Goal: Task Accomplishment & Management: Complete application form

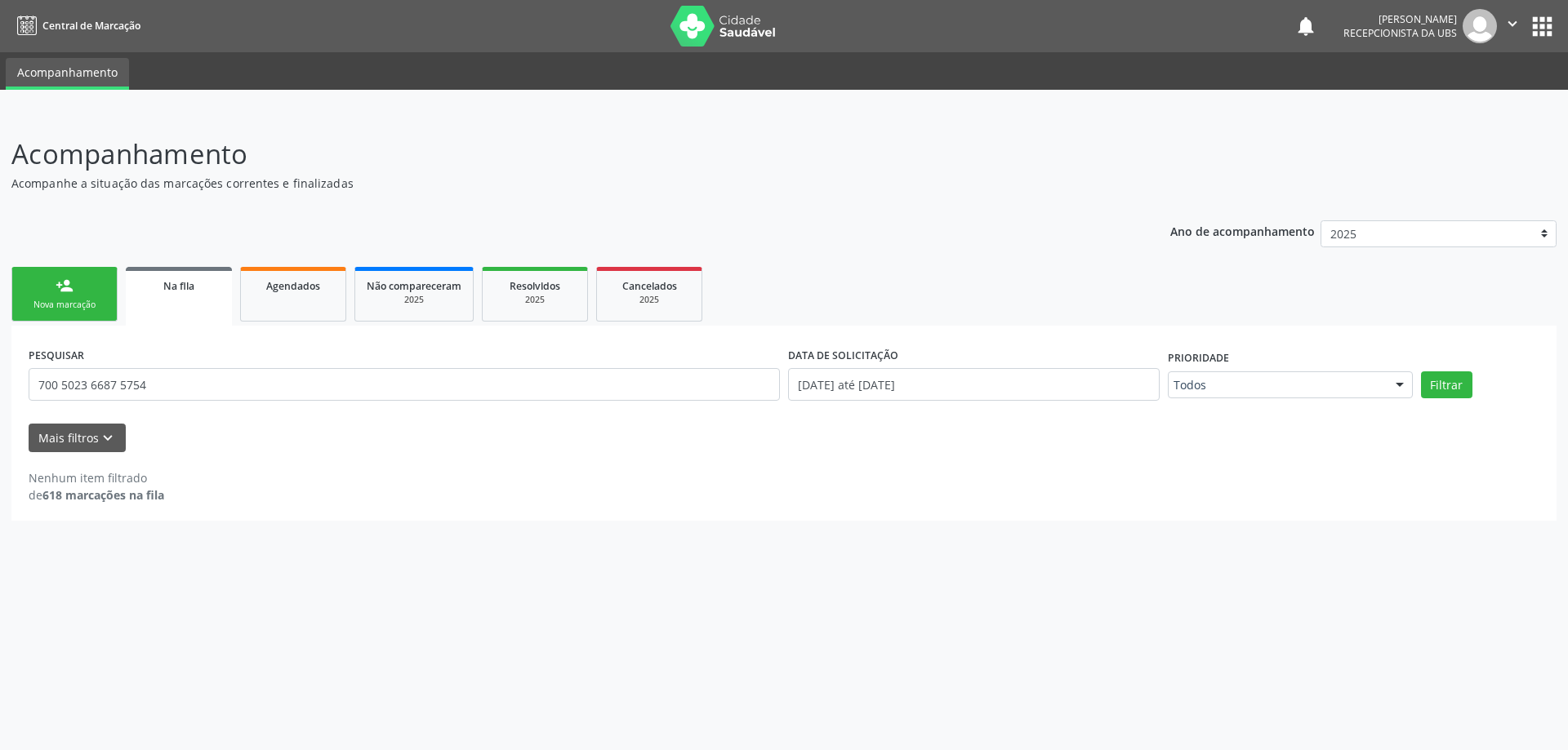
click at [64, 299] on div "Nova marcação" at bounding box center [64, 305] width 82 height 12
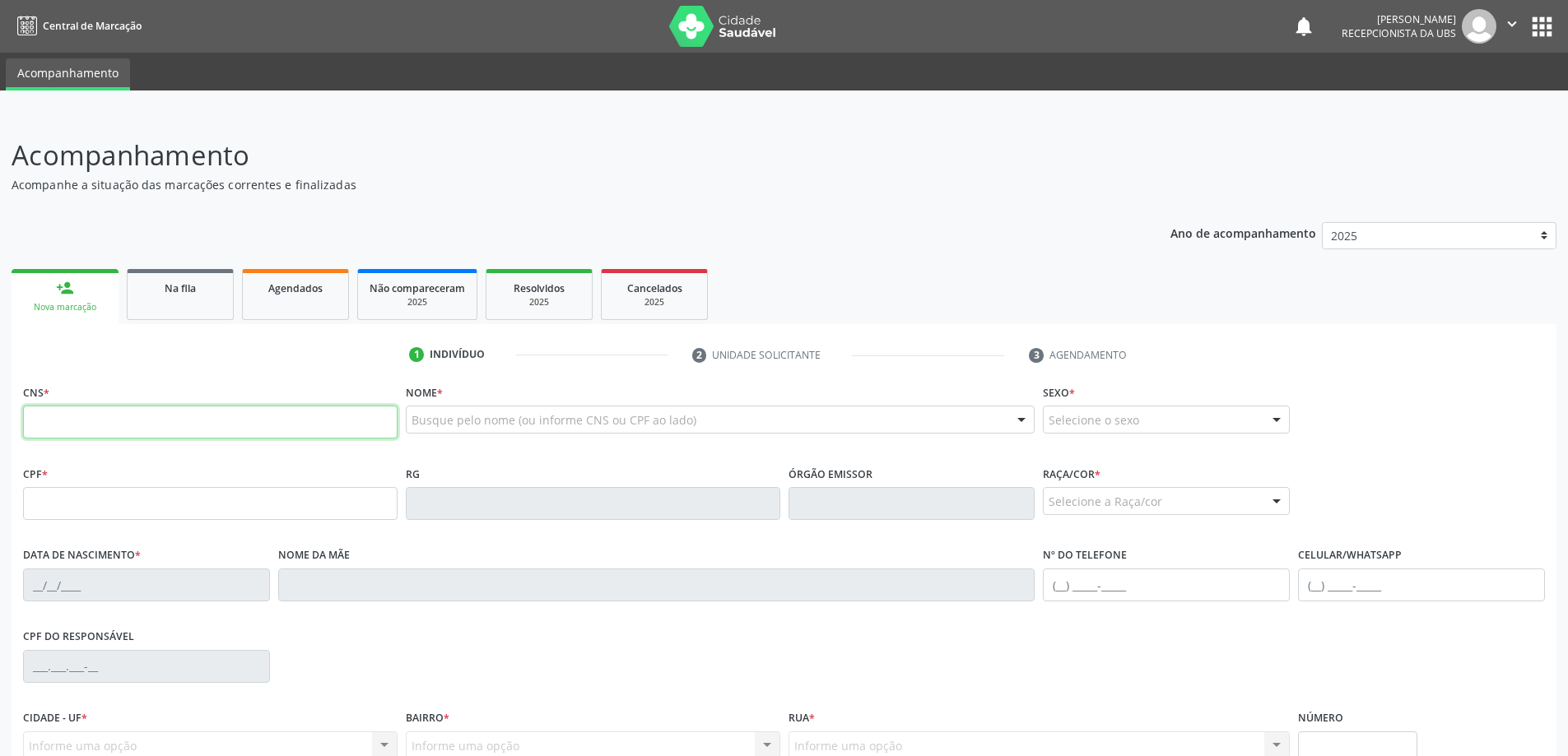
click at [129, 421] on input "text" at bounding box center [210, 422] width 374 height 33
type input "705 0086 6739 4454"
type input "020.934.384-29"
type input "[DATE]"
type input "[PERSON_NAME]"
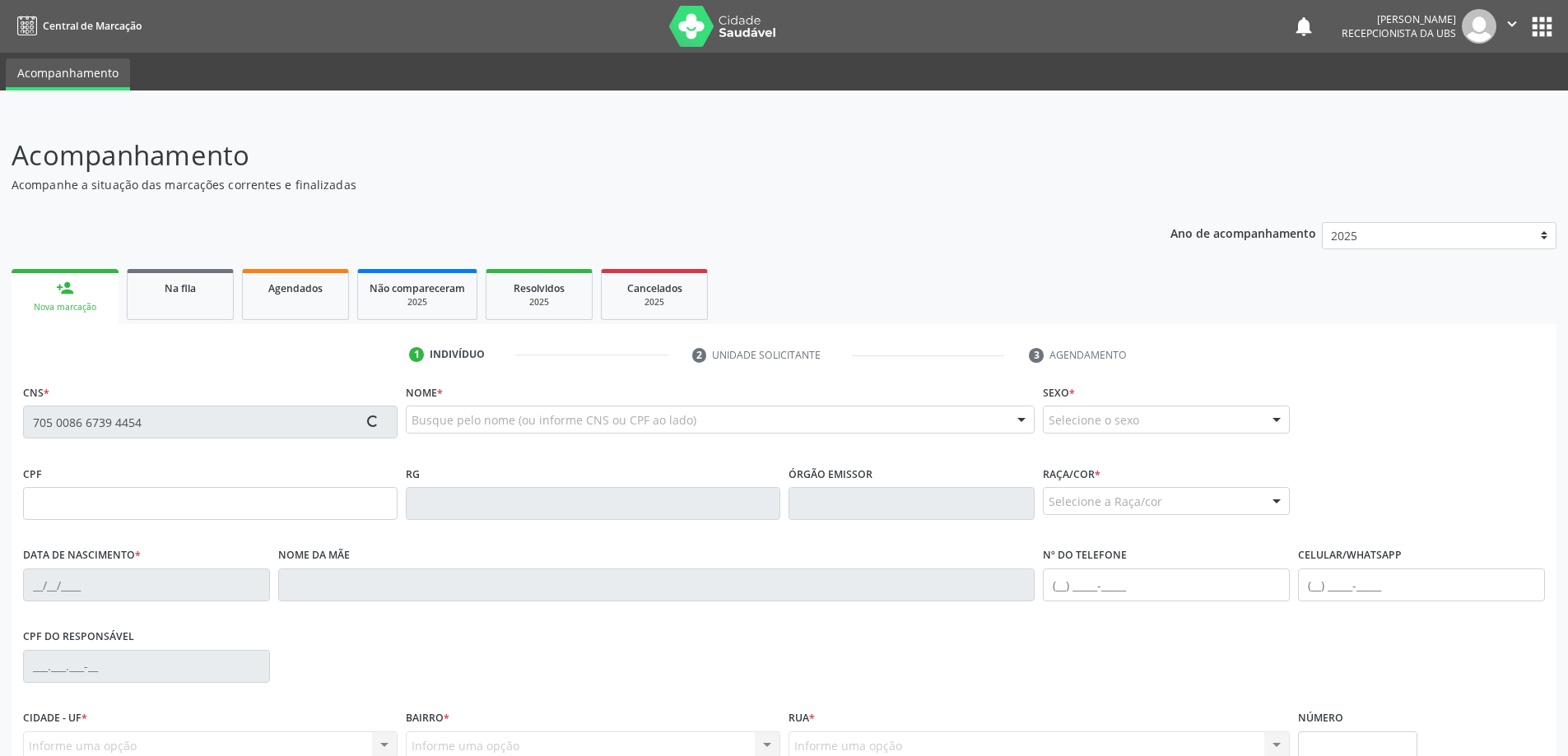
type input "[PHONE_NUMBER]"
type input "2013"
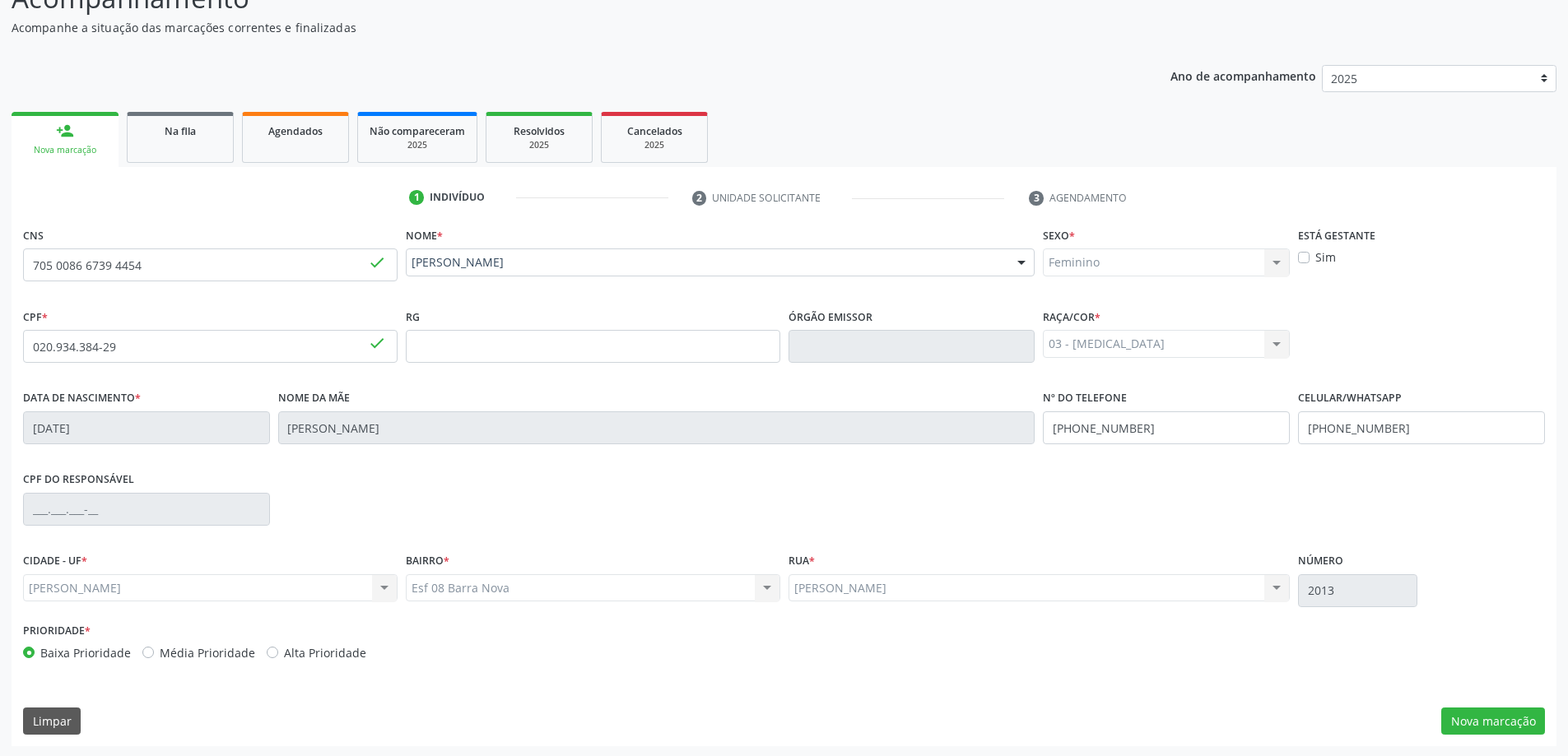
scroll to position [159, 0]
click at [1493, 721] on button "Nova marcação" at bounding box center [1492, 719] width 104 height 28
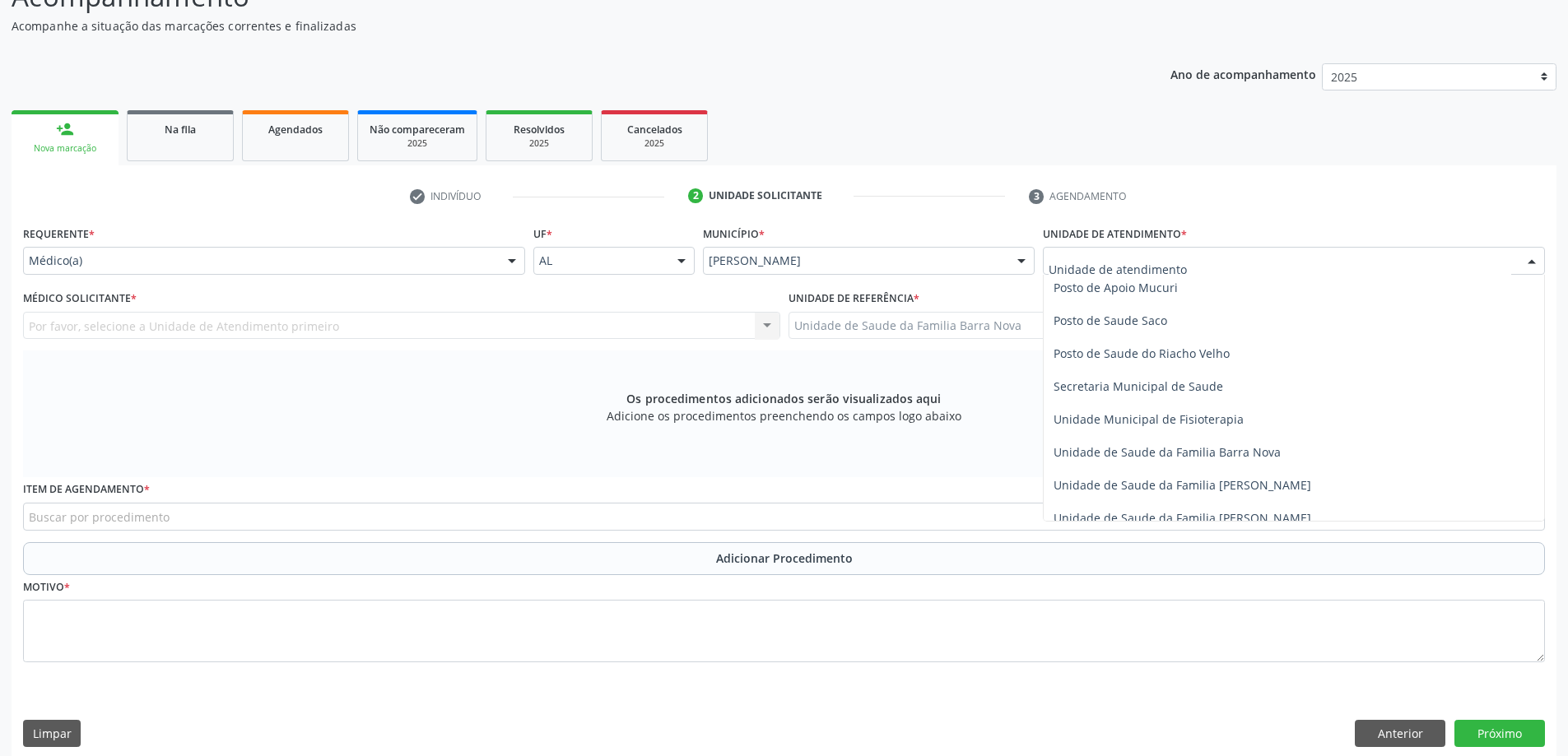
scroll to position [740, 0]
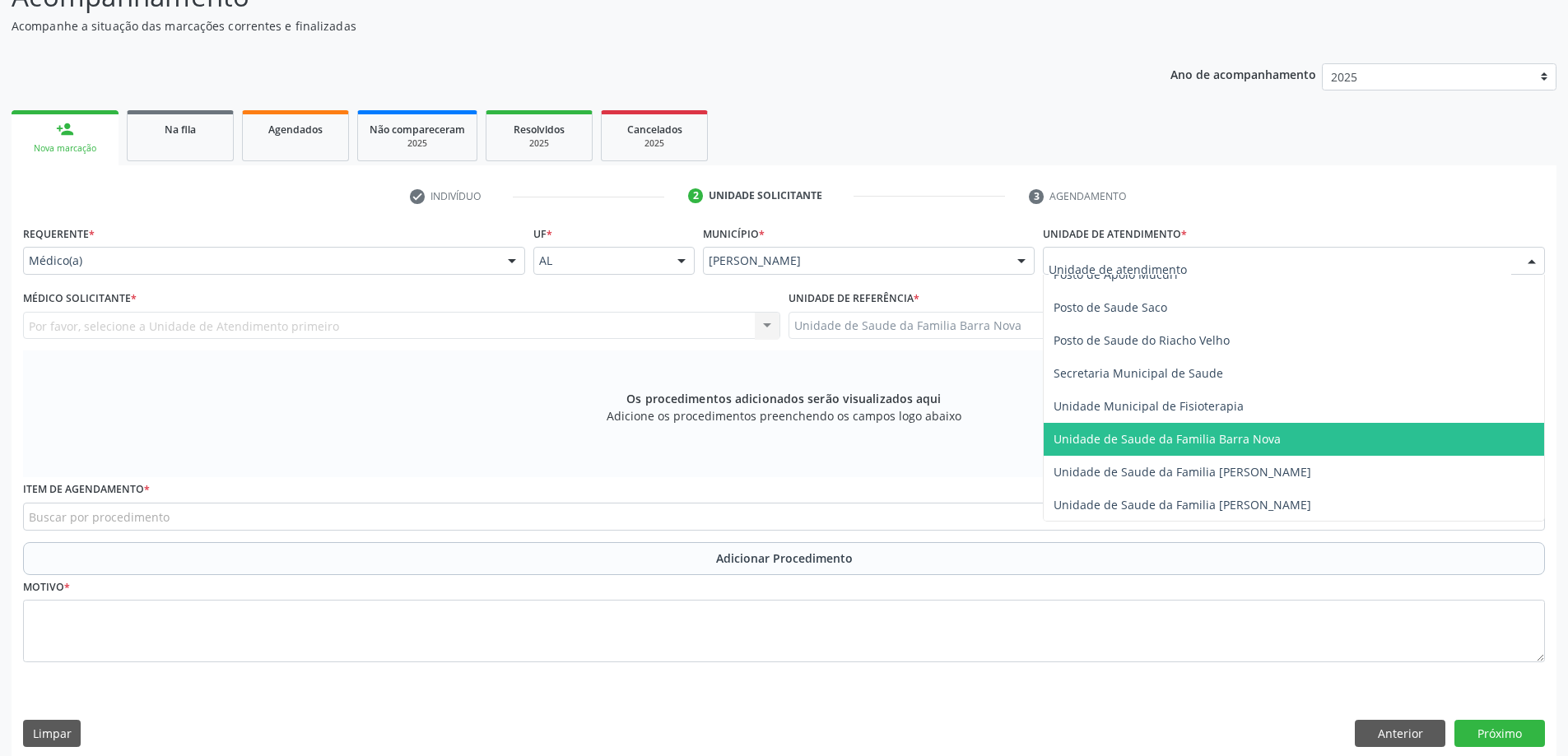
click at [1254, 445] on span "Unidade de Saude da Familia Barra Nova" at bounding box center [1167, 439] width 227 height 16
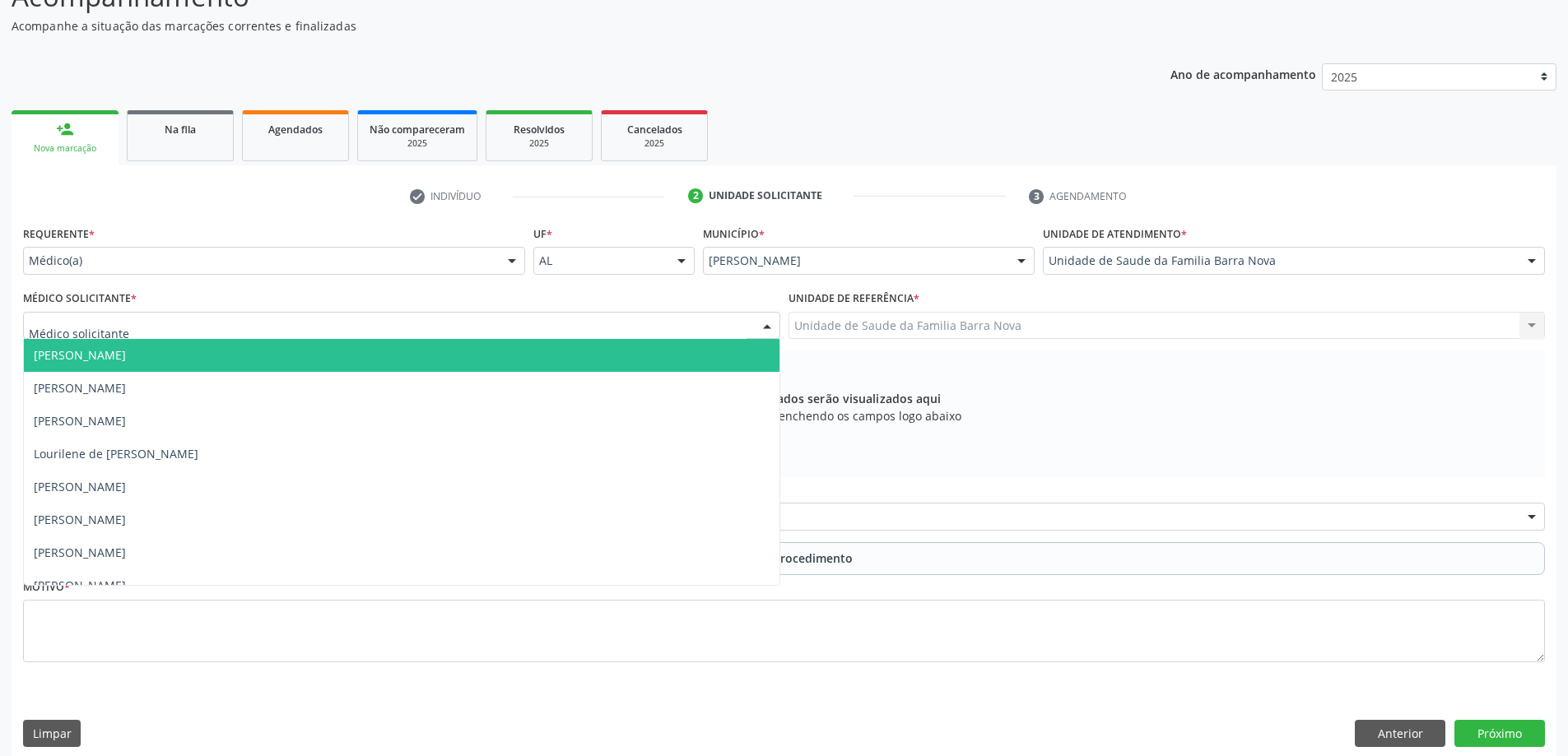
click at [353, 324] on div at bounding box center [401, 325] width 757 height 28
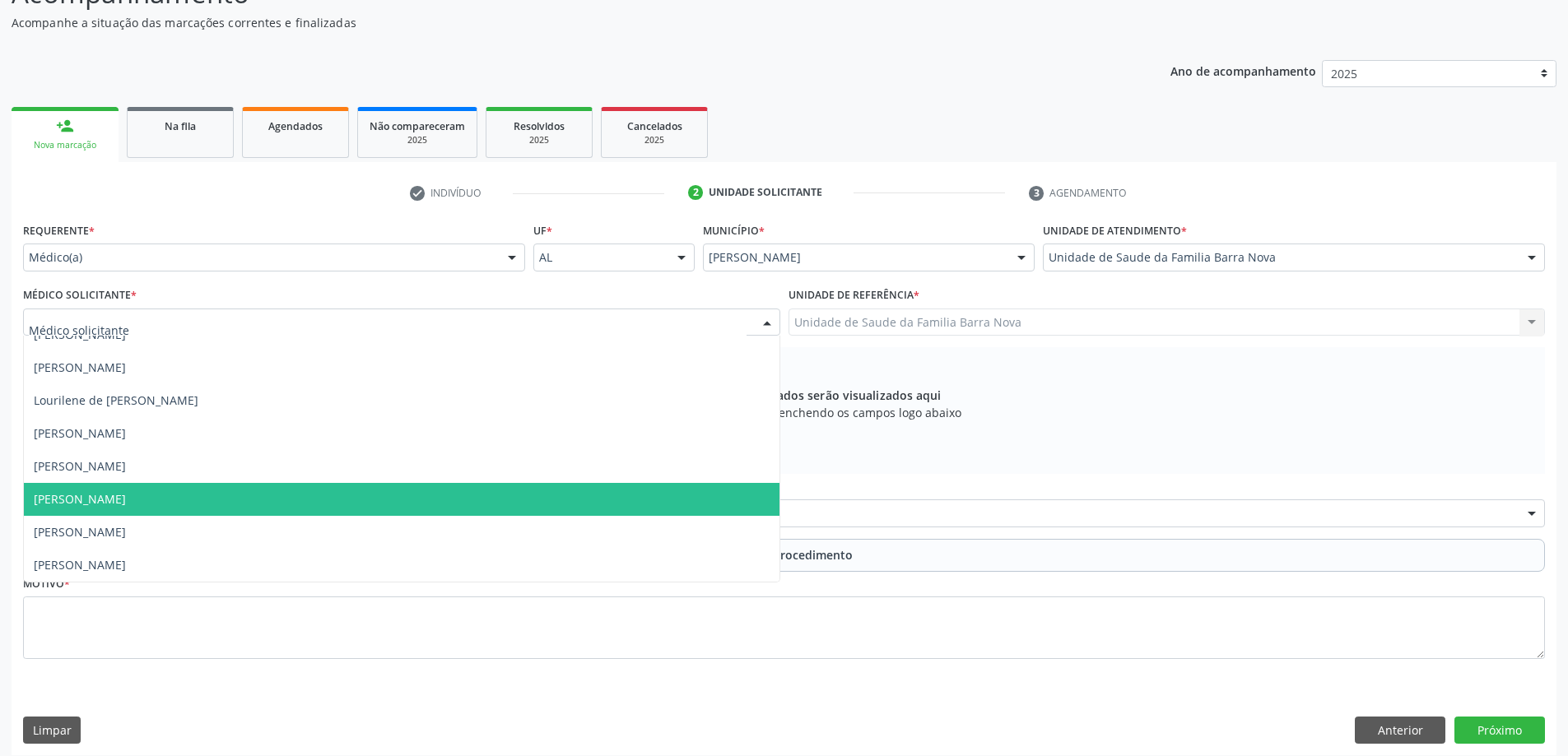
scroll to position [173, 0]
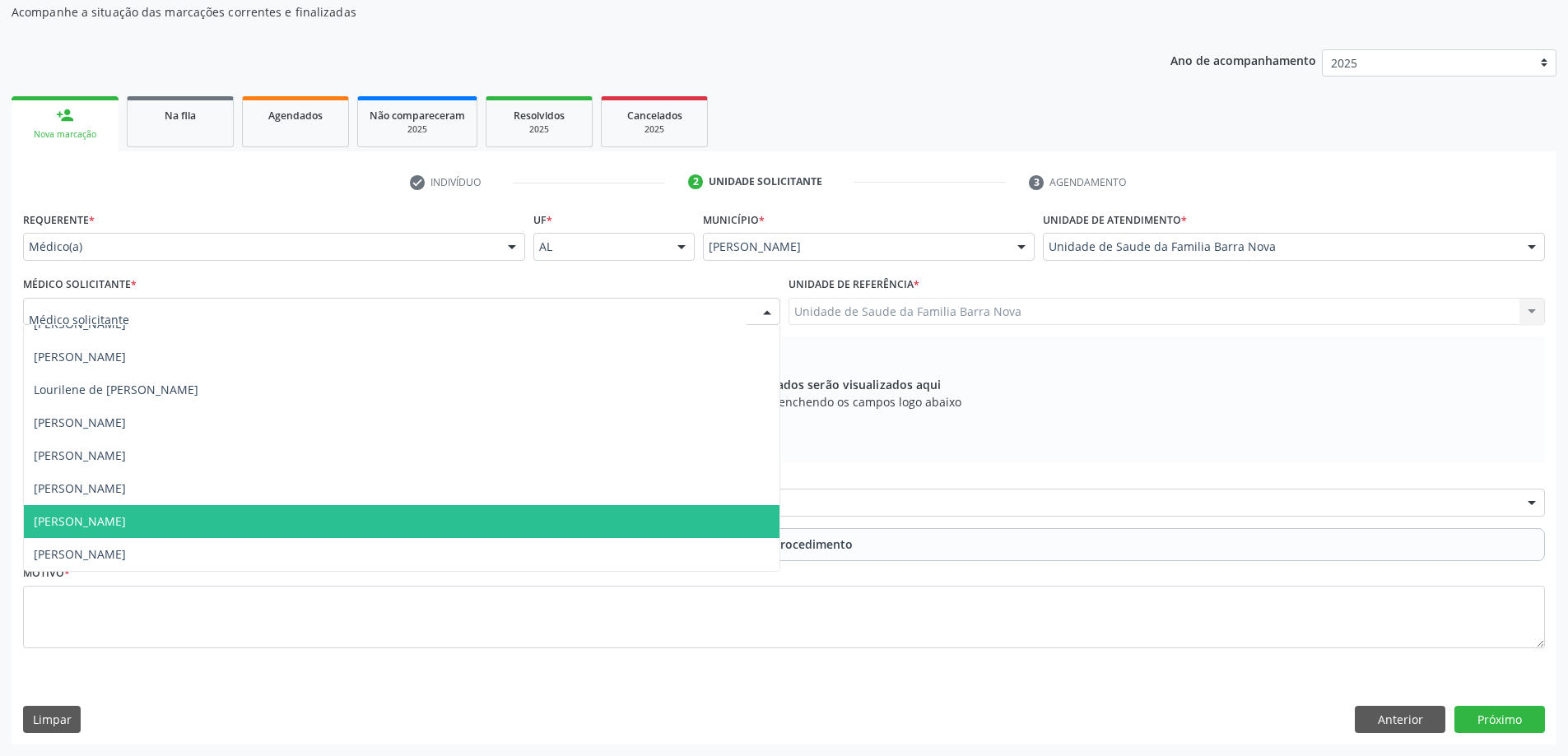
click at [388, 520] on span "[PERSON_NAME]" at bounding box center [401, 522] width 755 height 33
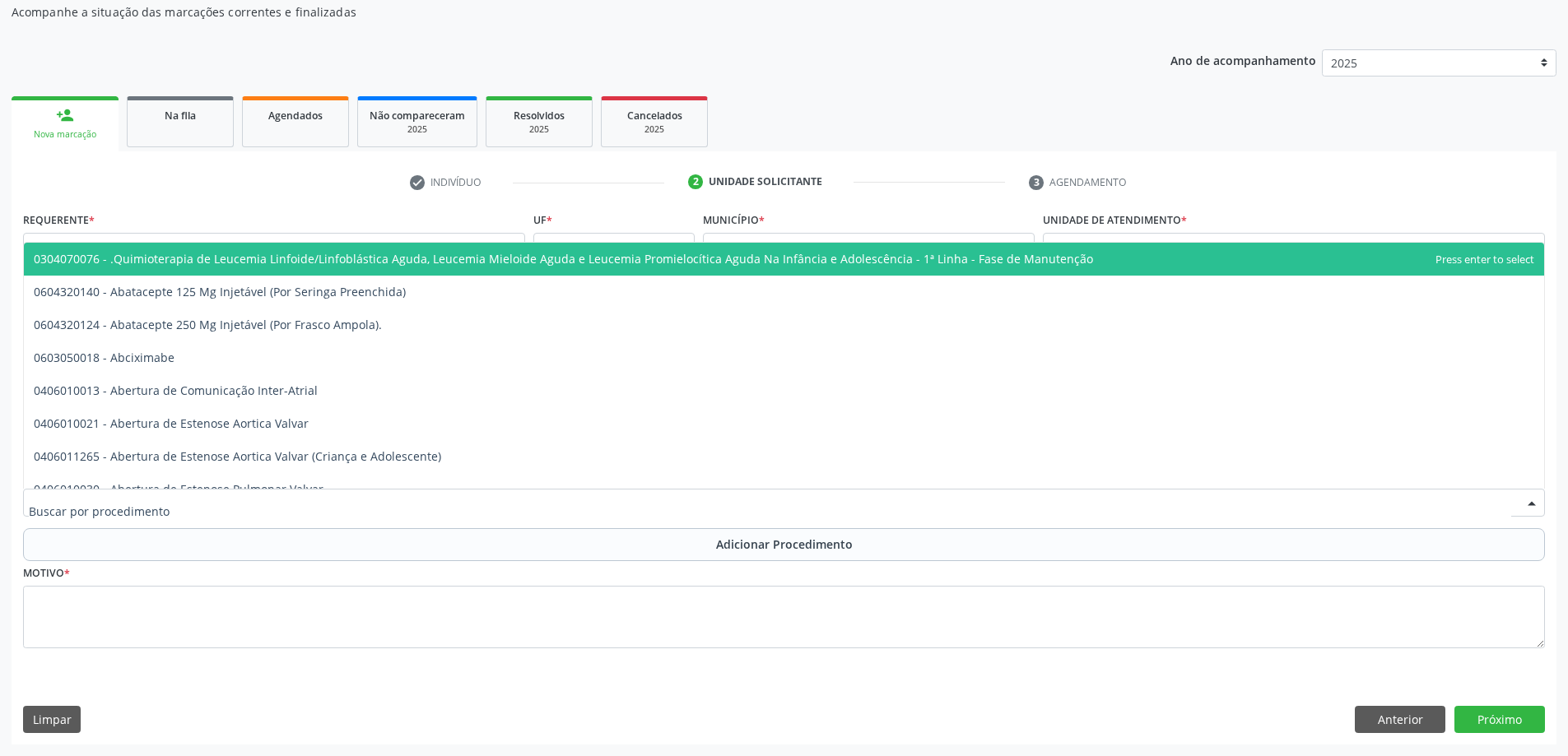
click at [584, 495] on div at bounding box center [783, 503] width 1522 height 28
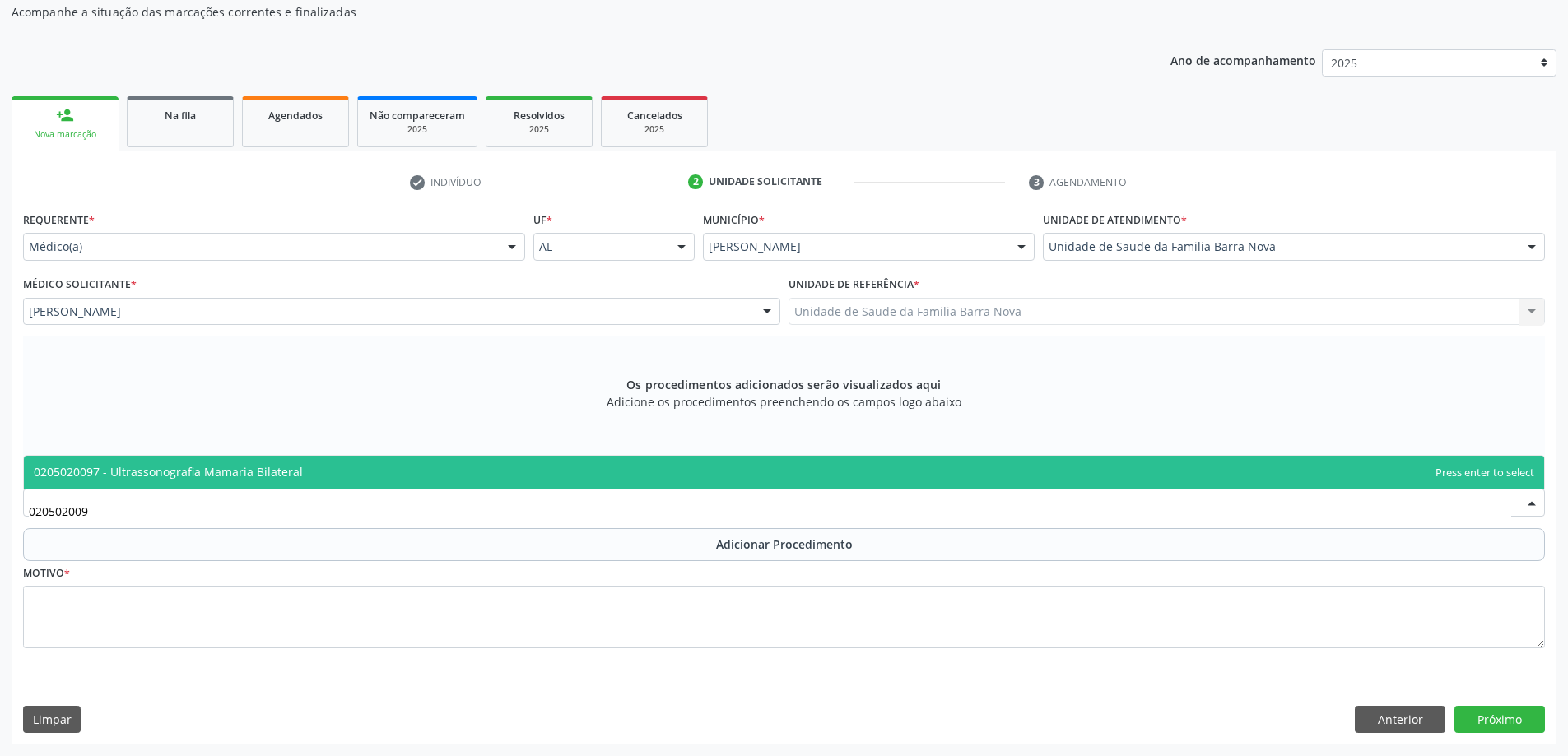
type input "0205020097"
click at [580, 479] on span "0205020097 - Ultrassonografia Mamaria Bilateral" at bounding box center [783, 472] width 1520 height 33
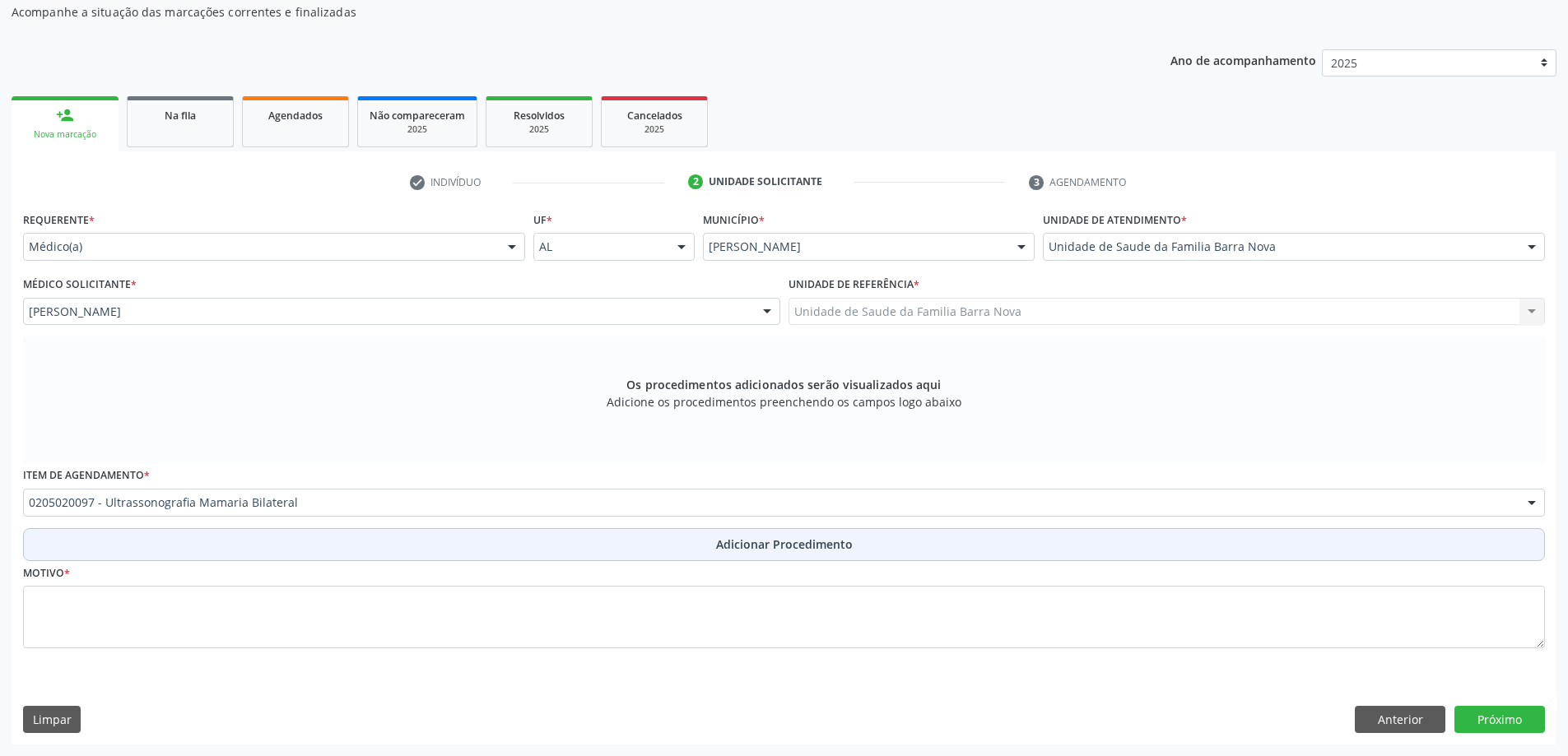
click at [801, 550] on span "Adicionar Procedimento" at bounding box center [784, 545] width 137 height 17
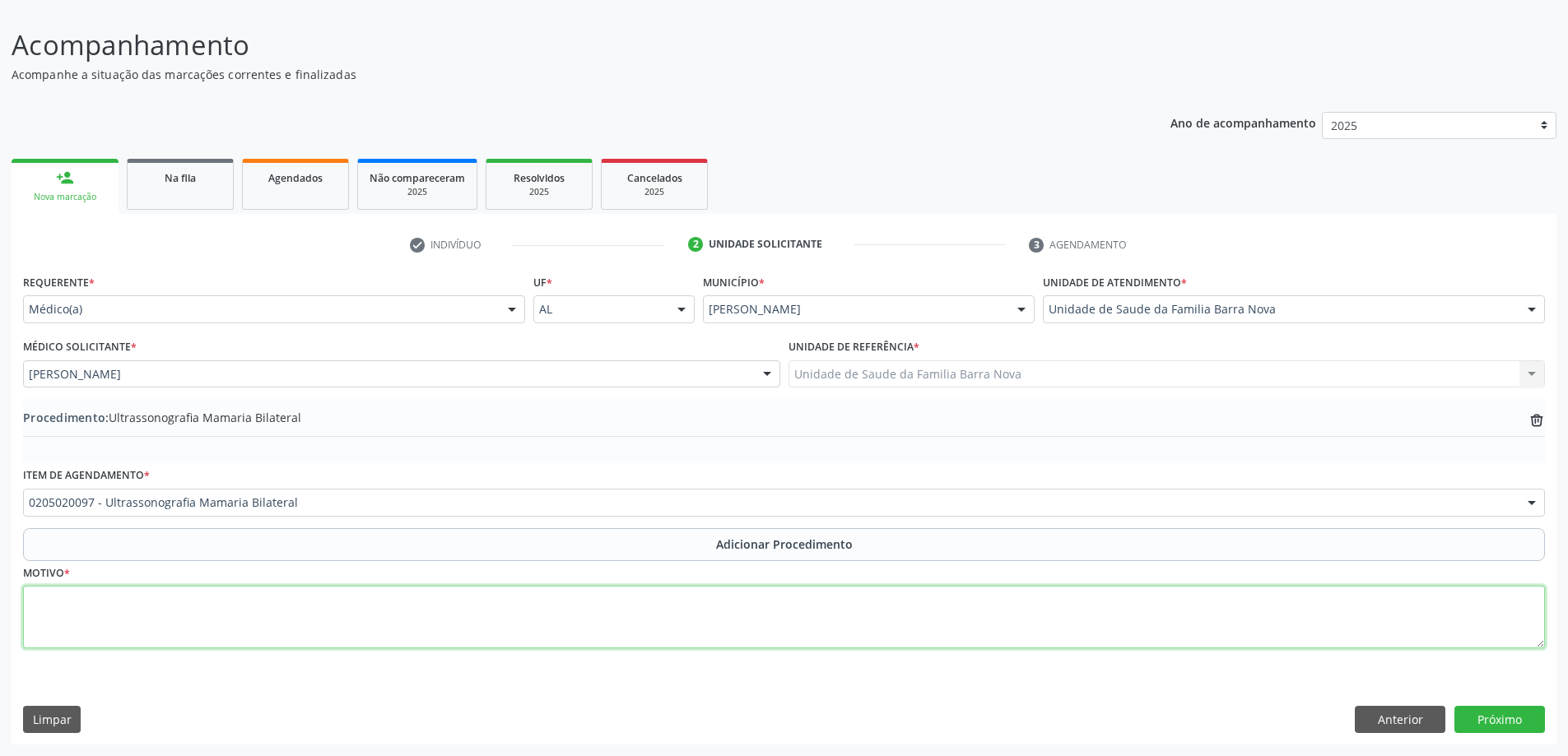
click at [439, 598] on textarea at bounding box center [783, 617] width 1522 height 63
type textarea "Rastreio."
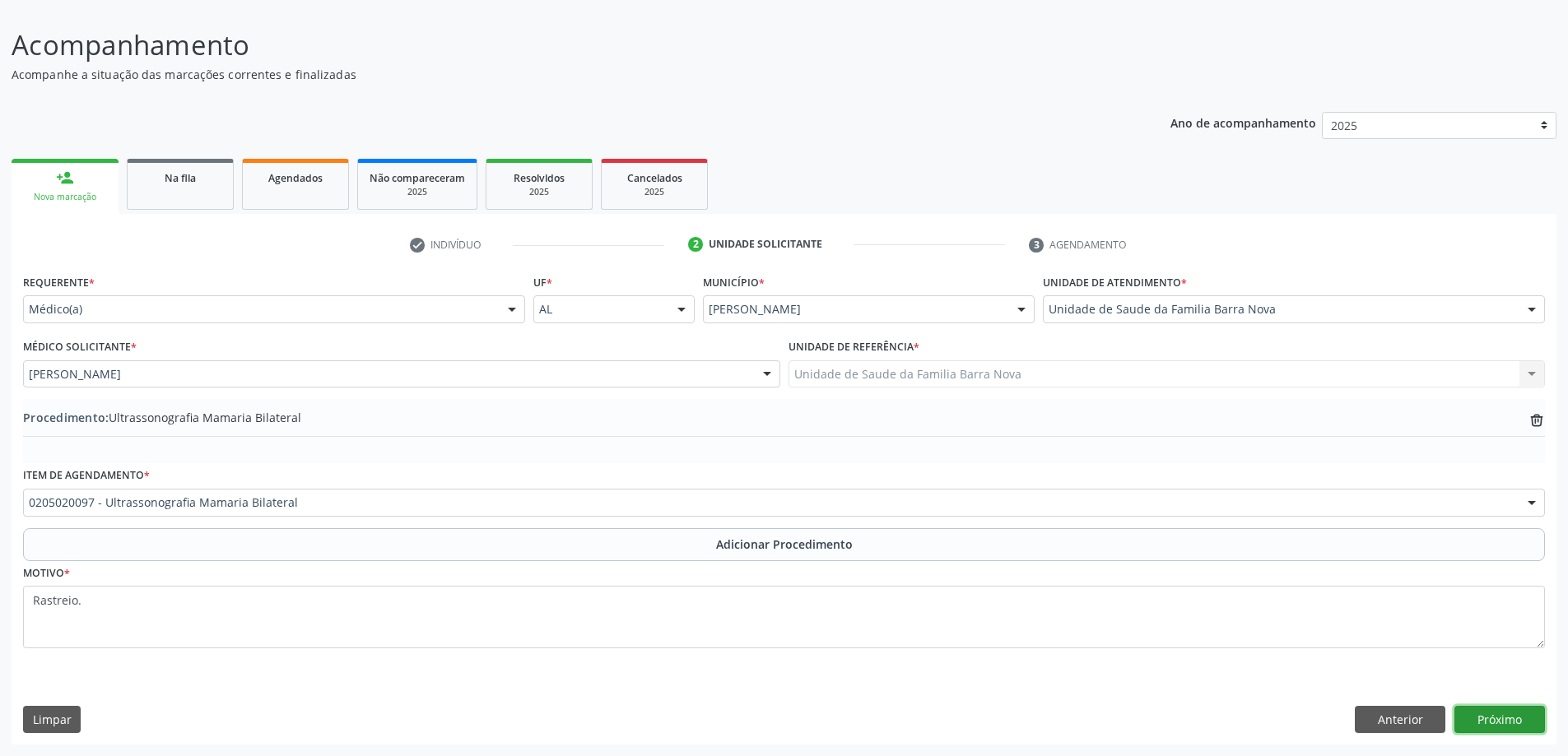
click at [1495, 723] on button "Próximo" at bounding box center [1499, 719] width 90 height 28
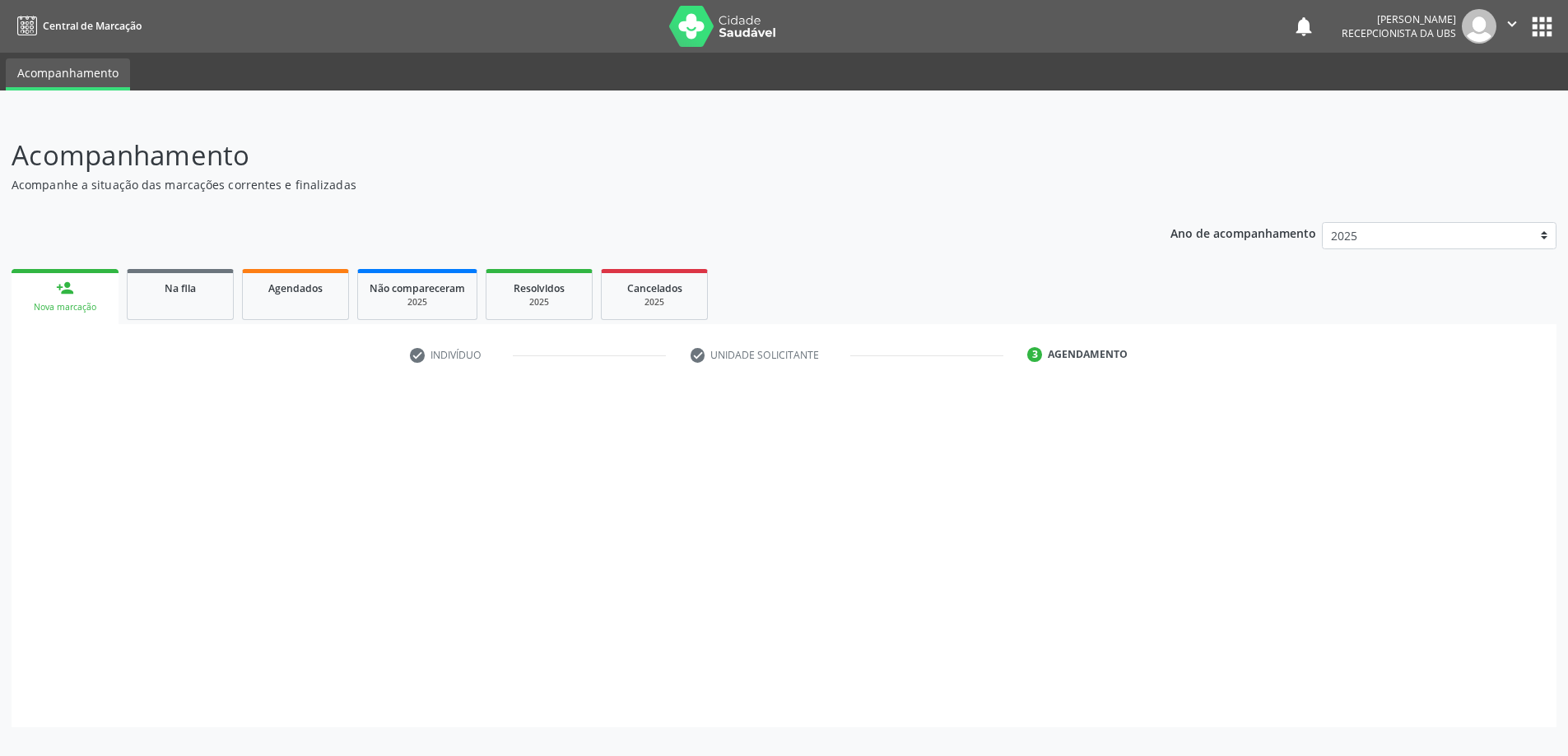
scroll to position [0, 0]
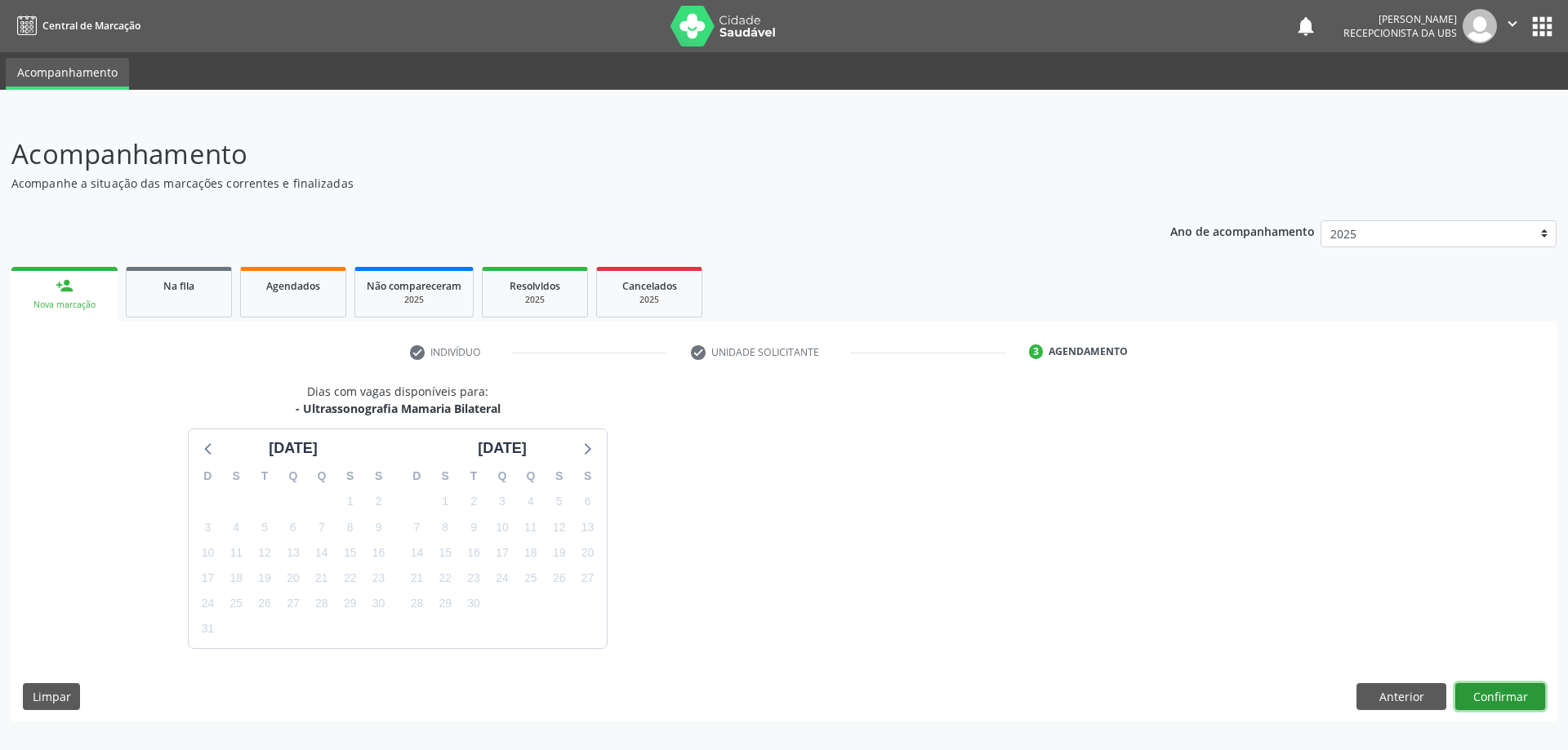
click at [1489, 700] on button "Confirmar" at bounding box center [1500, 697] width 90 height 28
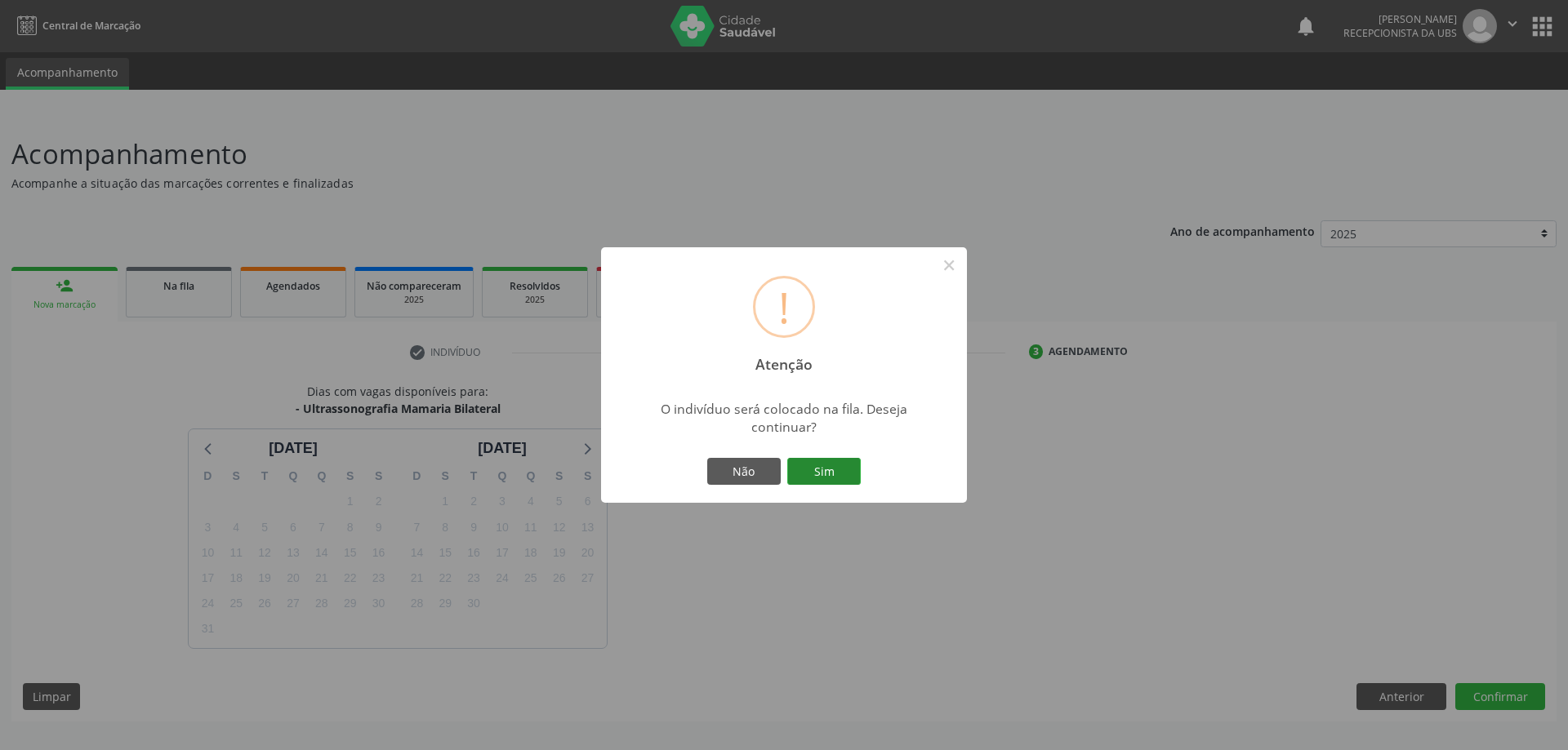
click at [834, 475] on button "Sim" at bounding box center [824, 472] width 73 height 28
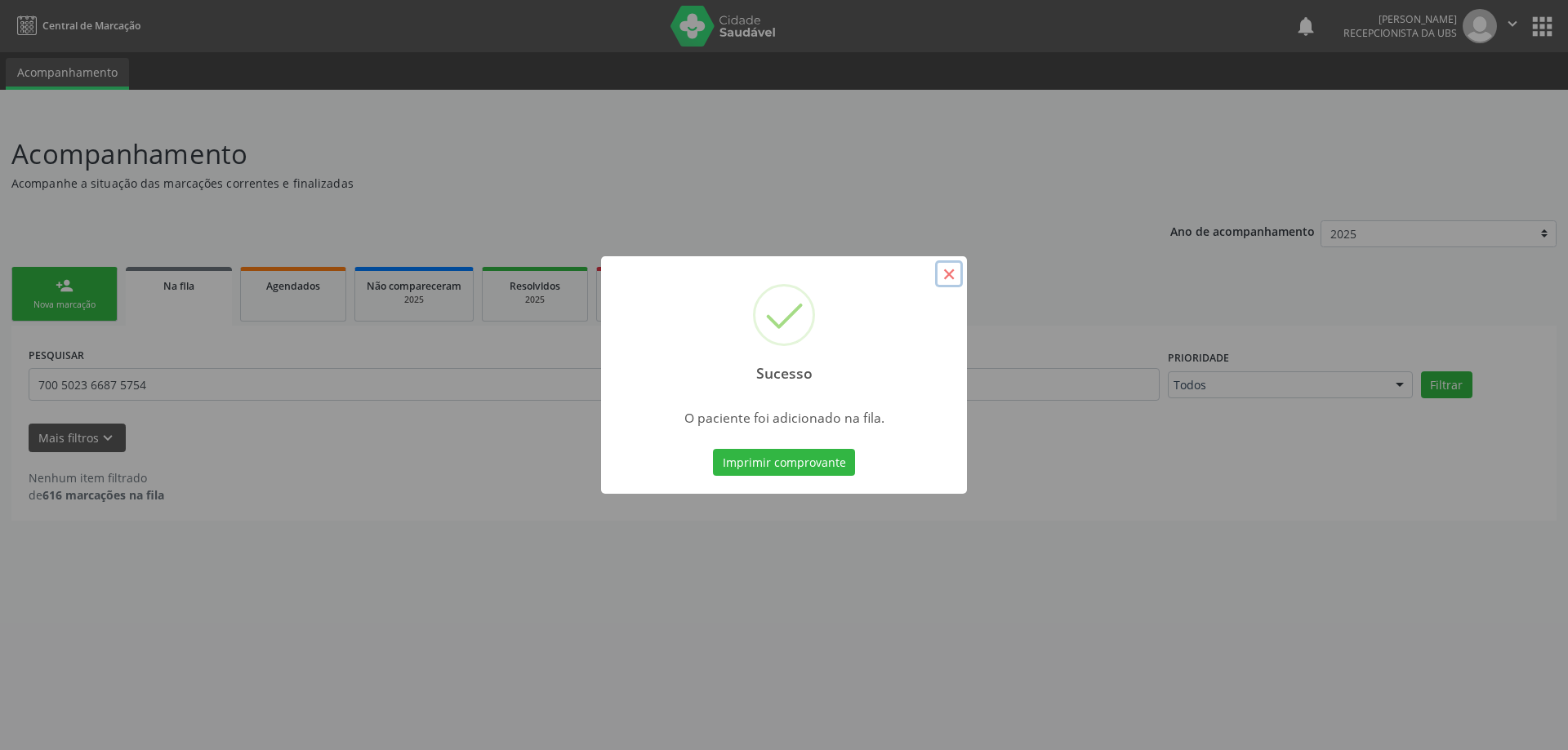
click at [947, 279] on button "×" at bounding box center [949, 274] width 28 height 28
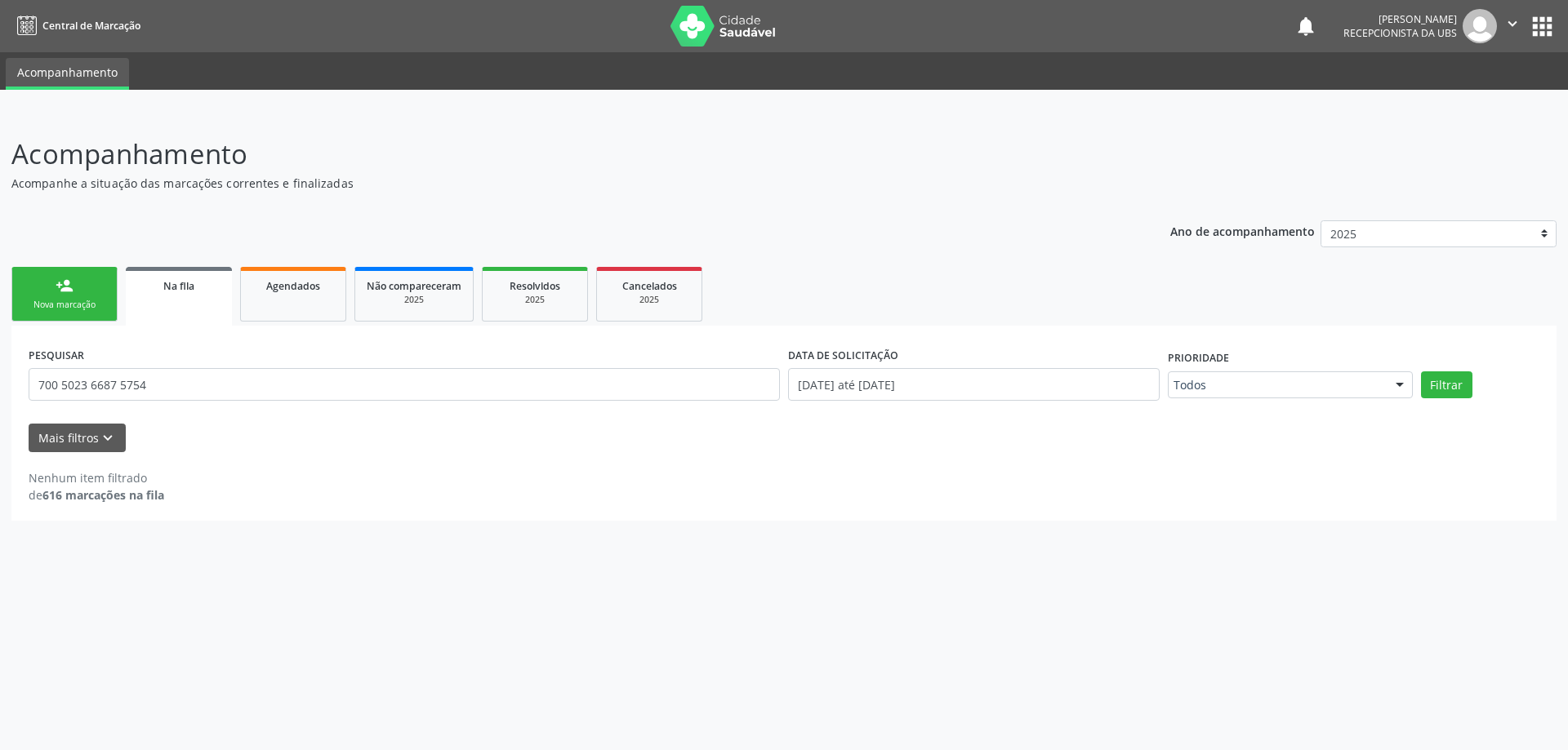
click at [63, 290] on div "person_add" at bounding box center [64, 286] width 18 height 18
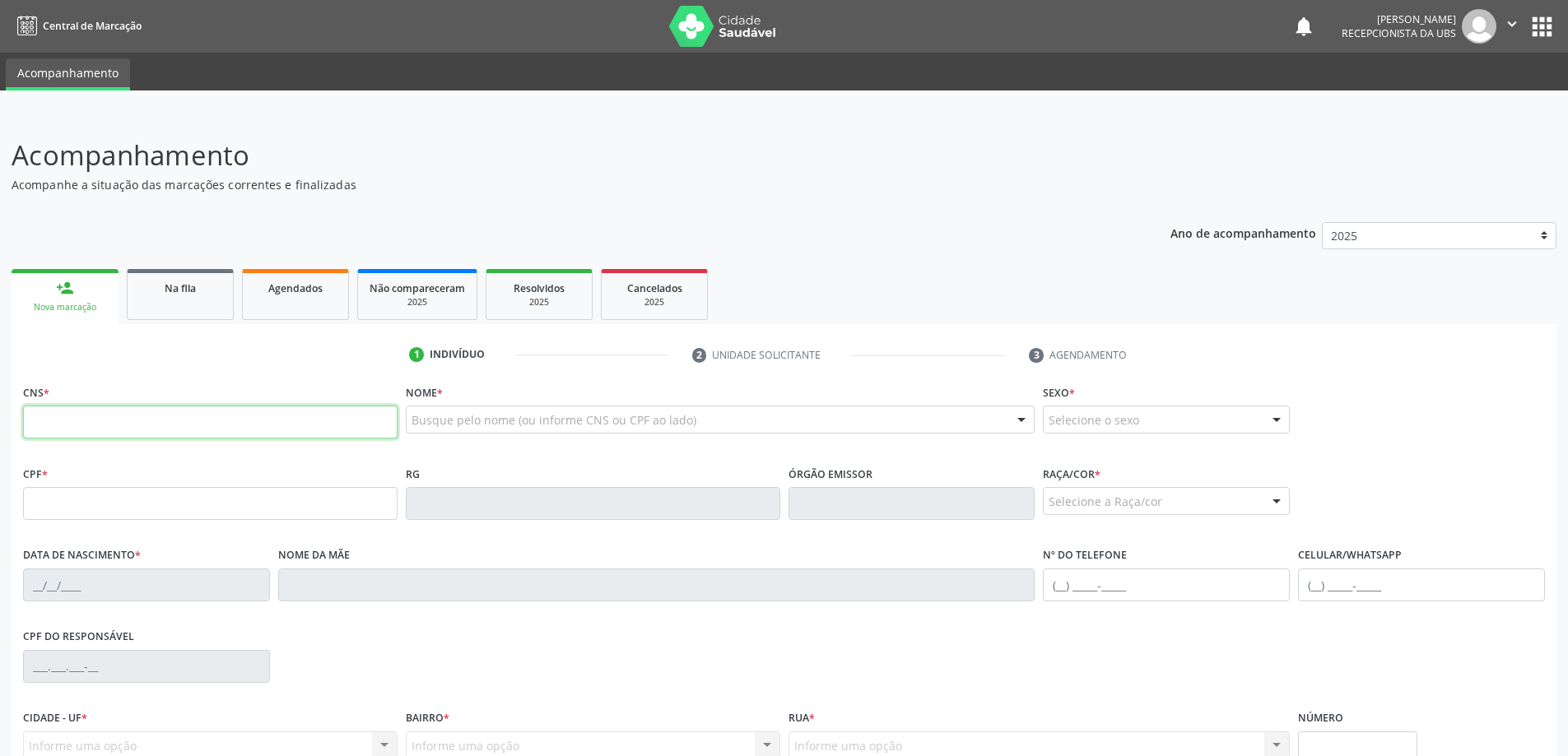
click at [131, 424] on input "text" at bounding box center [210, 422] width 374 height 33
type input "709 0008 5126 9212"
type input "177.555.814-20"
type input "[DATE]"
type input "[PERSON_NAME]"
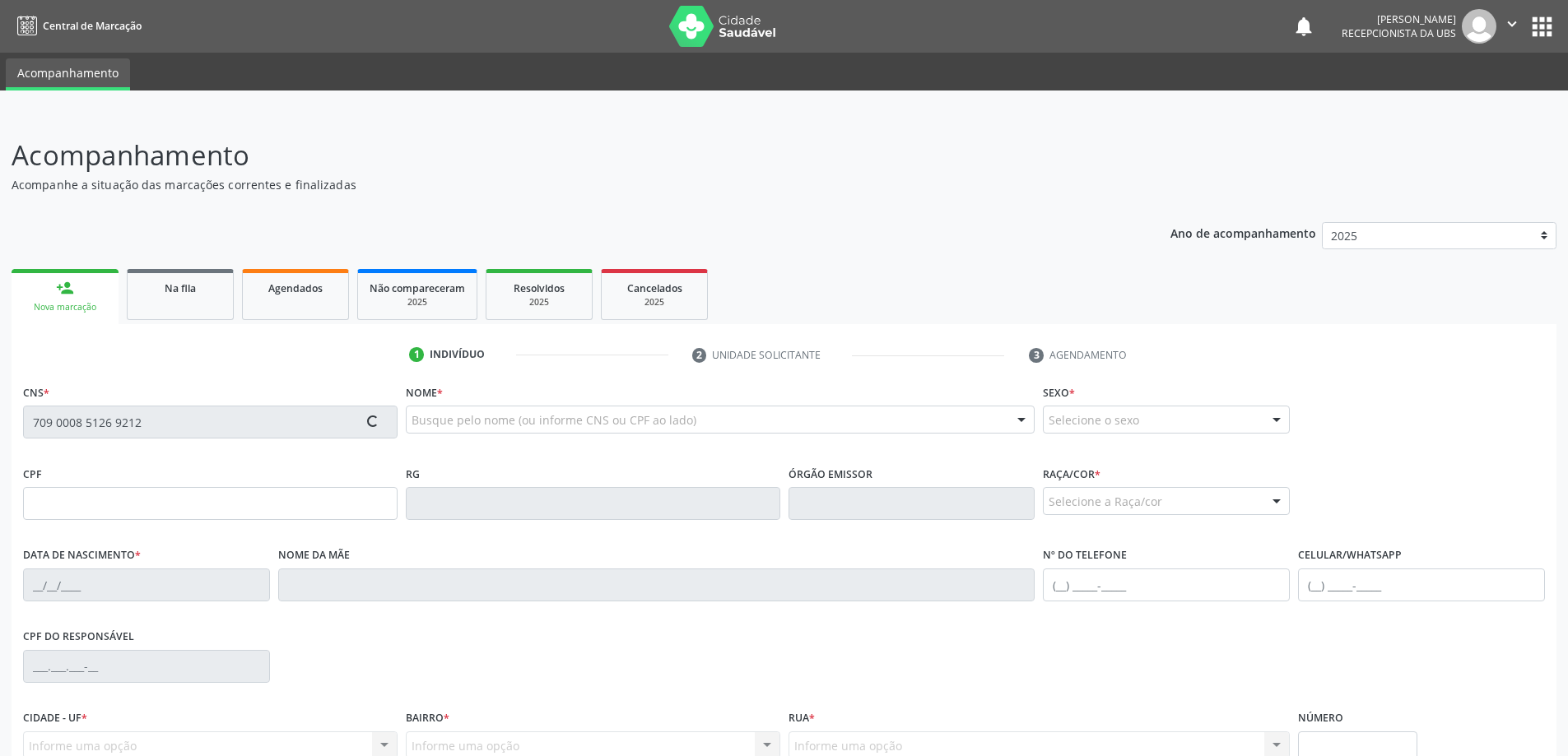
type input "[PHONE_NUMBER]"
type input "270"
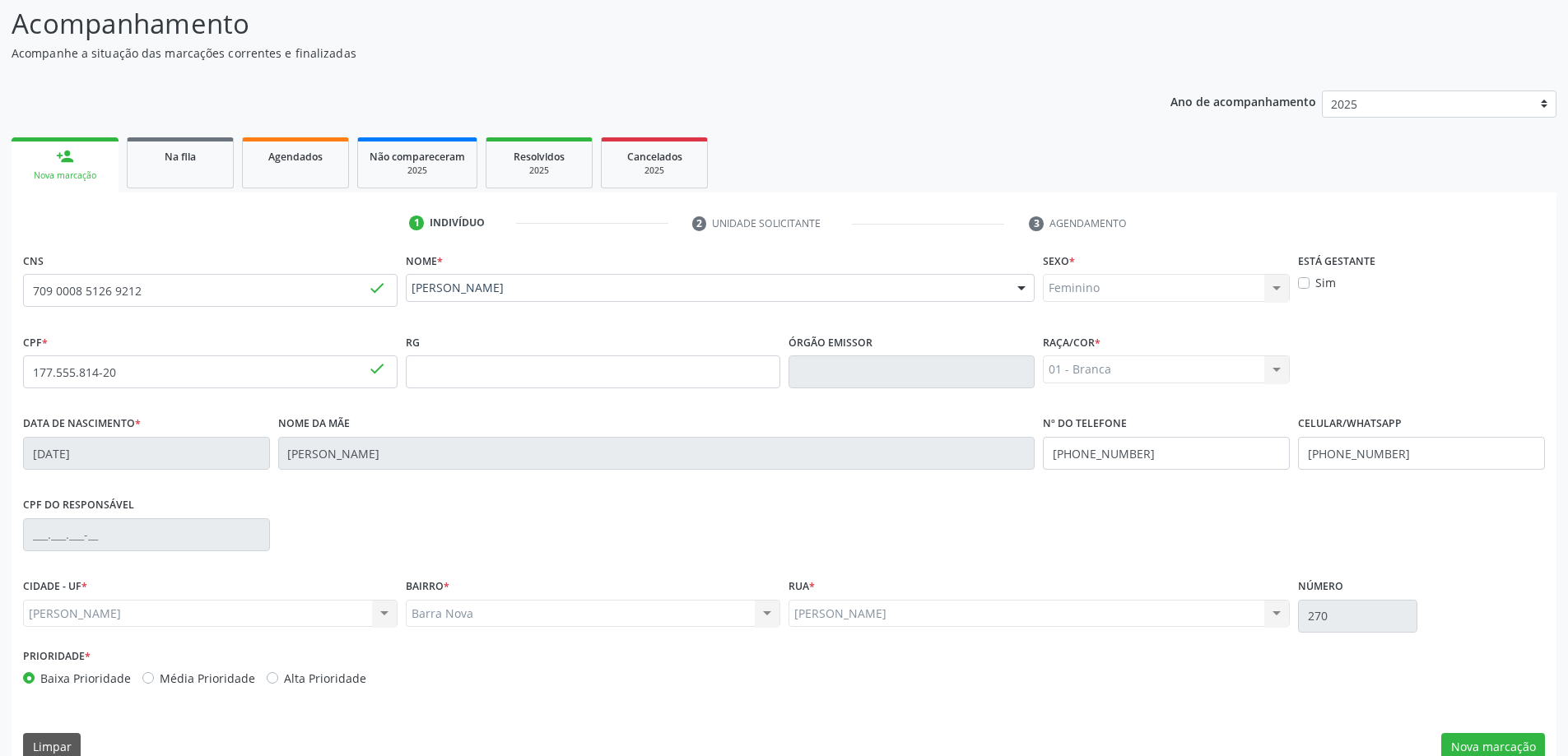
scroll to position [159, 0]
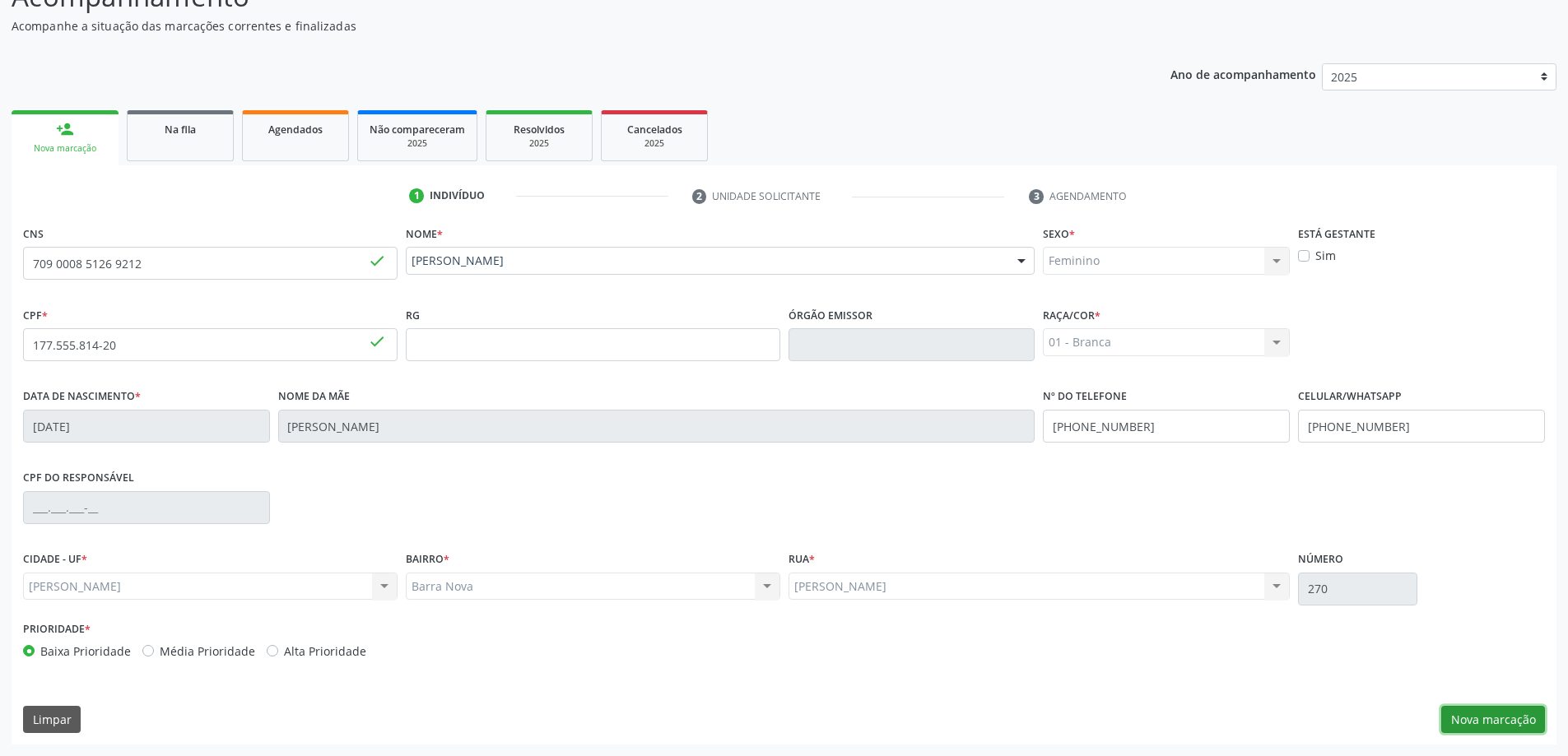
click at [1494, 722] on button "Nova marcação" at bounding box center [1492, 719] width 104 height 28
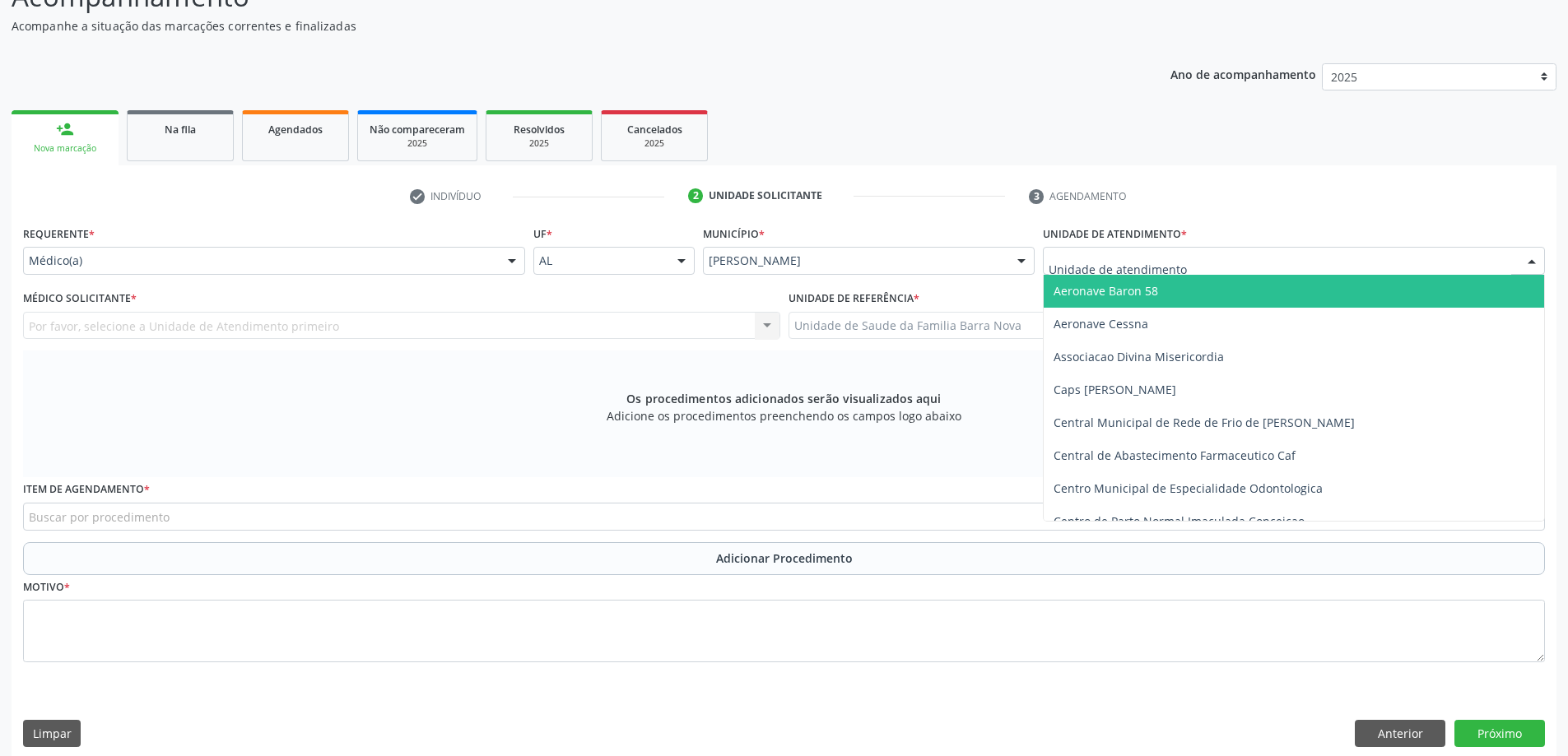
click at [1335, 258] on div at bounding box center [1293, 261] width 502 height 28
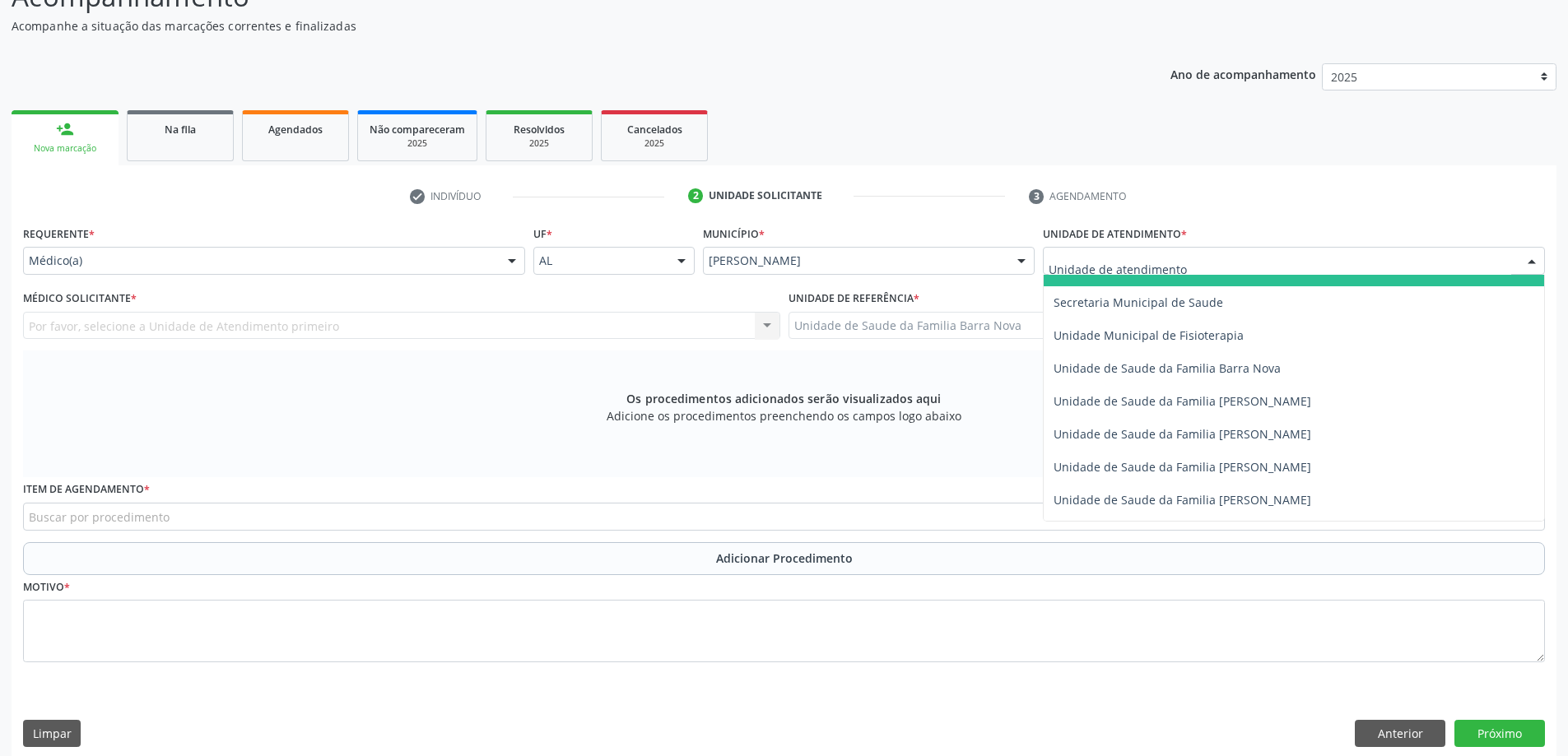
scroll to position [823, 0]
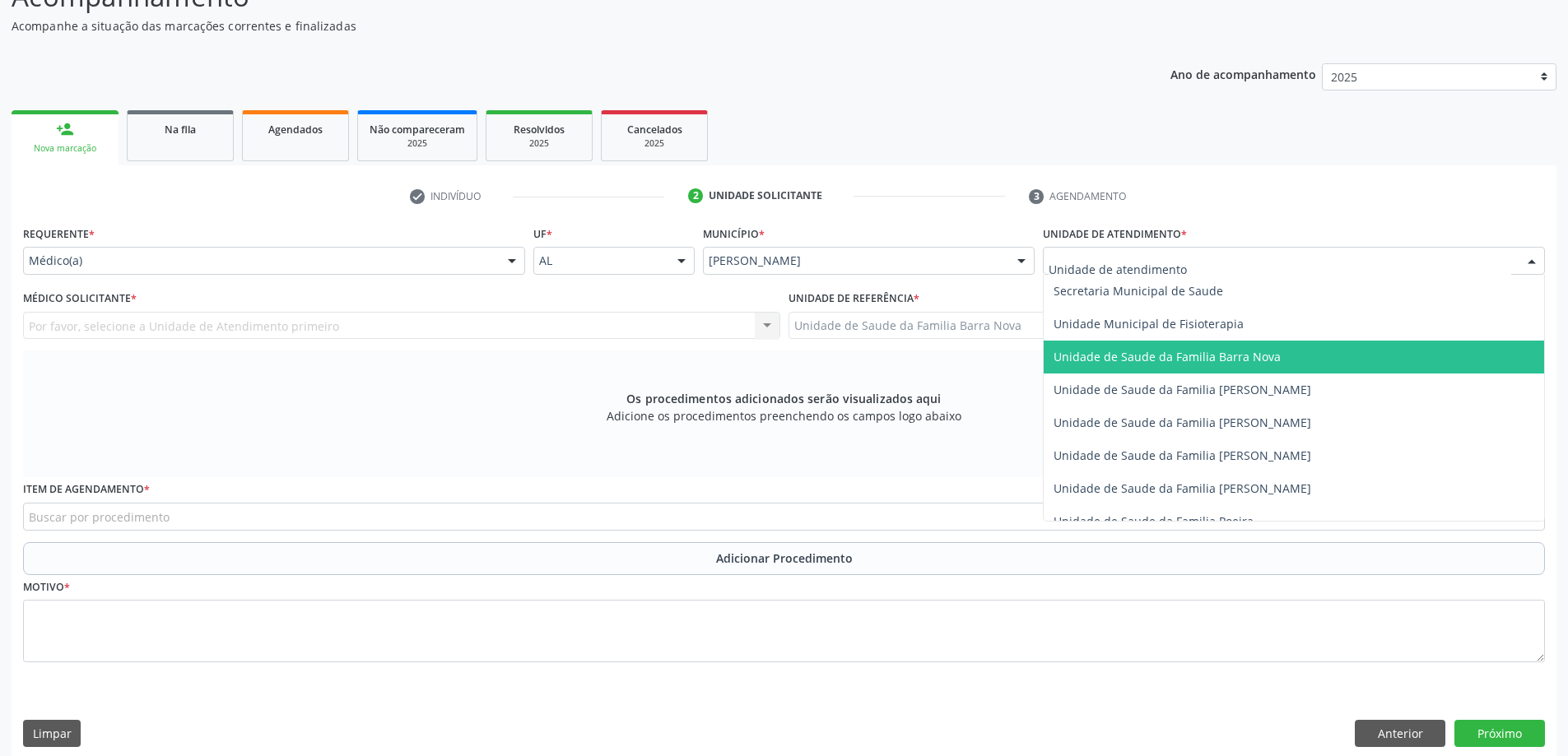
click at [1282, 362] on span "Unidade de Saude da Familia Barra Nova" at bounding box center [1293, 358] width 500 height 33
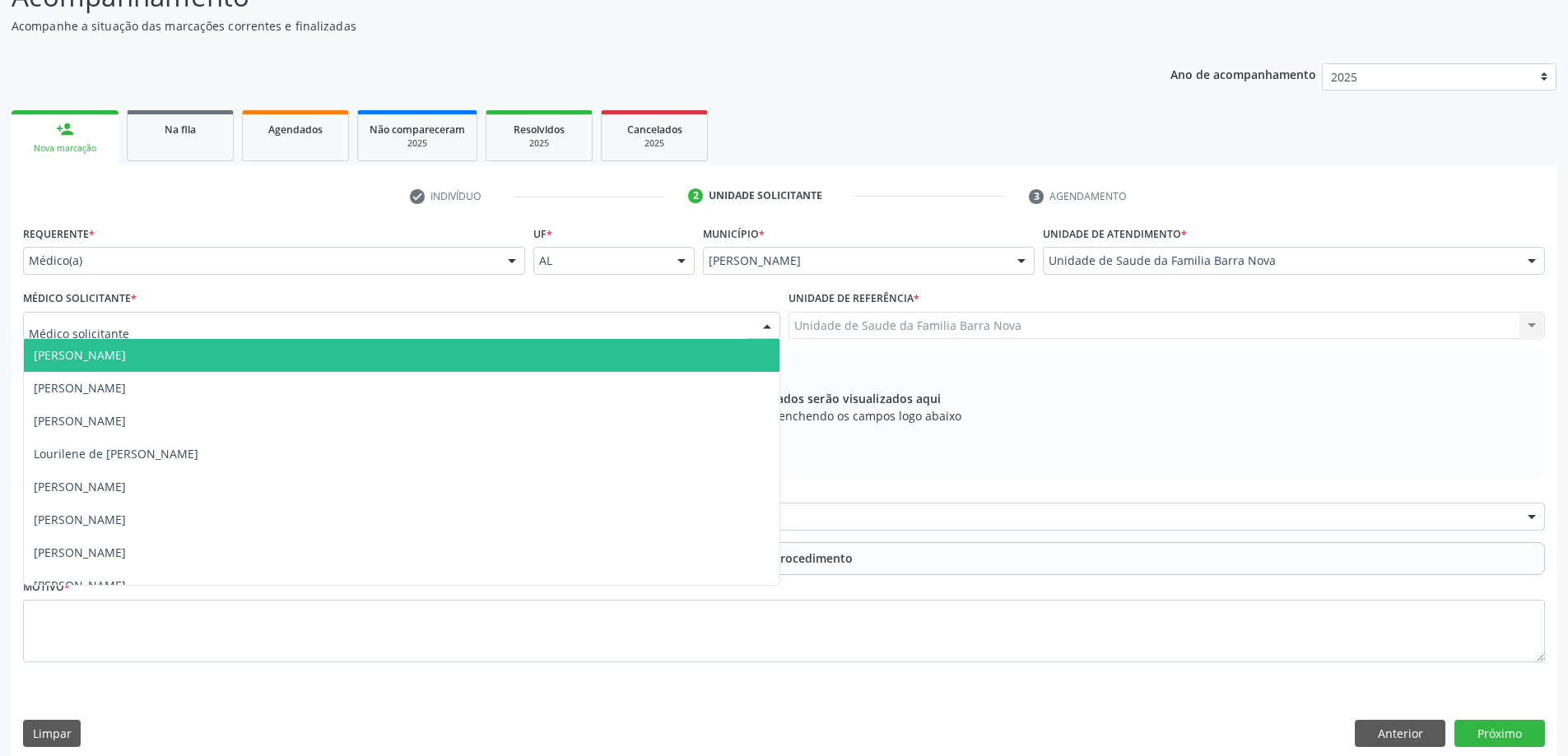
click at [685, 330] on div at bounding box center [401, 325] width 757 height 28
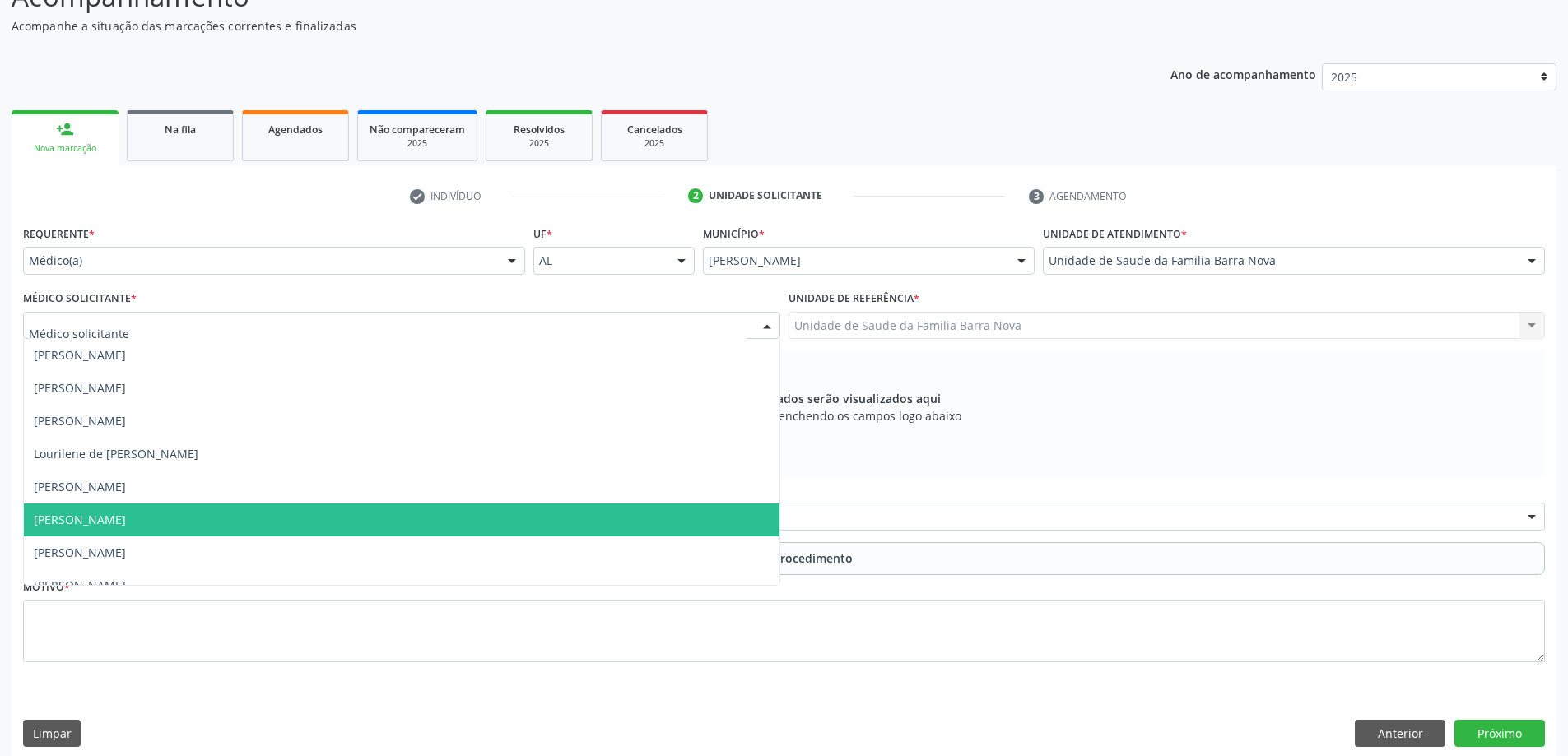
click at [560, 532] on span "[PERSON_NAME]" at bounding box center [401, 520] width 755 height 33
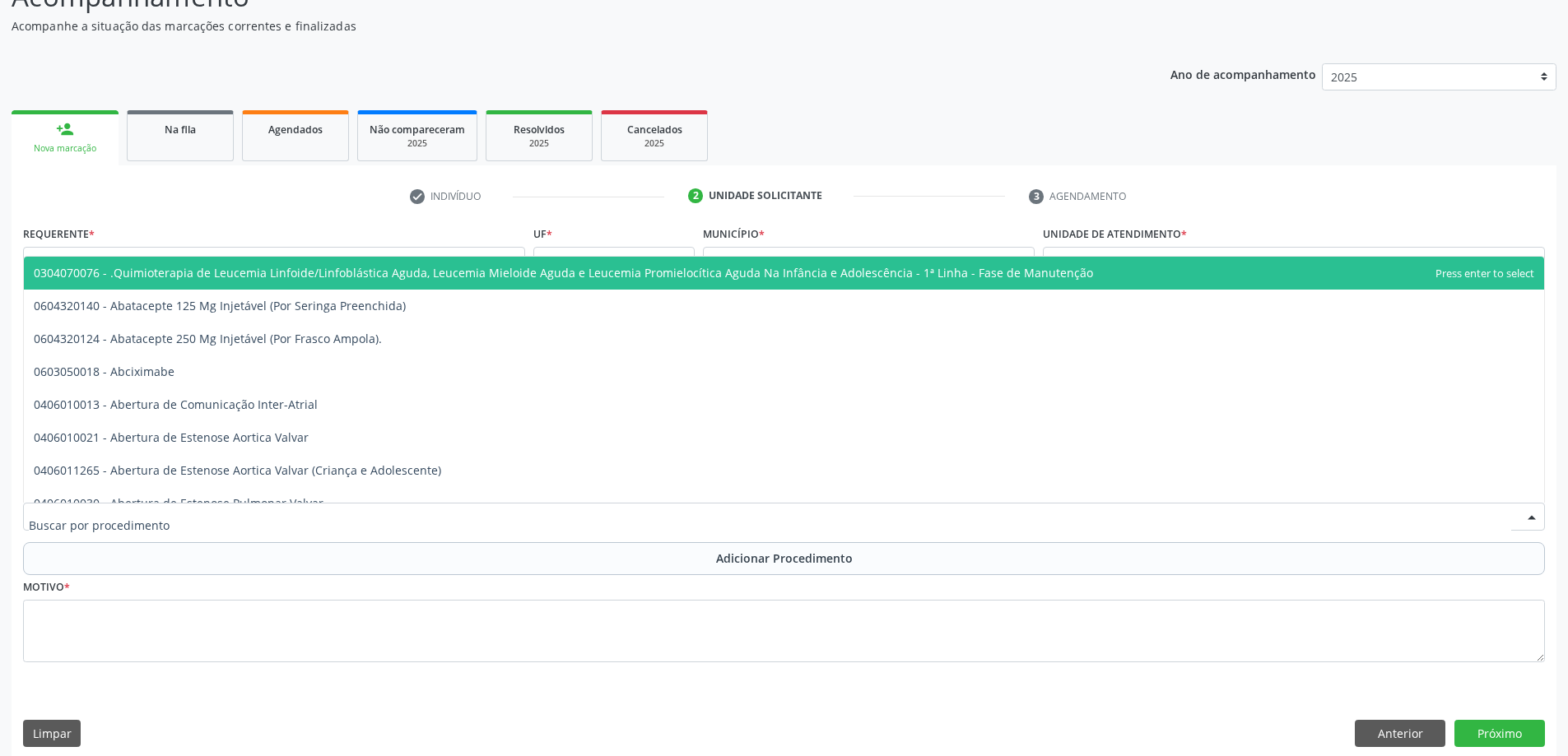
click at [426, 513] on div at bounding box center [783, 517] width 1522 height 28
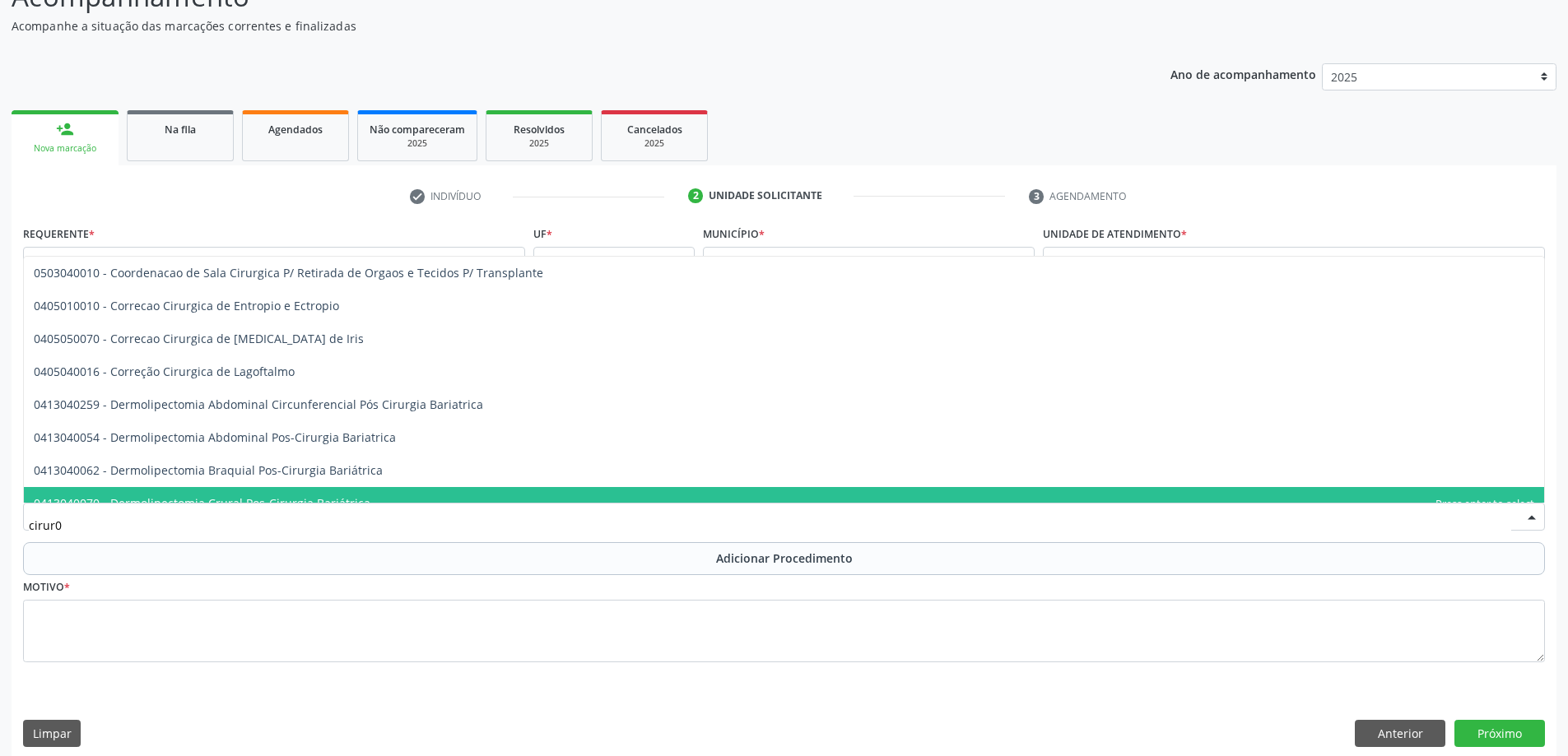
scroll to position [0, 0]
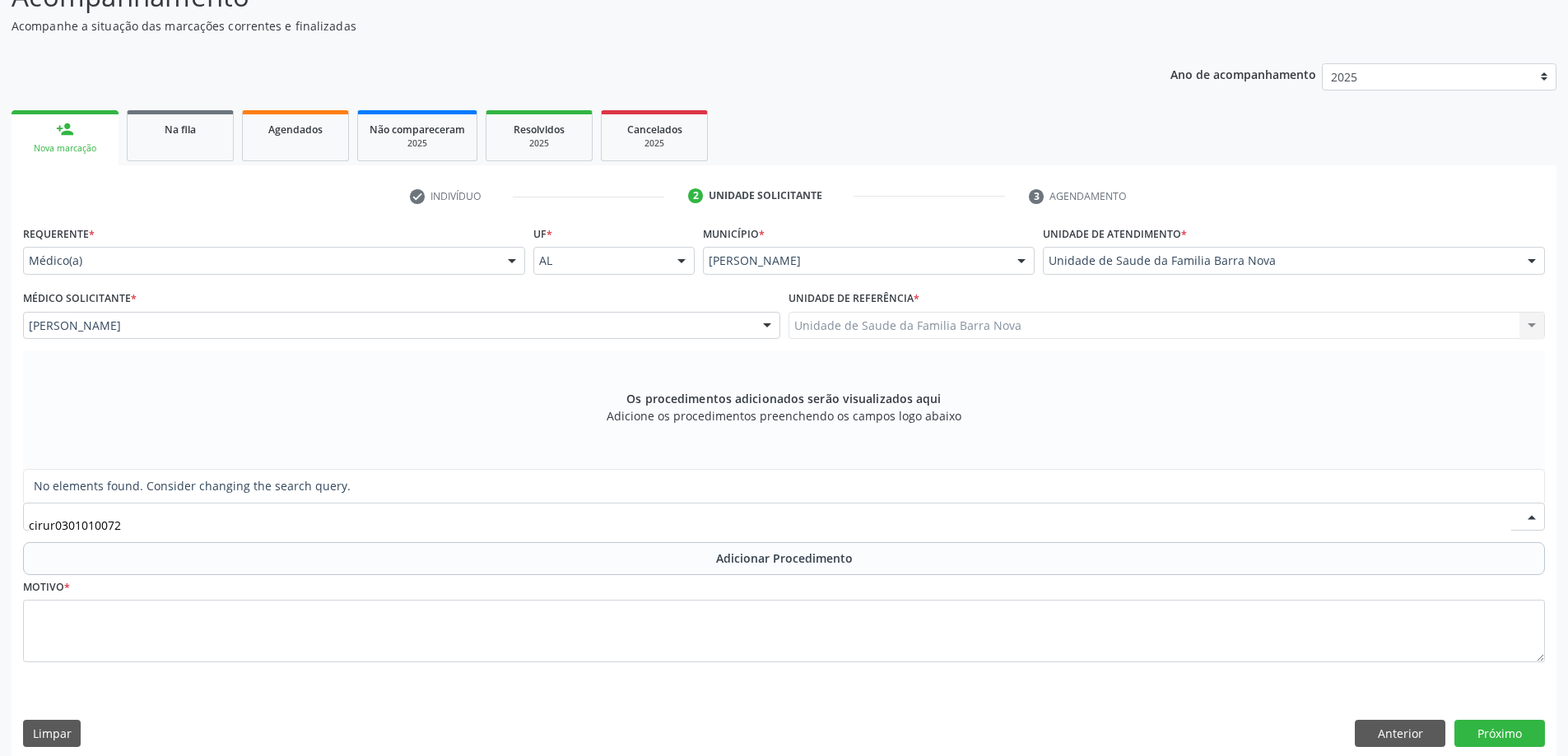
click at [557, 532] on input "cirur0301010072" at bounding box center [769, 525] width 1482 height 33
type input "c"
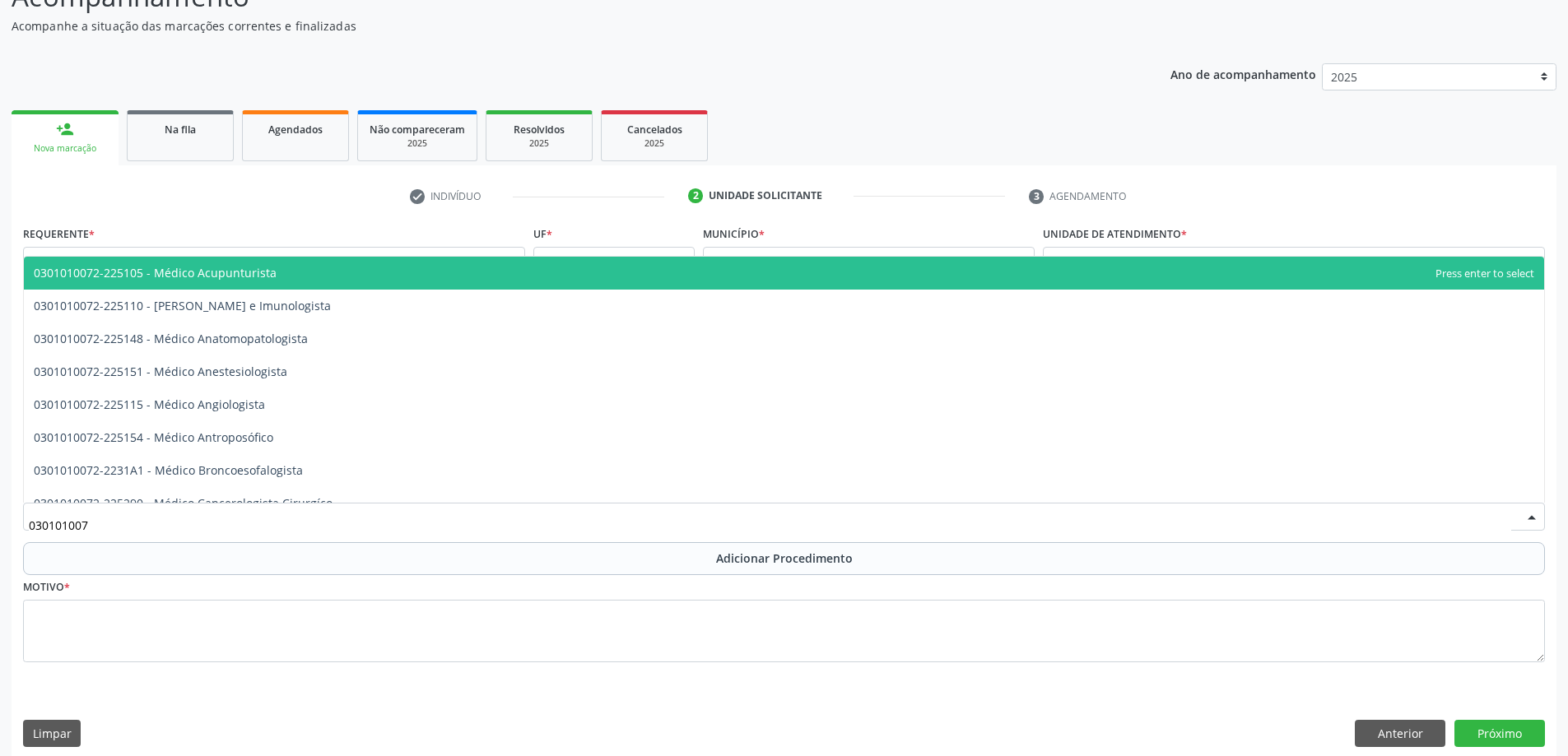
type input "0301010072"
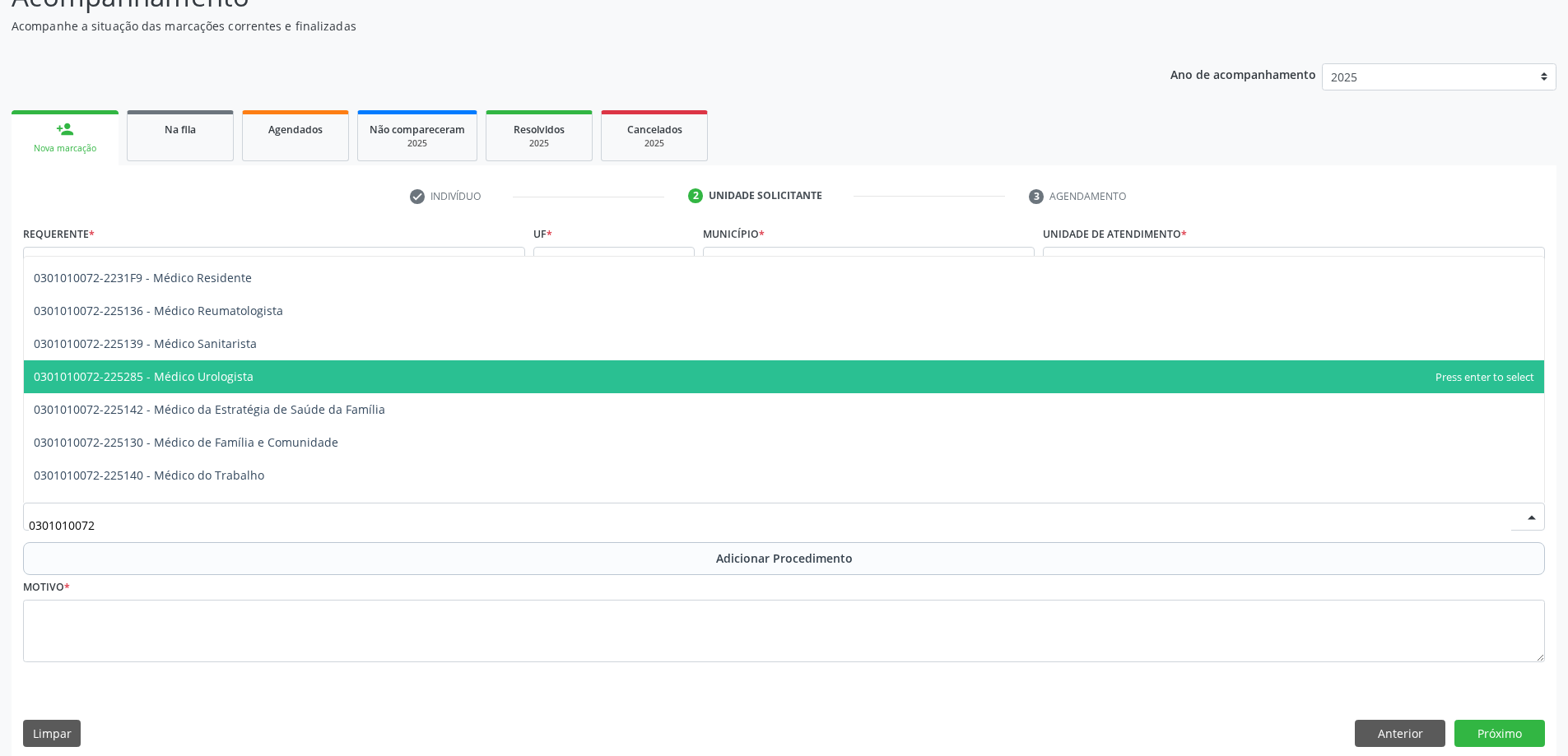
scroll to position [1810, 0]
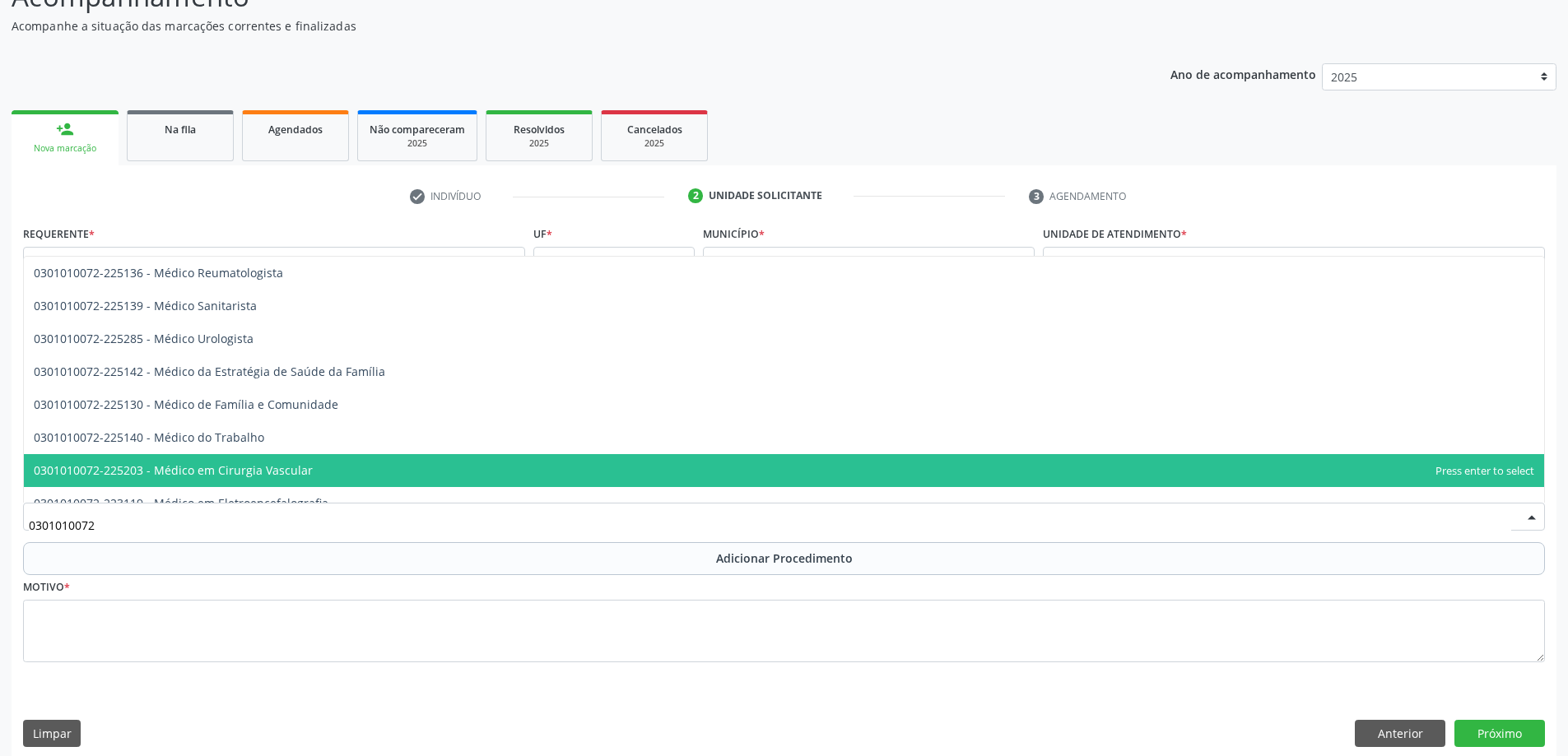
click at [294, 472] on span "0301010072-225203 - Médico em Cirurgia Vascular" at bounding box center [173, 471] width 279 height 16
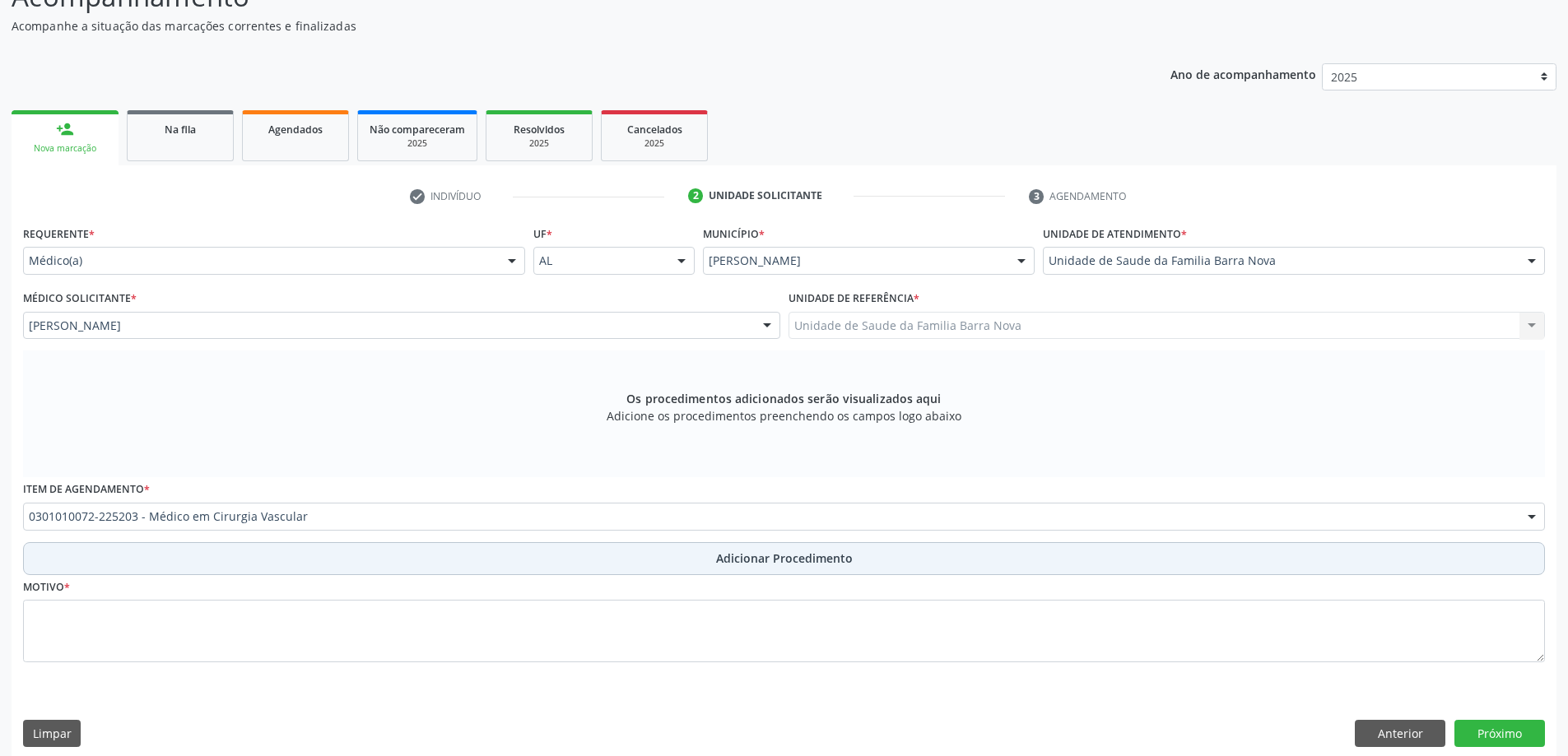
click at [812, 558] on span "Adicionar Procedimento" at bounding box center [784, 559] width 137 height 17
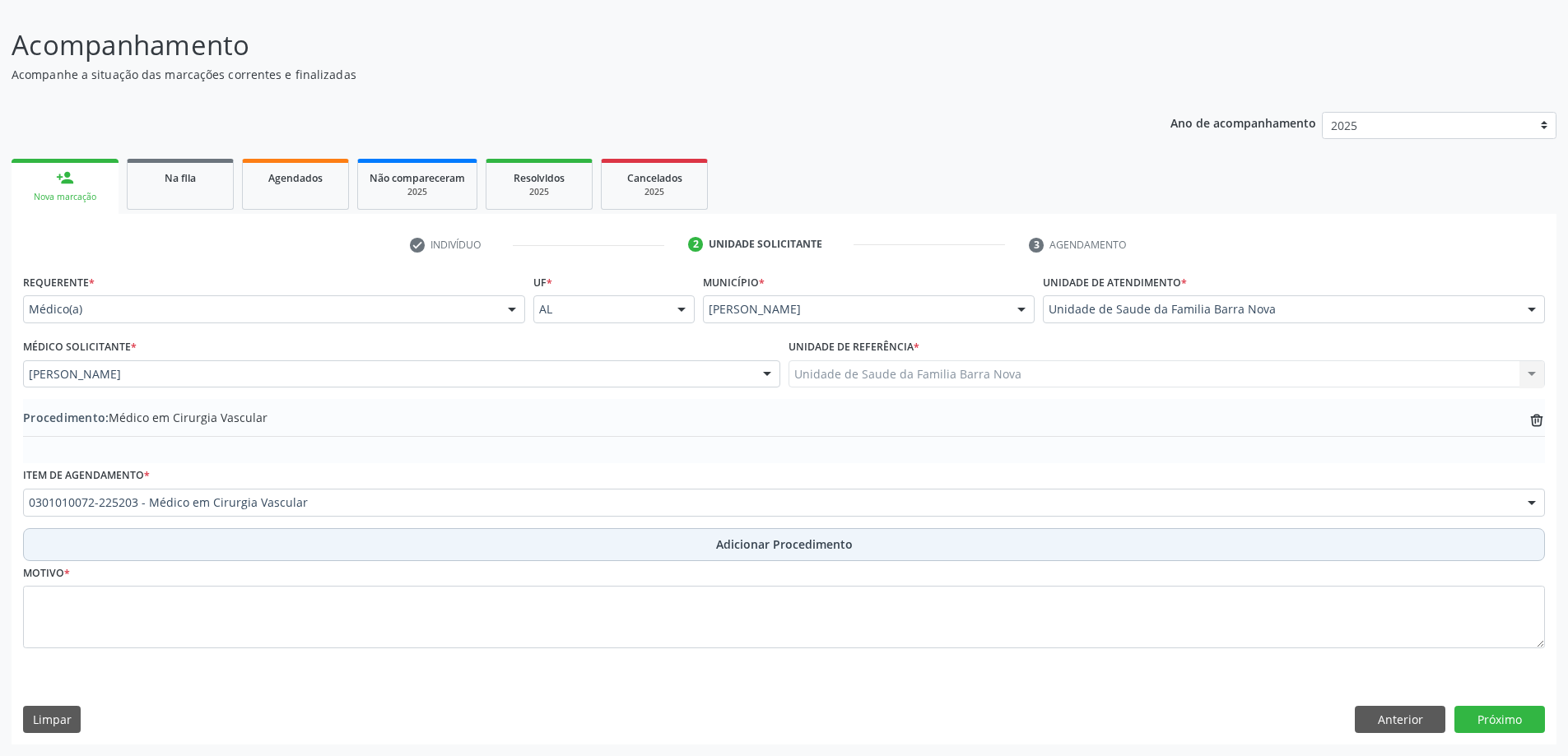
scroll to position [110, 0]
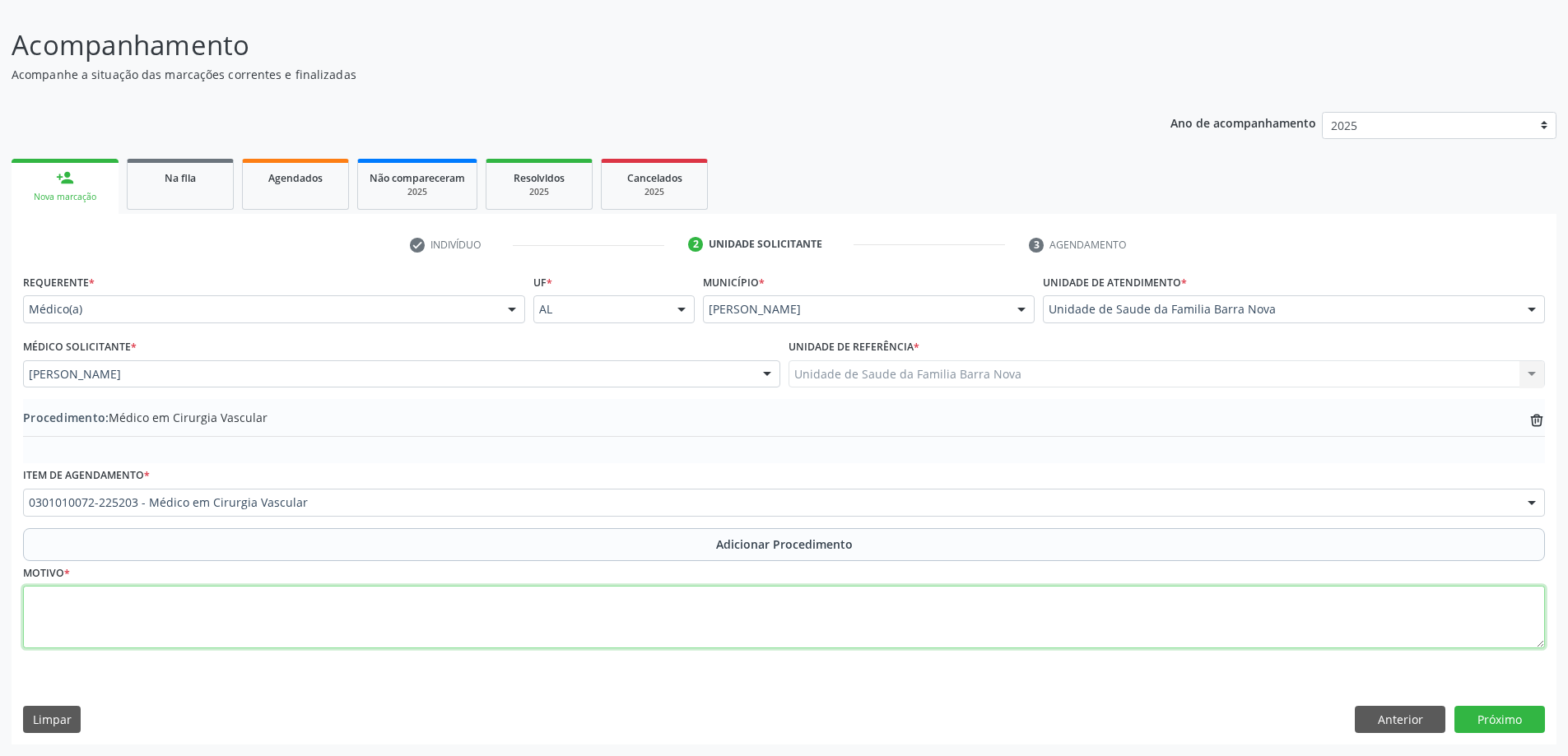
click at [298, 599] on textarea at bounding box center [783, 617] width 1522 height 63
type textarea "Paciente com dor e [MEDICAL_DATA] em MMII Apresenta-se com varizes em MMII."
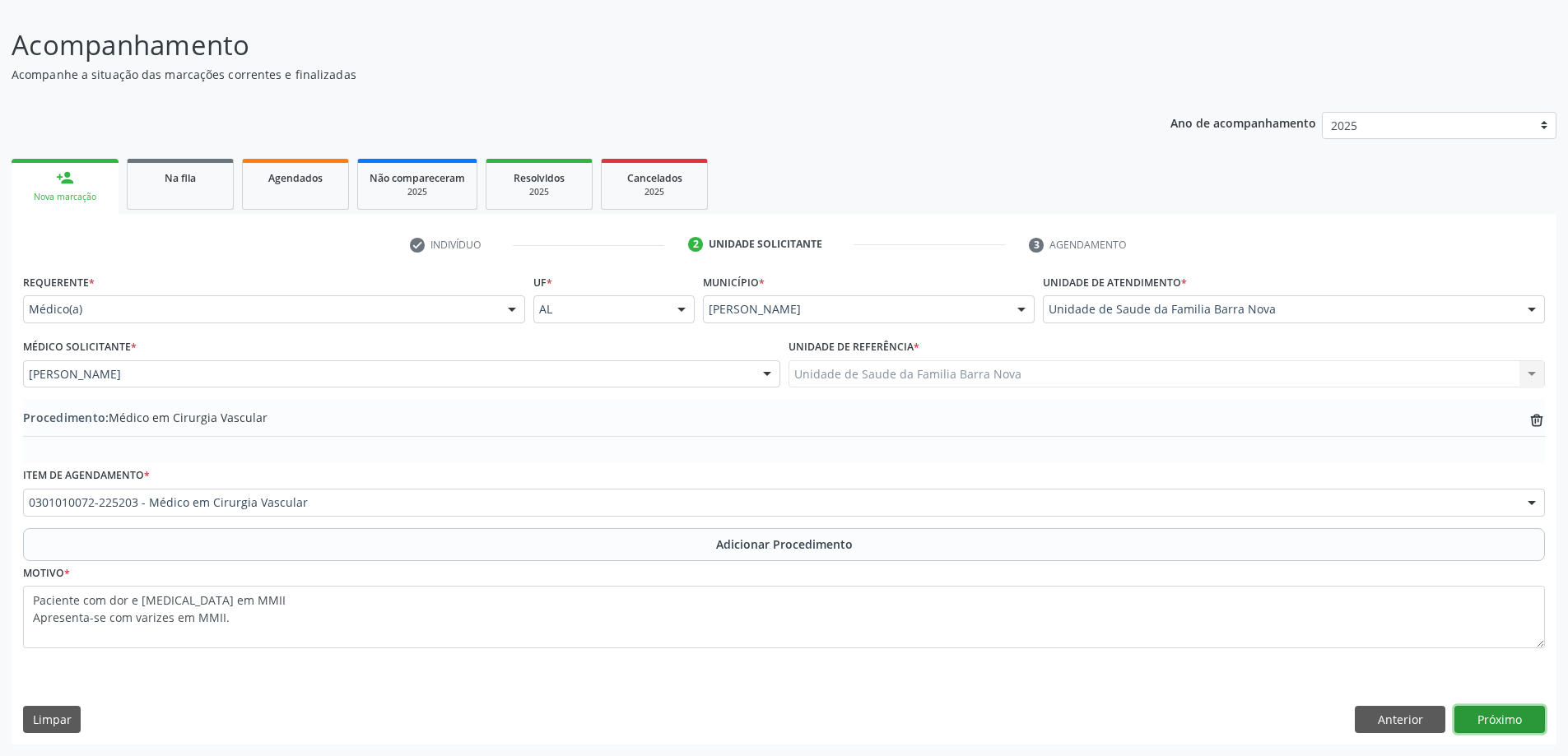
click at [1499, 717] on button "Próximo" at bounding box center [1499, 719] width 90 height 28
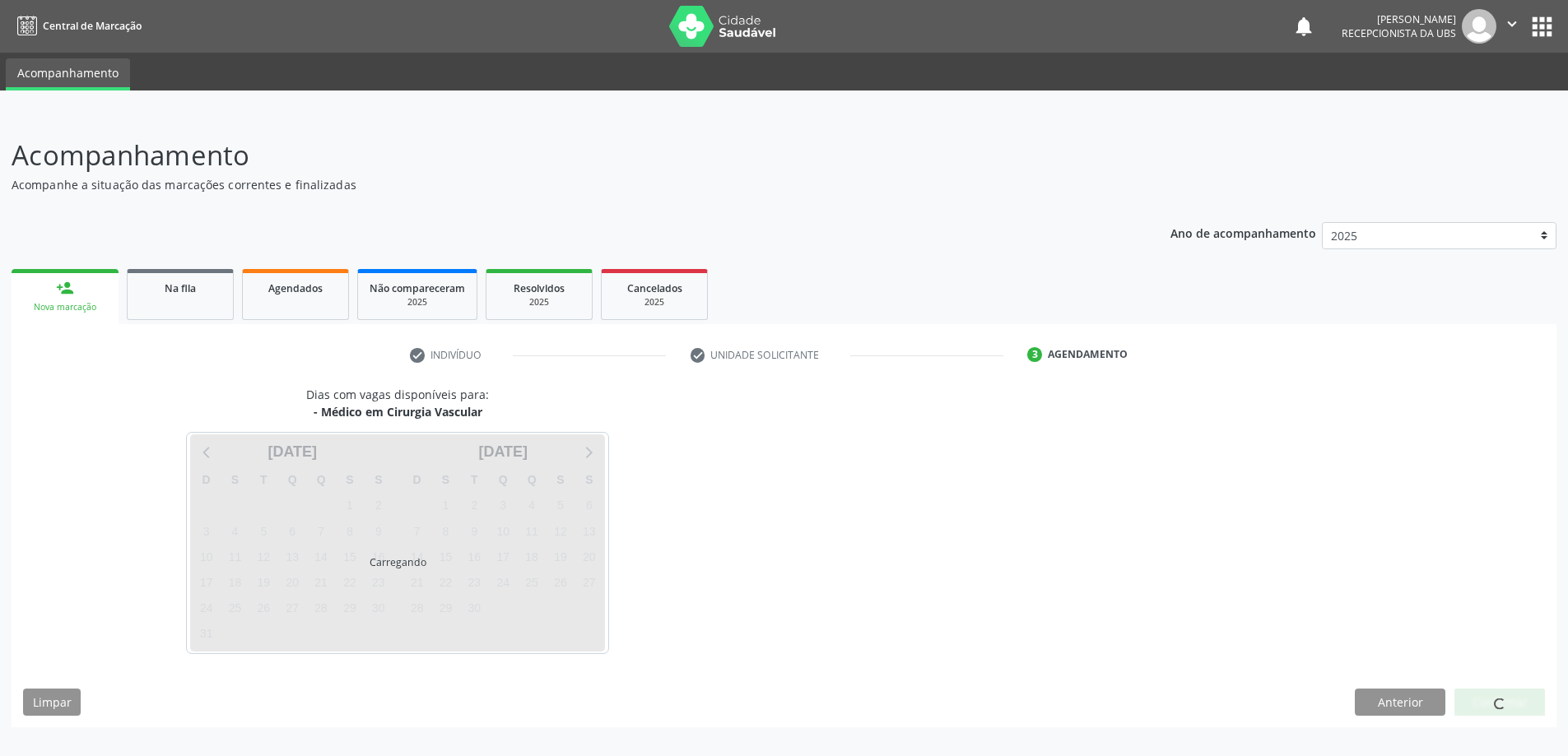
scroll to position [0, 0]
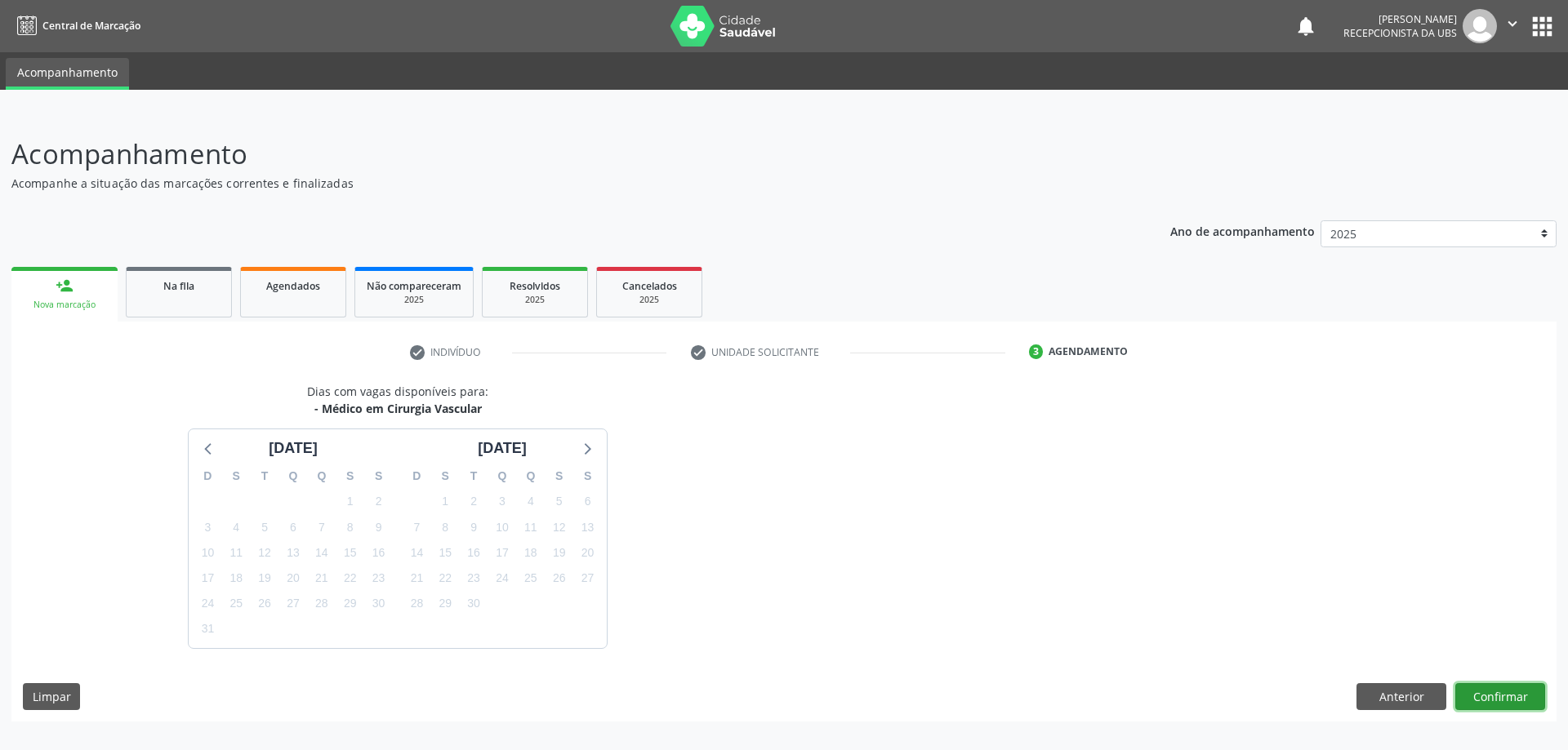
click at [1495, 695] on button "Confirmar" at bounding box center [1500, 697] width 90 height 28
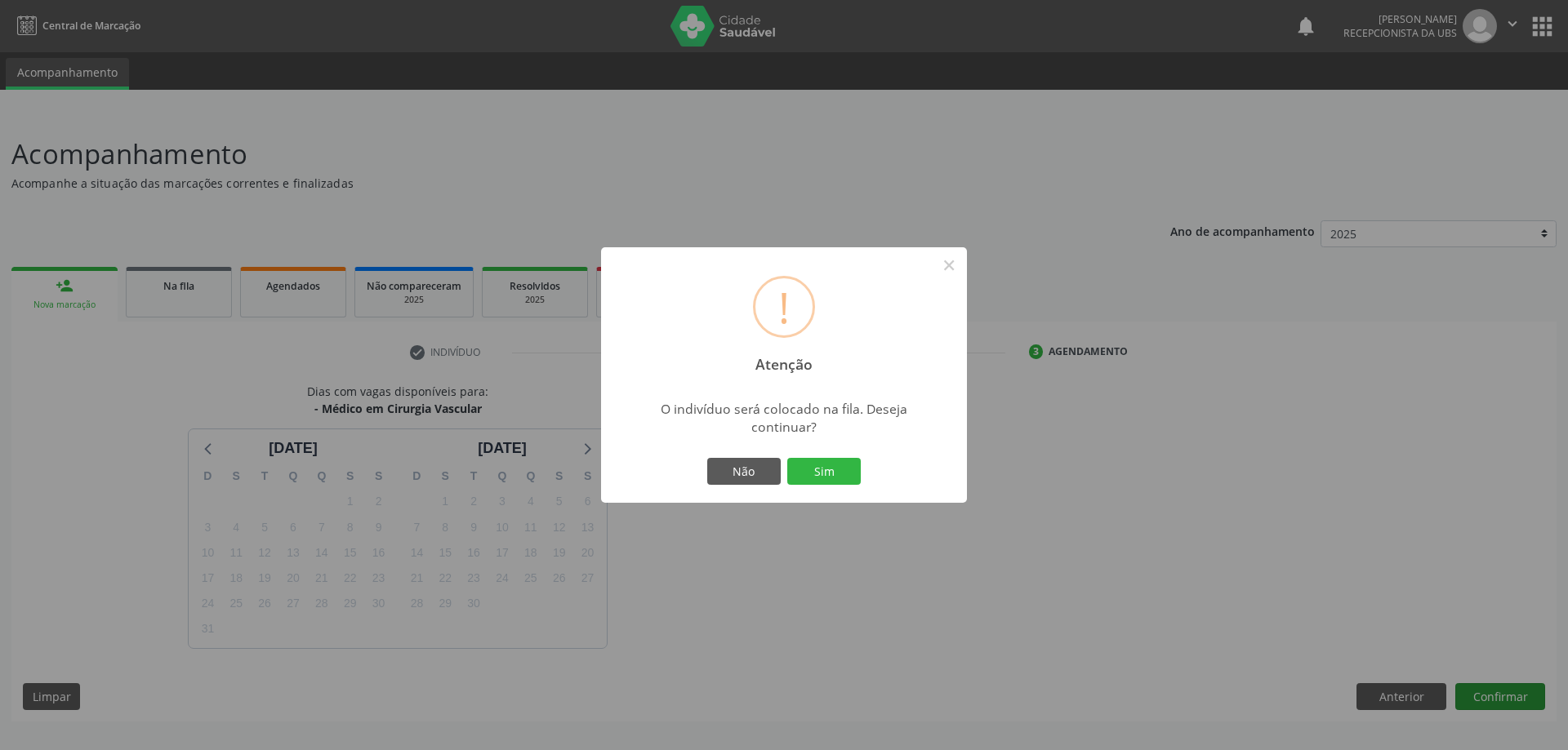
click at [1495, 695] on div "! Atenção × O indivíduo será colocado na fila. Deseja continuar? Não Sim" at bounding box center [784, 375] width 1568 height 750
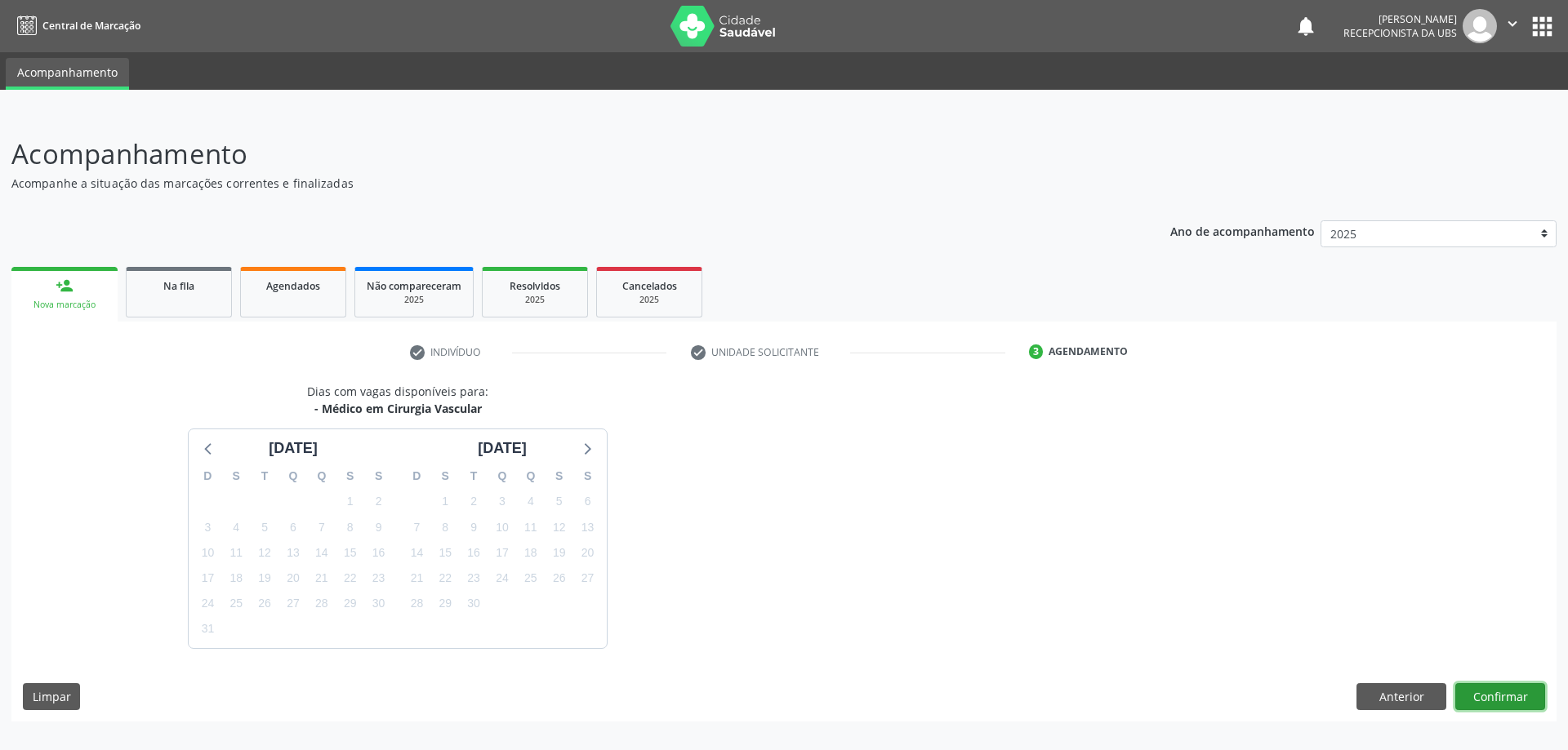
click at [1508, 695] on button "Confirmar" at bounding box center [1500, 697] width 90 height 28
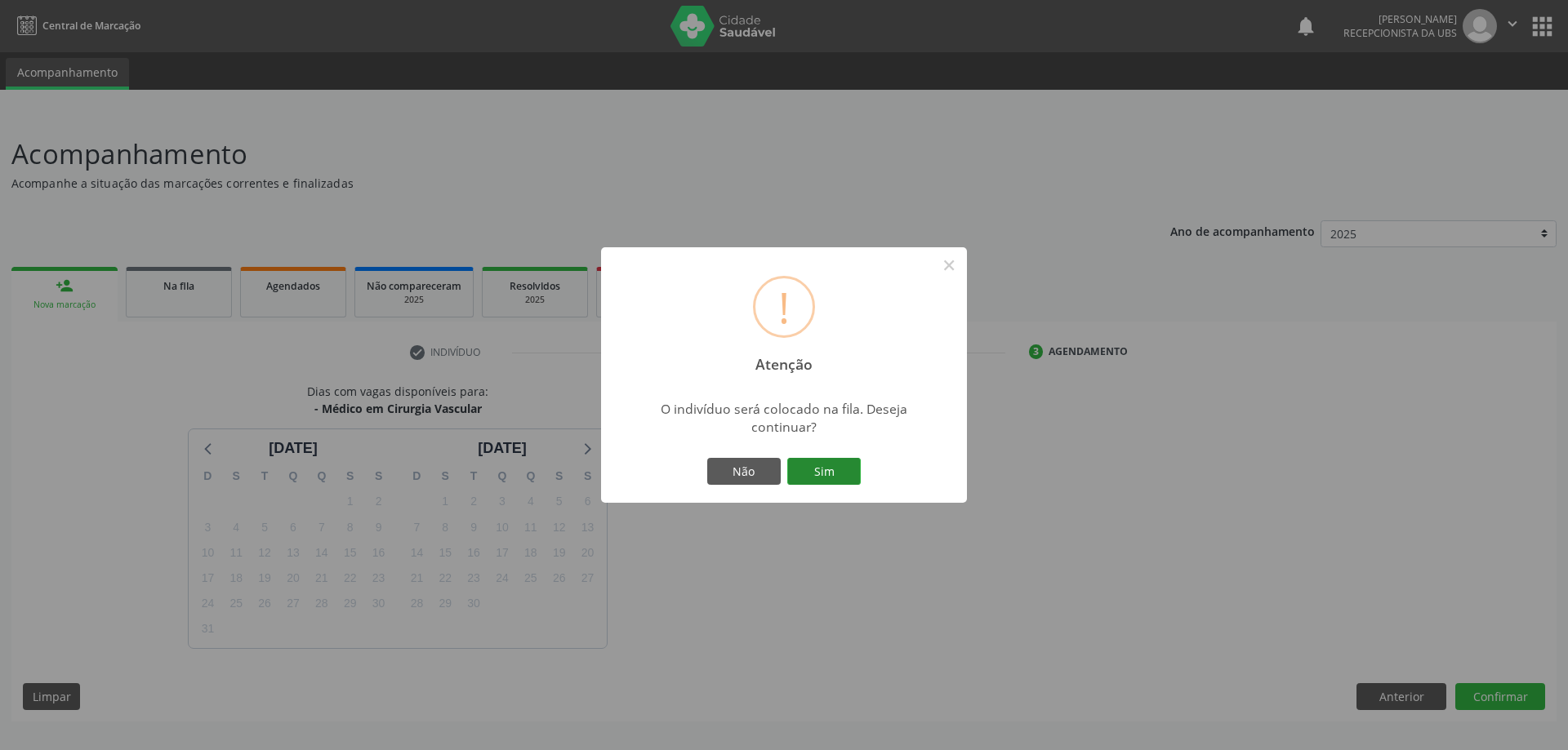
click at [826, 472] on button "Sim" at bounding box center [824, 472] width 73 height 28
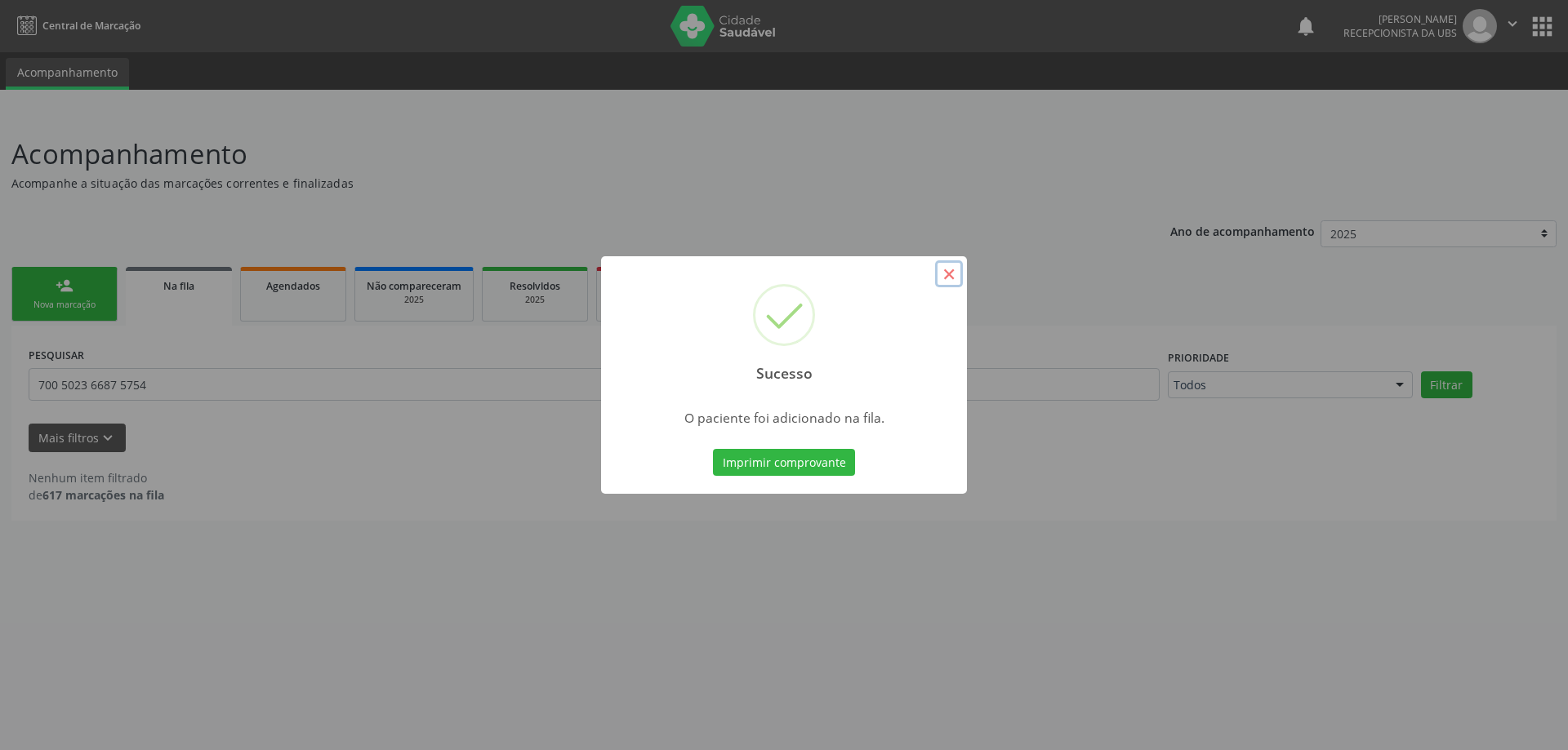
click at [952, 269] on button "×" at bounding box center [949, 274] width 28 height 28
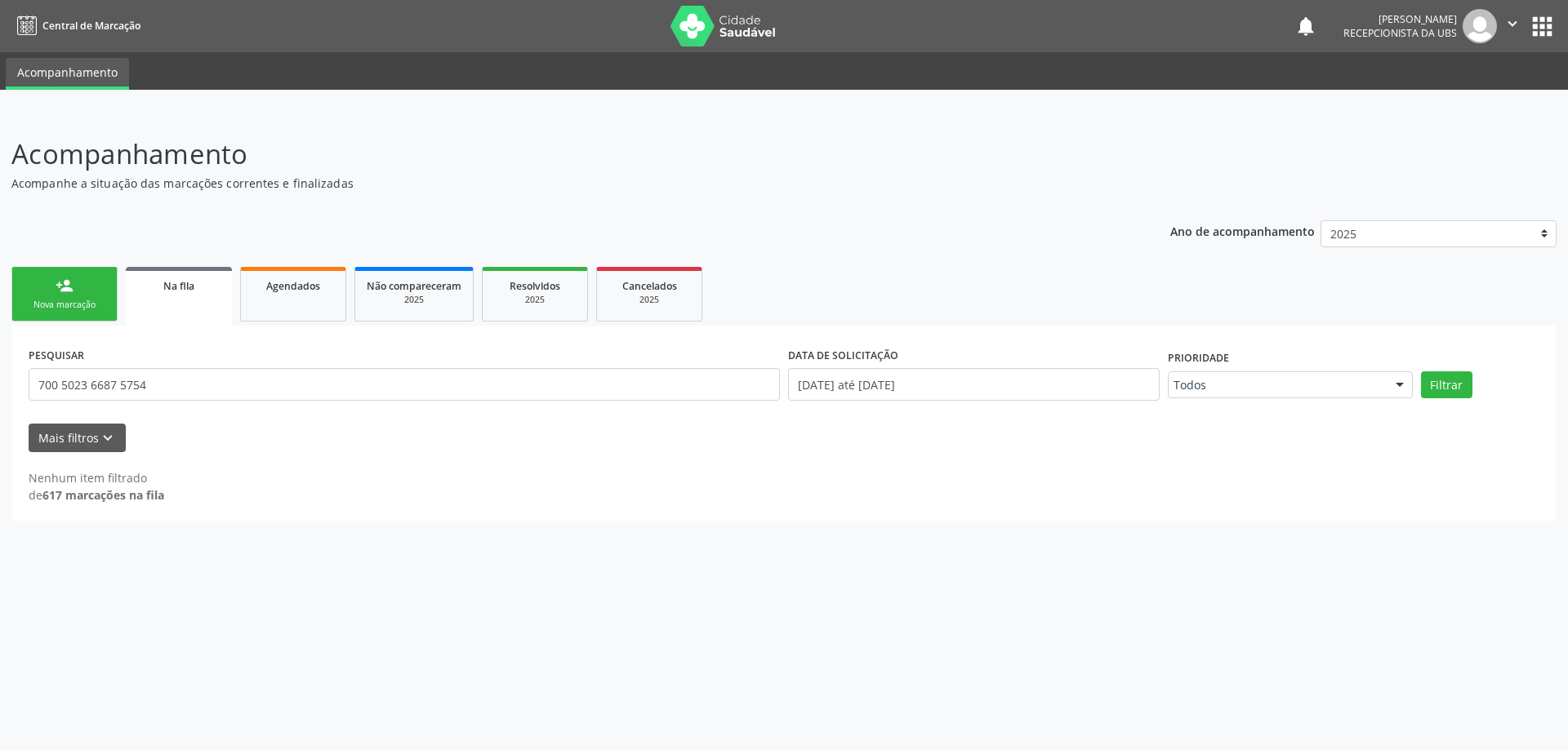
click at [83, 296] on link "person_add Nova marcação" at bounding box center [64, 293] width 106 height 54
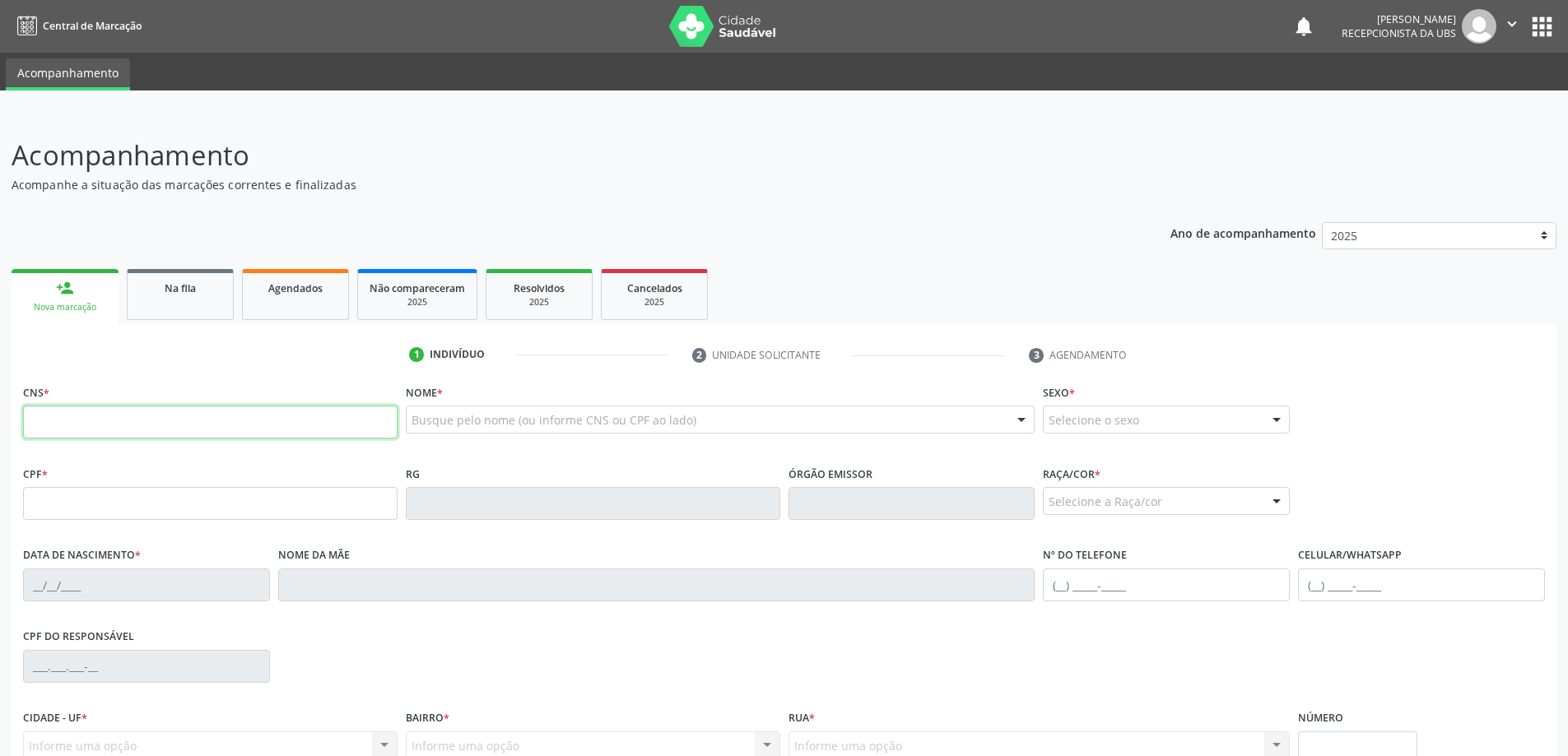
click at [90, 423] on input "text" at bounding box center [210, 422] width 374 height 33
type input "708 4067 9996 5067"
type input "012.083.984-90"
type input "[DATE]"
type input "[PERSON_NAME] da ConceiÇÃo"
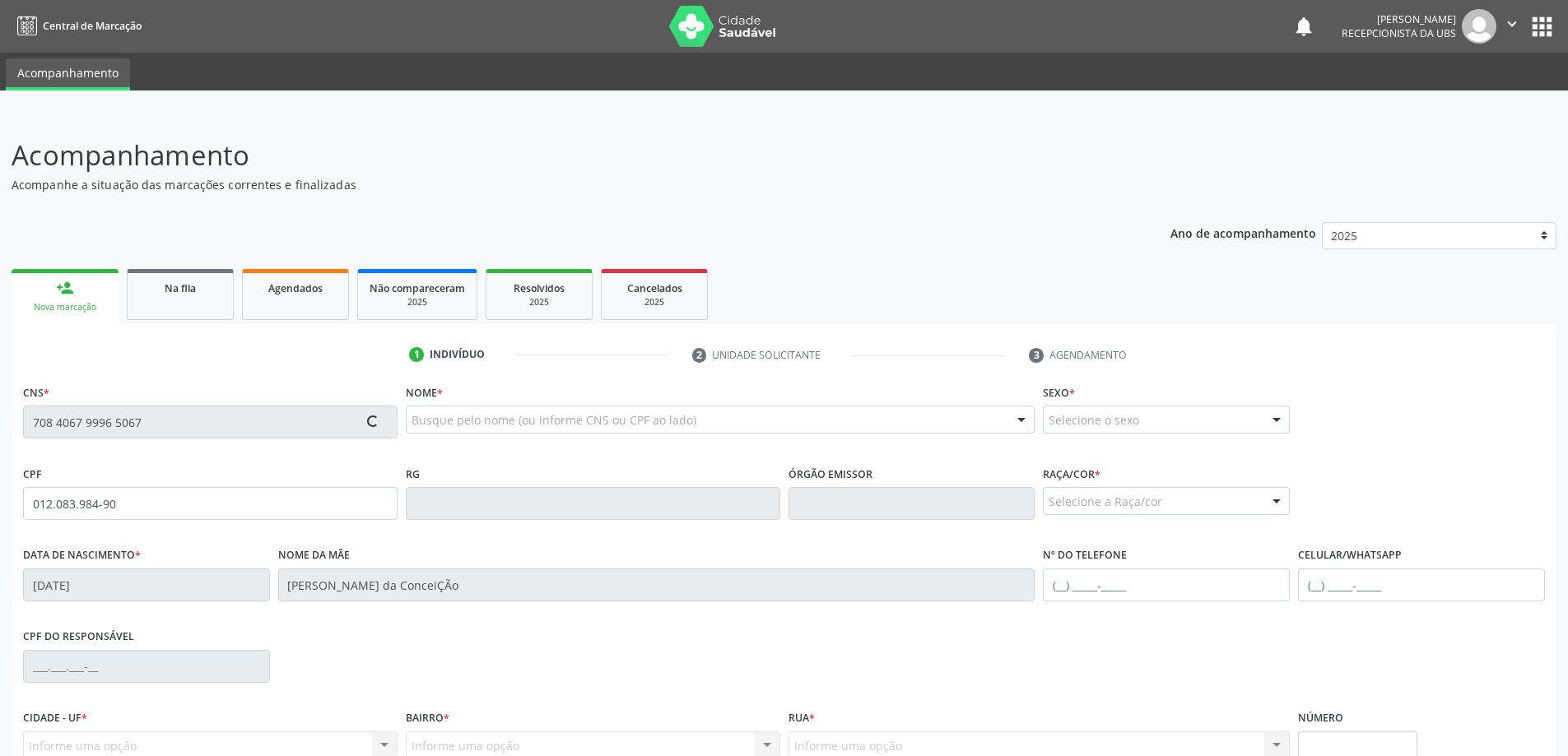
type input "[PHONE_NUMBER]"
type input "268"
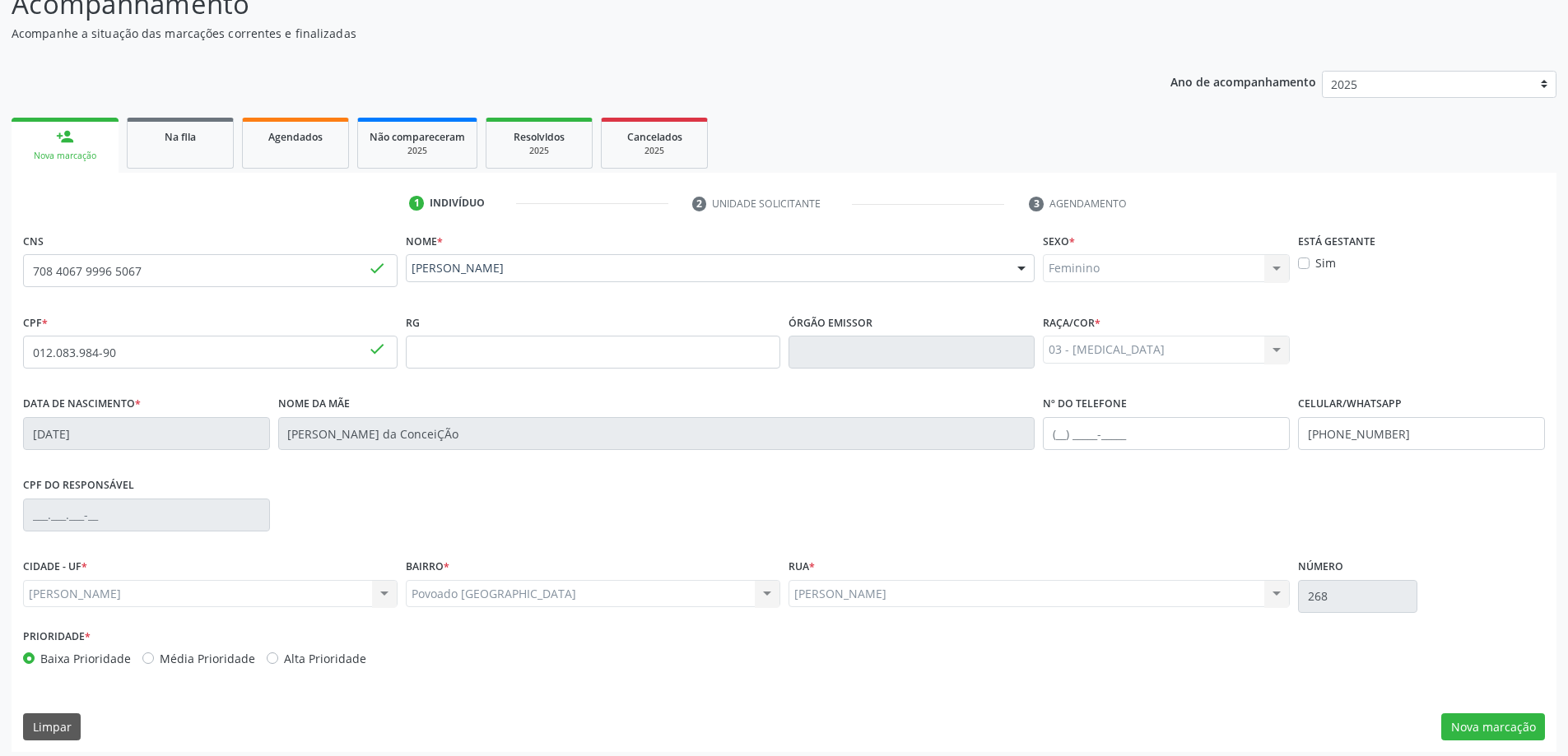
scroll to position [159, 0]
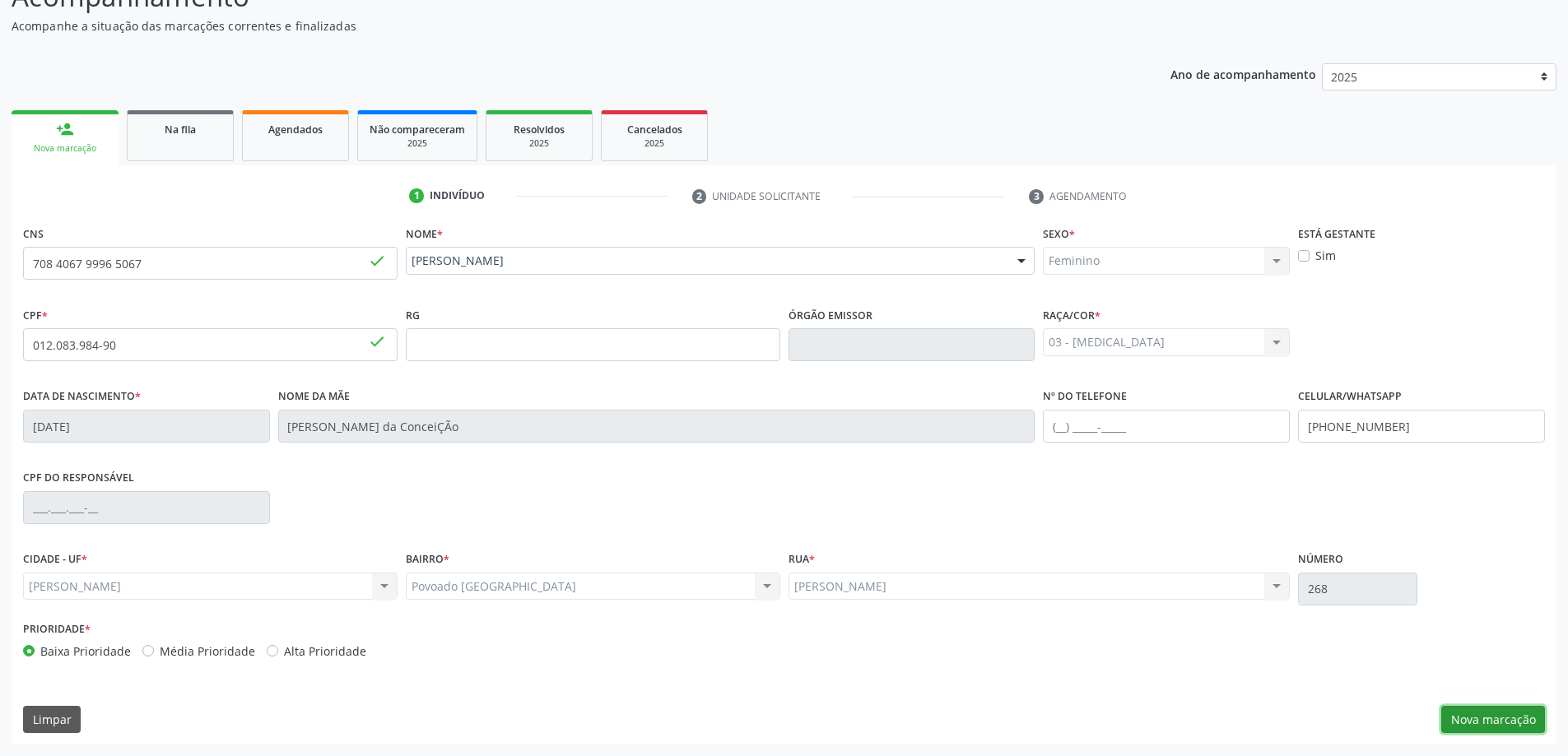
click at [1527, 724] on button "Nova marcação" at bounding box center [1492, 719] width 104 height 28
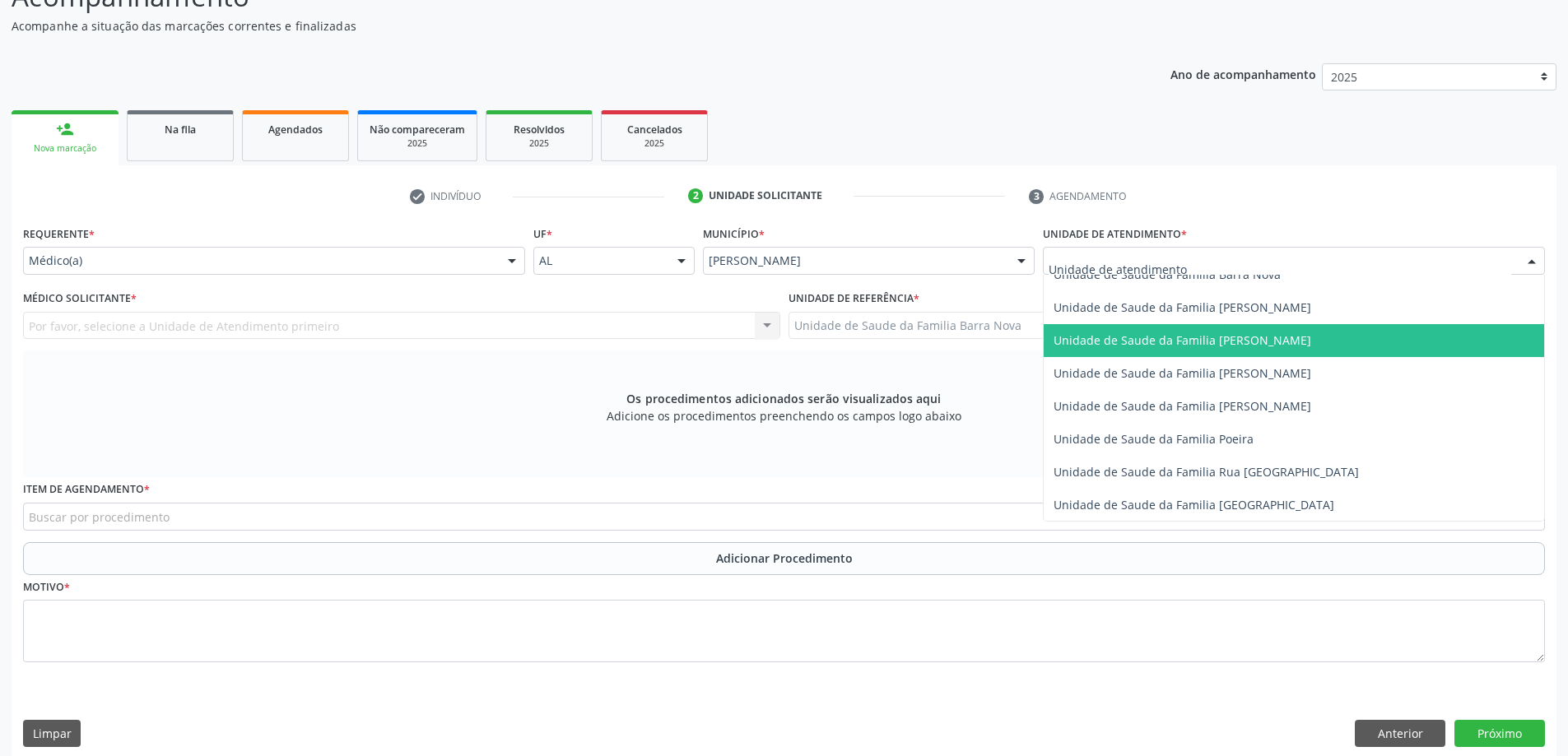
scroll to position [823, 0]
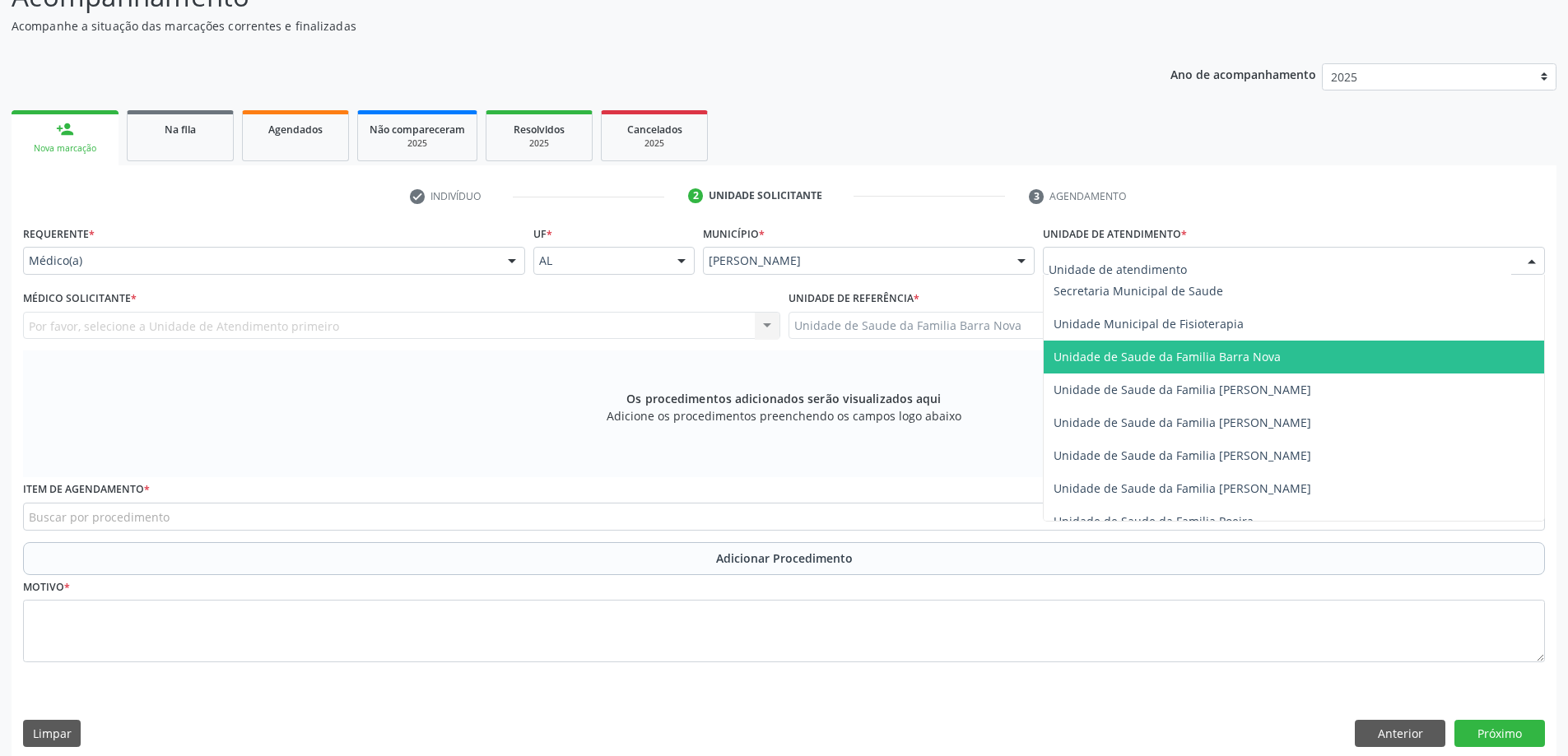
click at [1210, 365] on span "Unidade de Saude da Familia Barra Nova" at bounding box center [1293, 358] width 500 height 33
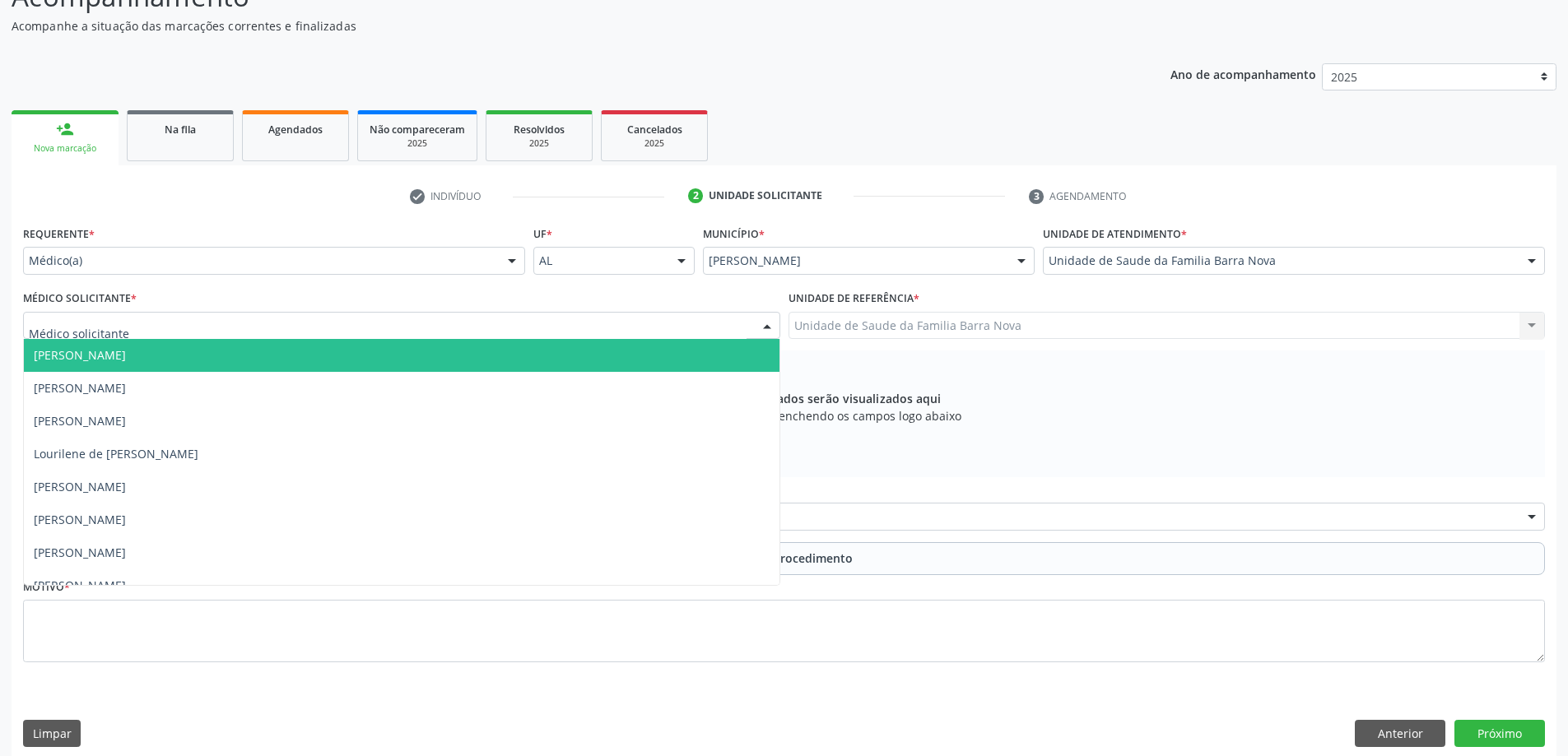
click at [631, 323] on div at bounding box center [401, 325] width 757 height 28
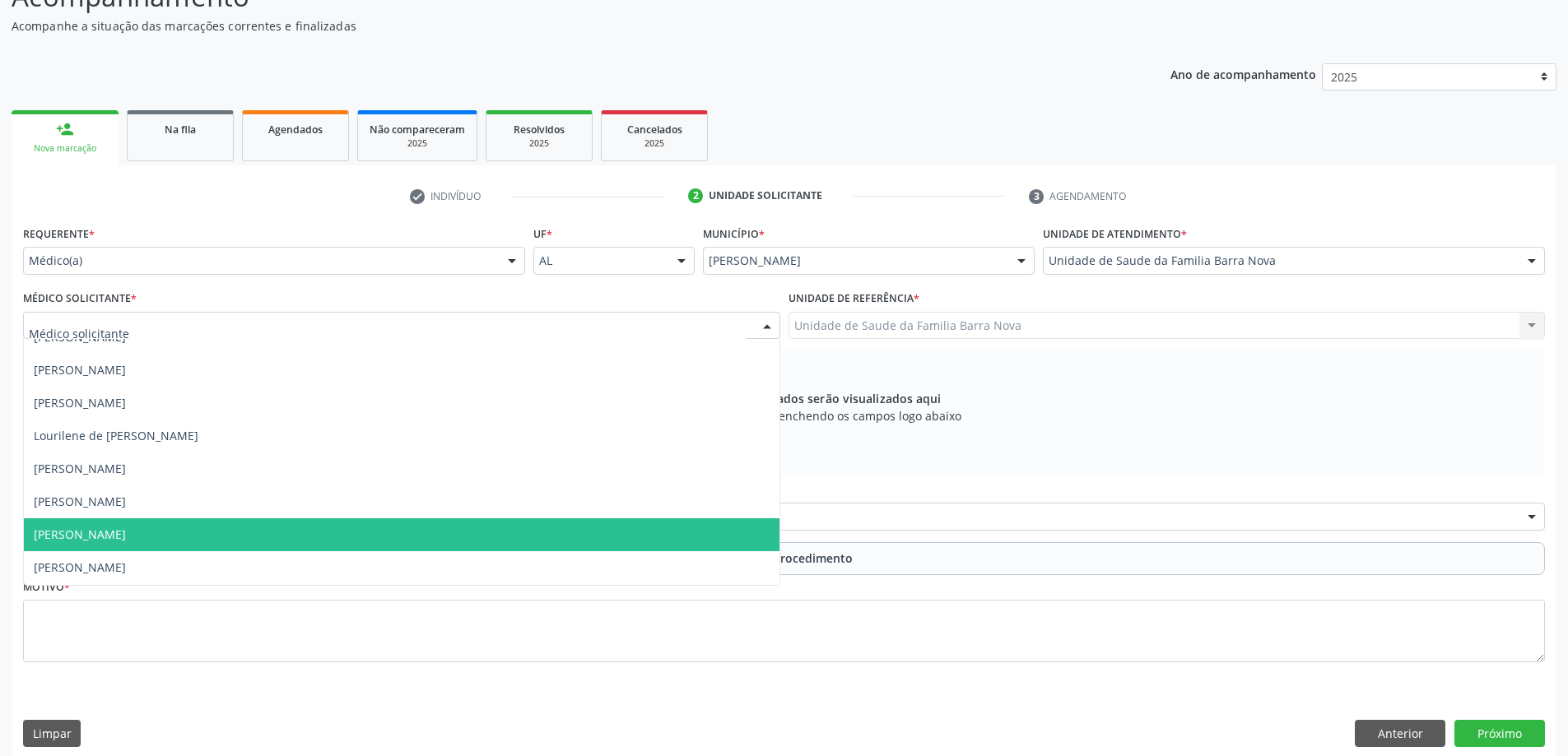
scroll to position [50, 0]
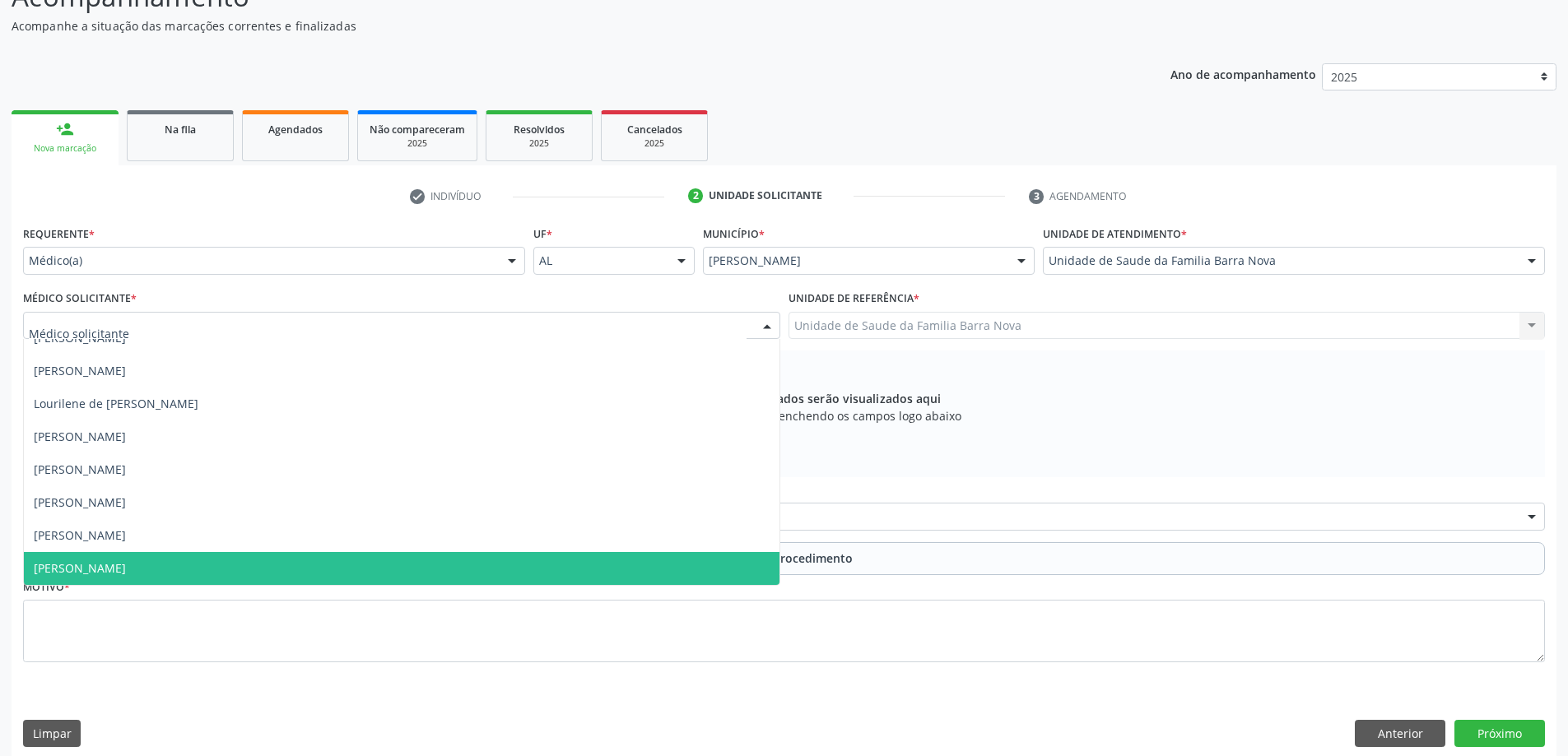
click at [516, 565] on span "[PERSON_NAME]" at bounding box center [401, 569] width 755 height 33
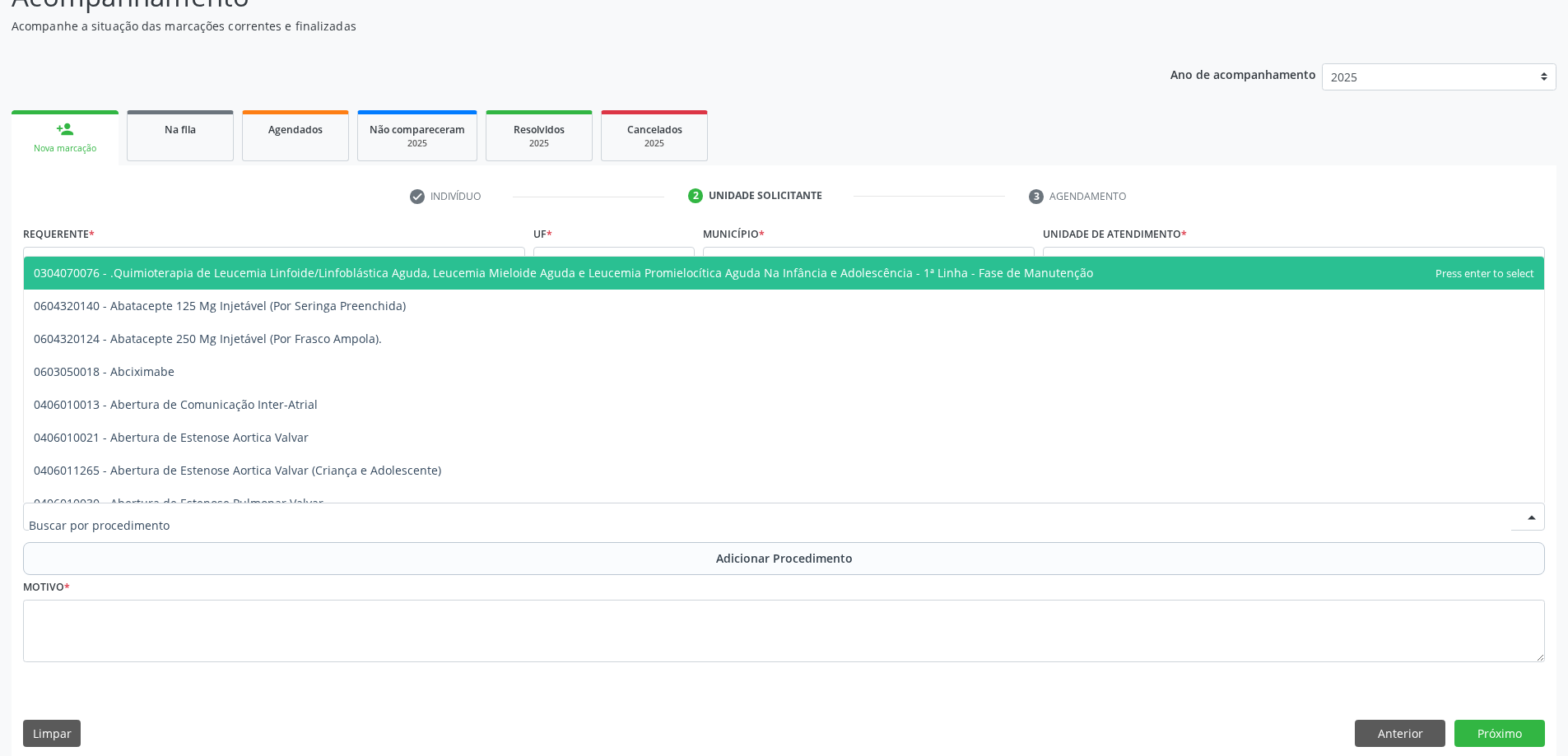
click at [318, 517] on div at bounding box center [783, 517] width 1522 height 28
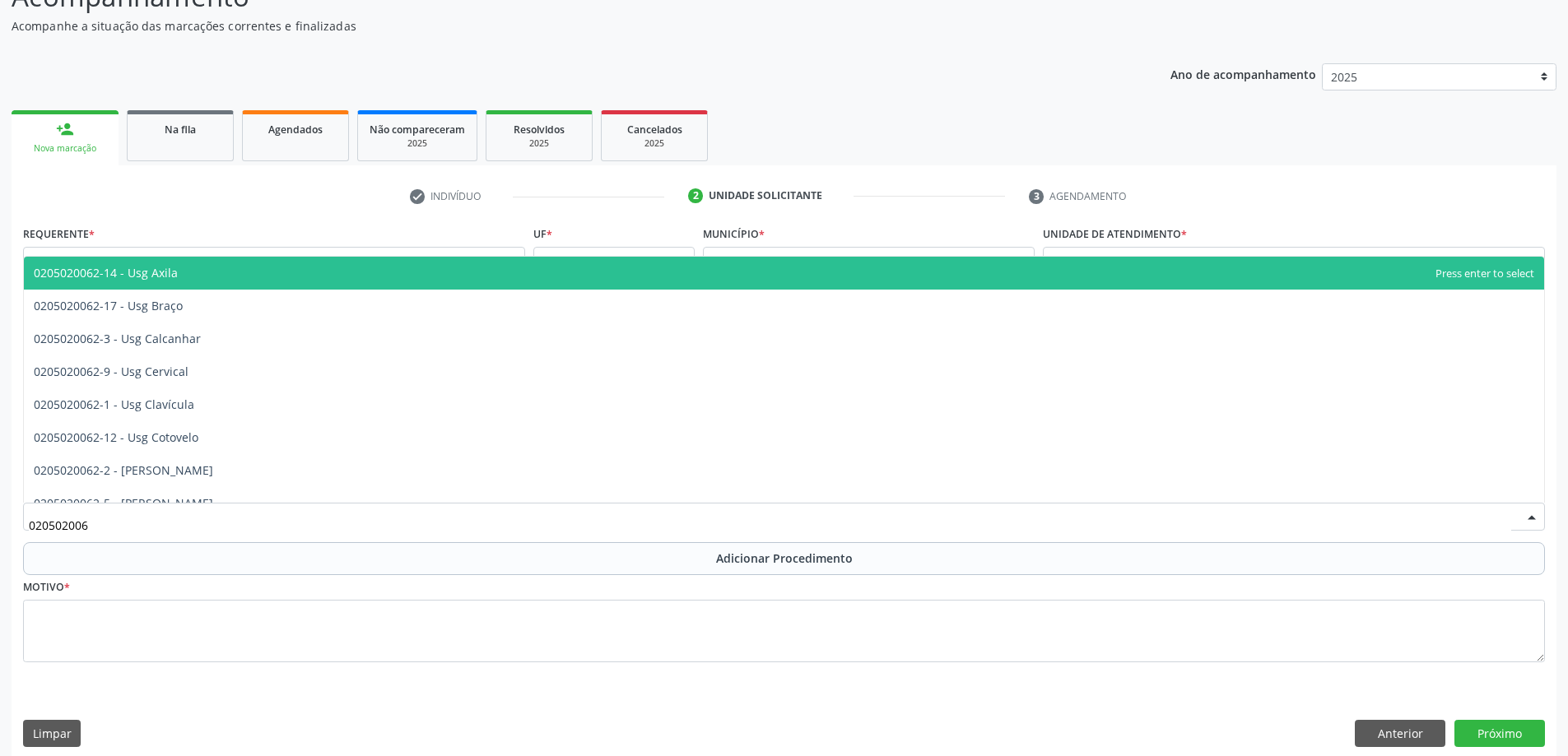
type input "0205020062"
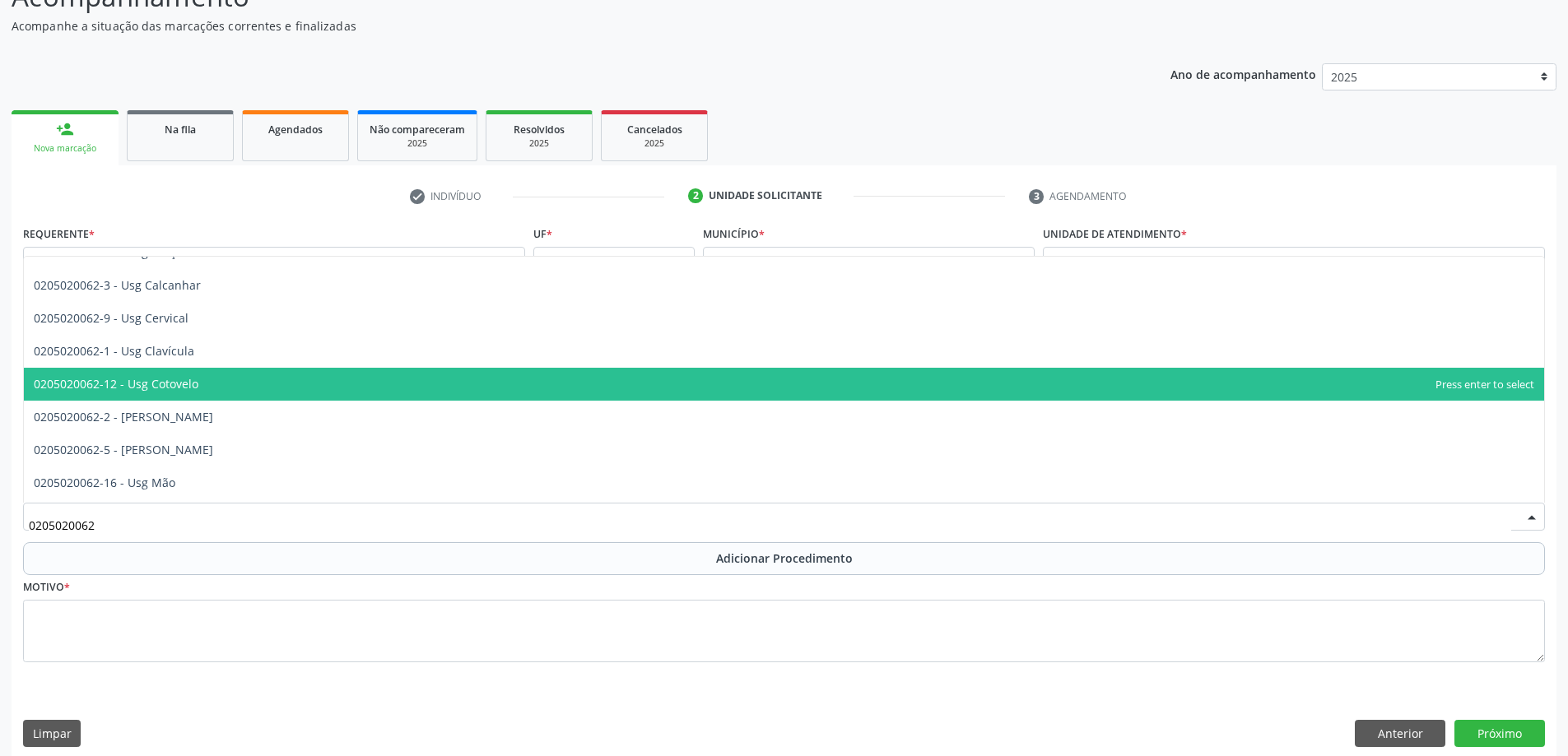
scroll to position [83, 0]
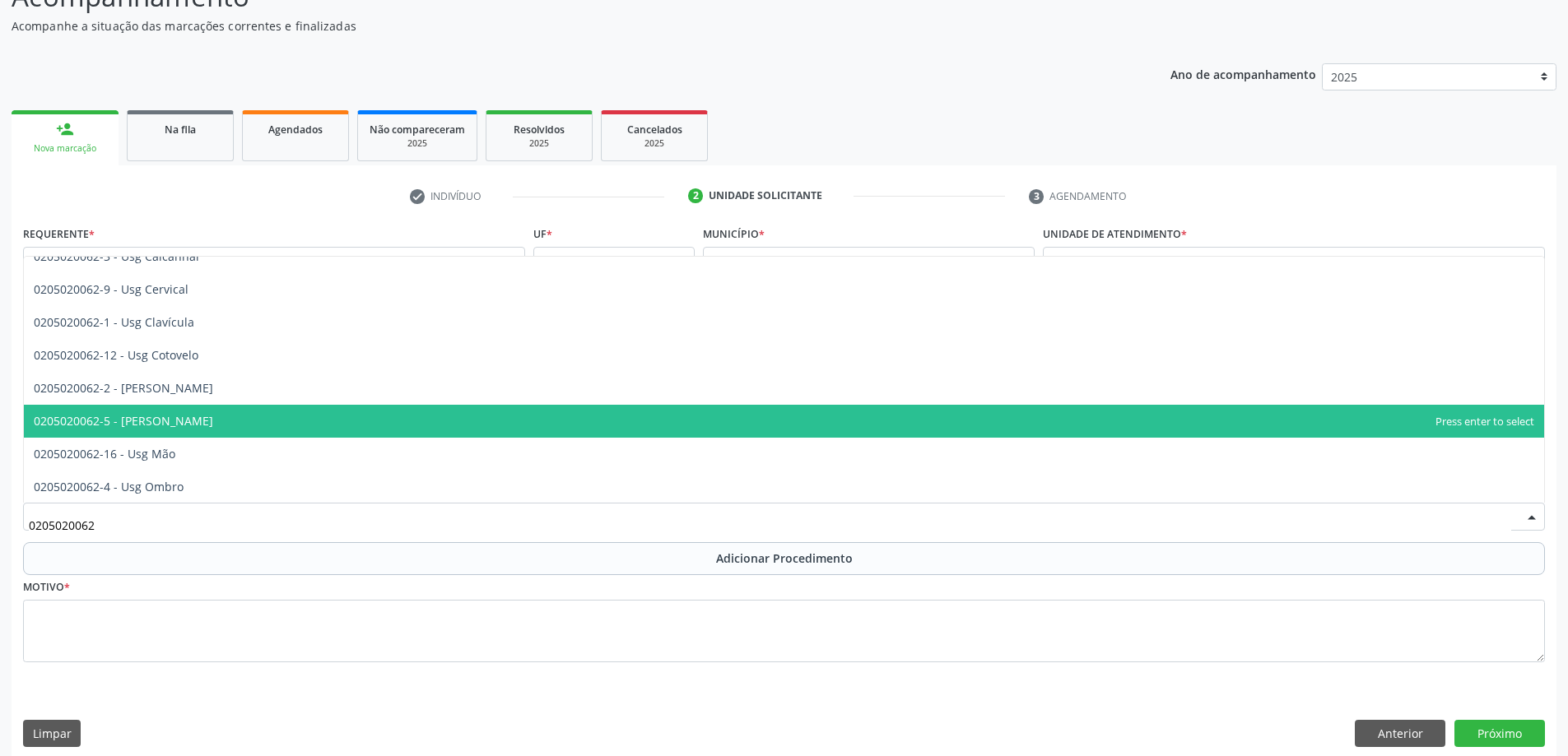
click at [312, 427] on span "0205020062-5 - [PERSON_NAME]" at bounding box center [783, 421] width 1520 height 33
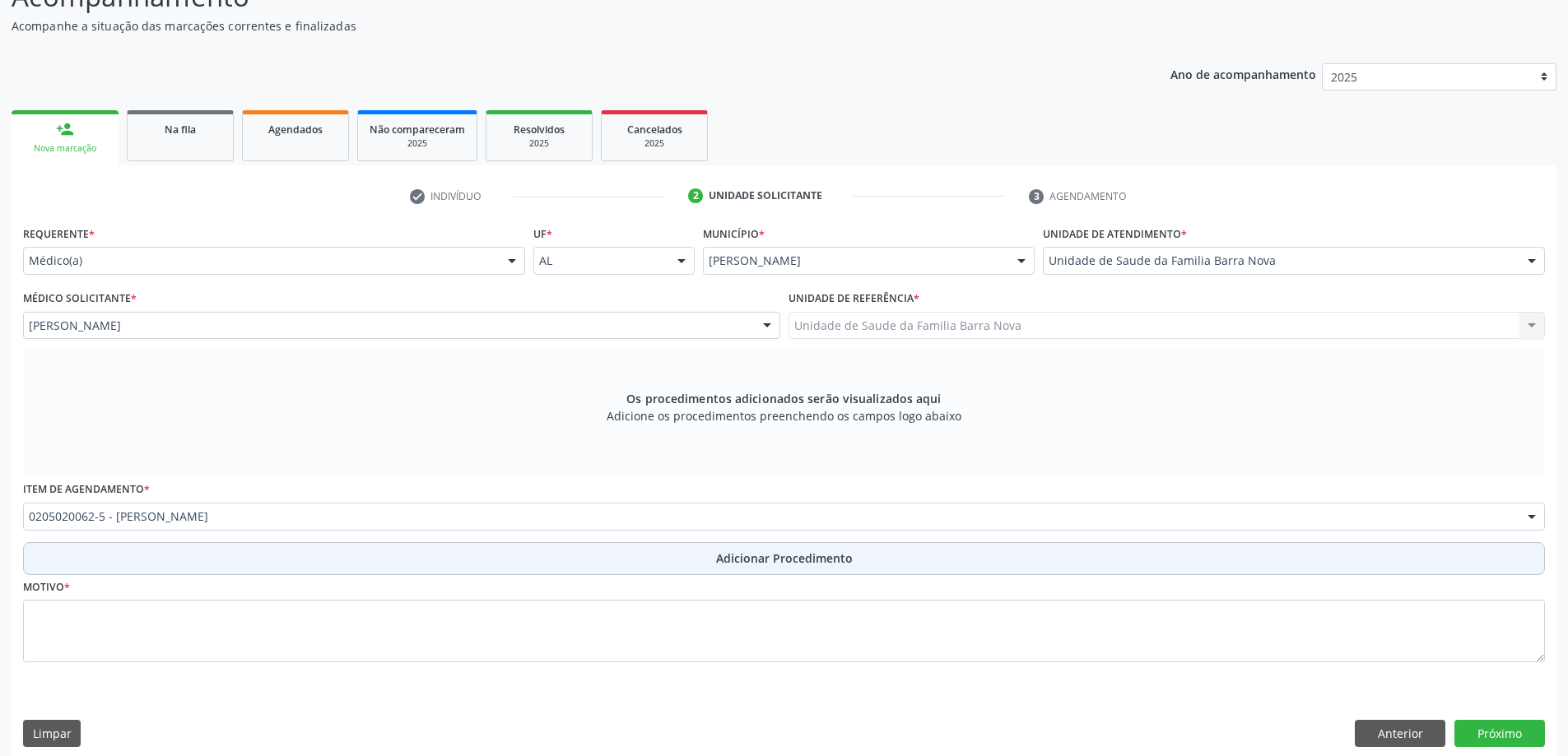
click at [834, 558] on span "Adicionar Procedimento" at bounding box center [784, 559] width 137 height 17
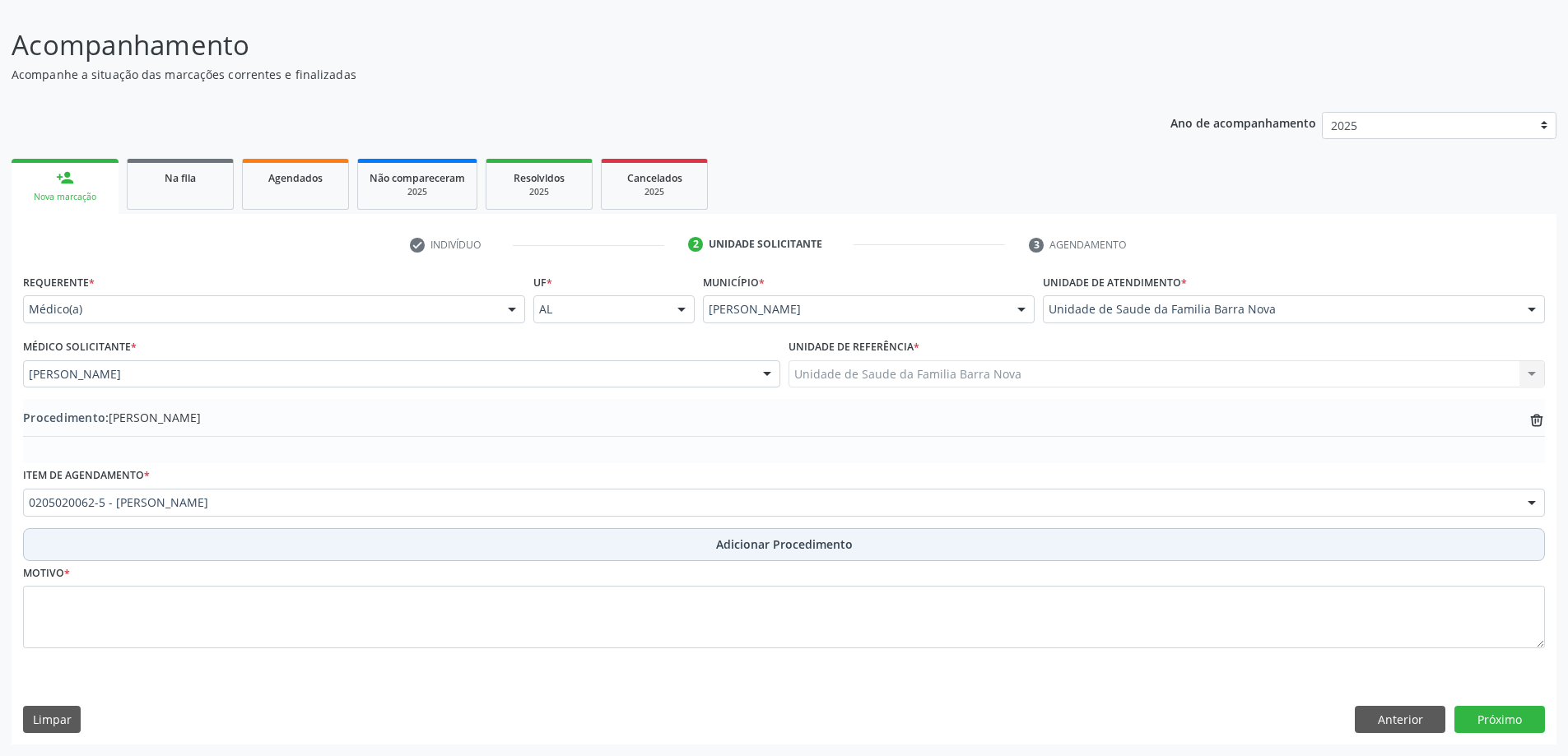
scroll to position [110, 0]
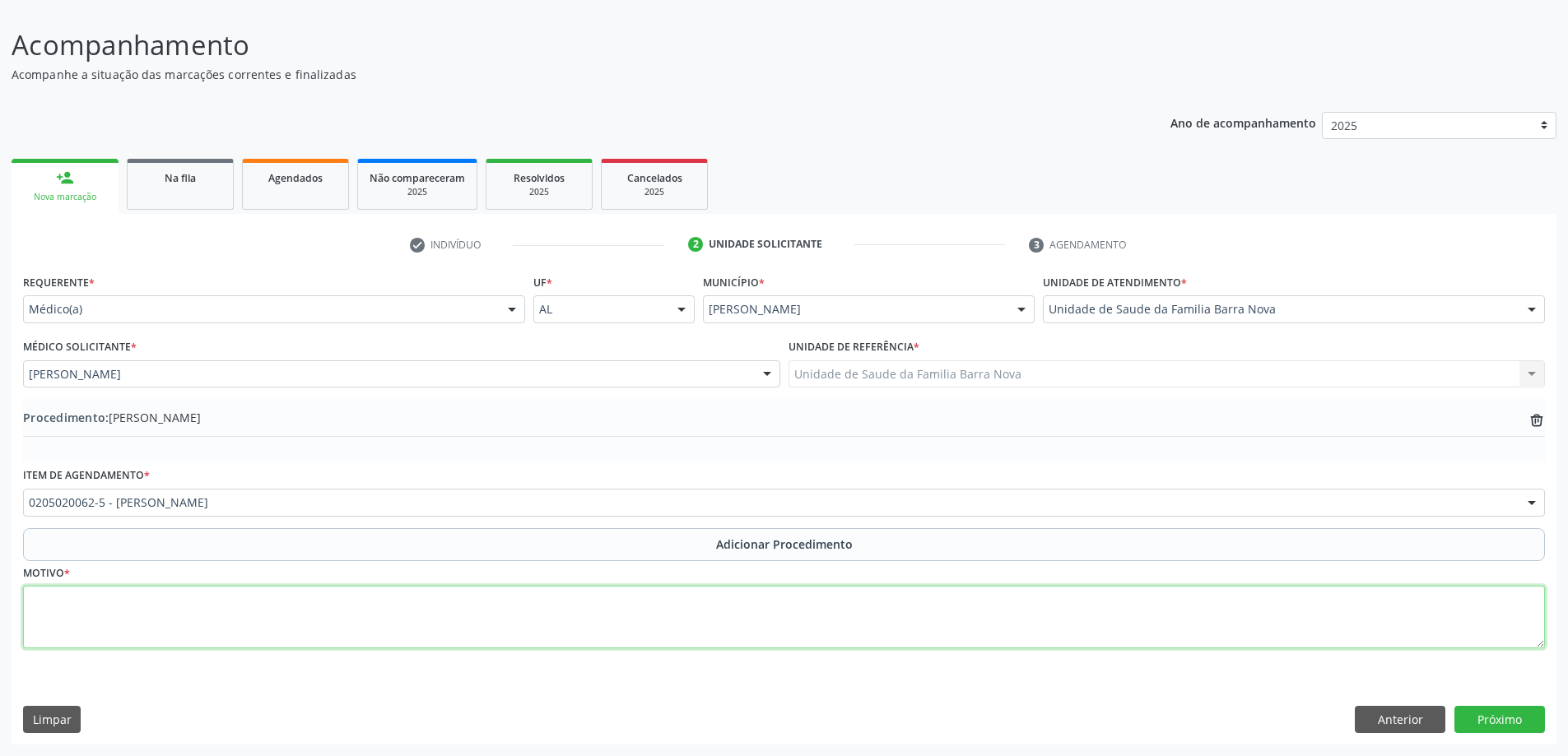
click at [570, 610] on textarea at bounding box center [783, 617] width 1522 height 63
type textarea "Dor, [MEDICAL_DATA] A/E. URGENTE."
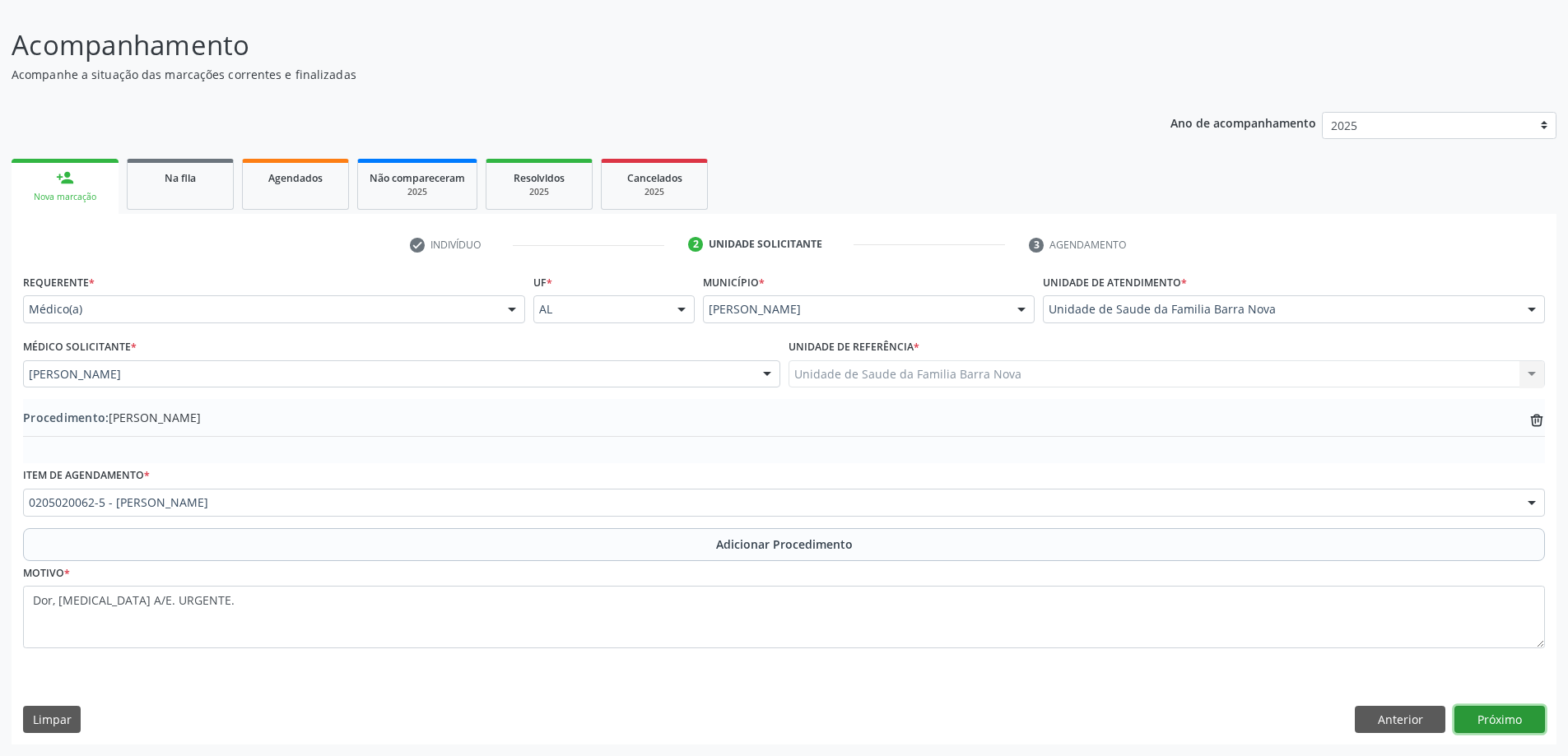
click at [1501, 726] on button "Próximo" at bounding box center [1499, 719] width 90 height 28
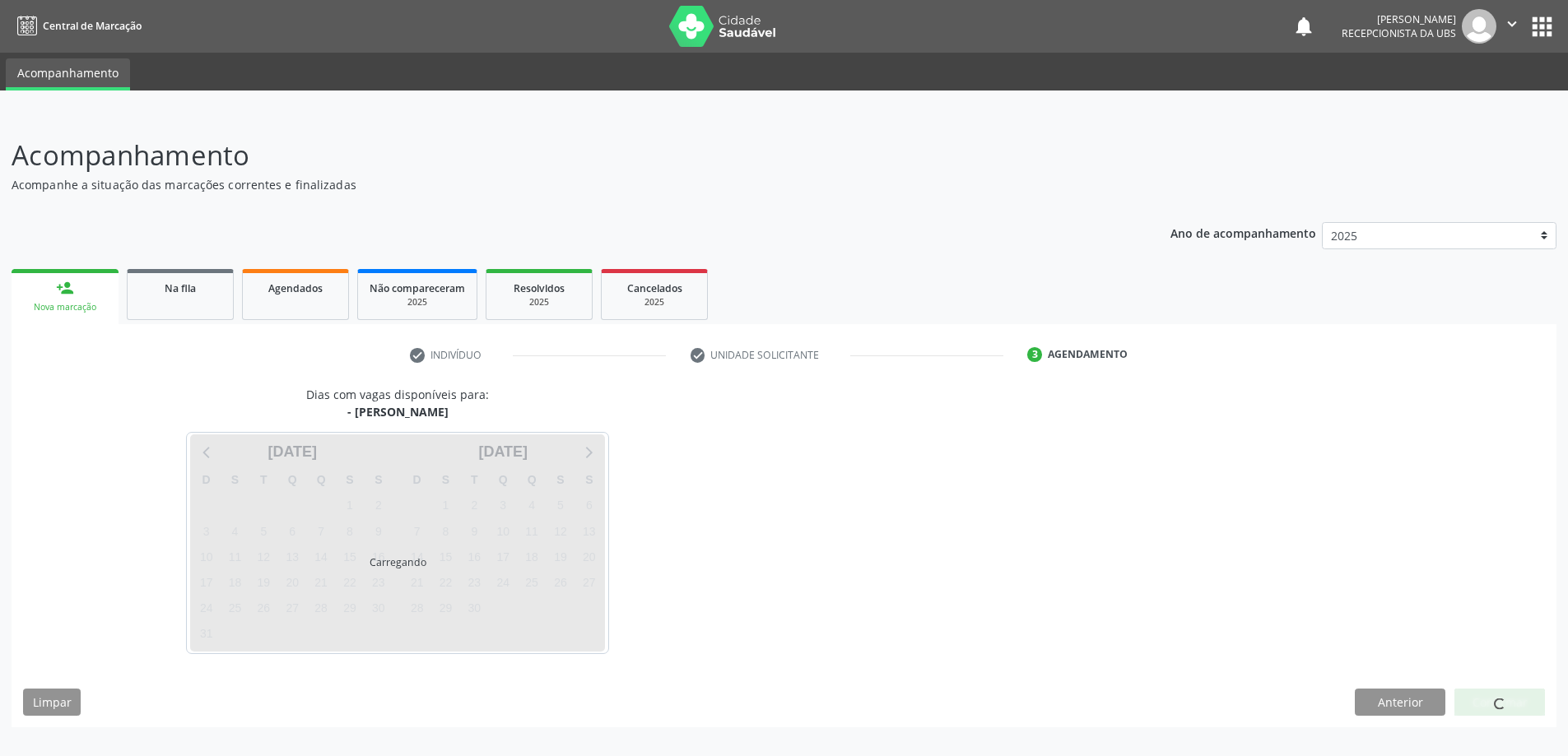
scroll to position [0, 0]
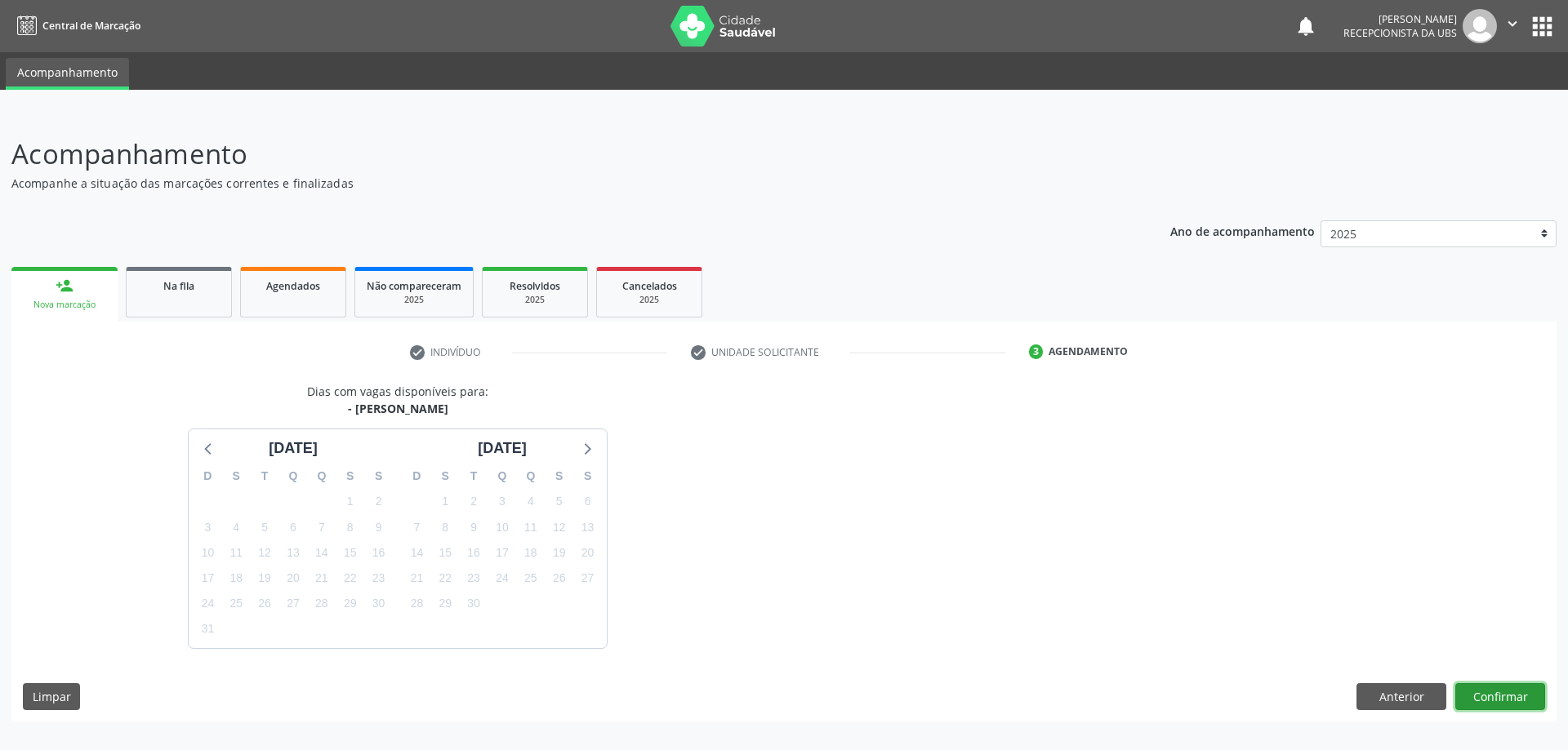
click at [1489, 696] on button "Confirmar" at bounding box center [1500, 697] width 90 height 28
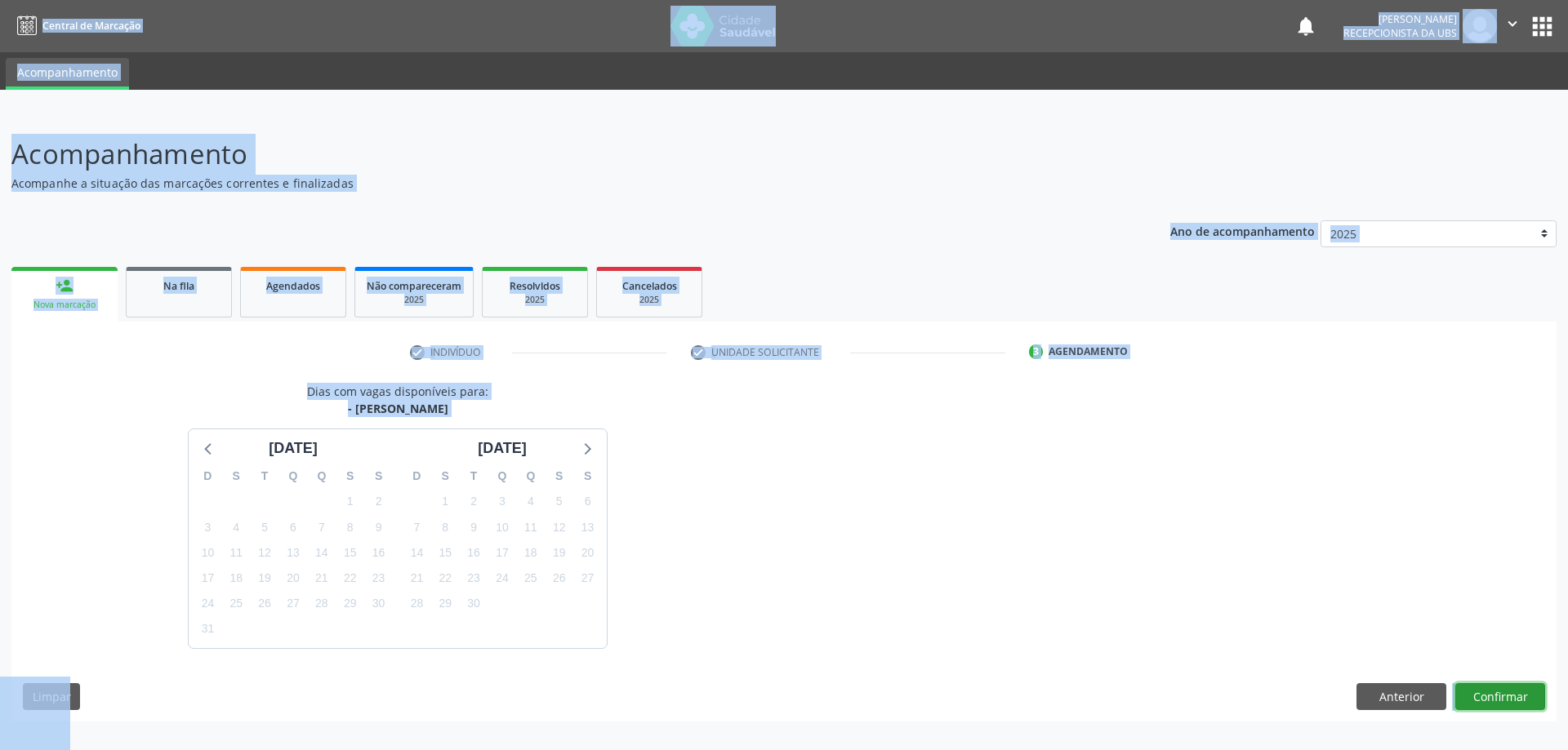
click at [1503, 700] on button "Confirmar" at bounding box center [1500, 697] width 90 height 28
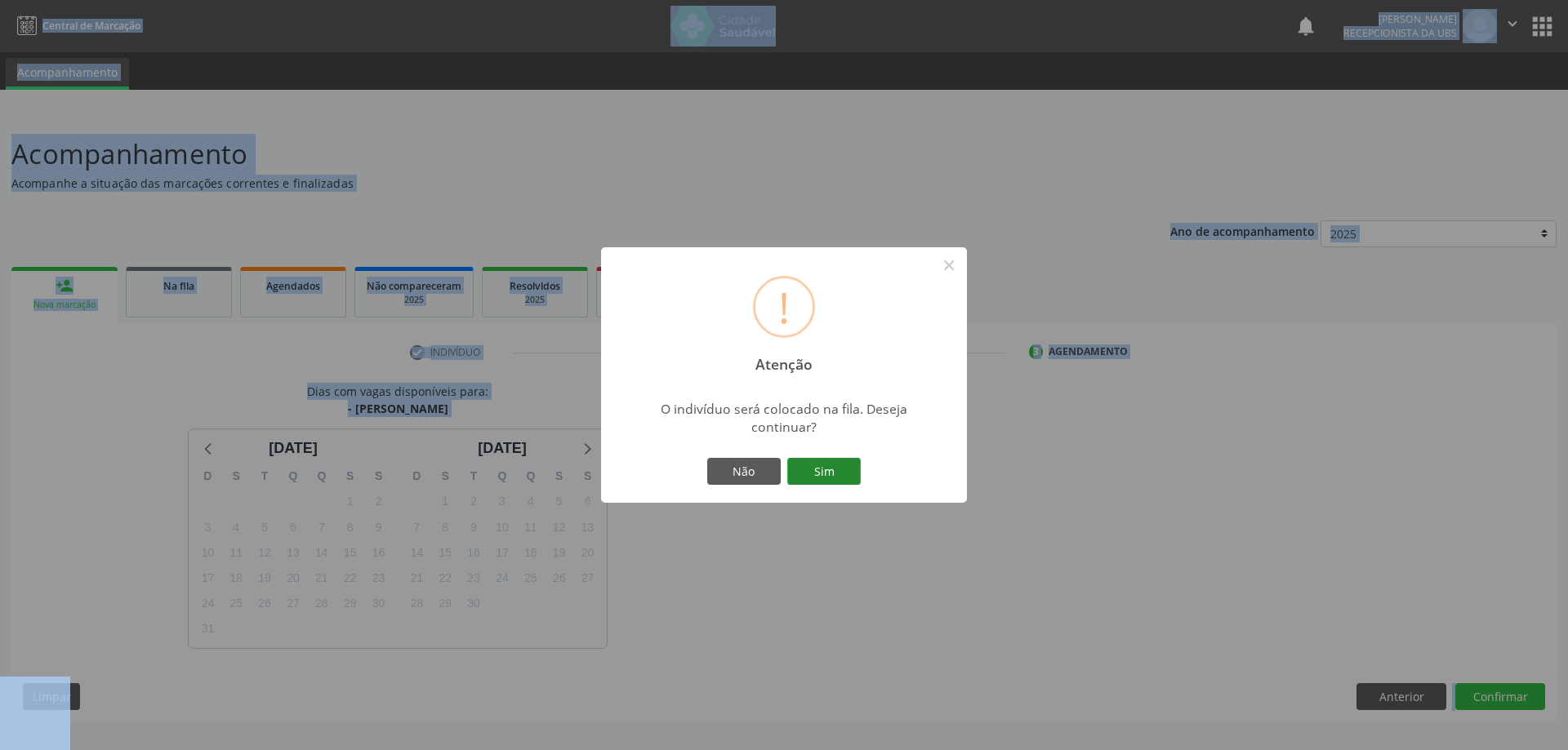
click at [836, 471] on button "Sim" at bounding box center [824, 472] width 73 height 28
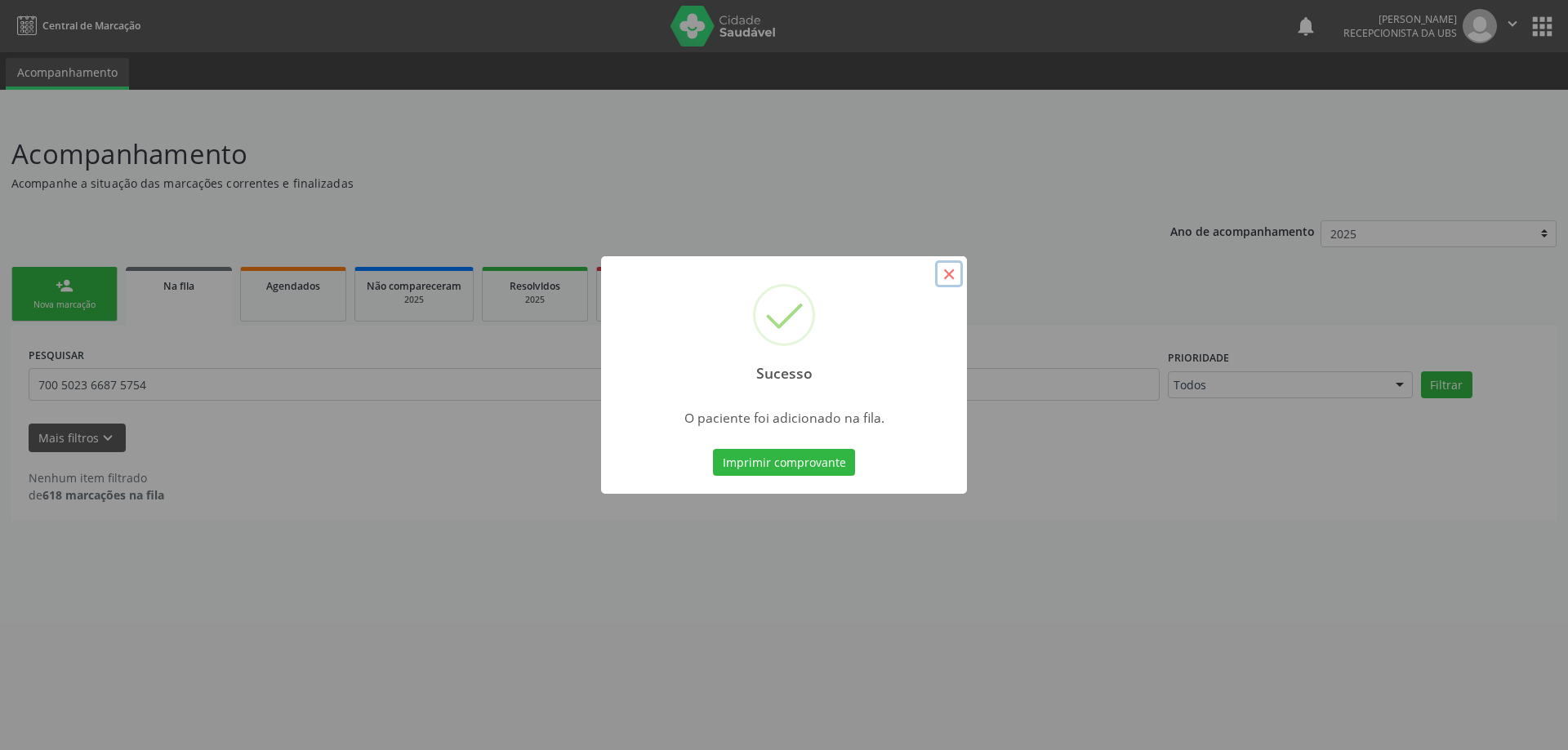
click at [948, 271] on button "×" at bounding box center [949, 274] width 28 height 28
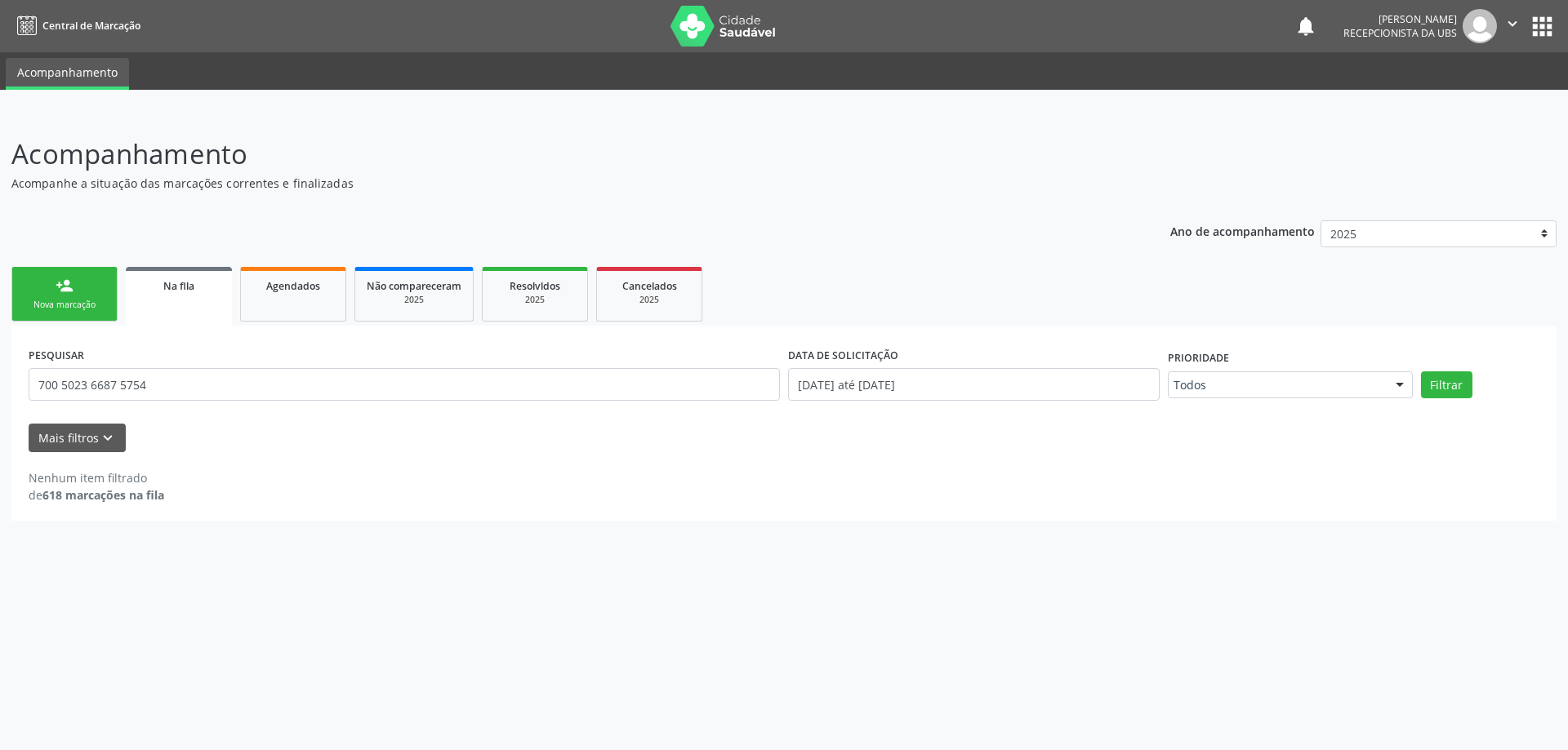
click at [35, 293] on link "person_add Nova marcação" at bounding box center [64, 293] width 106 height 54
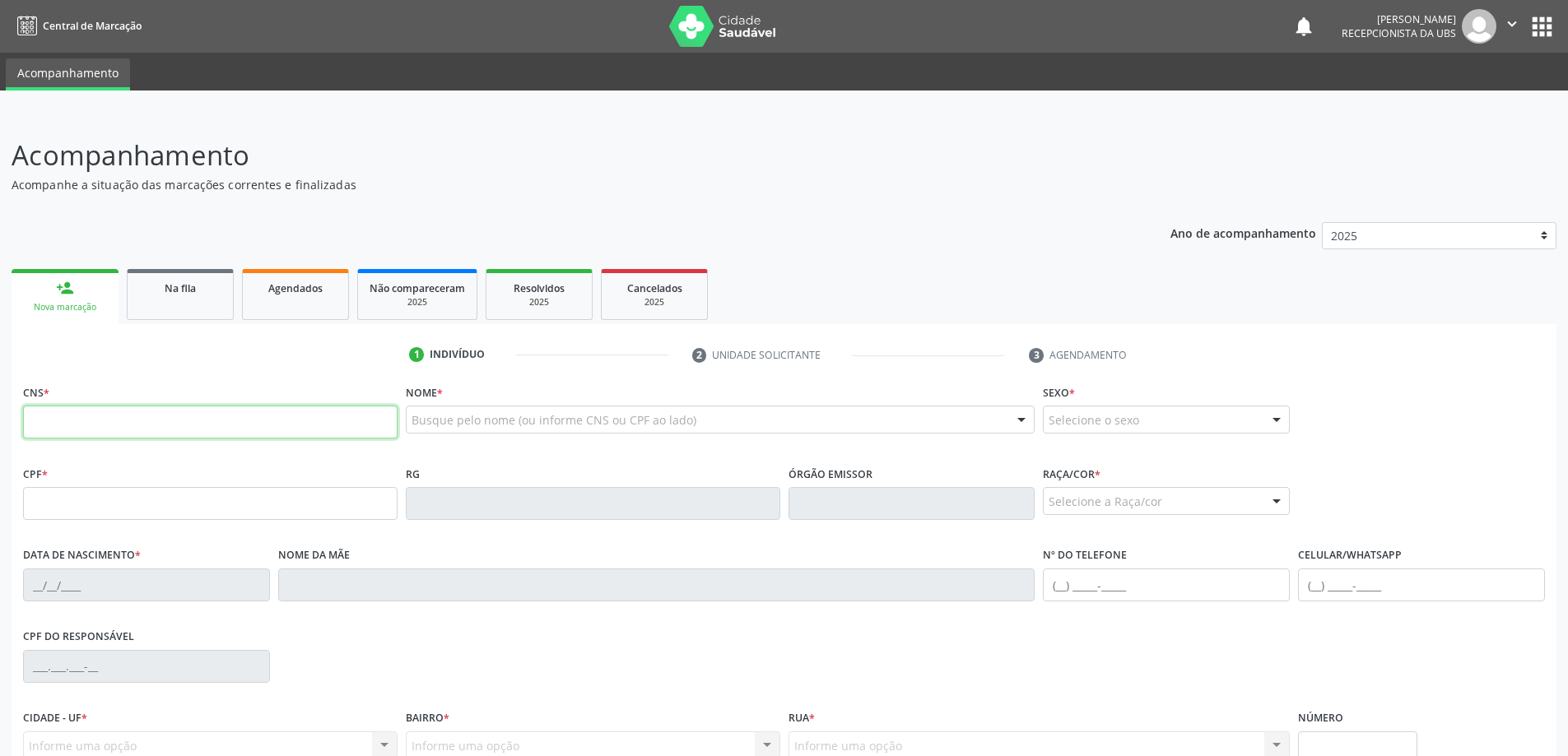
click at [119, 416] on input "text" at bounding box center [210, 422] width 374 height 33
type input "704 7087 0953 6230"
type input "070.255.954-70"
type input "[DATE]"
type input "Floraci Calheiros [PERSON_NAME]"
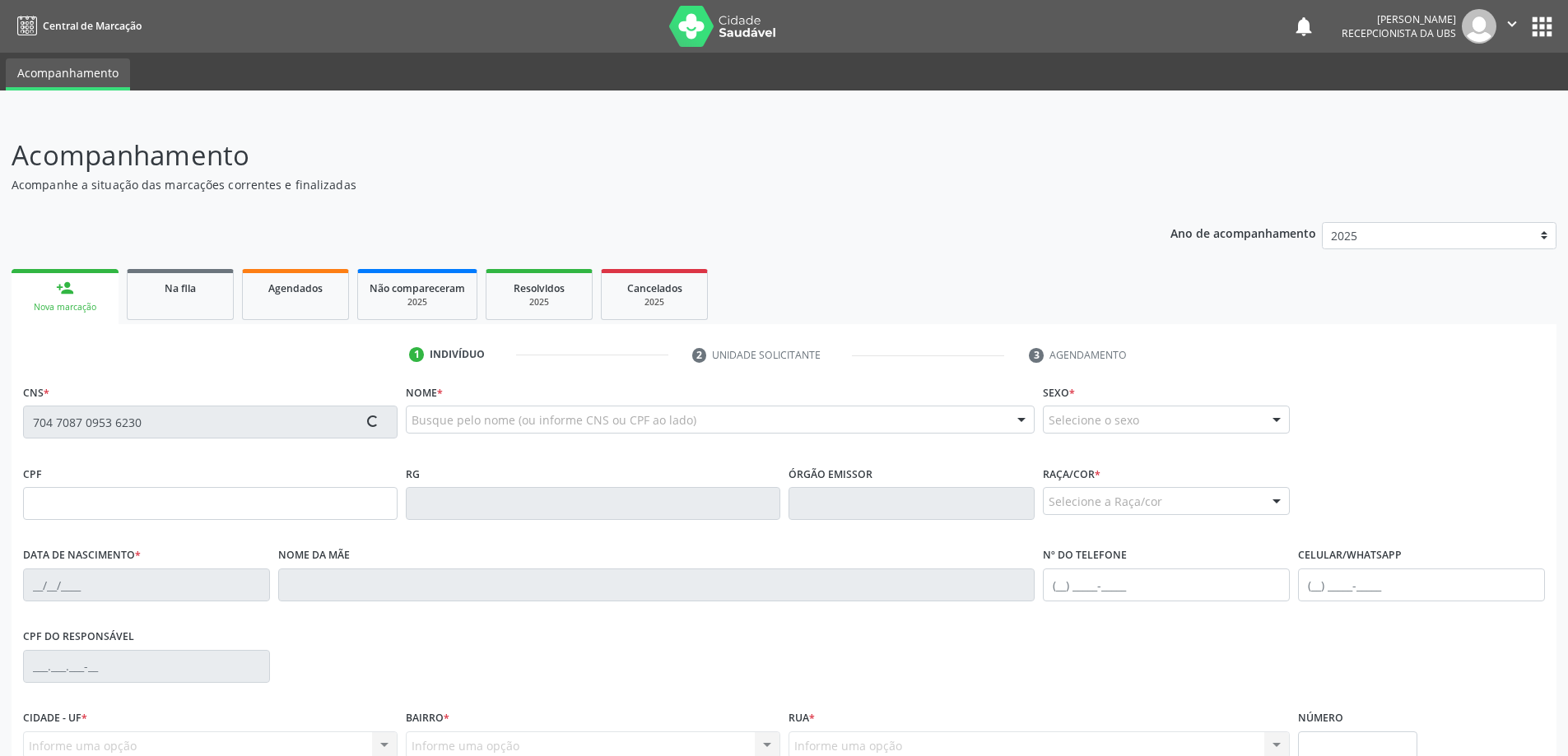
type input "[PHONE_NUMBER]"
type input "19"
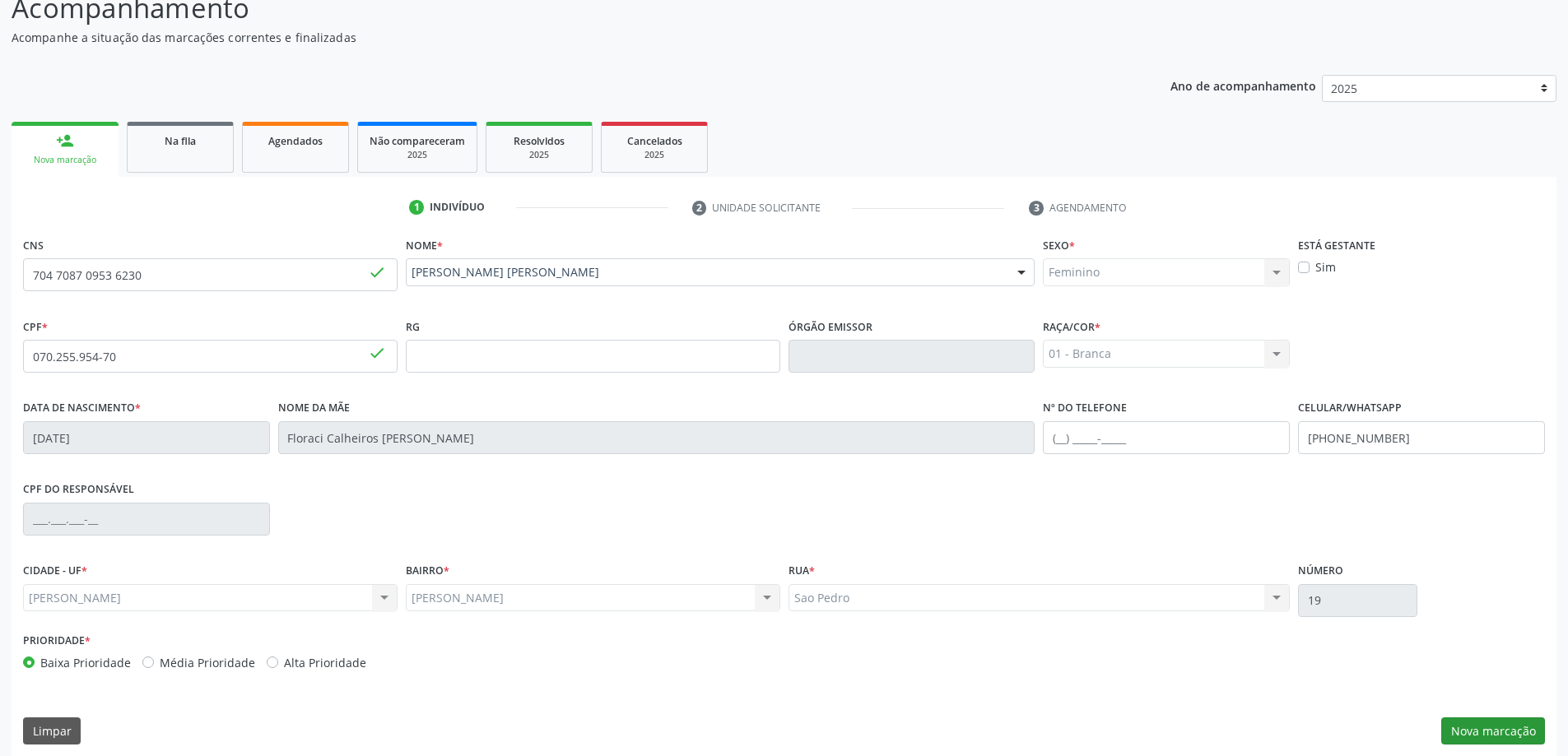
scroll to position [159, 0]
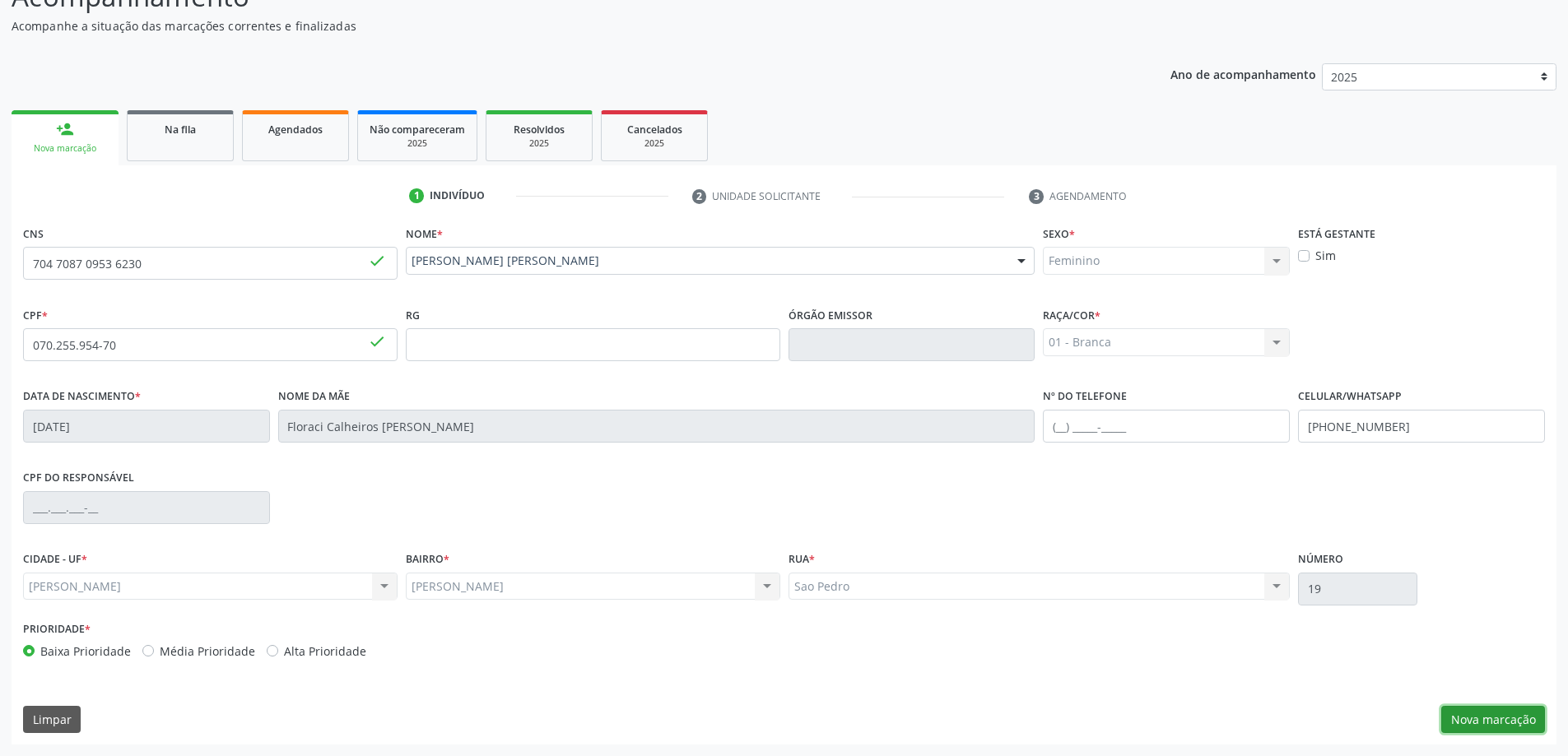
click at [1502, 717] on button "Nova marcação" at bounding box center [1492, 719] width 104 height 28
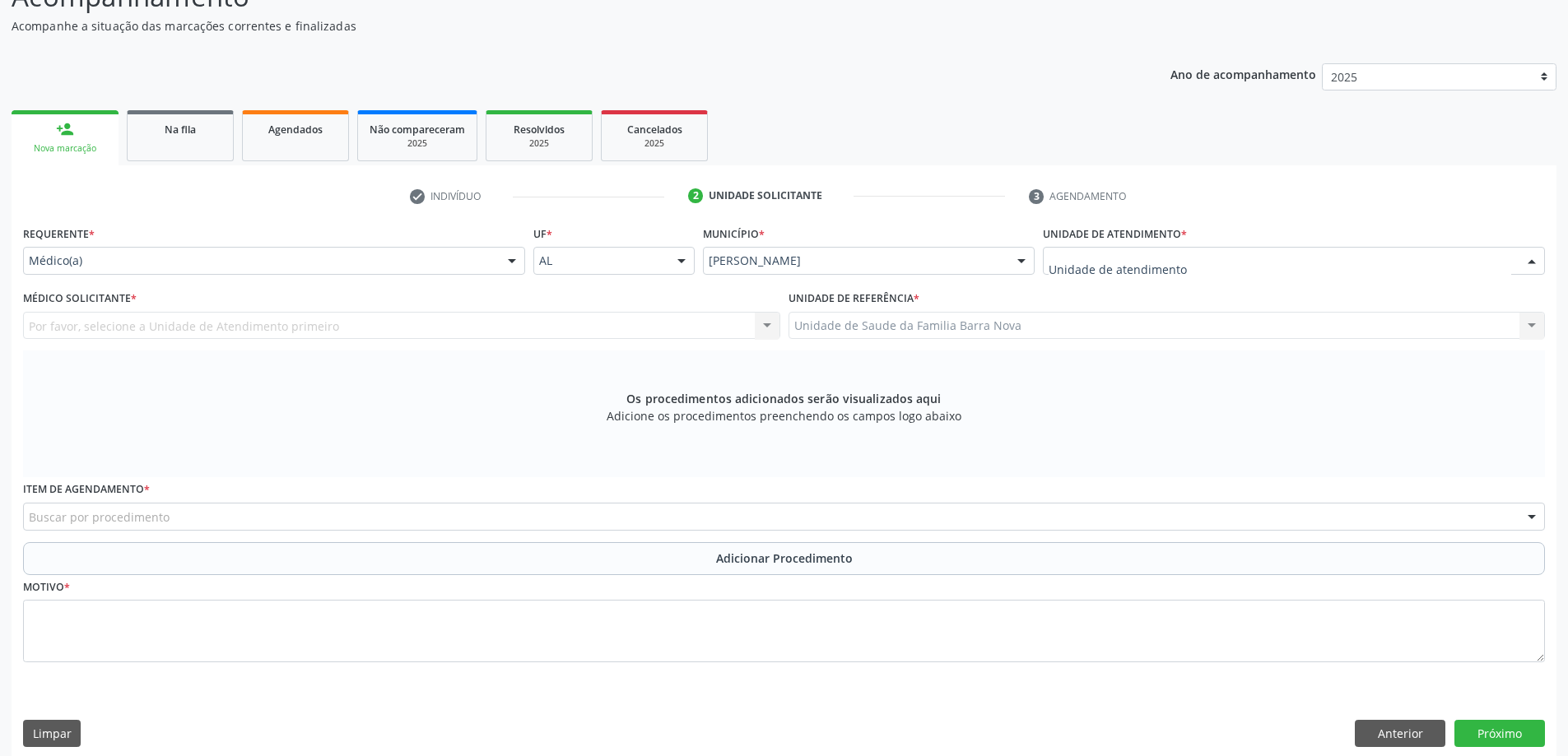
click at [1191, 261] on div at bounding box center [1293, 261] width 502 height 28
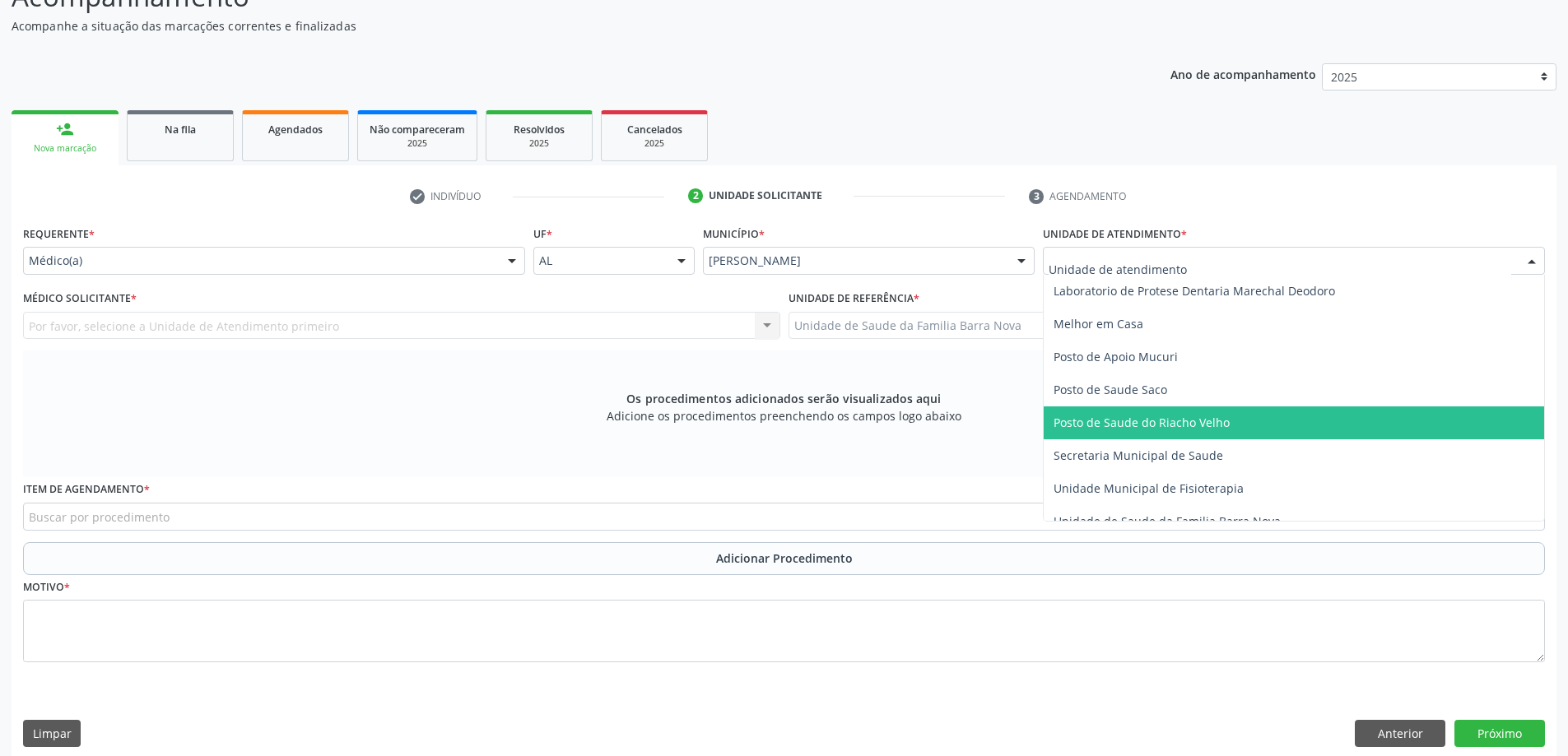
scroll to position [740, 0]
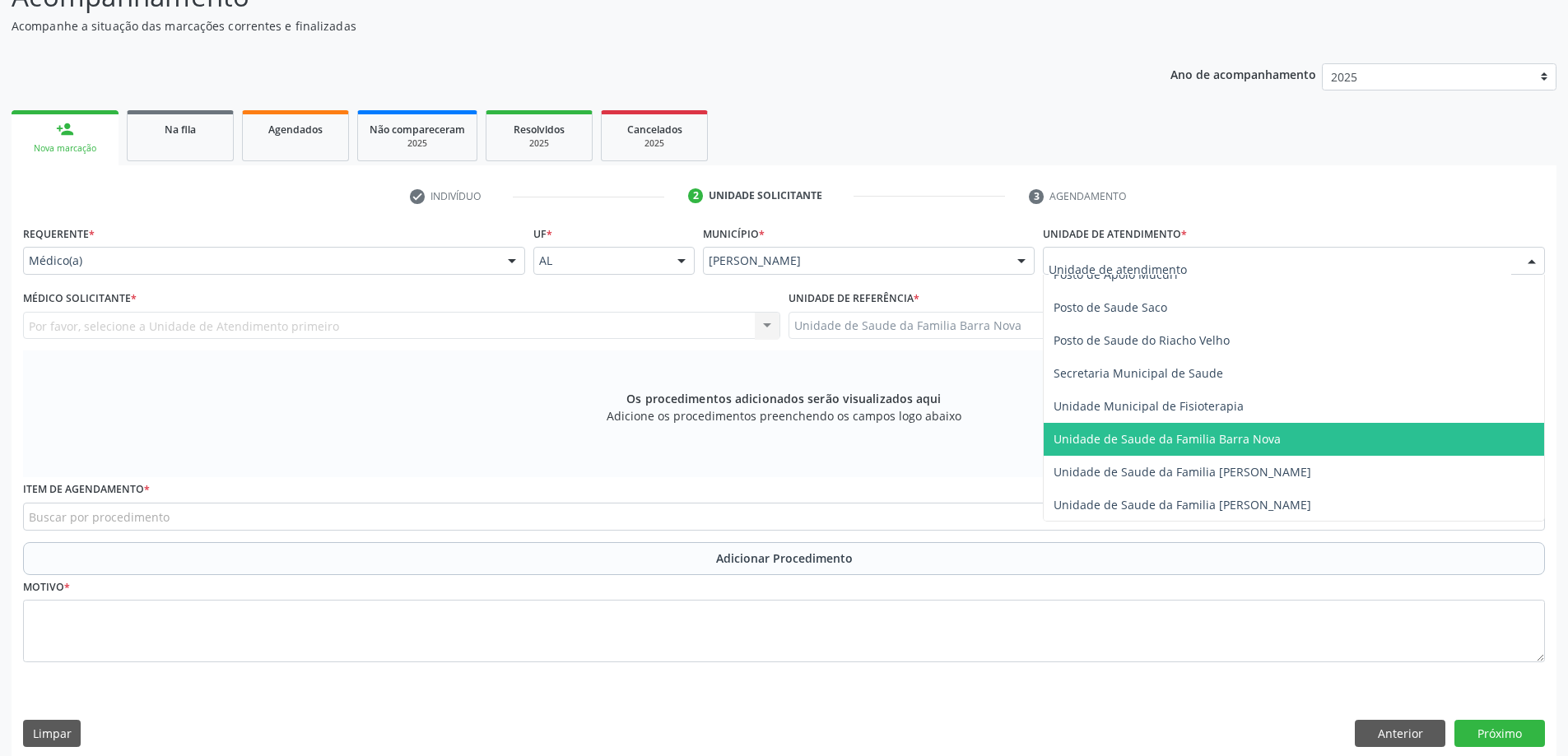
click at [1201, 438] on span "Unidade de Saude da Familia Barra Nova" at bounding box center [1167, 439] width 227 height 16
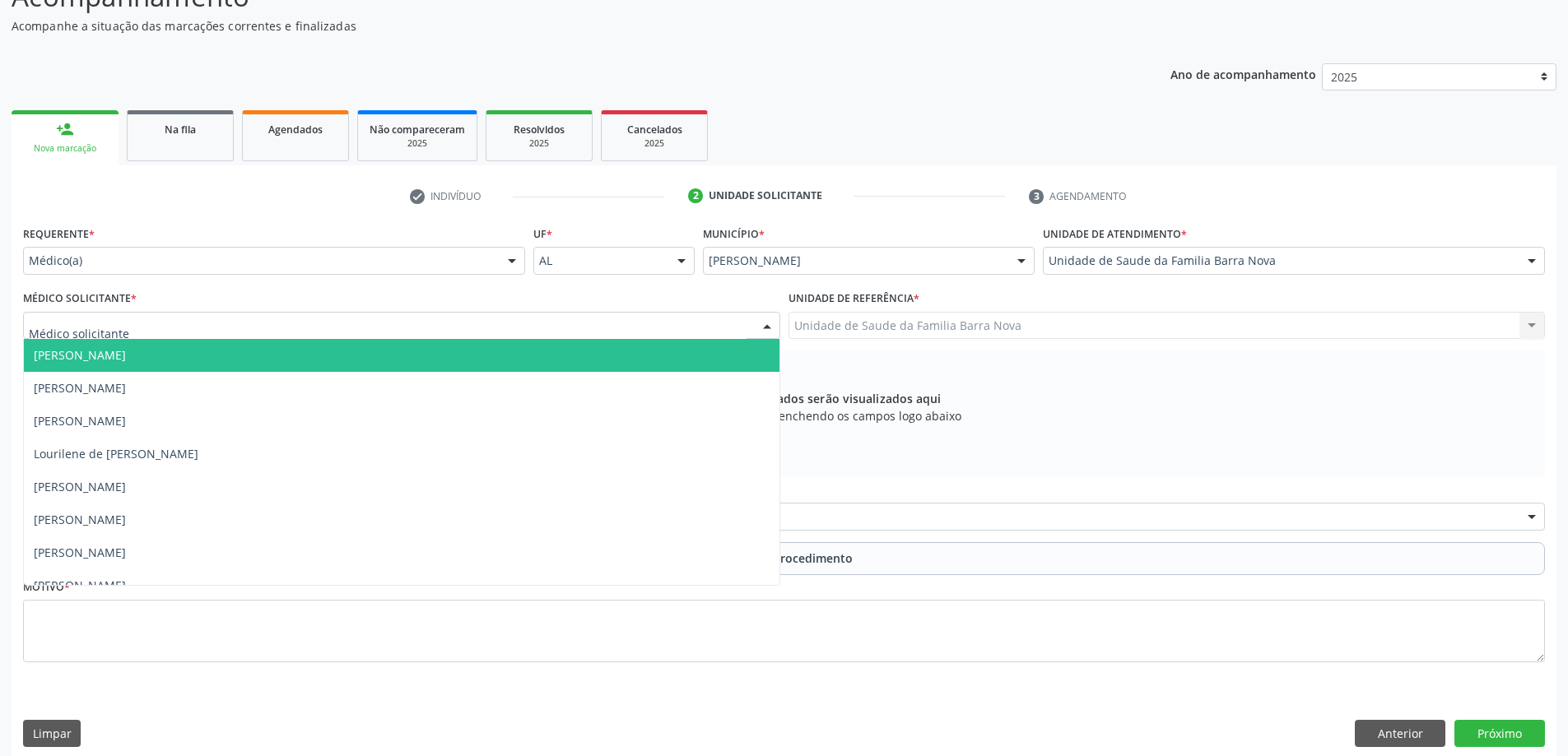
click at [489, 320] on div at bounding box center [401, 325] width 757 height 28
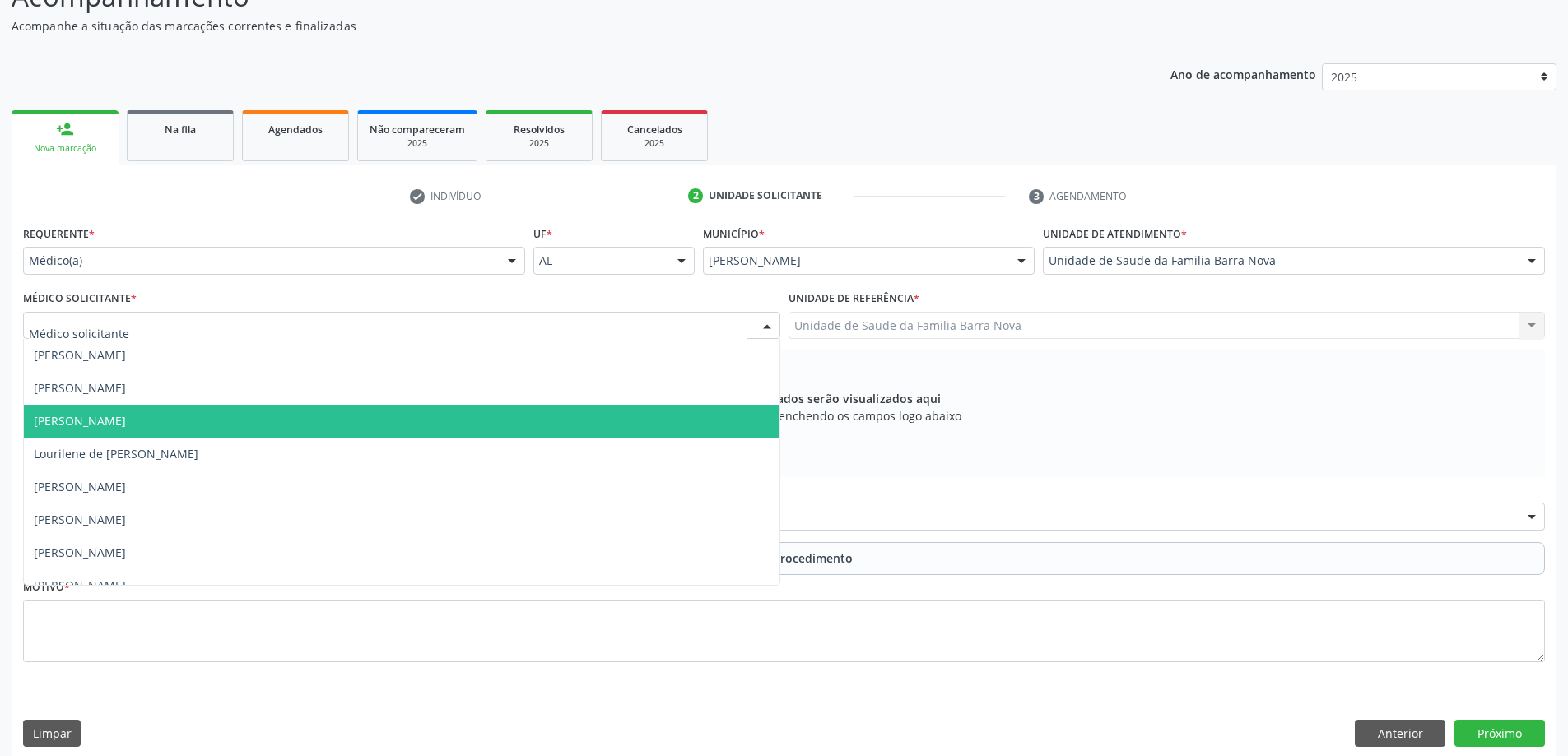
scroll to position [50, 0]
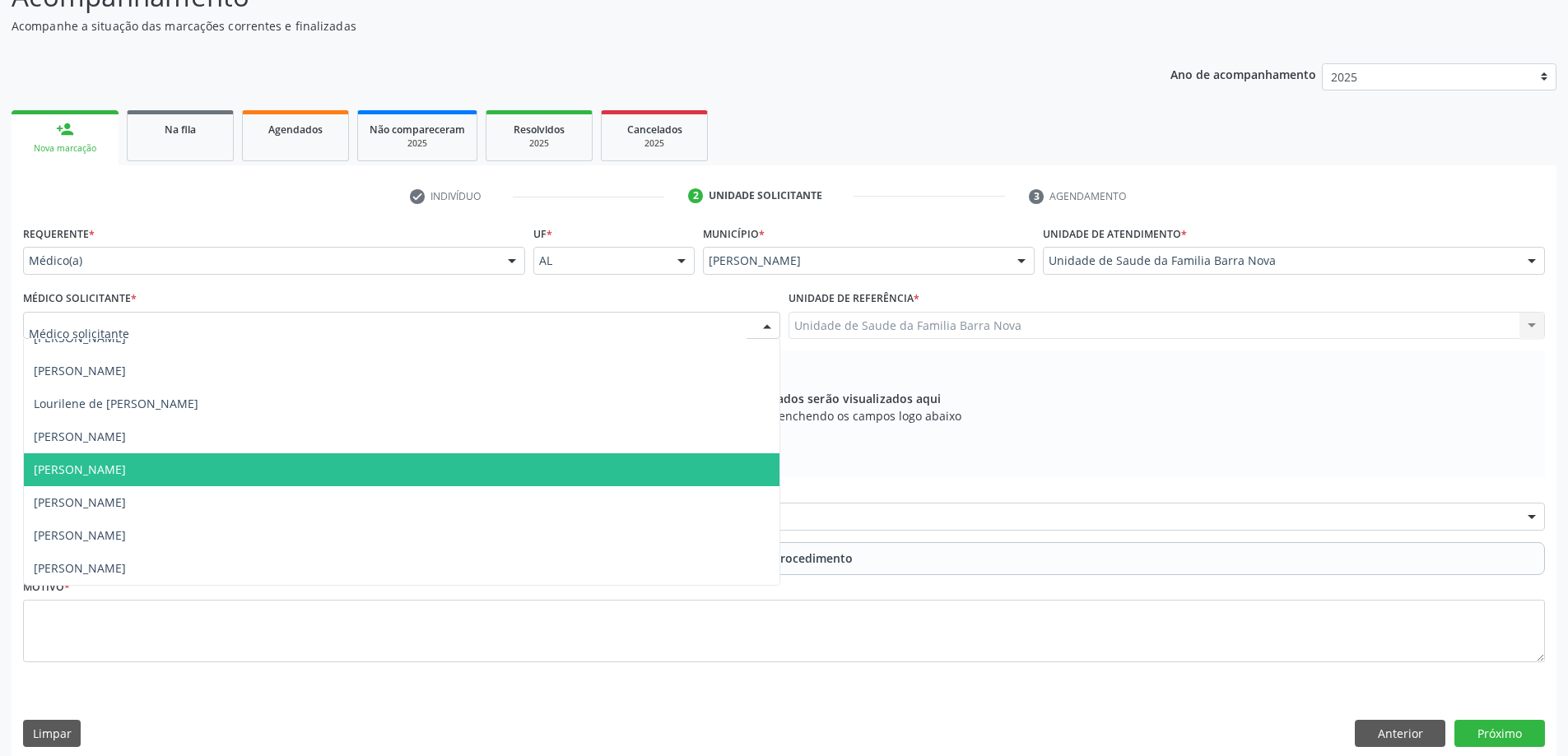
click at [485, 480] on span "[PERSON_NAME]" at bounding box center [401, 470] width 755 height 33
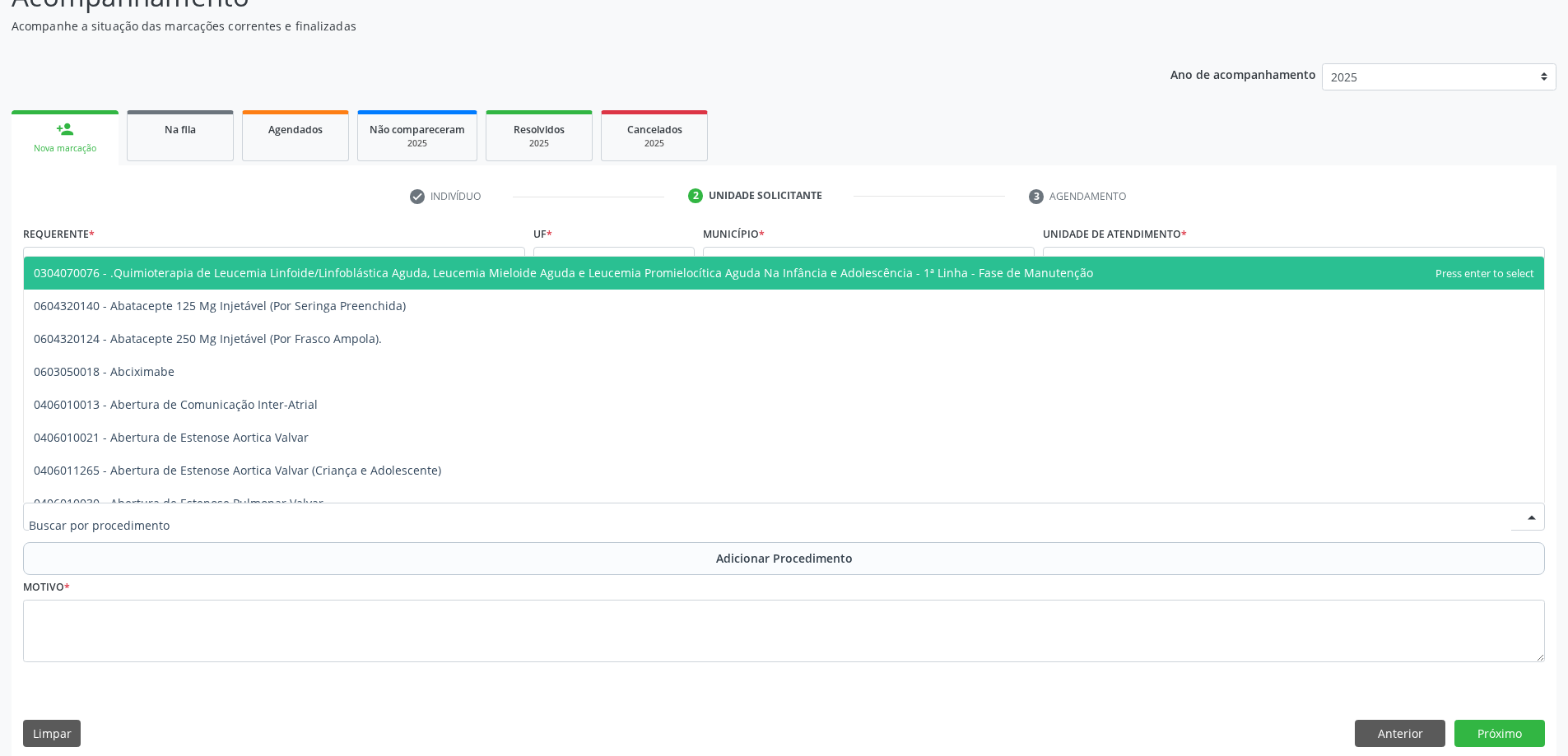
click at [469, 511] on div at bounding box center [783, 517] width 1522 height 28
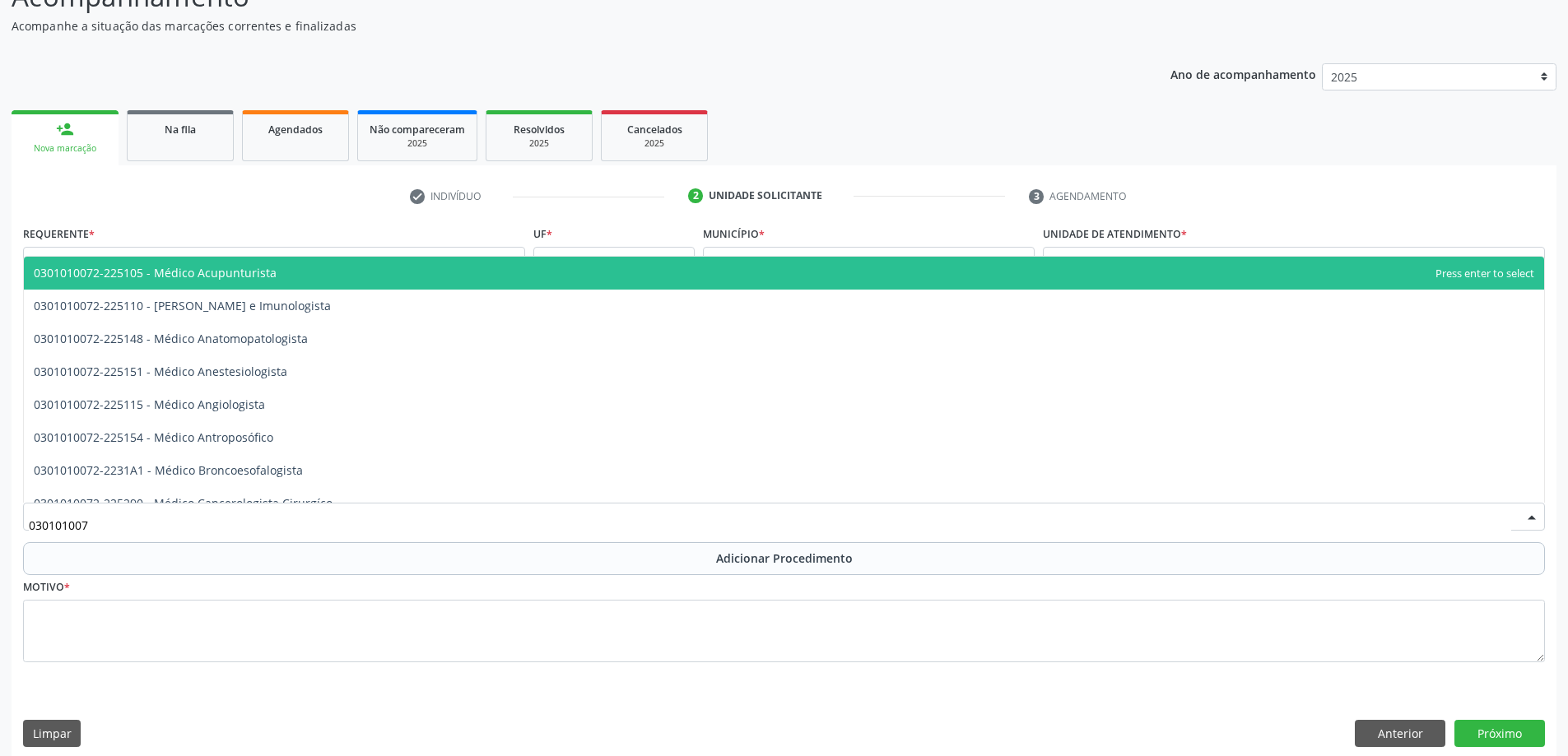
type input "0301010072"
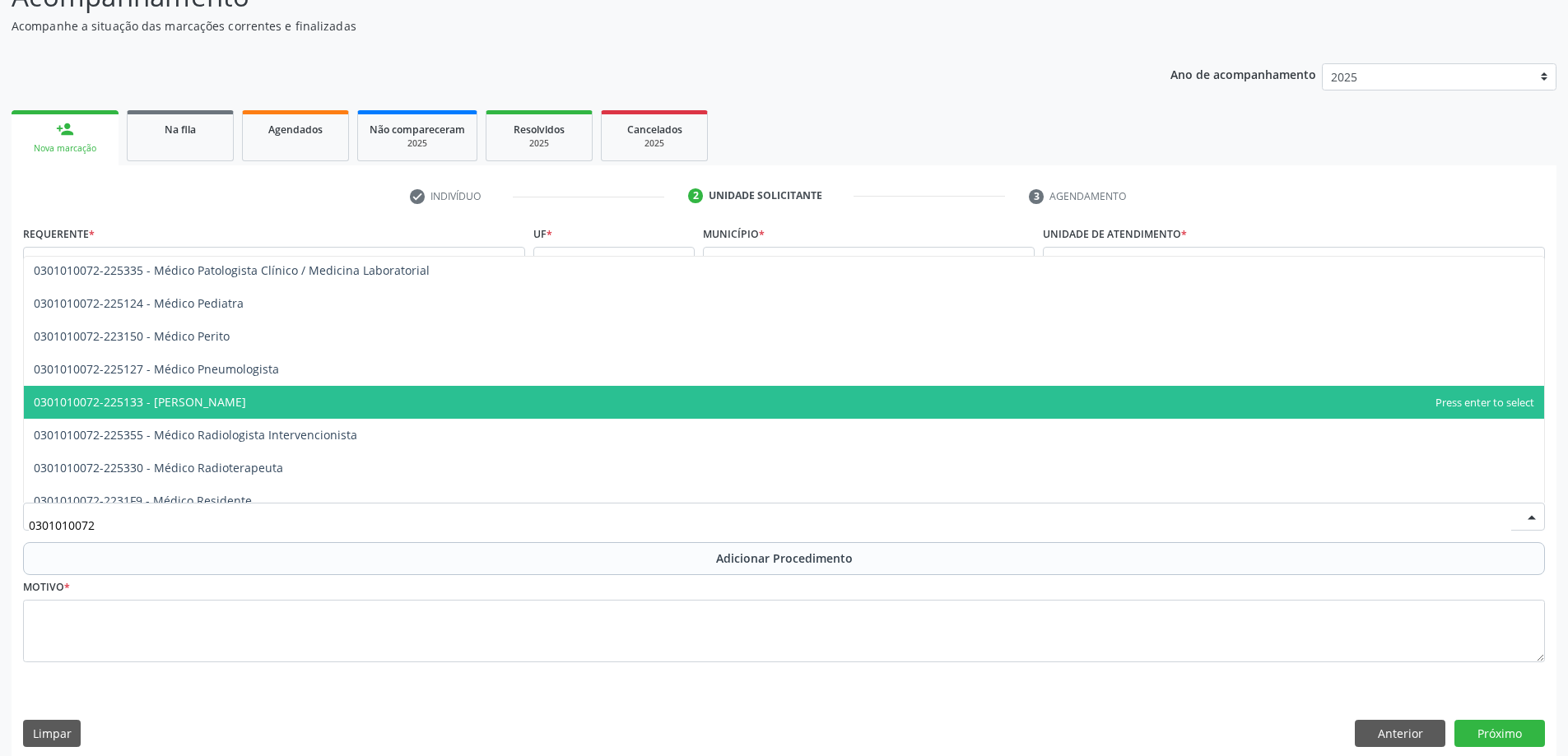
scroll to position [1563, 0]
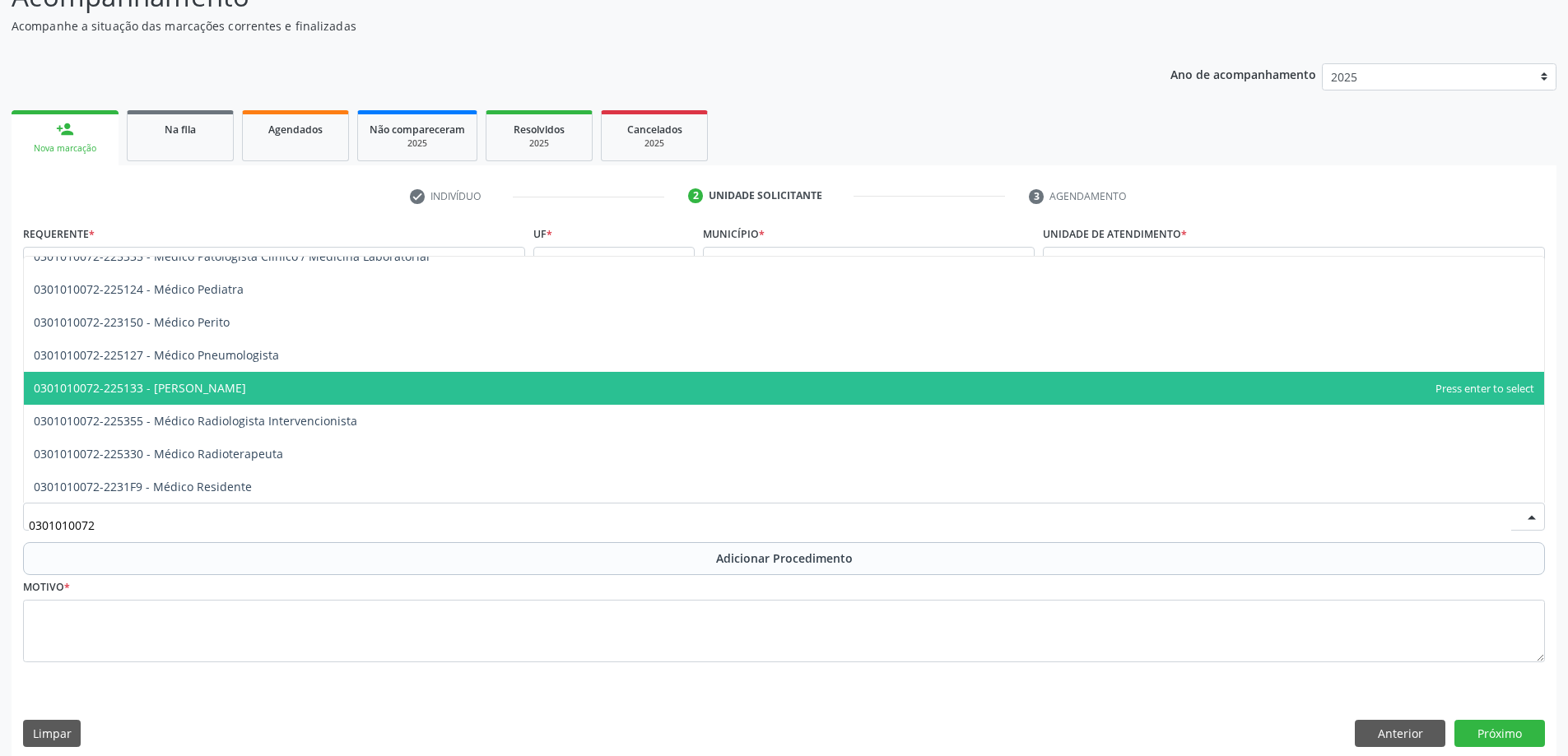
click at [348, 392] on span "0301010072-225133 - [PERSON_NAME]" at bounding box center [783, 388] width 1520 height 33
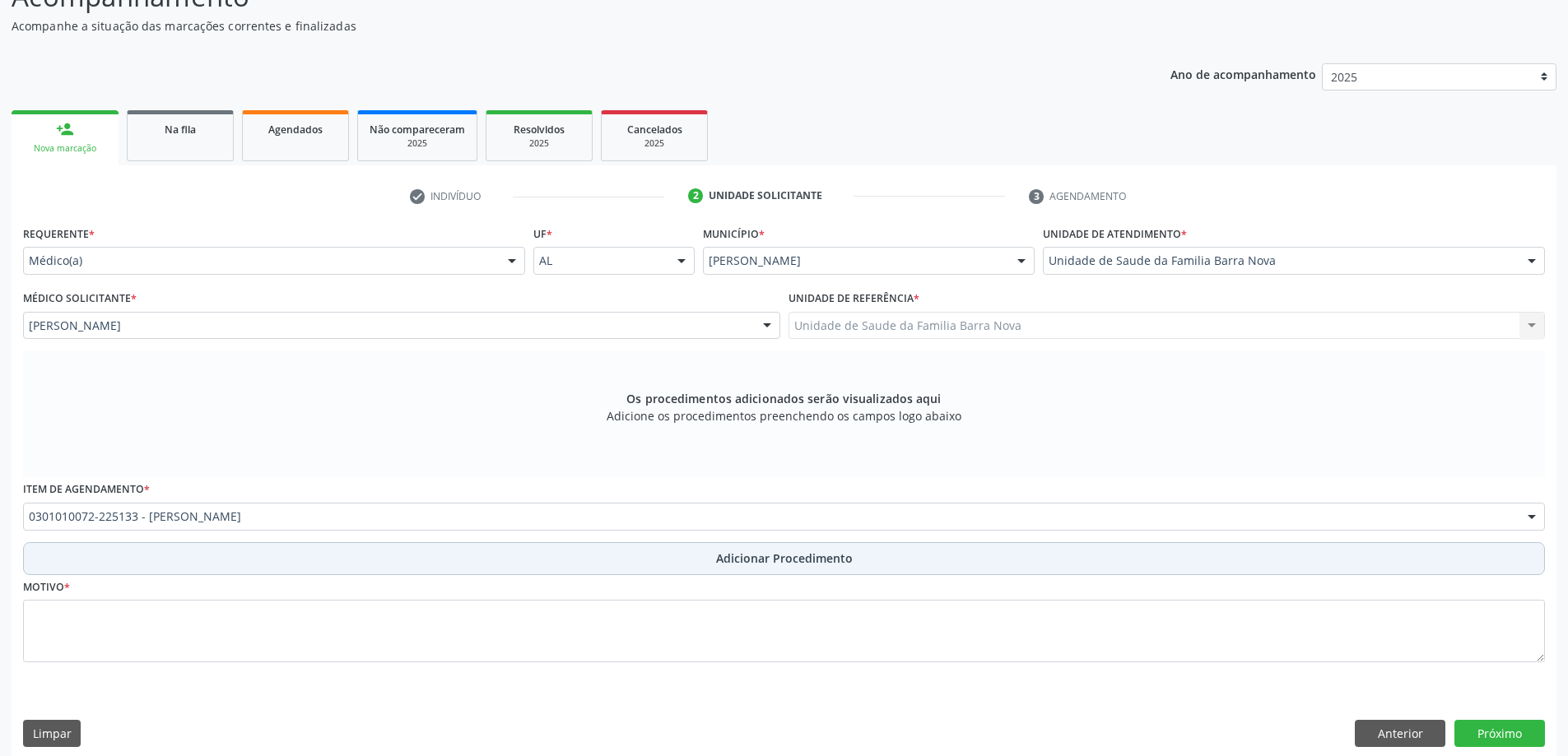
click at [844, 566] on span "Adicionar Procedimento" at bounding box center [784, 559] width 137 height 17
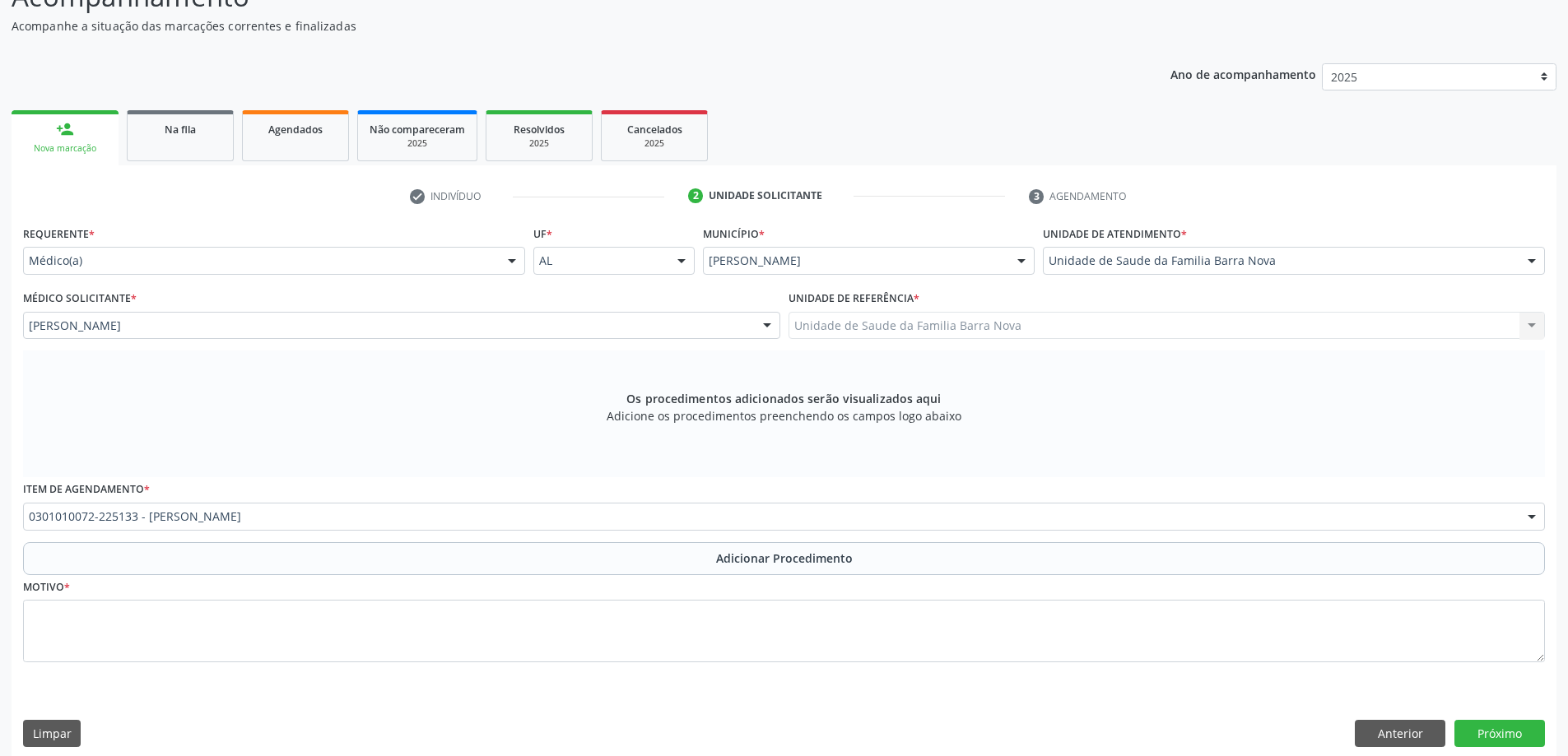
scroll to position [110, 0]
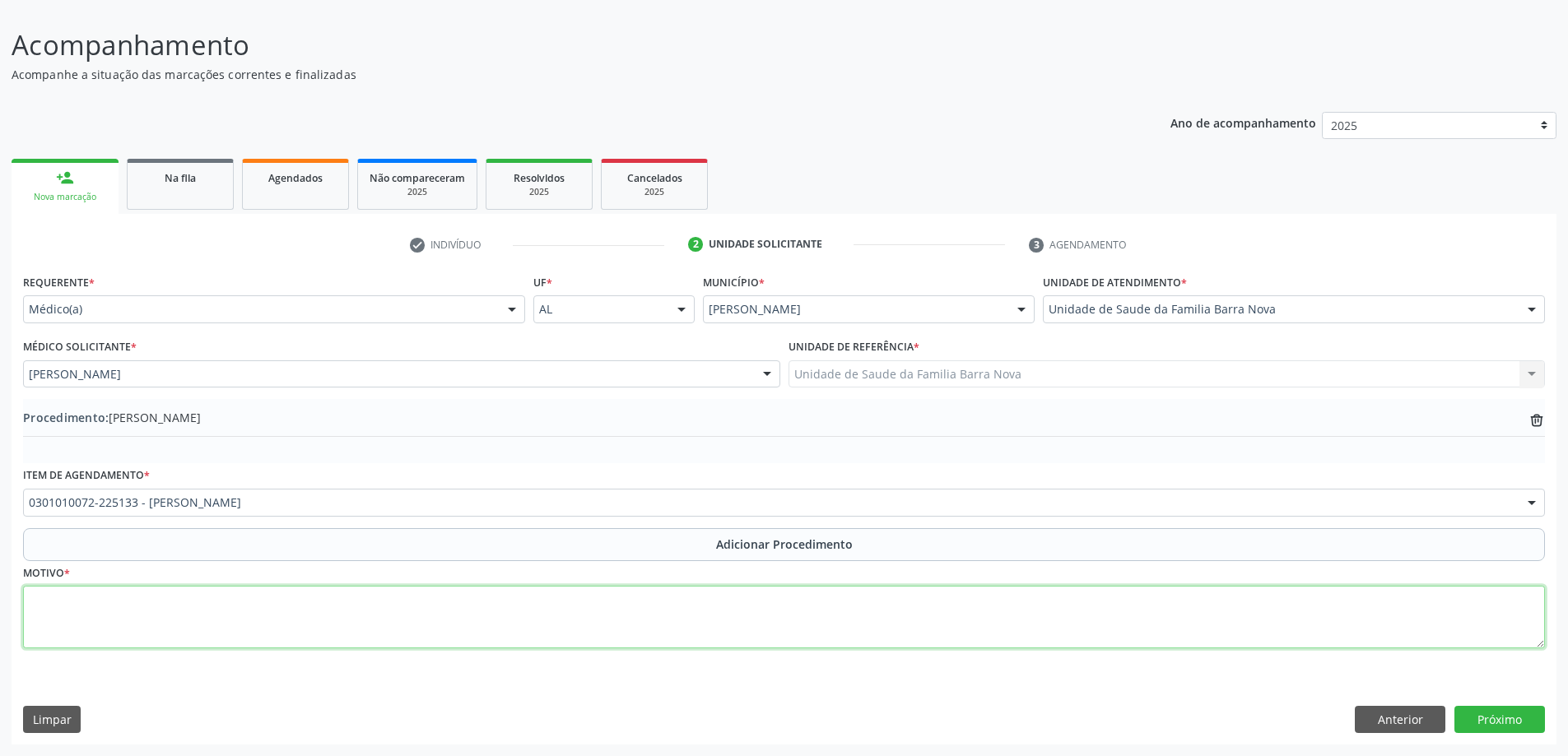
click at [721, 599] on textarea at bounding box center [783, 617] width 1522 height 63
click at [1035, 598] on textarea "Genitor informa que a paciente [PERSON_NAME] [PERSON_NAME], 24 anos , esteve em…" at bounding box center [783, 617] width 1522 height 63
click at [1088, 602] on textarea "Genitor informa que a paciente [PERSON_NAME] [PERSON_NAME], 24 anos , esteve em…" at bounding box center [783, 617] width 1522 height 63
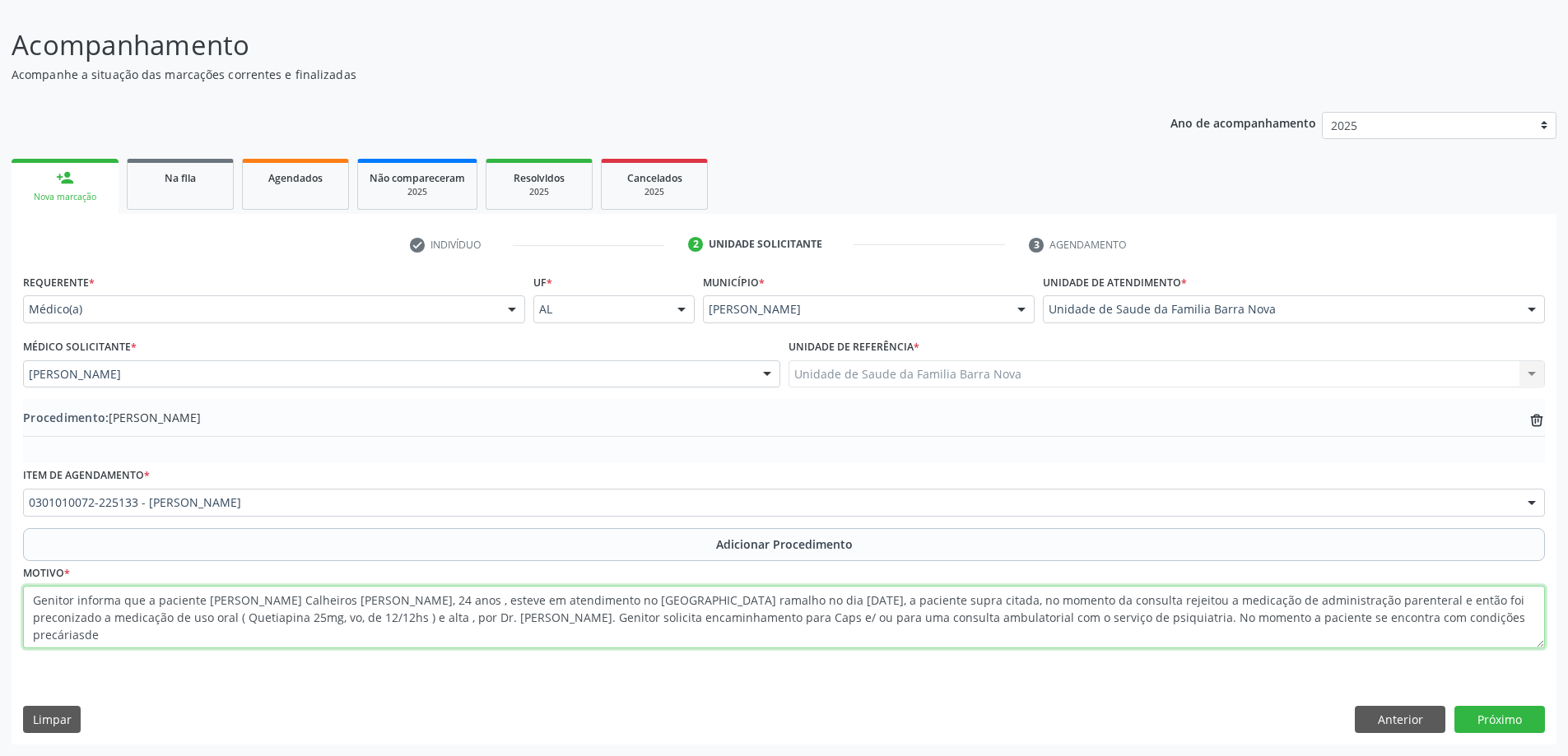
click at [81, 639] on textarea "Genitor informa que a paciente [PERSON_NAME] Calheiros [PERSON_NAME], 24 anos ,…" at bounding box center [783, 617] width 1522 height 63
click at [99, 633] on textarea "Genitor informa que a paciente [PERSON_NAME] Calheiros [PERSON_NAME], 24 anos ,…" at bounding box center [783, 617] width 1522 height 63
click at [548, 638] on textarea "Genitor informa que a paciente [PERSON_NAME] Calheiros [PERSON_NAME], 24 anos ,…" at bounding box center [783, 617] width 1522 height 63
click at [599, 636] on textarea "Genitor informa que a paciente [PERSON_NAME] Calheiros [PERSON_NAME], 24 anos ,…" at bounding box center [783, 617] width 1522 height 63
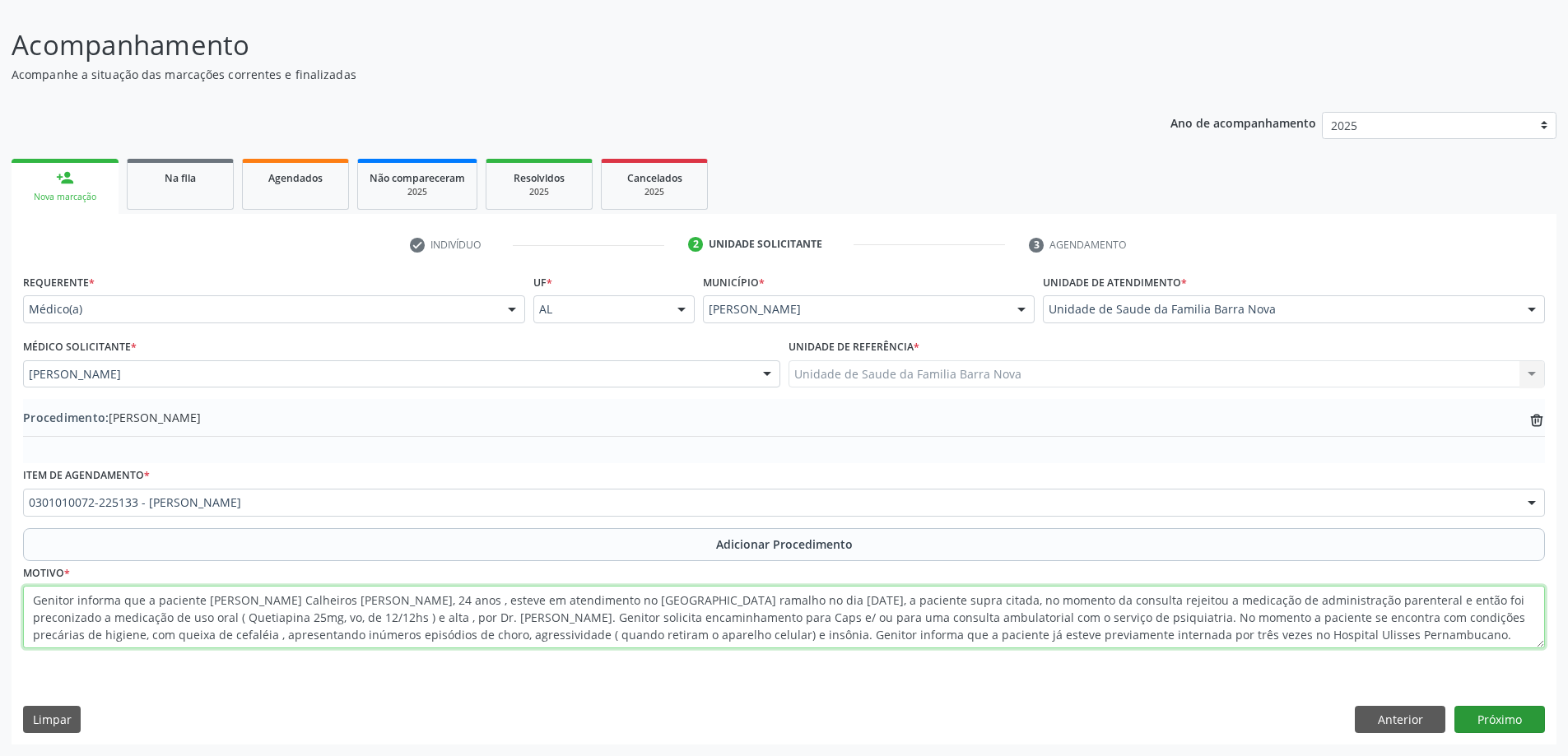
type textarea "Genitor informa que a paciente [PERSON_NAME] Calheiros [PERSON_NAME], 24 anos ,…"
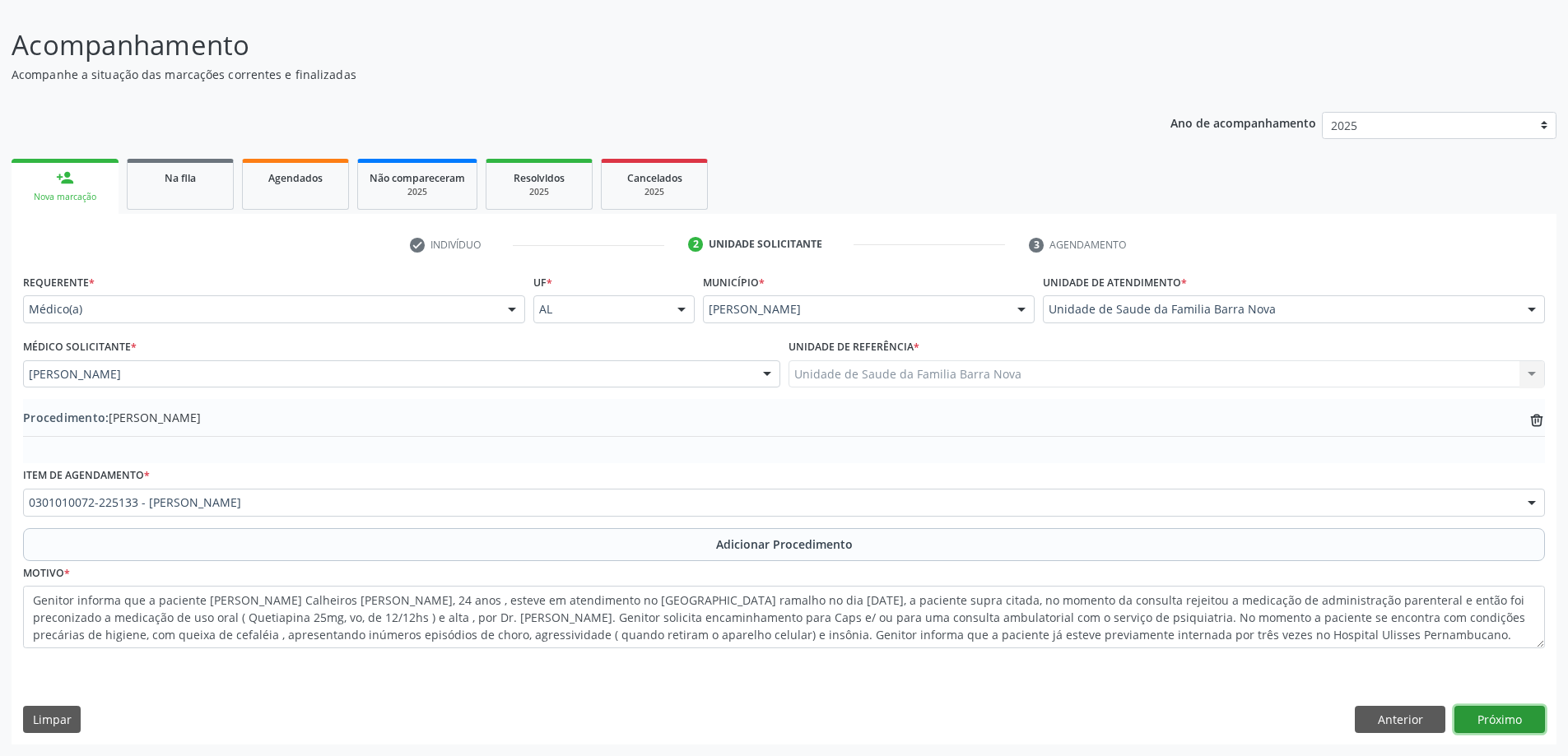
click at [1488, 722] on button "Próximo" at bounding box center [1499, 719] width 90 height 28
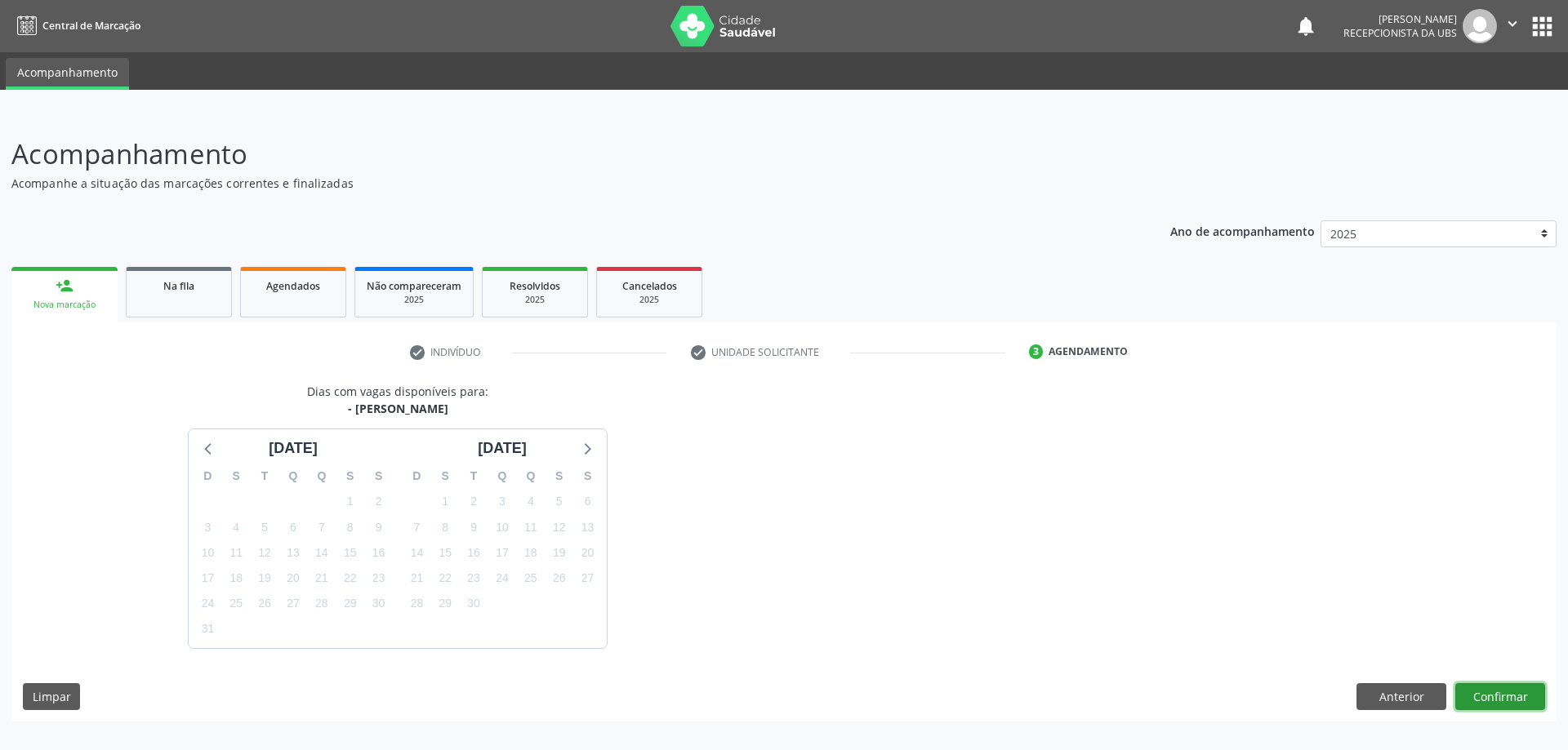
click at [1496, 697] on button "Confirmar" at bounding box center [1500, 697] width 90 height 28
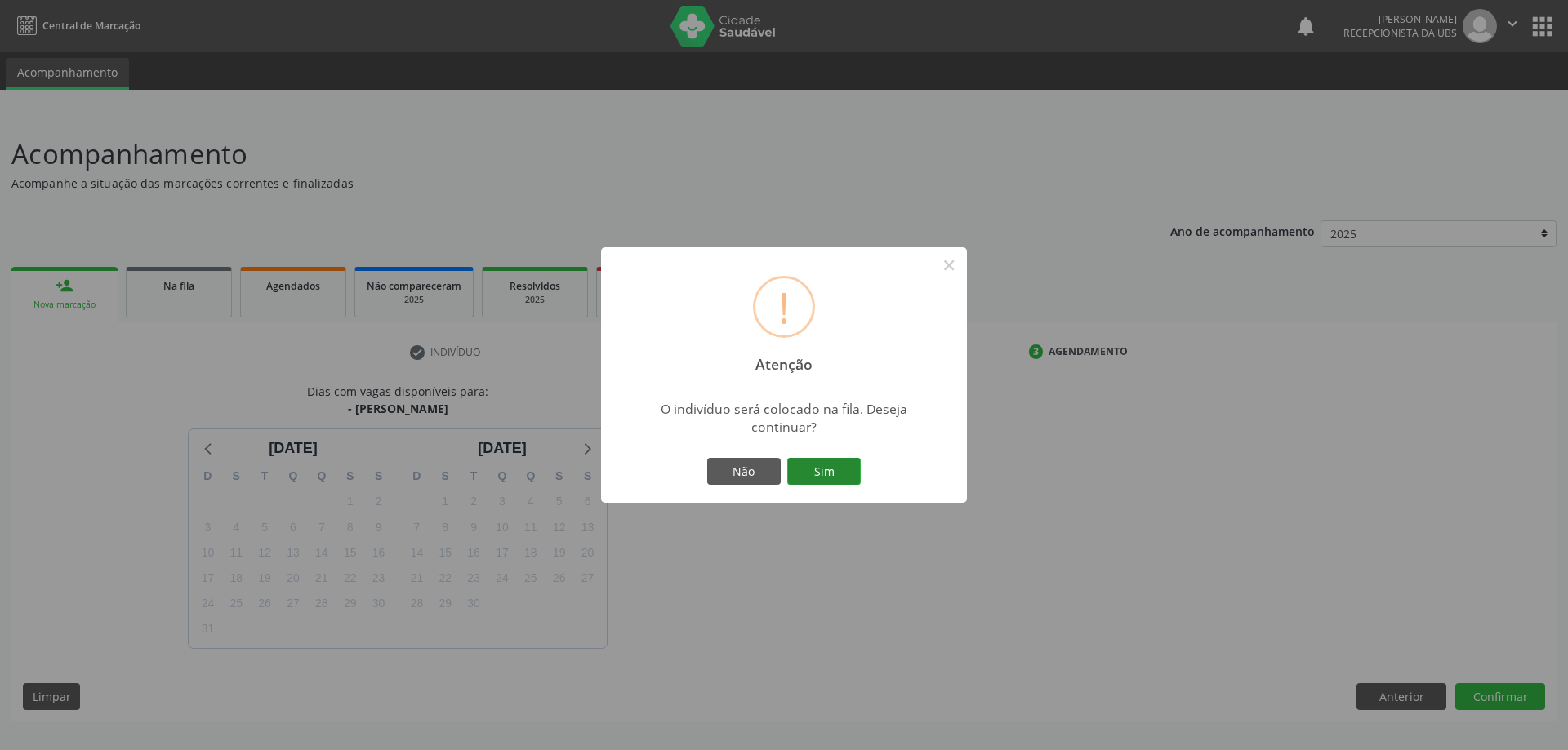
click at [810, 469] on button "Sim" at bounding box center [824, 472] width 73 height 28
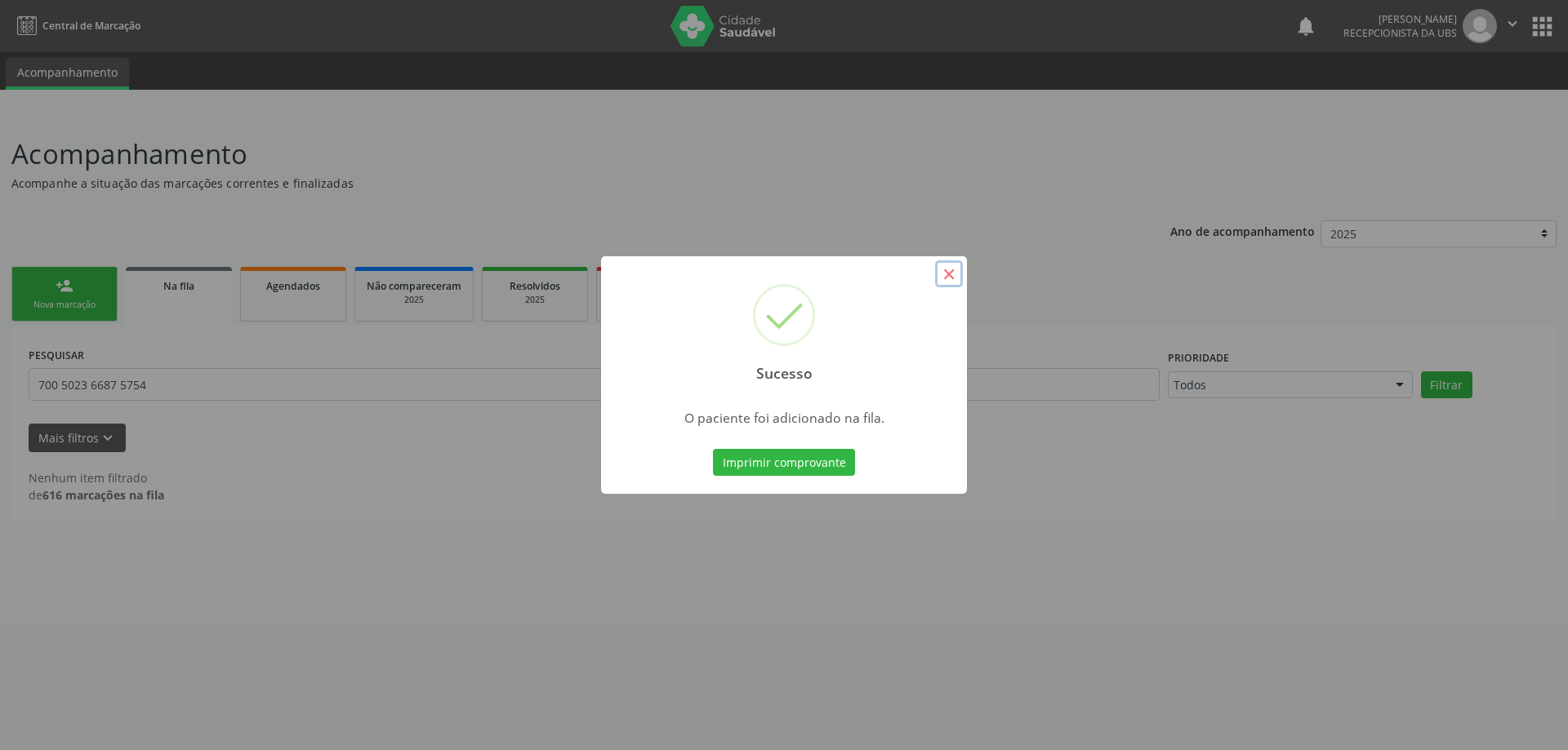
click at [949, 275] on button "×" at bounding box center [949, 274] width 28 height 28
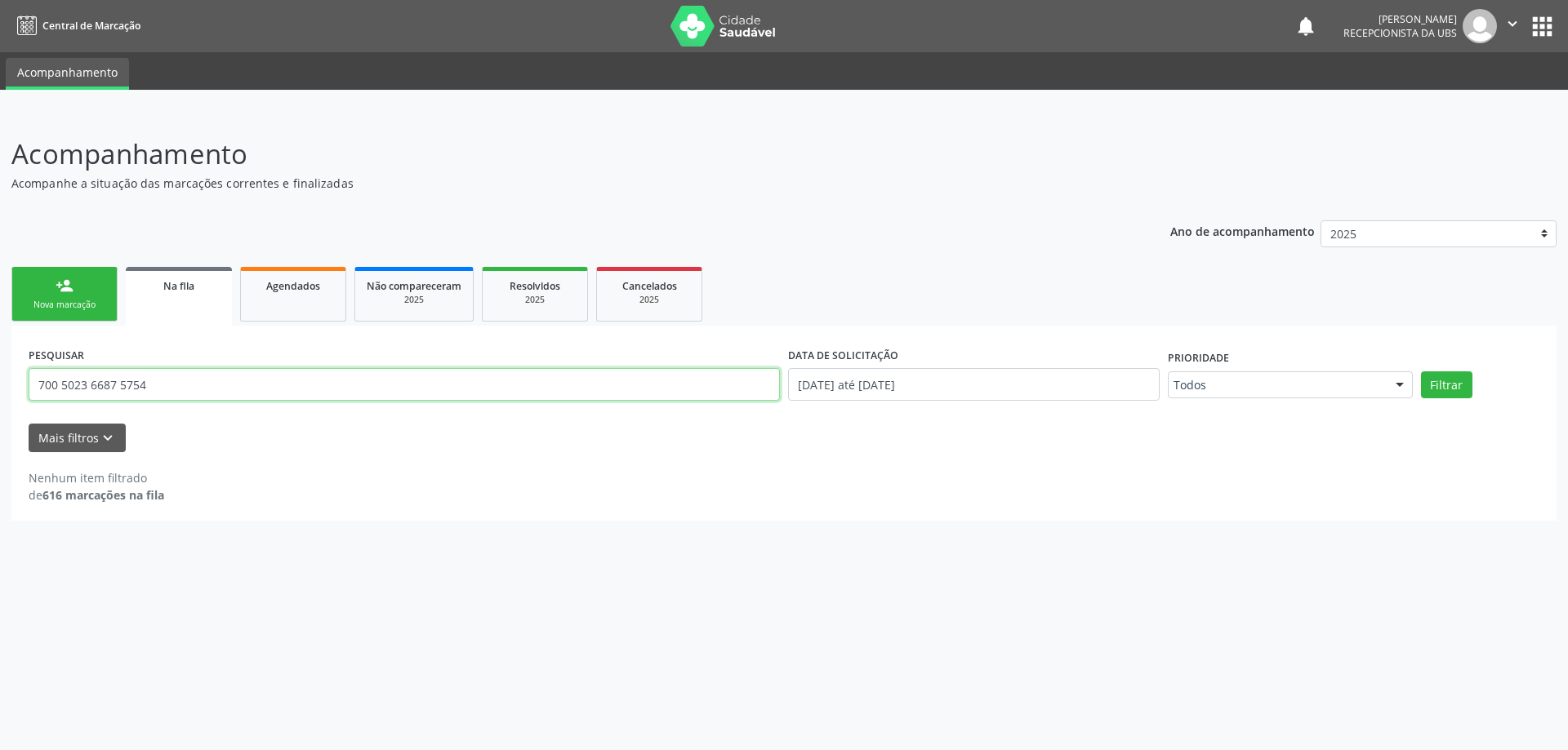
drag, startPoint x: 203, startPoint y: 391, endPoint x: 0, endPoint y: 393, distance: 203.0
click at [0, 393] on div "Acompanhamento Acompanhe a situação das marcações correntes e finalizadas Relat…" at bounding box center [784, 432] width 1568 height 638
click at [78, 300] on div "Nova marcação" at bounding box center [64, 305] width 82 height 12
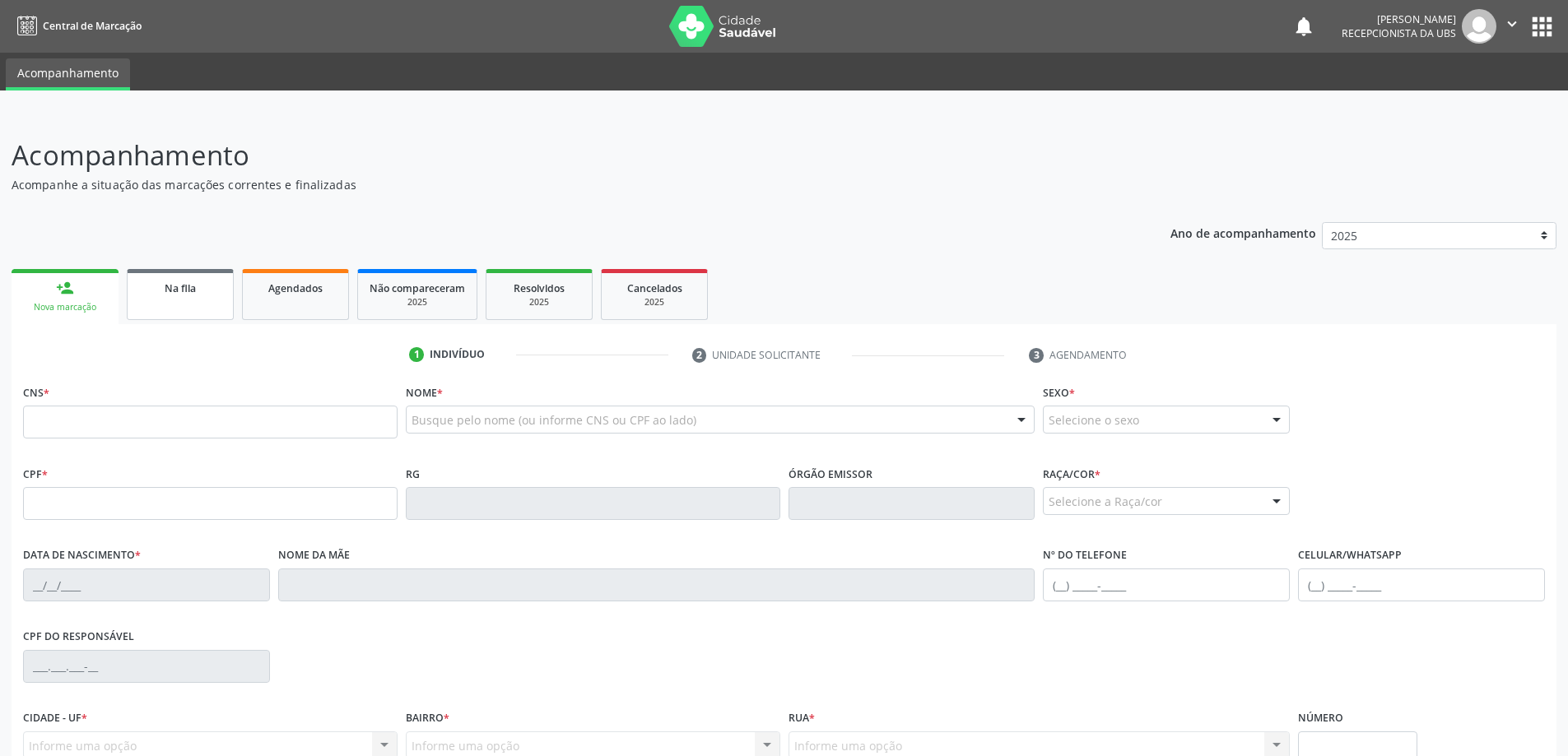
click at [168, 309] on link "Na fila" at bounding box center [180, 294] width 107 height 51
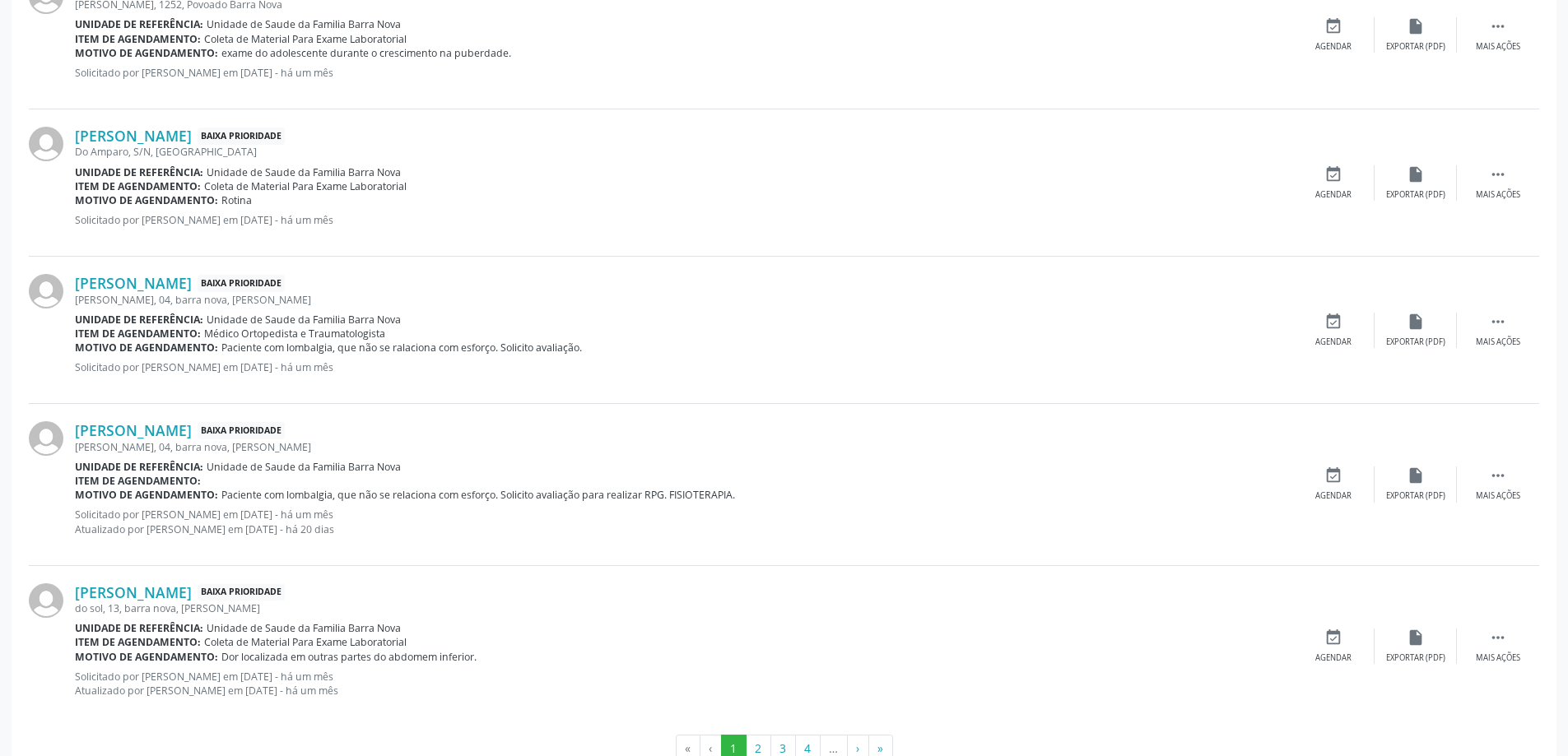
scroll to position [2080, 0]
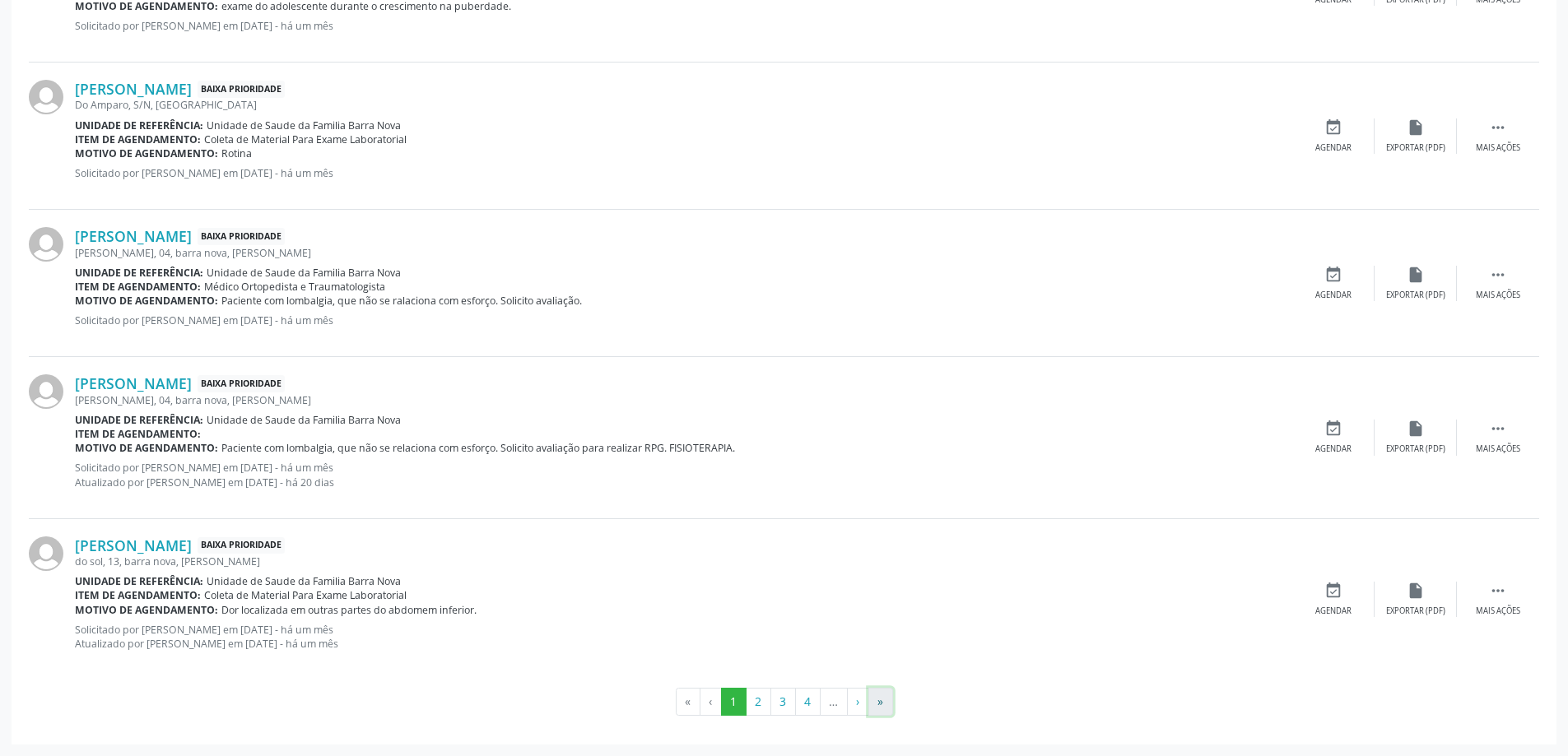
click at [881, 706] on button "»" at bounding box center [881, 702] width 24 height 28
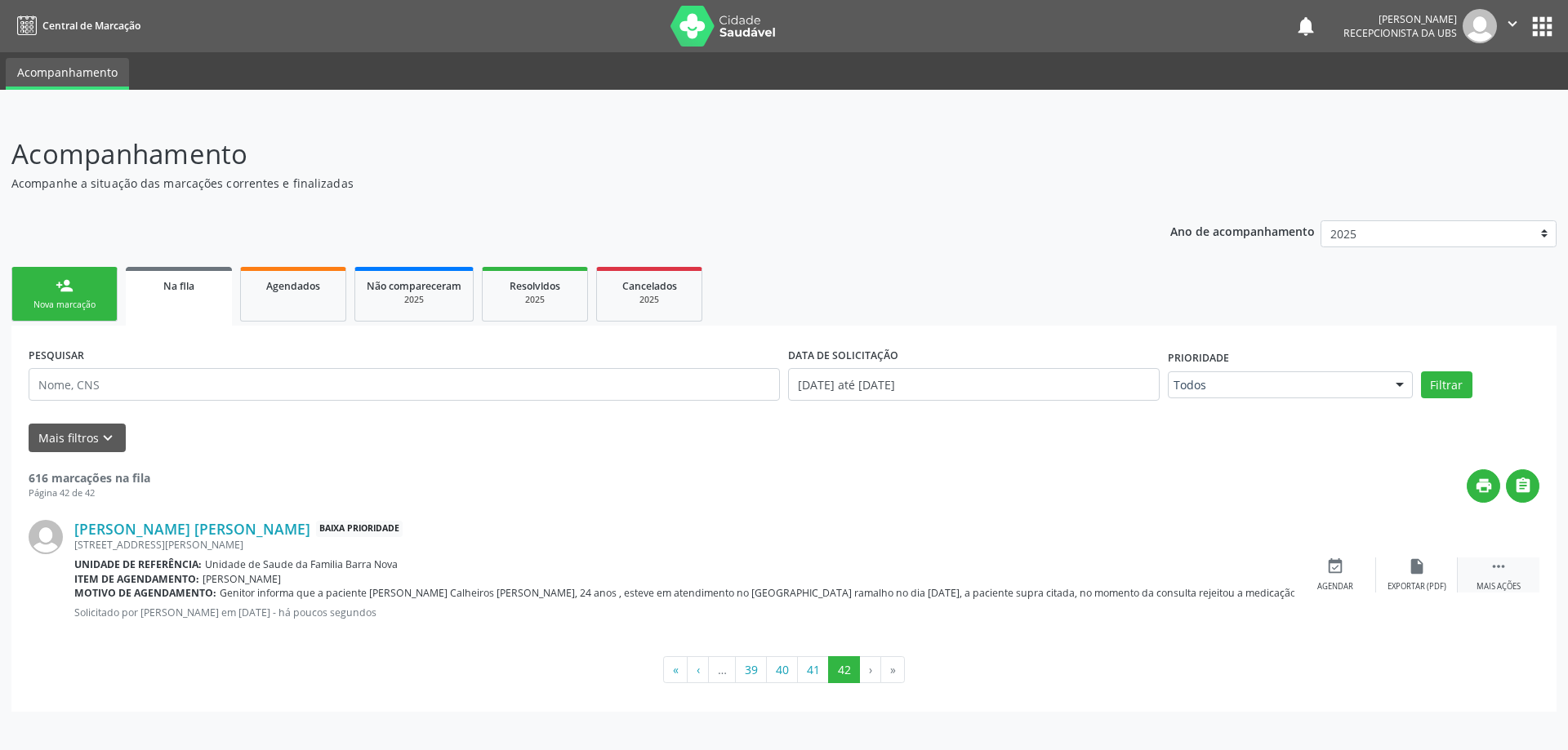
click at [1497, 565] on icon "" at bounding box center [1498, 566] width 18 height 18
click at [1417, 576] on icon "edit" at bounding box center [1417, 566] width 18 height 18
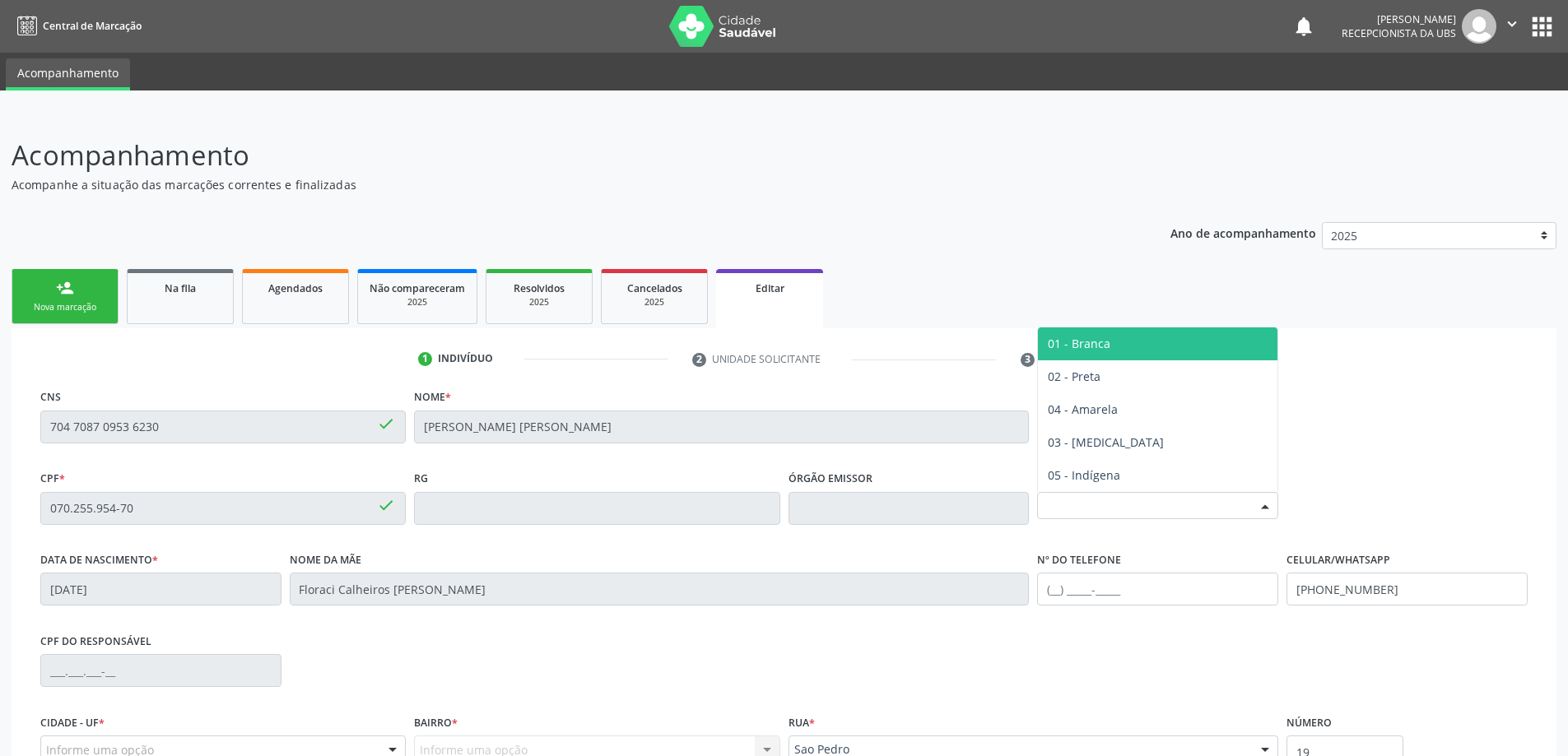
click at [1254, 513] on div at bounding box center [1264, 507] width 24 height 28
click at [1083, 344] on span "01 - Branca" at bounding box center [1079, 344] width 63 height 16
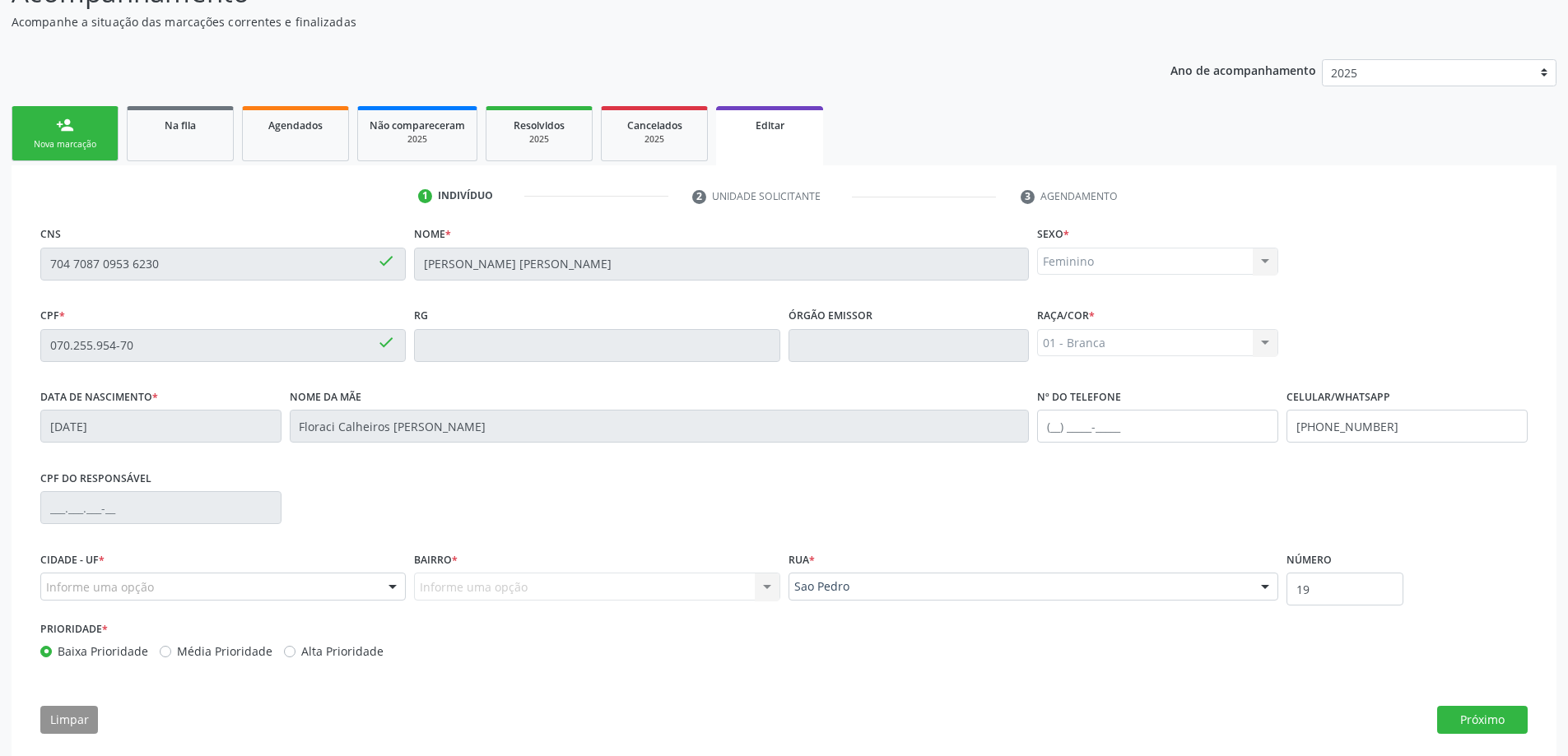
scroll to position [164, 0]
click at [1492, 723] on button "Próximo" at bounding box center [1482, 719] width 90 height 28
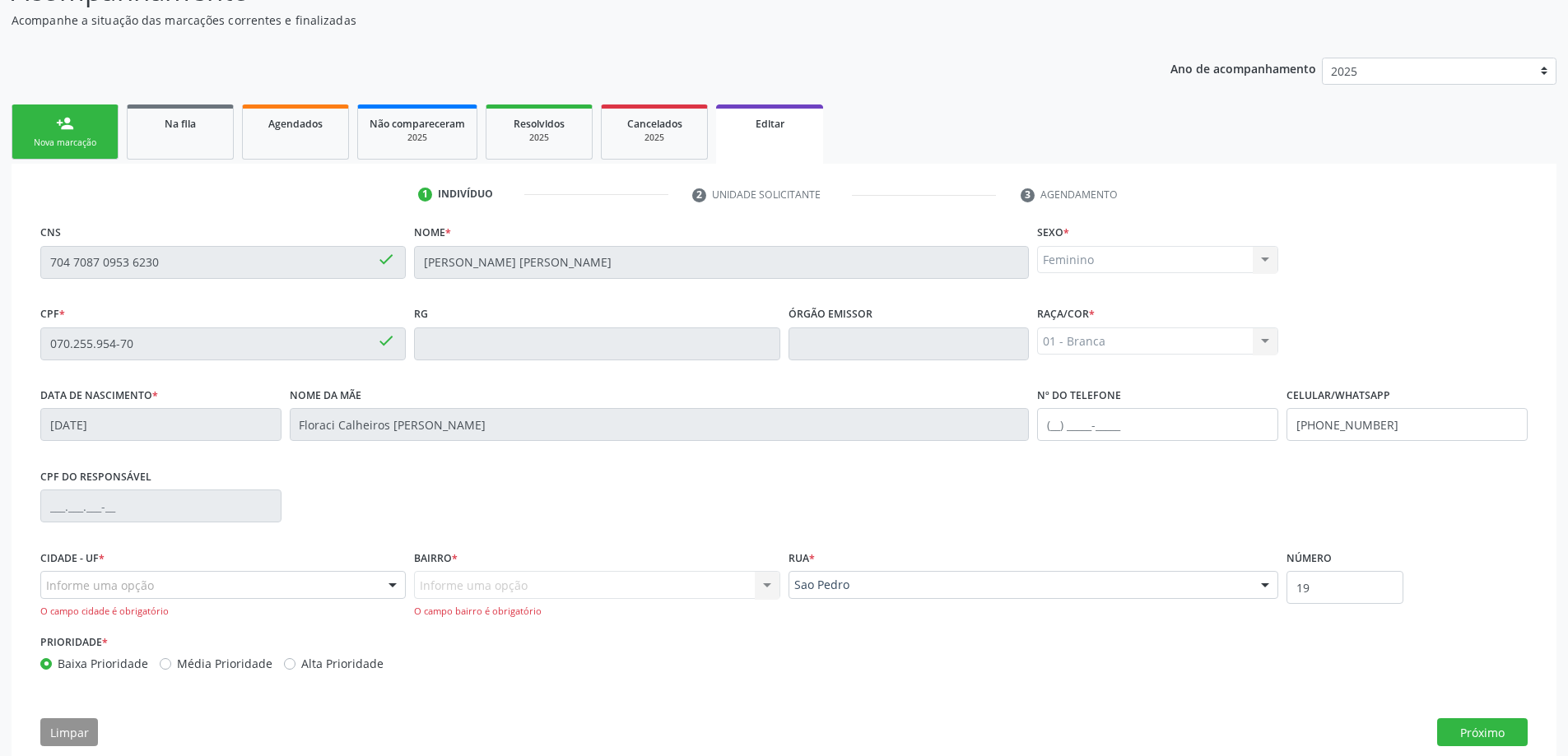
click at [298, 585] on div "Informe uma opção" at bounding box center [223, 585] width 365 height 28
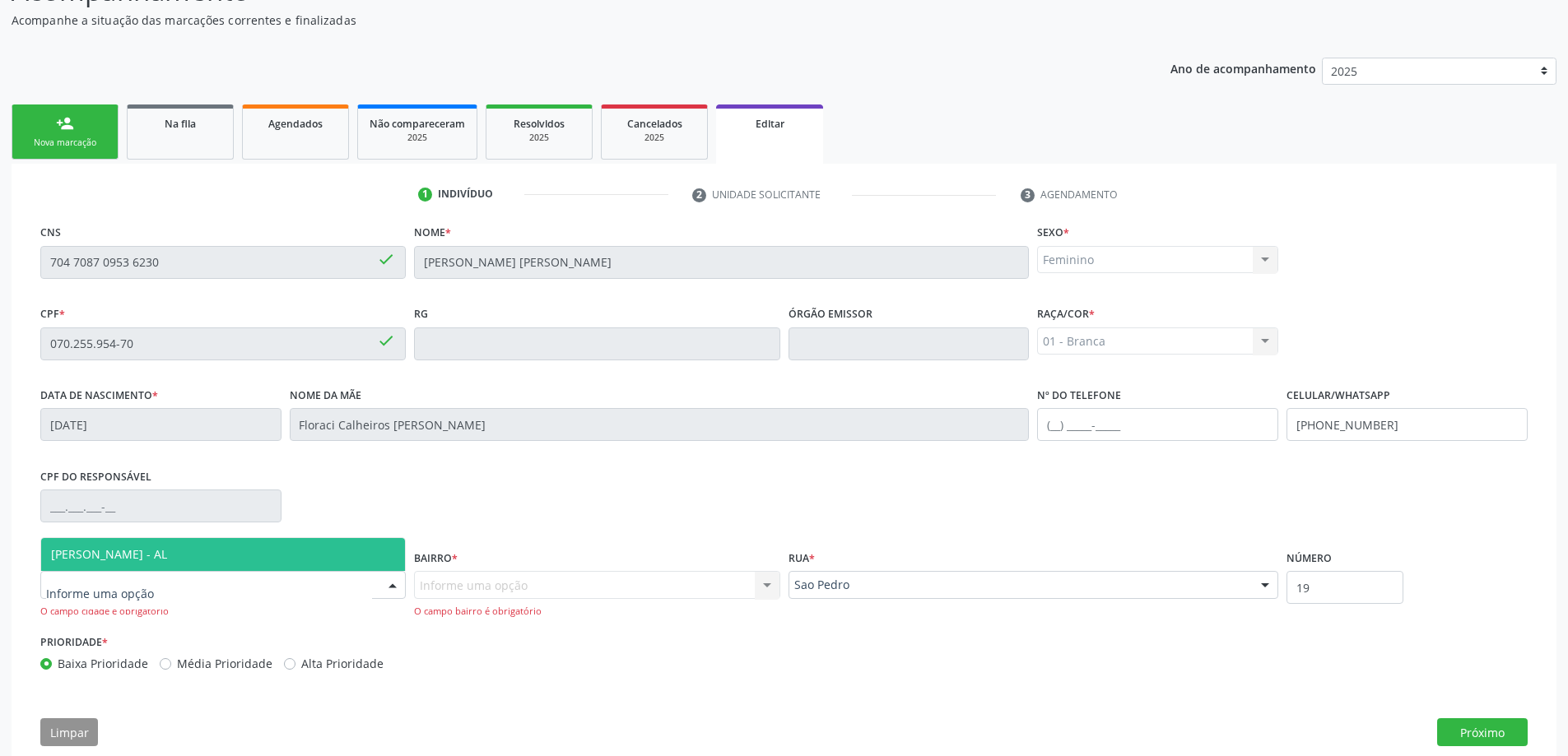
click at [272, 554] on span "[PERSON_NAME] - AL" at bounding box center [223, 555] width 364 height 33
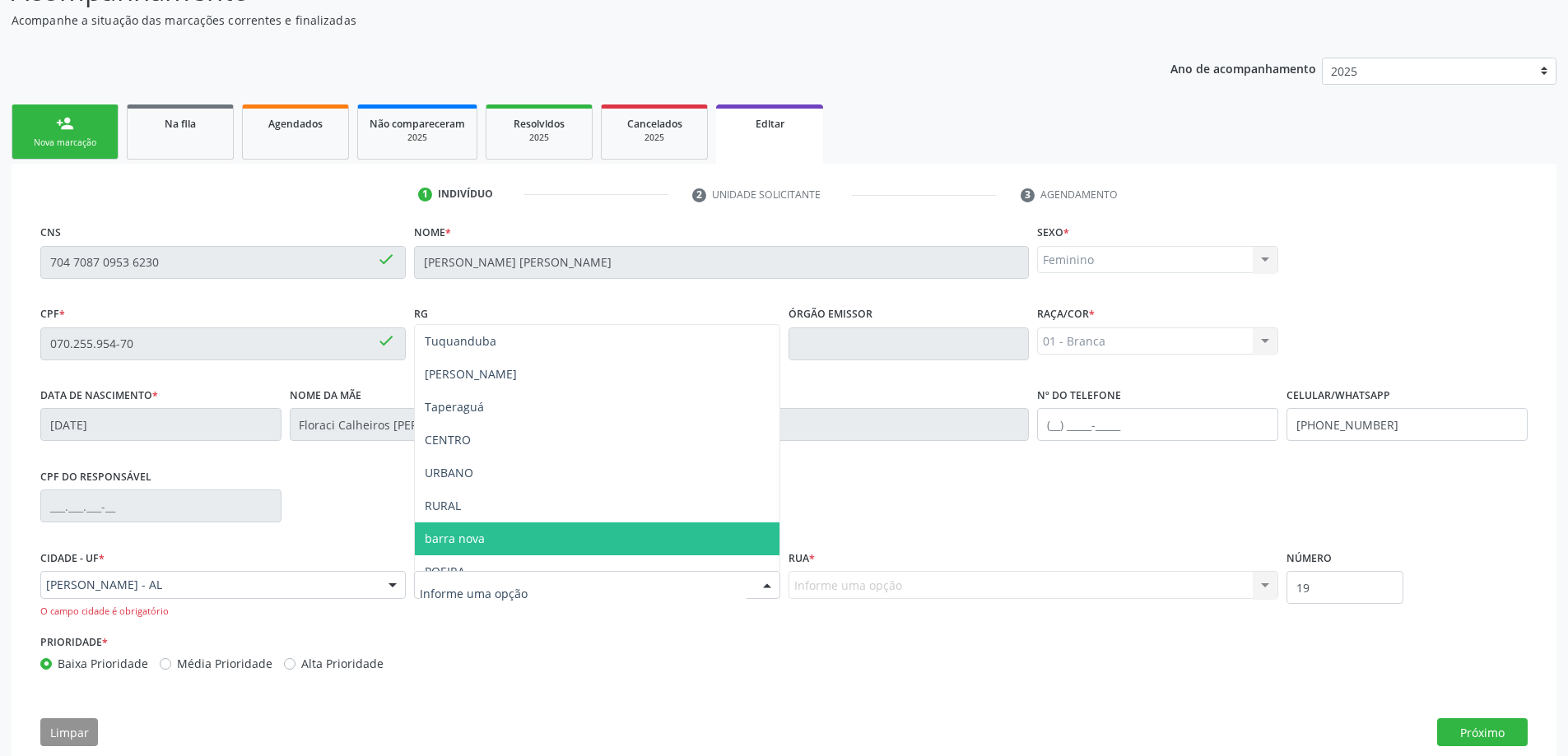
click at [501, 537] on span "barra nova" at bounding box center [597, 539] width 364 height 33
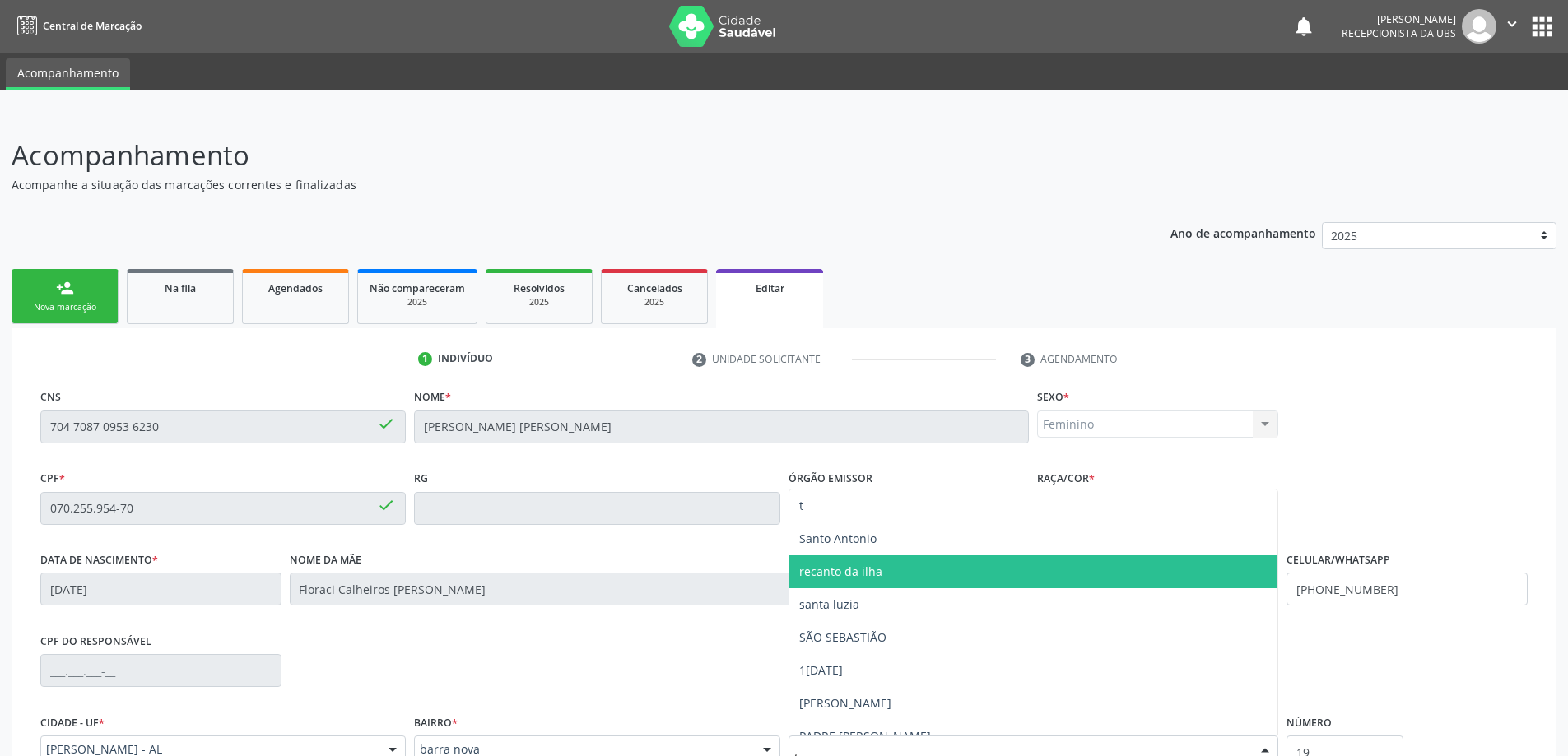
scroll to position [10, 0]
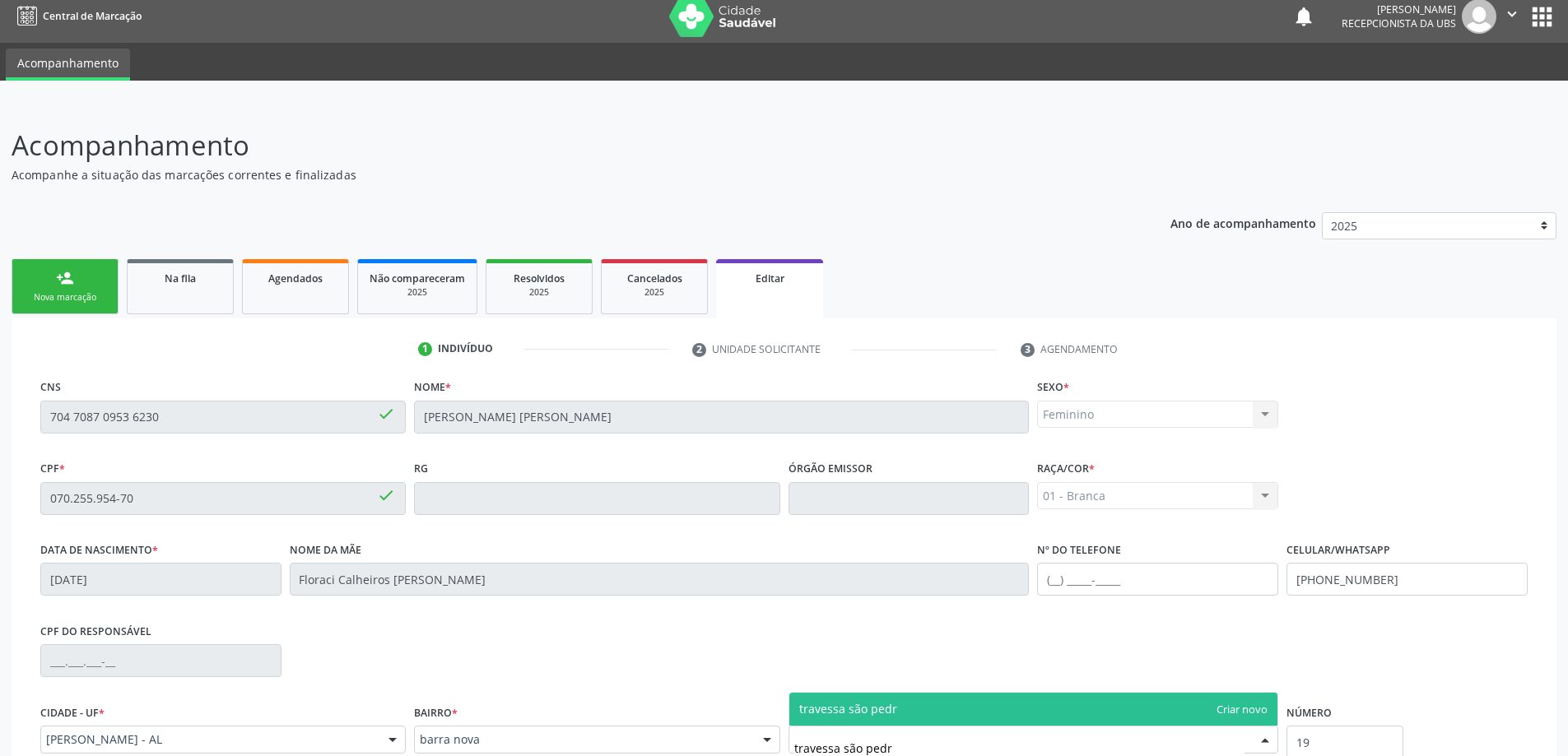
type input "travessa [GEOGRAPHIC_DATA]"
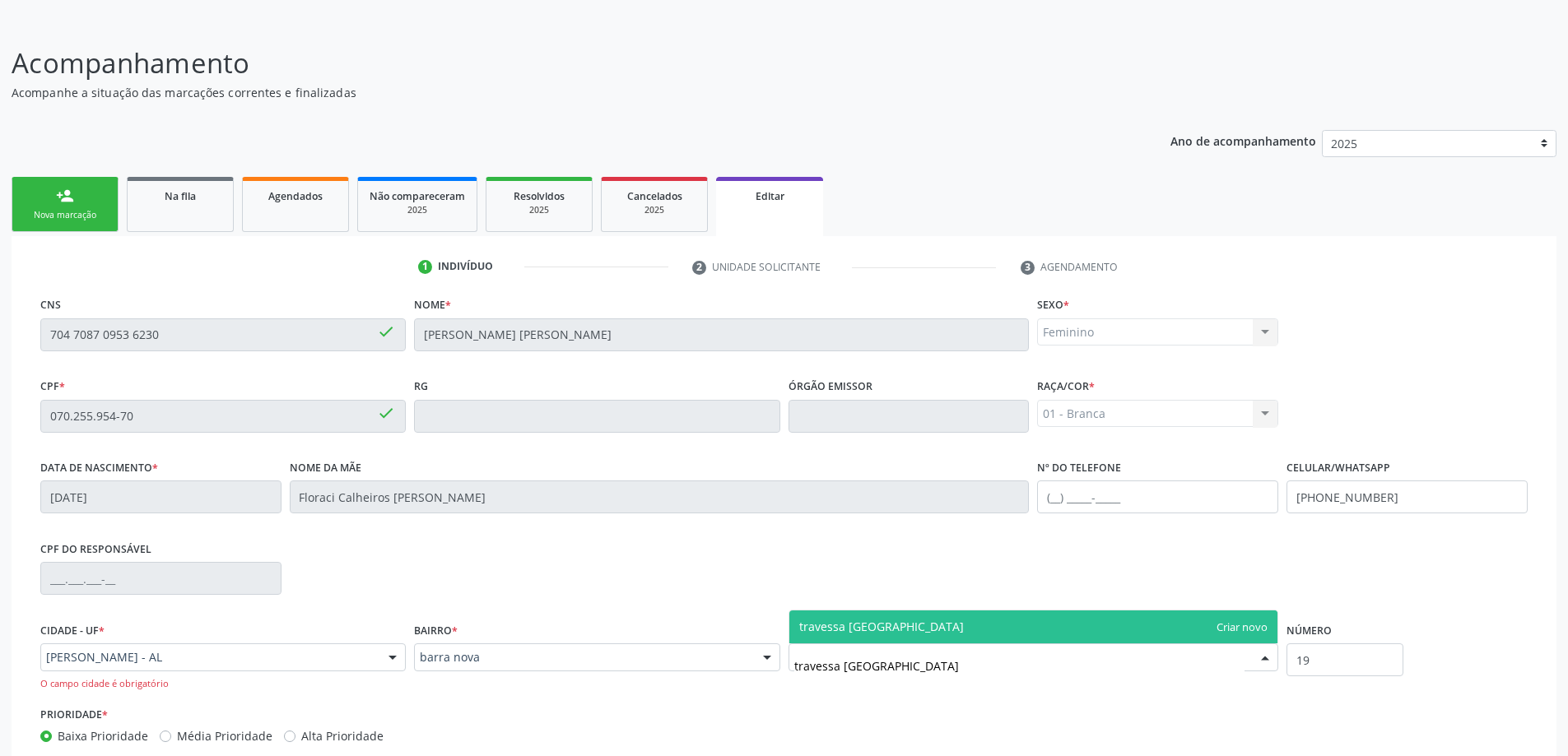
click at [943, 627] on span "travessa [GEOGRAPHIC_DATA]" at bounding box center [1034, 627] width 489 height 33
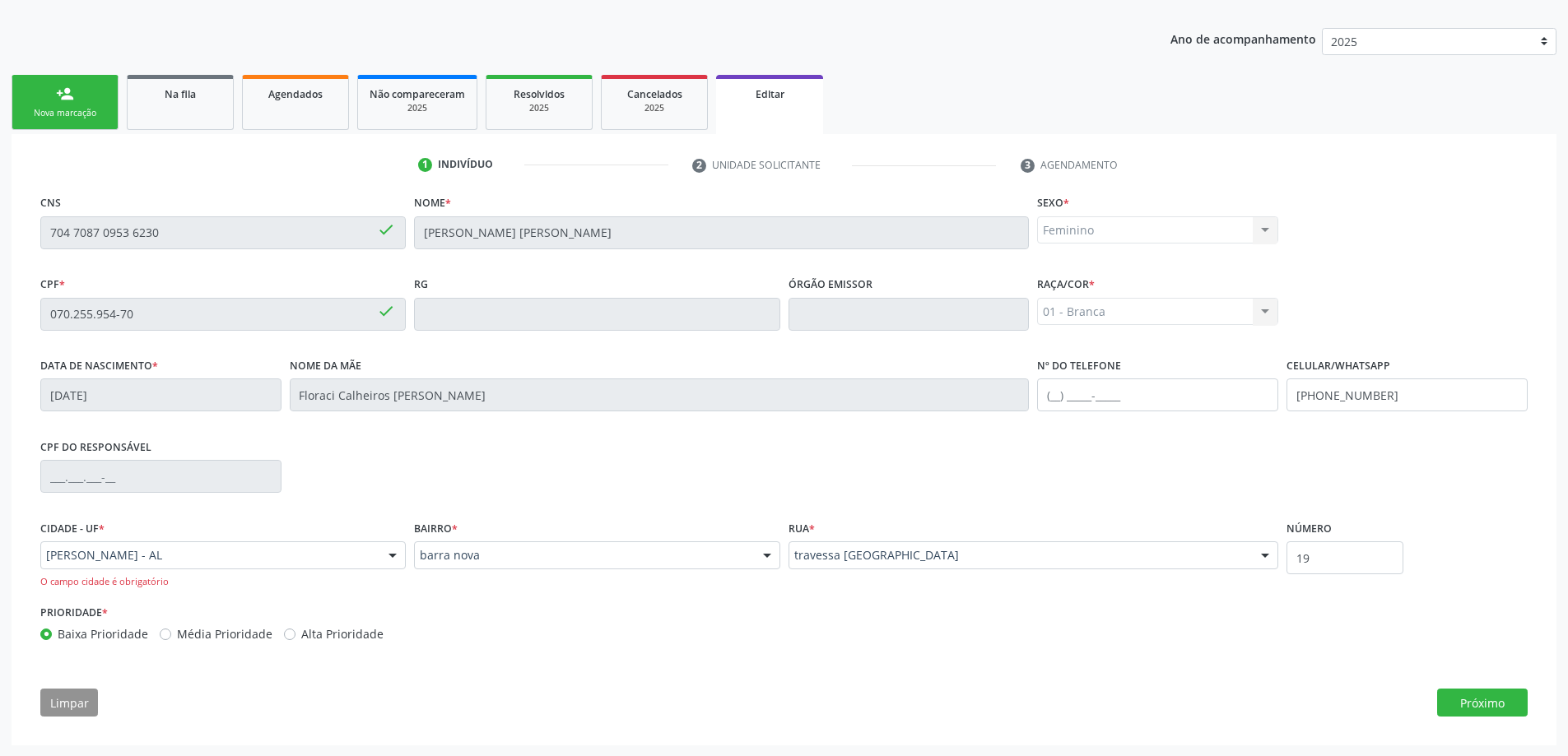
scroll to position [195, 0]
click at [1479, 695] on button "Próximo" at bounding box center [1482, 702] width 90 height 28
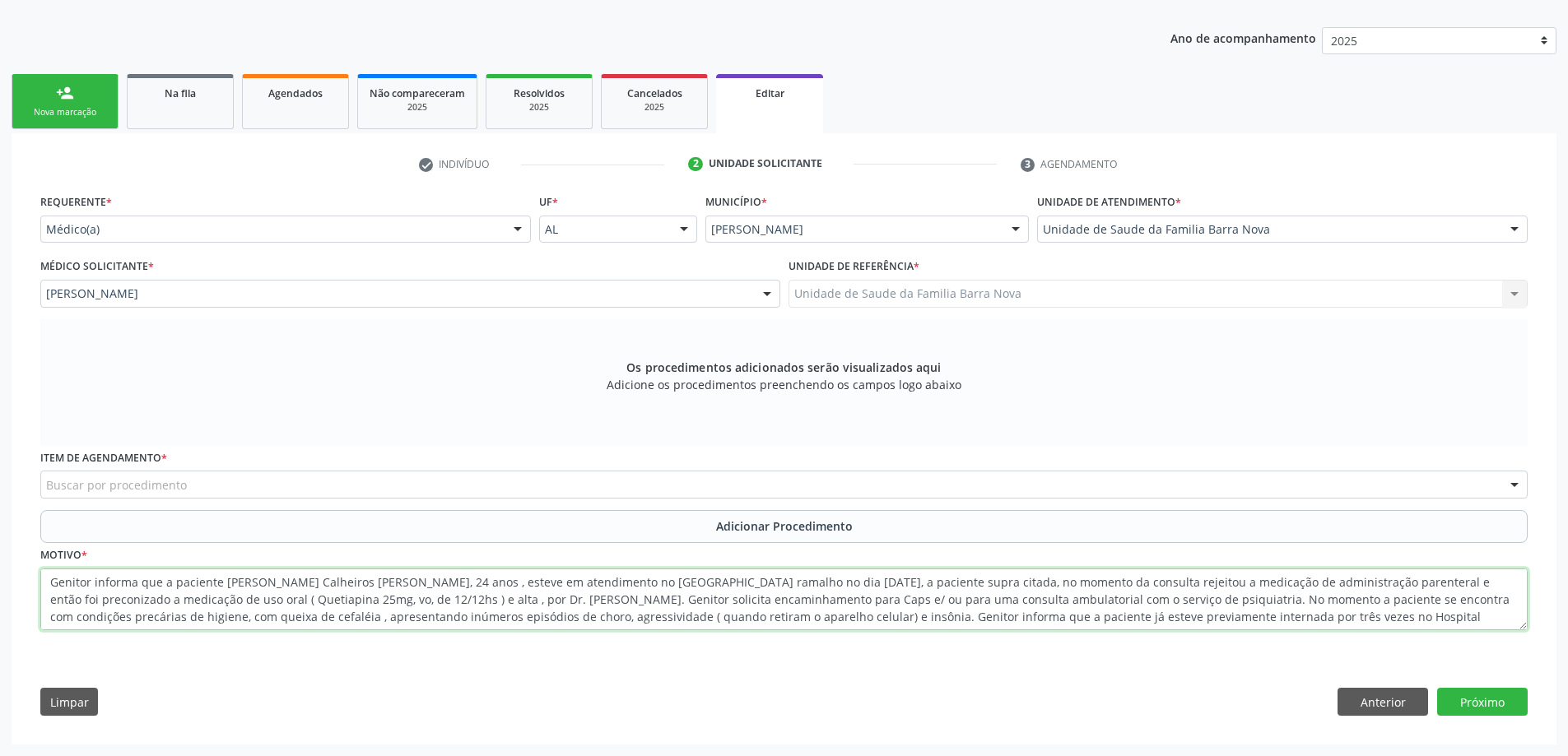
click at [1451, 622] on textarea "Genitor informa que a paciente [PERSON_NAME] Calheiros [PERSON_NAME], 24 anos ,…" at bounding box center [783, 600] width 1487 height 63
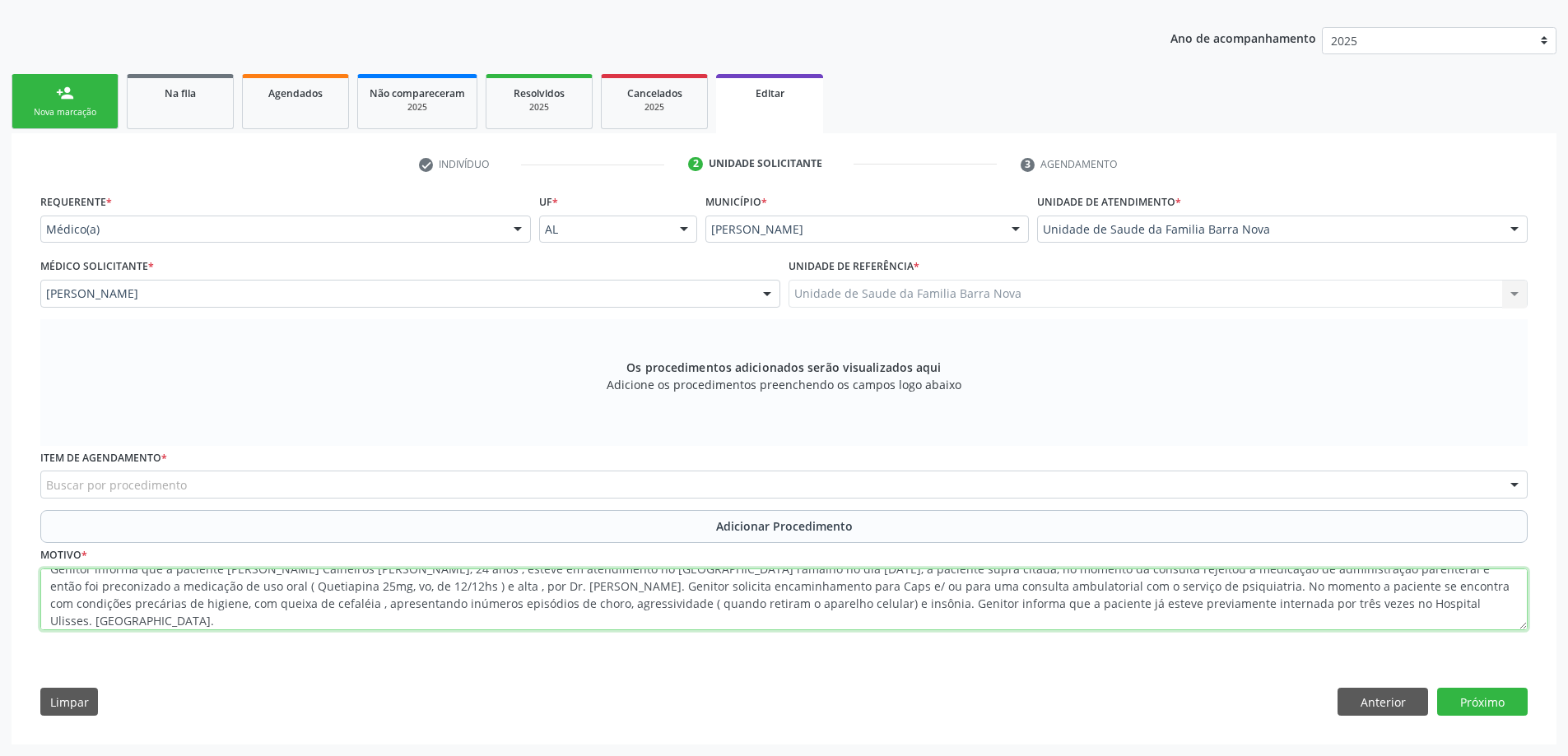
click at [1460, 609] on textarea "Genitor informa que a paciente [PERSON_NAME] Calheiros [PERSON_NAME], 24 anos ,…" at bounding box center [783, 600] width 1487 height 63
click at [141, 626] on textarea "Genitor informa que a paciente [PERSON_NAME] Calheiros [PERSON_NAME], 24 anos ,…" at bounding box center [783, 600] width 1487 height 63
type textarea "Genitor informa que a paciente [PERSON_NAME] Calheiros [PERSON_NAME], 24 anos ,…"
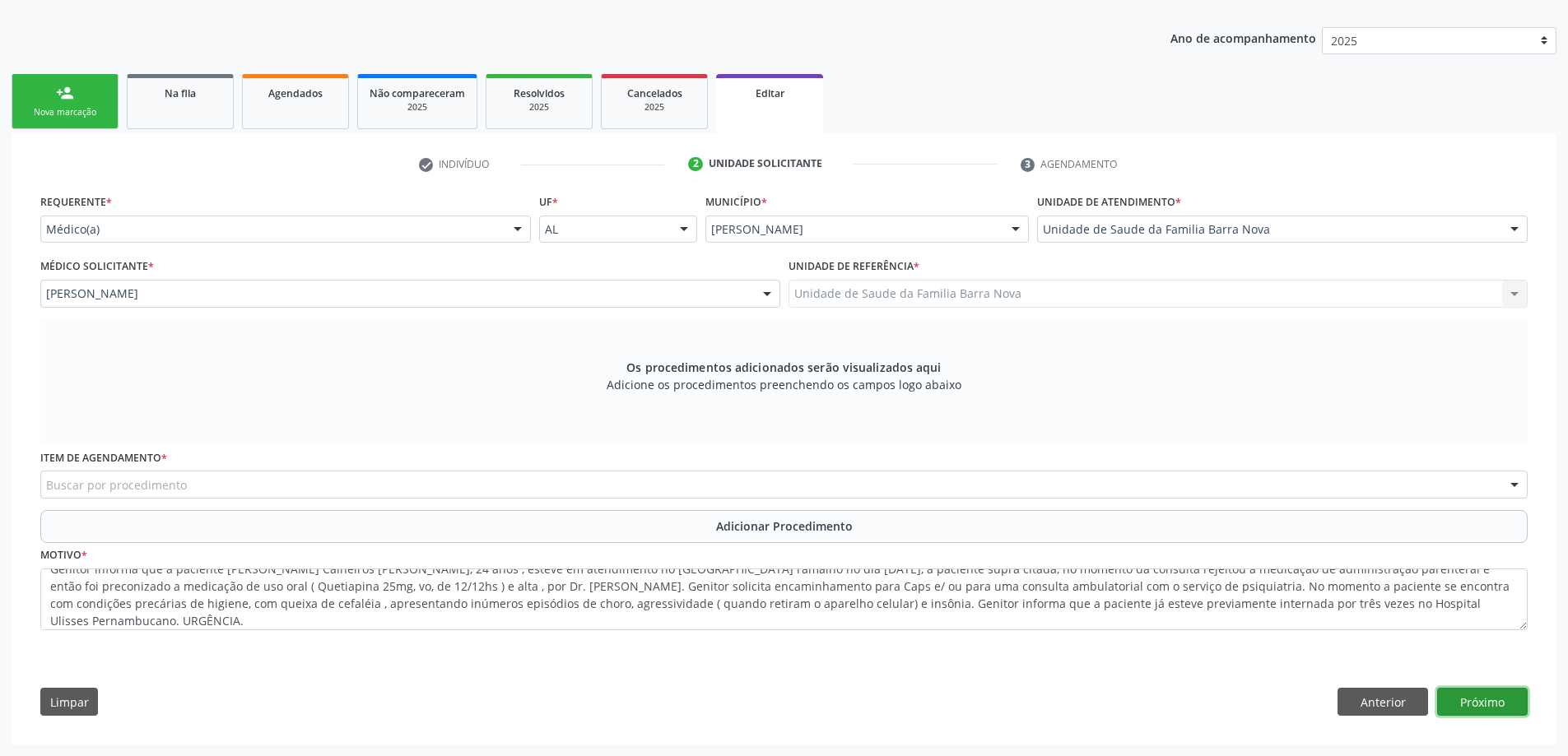
click at [1514, 701] on button "Próximo" at bounding box center [1482, 702] width 90 height 28
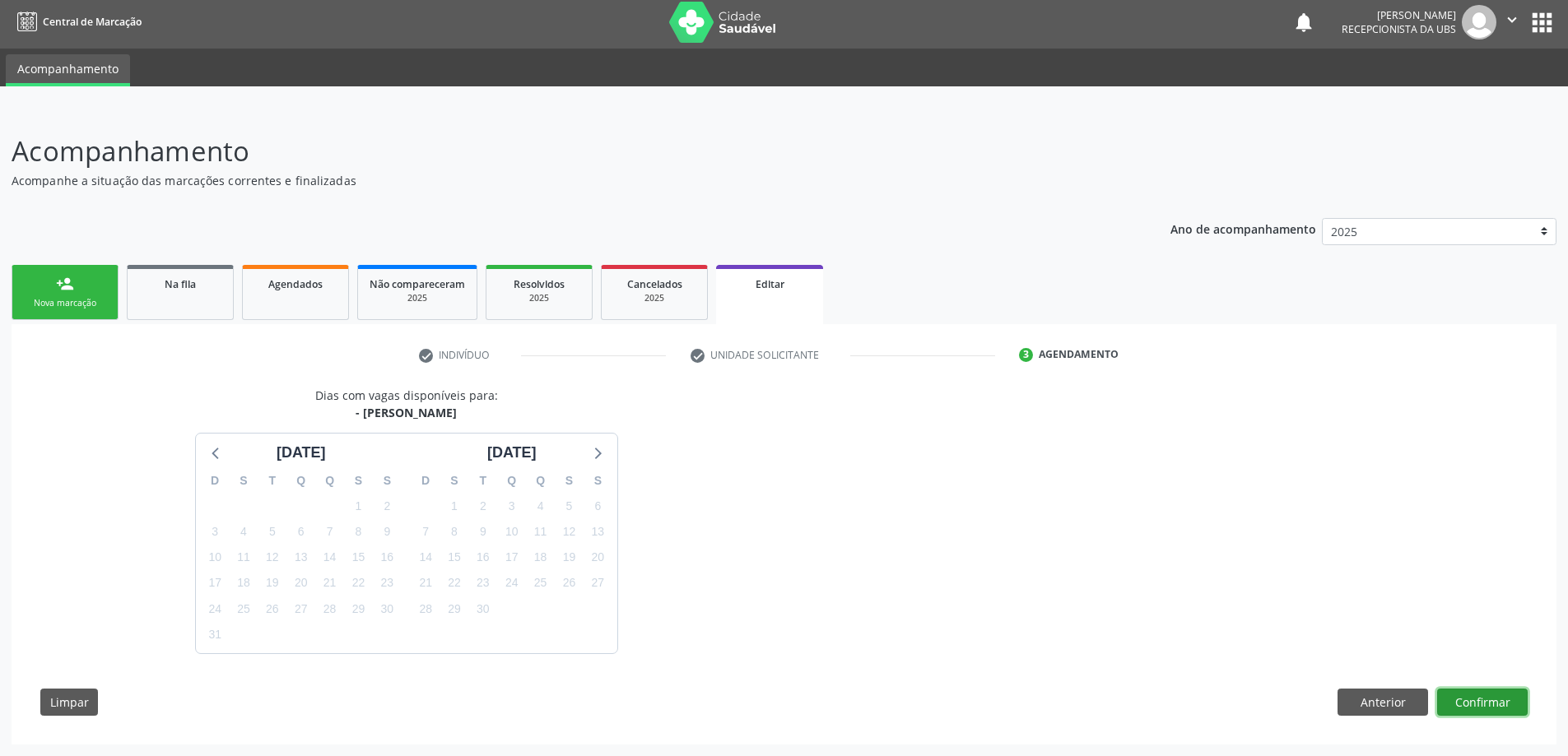
click at [1470, 705] on button "Confirmar" at bounding box center [1482, 703] width 90 height 28
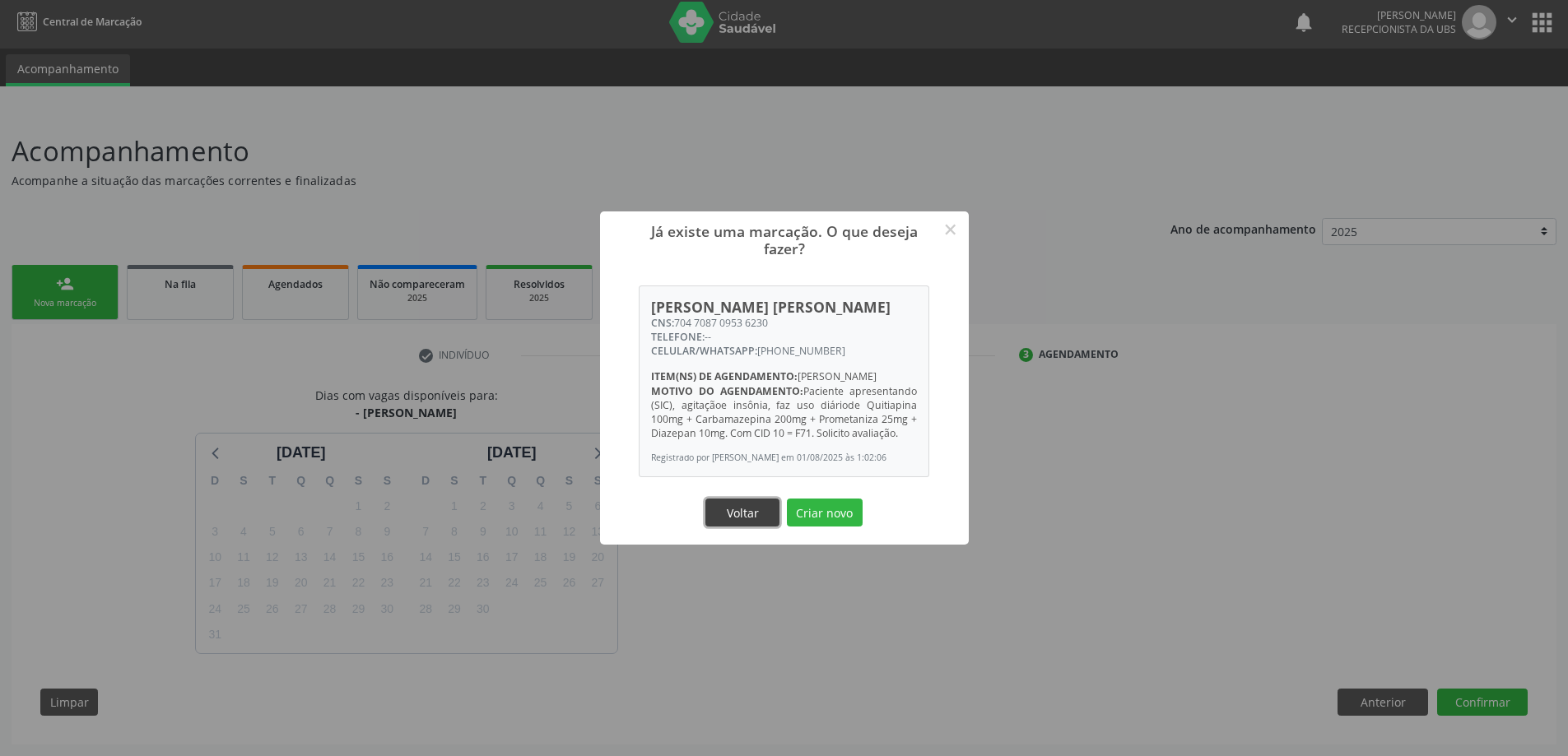
click at [759, 524] on button "Voltar" at bounding box center [742, 512] width 74 height 28
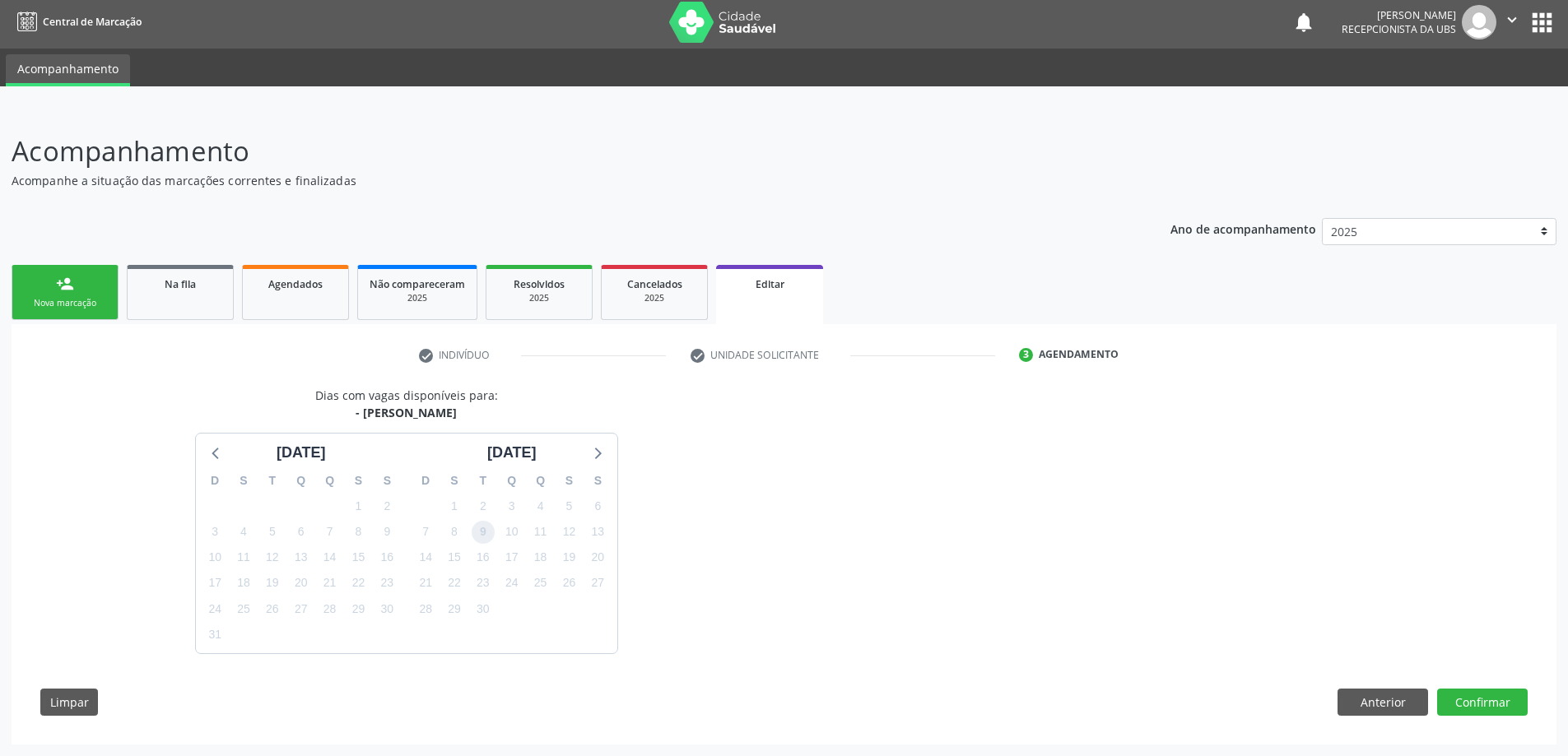
click at [493, 536] on span "9" at bounding box center [483, 532] width 23 height 23
click at [1499, 697] on button "Confirmar" at bounding box center [1482, 703] width 90 height 28
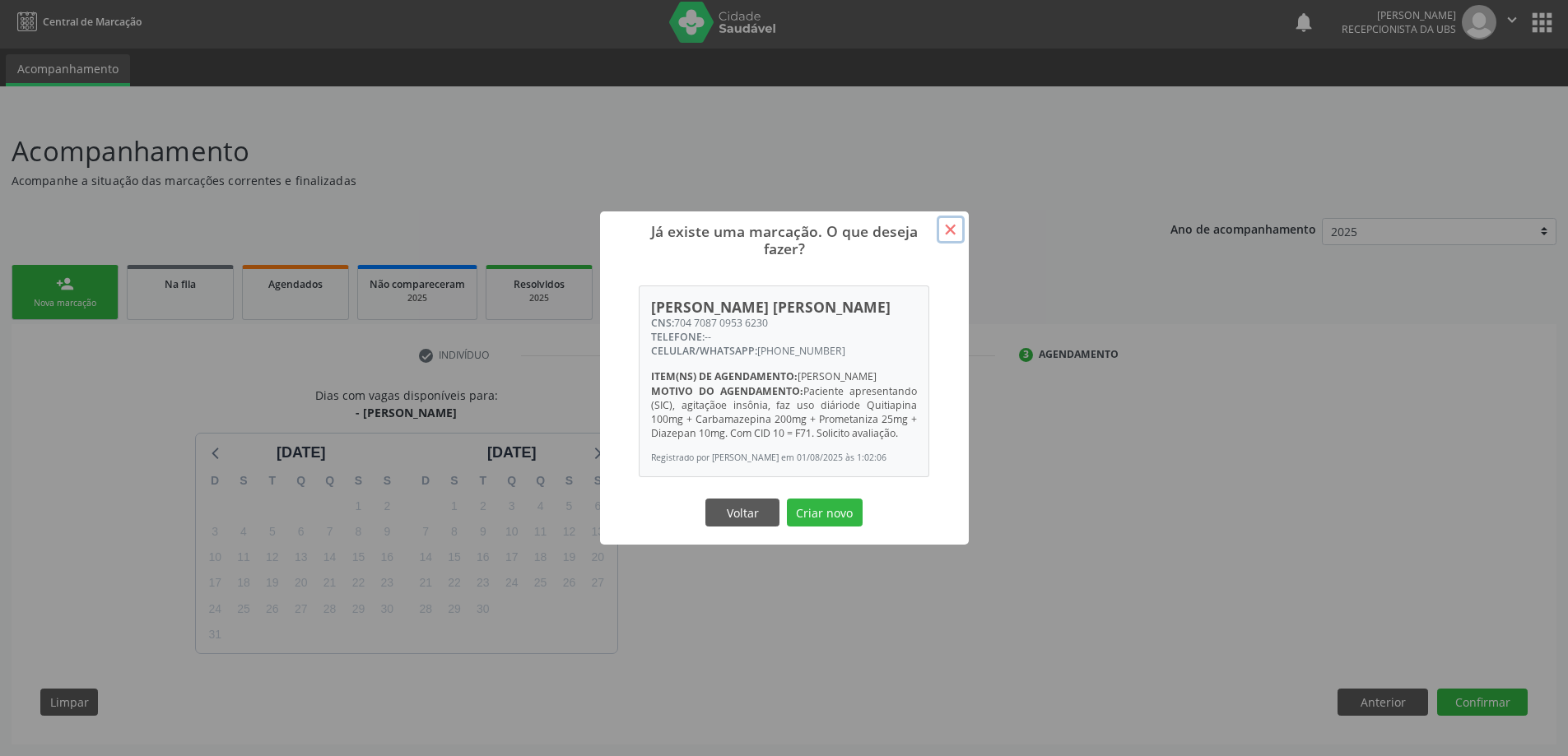
click at [946, 220] on button "×" at bounding box center [950, 230] width 28 height 28
click at [946, 220] on div "Já existe uma marcação. O que deseja fazer? × [PERSON_NAME] [PERSON_NAME] CNS: …" at bounding box center [784, 378] width 1568 height 756
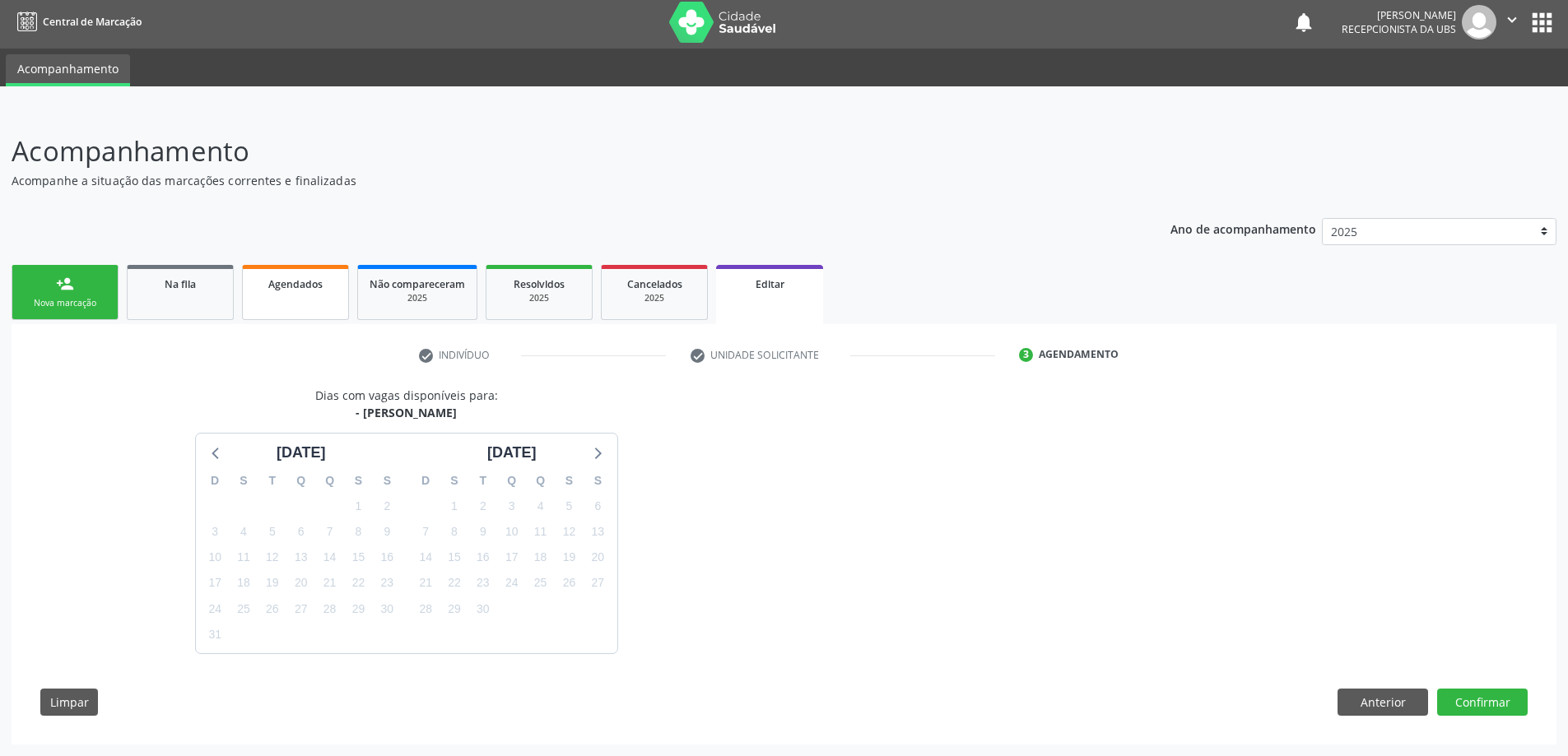
click at [290, 279] on span "Agendados" at bounding box center [295, 284] width 54 height 14
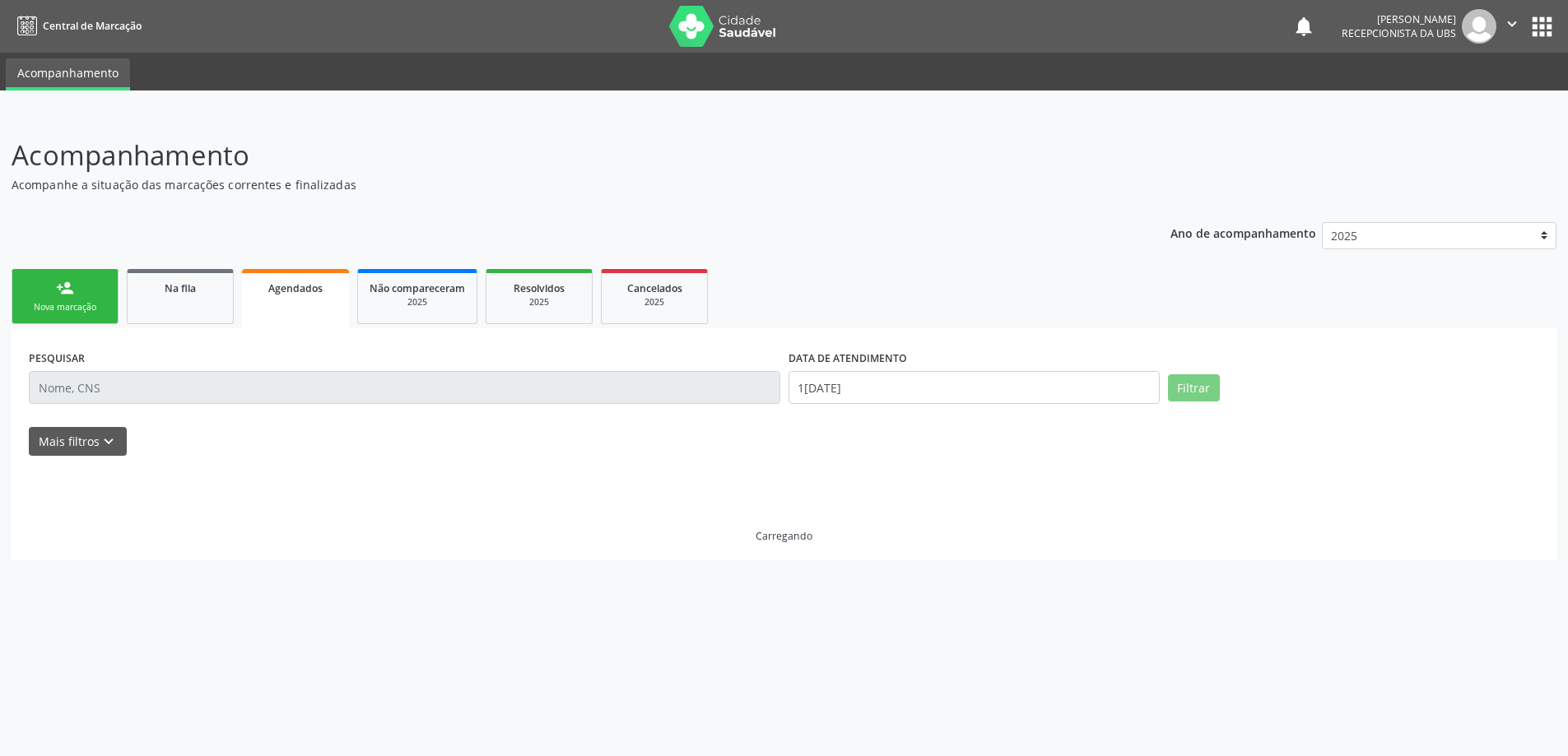
scroll to position [0, 0]
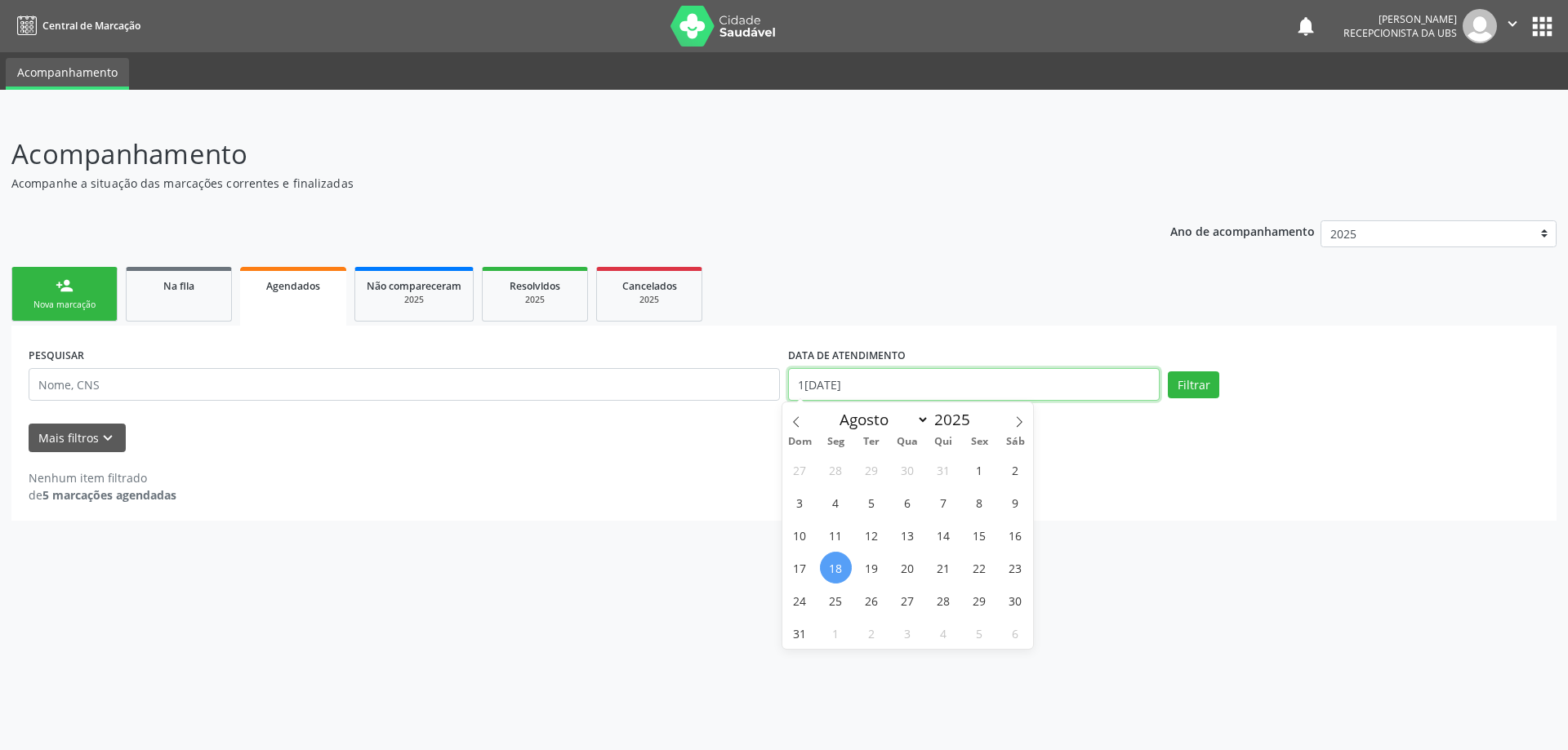
click at [1005, 388] on input "1[DATE]" at bounding box center [974, 385] width 371 height 33
click at [978, 471] on span "1" at bounding box center [979, 470] width 32 height 32
type input "[DATE]"
click at [1208, 385] on button "Filtrar" at bounding box center [1193, 385] width 52 height 28
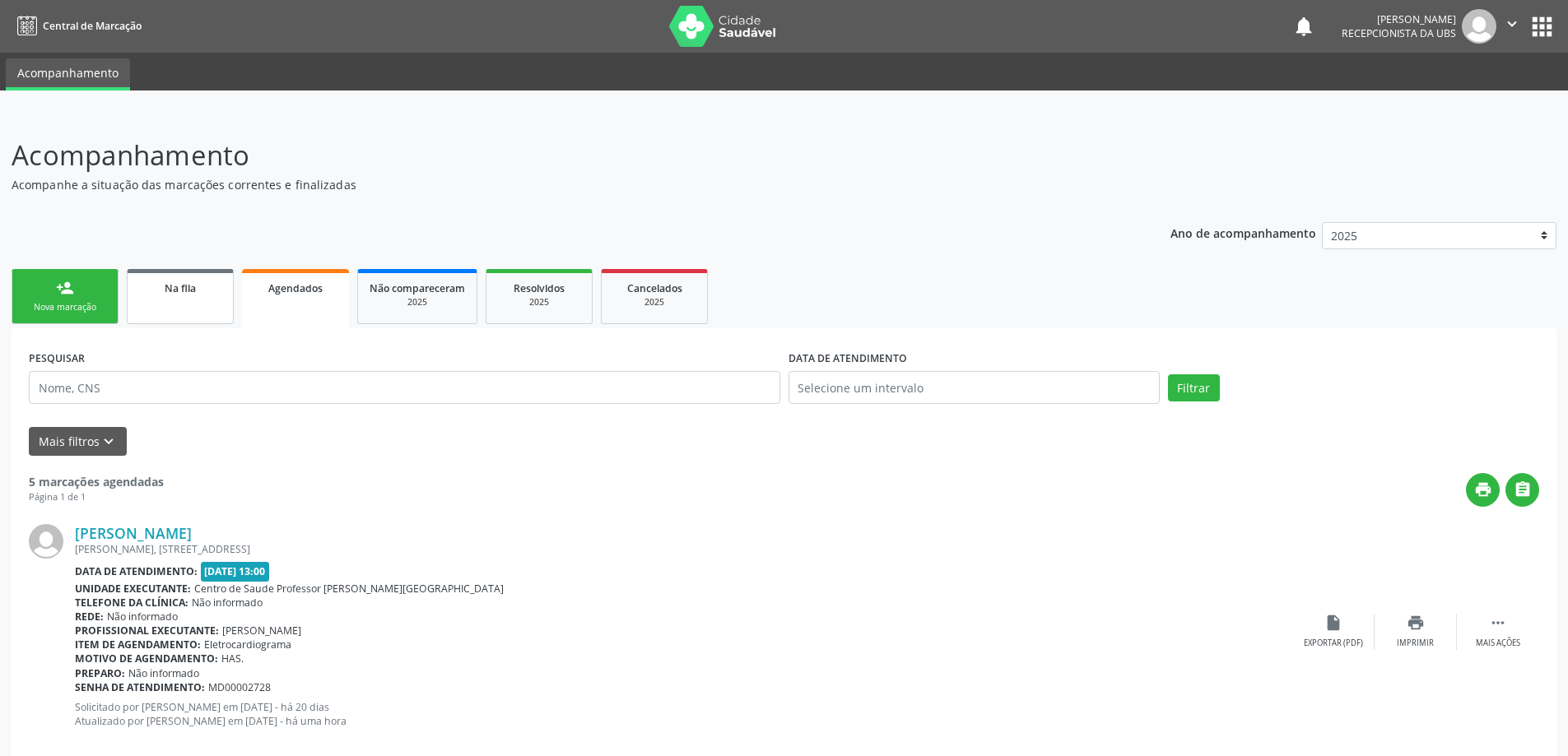
click at [187, 304] on link "Na fila" at bounding box center [180, 296] width 107 height 55
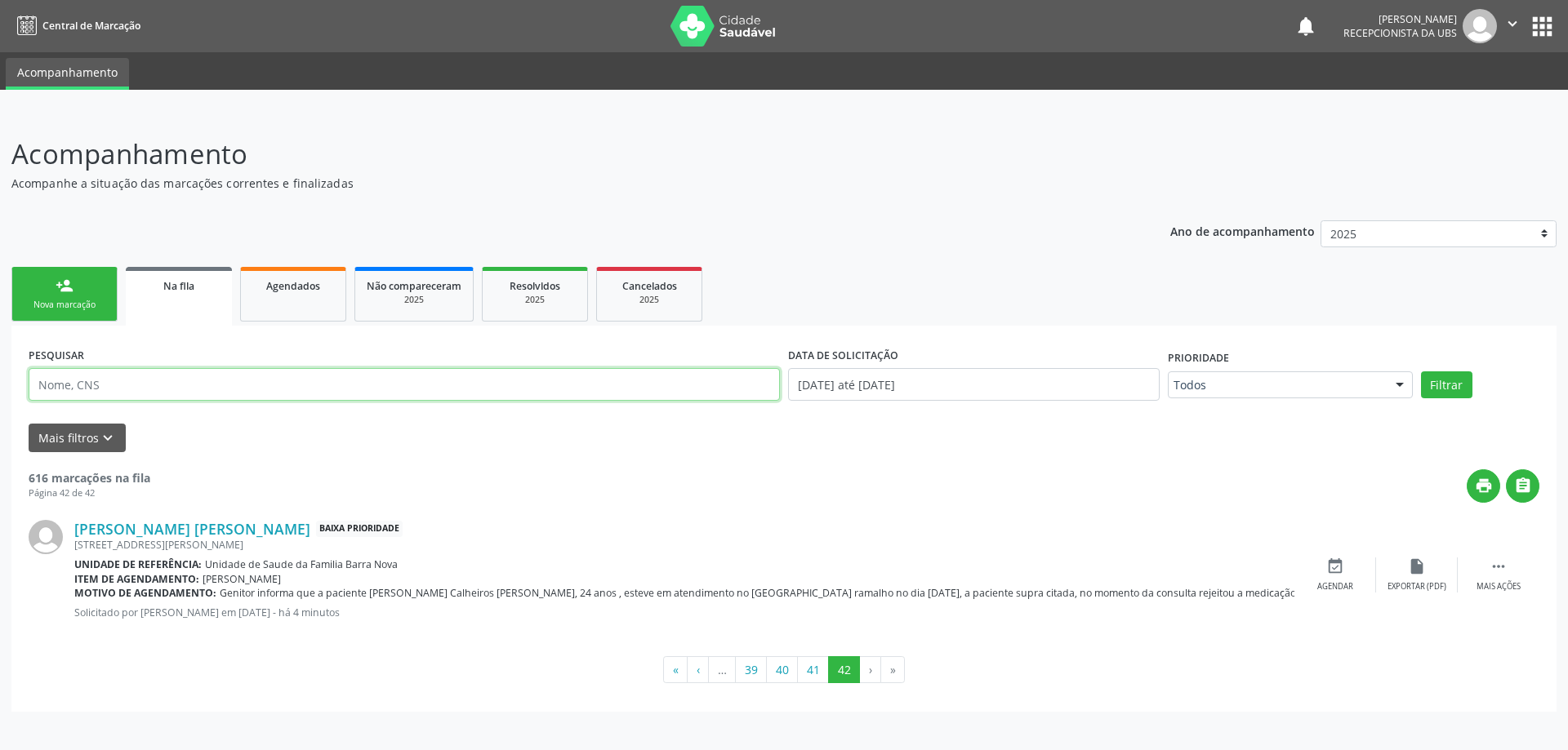
click at [180, 380] on input "text" at bounding box center [404, 385] width 751 height 33
click at [1499, 570] on icon "" at bounding box center [1498, 566] width 18 height 18
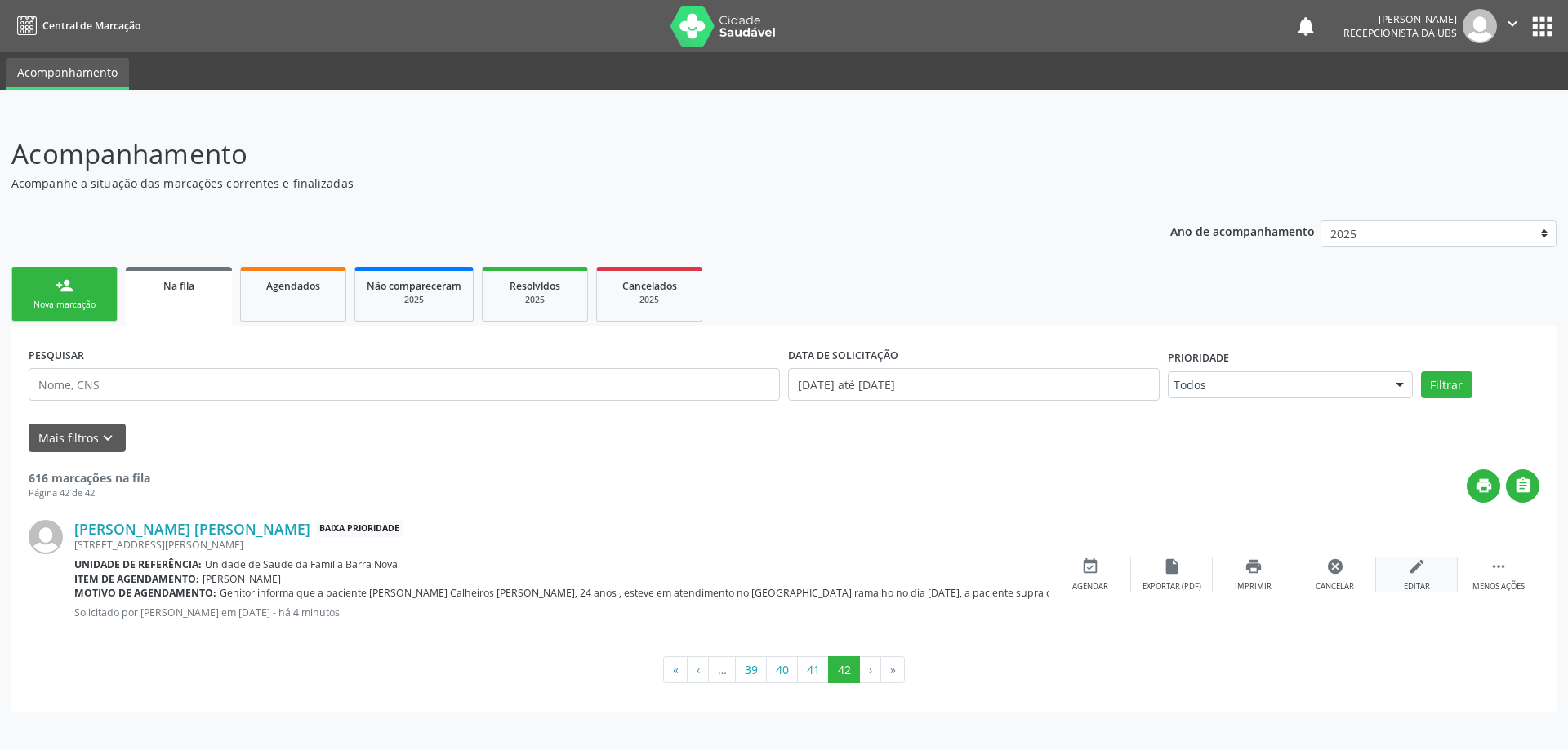
click at [1412, 569] on icon "edit" at bounding box center [1417, 566] width 18 height 18
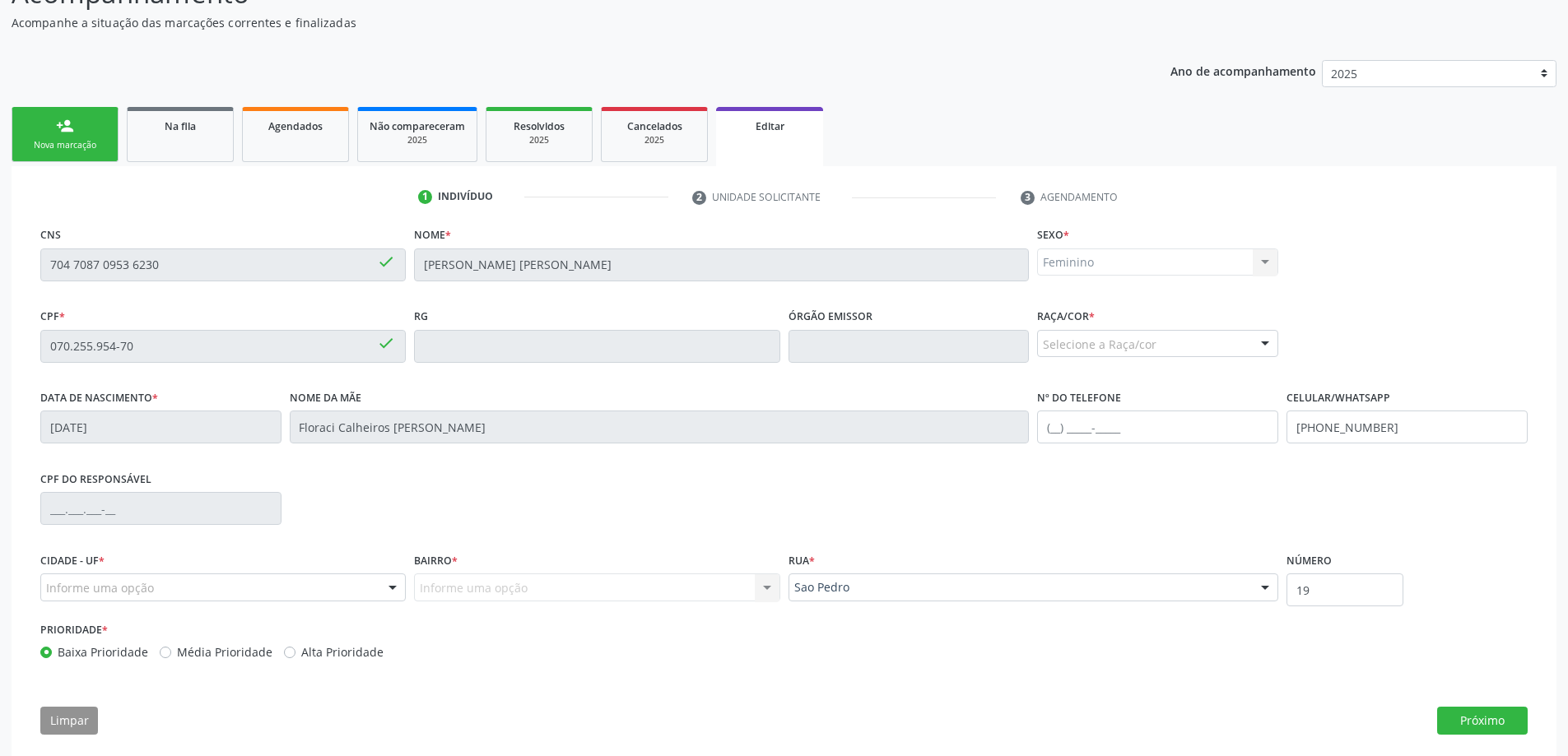
scroll to position [181, 0]
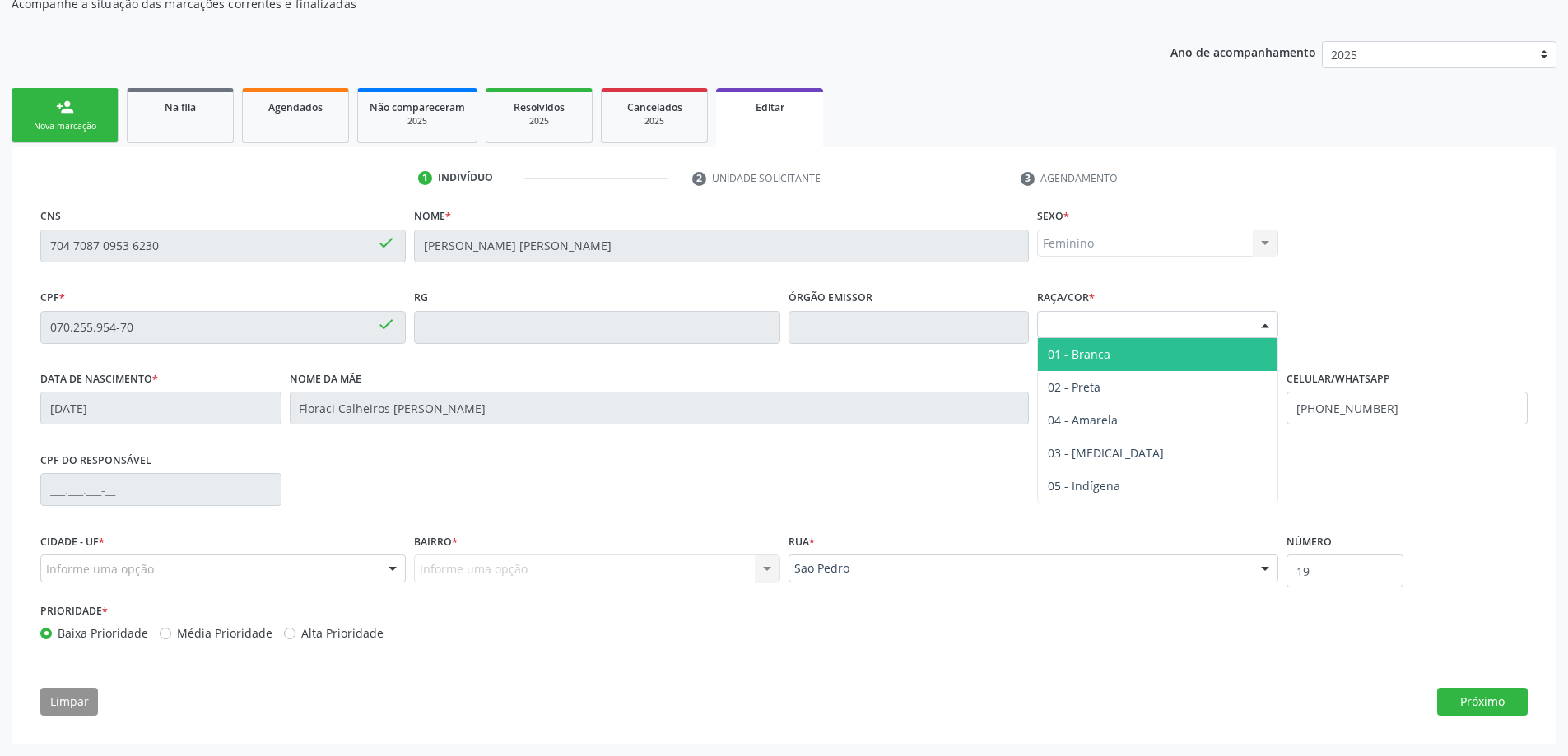
click at [1263, 321] on div at bounding box center [1264, 325] width 24 height 28
click at [1133, 357] on span "01 - Branca" at bounding box center [1157, 355] width 239 height 33
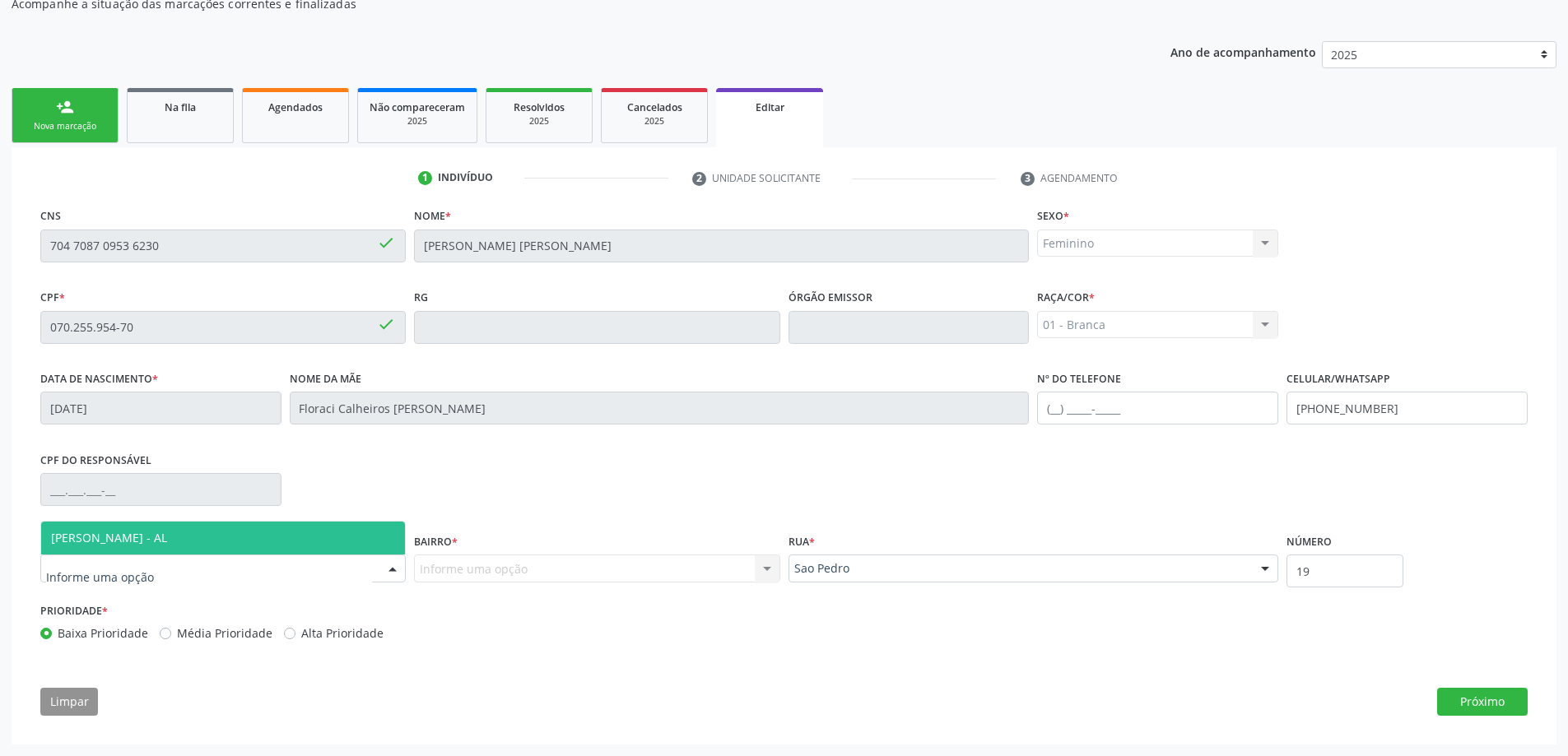
click at [318, 567] on div at bounding box center [223, 568] width 365 height 28
click at [261, 538] on span "[PERSON_NAME] - AL" at bounding box center [223, 539] width 364 height 33
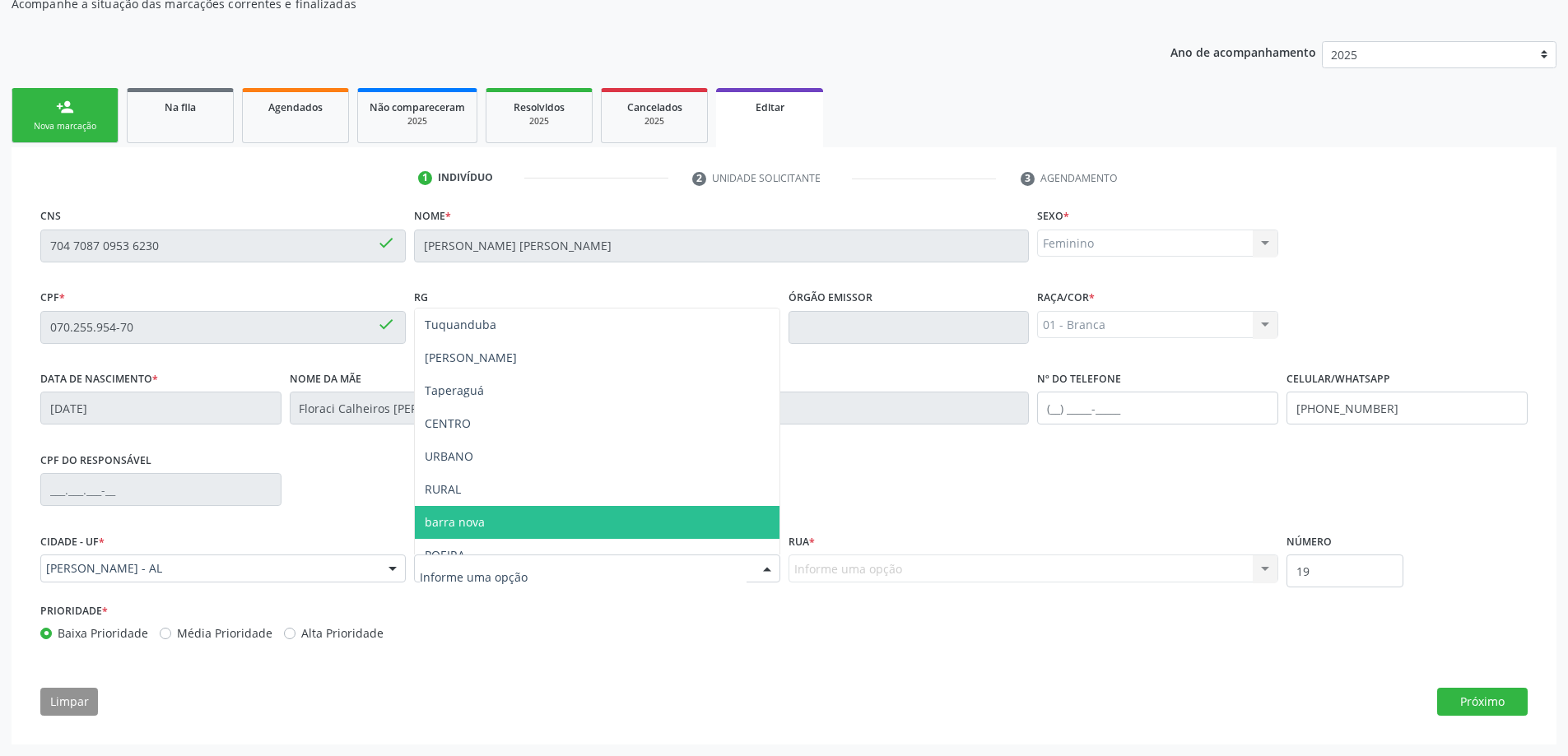
click at [501, 512] on span "barra nova" at bounding box center [597, 523] width 364 height 33
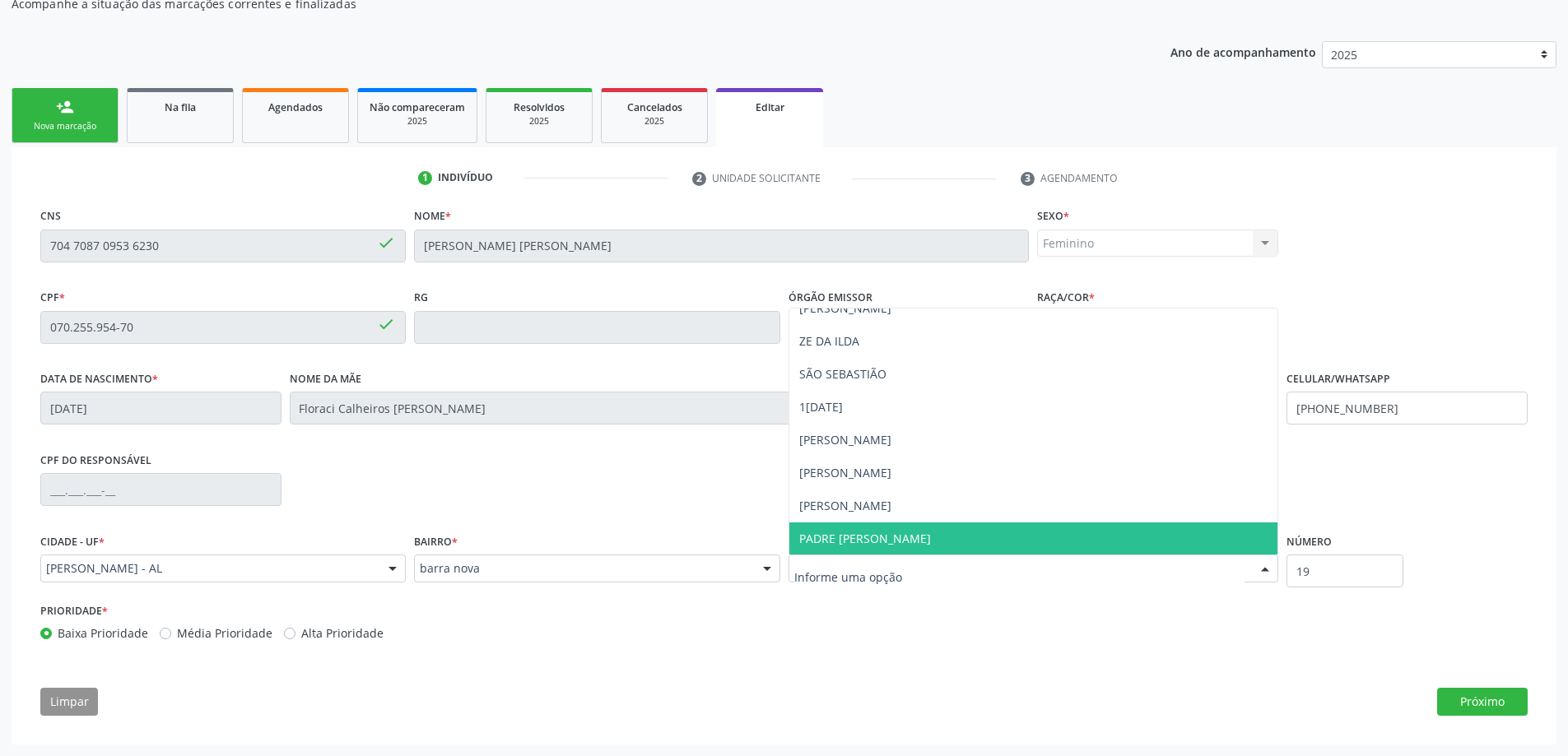
click at [941, 572] on input "text" at bounding box center [1020, 577] width 451 height 33
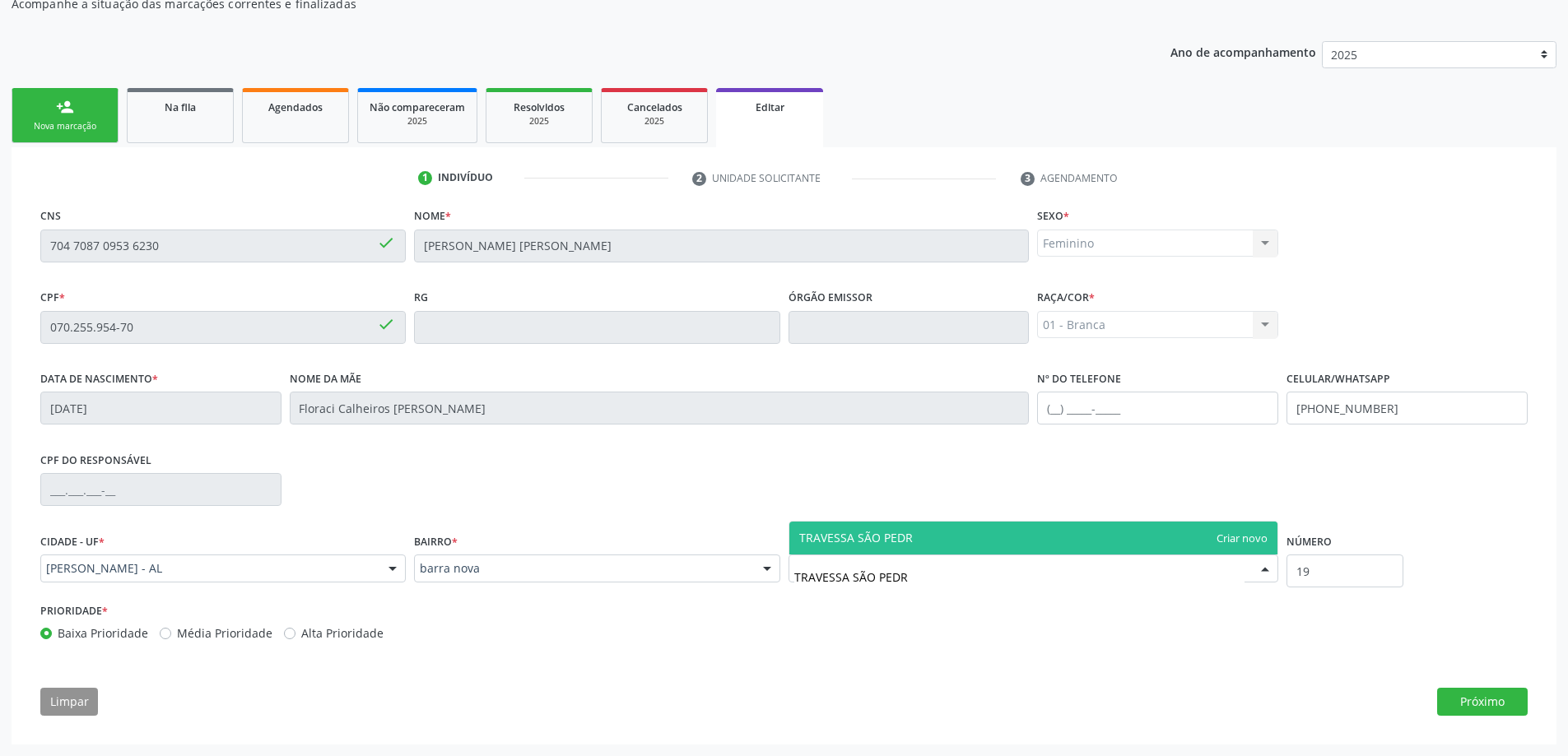
type input "TRAVESSA SÃO PEDRO"
click at [1073, 536] on span "TRAVESSA SÃO PEDRO" at bounding box center [1034, 539] width 489 height 33
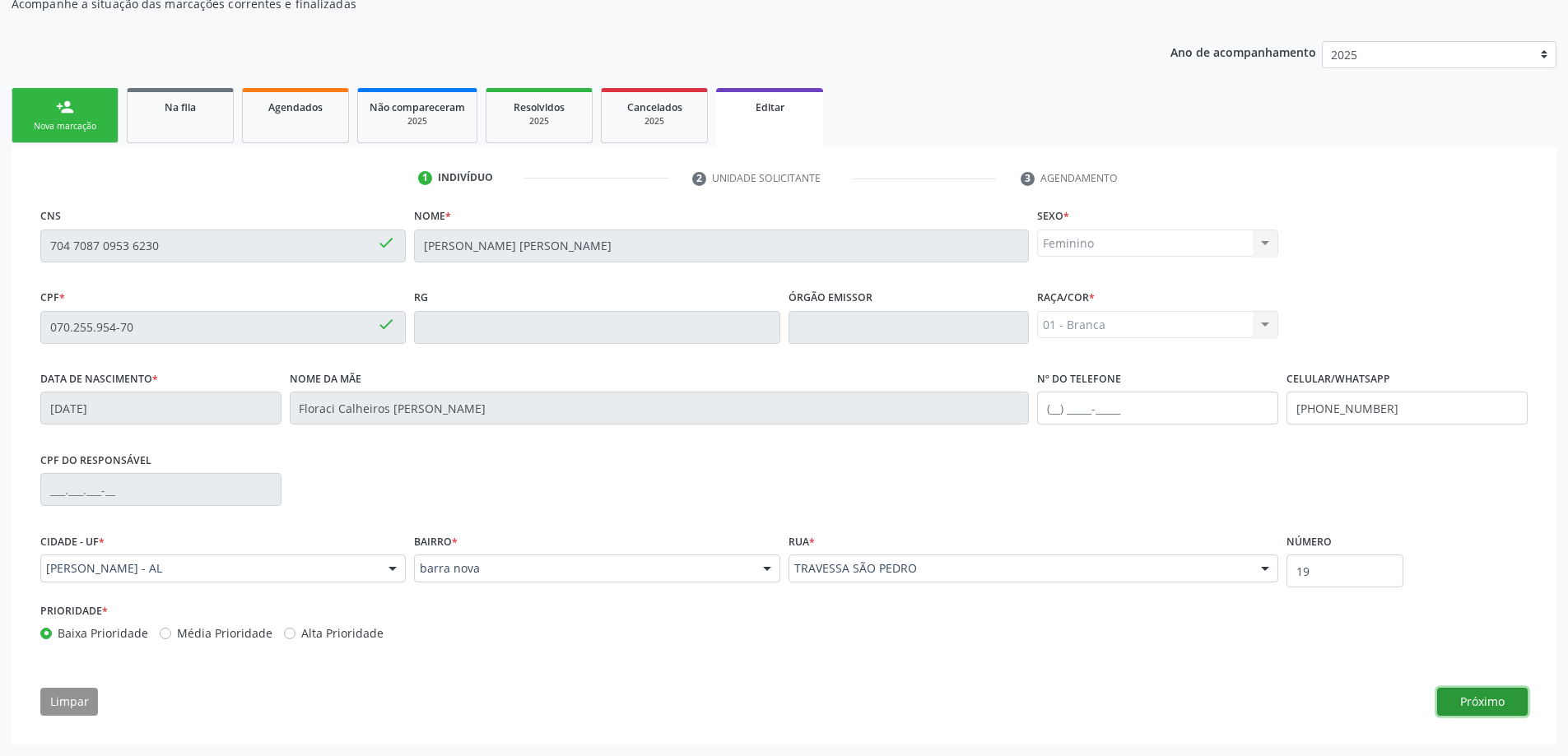
click at [1460, 702] on button "Próximo" at bounding box center [1482, 702] width 90 height 28
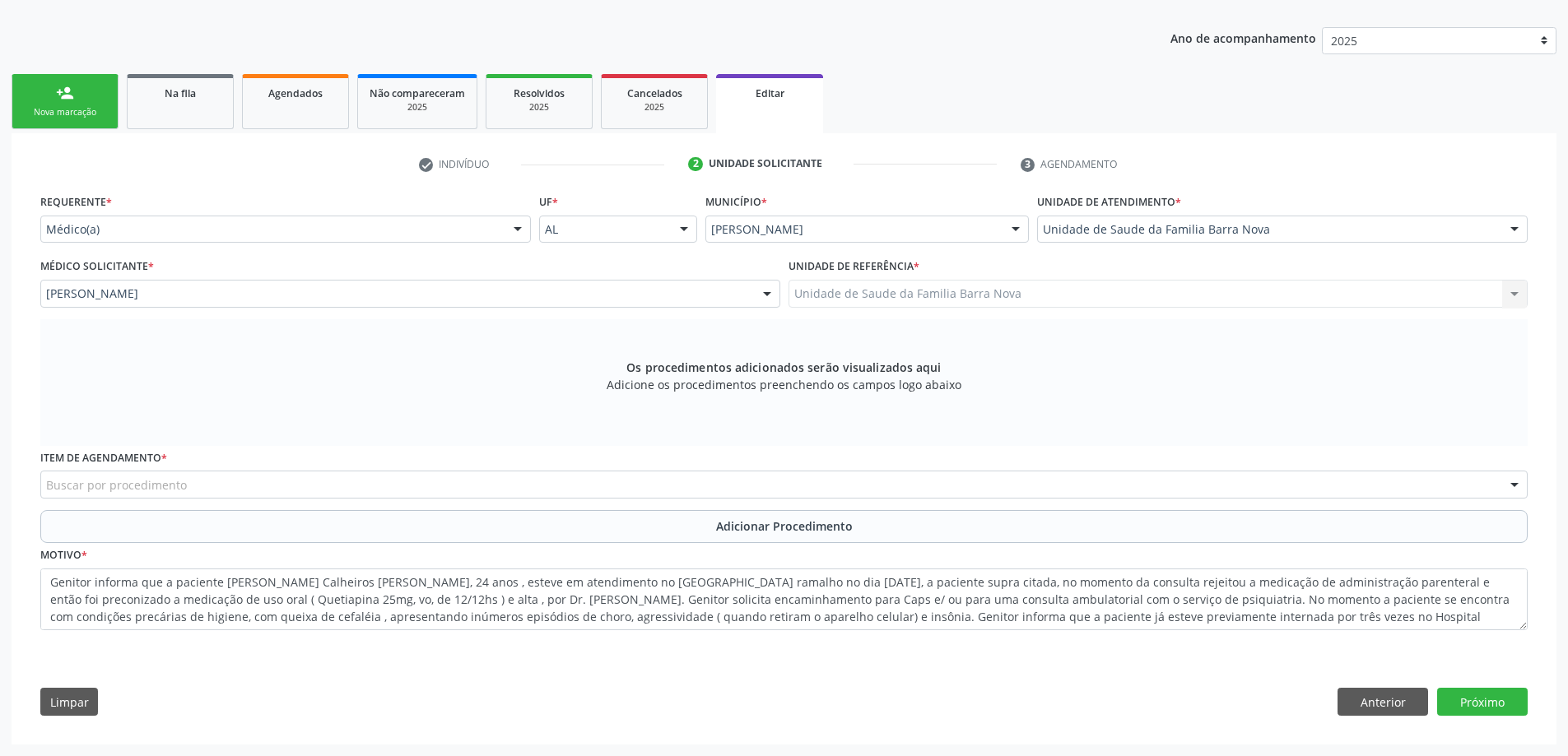
scroll to position [17, 0]
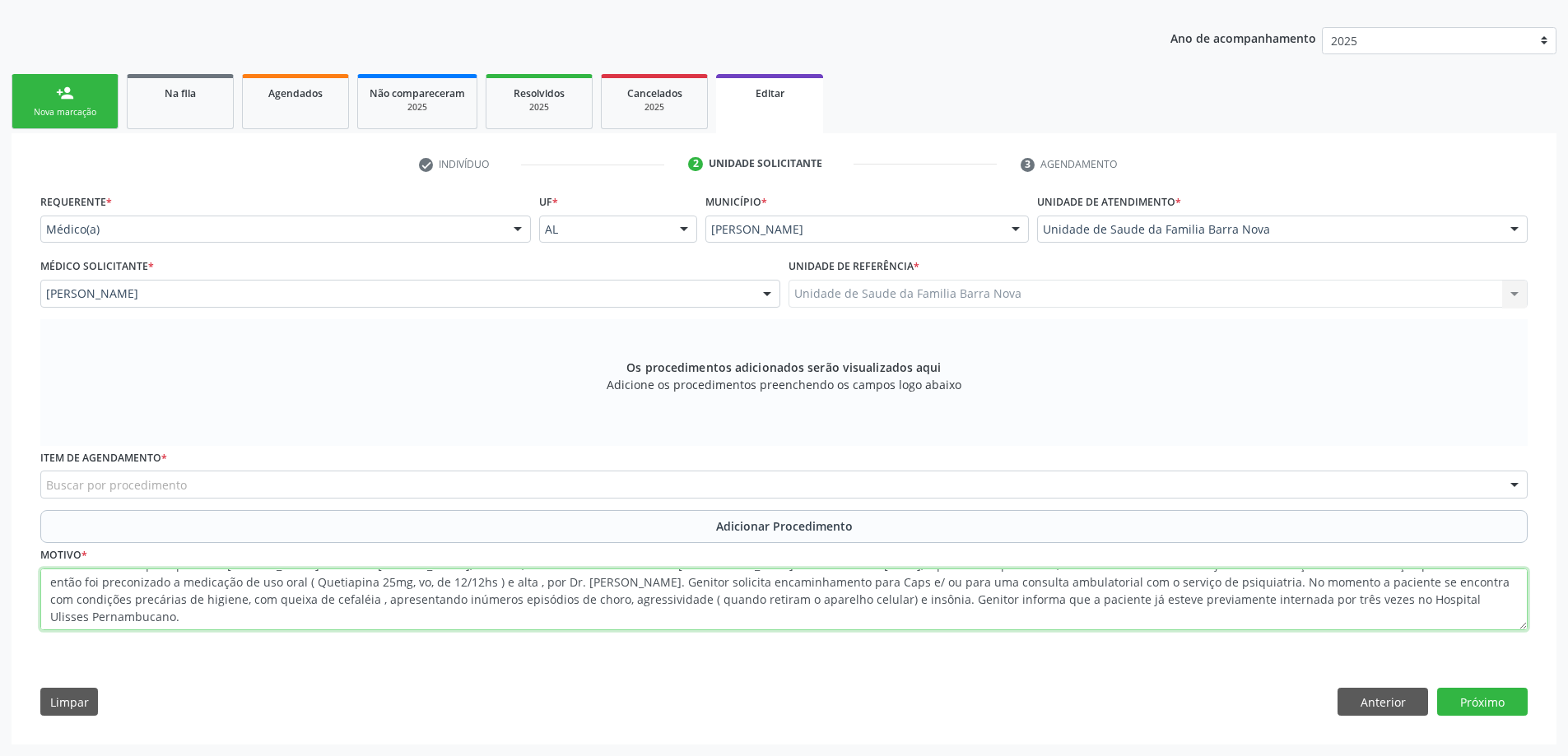
click at [141, 621] on textarea "Genitor informa que a paciente [PERSON_NAME] Calheiros [PERSON_NAME], 24 anos ,…" at bounding box center [783, 600] width 1487 height 63
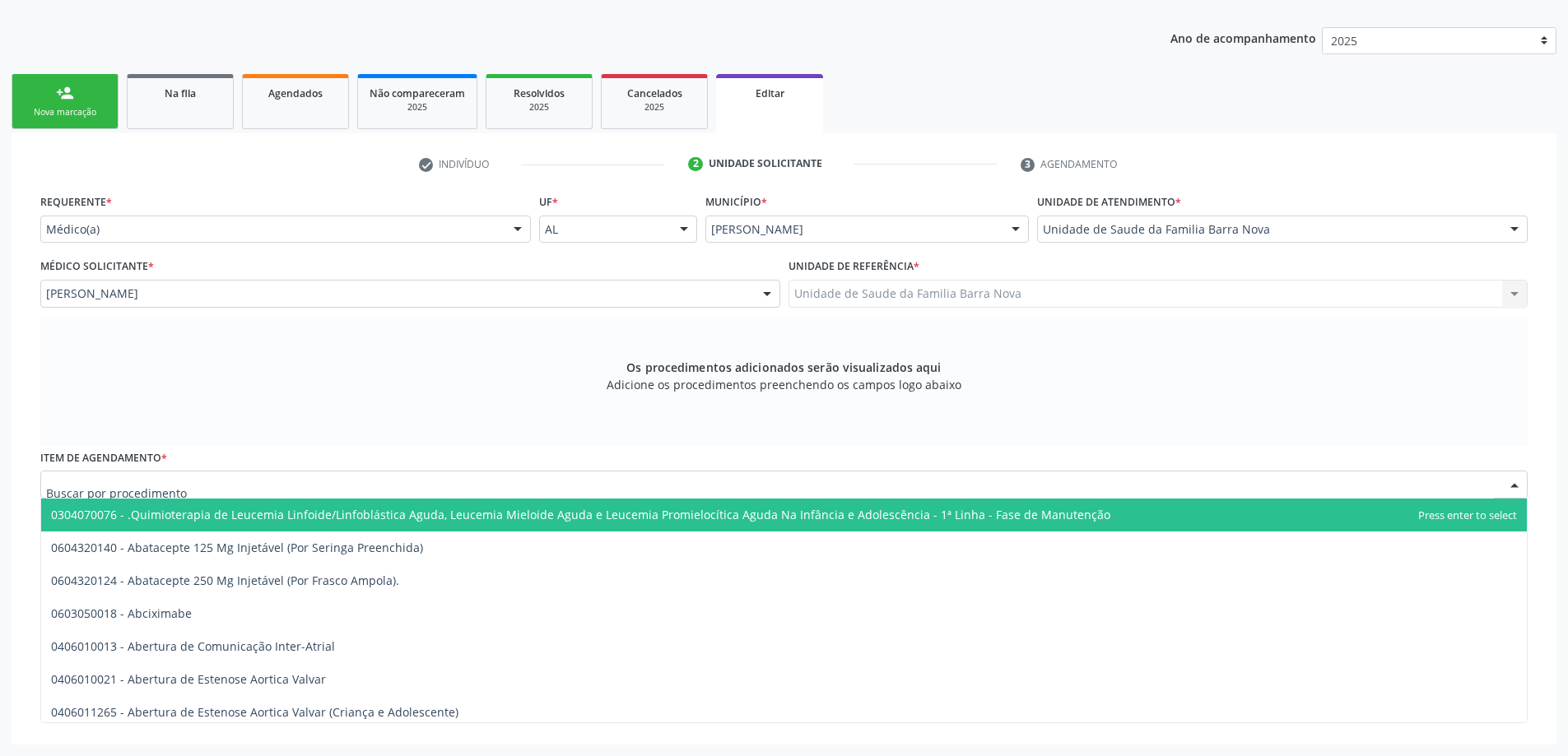
click at [237, 485] on div at bounding box center [783, 485] width 1487 height 28
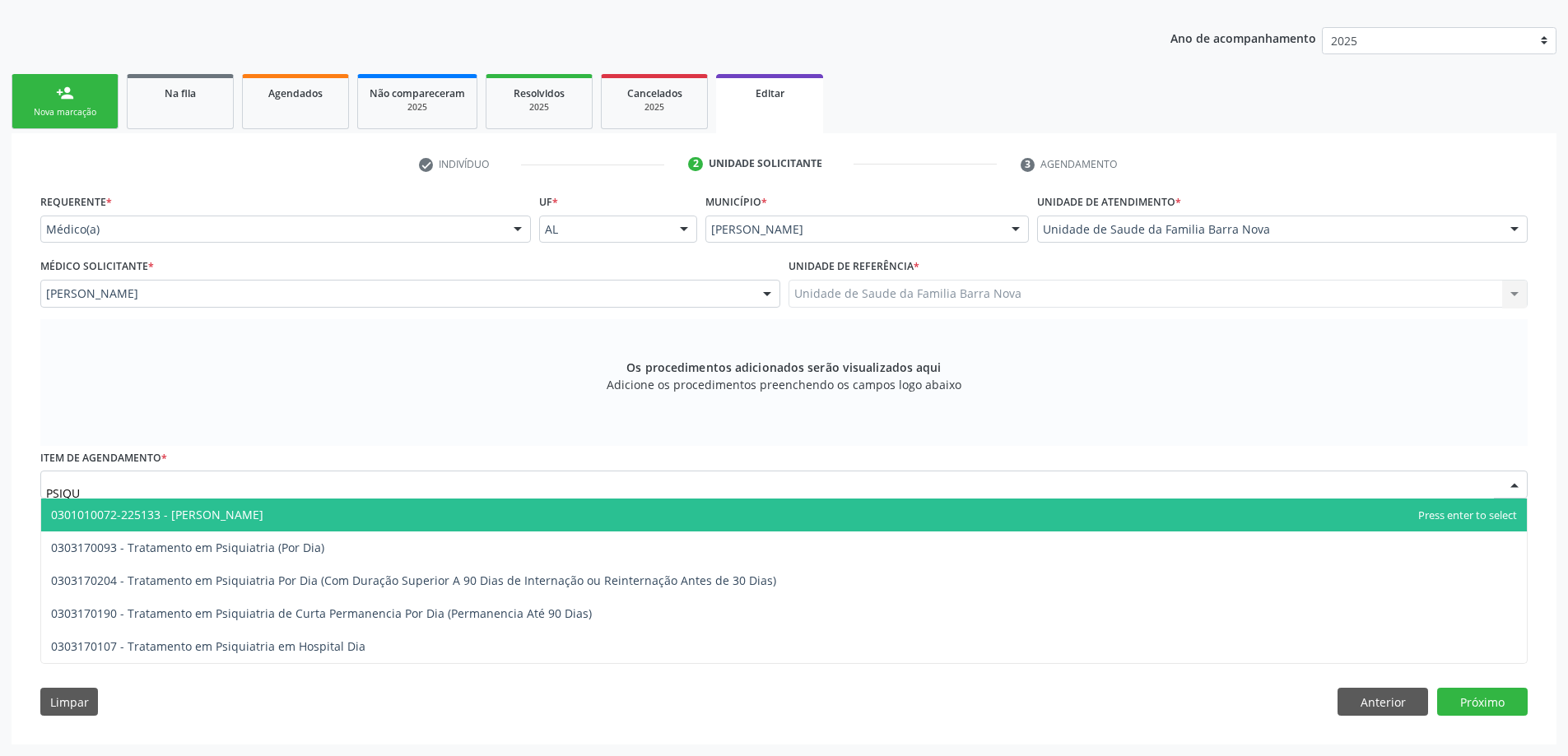
type input "PSIQUI"
click at [247, 512] on span "0301010072-225133 - [PERSON_NAME]" at bounding box center [157, 515] width 212 height 16
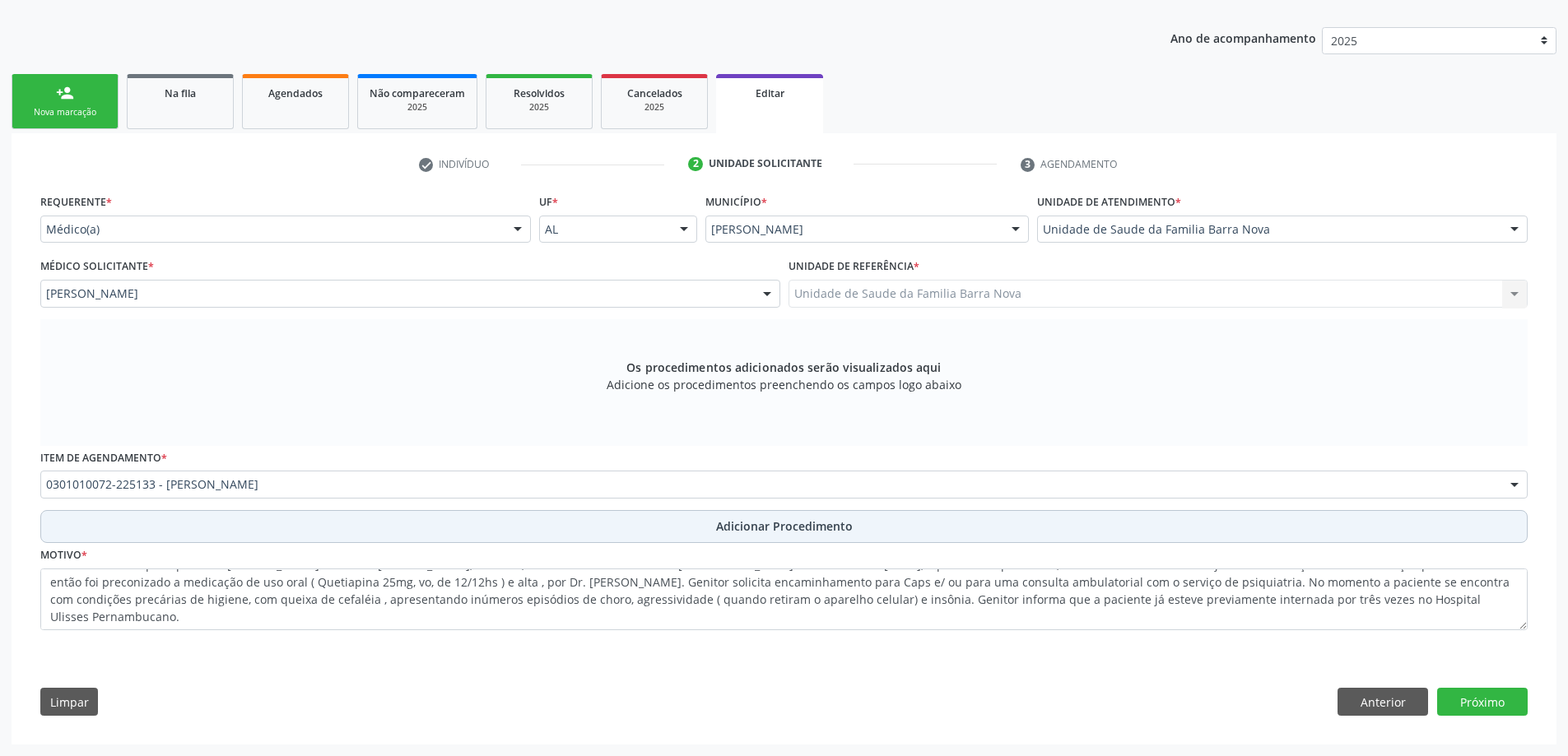
click at [674, 523] on button "Adicionar Procedimento" at bounding box center [783, 526] width 1487 height 33
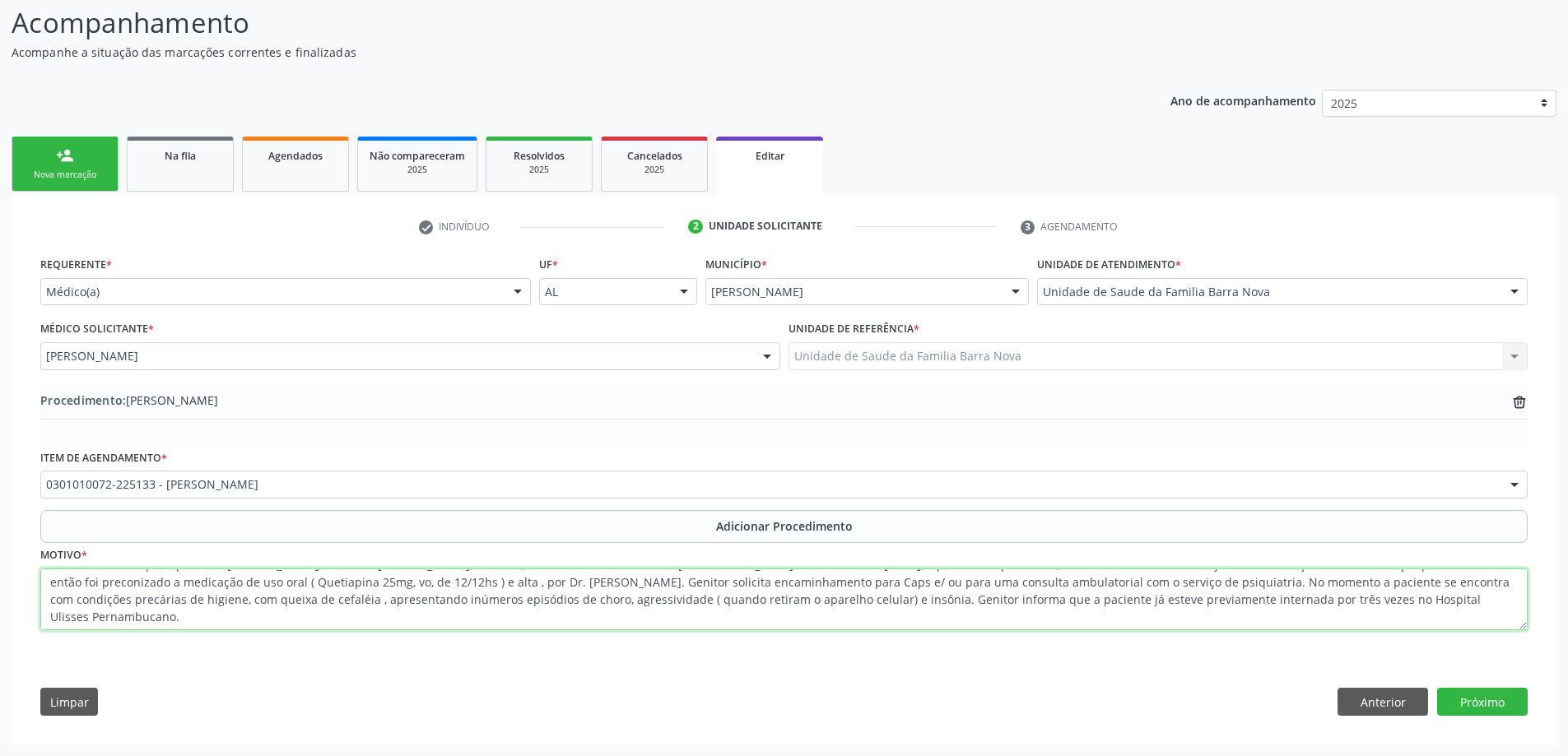
click at [172, 624] on textarea "Genitor informa que a paciente [PERSON_NAME] Calheiros [PERSON_NAME], 24 anos ,…" at bounding box center [783, 600] width 1487 height 63
type textarea "Genitor informa que a paciente [PERSON_NAME] Calheiros [PERSON_NAME], 24 anos ,…"
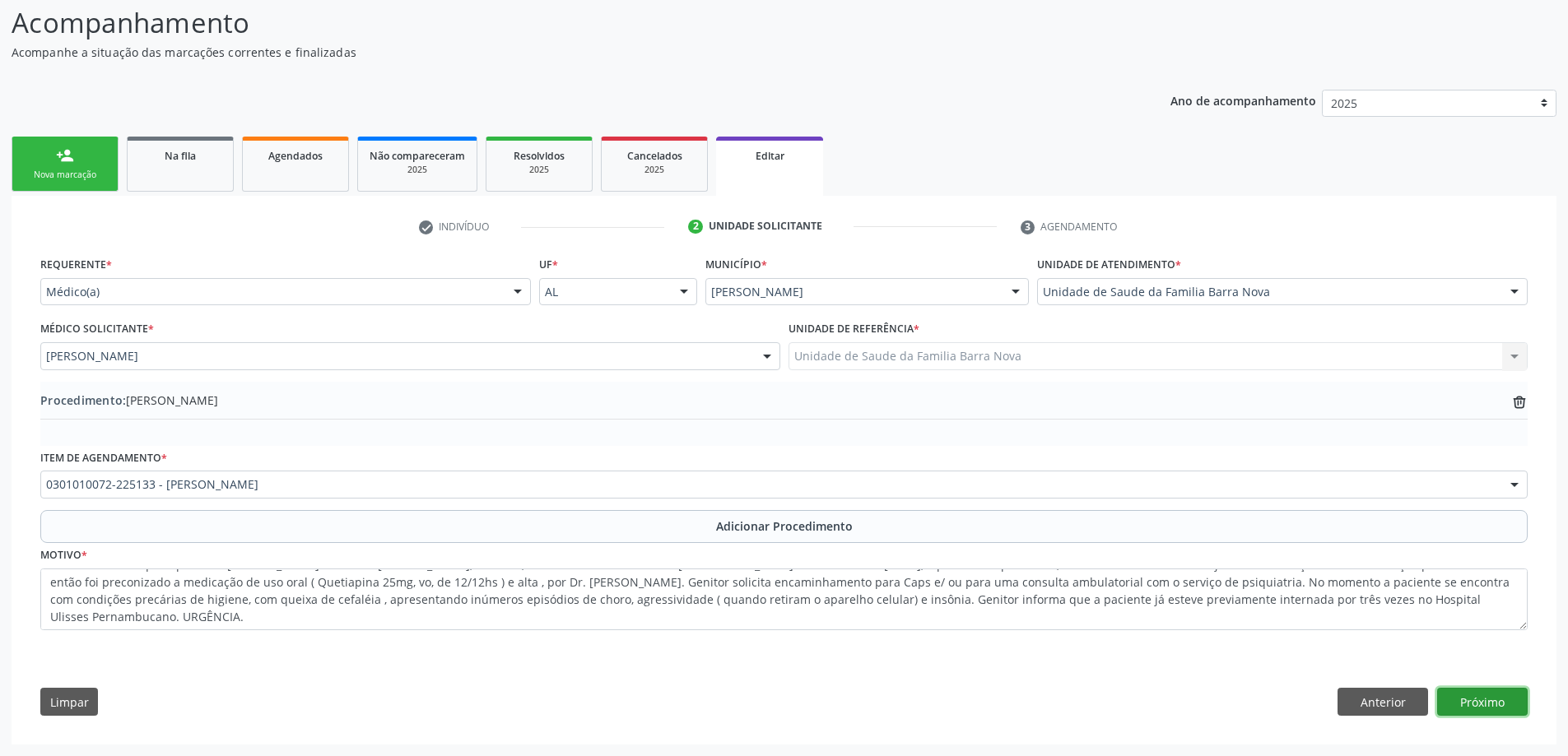
click at [1502, 693] on button "Próximo" at bounding box center [1482, 702] width 90 height 28
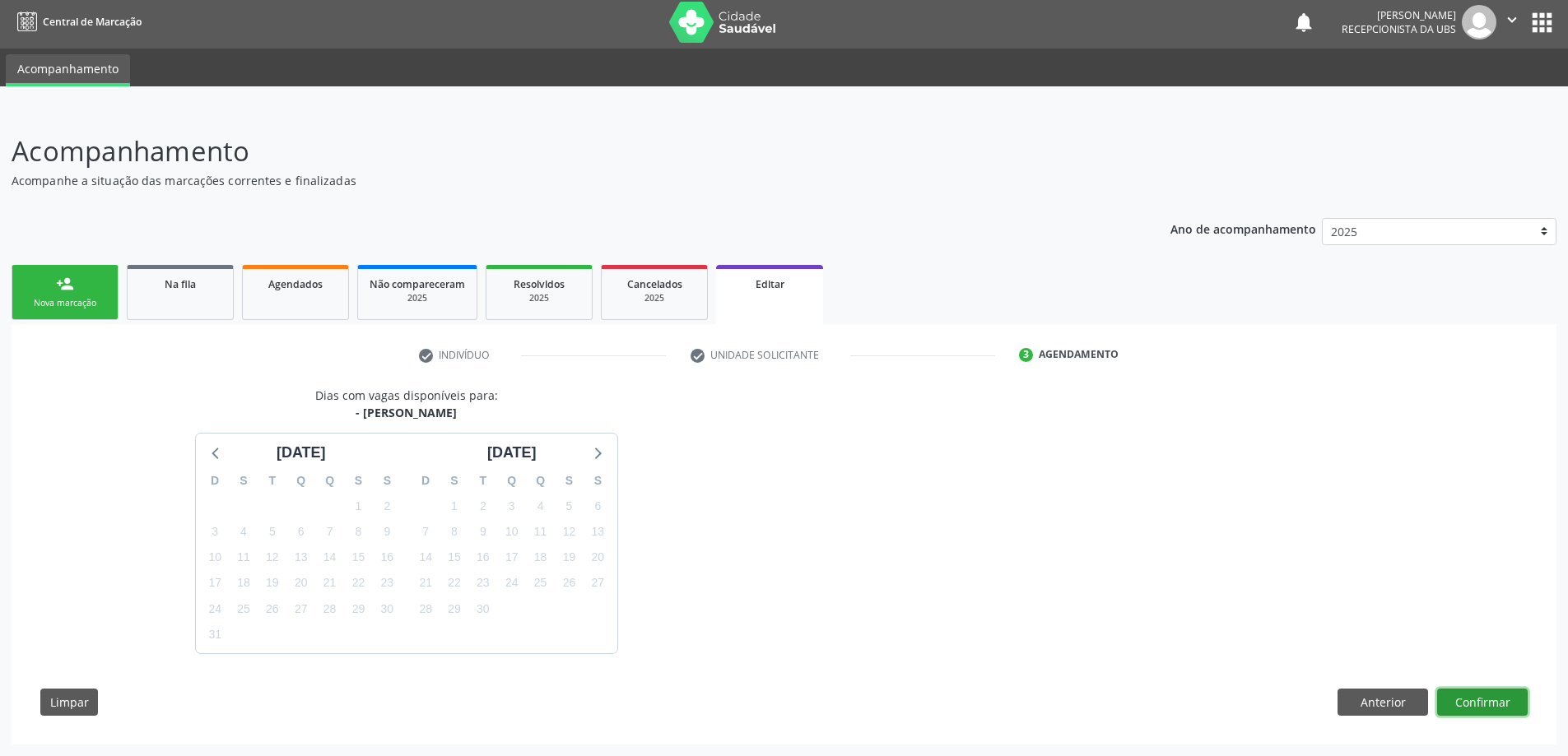
click at [1487, 702] on button "Confirmar" at bounding box center [1482, 703] width 90 height 28
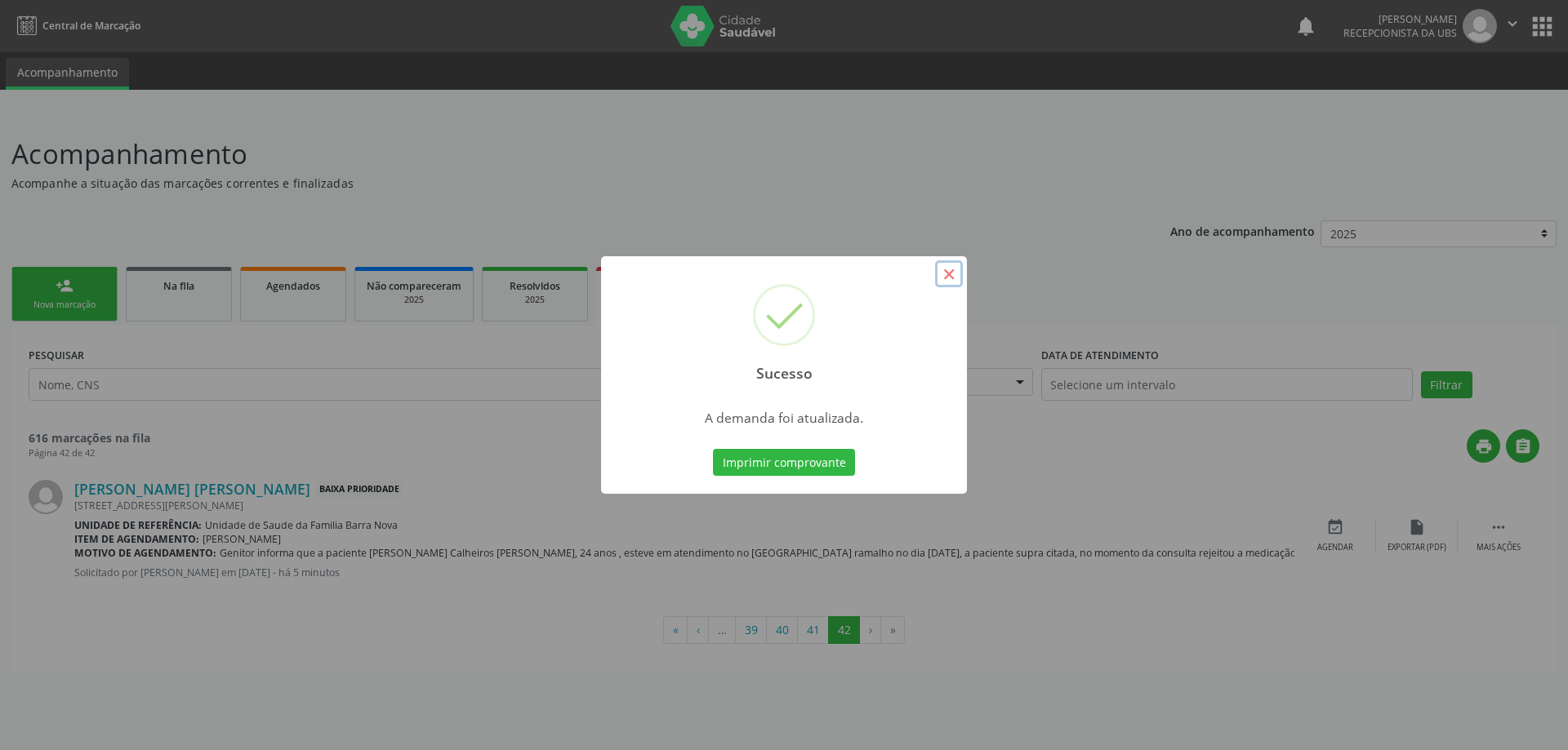
click at [953, 274] on button "×" at bounding box center [949, 274] width 28 height 28
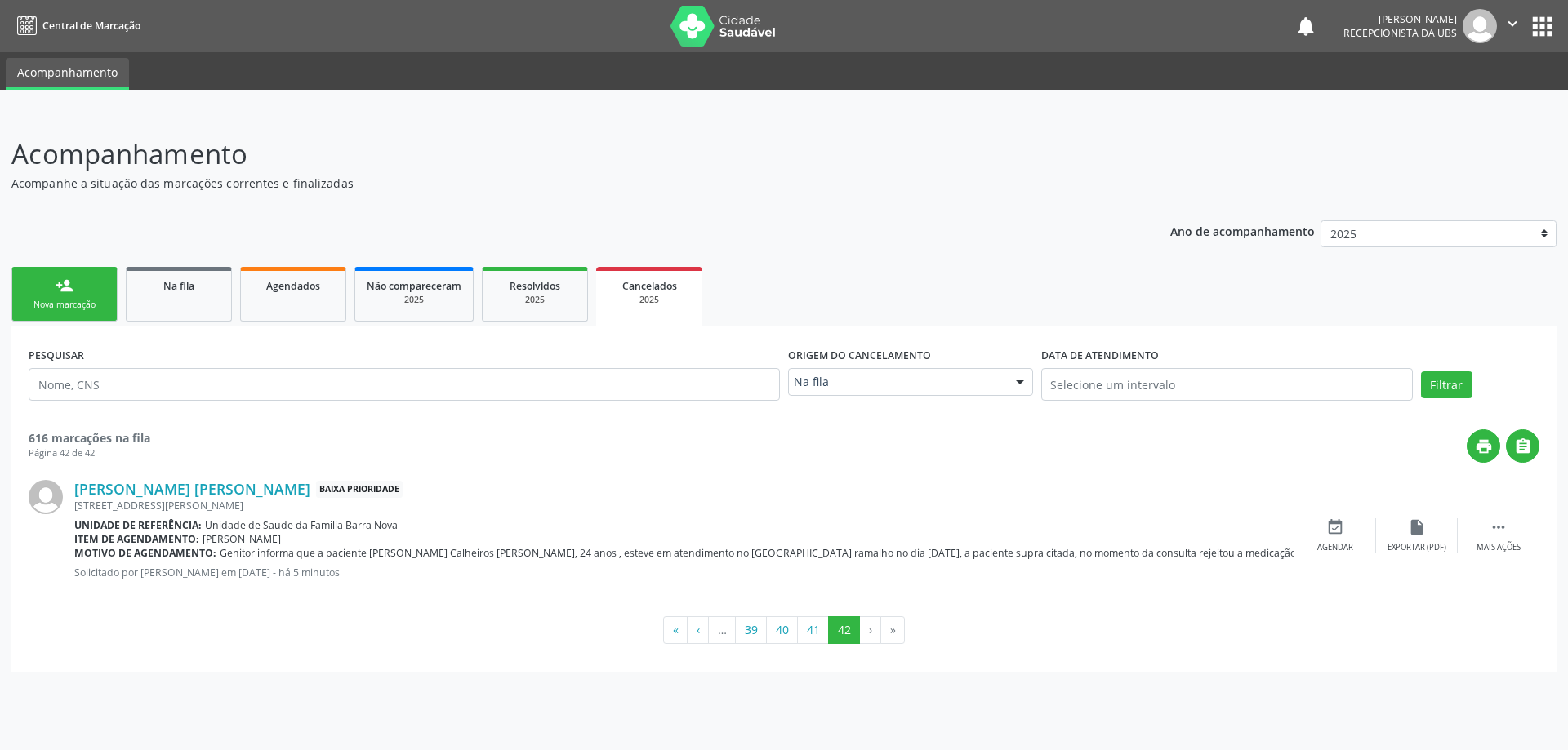
click at [80, 294] on link "person_add Nova marcação" at bounding box center [64, 293] width 106 height 54
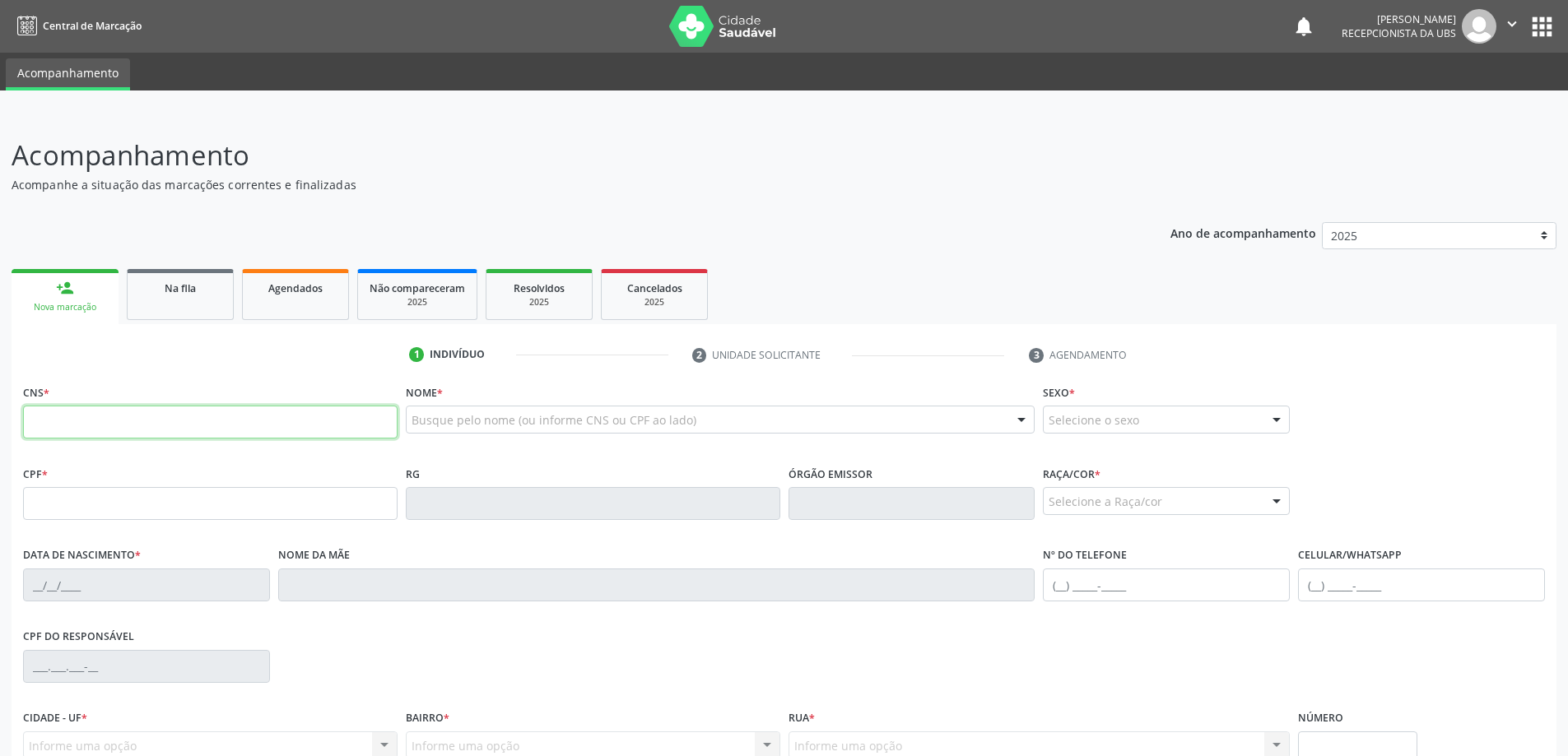
click at [111, 423] on input "text" at bounding box center [210, 422] width 374 height 33
type input "705 0086 6739 4454"
type input "020.934.384-29"
type input "[DATE]"
type input "[PERSON_NAME]"
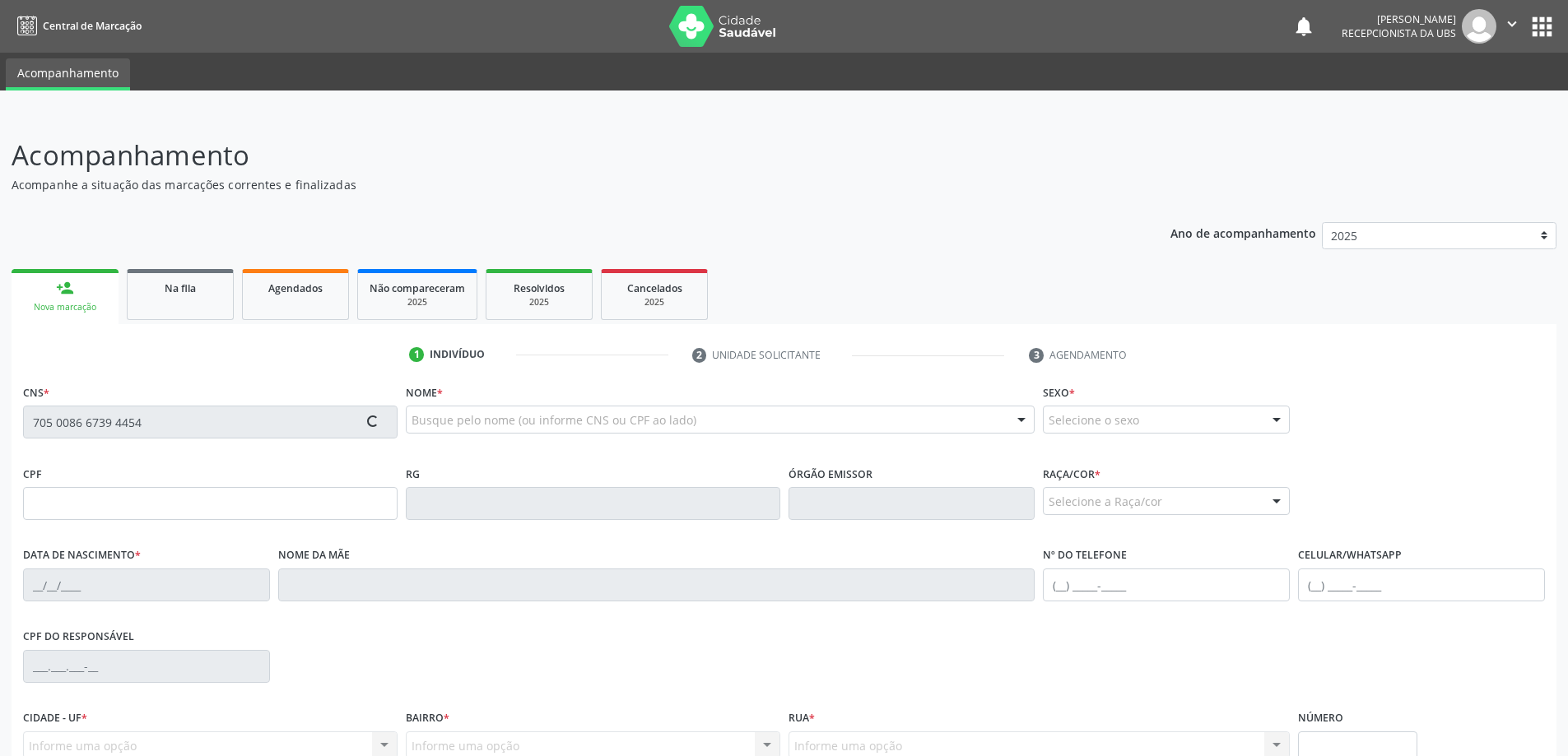
type input "[PHONE_NUMBER]"
type input "2013"
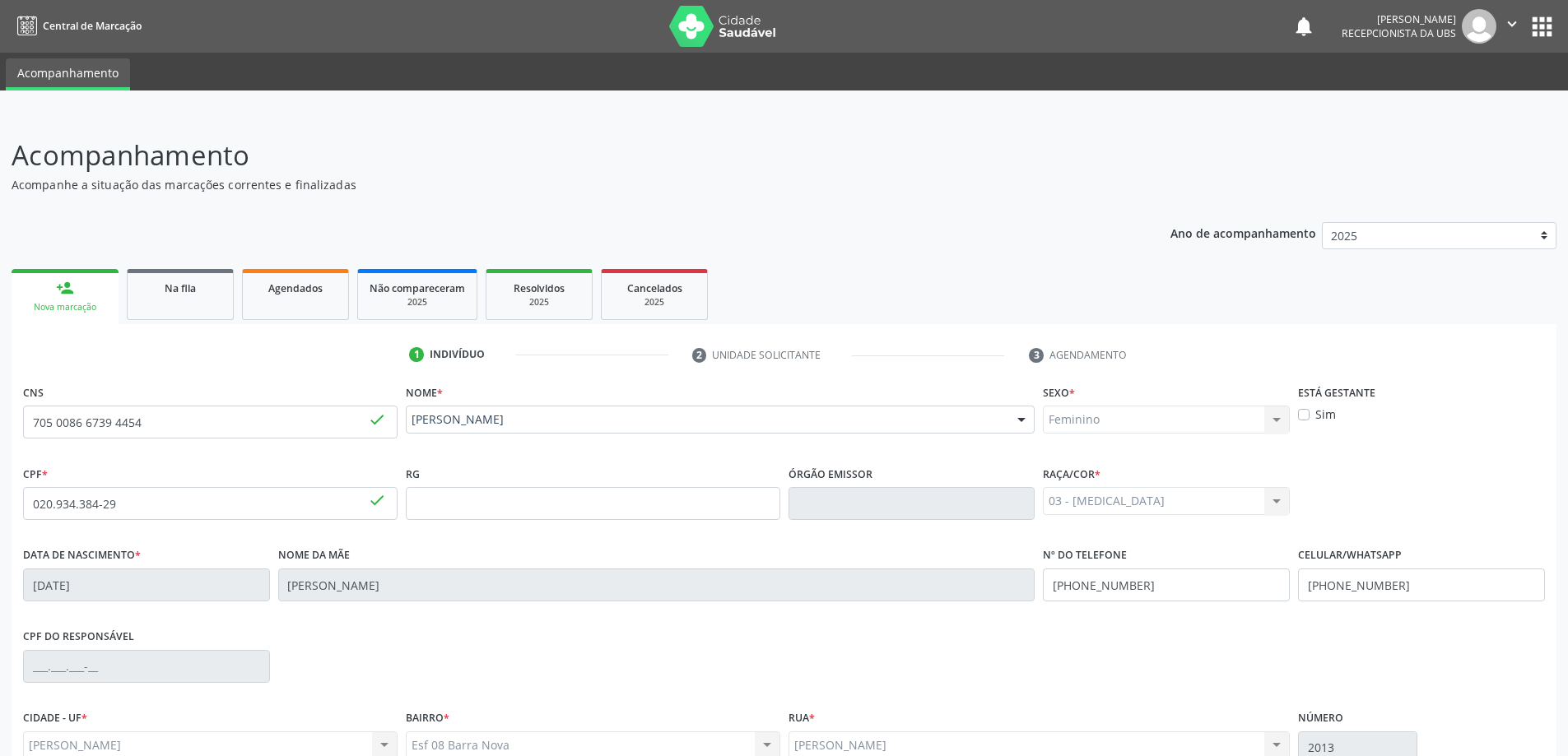
scroll to position [159, 0]
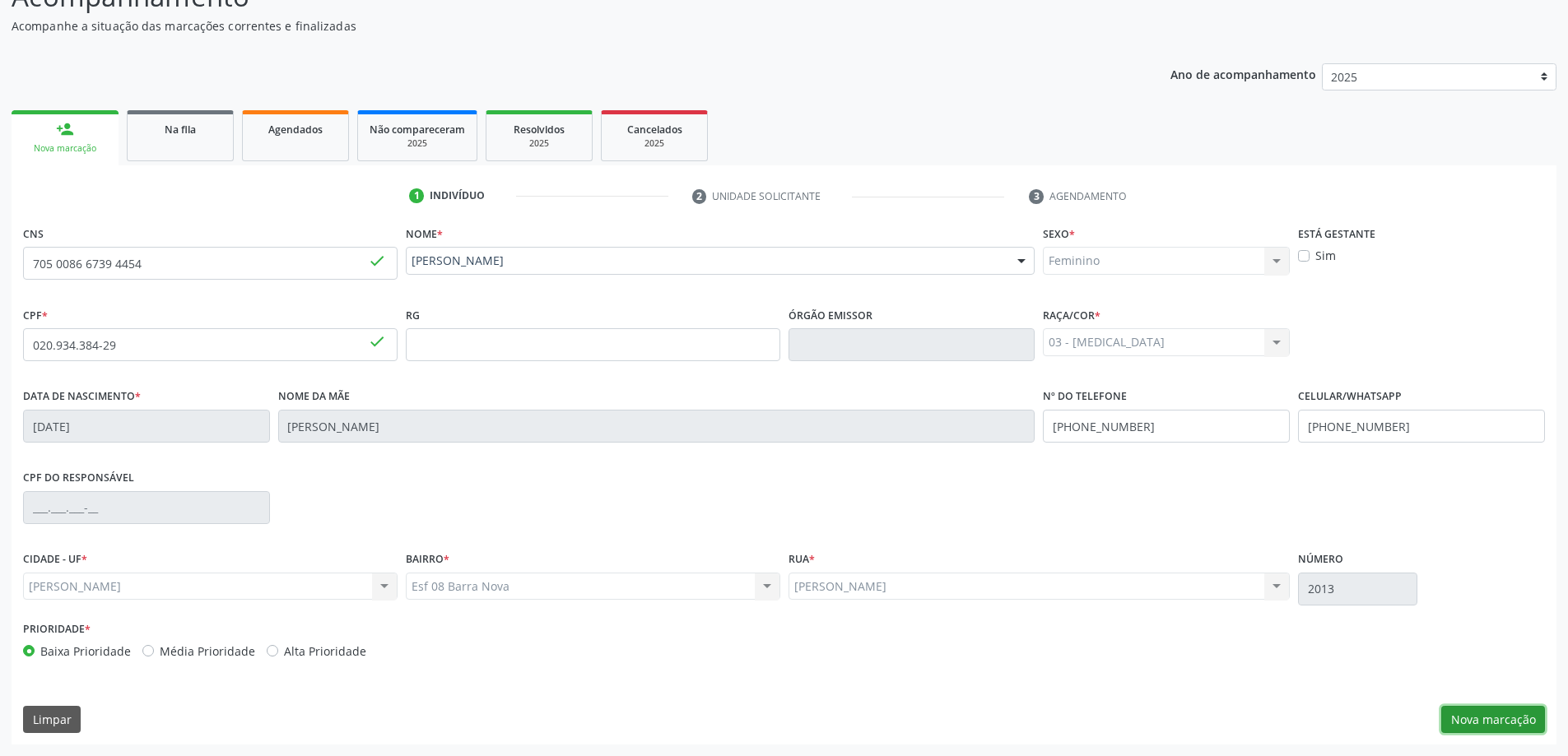
click at [1480, 715] on button "Nova marcação" at bounding box center [1492, 719] width 104 height 28
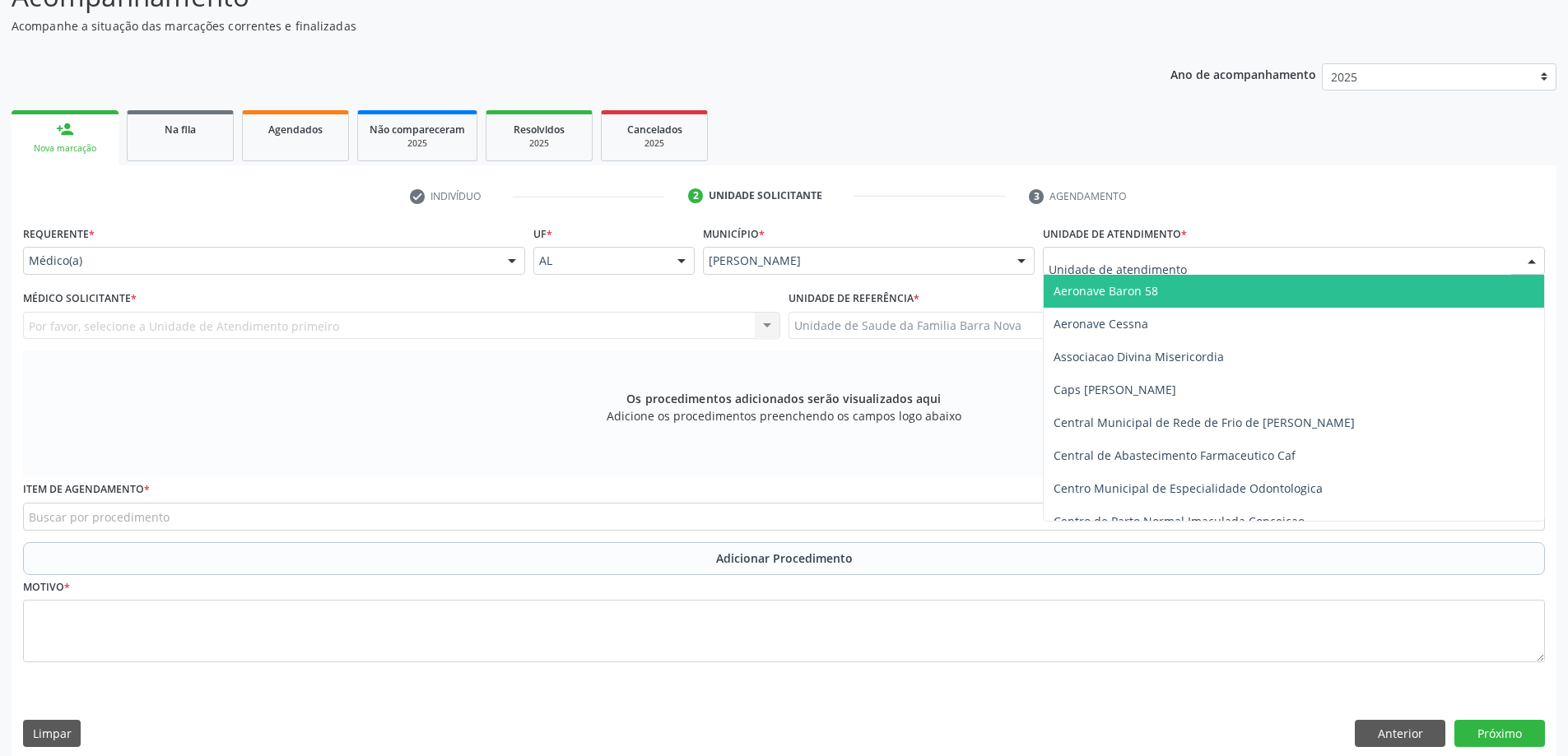
click at [1252, 252] on div at bounding box center [1293, 261] width 502 height 28
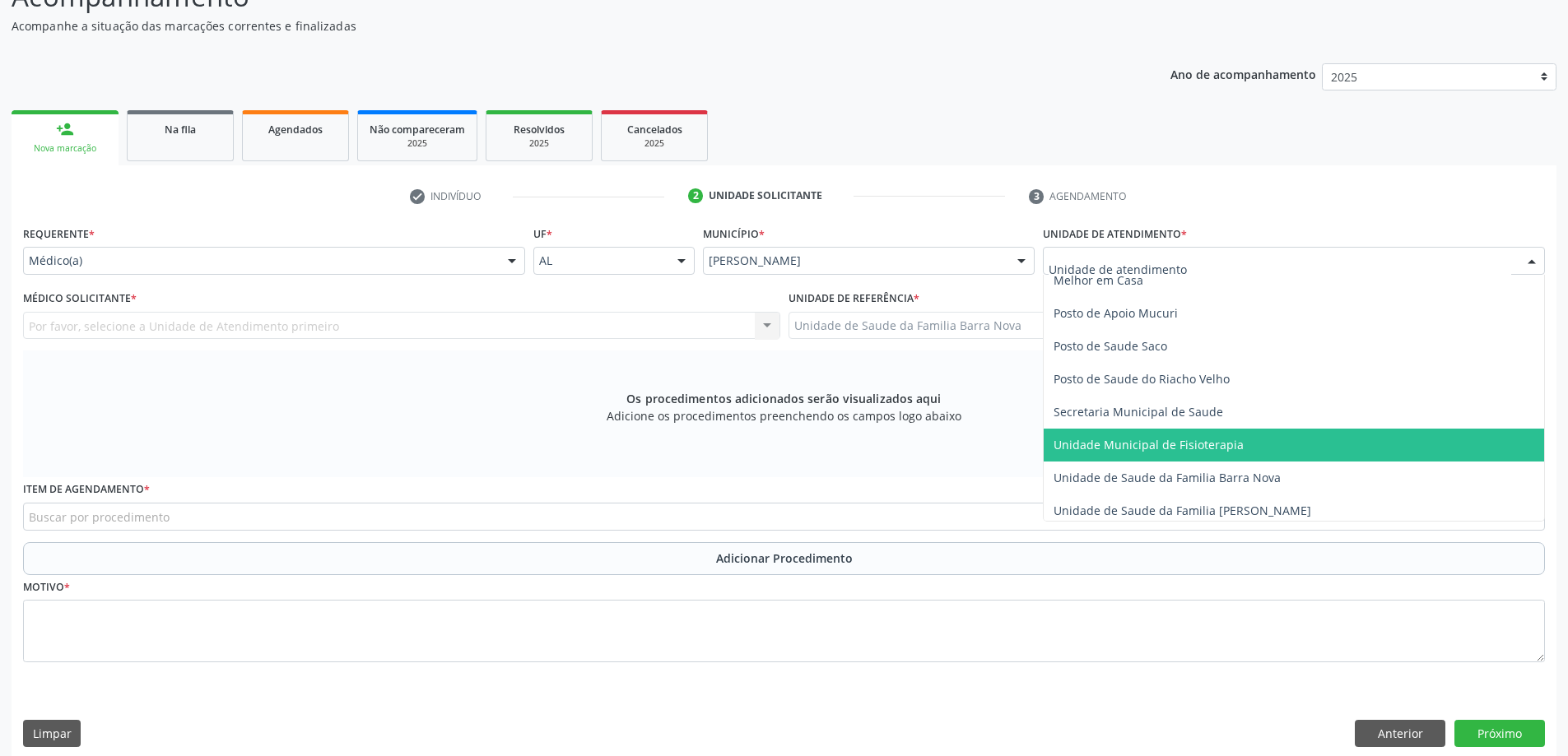
scroll to position [823, 0]
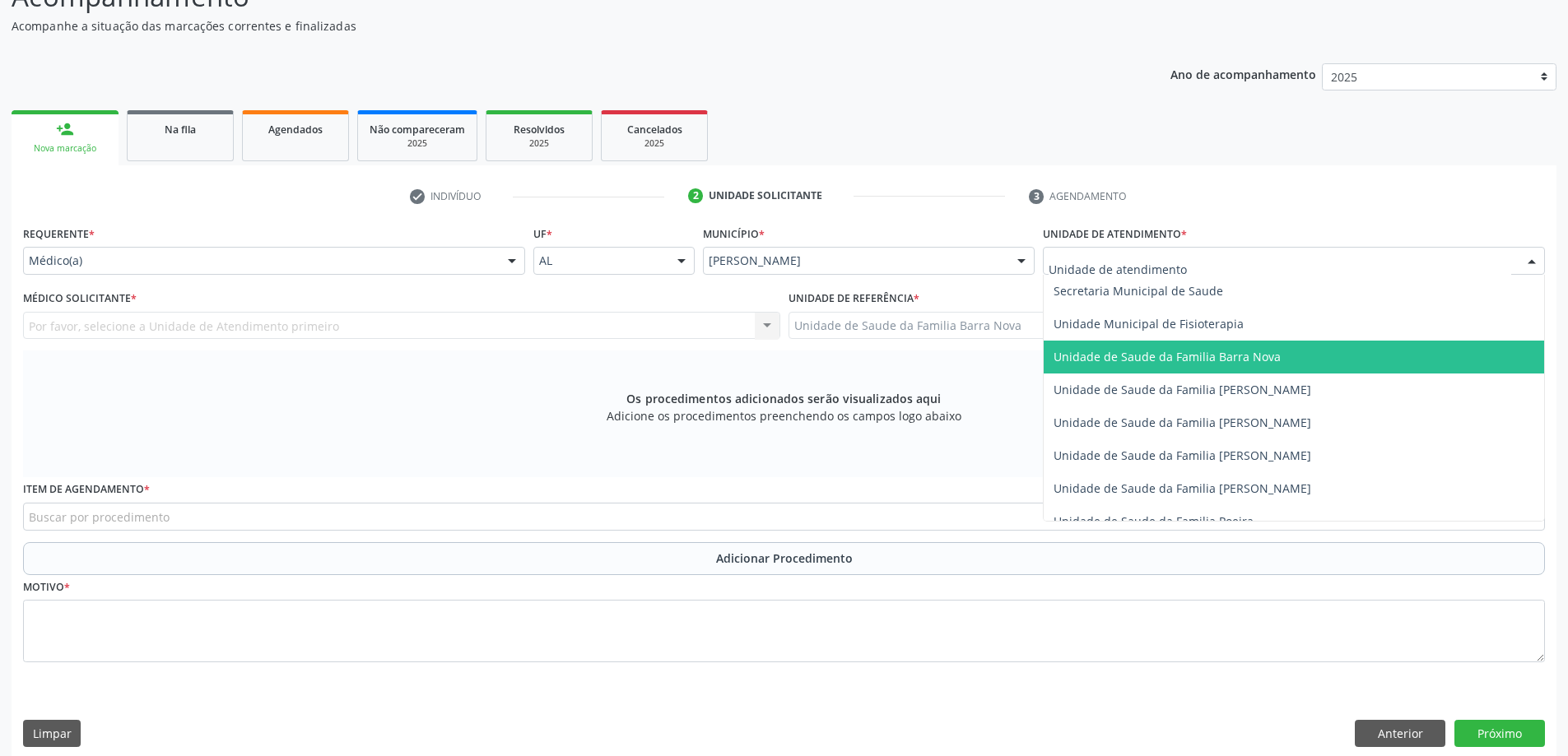
click at [1255, 367] on span "Unidade de Saude da Familia Barra Nova" at bounding box center [1293, 358] width 500 height 33
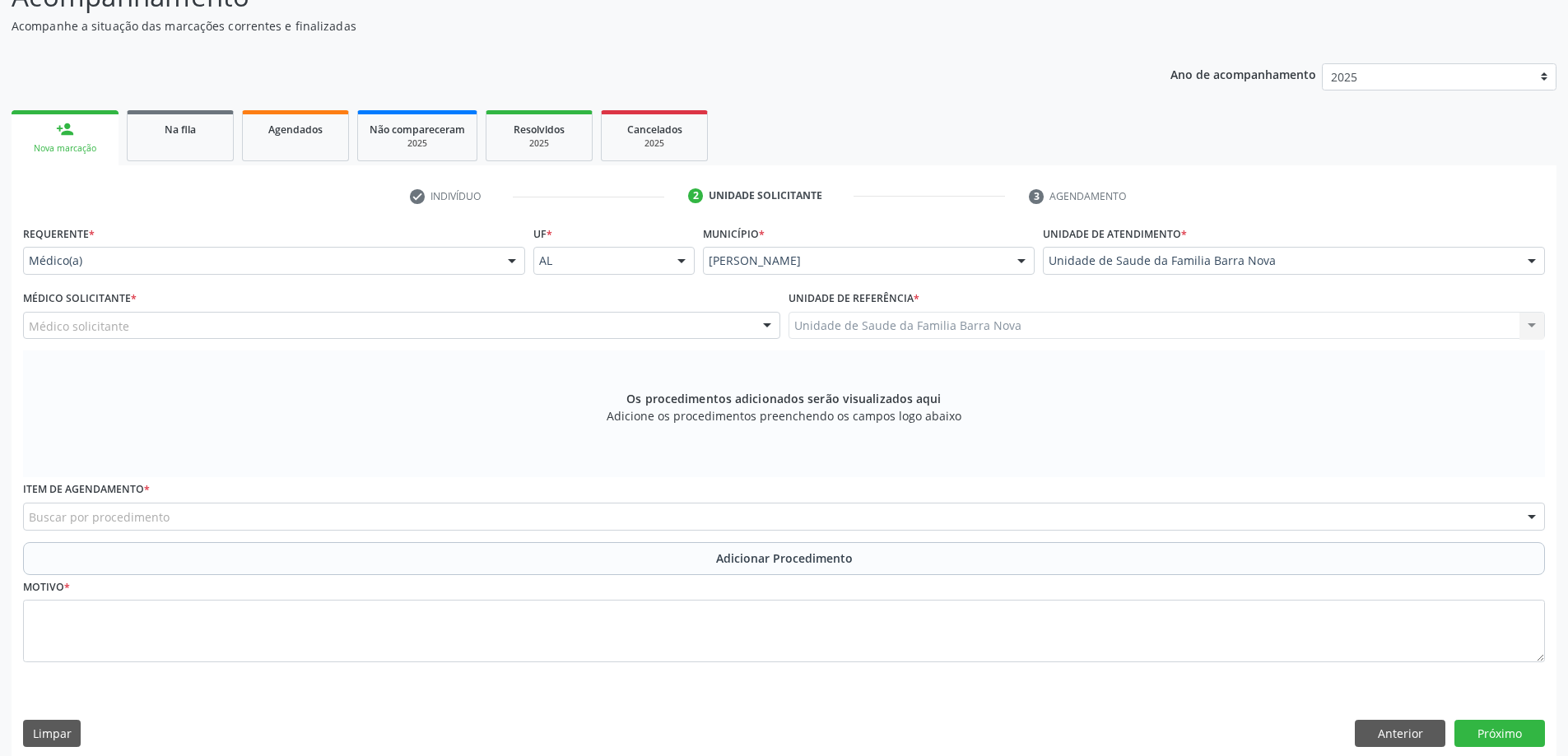
click at [229, 310] on div "Médico Solicitante * Médico solicitante [PERSON_NAME] [PERSON_NAME] [PERSON_NAM…" at bounding box center [401, 312] width 757 height 53
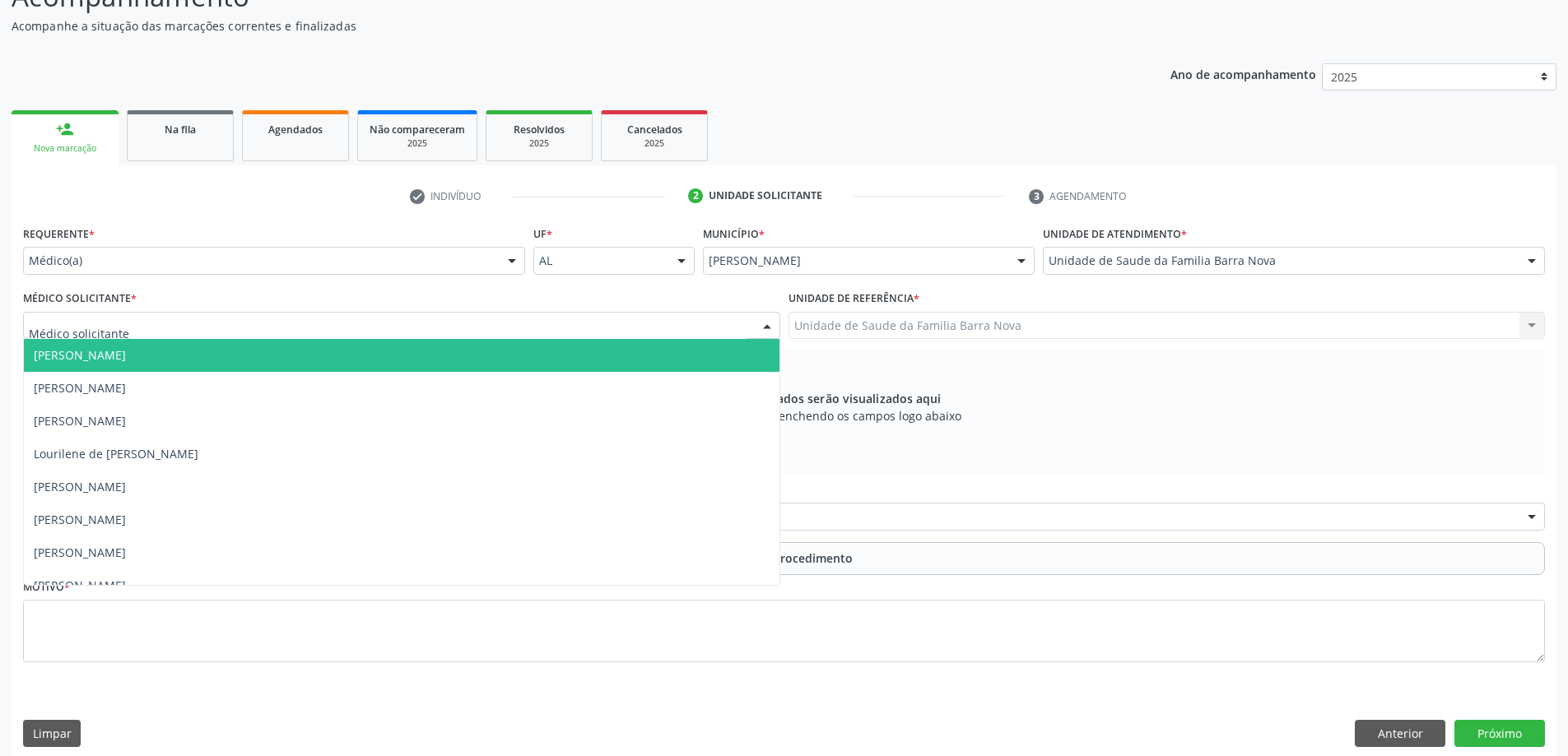
click at [229, 321] on div at bounding box center [401, 325] width 757 height 28
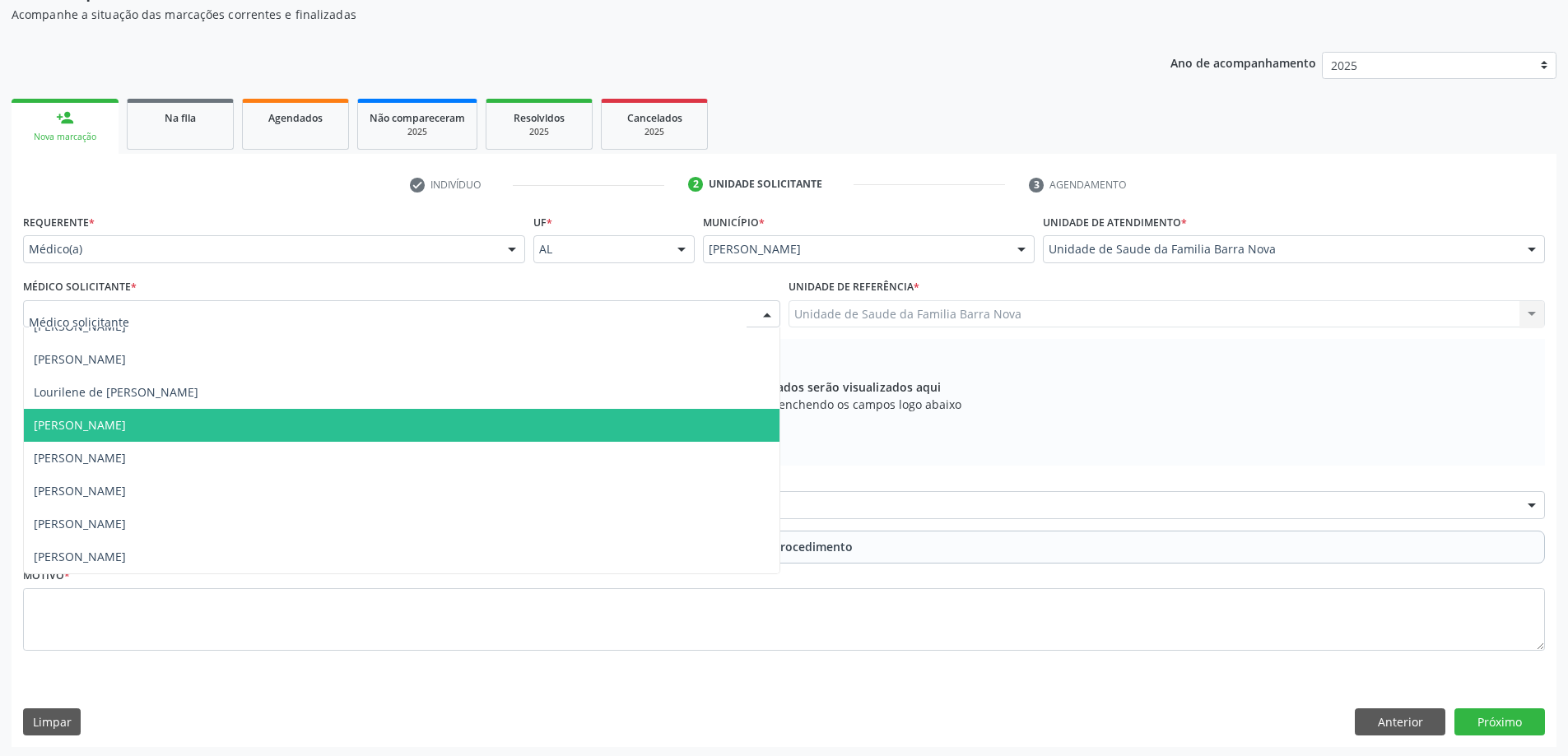
scroll to position [173, 0]
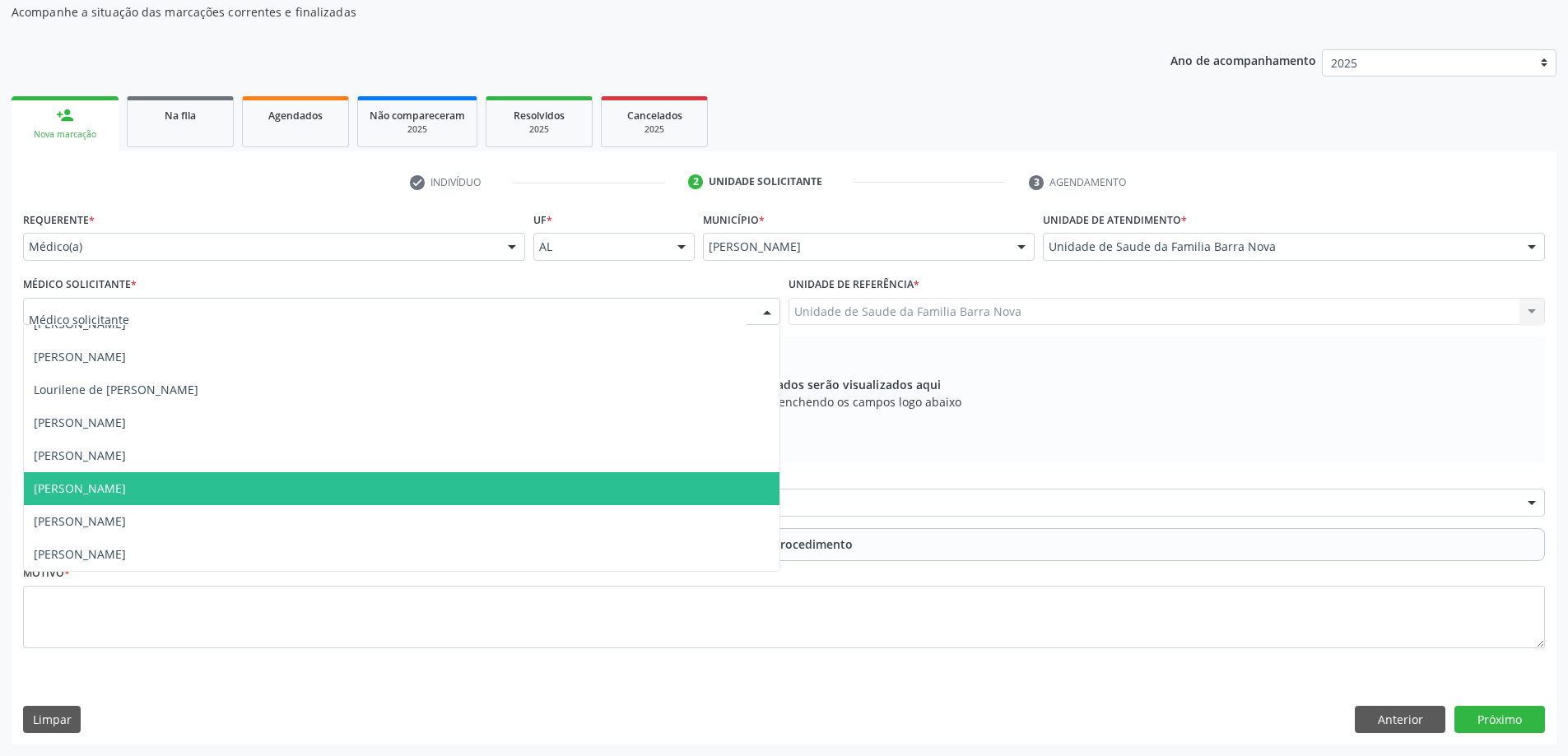
click at [312, 481] on span "[PERSON_NAME]" at bounding box center [401, 489] width 755 height 33
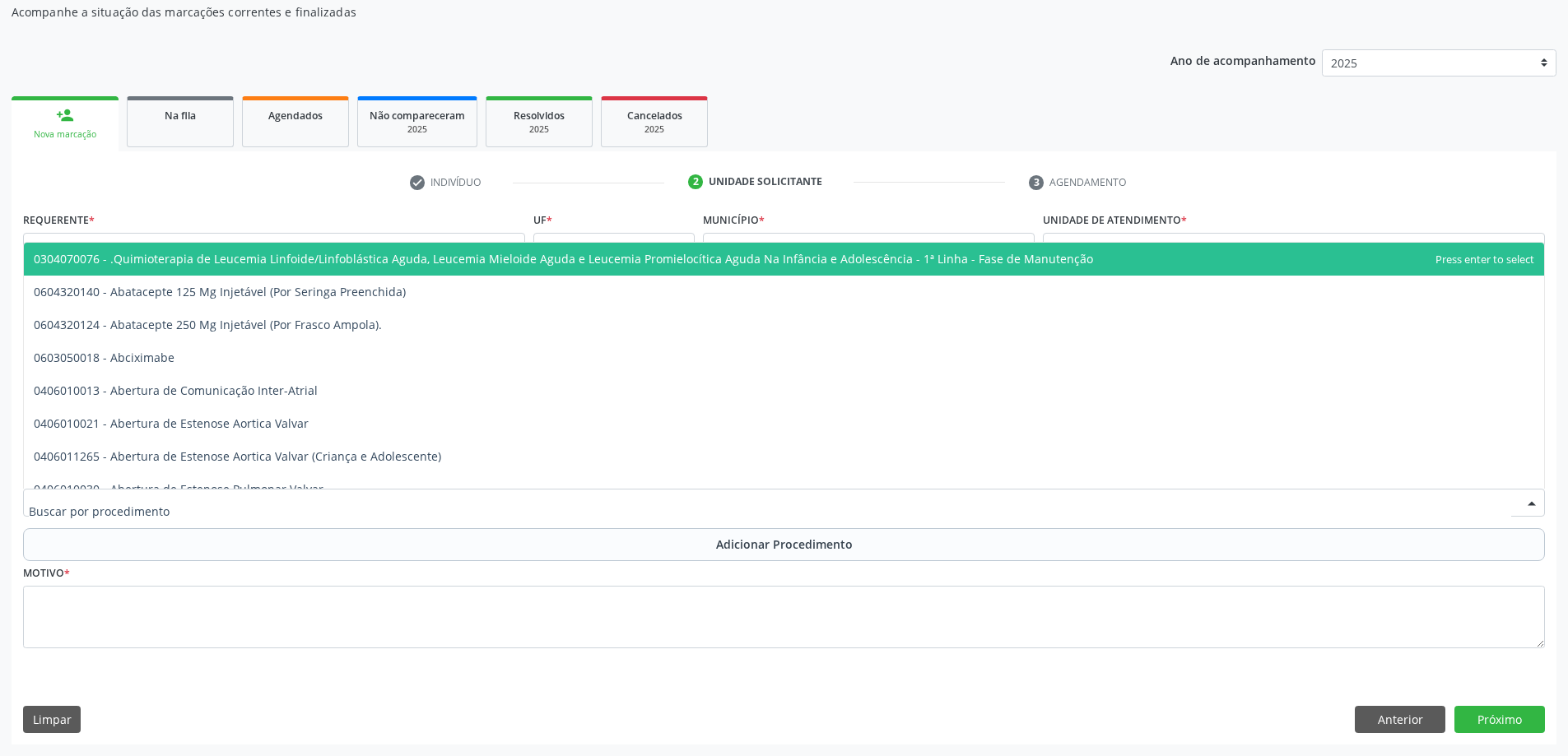
click at [383, 505] on div at bounding box center [783, 503] width 1522 height 28
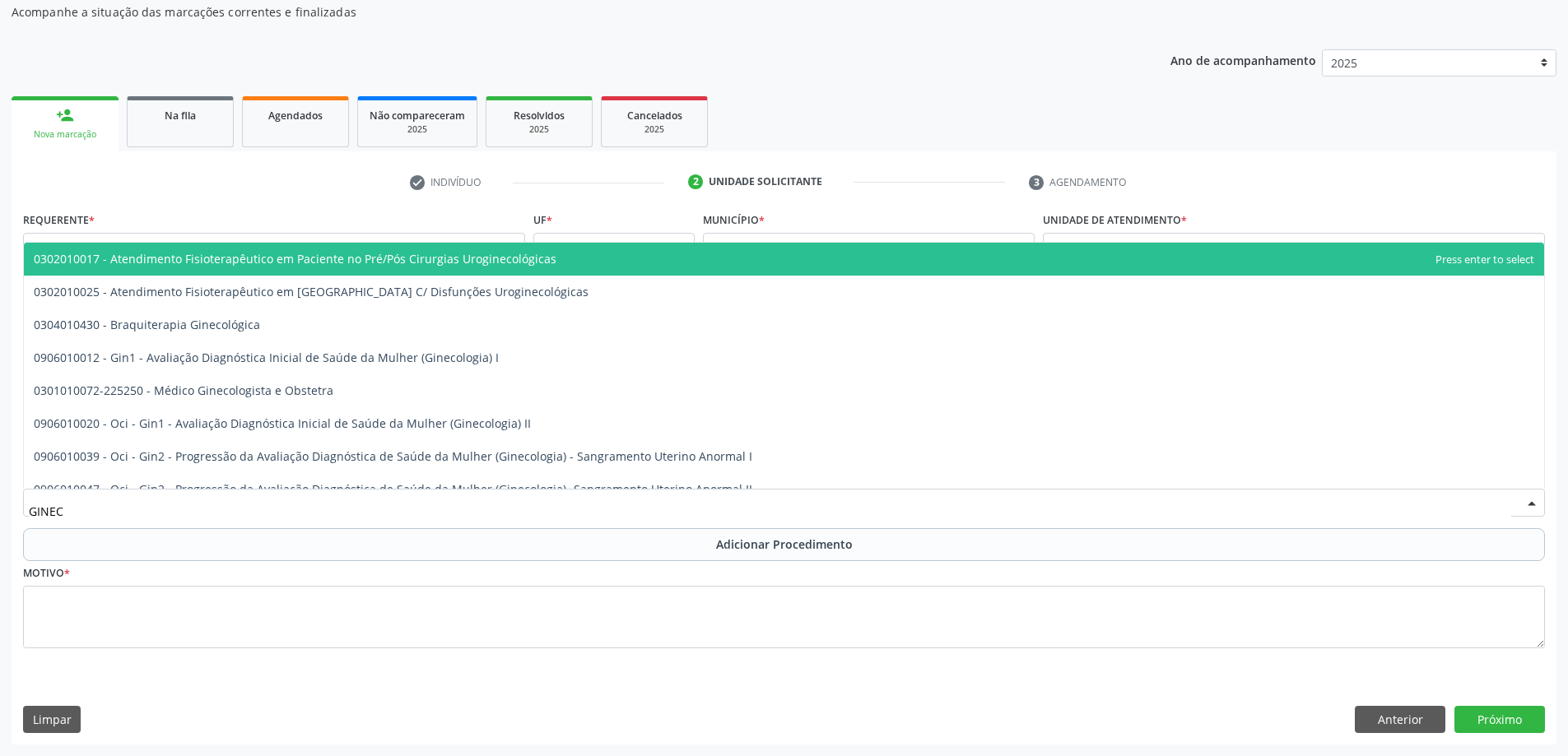
type input "GINECO"
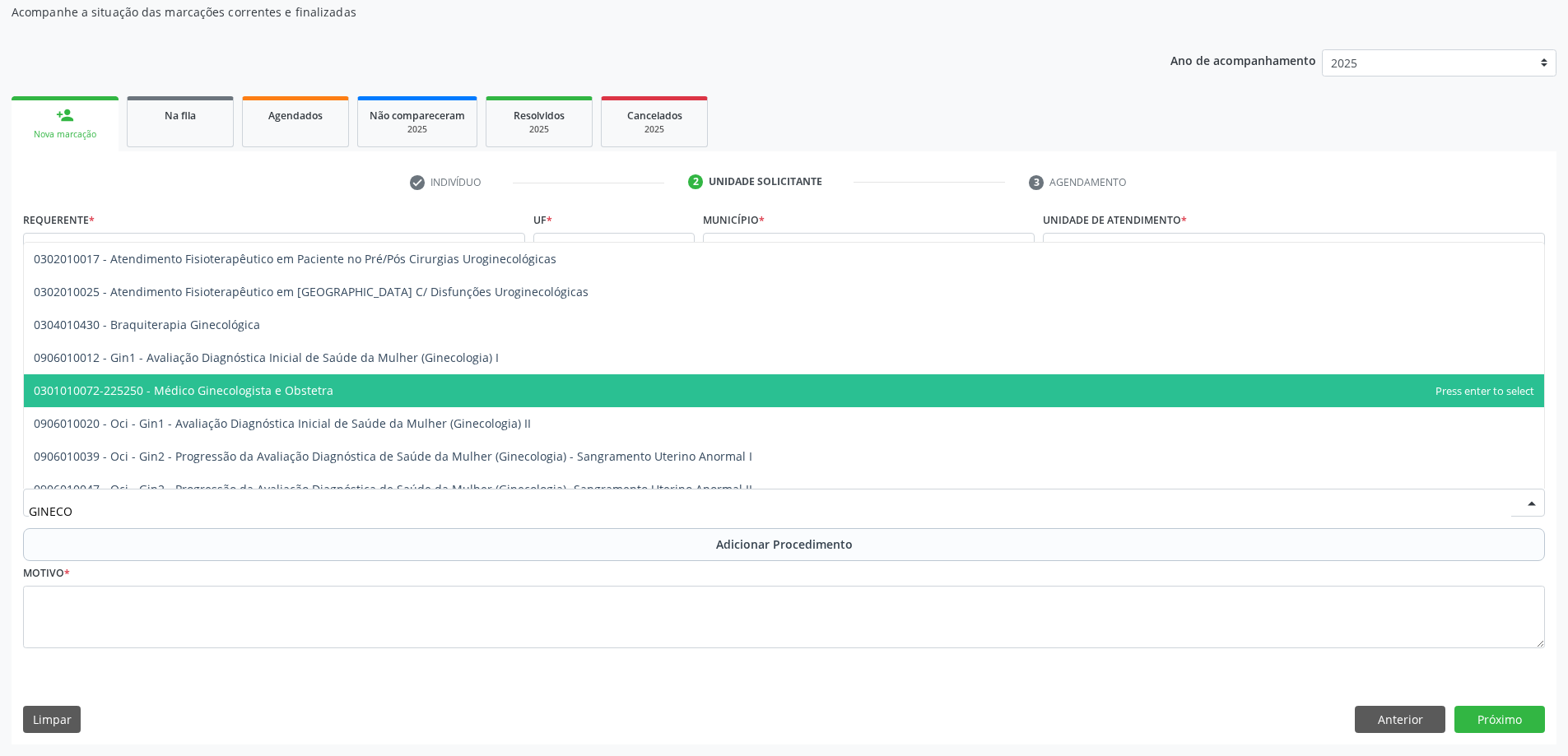
click at [394, 387] on span "0301010072-225250 - Médico Ginecologista e Obstetra" at bounding box center [783, 391] width 1520 height 33
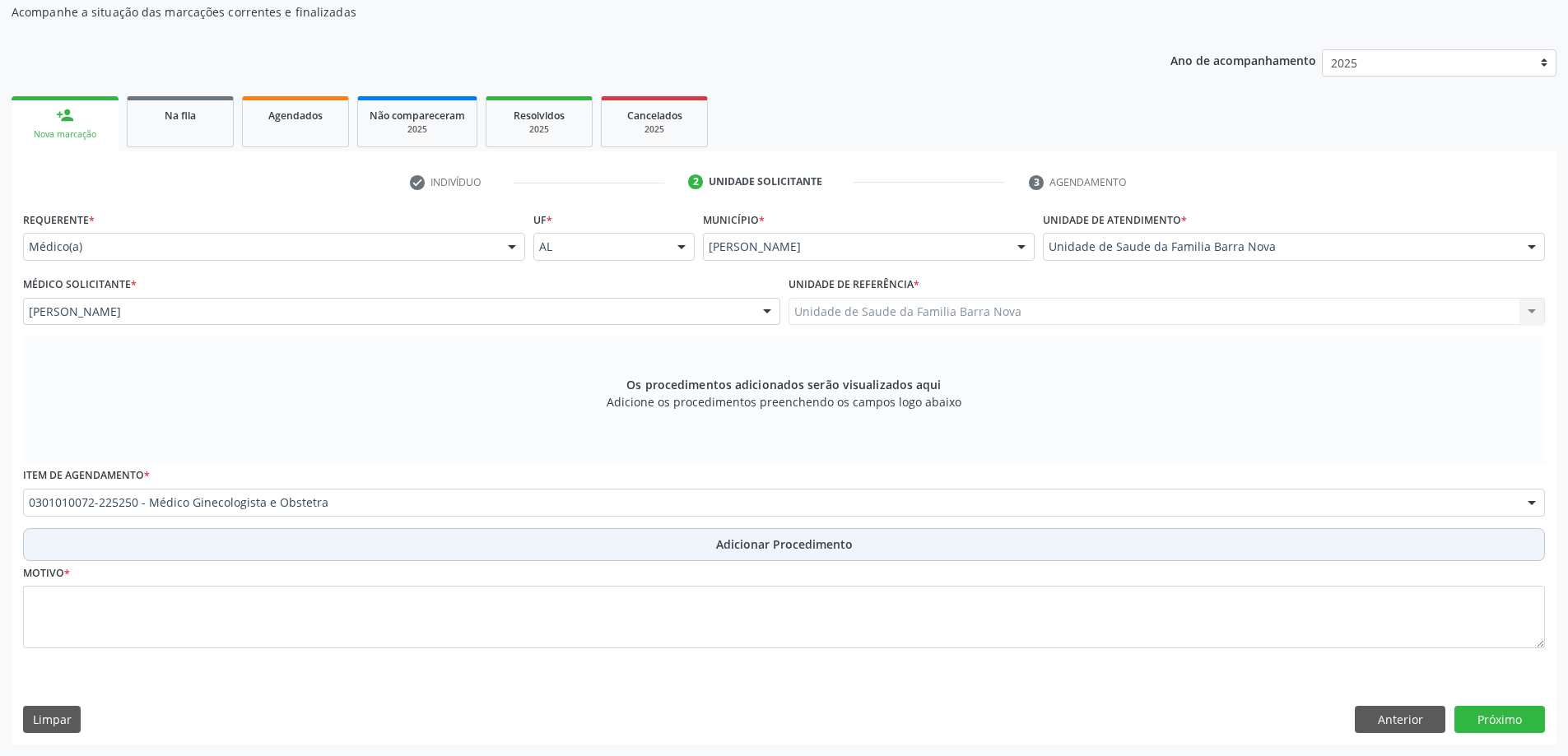
click at [742, 539] on span "Adicionar Procedimento" at bounding box center [784, 545] width 137 height 17
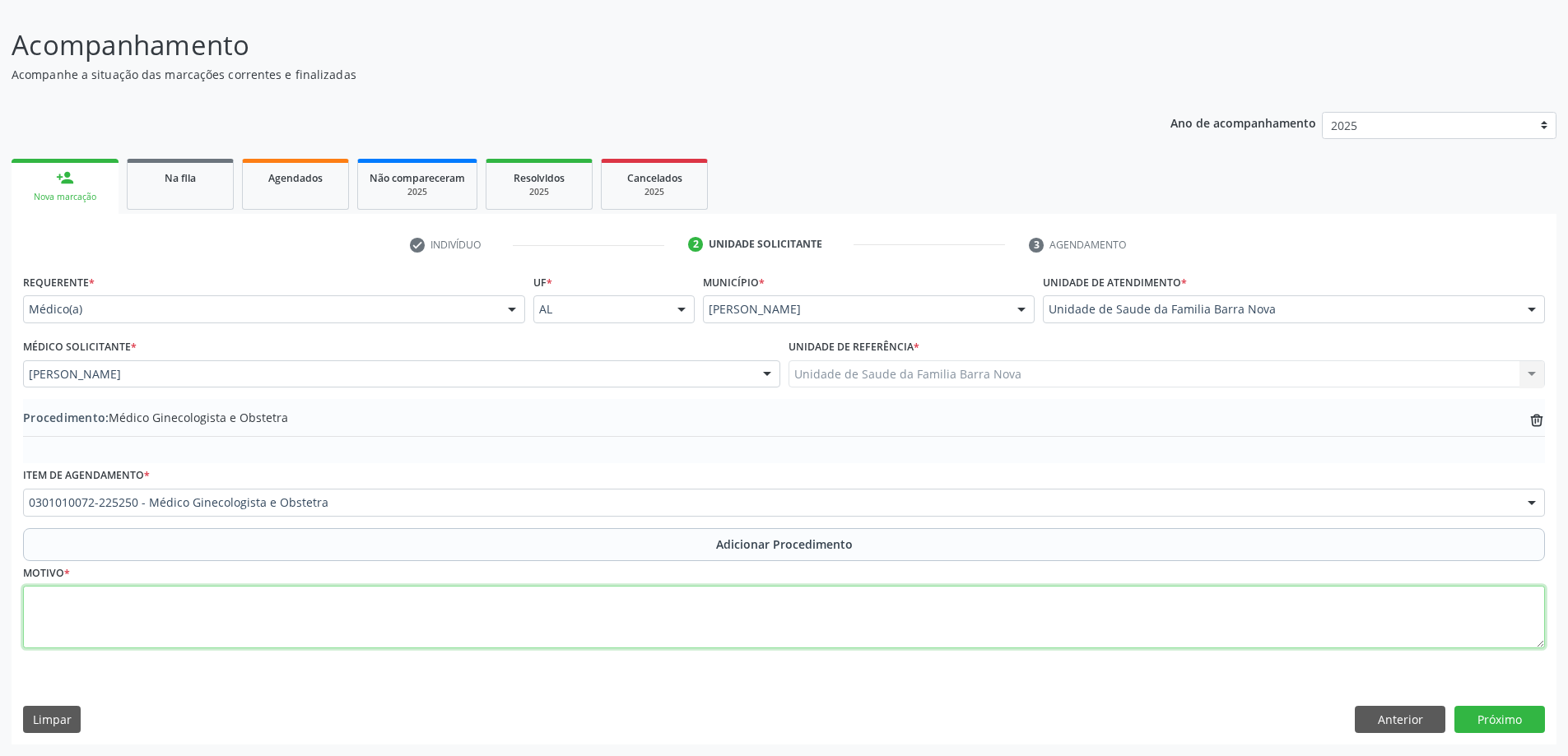
click at [231, 610] on textarea at bounding box center [783, 617] width 1522 height 63
type textarea "p"
type textarea "Presença de pólipo no colo do útero. PRIORITÁRIO."
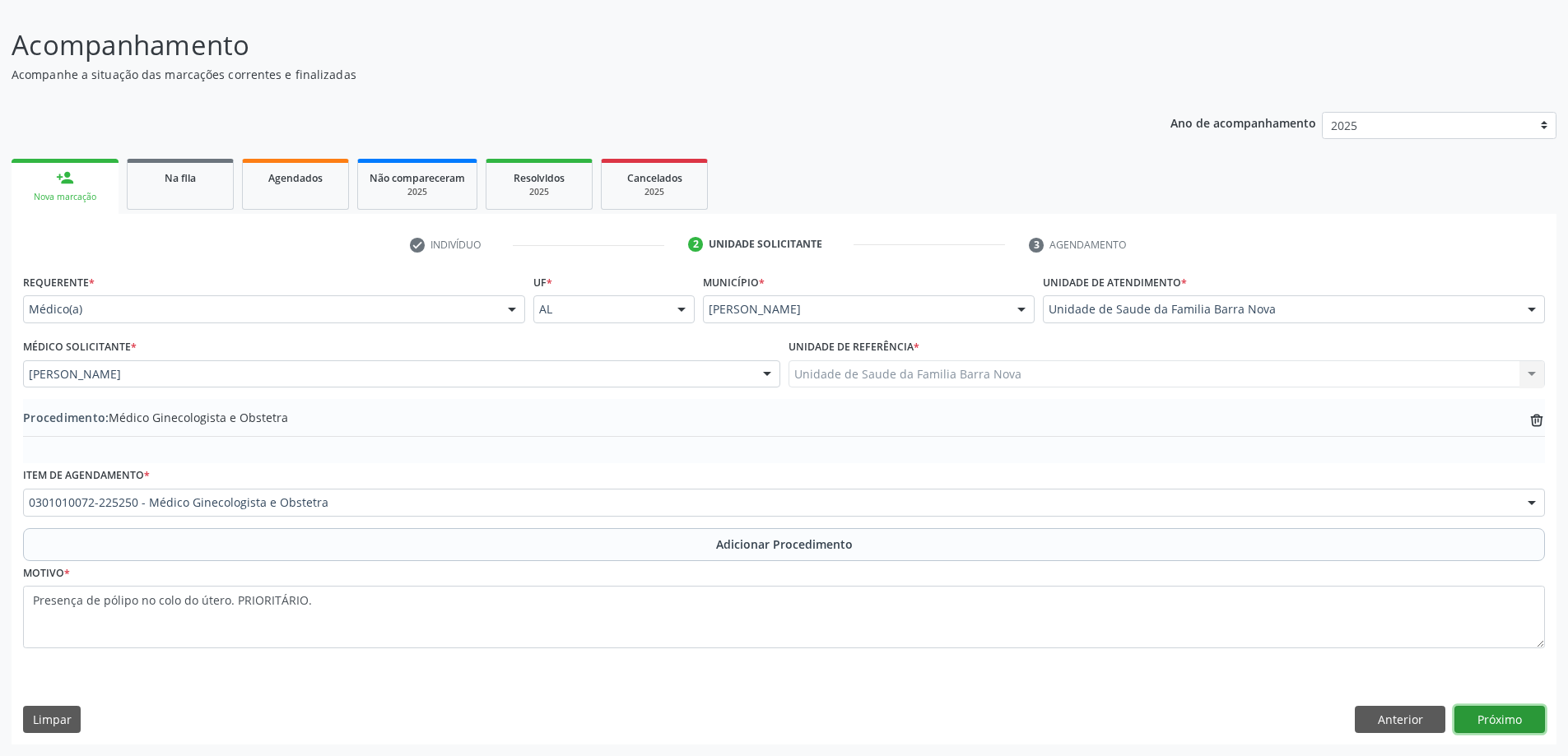
click at [1511, 721] on button "Próximo" at bounding box center [1499, 719] width 90 height 28
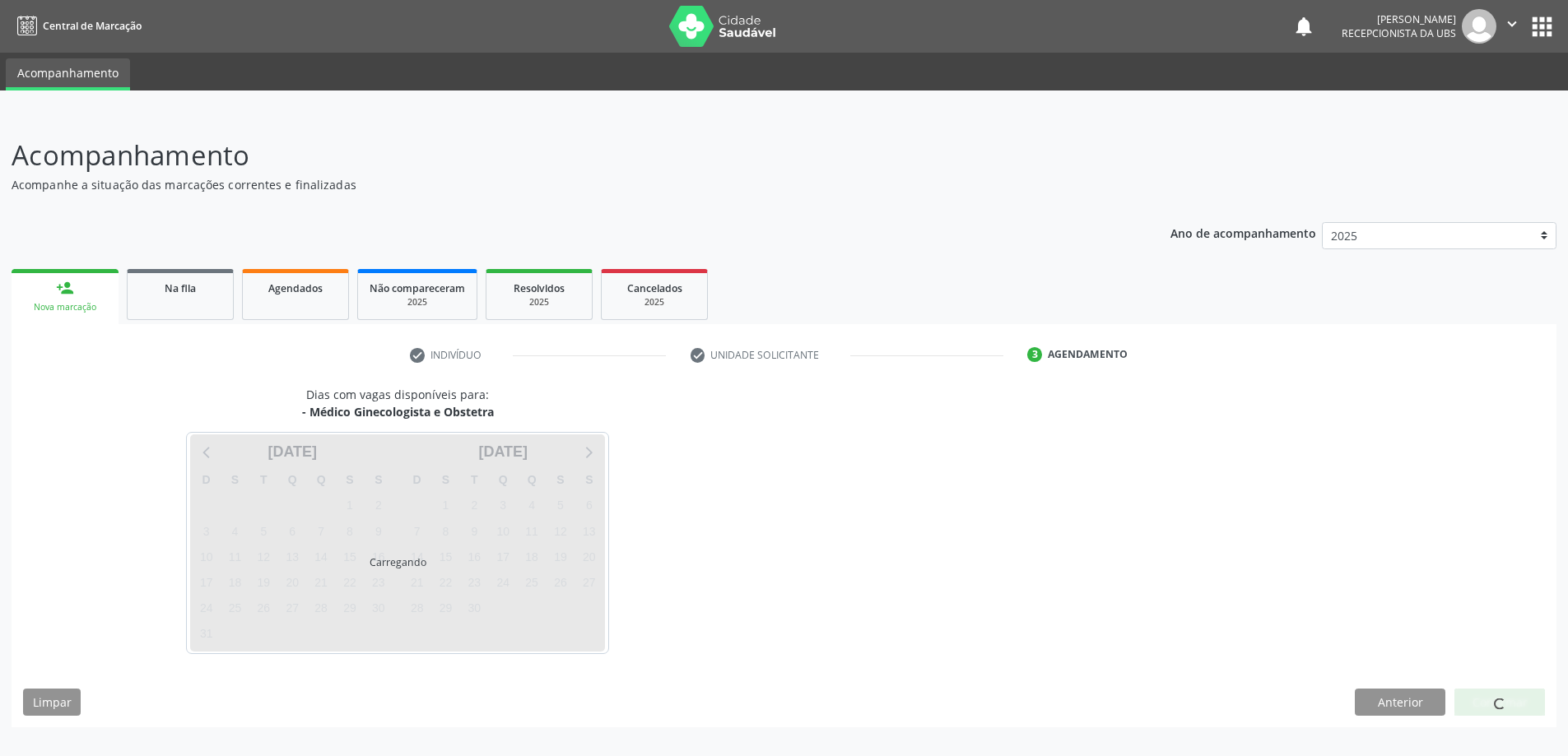
scroll to position [0, 0]
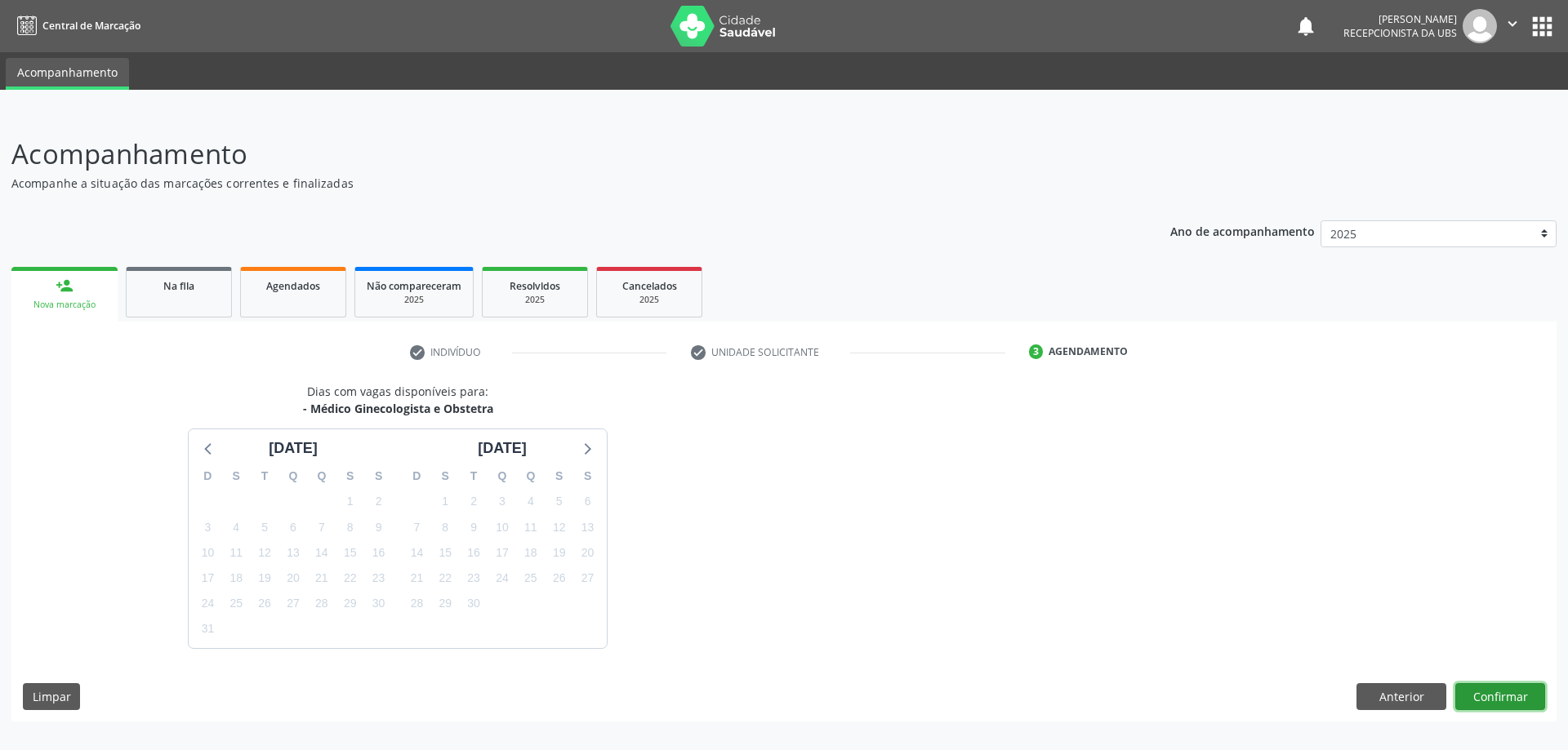
click at [1491, 694] on button "Confirmar" at bounding box center [1500, 697] width 90 height 28
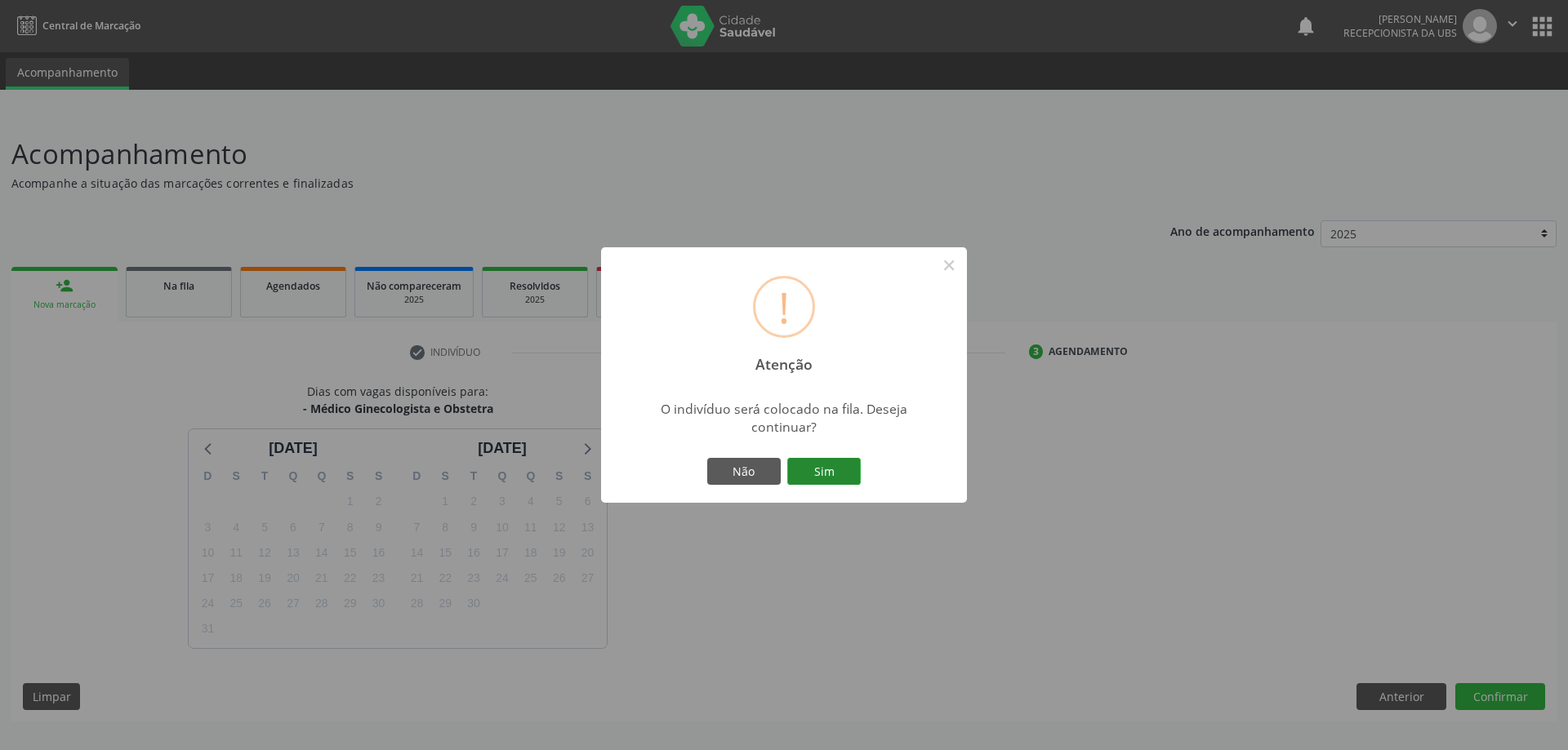
click at [815, 468] on button "Sim" at bounding box center [824, 472] width 73 height 28
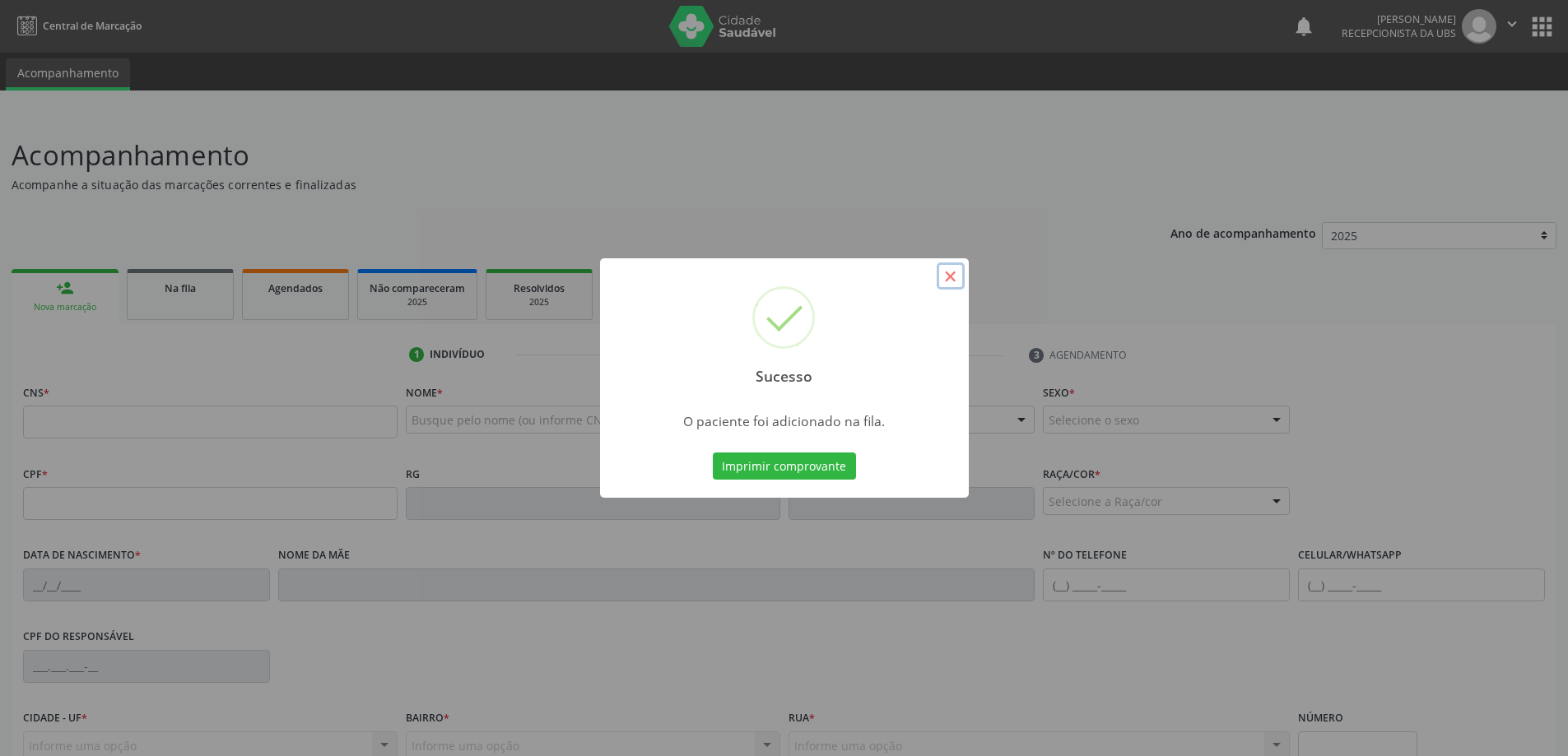
click at [948, 279] on button "×" at bounding box center [950, 277] width 28 height 28
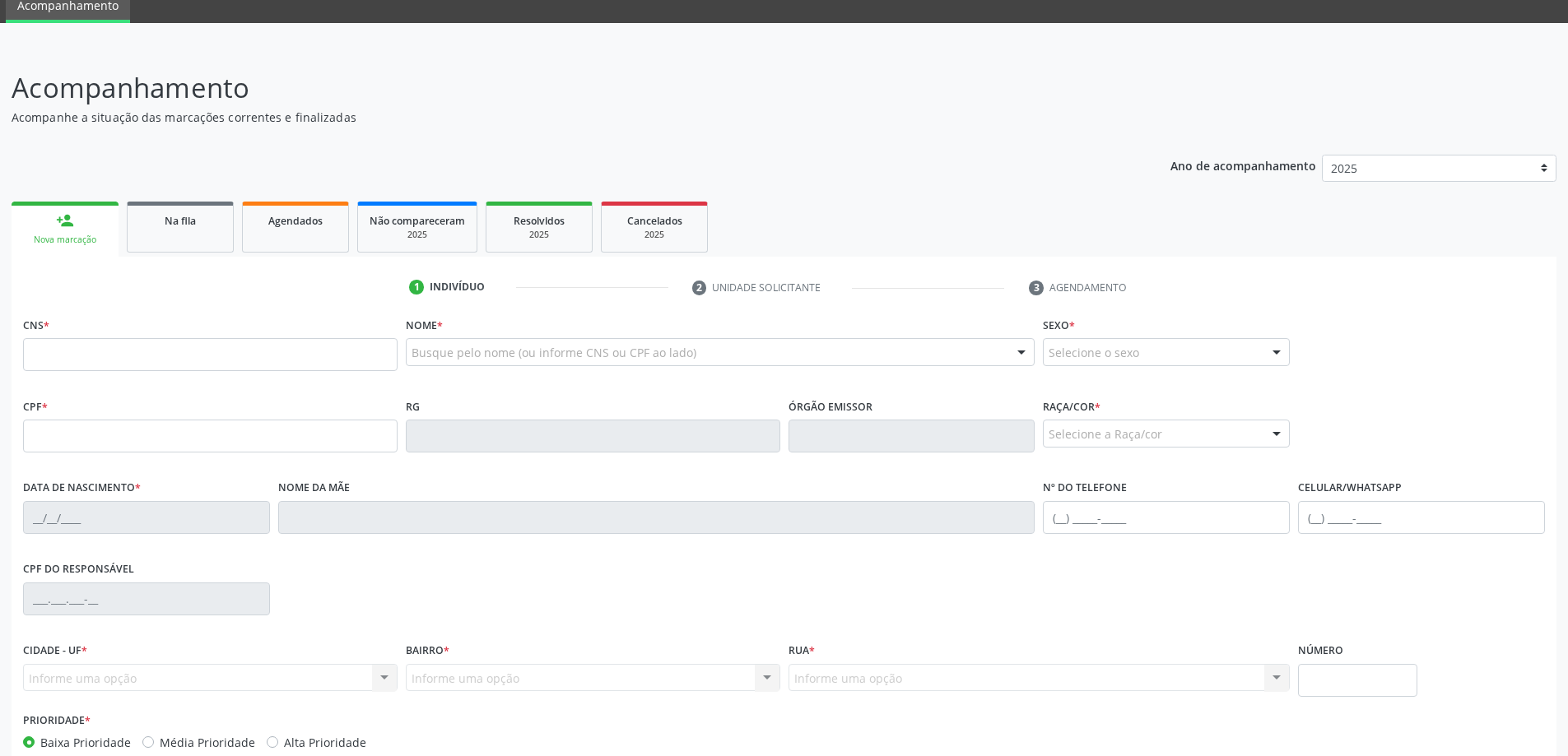
scroll to position [159, 0]
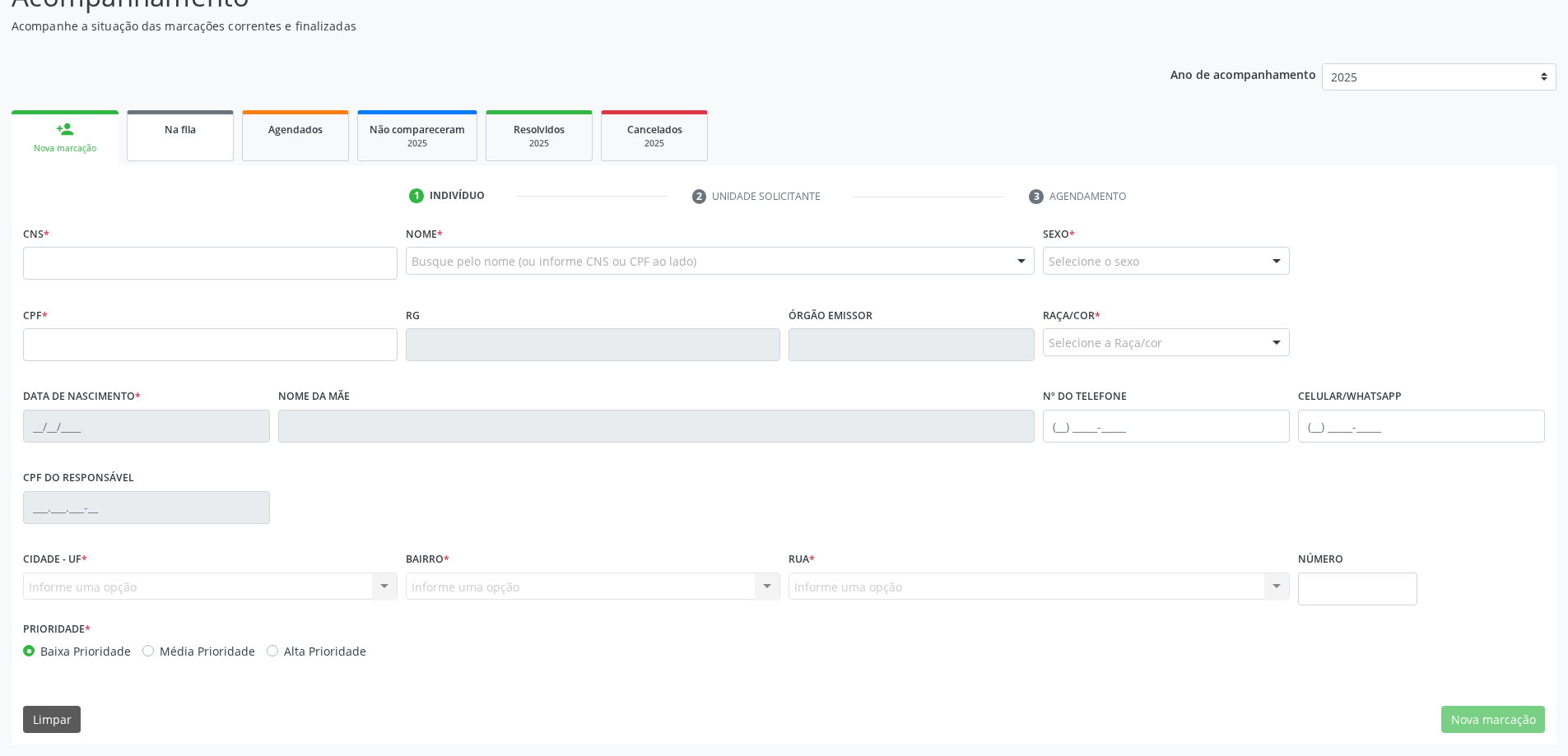
click at [187, 149] on link "Na fila" at bounding box center [180, 136] width 107 height 51
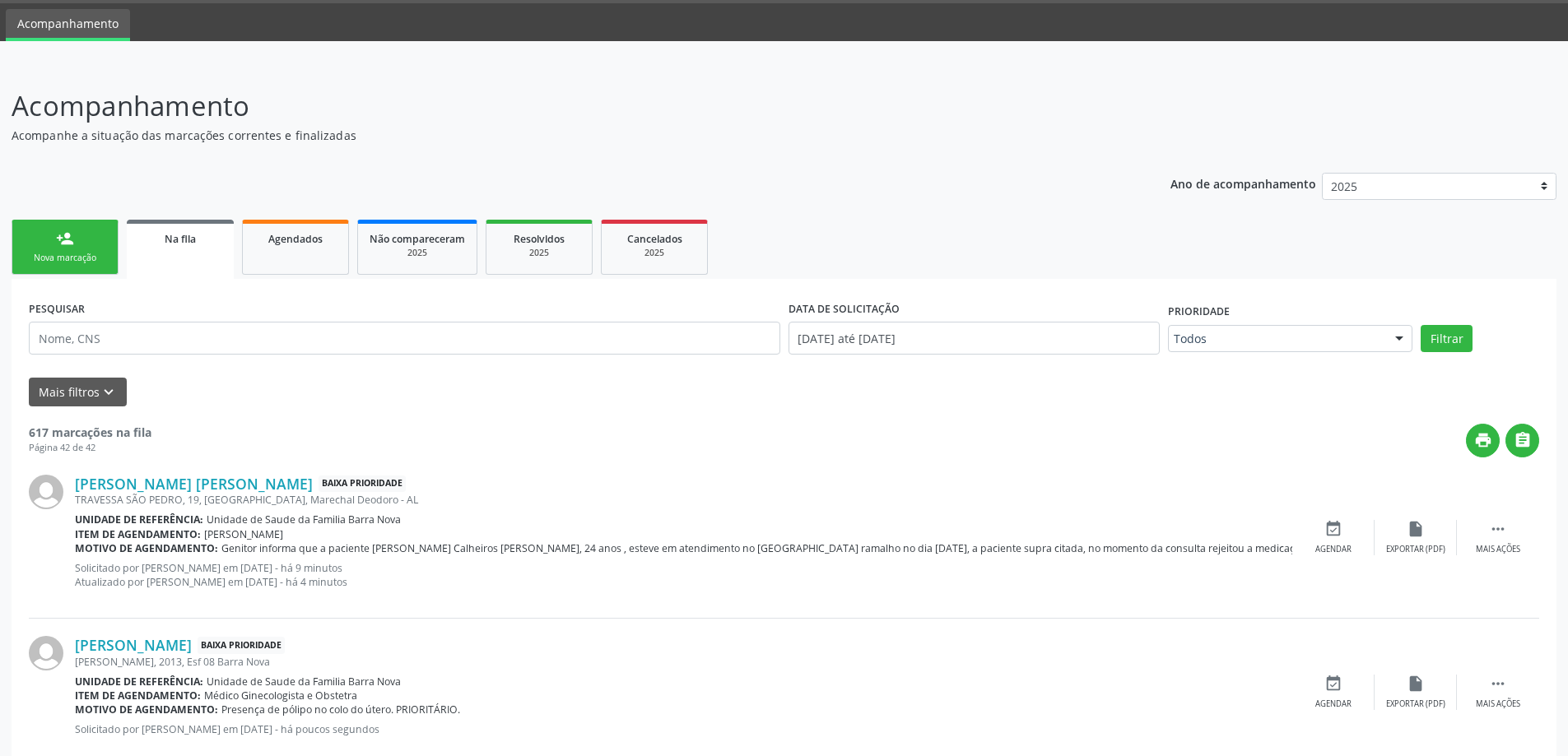
scroll to position [135, 0]
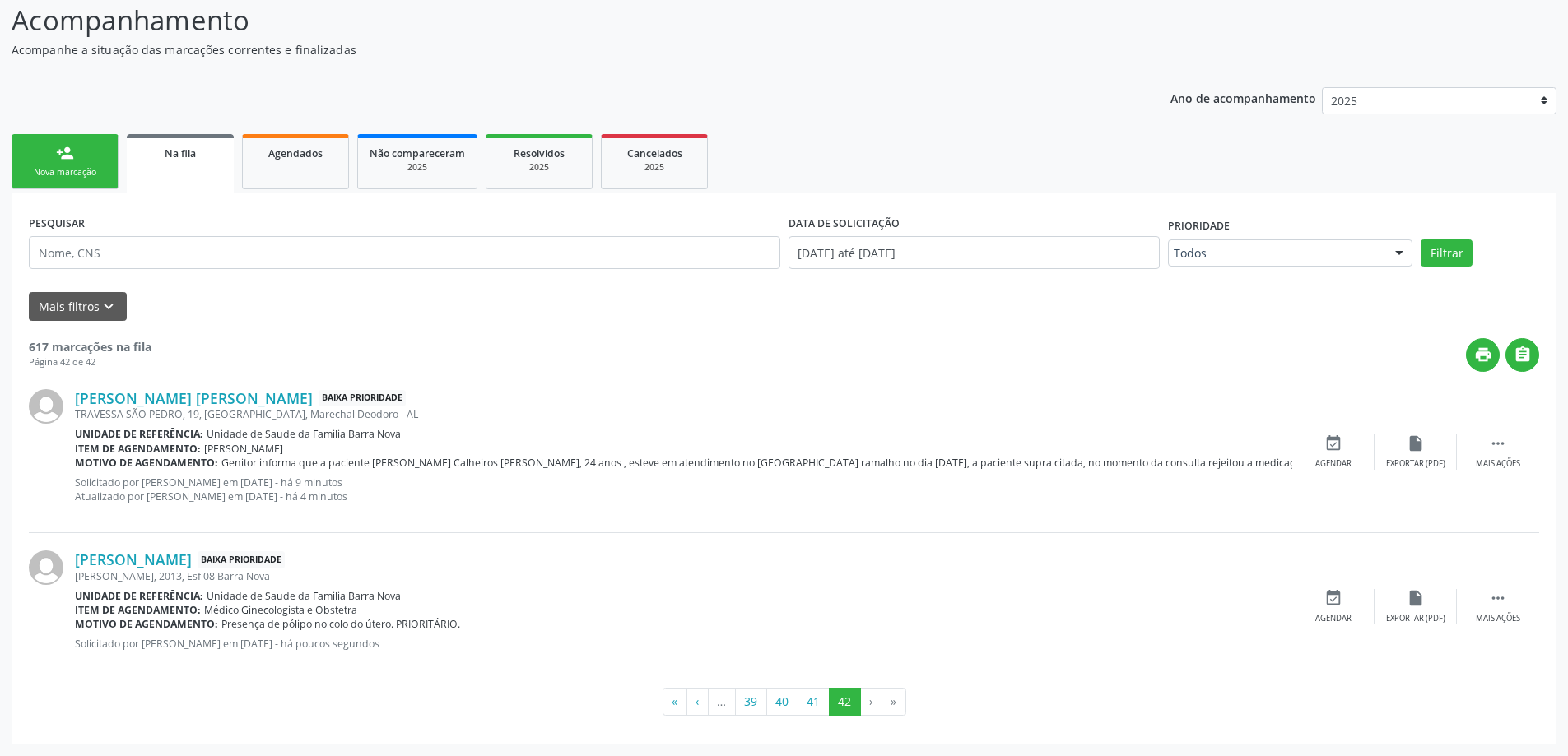
click at [82, 161] on link "person_add Nova marcação" at bounding box center [64, 161] width 107 height 55
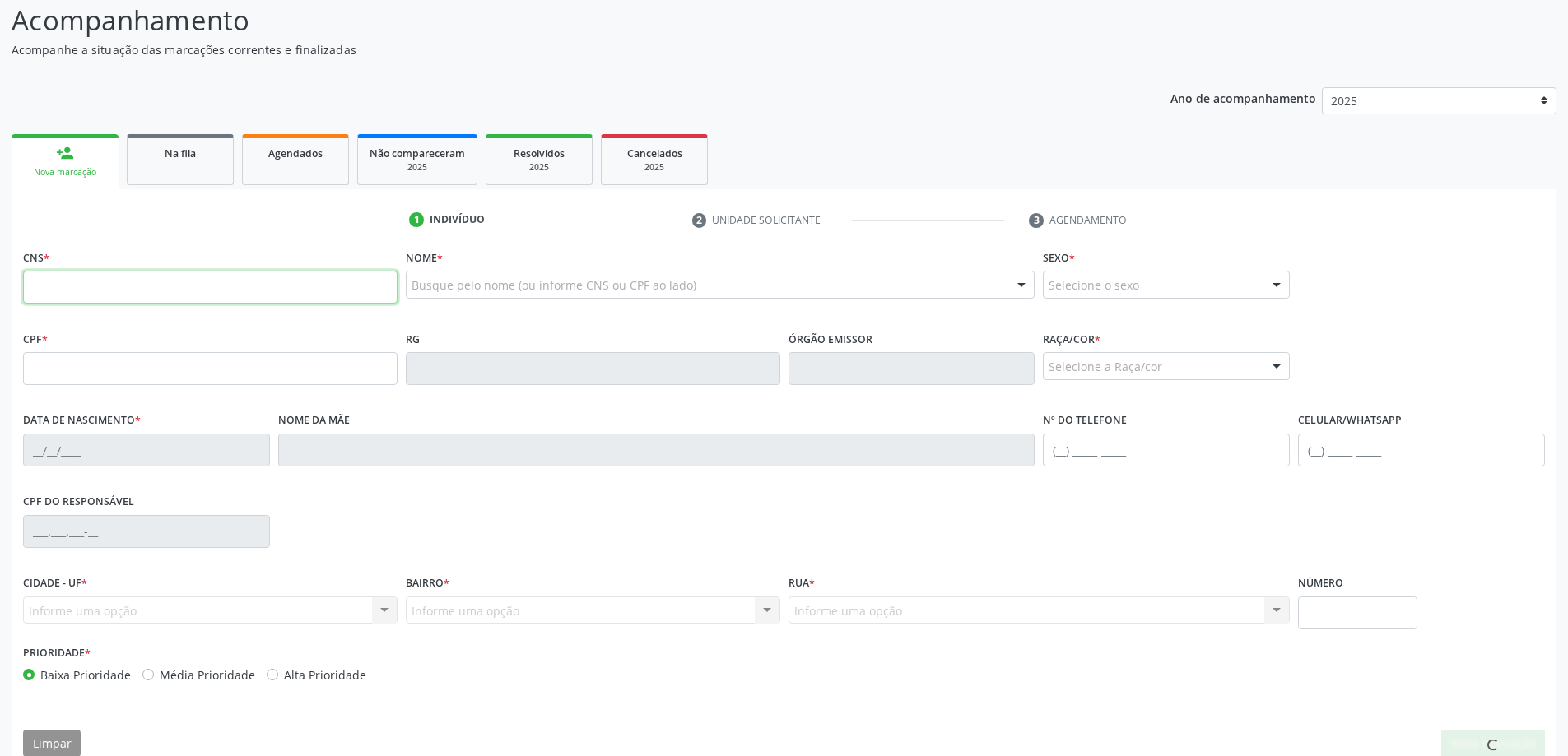
click at [96, 283] on input "text" at bounding box center [210, 287] width 374 height 33
type input "707 4080 4836 2072"
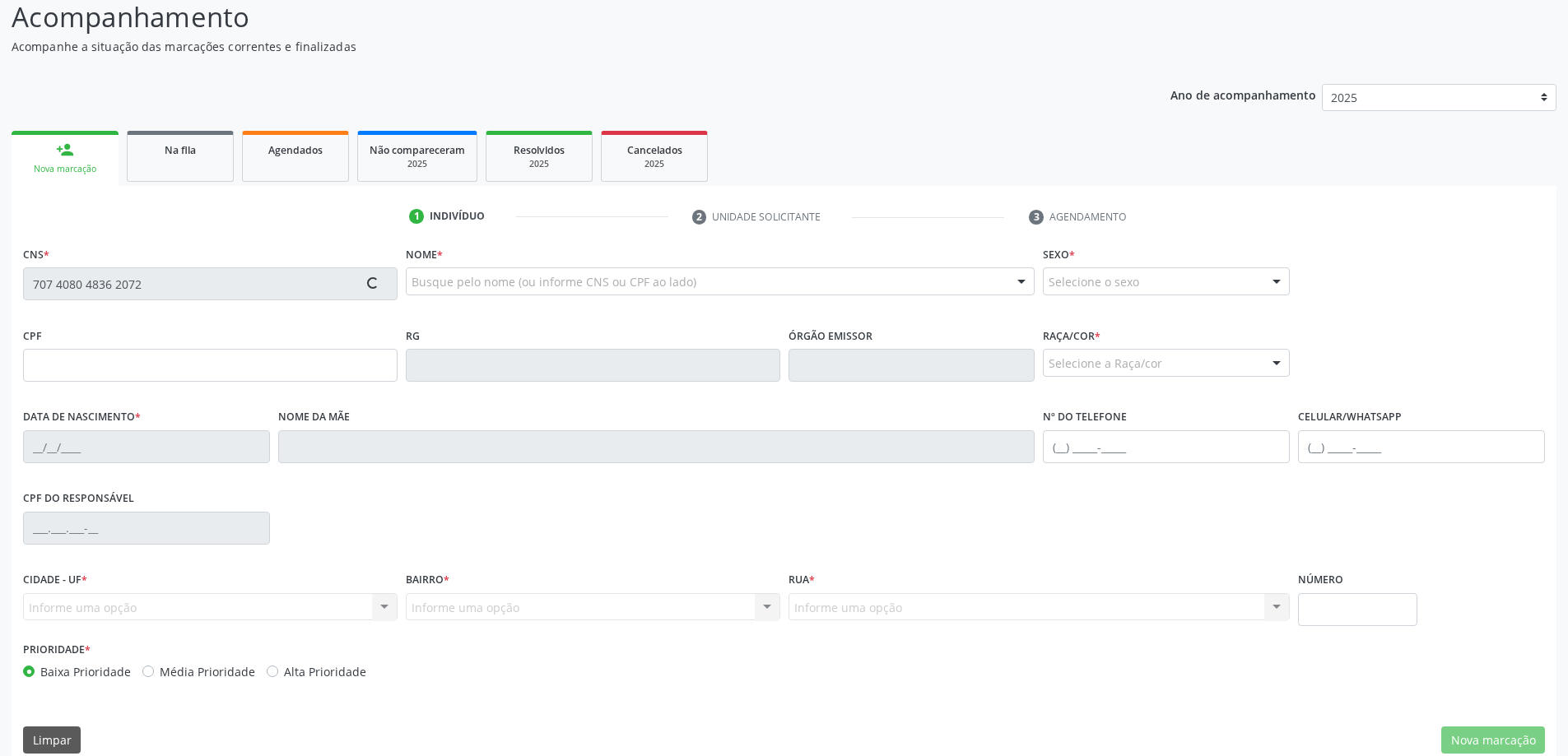
scroll to position [159, 0]
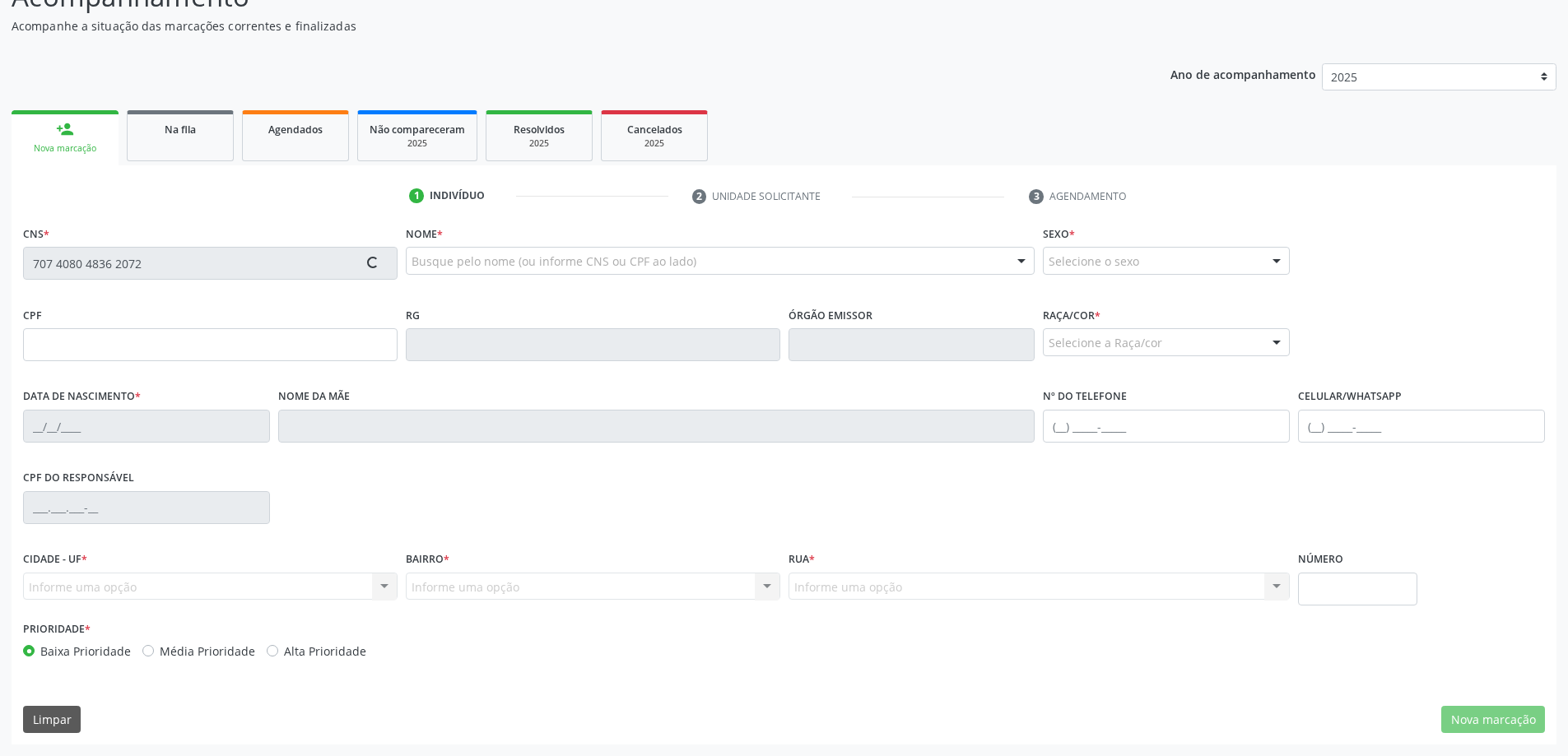
type input "107.386.484-77"
type input "[DATE]"
type input "[PERSON_NAME]"
type input "[PHONE_NUMBER]"
type input "320"
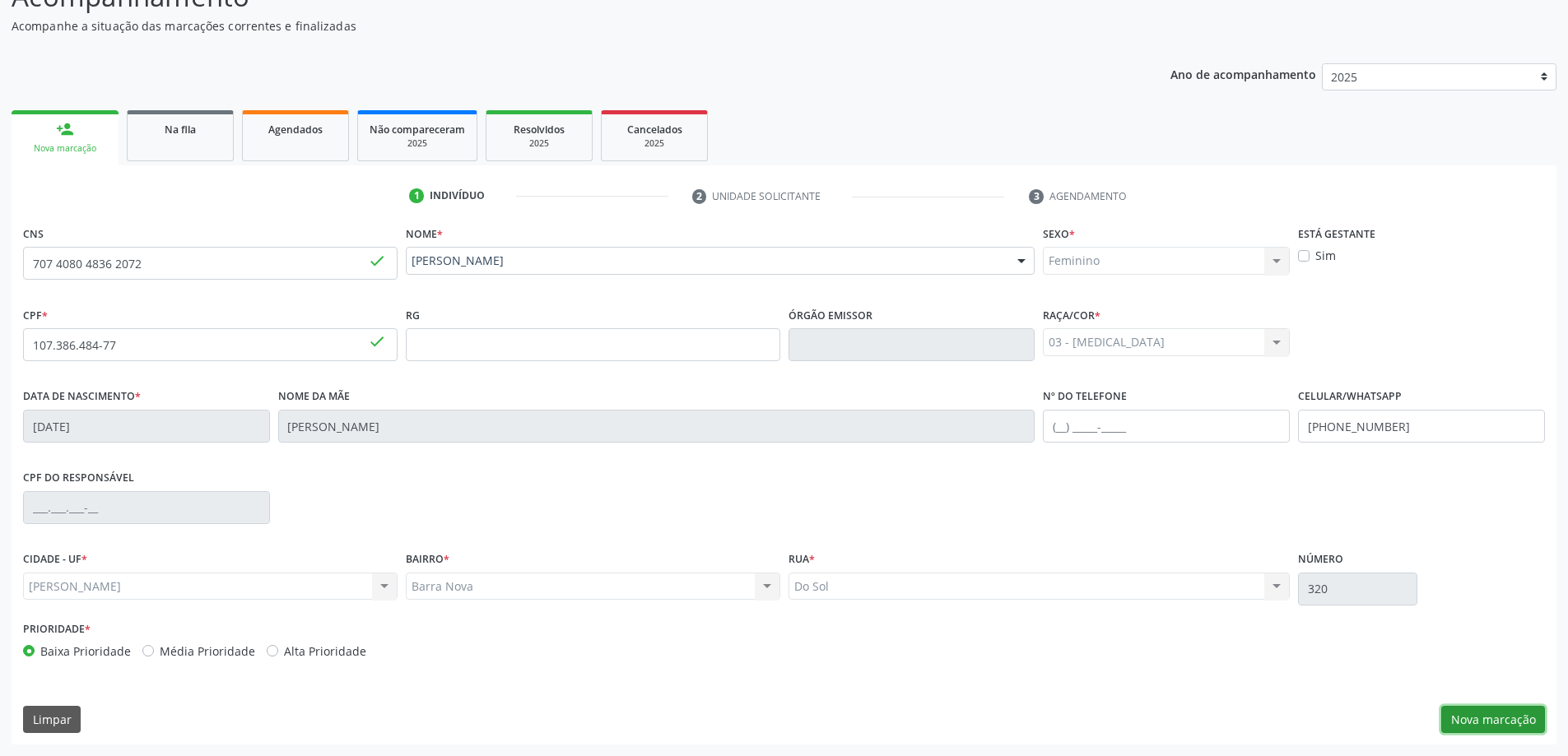
click at [1485, 719] on button "Nova marcação" at bounding box center [1492, 719] width 104 height 28
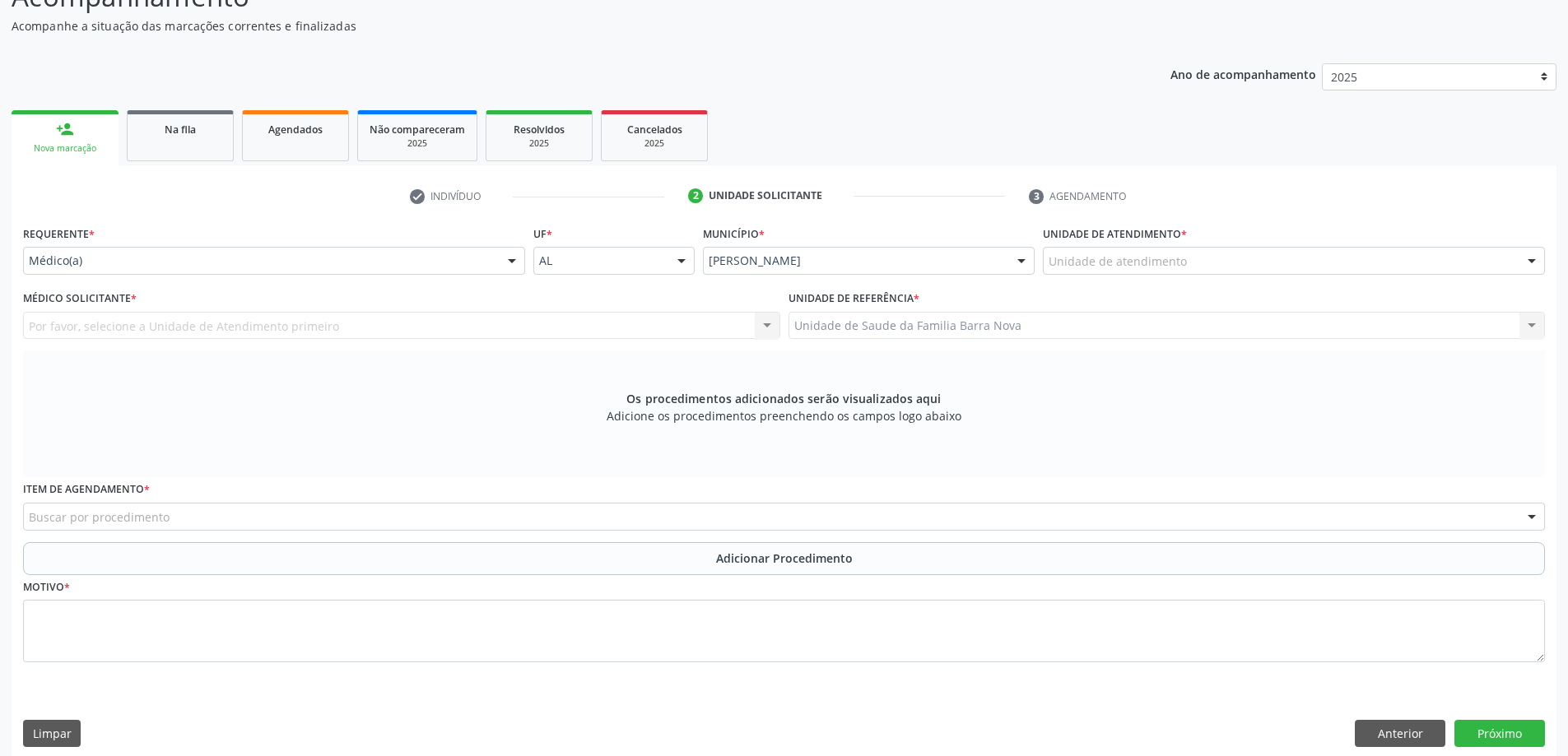
click at [1224, 262] on div "Unidade de atendimento" at bounding box center [1293, 261] width 502 height 28
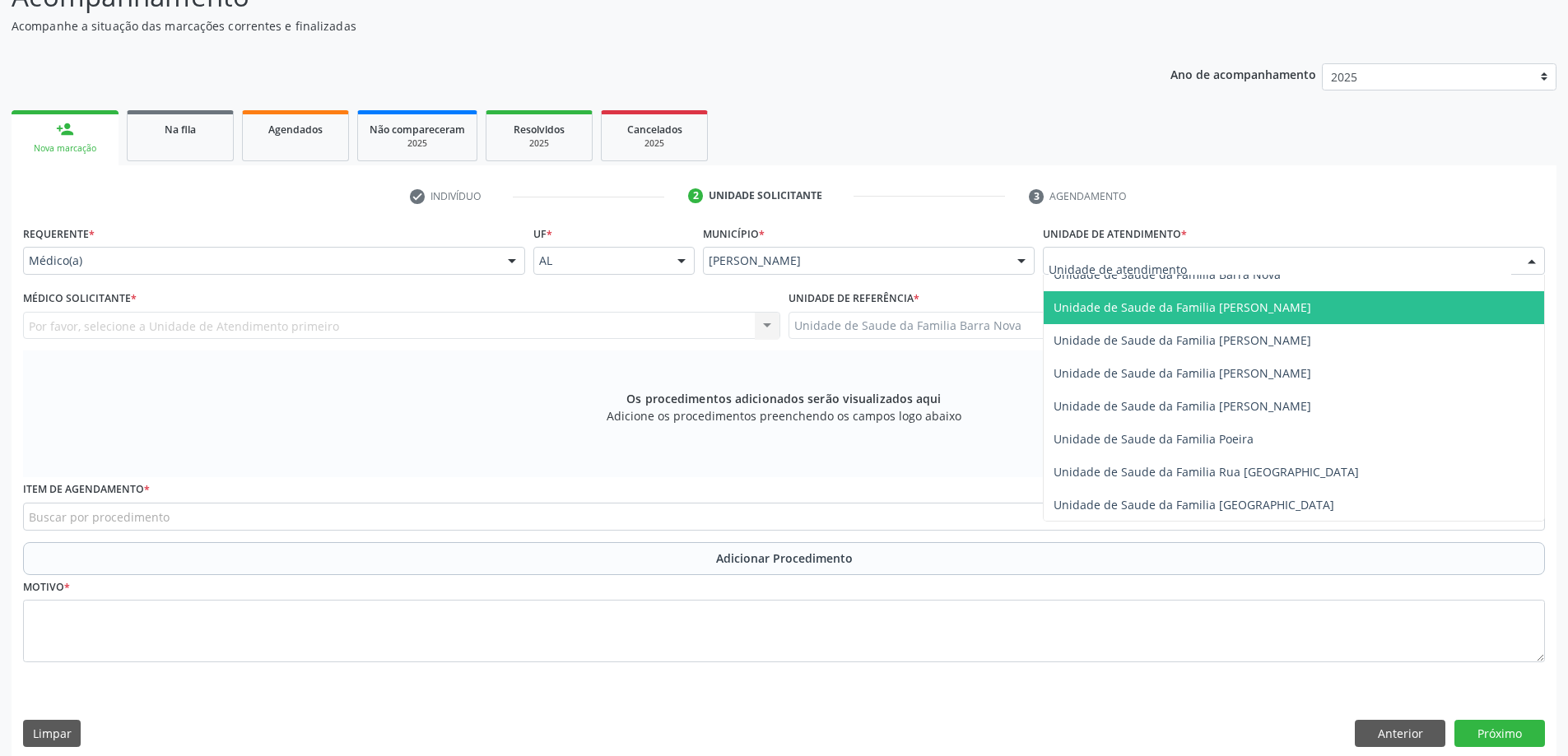
scroll to position [823, 0]
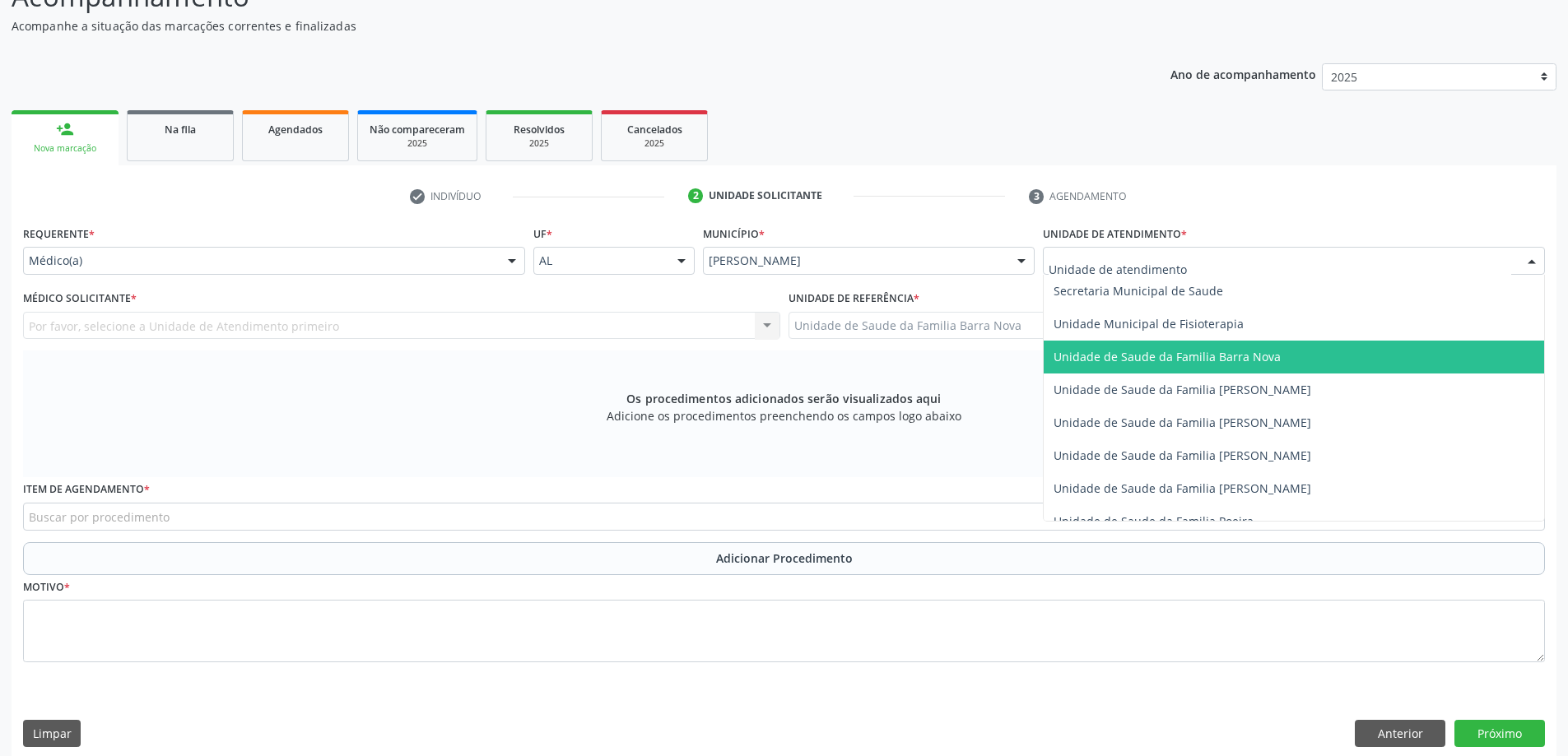
click at [1245, 351] on span "Unidade de Saude da Familia Barra Nova" at bounding box center [1167, 357] width 227 height 16
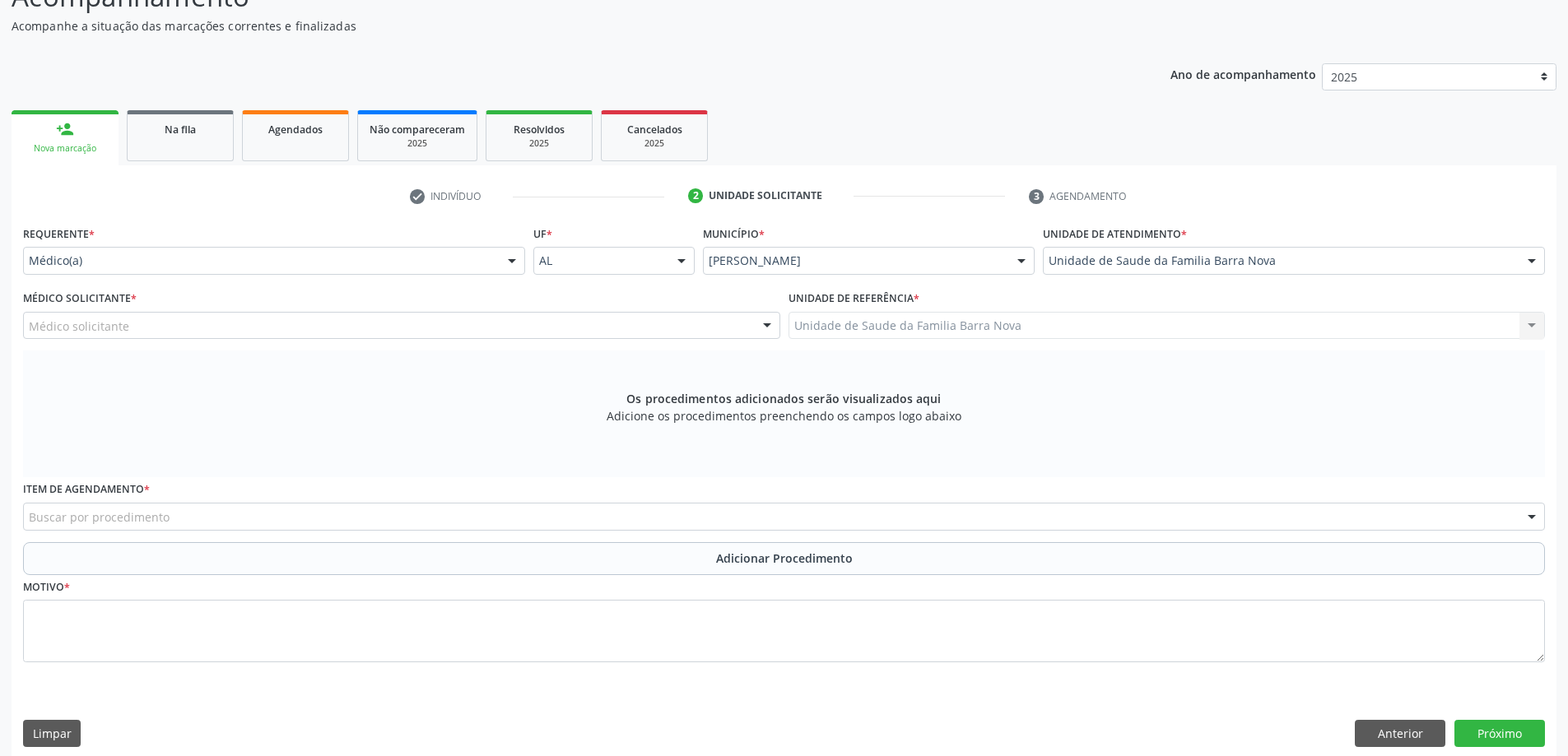
click at [341, 327] on div "Médico solicitante" at bounding box center [401, 325] width 757 height 28
click at [29, 327] on input "text" at bounding box center [29, 334] width 0 height 33
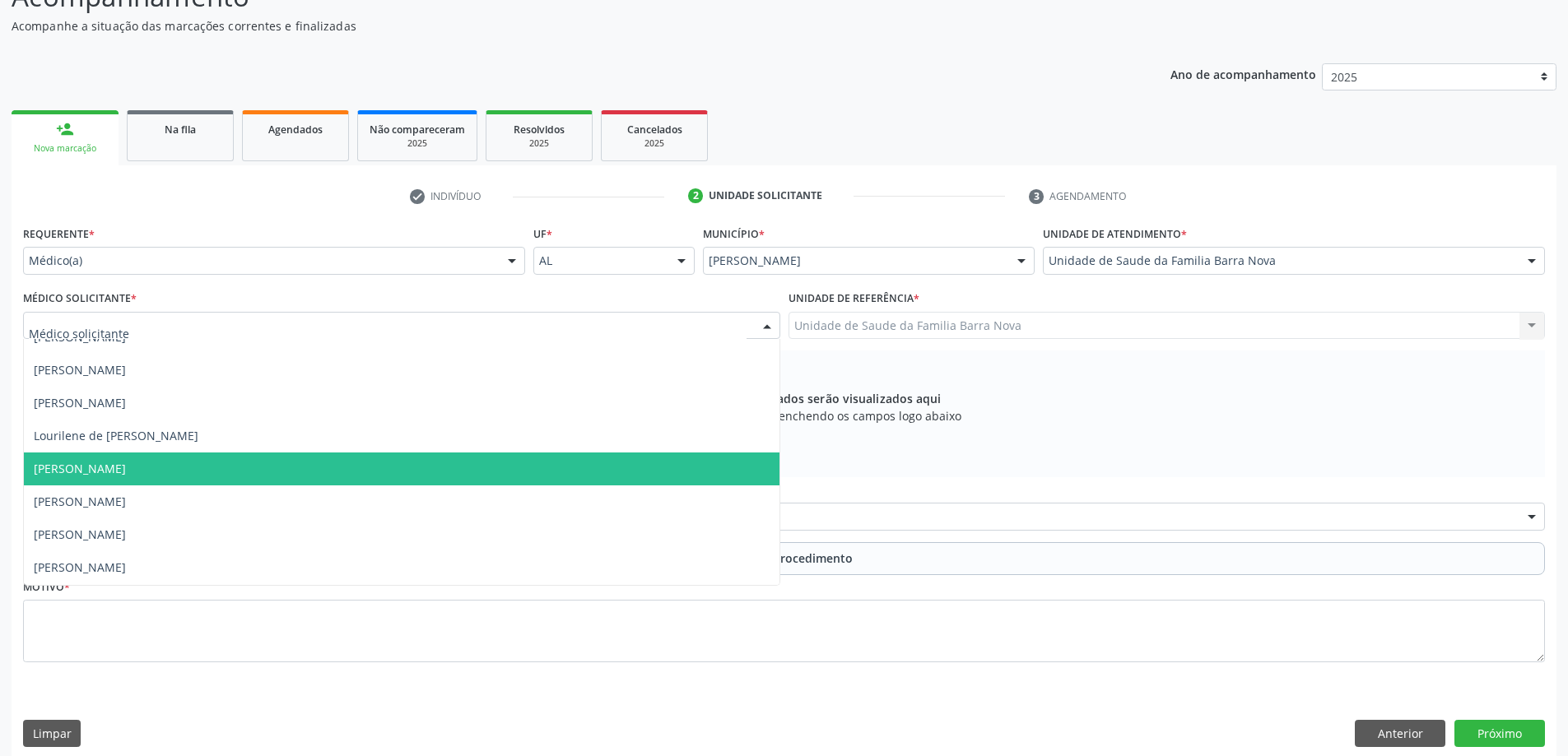
scroll to position [0, 0]
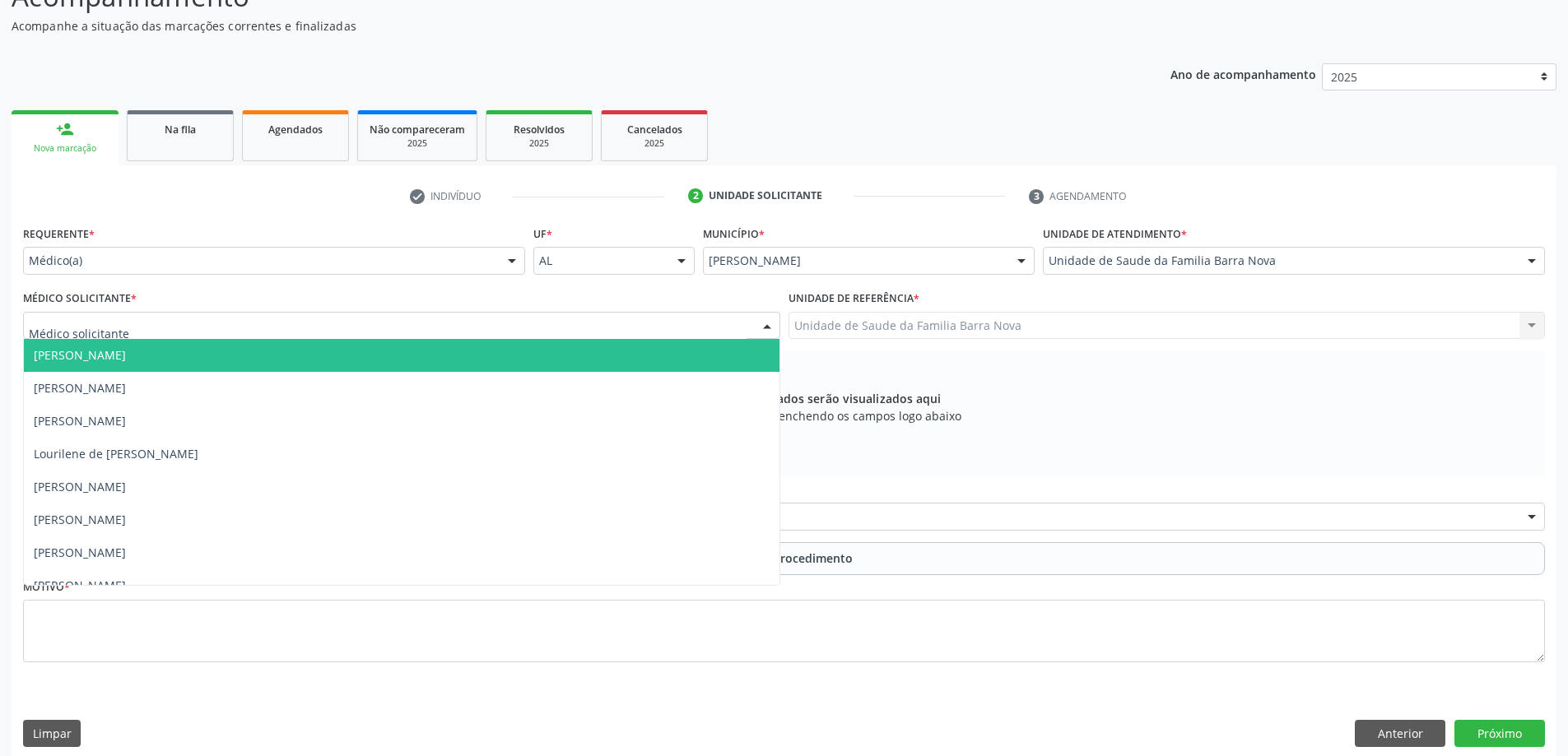
click at [281, 358] on span "[PERSON_NAME]" at bounding box center [401, 356] width 755 height 33
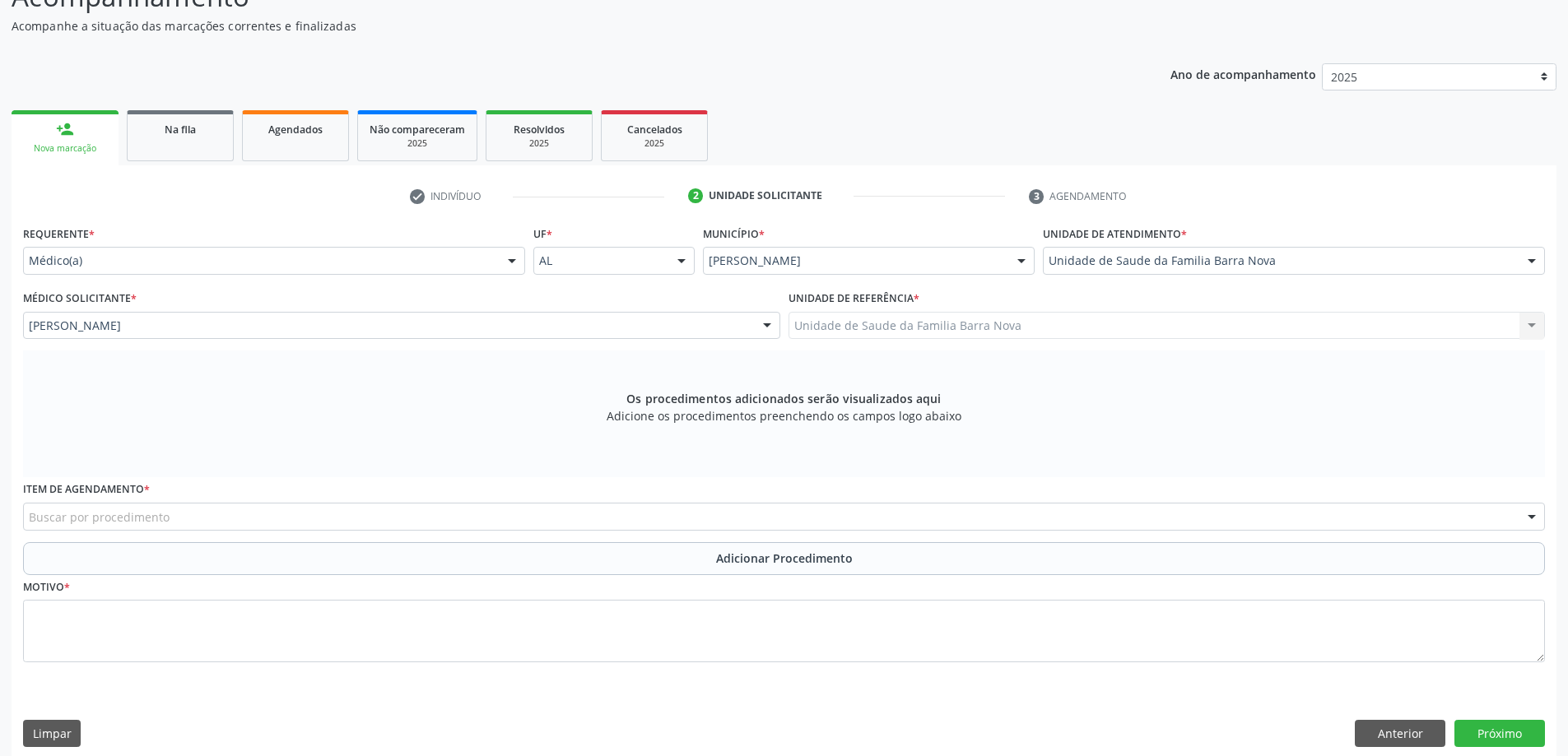
click at [520, 518] on div "Buscar por procedimento" at bounding box center [783, 517] width 1522 height 28
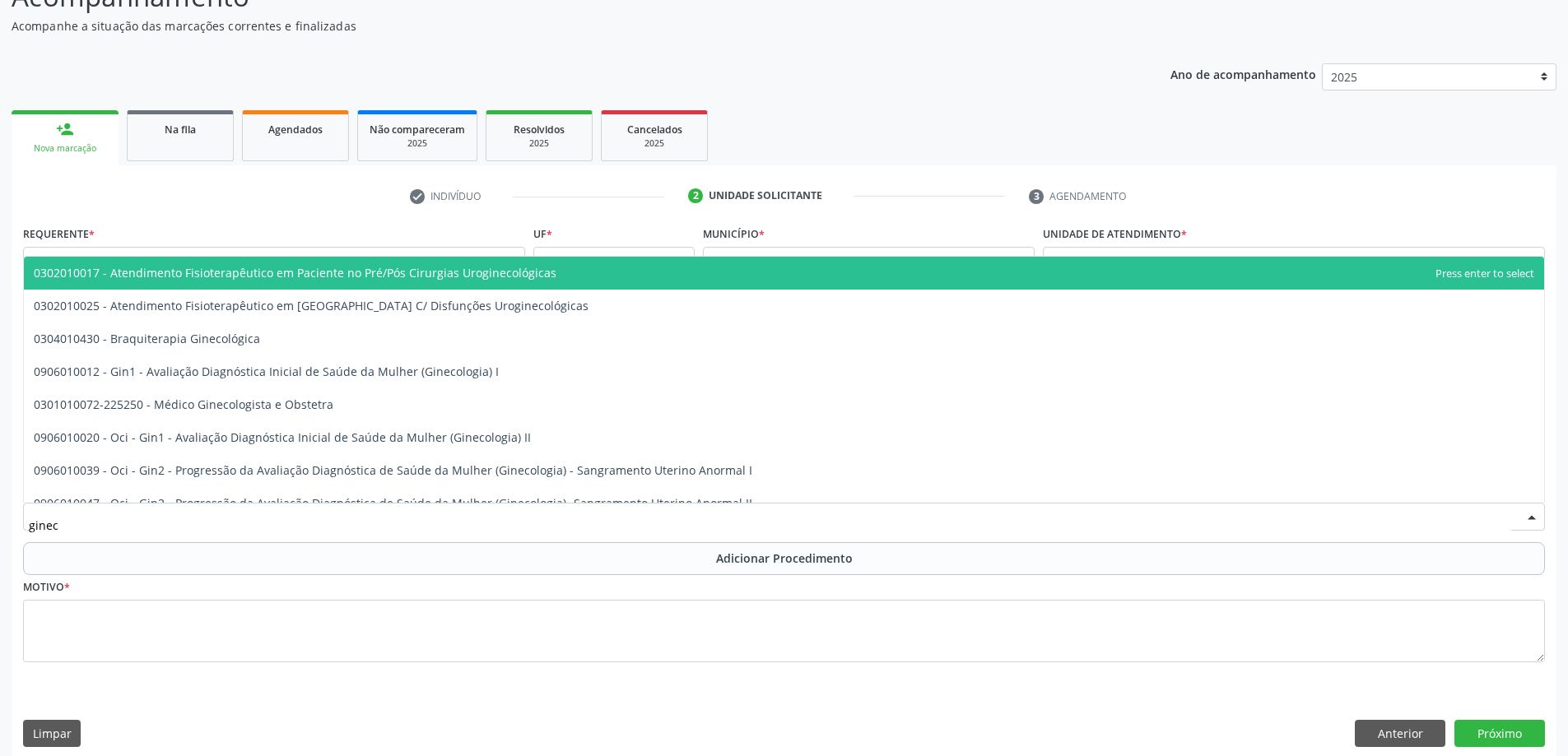
type input "gineco"
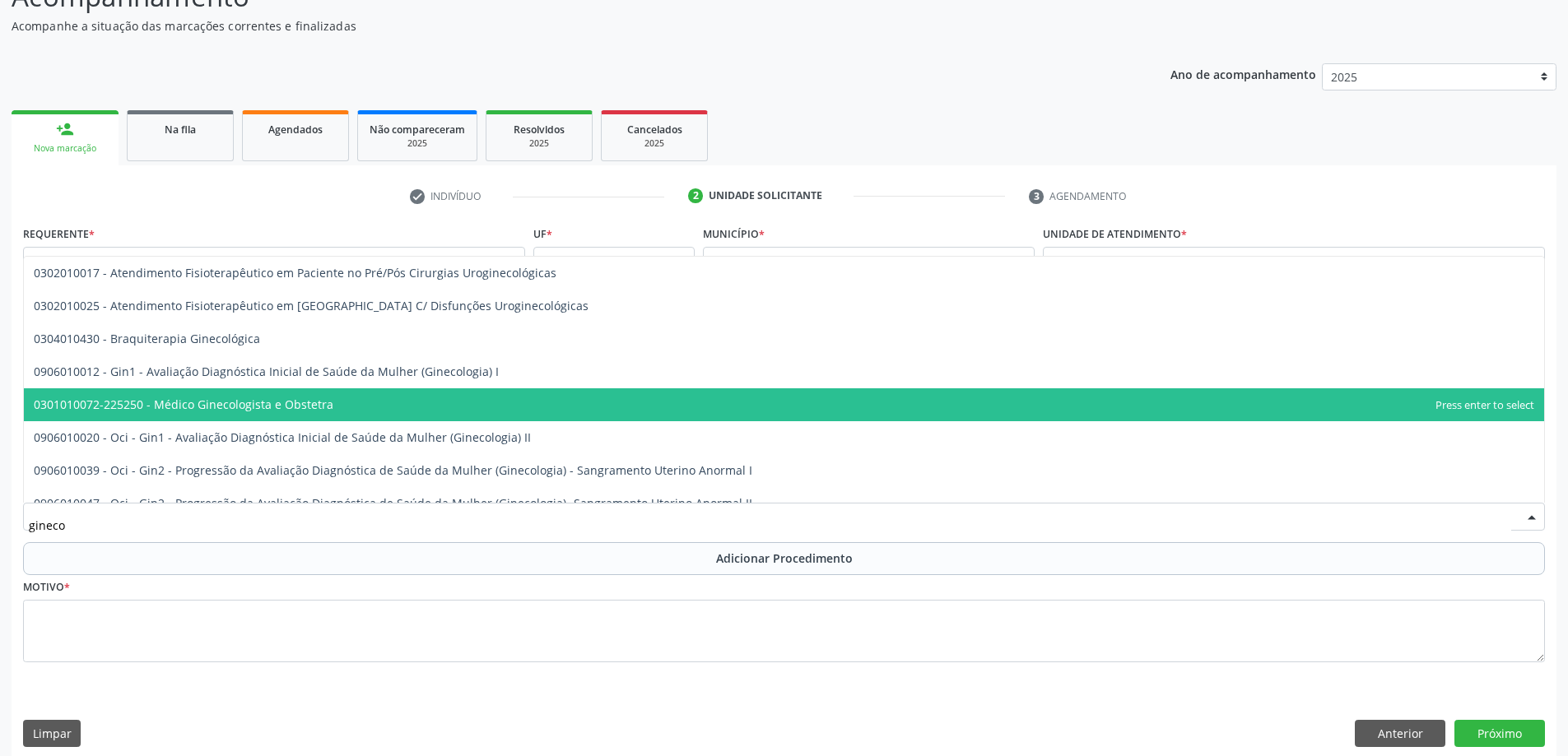
click at [378, 409] on span "0301010072-225250 - Médico Ginecologista e Obstetra" at bounding box center [783, 405] width 1520 height 33
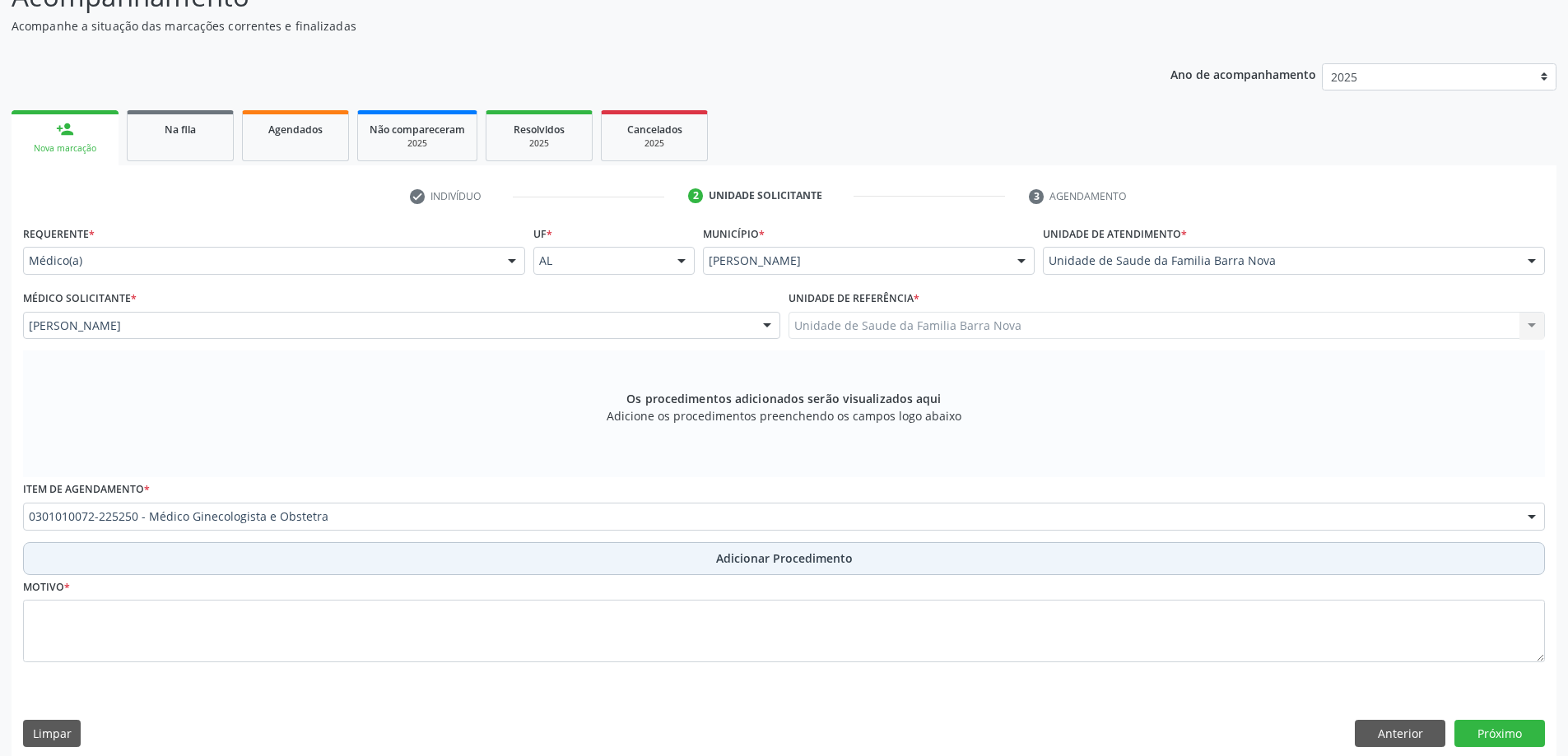
click at [718, 556] on span "Adicionar Procedimento" at bounding box center [784, 559] width 137 height 17
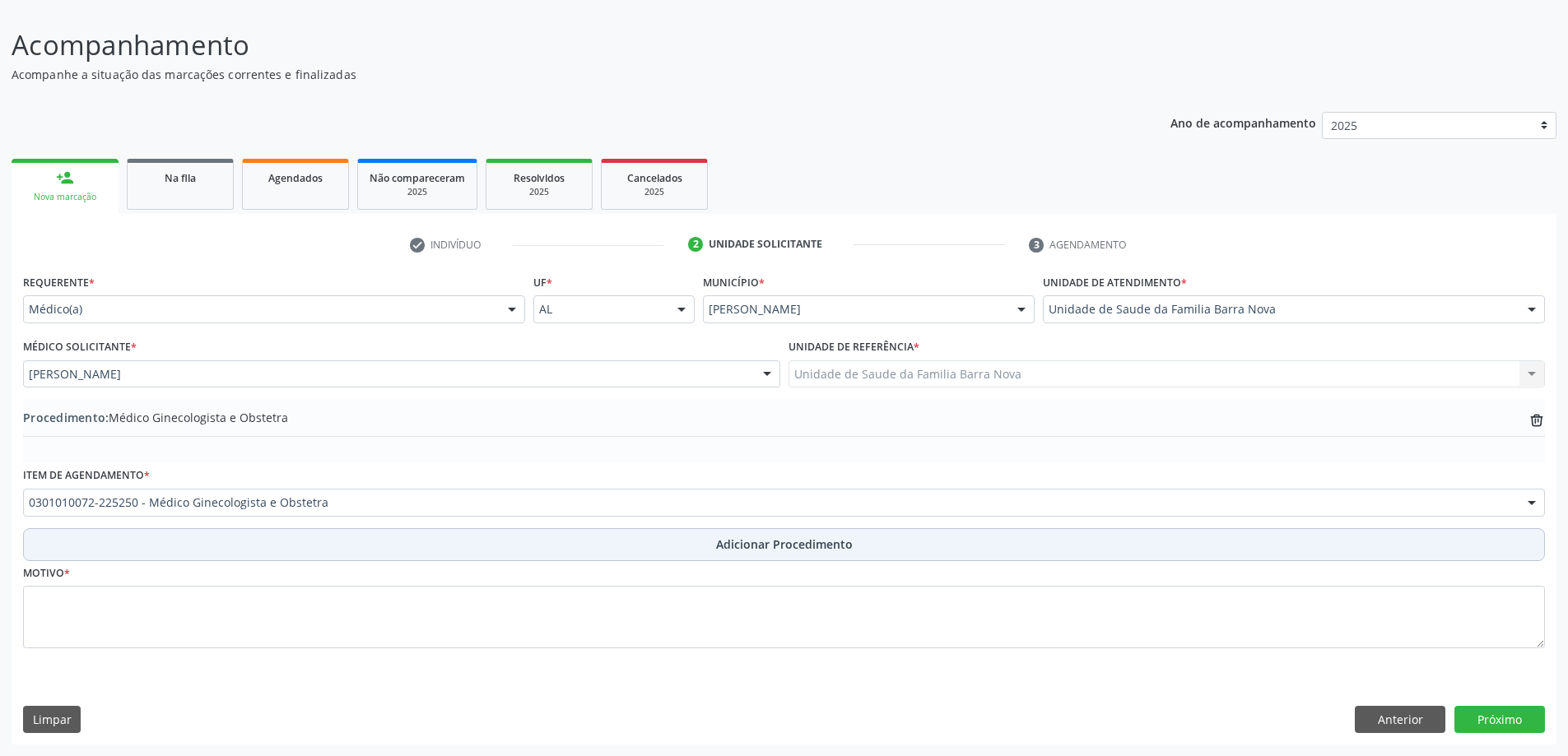
scroll to position [110, 0]
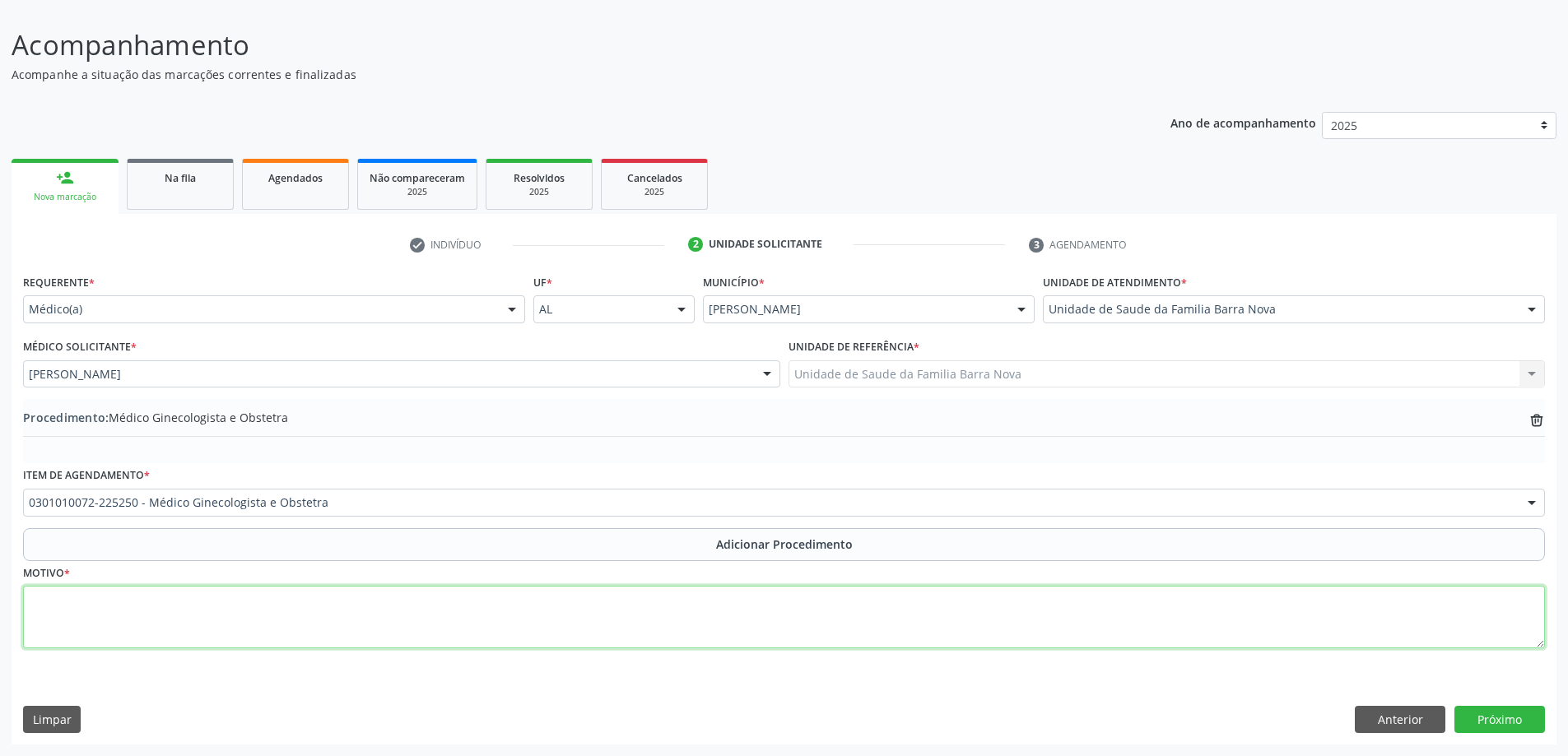
click at [393, 600] on textarea at bounding box center [783, 617] width 1522 height 63
type textarea "Avaliação, Rotina."
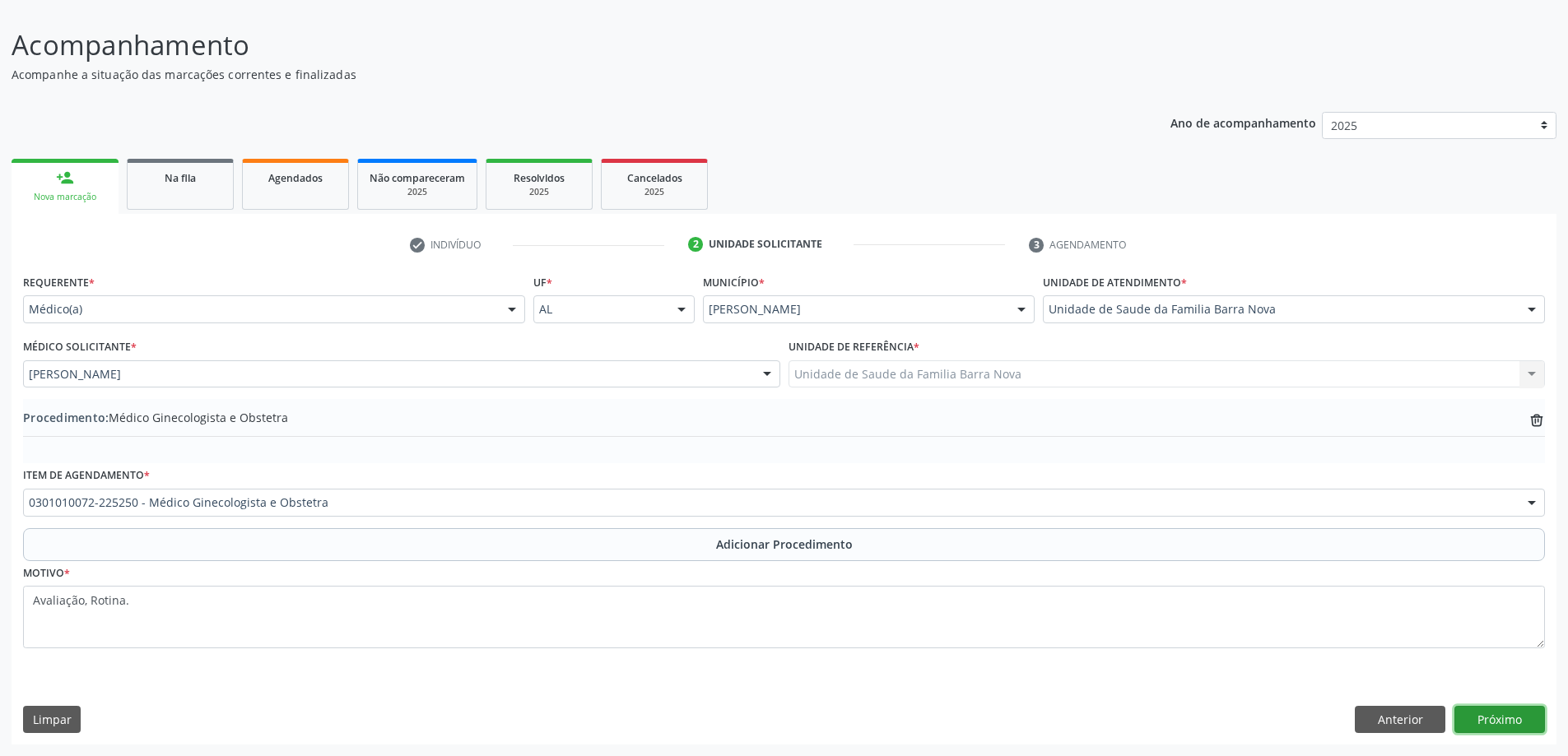
click at [1496, 726] on button "Próximo" at bounding box center [1499, 719] width 90 height 28
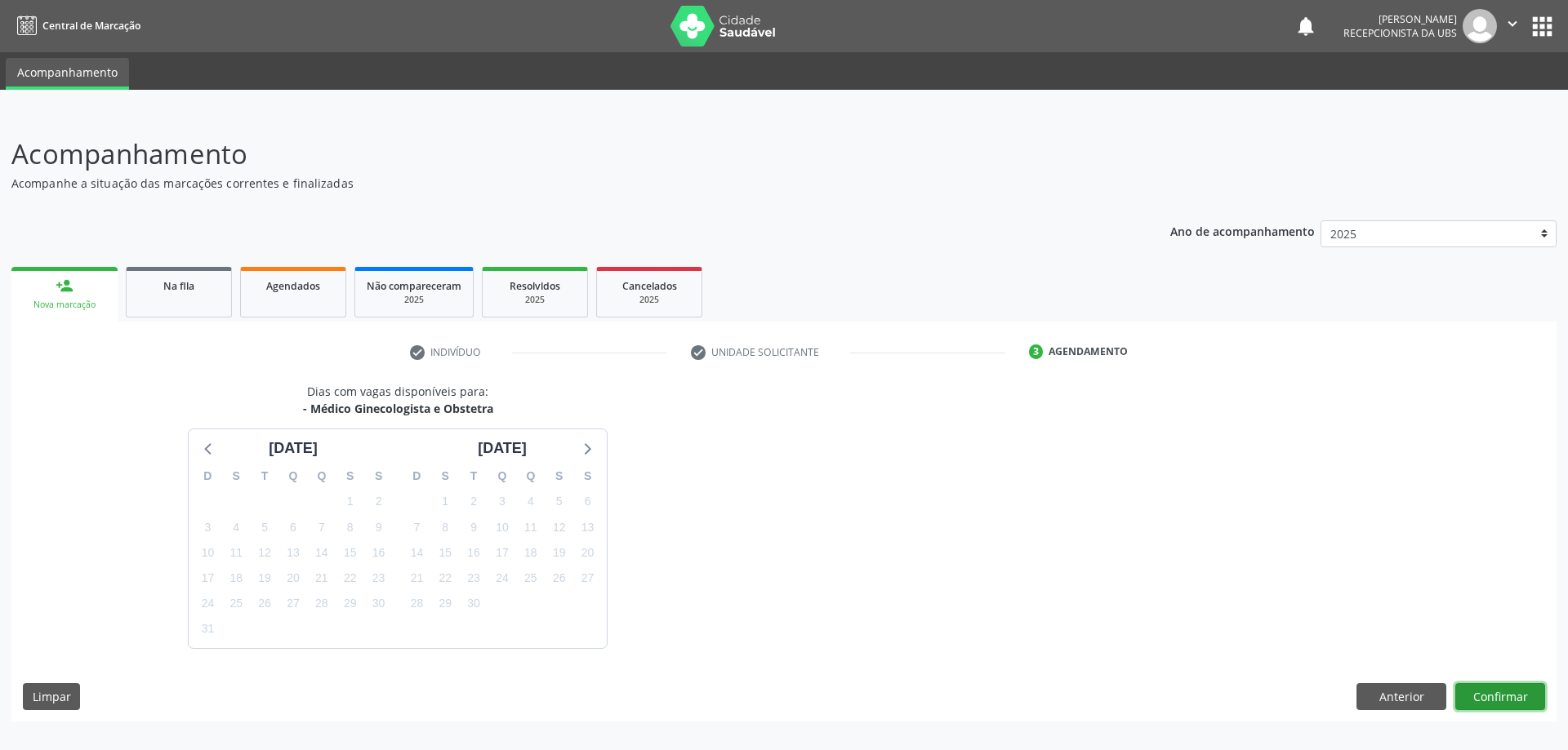
click at [1488, 697] on button "Confirmar" at bounding box center [1500, 697] width 90 height 28
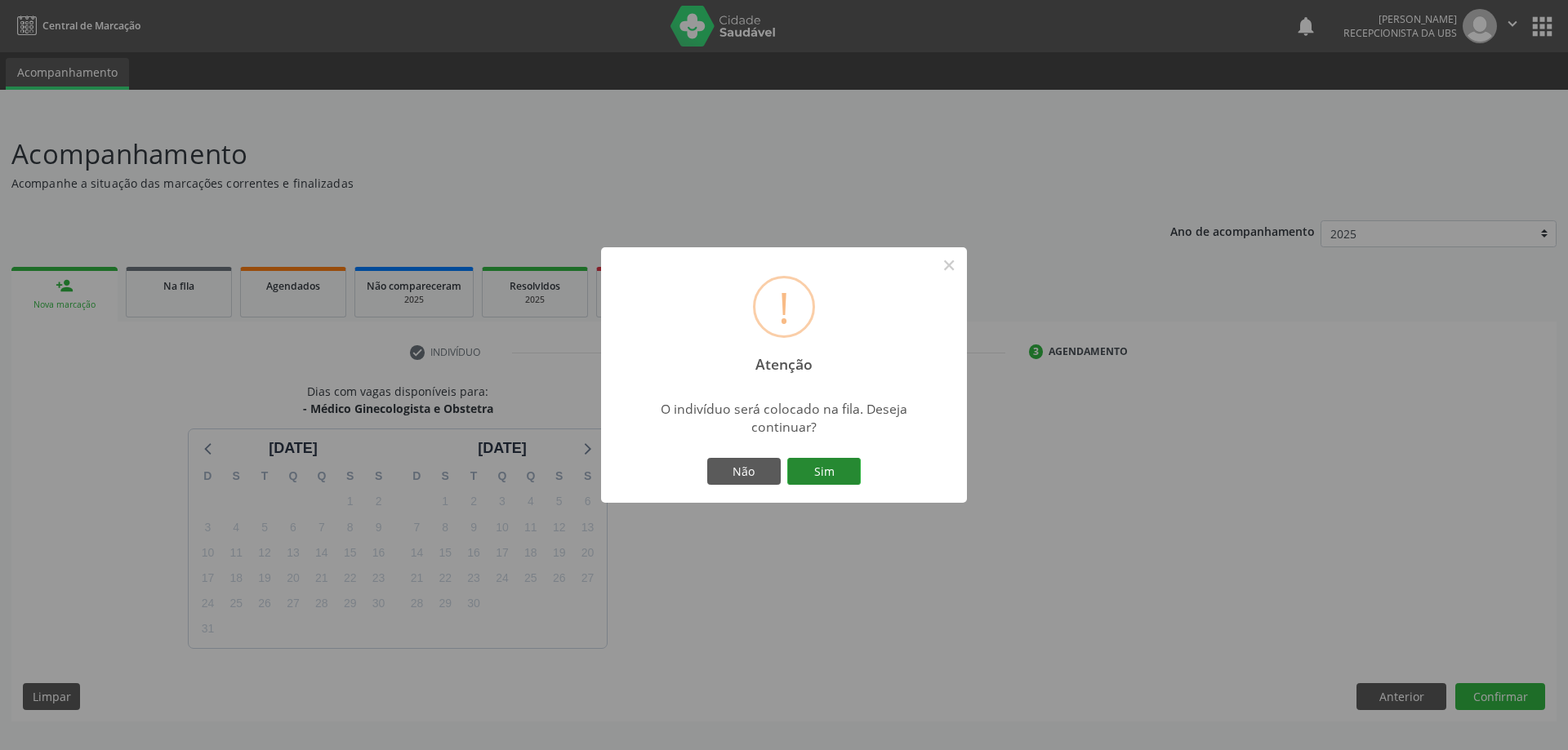
click at [836, 476] on button "Sim" at bounding box center [824, 472] width 73 height 28
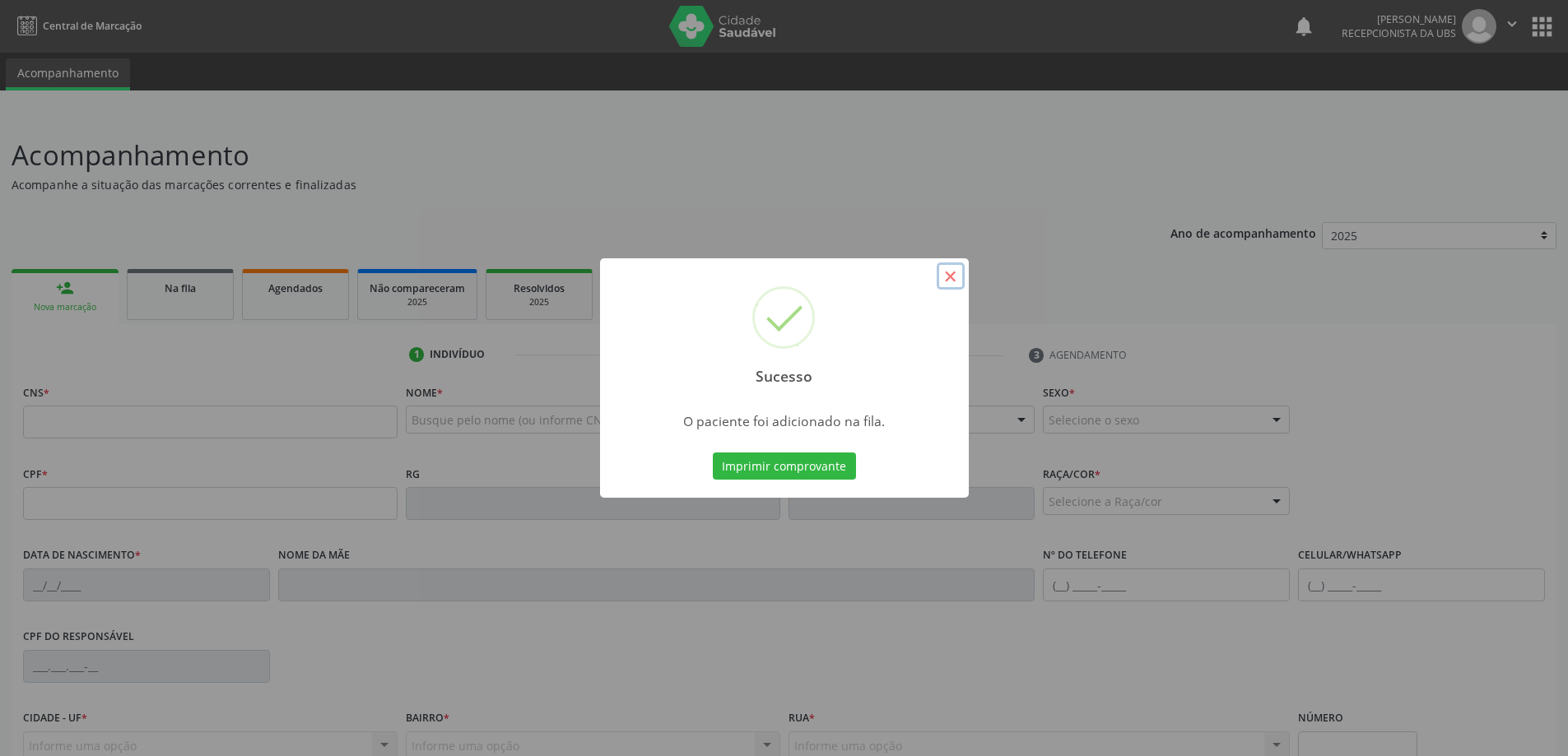
click at [948, 280] on button "×" at bounding box center [950, 277] width 28 height 28
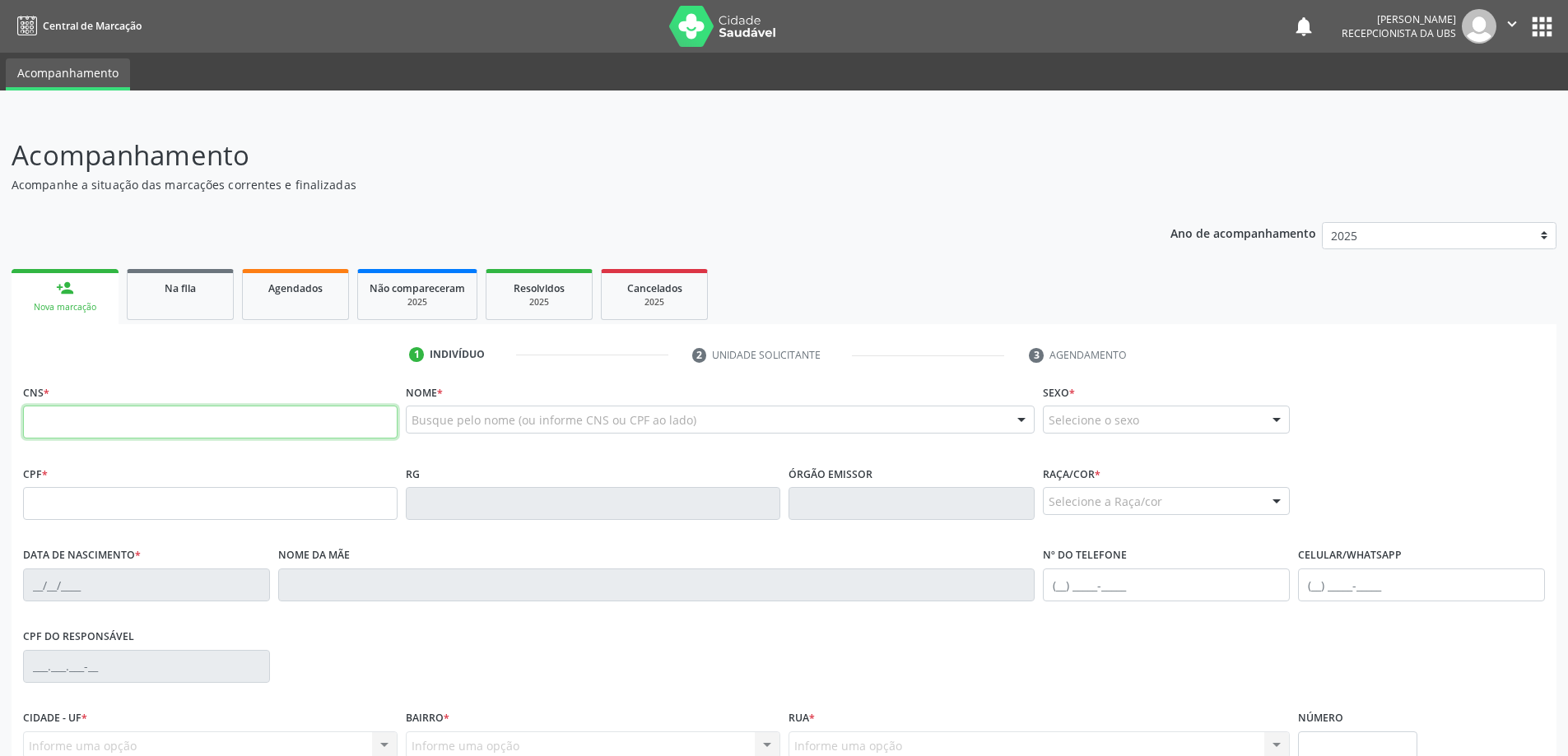
click at [181, 428] on input "text" at bounding box center [210, 422] width 374 height 33
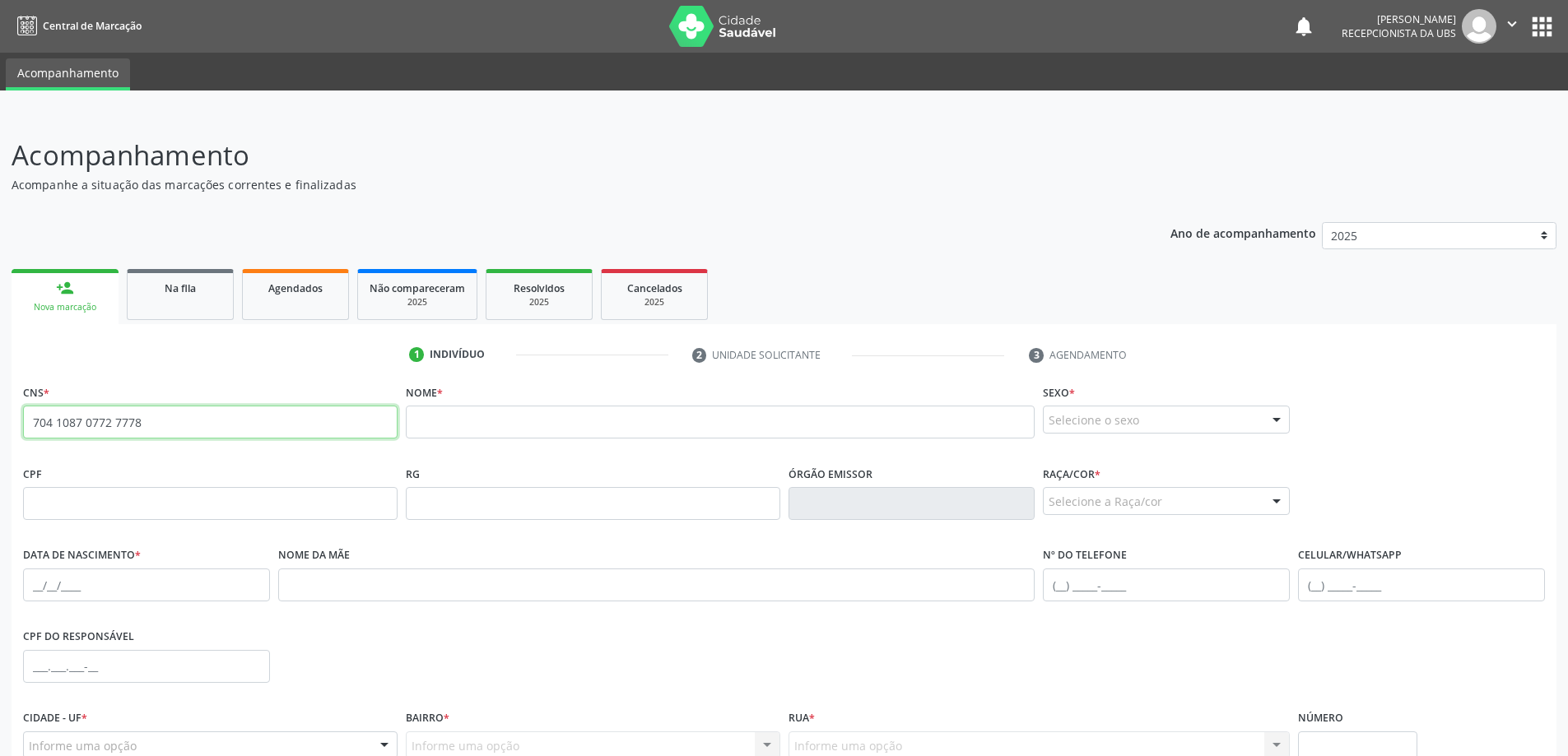
click at [285, 424] on input "704 1087 0772 7778" at bounding box center [210, 422] width 374 height 33
type input "7"
type input "704 1087 0727 7780"
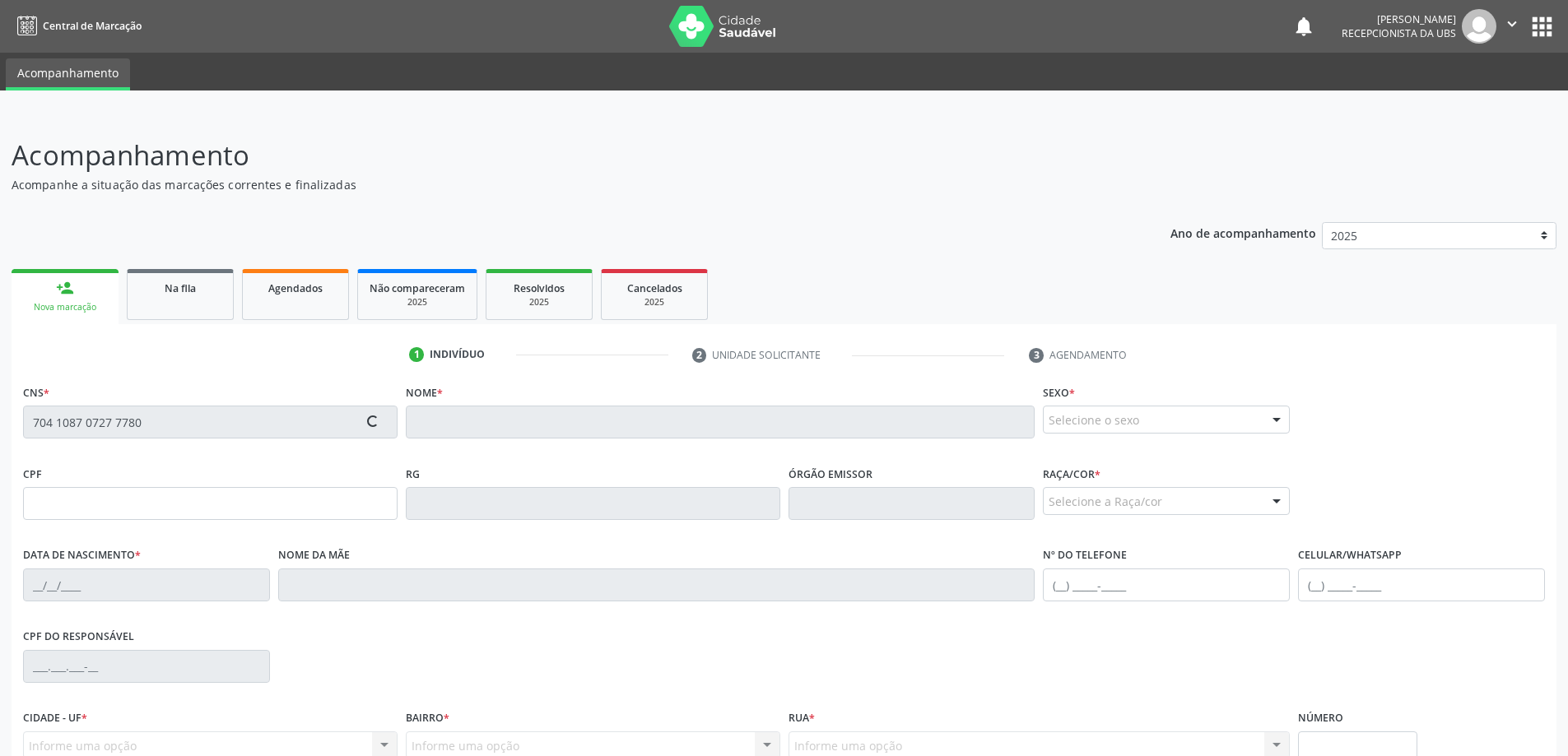
scroll to position [159, 0]
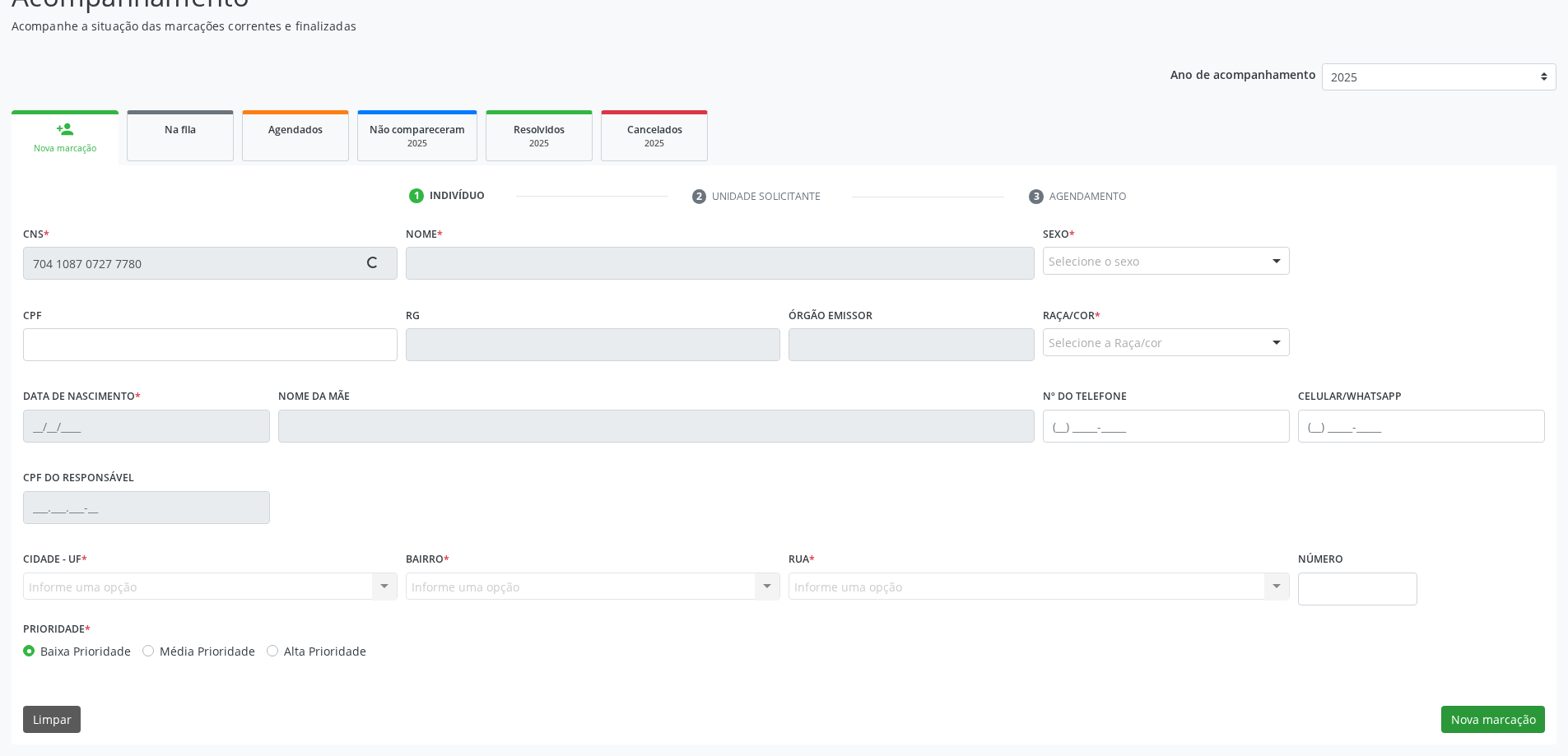
type input "024.064.814-50"
type input "[DATE]"
type input "[PERSON_NAME]"
type input "[PHONE_NUMBER]"
type input "09"
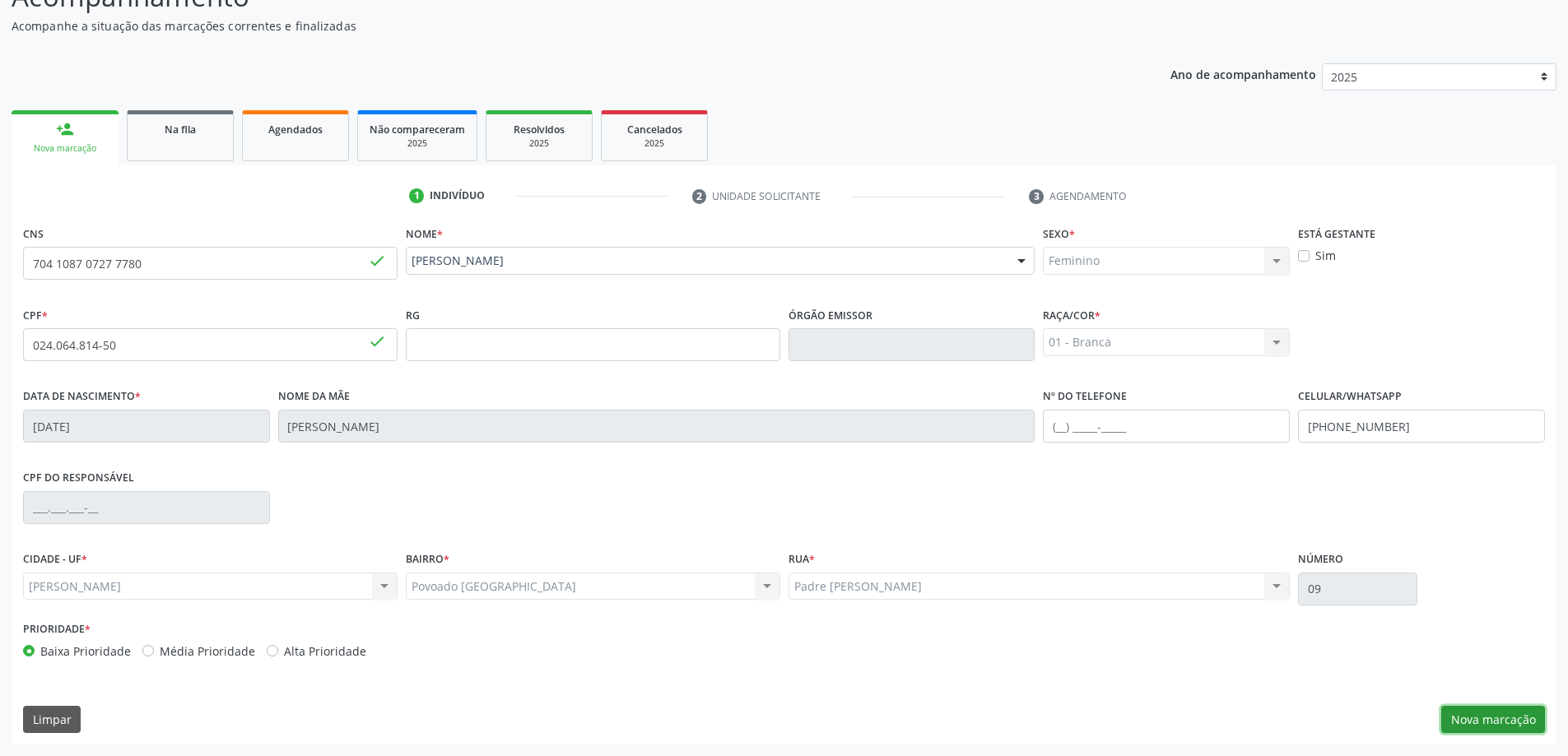
click at [1489, 719] on button "Nova marcação" at bounding box center [1492, 719] width 104 height 28
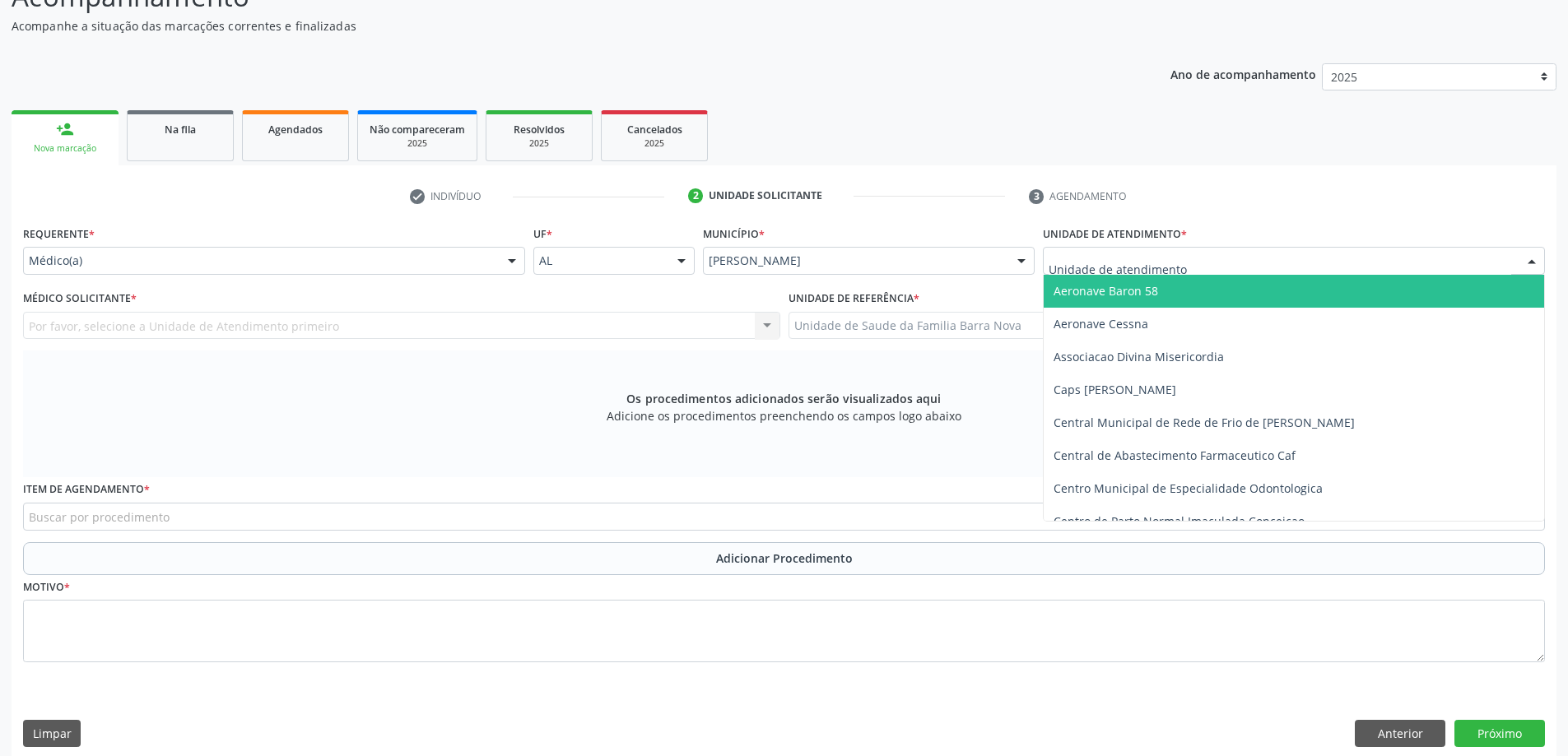
click at [1162, 255] on input "text" at bounding box center [1280, 269] width 463 height 33
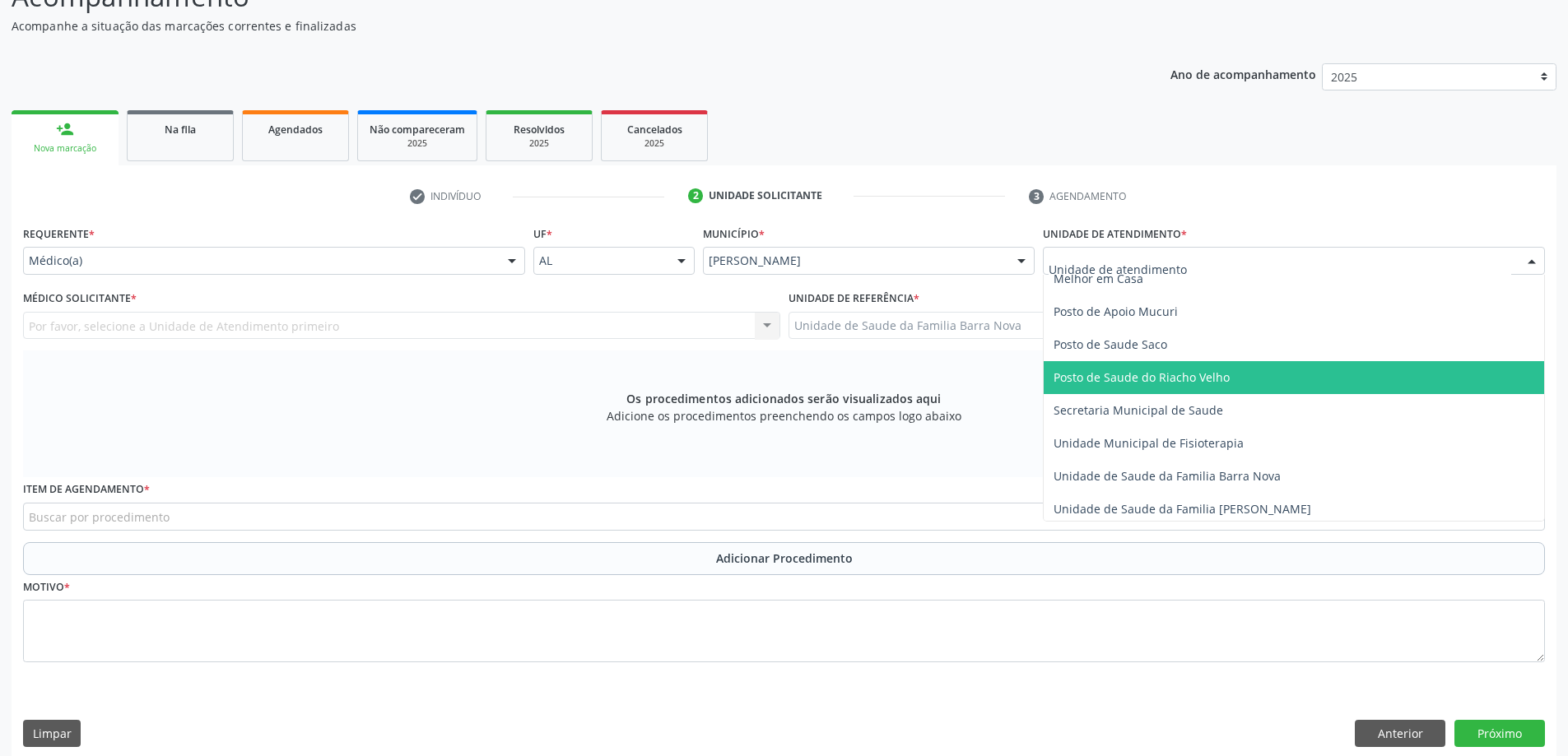
scroll to position [740, 0]
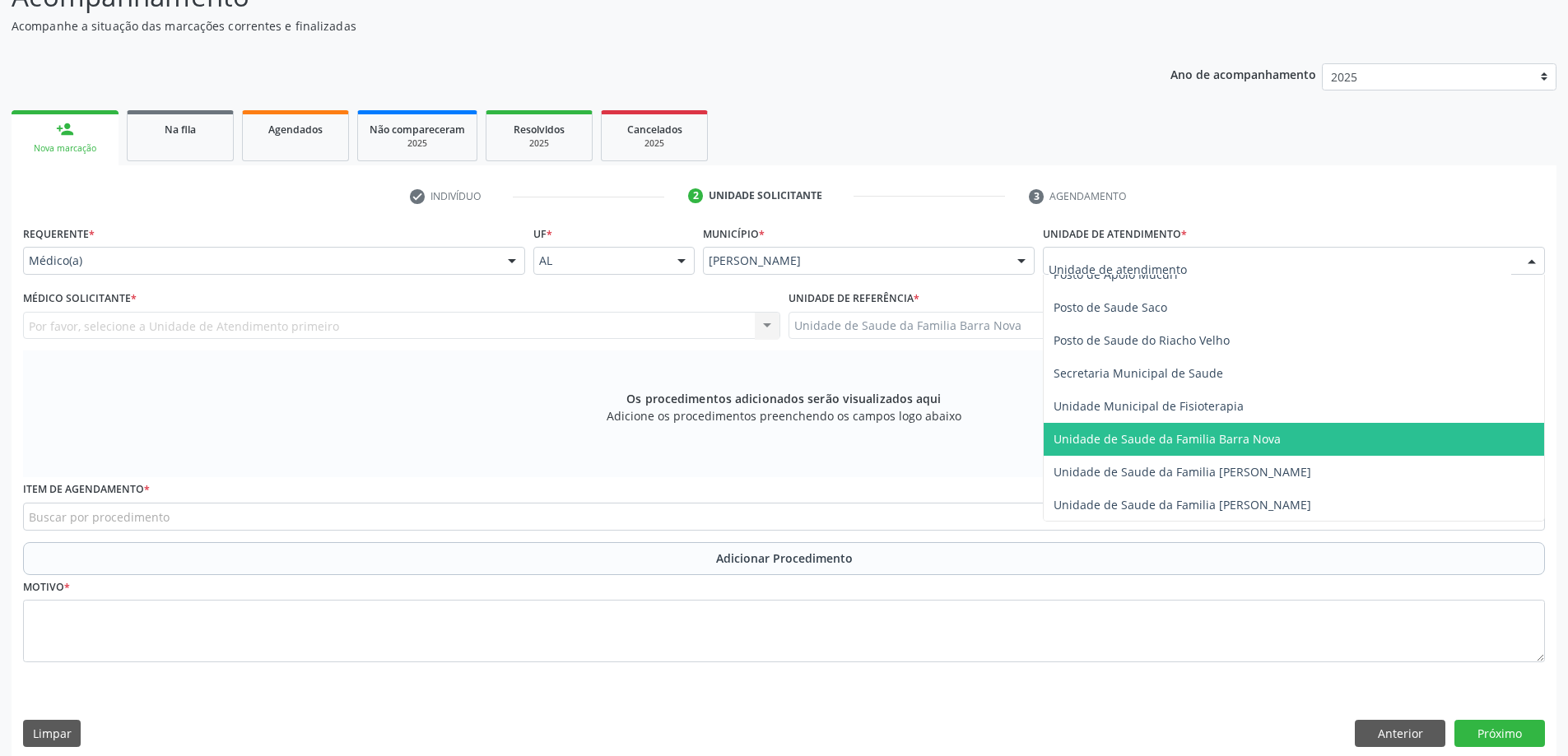
click at [1255, 448] on span "Unidade de Saude da Familia Barra Nova" at bounding box center [1293, 439] width 500 height 33
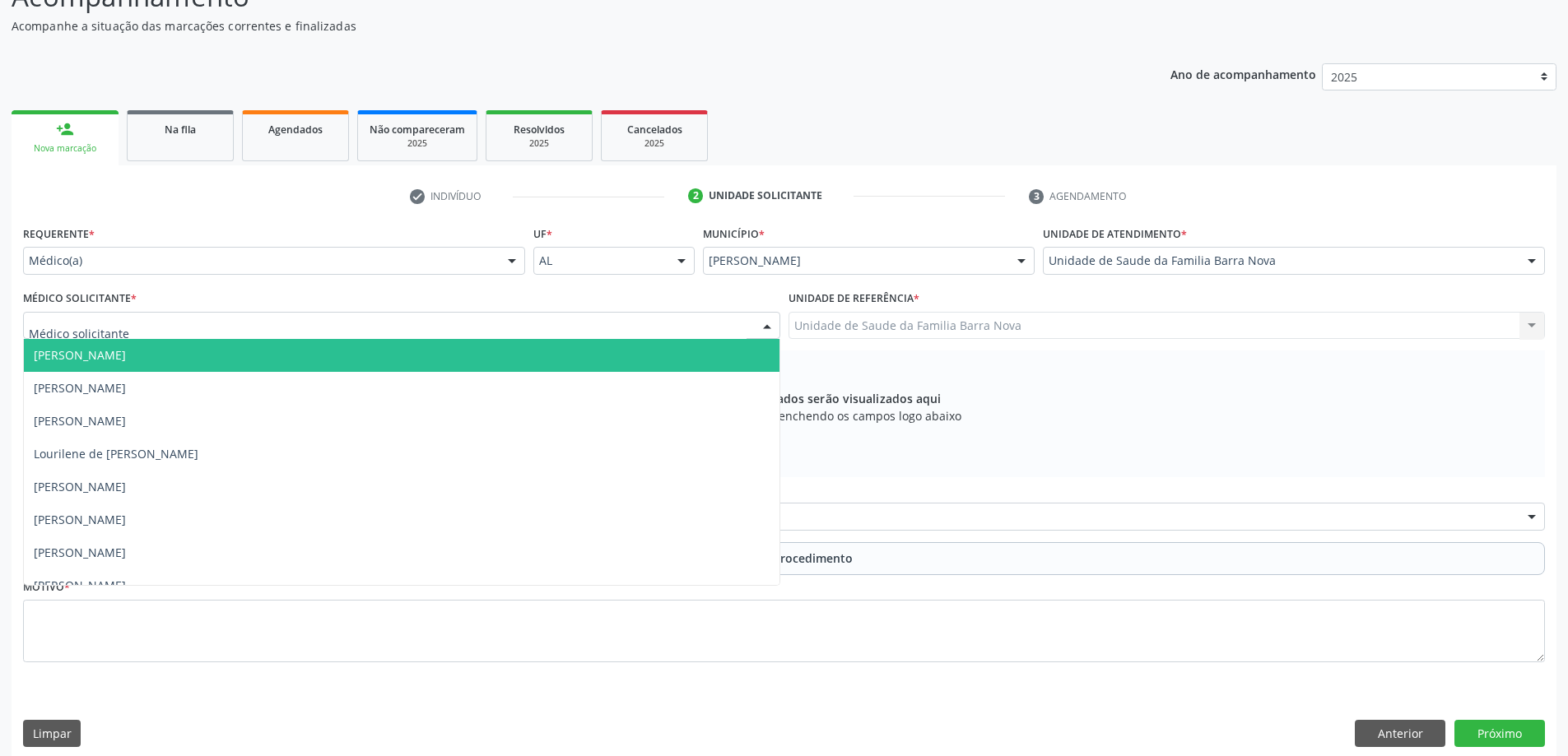
click at [646, 334] on div at bounding box center [401, 325] width 757 height 28
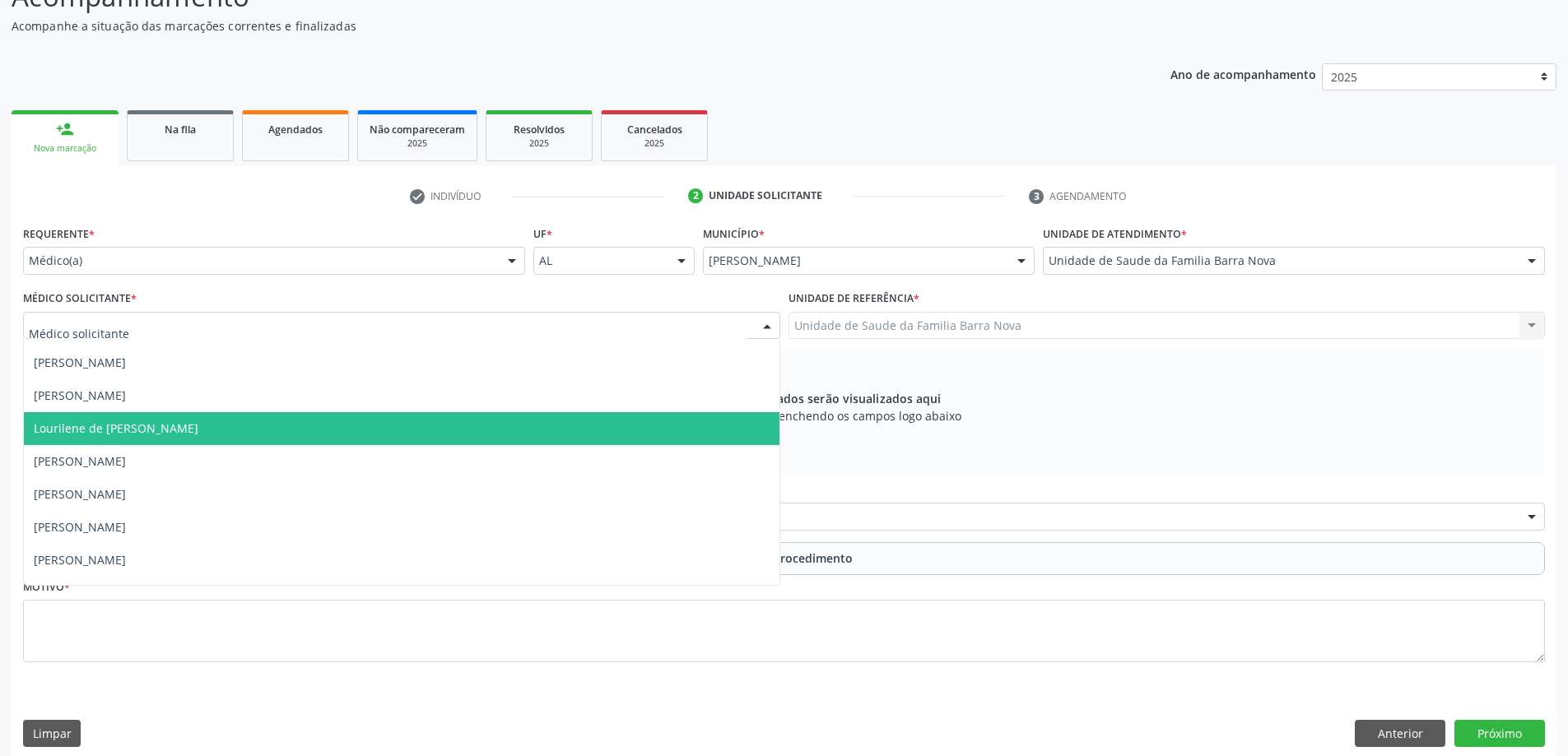
scroll to position [50, 0]
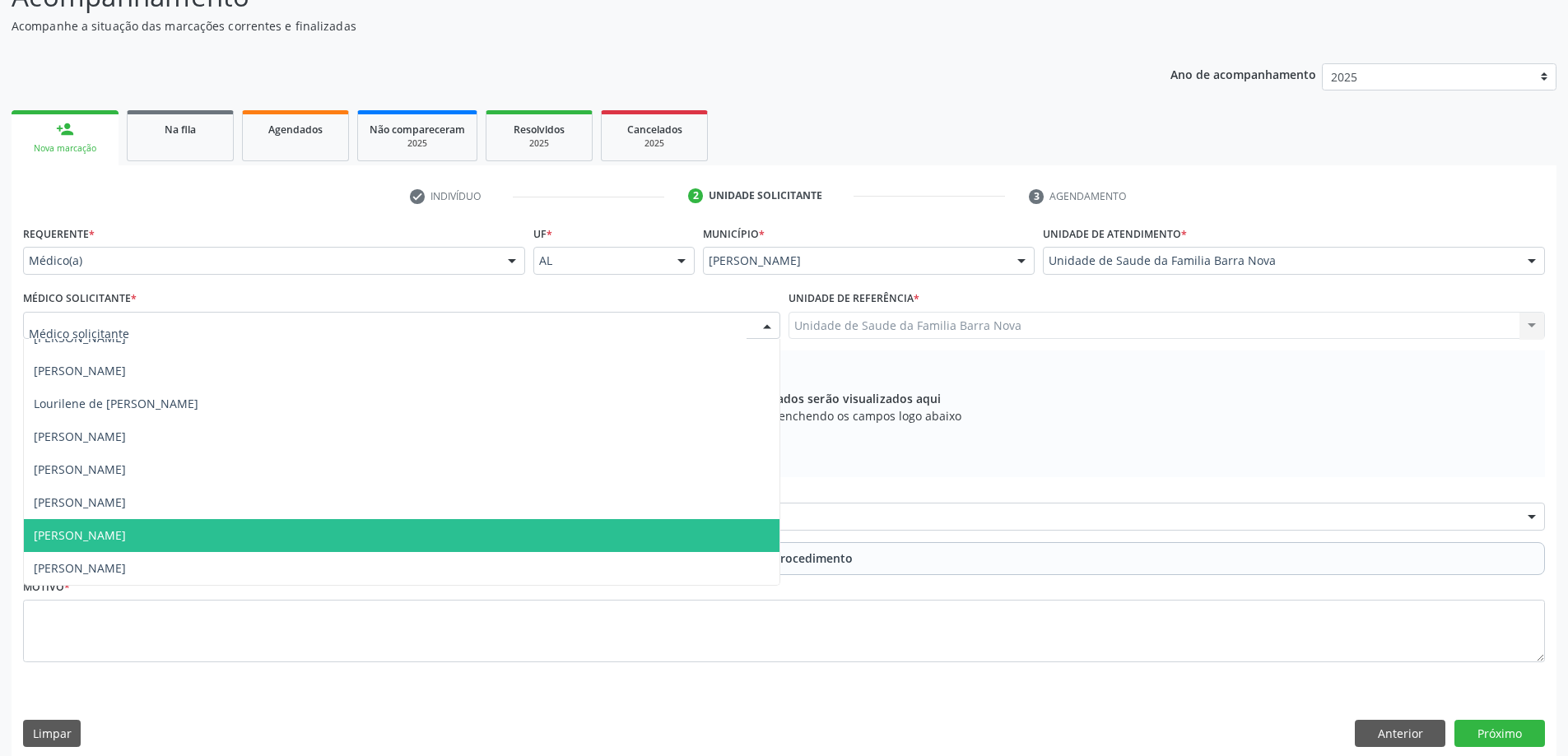
click at [550, 541] on span "[PERSON_NAME]" at bounding box center [401, 536] width 755 height 33
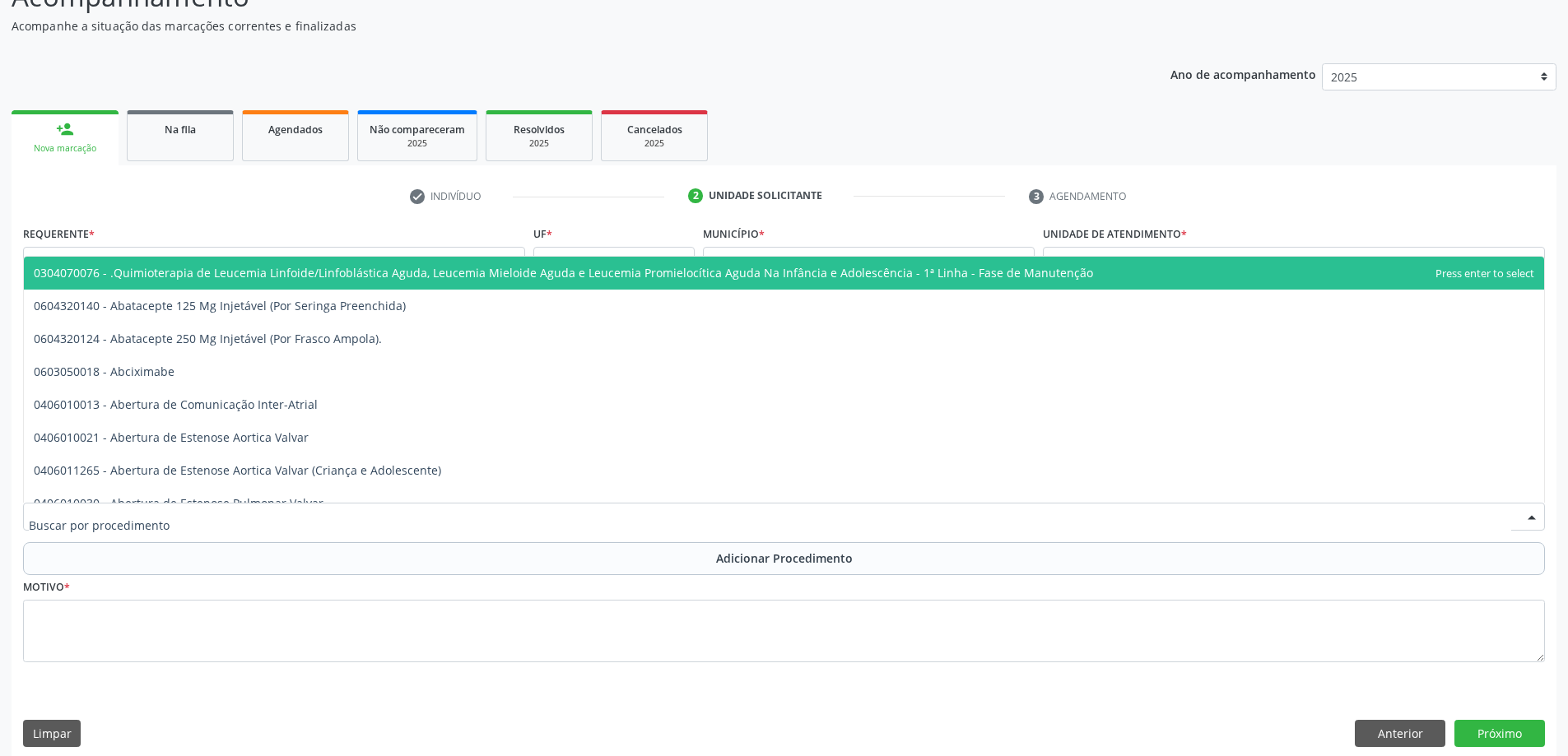
click at [387, 515] on div at bounding box center [783, 517] width 1522 height 28
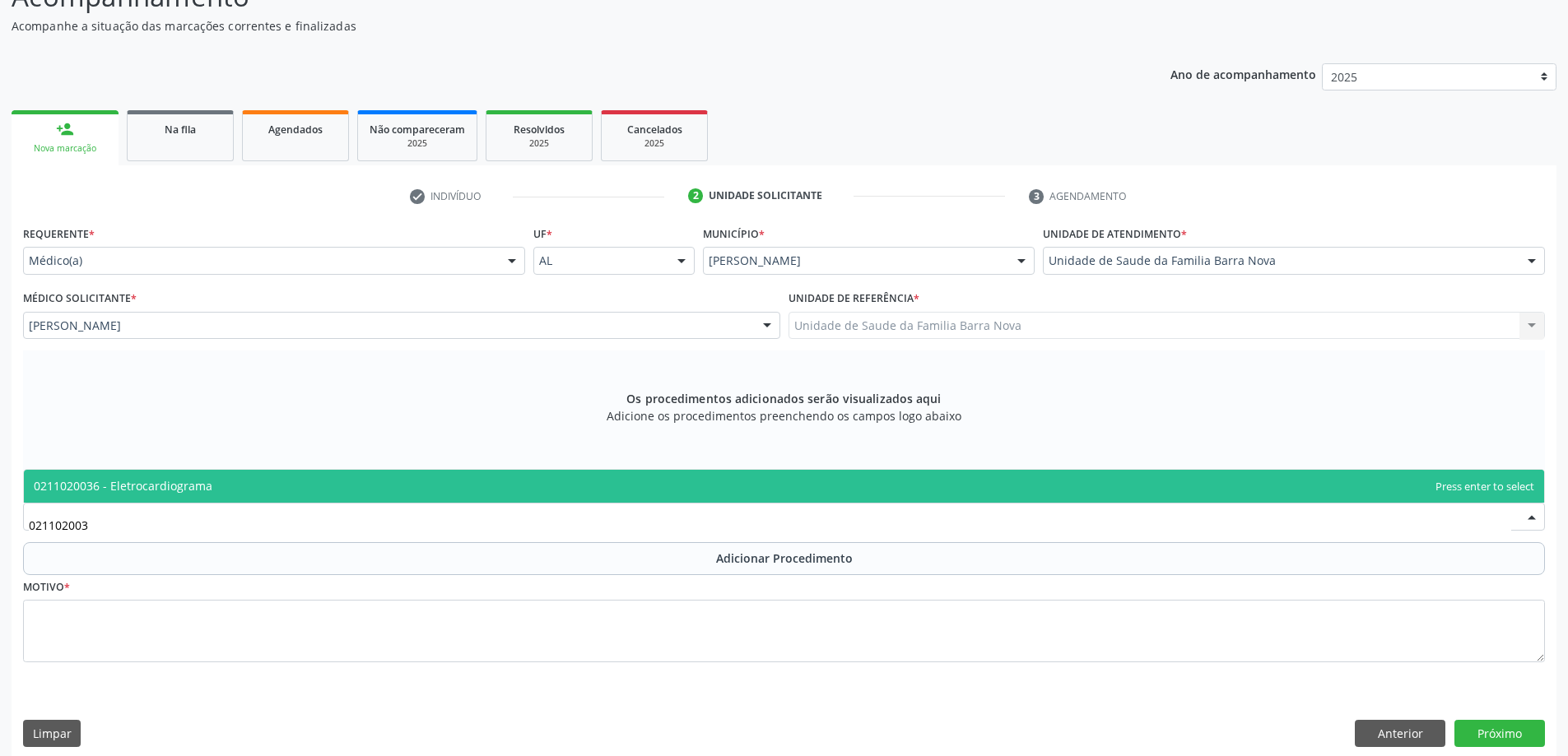
type input "0211020036"
click at [754, 501] on span "0211020036 - Eletrocardiograma" at bounding box center [783, 486] width 1520 height 33
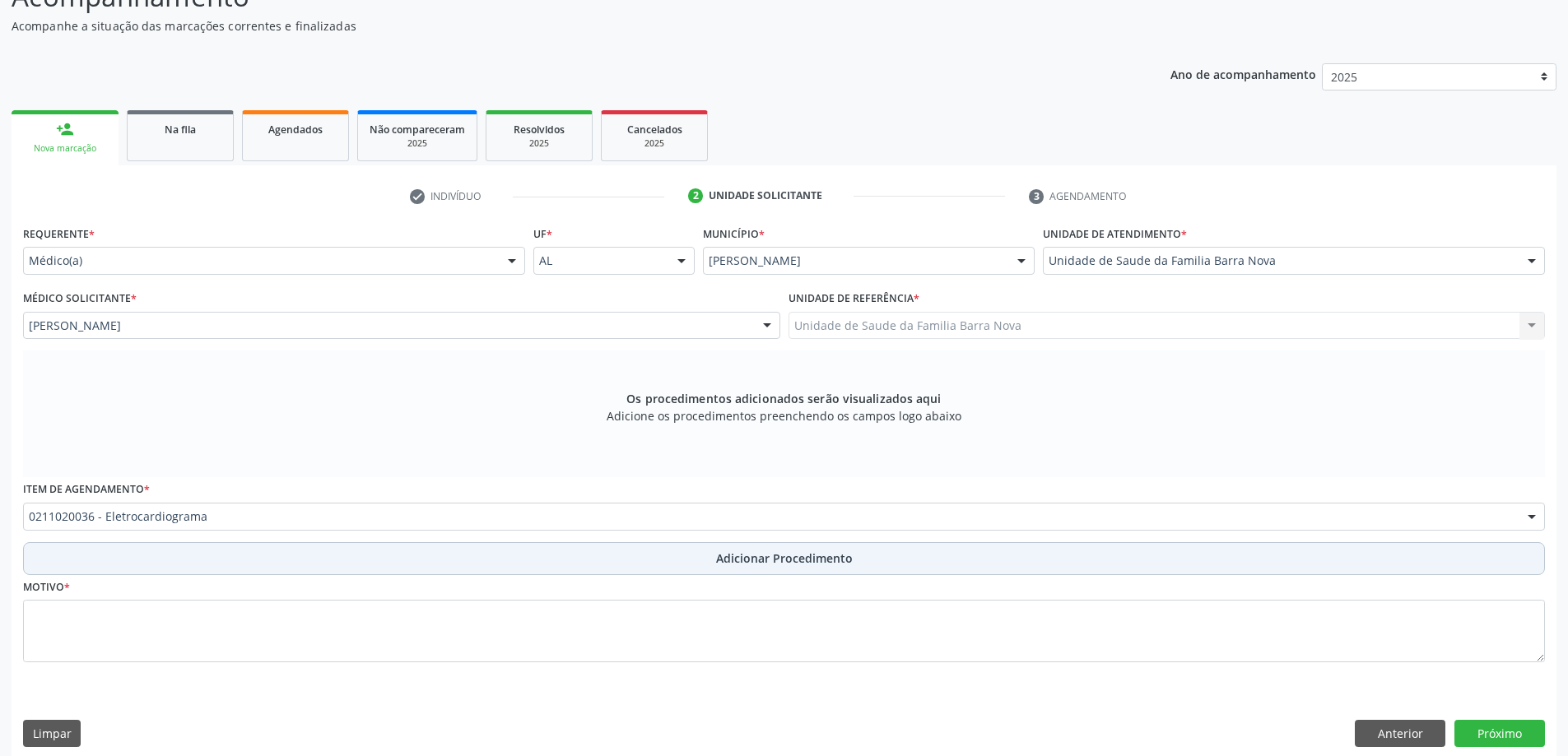
click at [752, 556] on span "Adicionar Procedimento" at bounding box center [784, 559] width 137 height 17
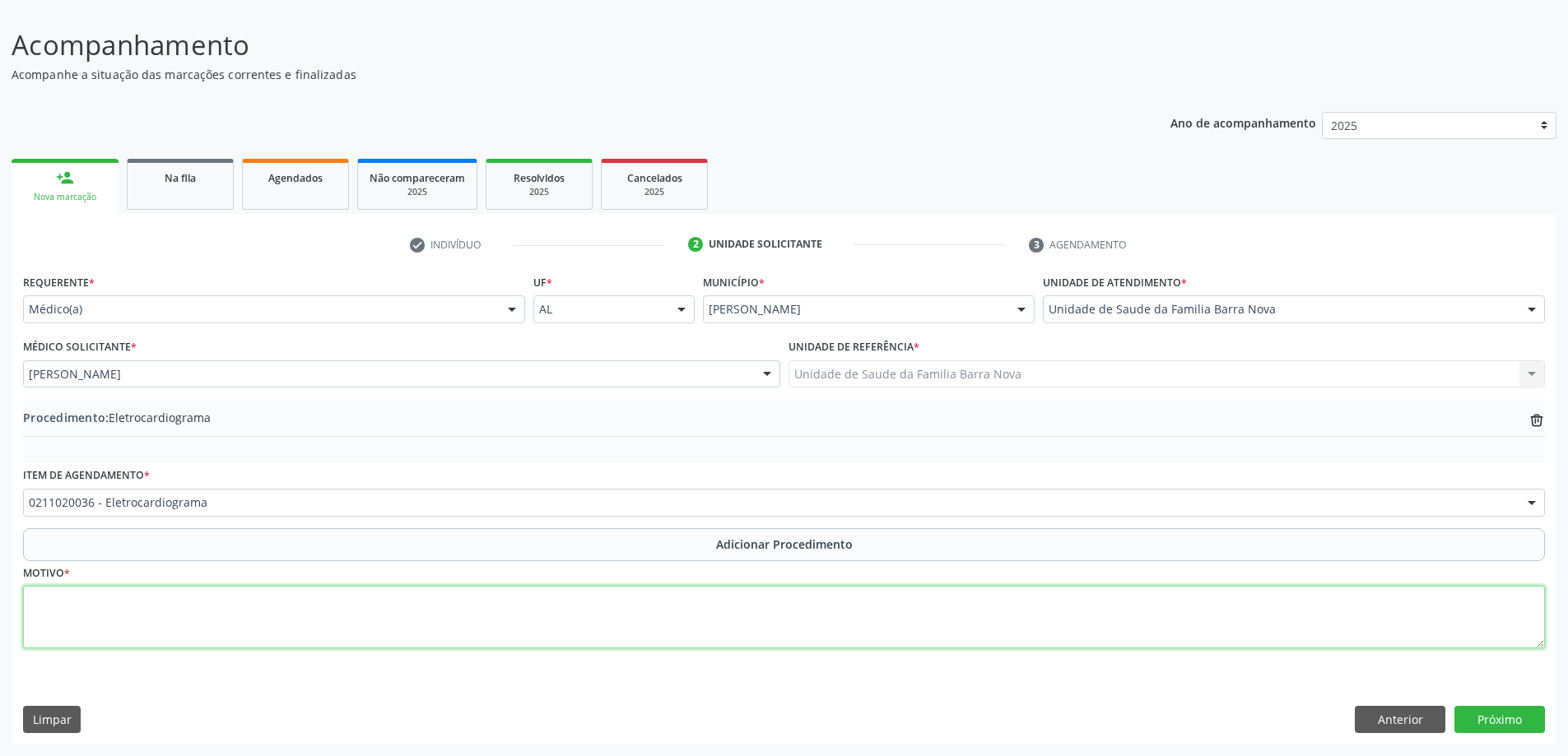
click at [347, 617] on textarea at bounding box center [783, 617] width 1522 height 63
type textarea "Dor toracica."
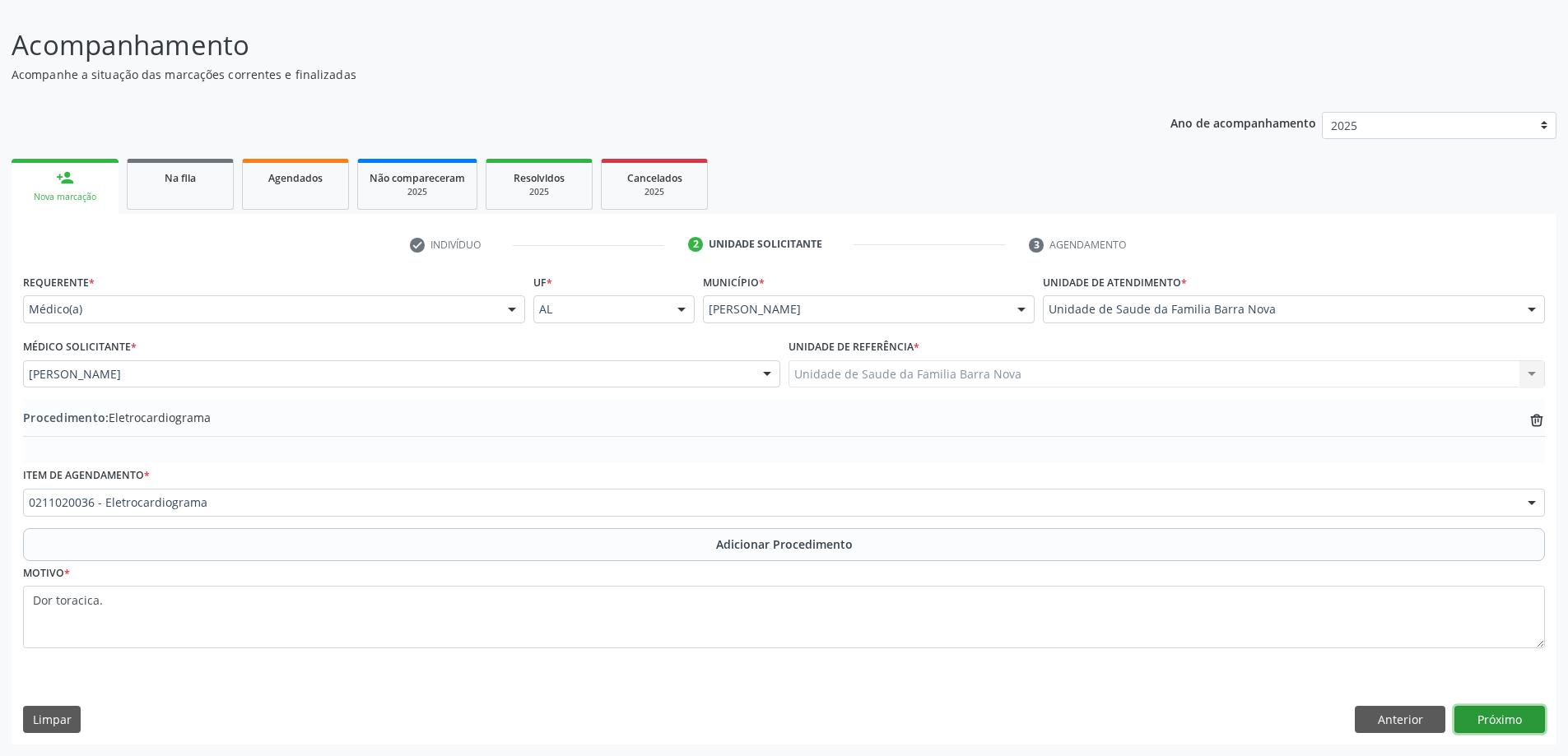
click at [1496, 718] on button "Próximo" at bounding box center [1499, 719] width 90 height 28
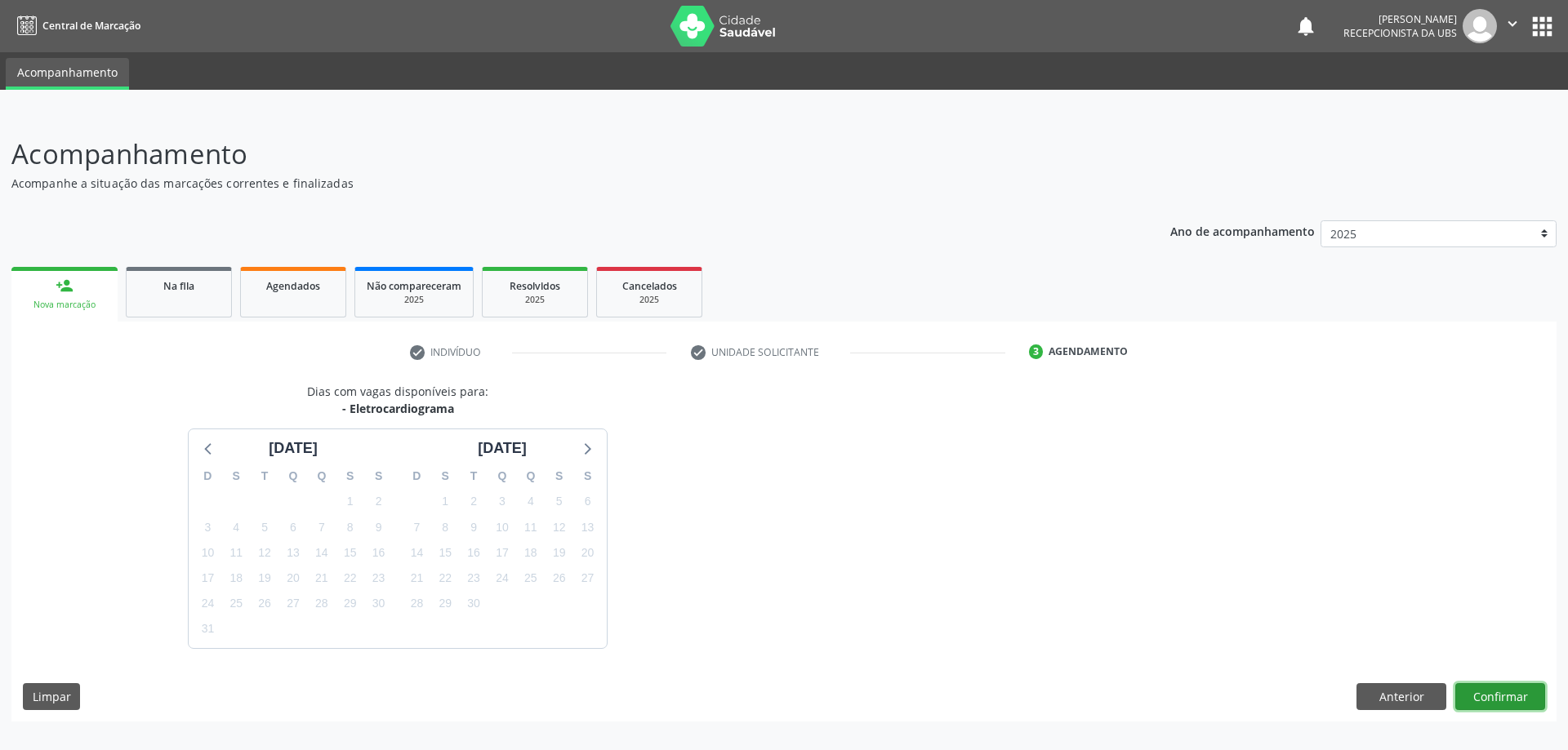
click at [1510, 701] on button "Confirmar" at bounding box center [1500, 697] width 90 height 28
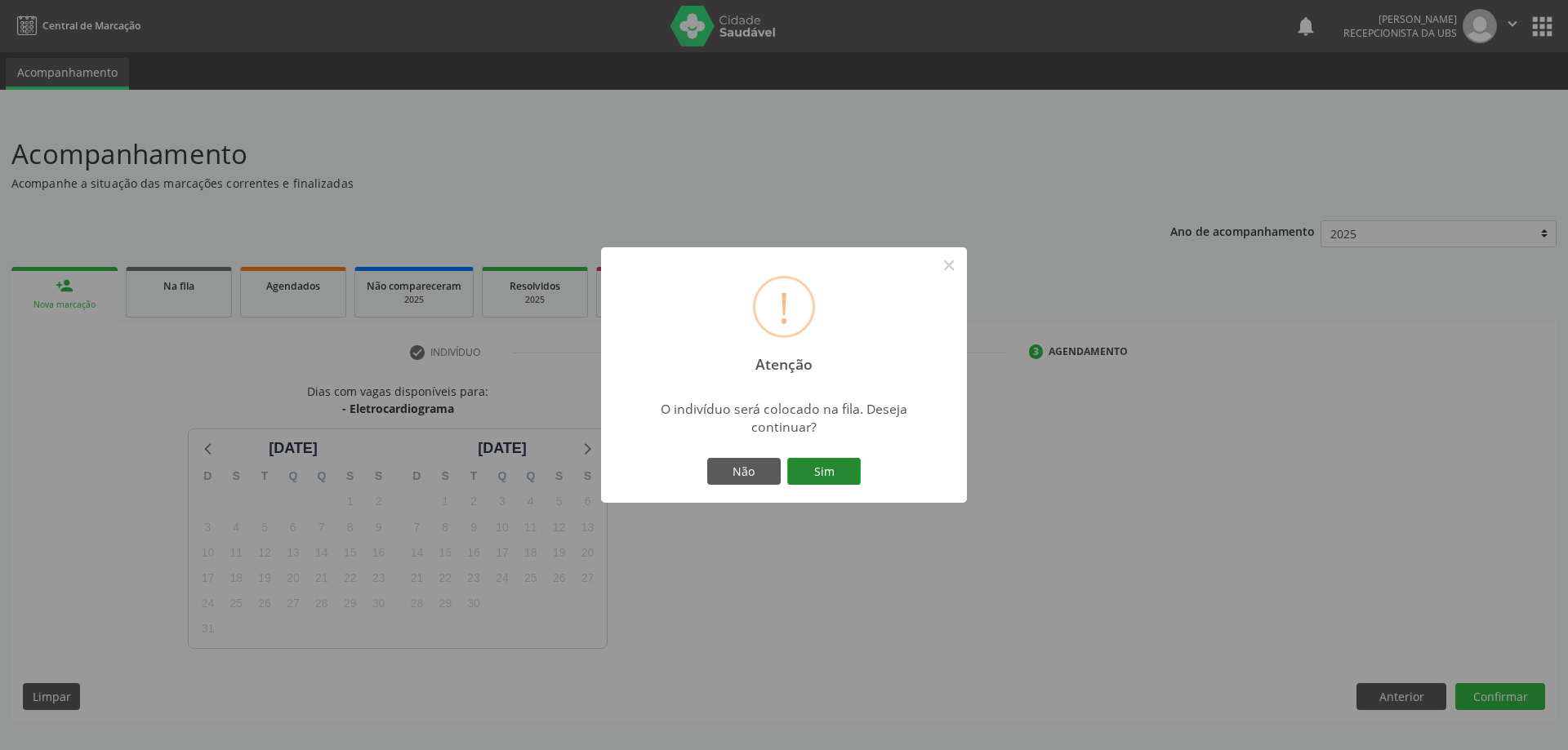
click at [839, 472] on button "Sim" at bounding box center [824, 472] width 73 height 28
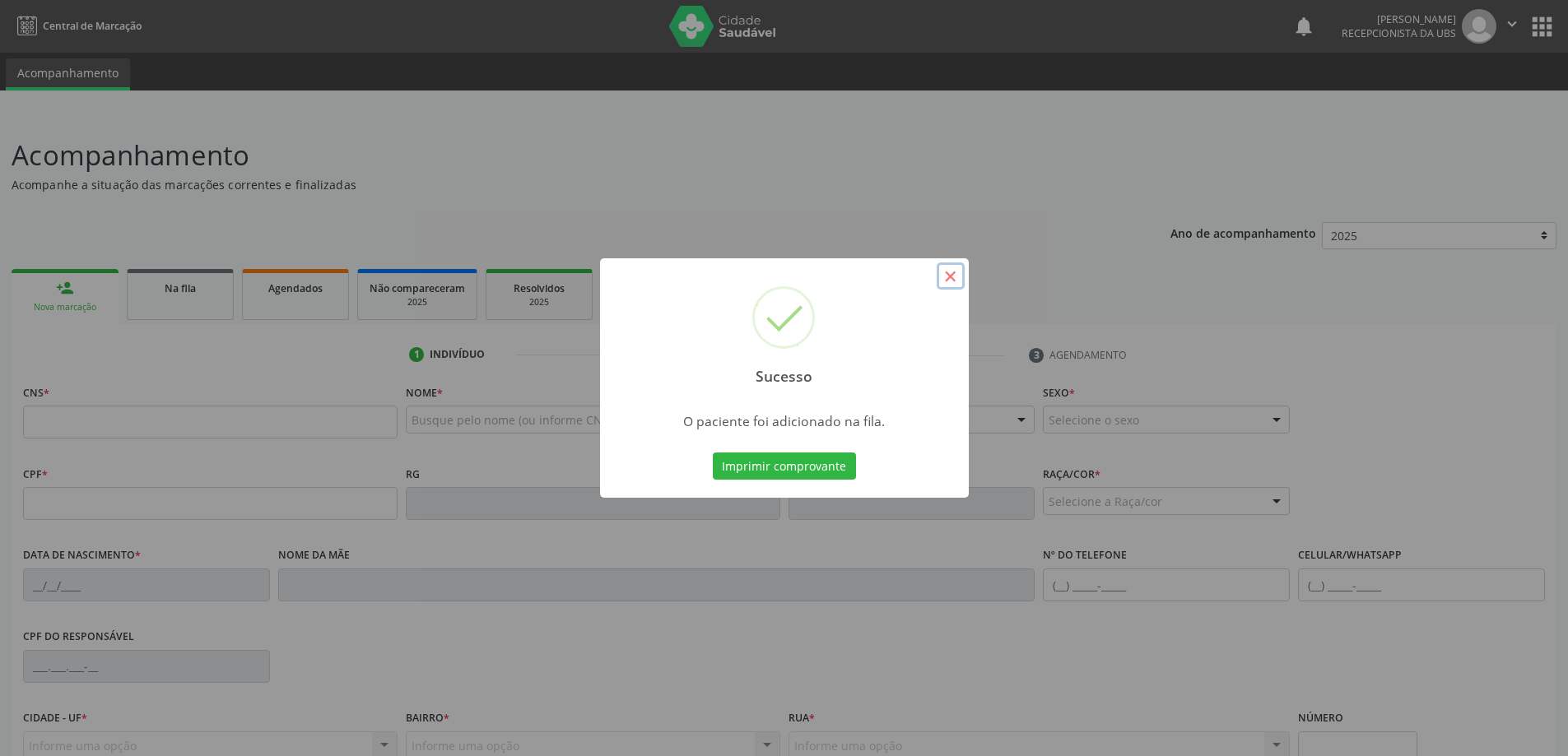
click at [945, 278] on button "×" at bounding box center [950, 277] width 28 height 28
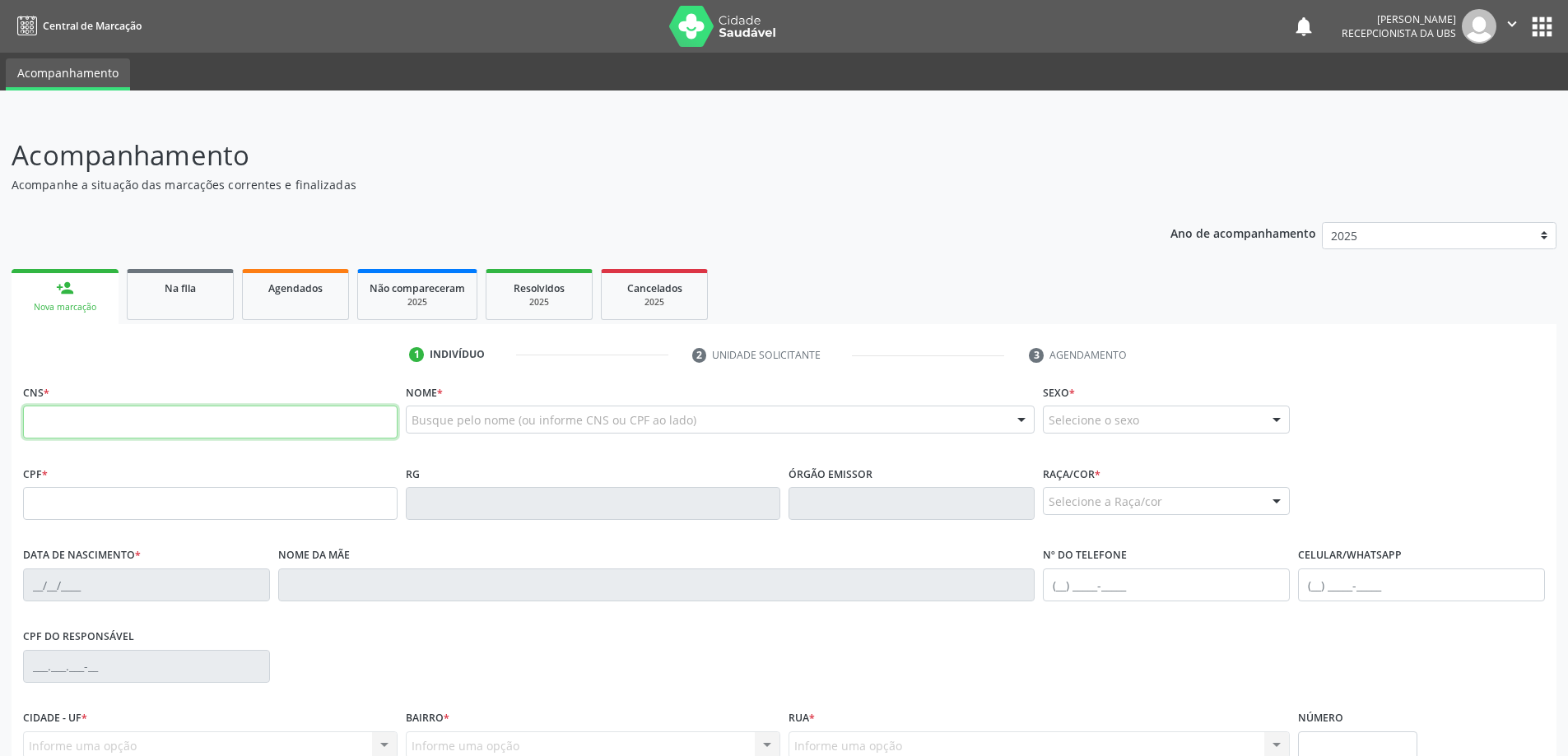
click at [111, 413] on input "text" at bounding box center [210, 422] width 374 height 33
type input "704 1087 0727 7780"
type input "024.064.814-50"
type input "[DATE]"
type input "[PERSON_NAME]"
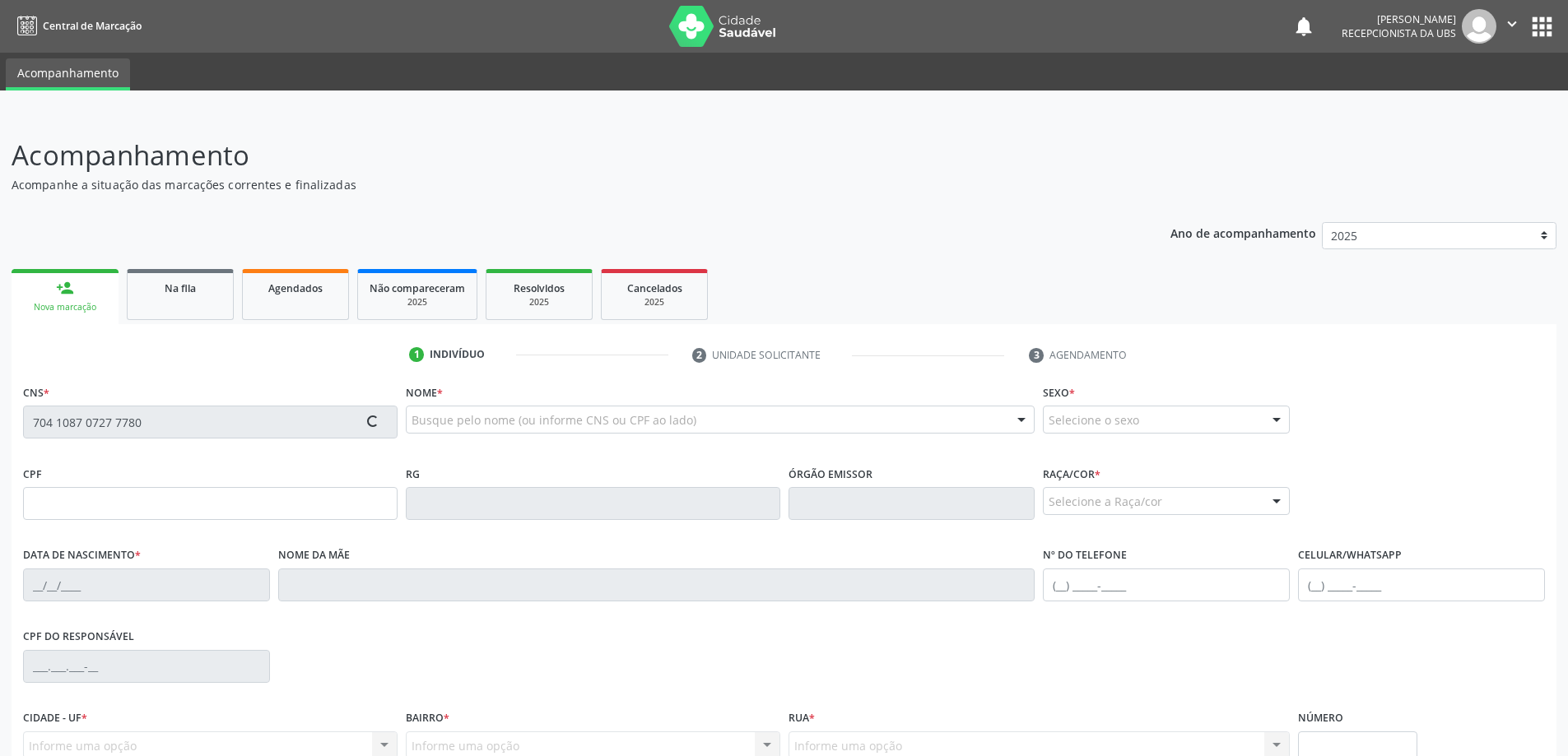
type input "[PHONE_NUMBER]"
type input "09"
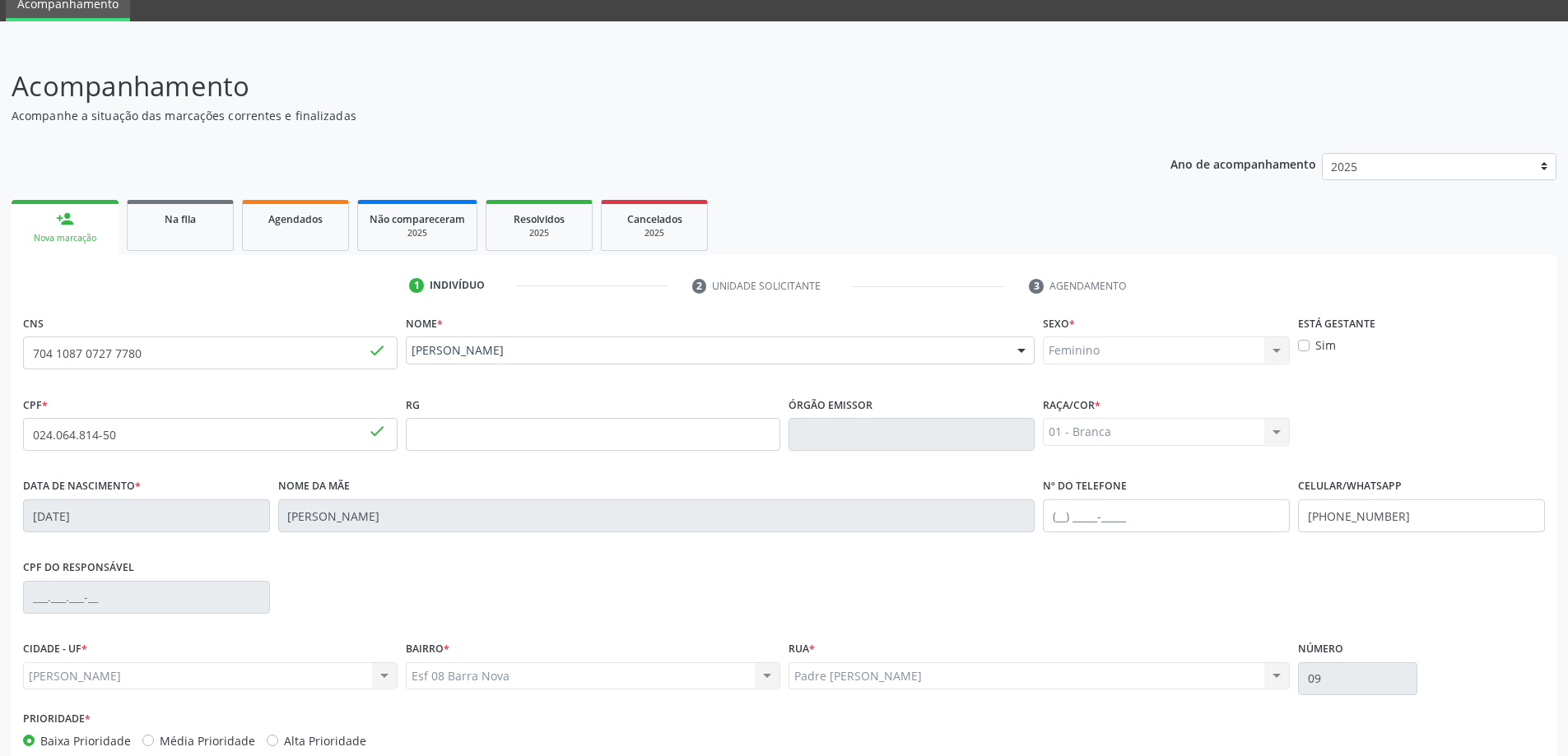
scroll to position [159, 0]
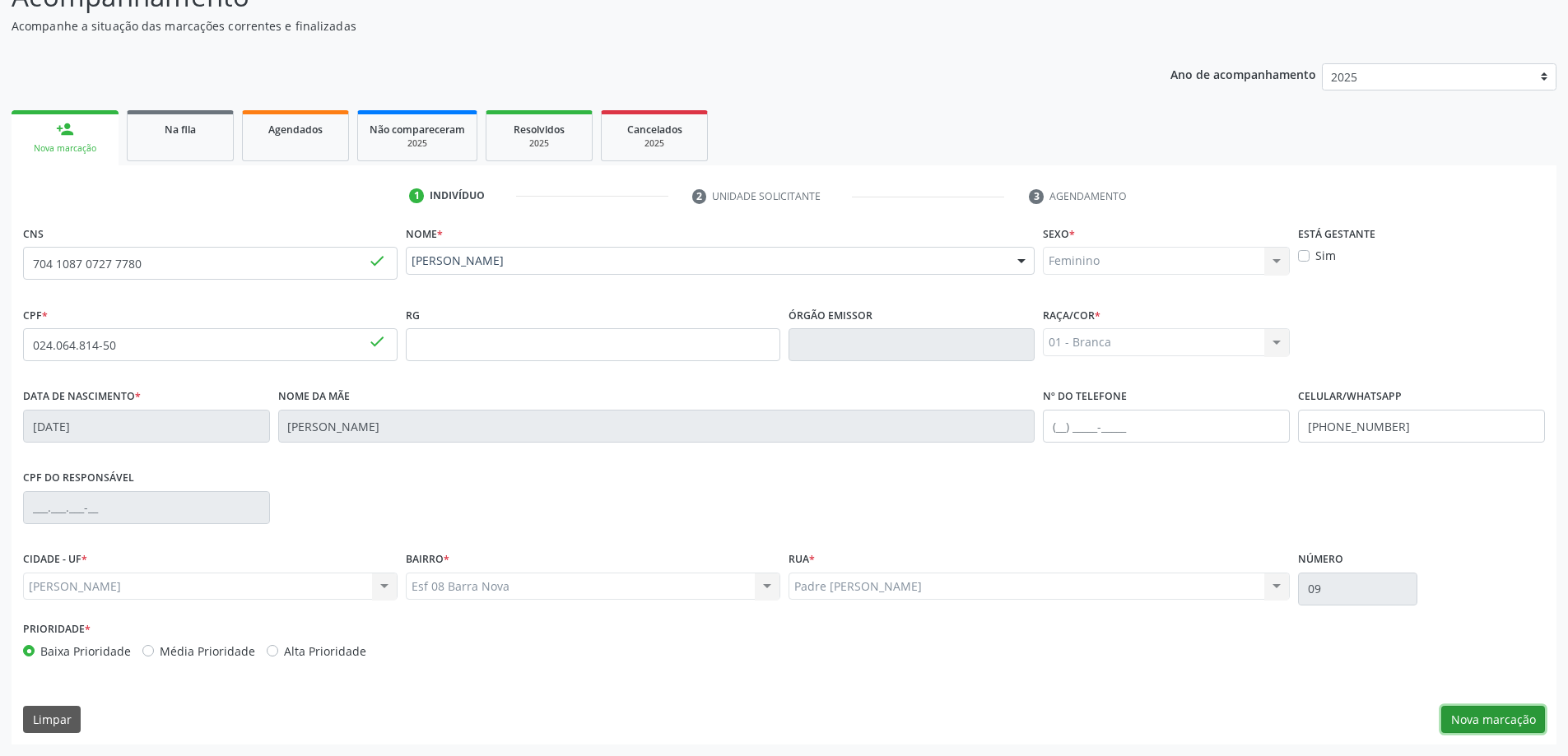
click at [1485, 726] on button "Nova marcação" at bounding box center [1492, 719] width 104 height 28
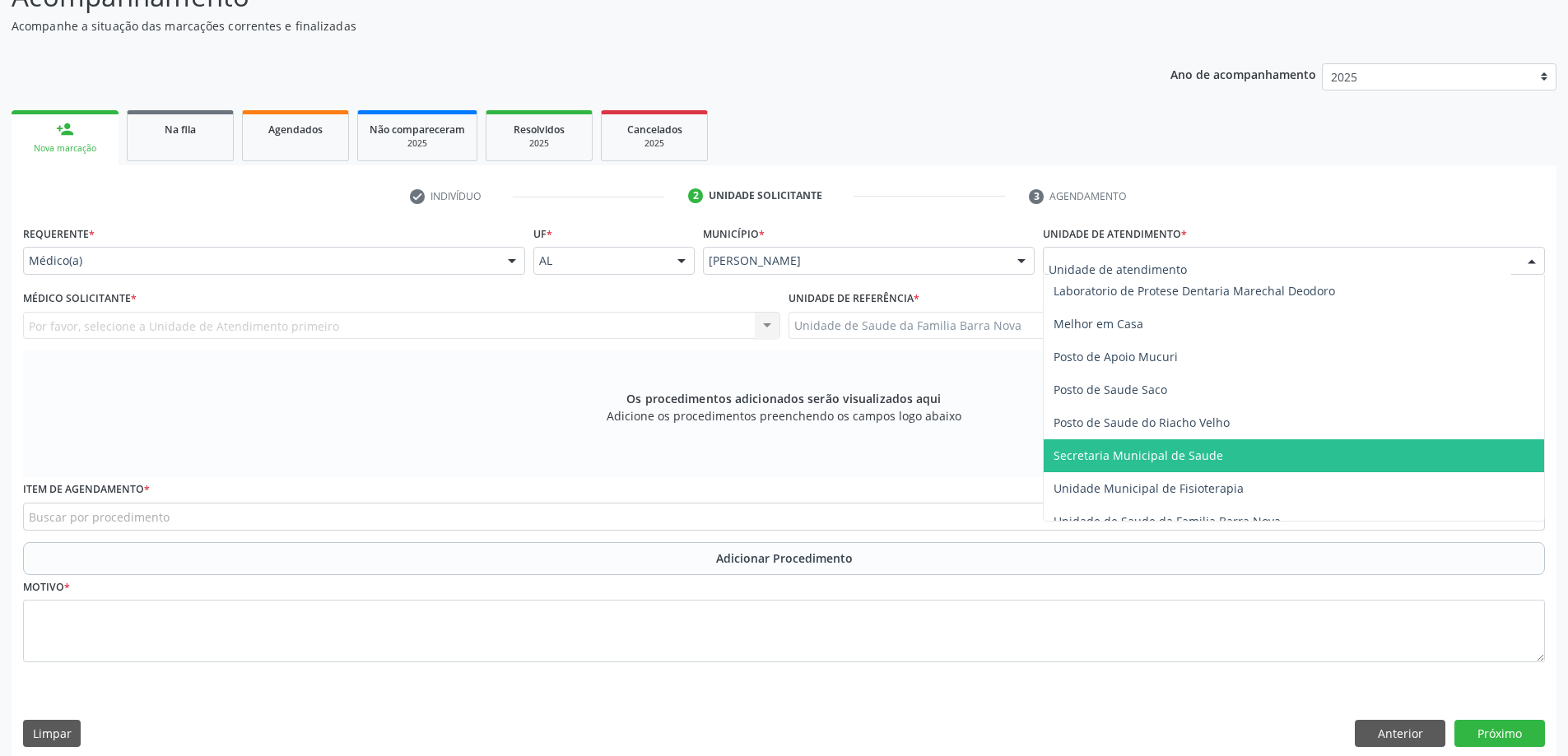
scroll to position [740, 0]
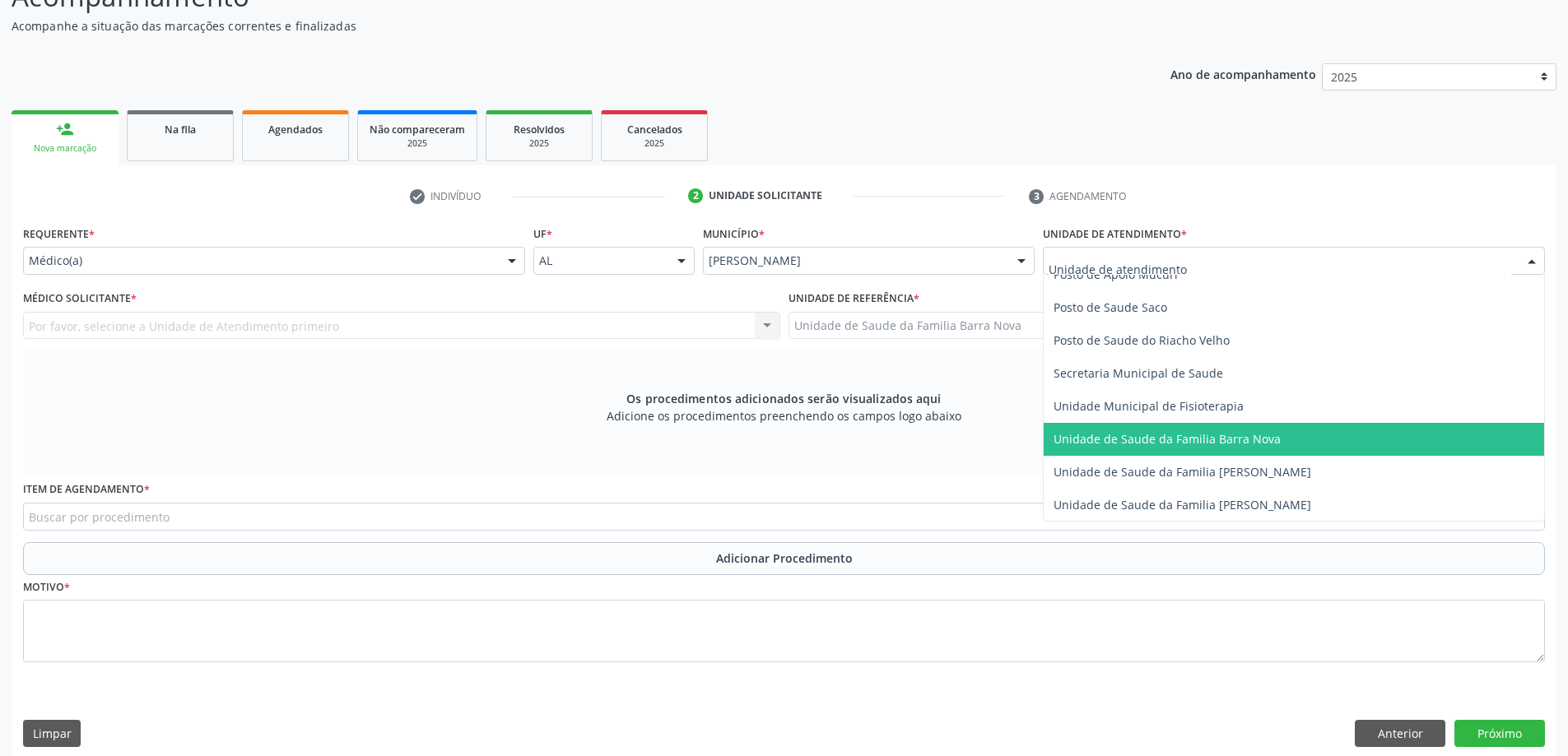
click at [1227, 448] on span "Unidade de Saude da Familia Barra Nova" at bounding box center [1293, 439] width 500 height 33
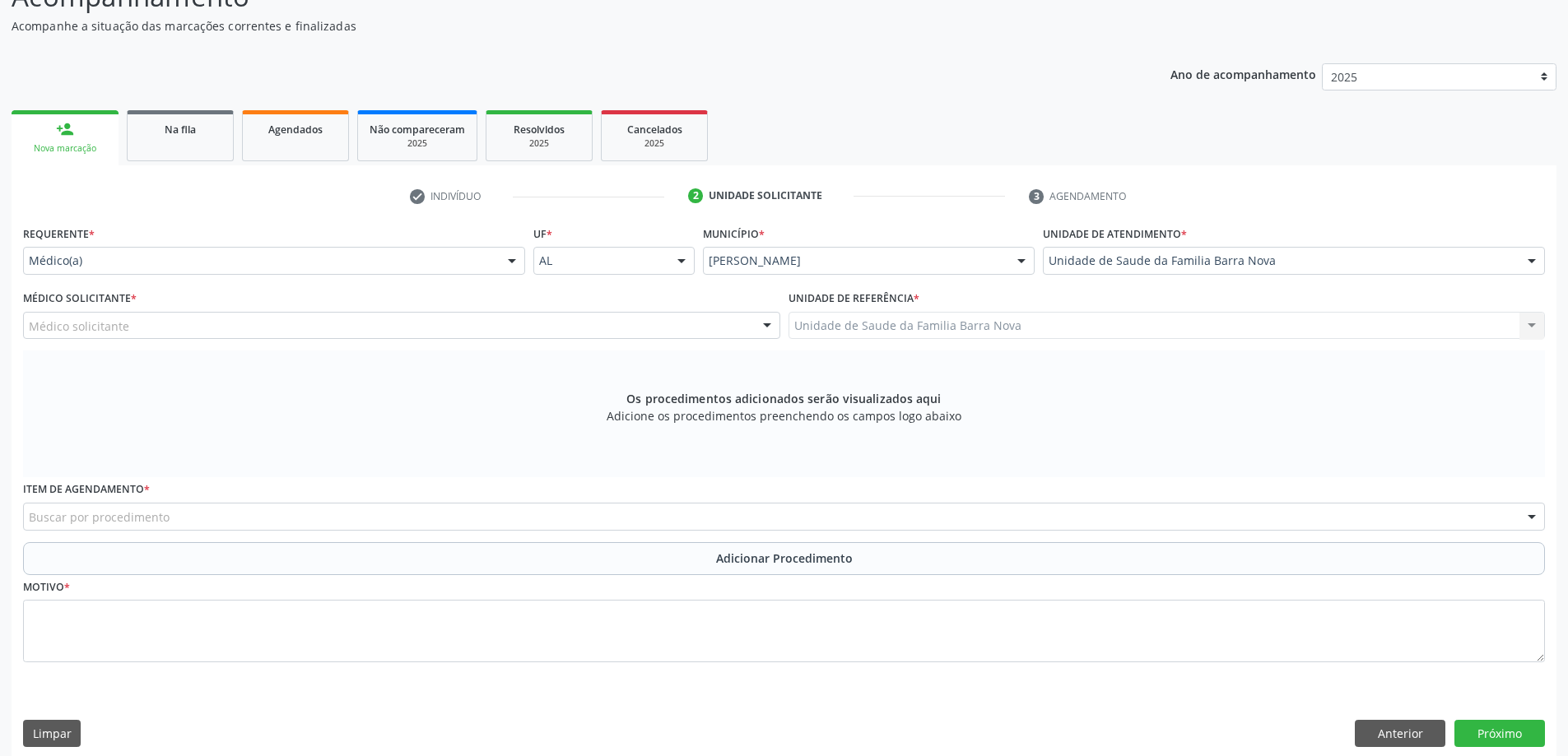
click at [507, 330] on div "Médico solicitante" at bounding box center [401, 325] width 757 height 28
type input "0205020097"
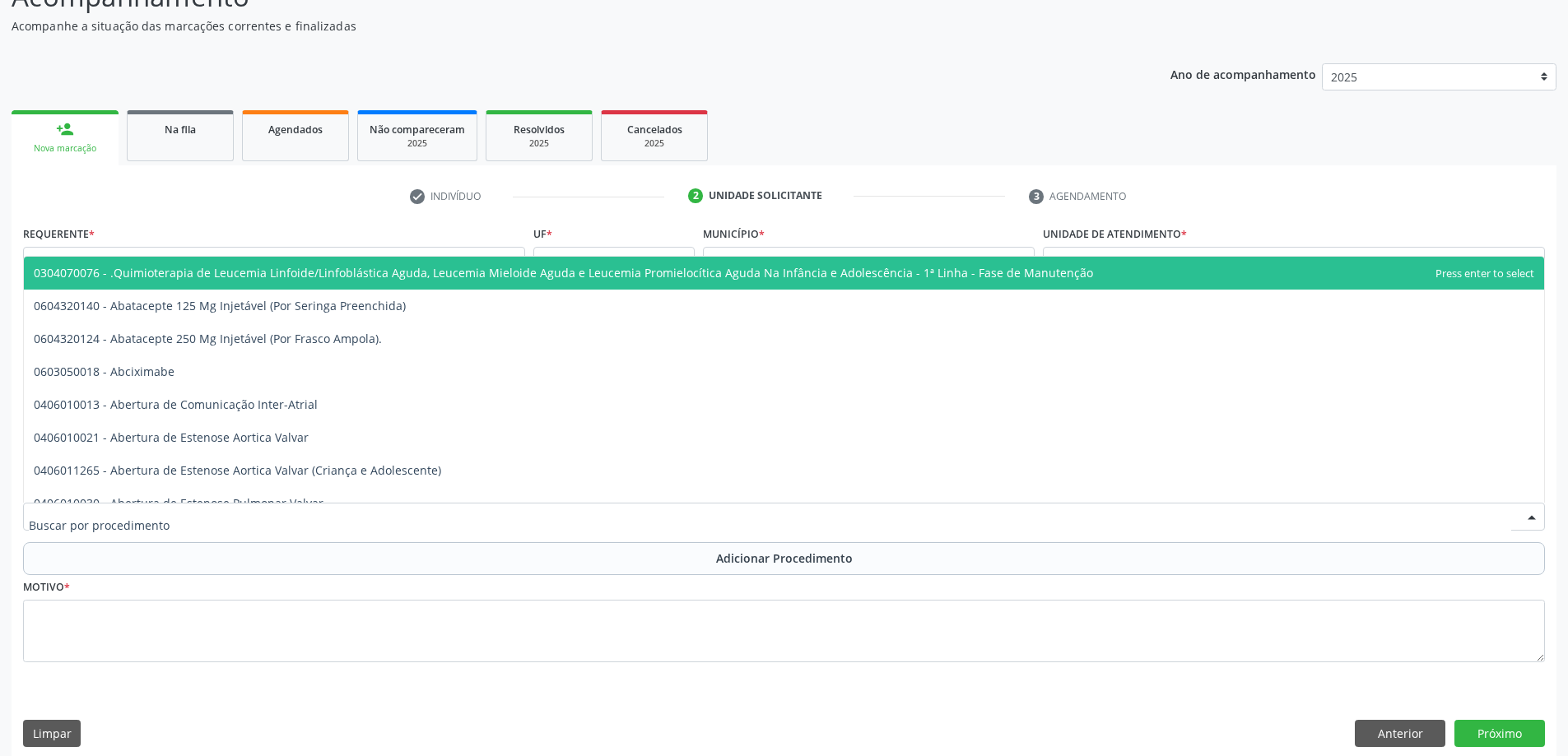
click at [347, 505] on div at bounding box center [783, 517] width 1522 height 28
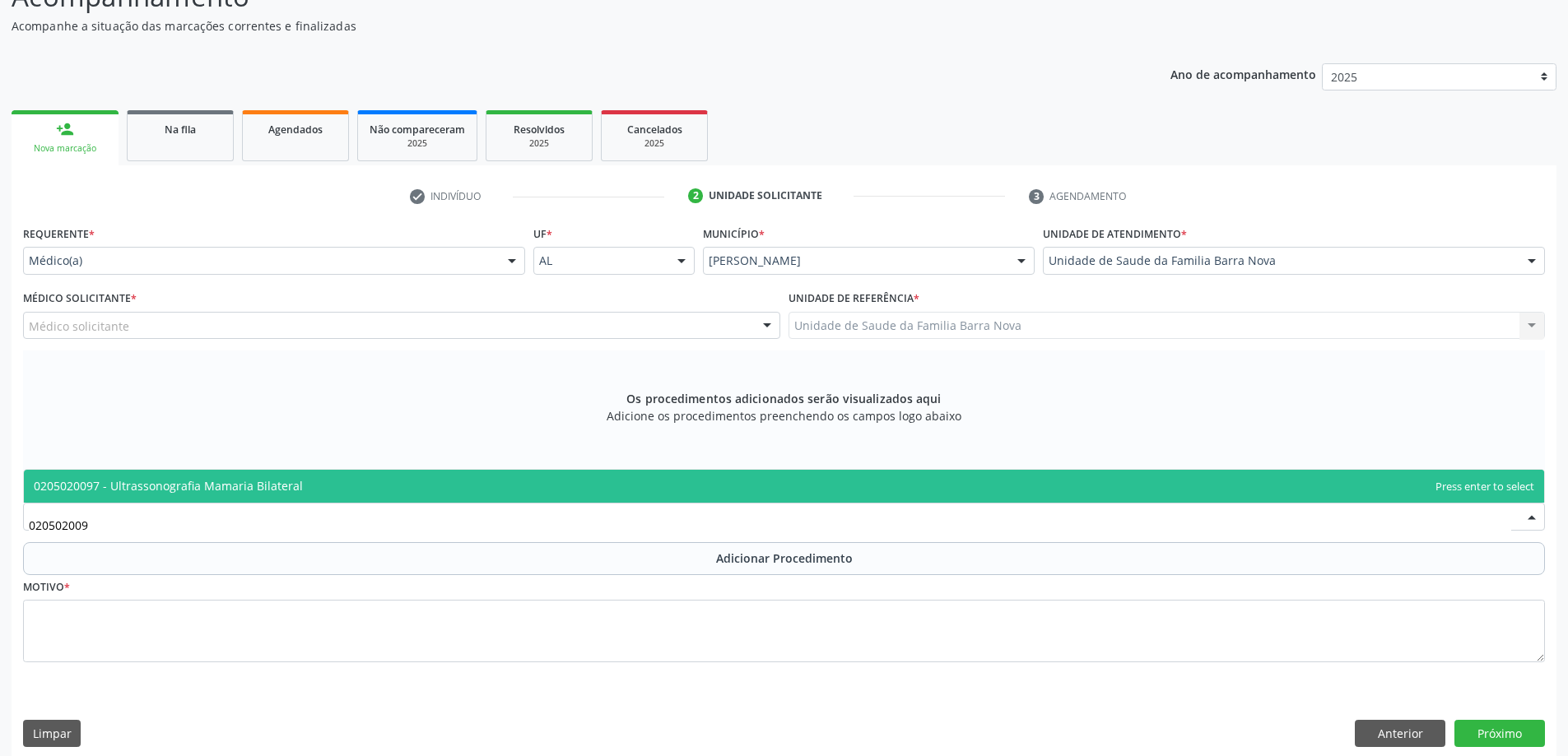
type input "0205020097"
click at [480, 478] on span "0205020097 - Ultrassonografia Mamaria Bilateral" at bounding box center [783, 486] width 1520 height 33
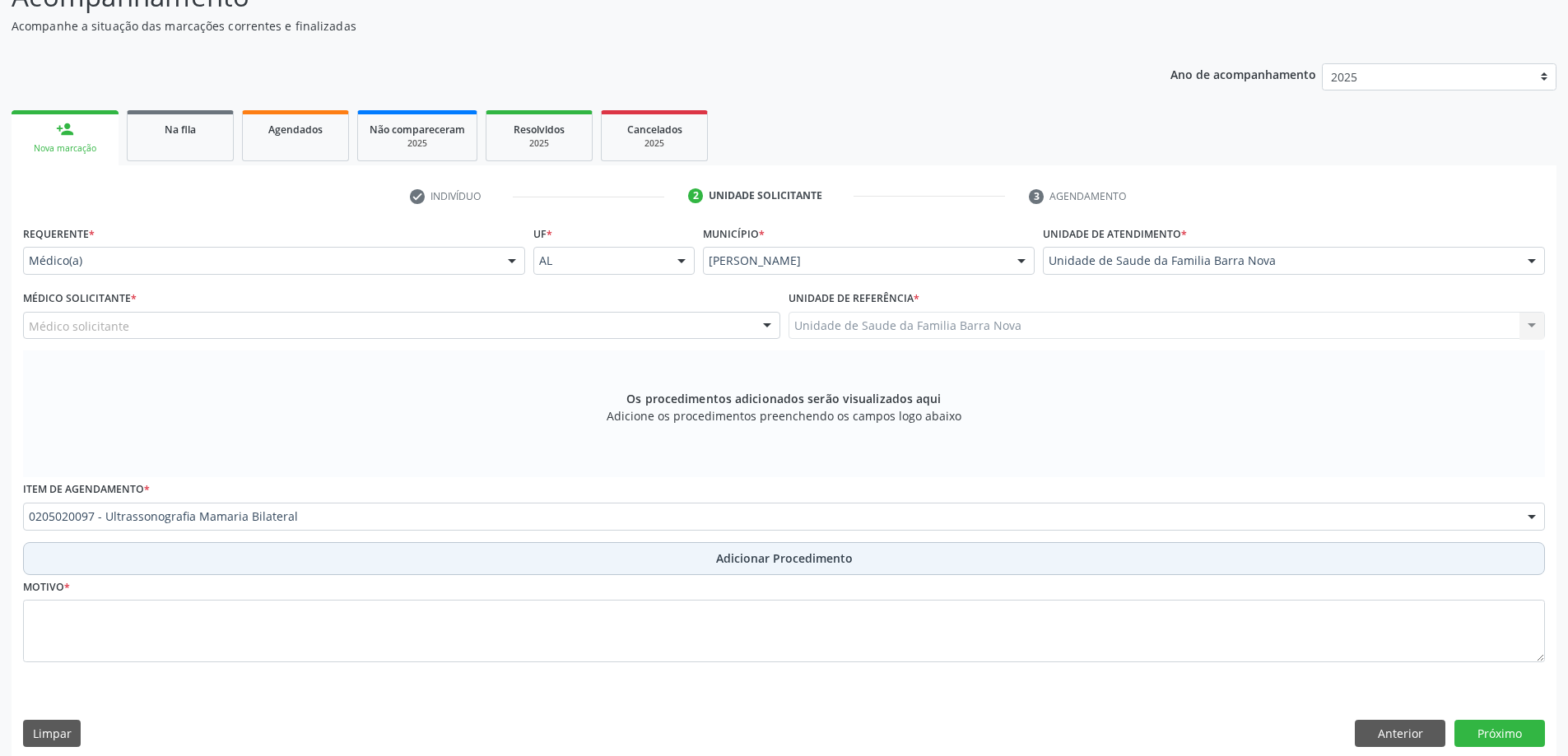
click at [546, 559] on button "Adicionar Procedimento" at bounding box center [783, 559] width 1522 height 33
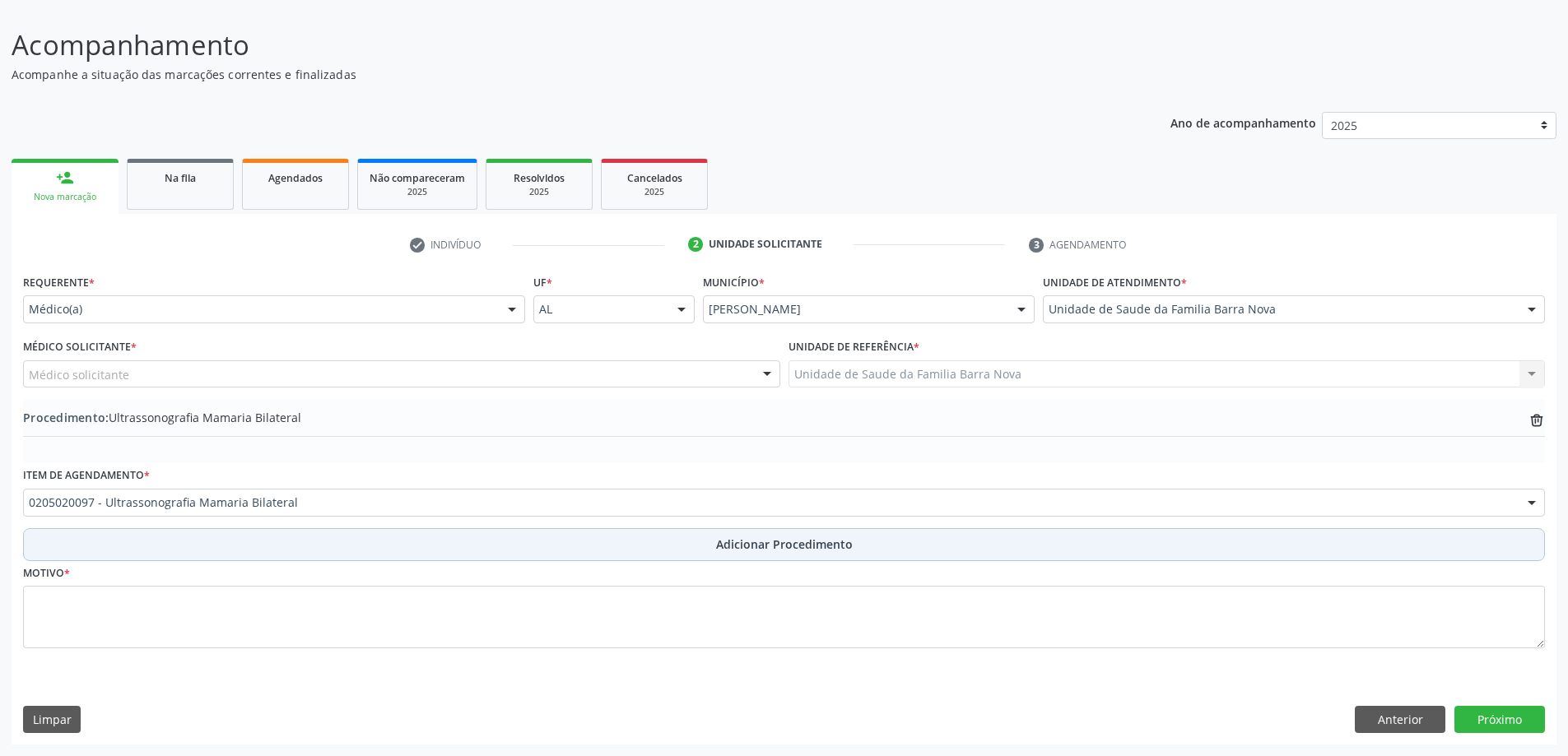
scroll to position [110, 0]
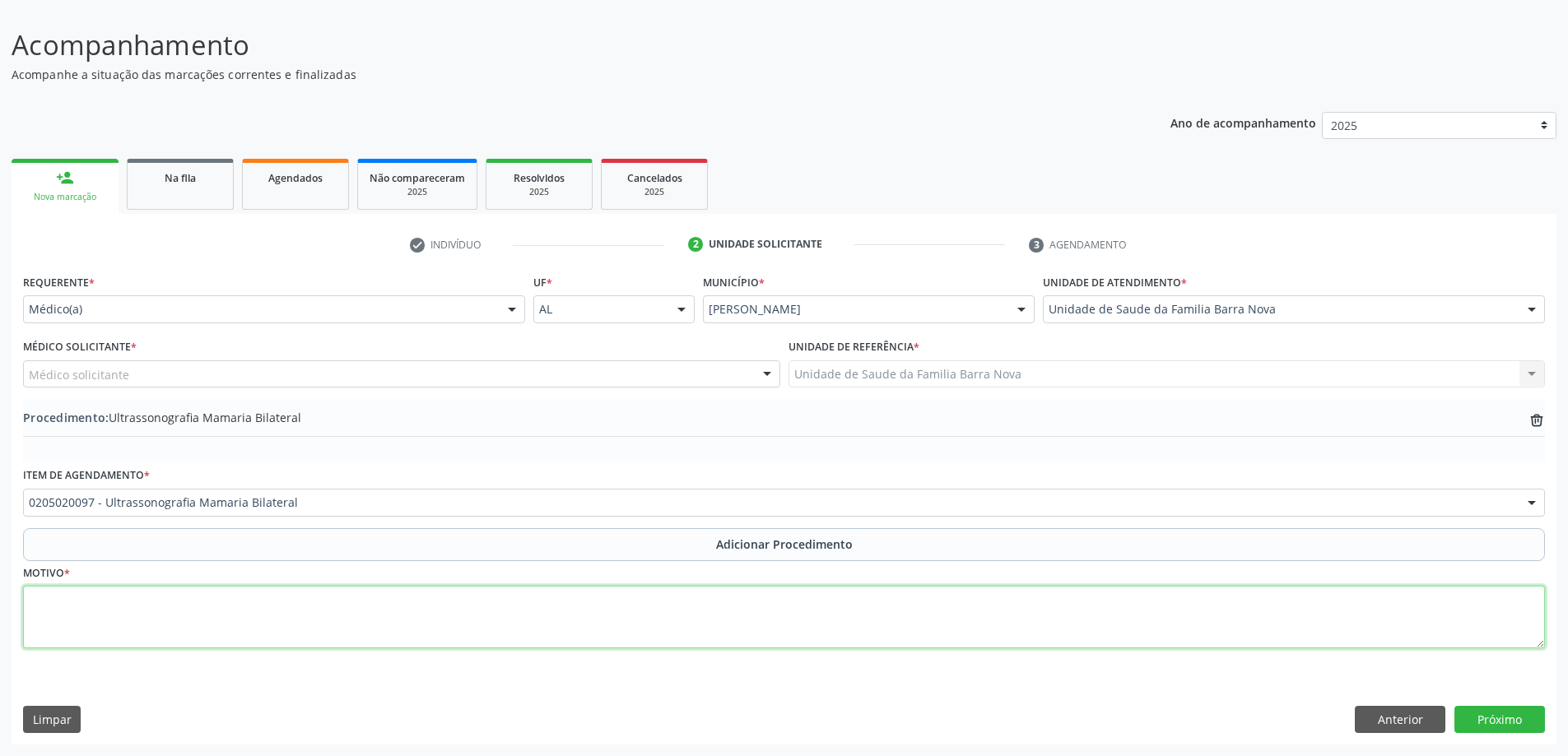
click at [535, 607] on textarea at bounding box center [783, 617] width 1522 height 63
type textarea "Rastreio."
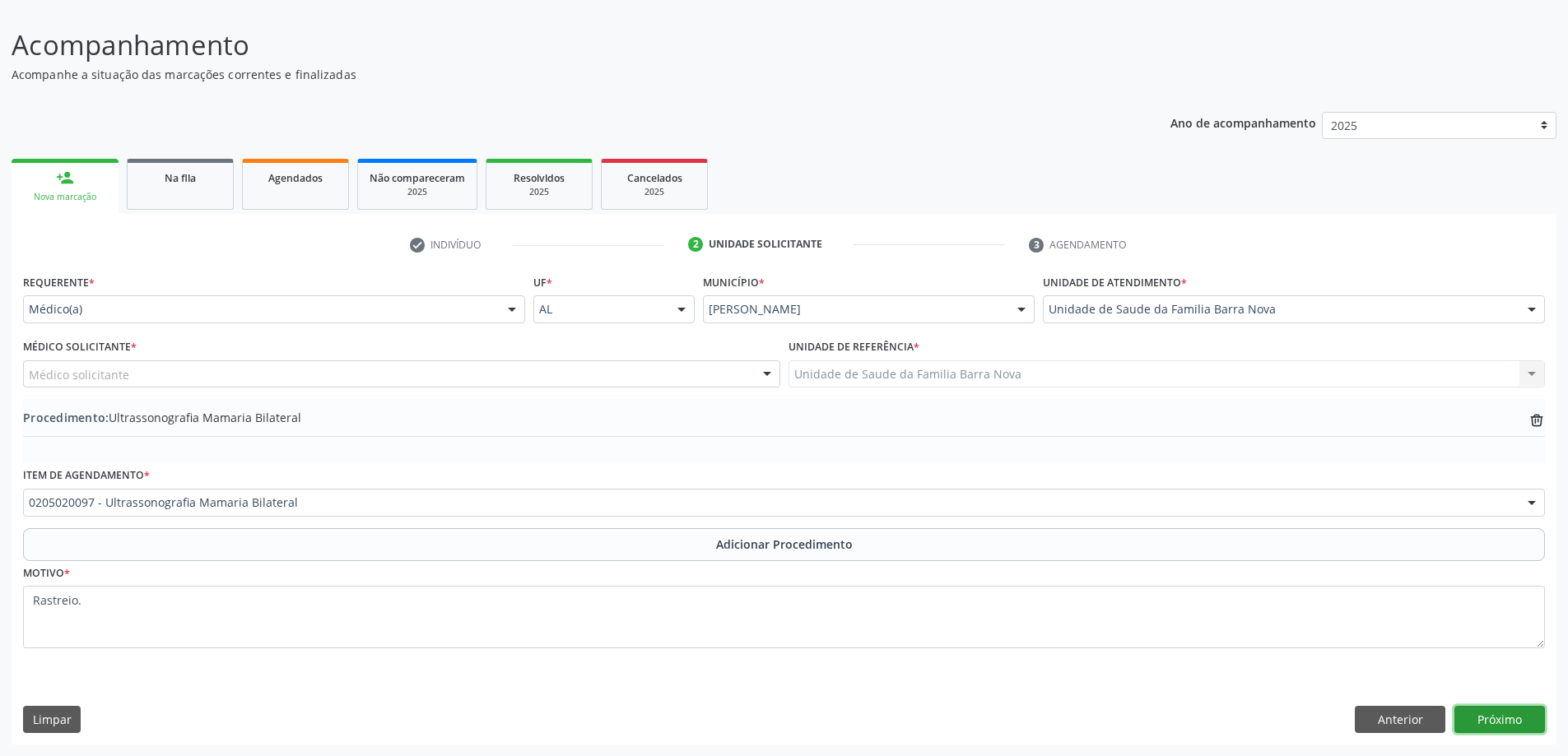
click at [1507, 713] on button "Próximo" at bounding box center [1499, 719] width 90 height 28
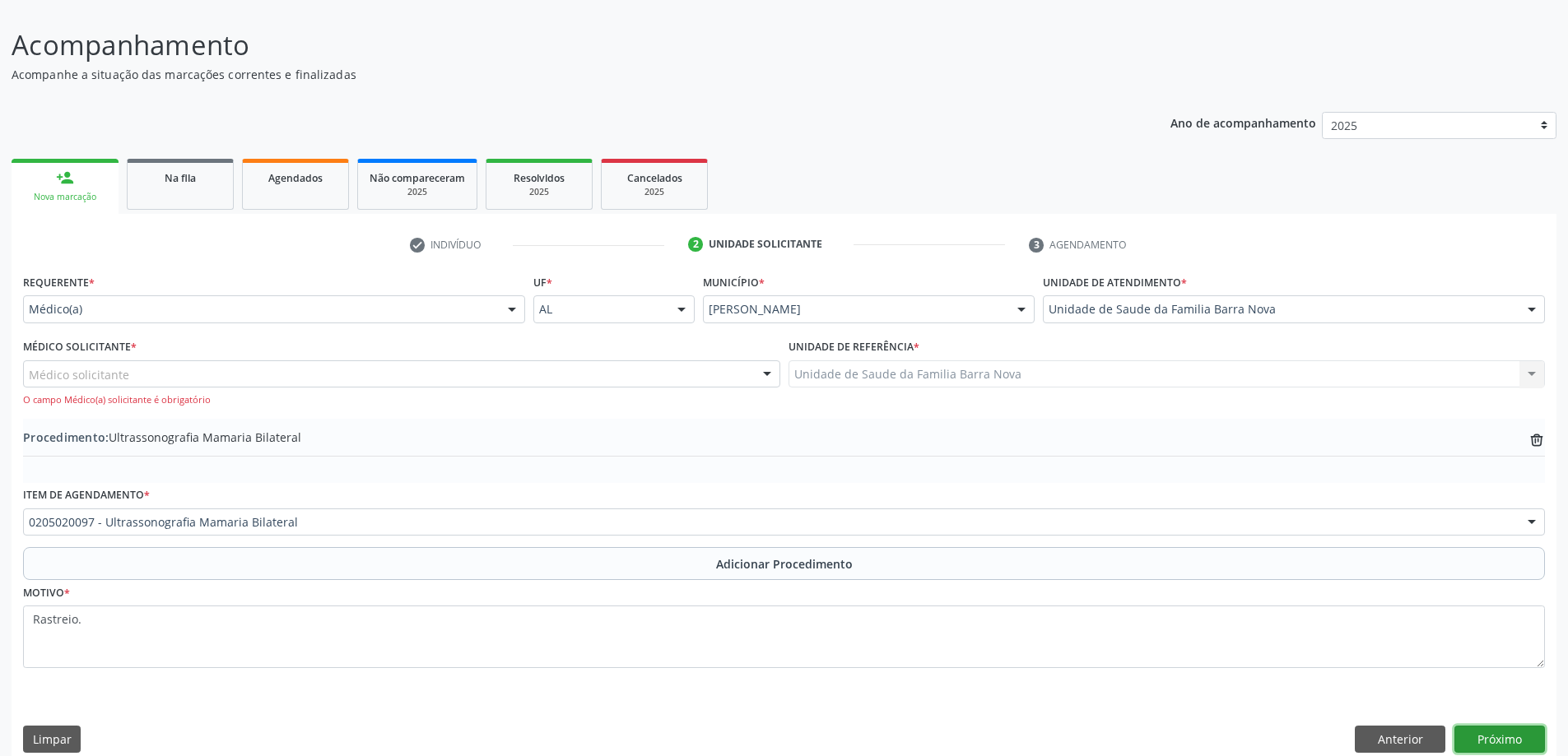
click at [1503, 739] on button "Próximo" at bounding box center [1499, 739] width 90 height 28
click at [752, 370] on div "Médico solicitante [PERSON_NAME] de [PERSON_NAME] [PERSON_NAME] [PERSON_NAME] N…" at bounding box center [401, 374] width 757 height 28
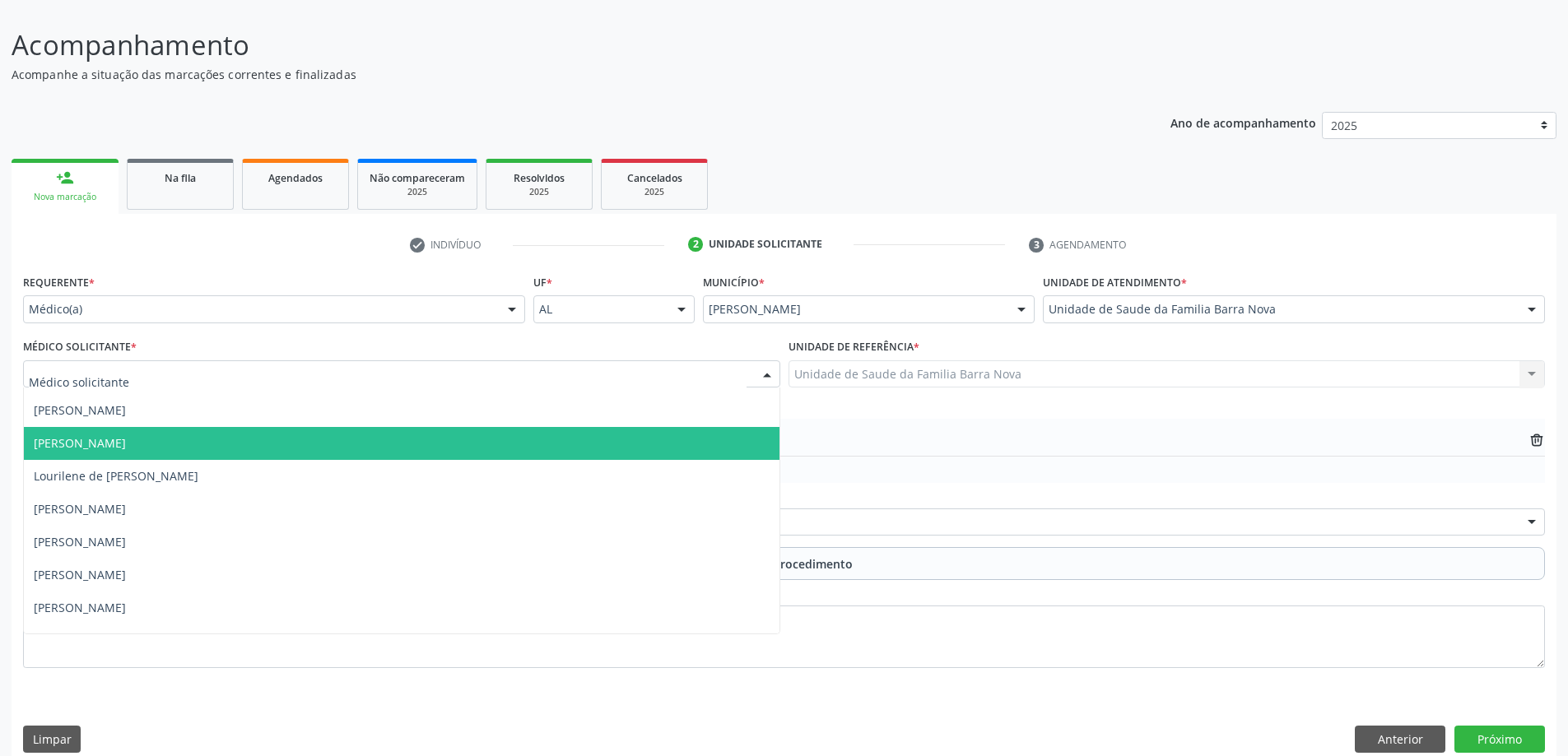
scroll to position [50, 0]
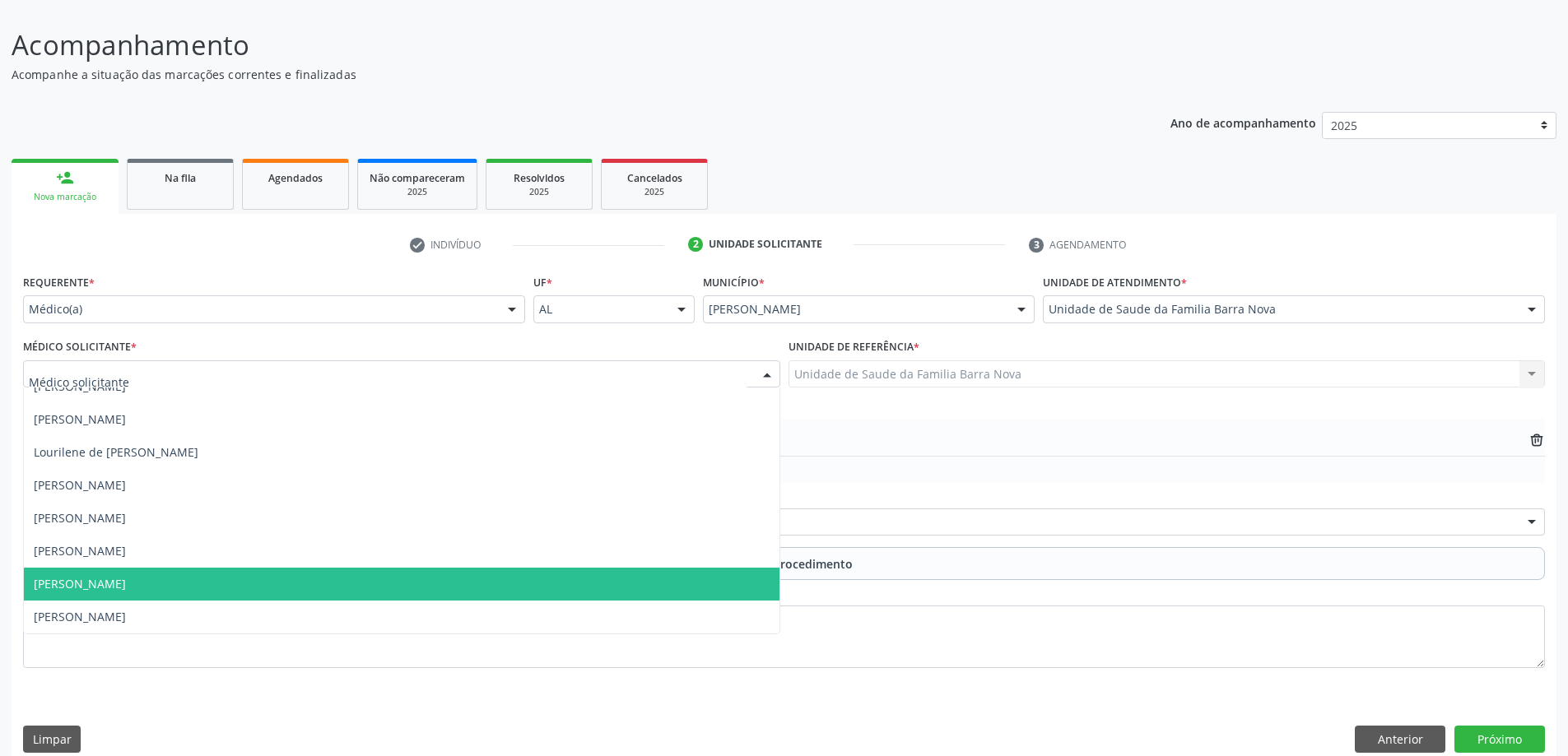
click at [590, 587] on span "[PERSON_NAME]" at bounding box center [401, 585] width 755 height 33
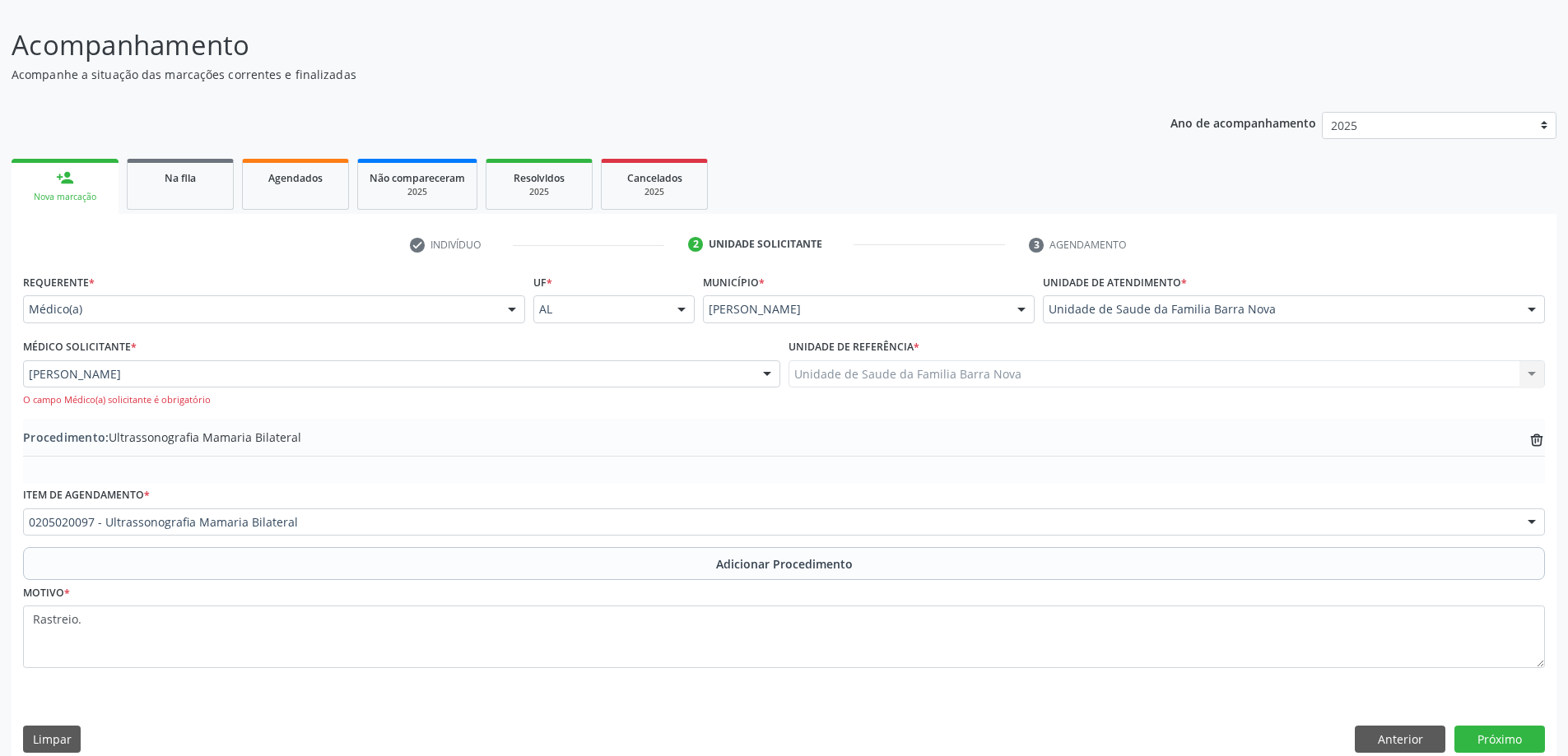
scroll to position [130, 0]
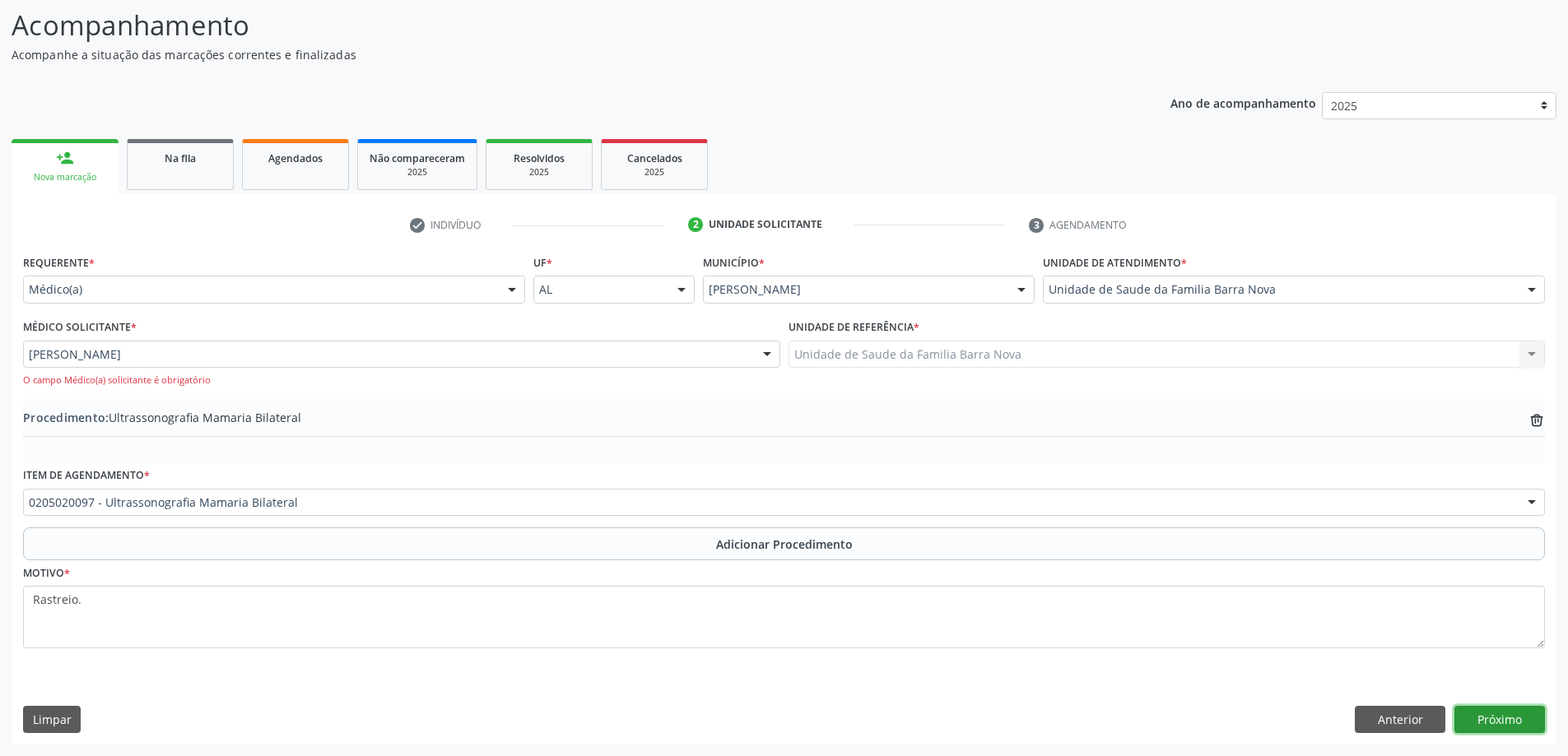
click at [1475, 710] on button "Próximo" at bounding box center [1499, 719] width 90 height 28
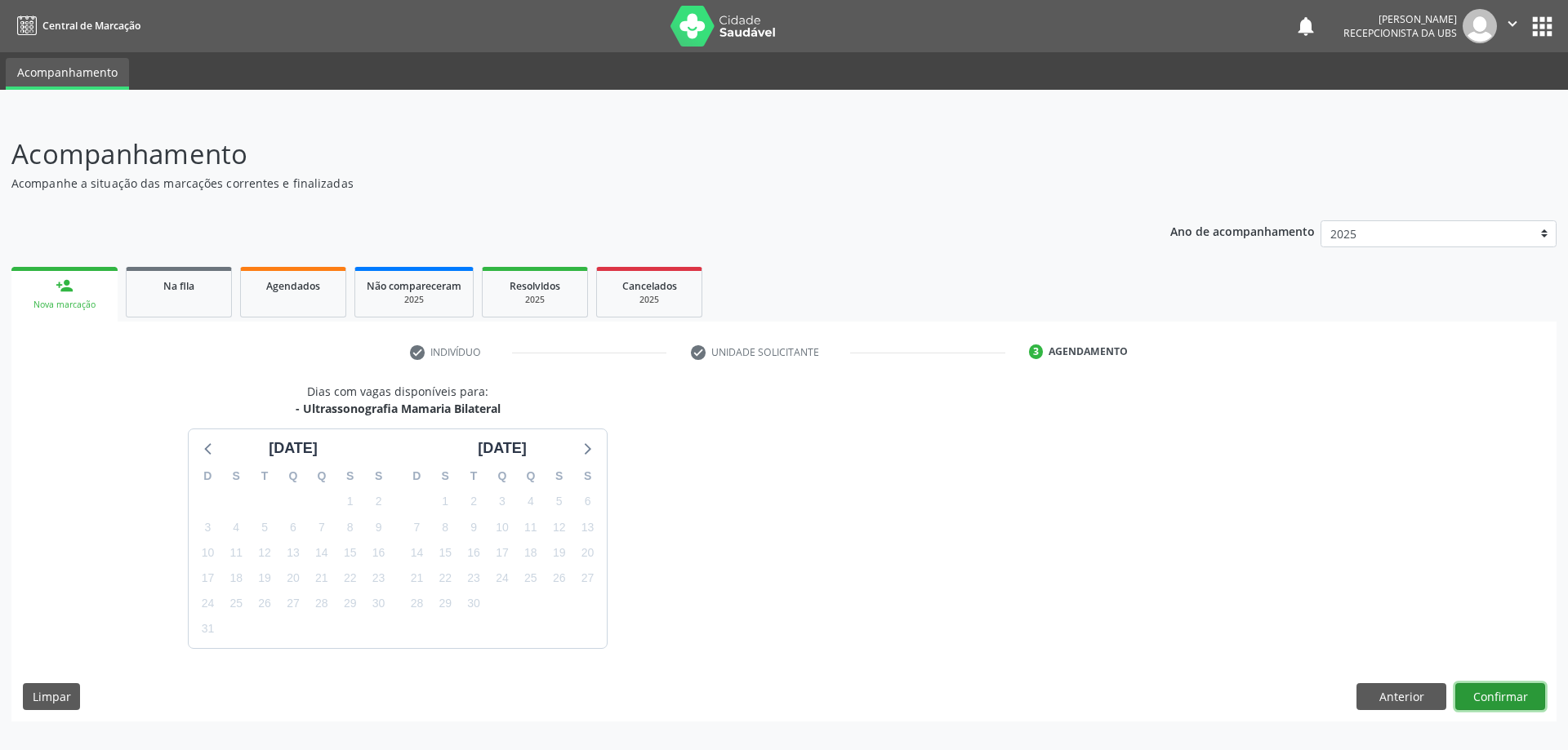
click at [1489, 699] on button "Confirmar" at bounding box center [1500, 697] width 90 height 28
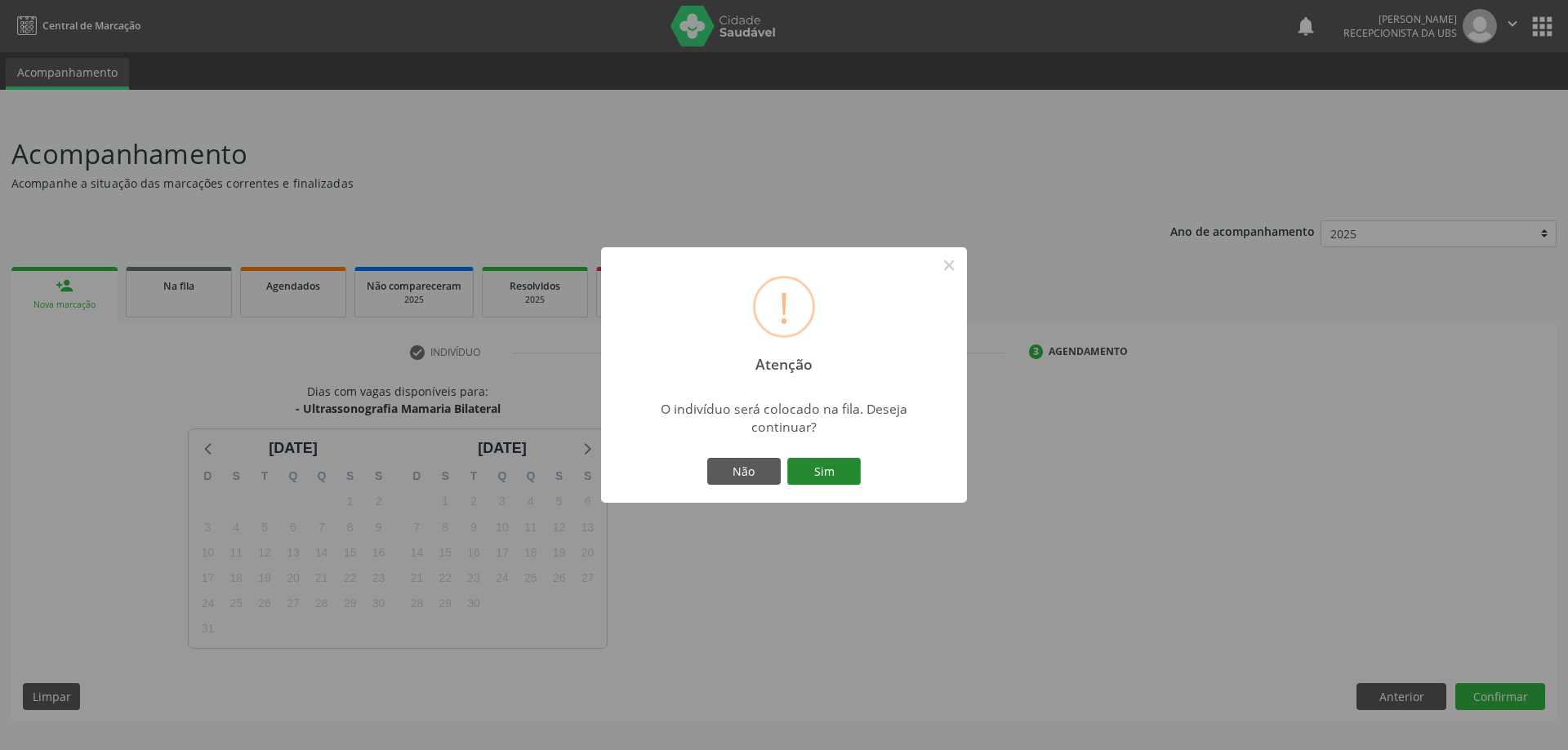
click at [827, 464] on button "Sim" at bounding box center [824, 472] width 73 height 28
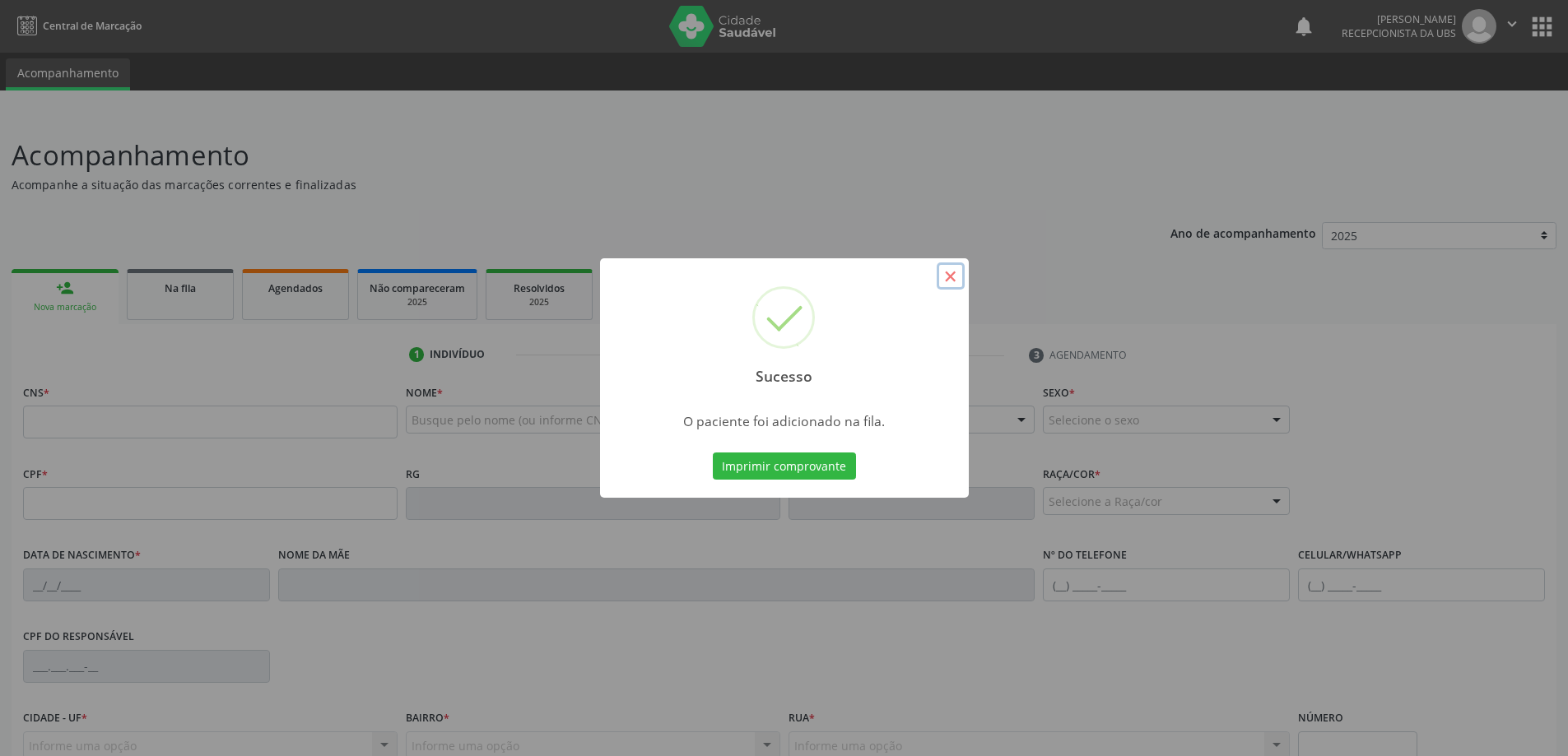
click at [953, 273] on button "×" at bounding box center [950, 277] width 28 height 28
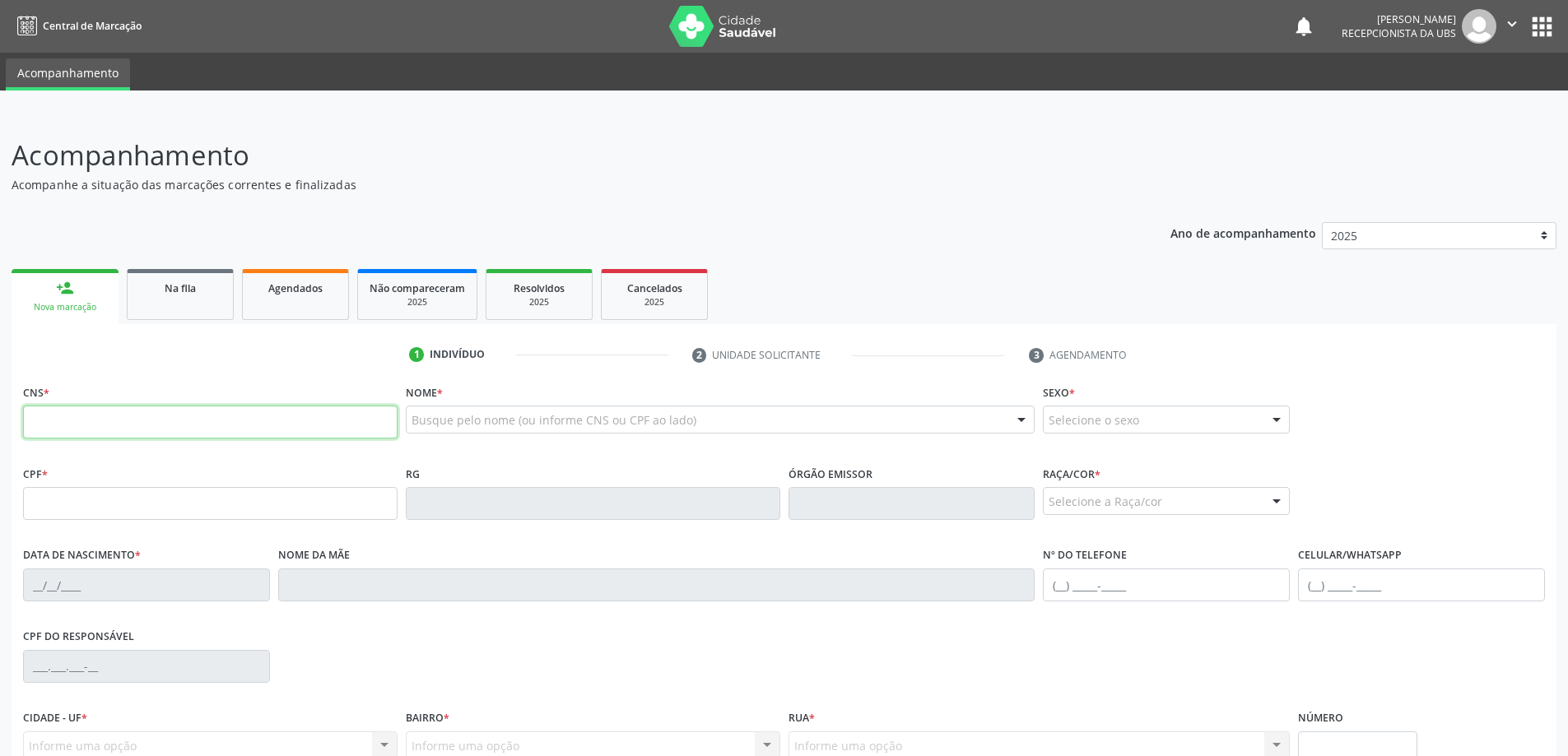
click at [90, 431] on input "text" at bounding box center [210, 422] width 374 height 33
type input "702 1057 3149 0392"
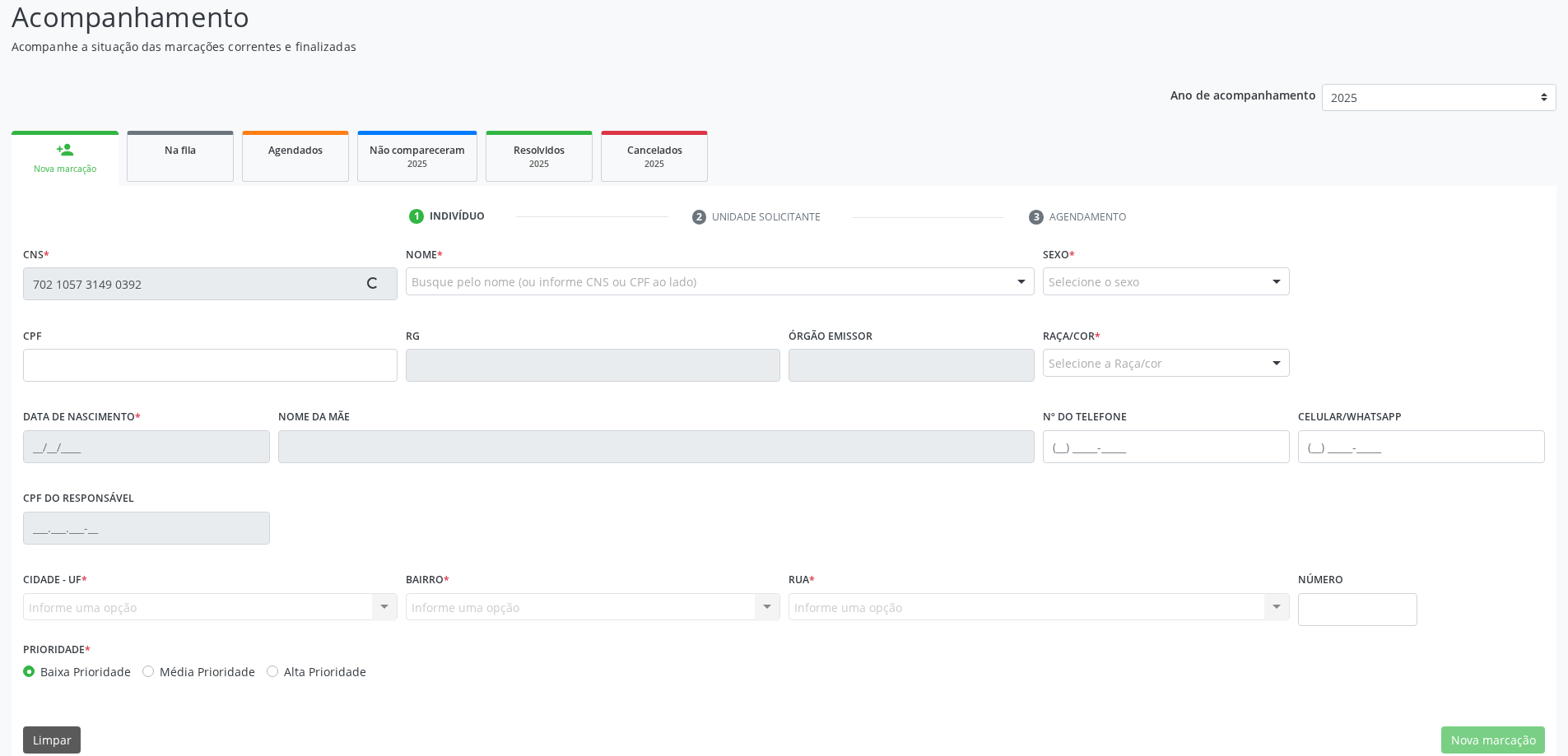
scroll to position [159, 0]
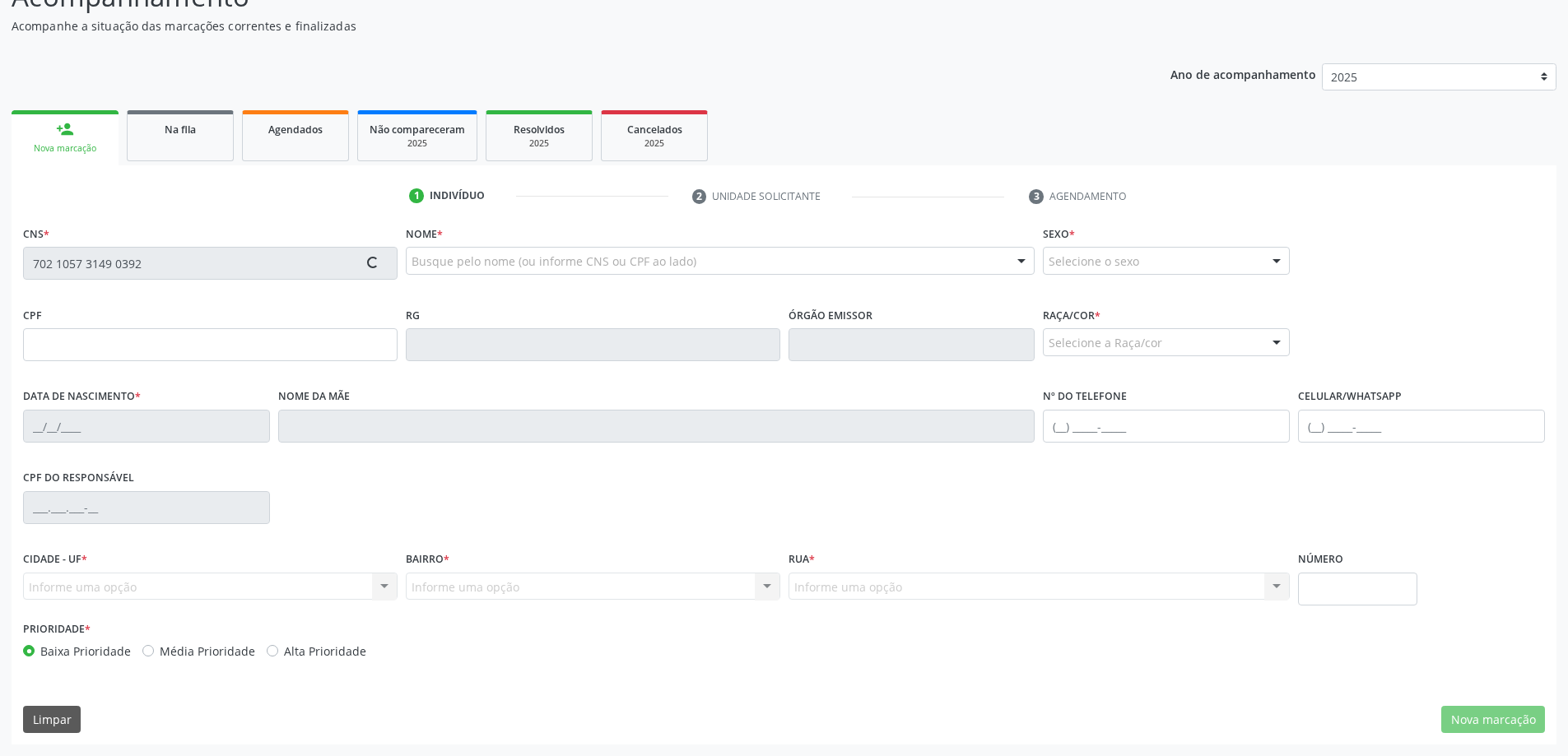
type input "088.801.564-03"
type input "[DATE]"
type input "[PERSON_NAME]"
type input "[PHONE_NUMBER]"
type input "06"
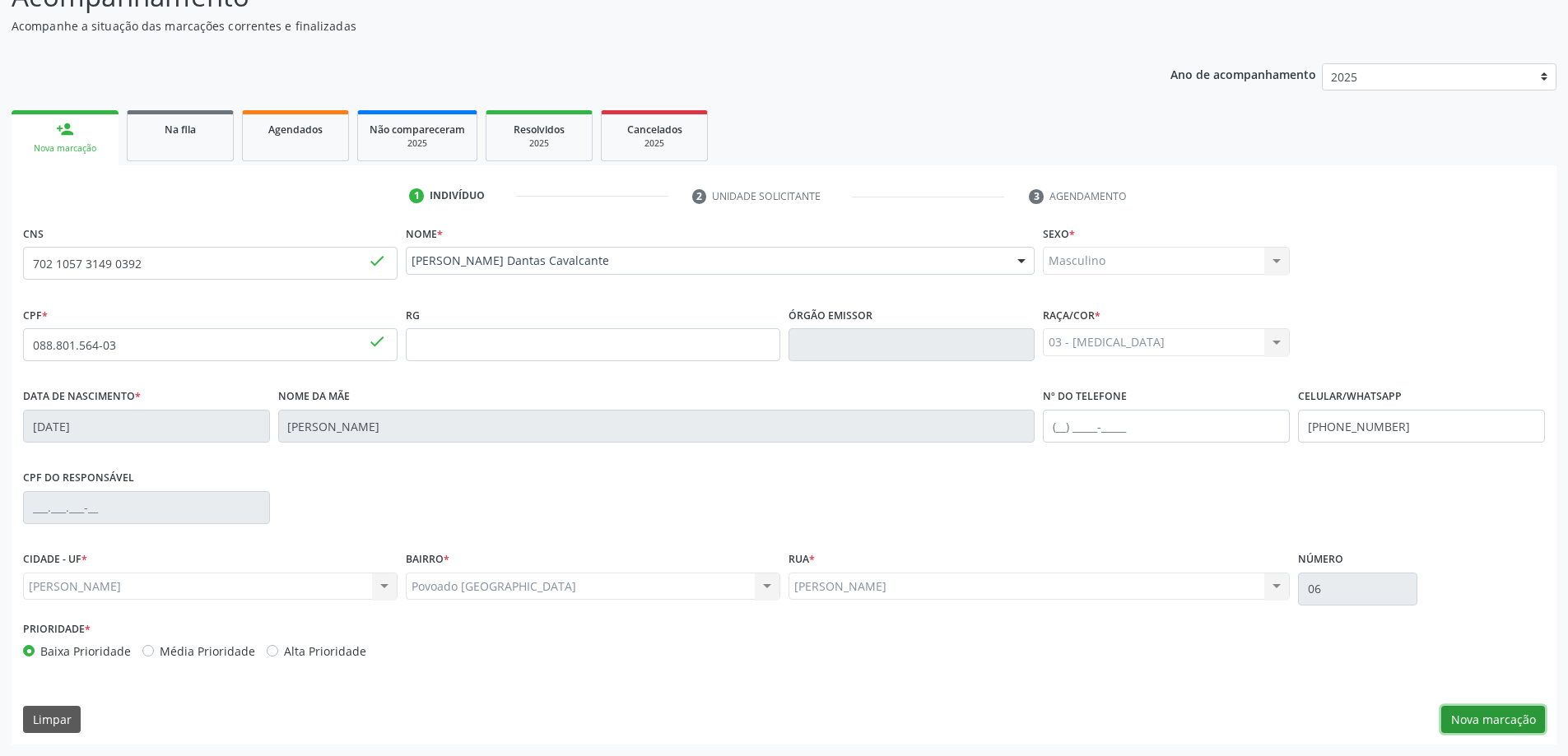
click at [1495, 718] on button "Nova marcação" at bounding box center [1492, 719] width 104 height 28
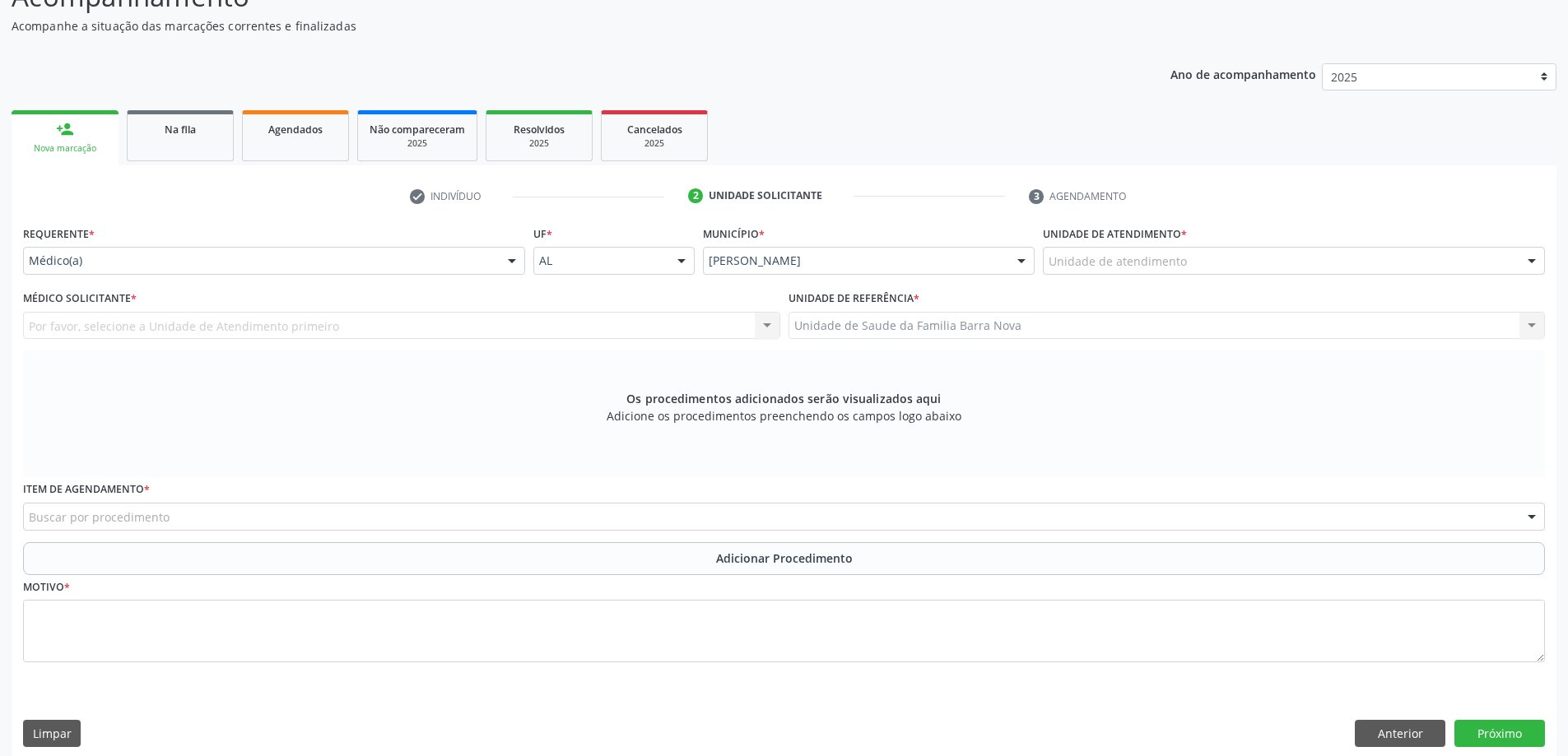
click at [1213, 258] on div "Unidade de atendimento" at bounding box center [1293, 261] width 502 height 28
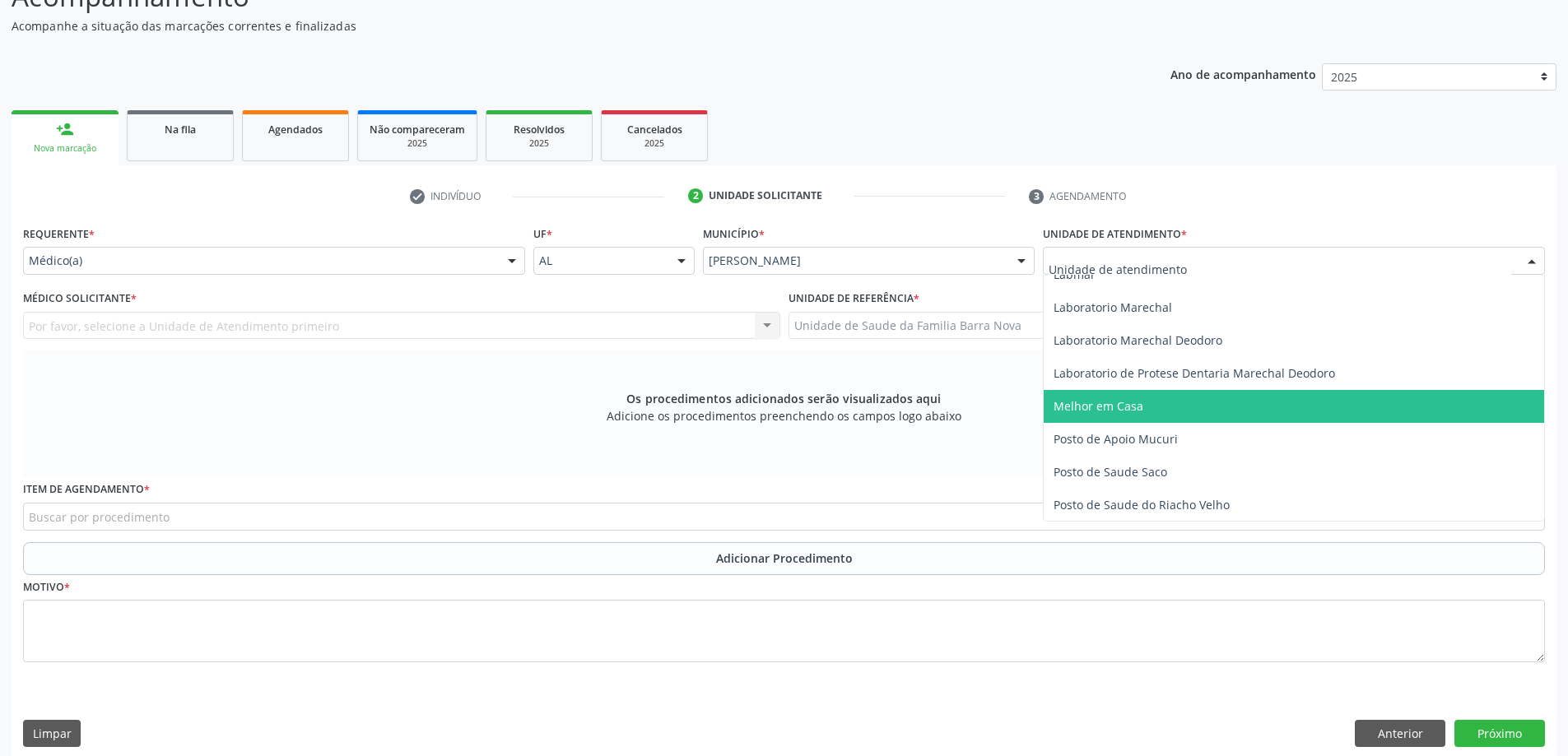
scroll to position [740, 0]
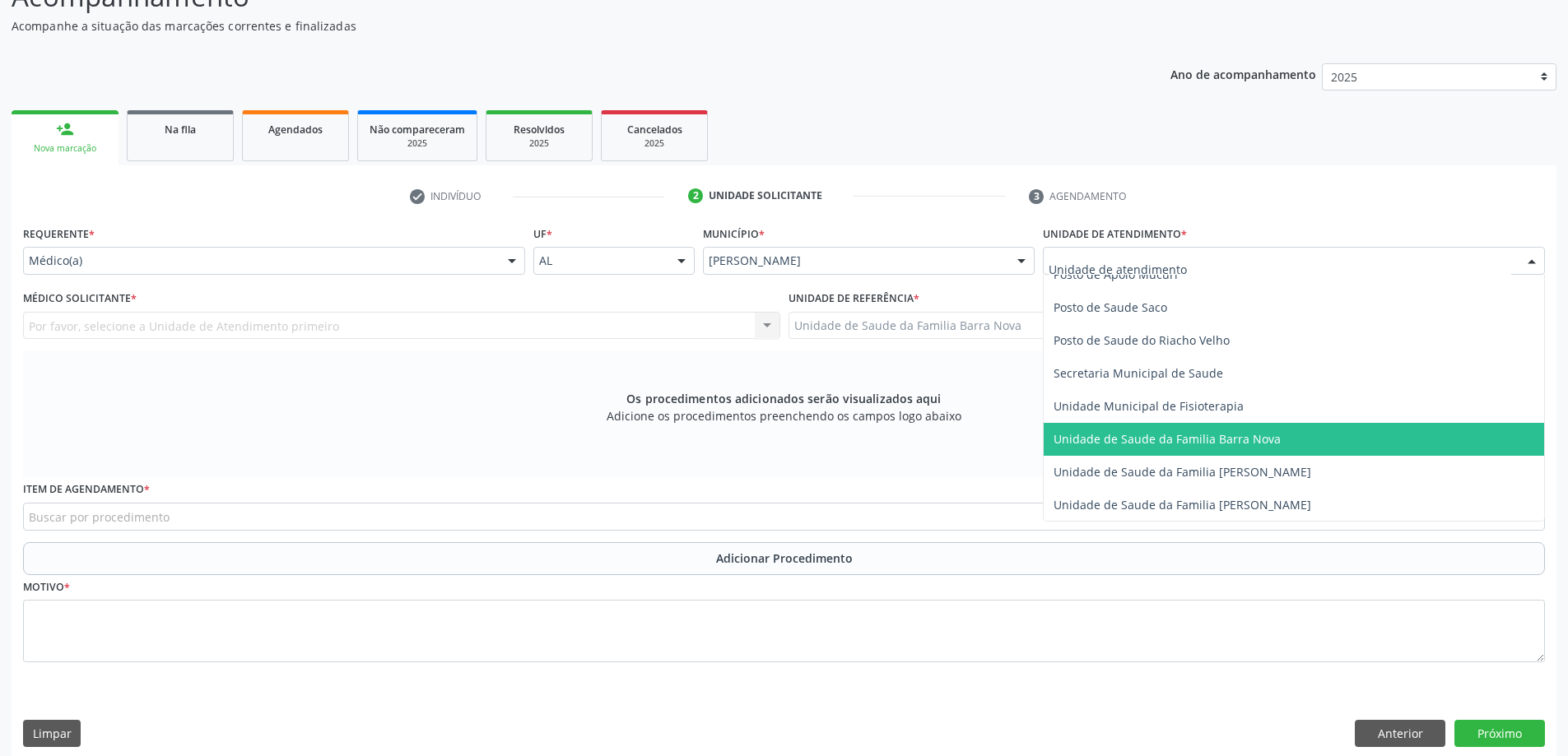
click at [1225, 442] on span "Unidade de Saude da Familia Barra Nova" at bounding box center [1167, 439] width 227 height 16
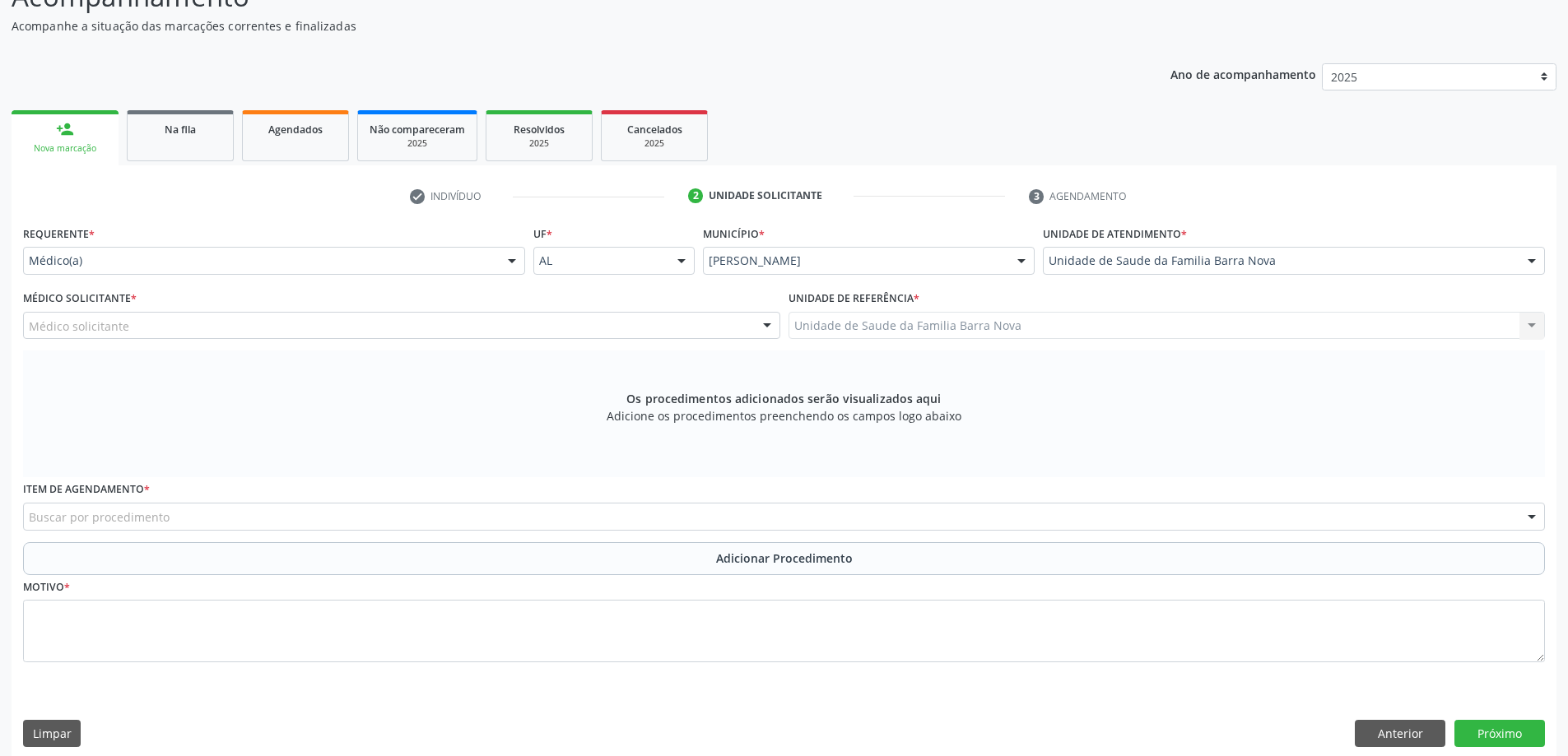
click at [632, 322] on div "Médico solicitante" at bounding box center [401, 325] width 757 height 28
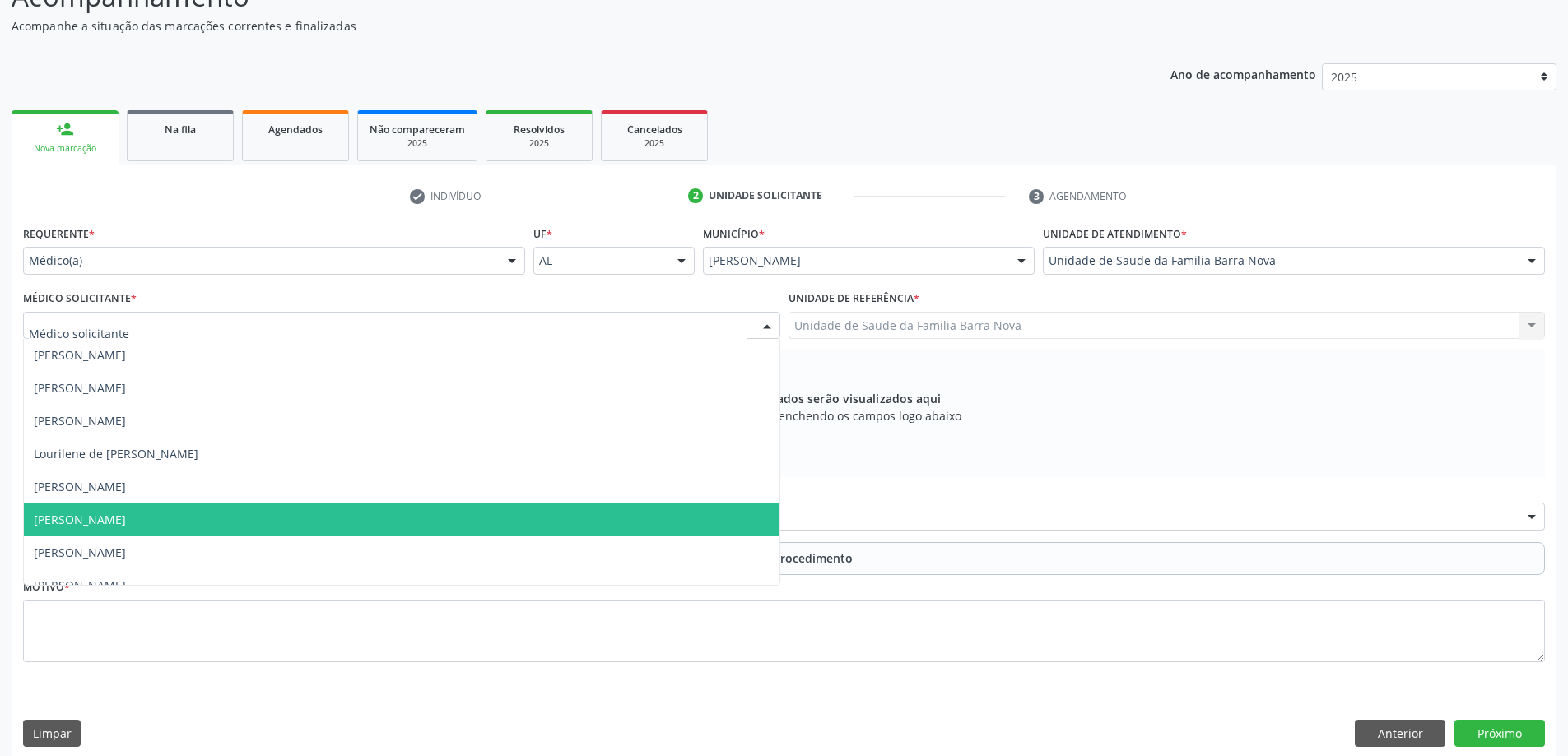
click at [561, 525] on span "[PERSON_NAME]" at bounding box center [401, 520] width 755 height 33
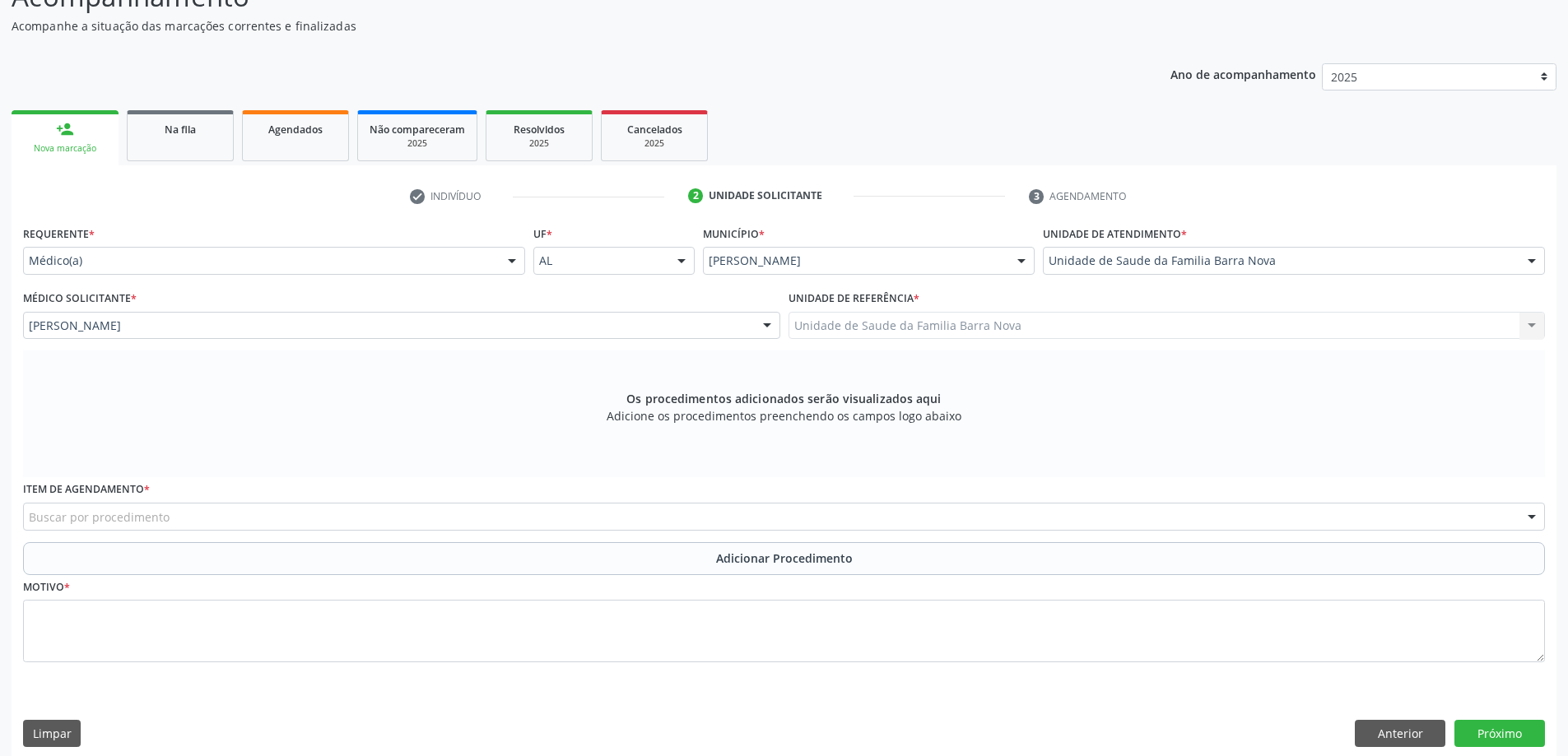
click at [667, 514] on div "Buscar por procedimento" at bounding box center [783, 517] width 1522 height 28
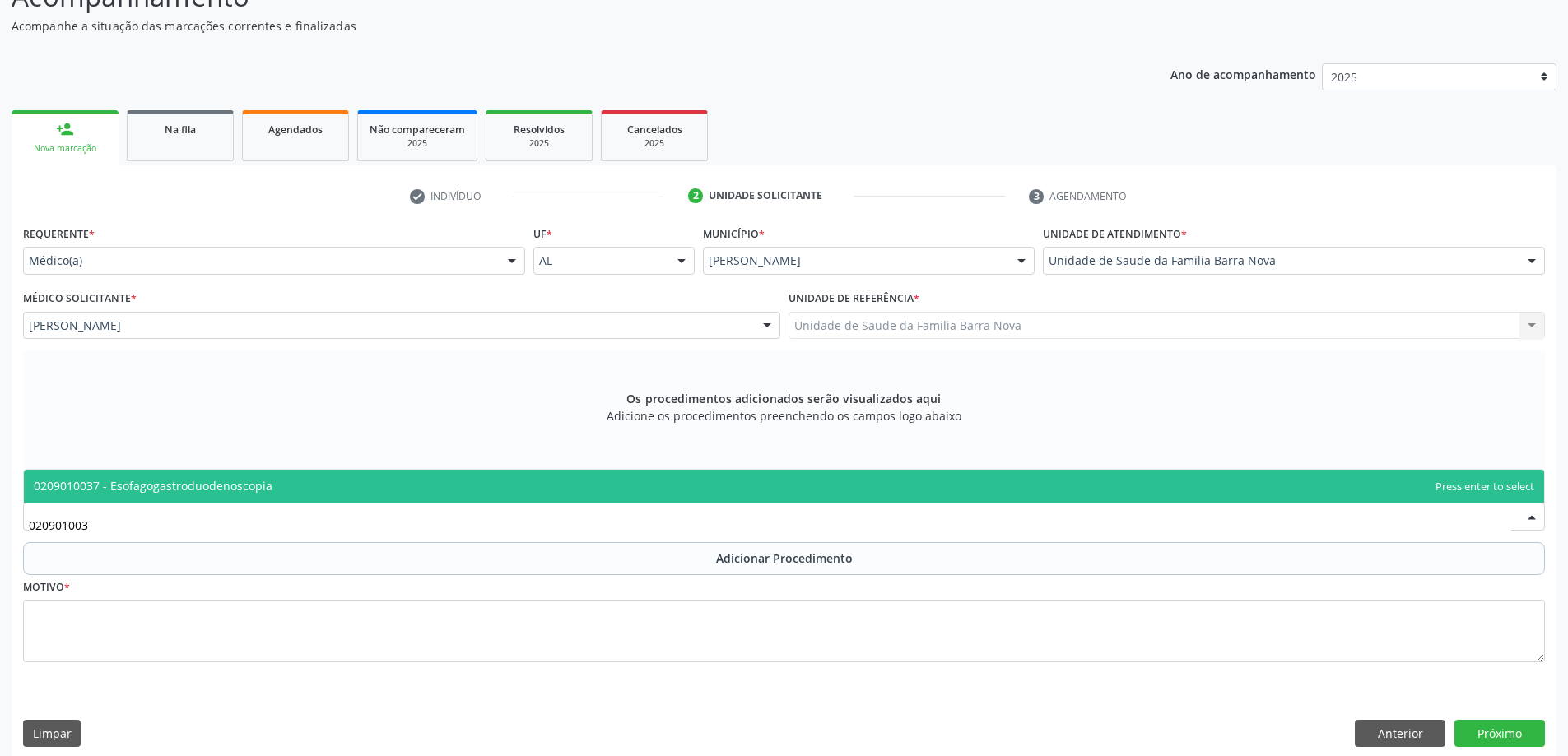
type input "0209010037"
click at [479, 480] on span "0209010037 - Esofagogastroduodenoscopia" at bounding box center [783, 486] width 1520 height 33
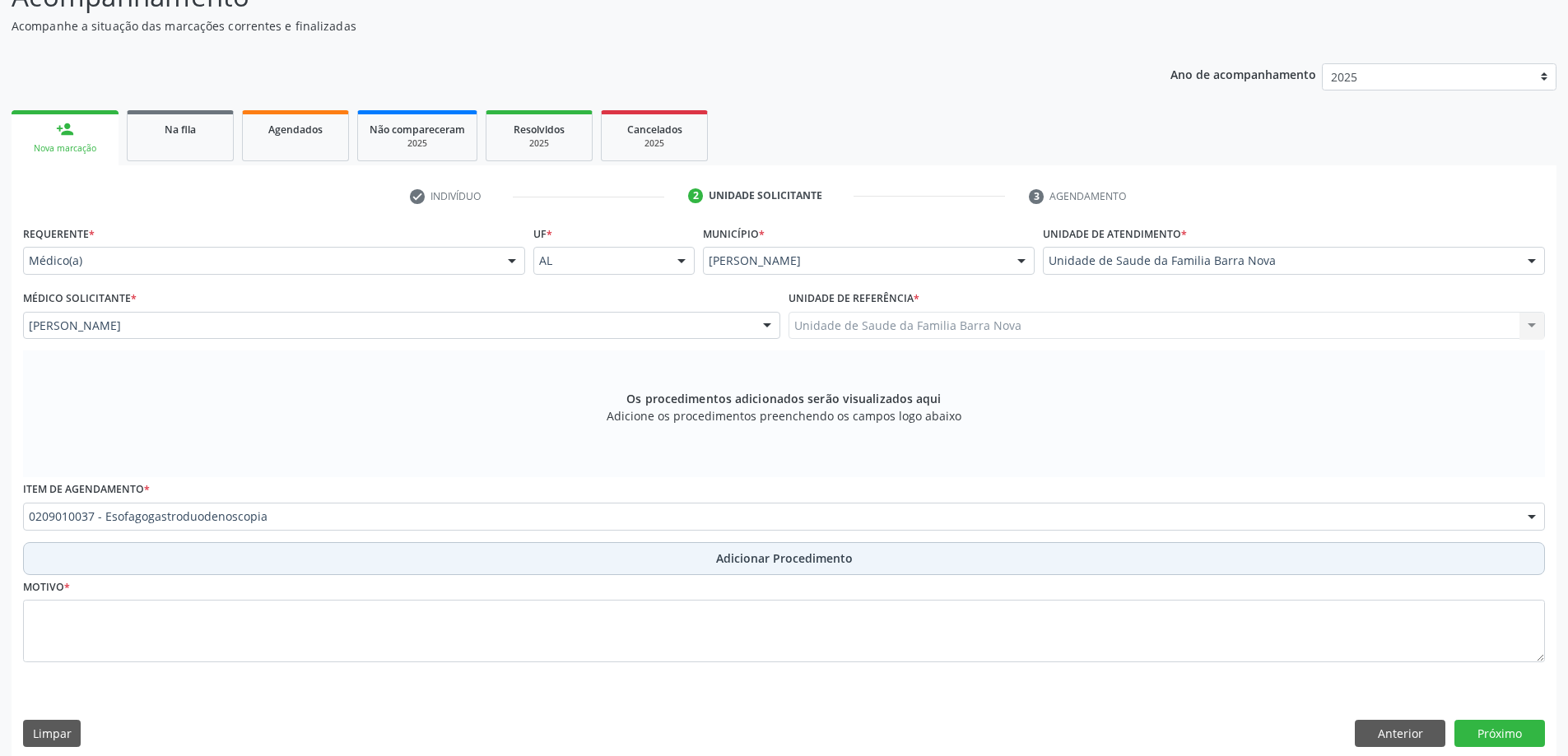
click at [598, 566] on button "Adicionar Procedimento" at bounding box center [783, 559] width 1522 height 33
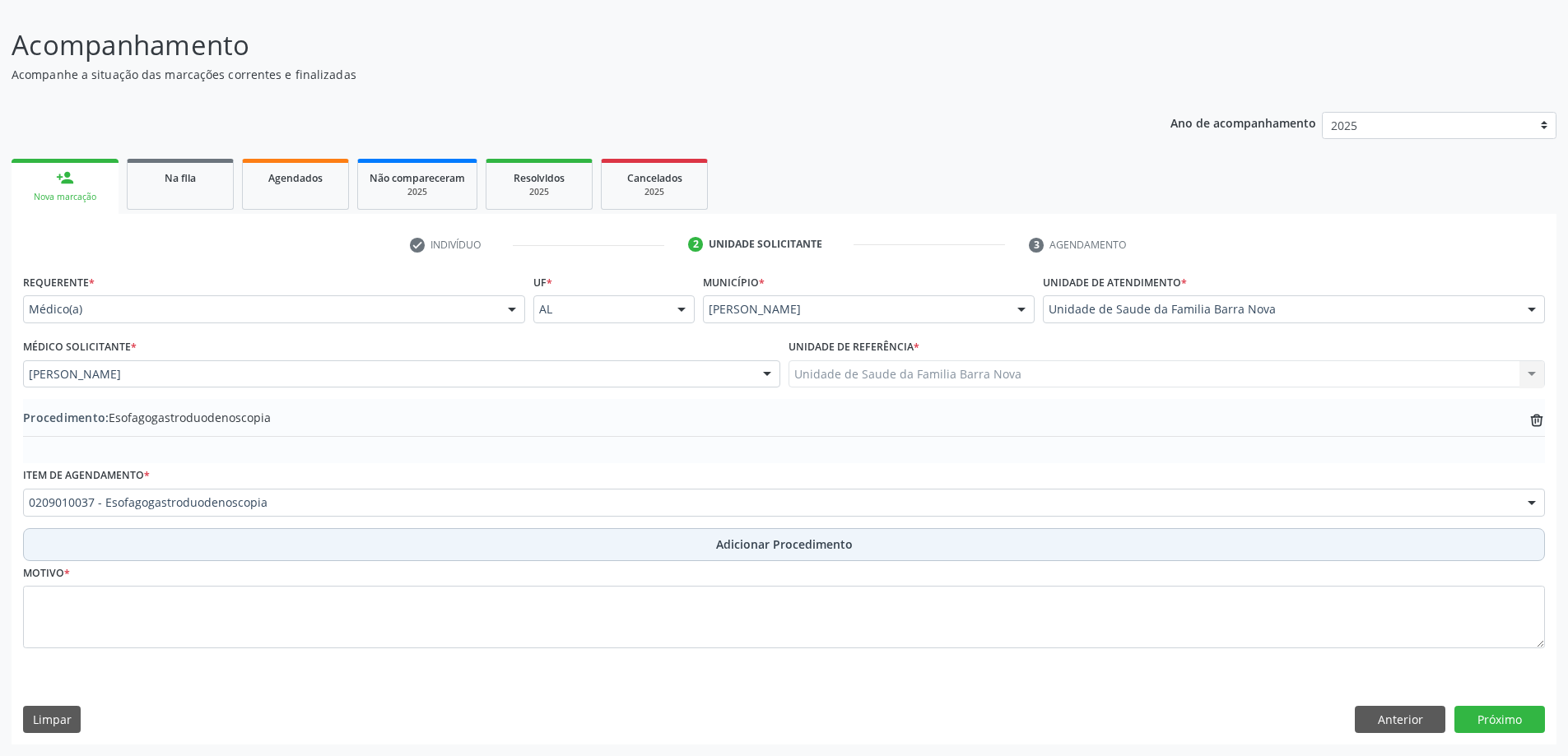
scroll to position [110, 0]
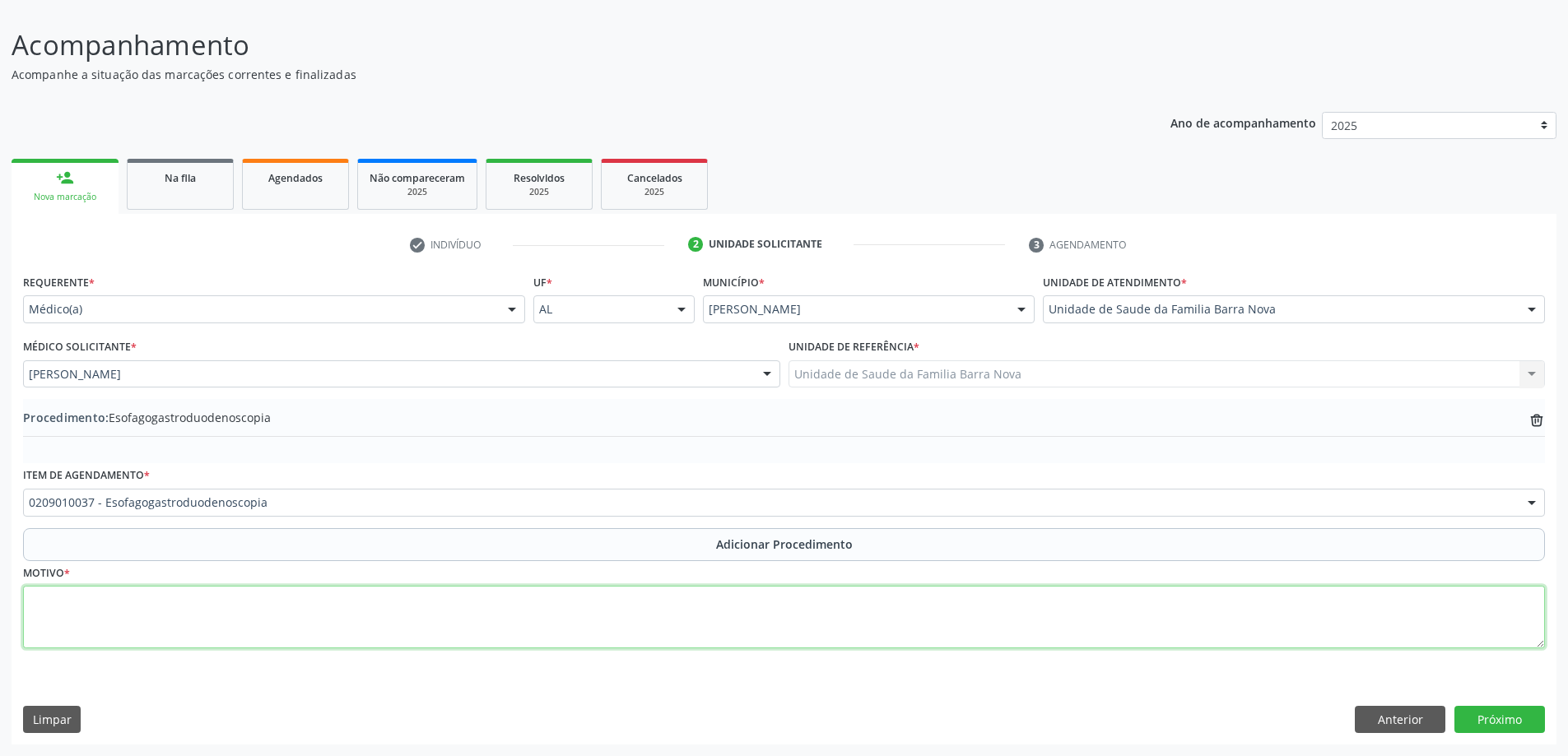
click at [368, 590] on textarea at bounding box center [783, 617] width 1522 height 63
click at [273, 601] on textarea "Refere pirose e plenitude gástrica, [GEOGRAPHIC_DATA] há" at bounding box center [783, 617] width 1522 height 63
click at [300, 605] on textarea "Refere pirose e plenitude gástrica, [GEOGRAPHIC_DATA] há" at bounding box center [783, 617] width 1522 height 63
type textarea "Refere pirose e plenitude gástrica, tabagista há 40 anos."
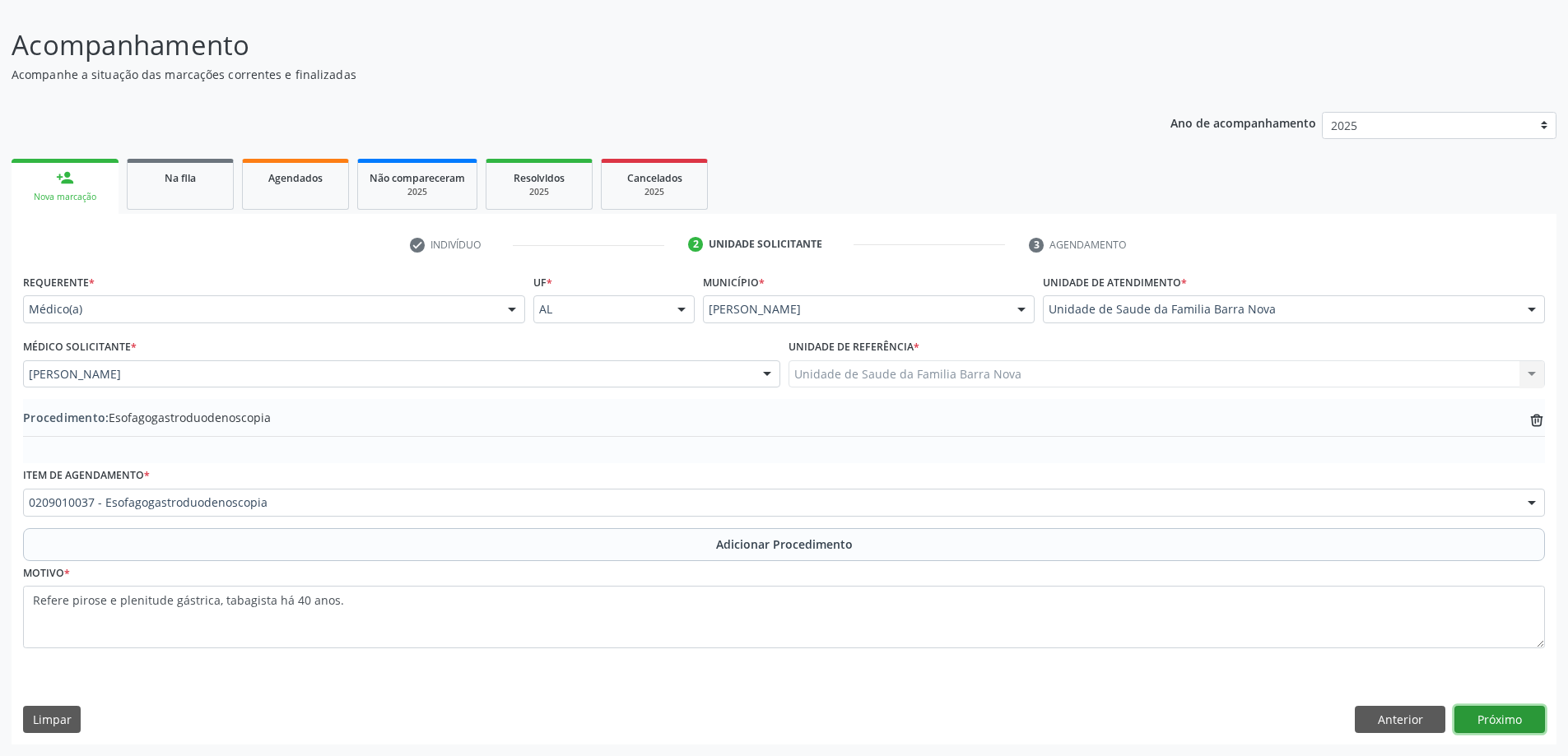
click at [1471, 712] on button "Próximo" at bounding box center [1499, 719] width 90 height 28
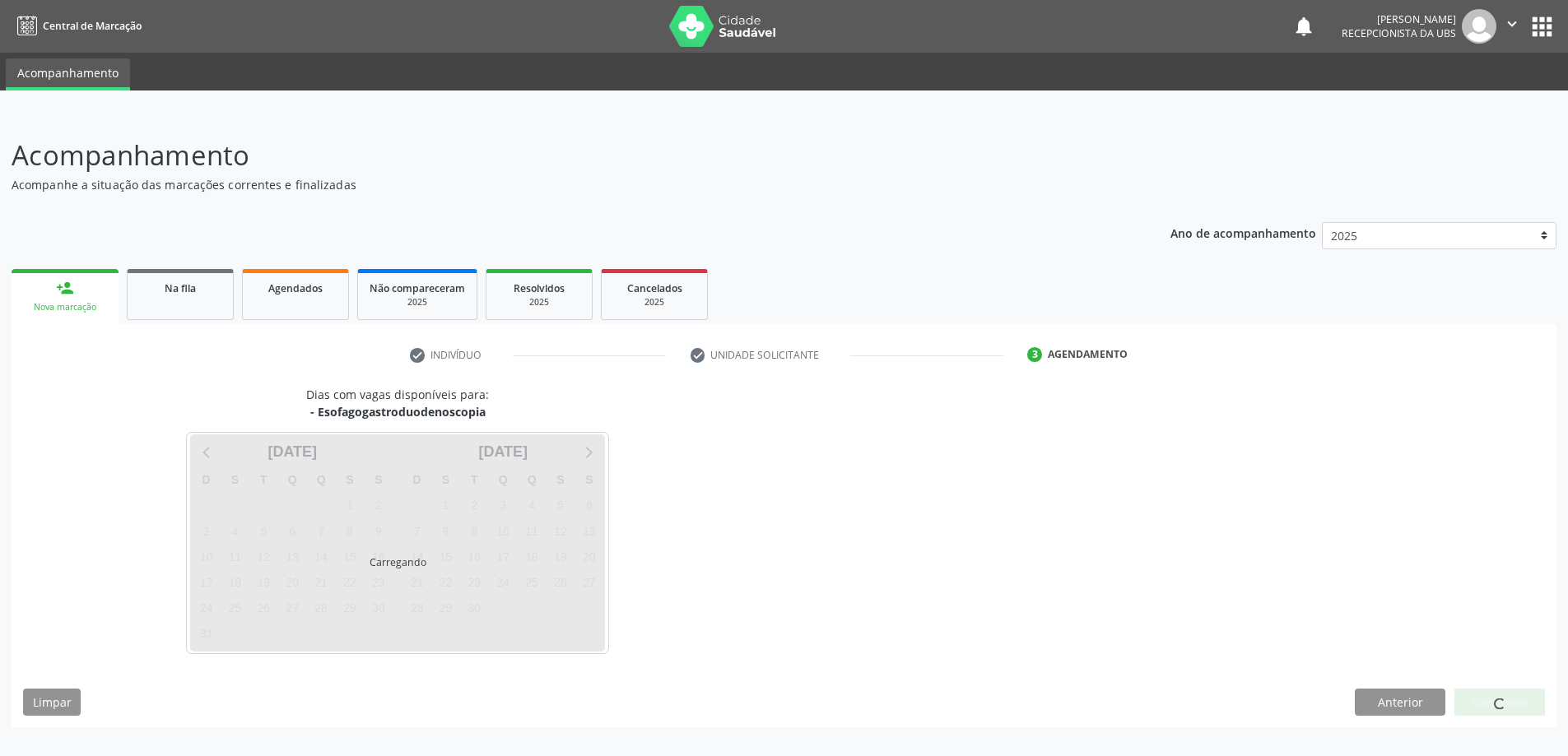
scroll to position [0, 0]
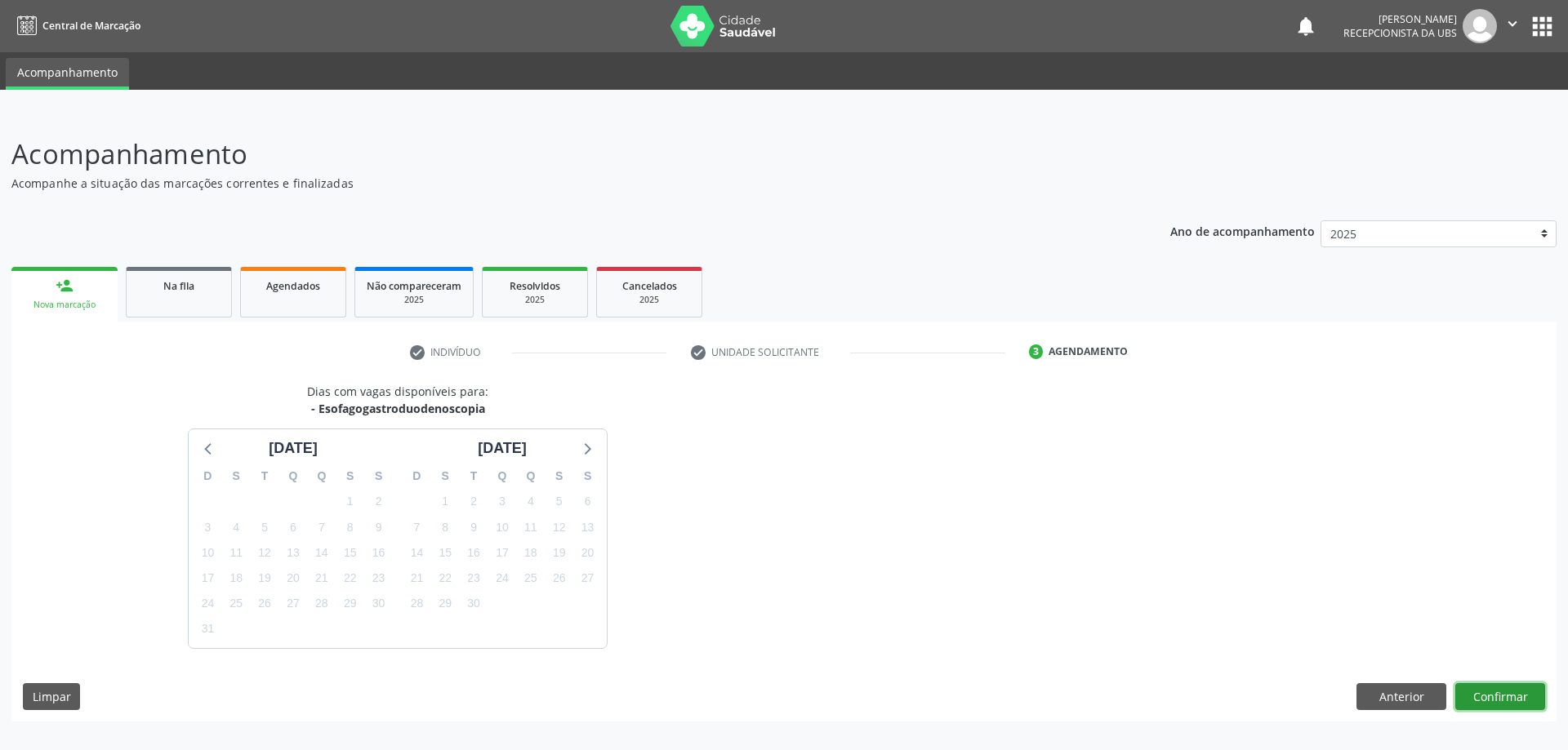
click at [1503, 699] on button "Confirmar" at bounding box center [1500, 697] width 90 height 28
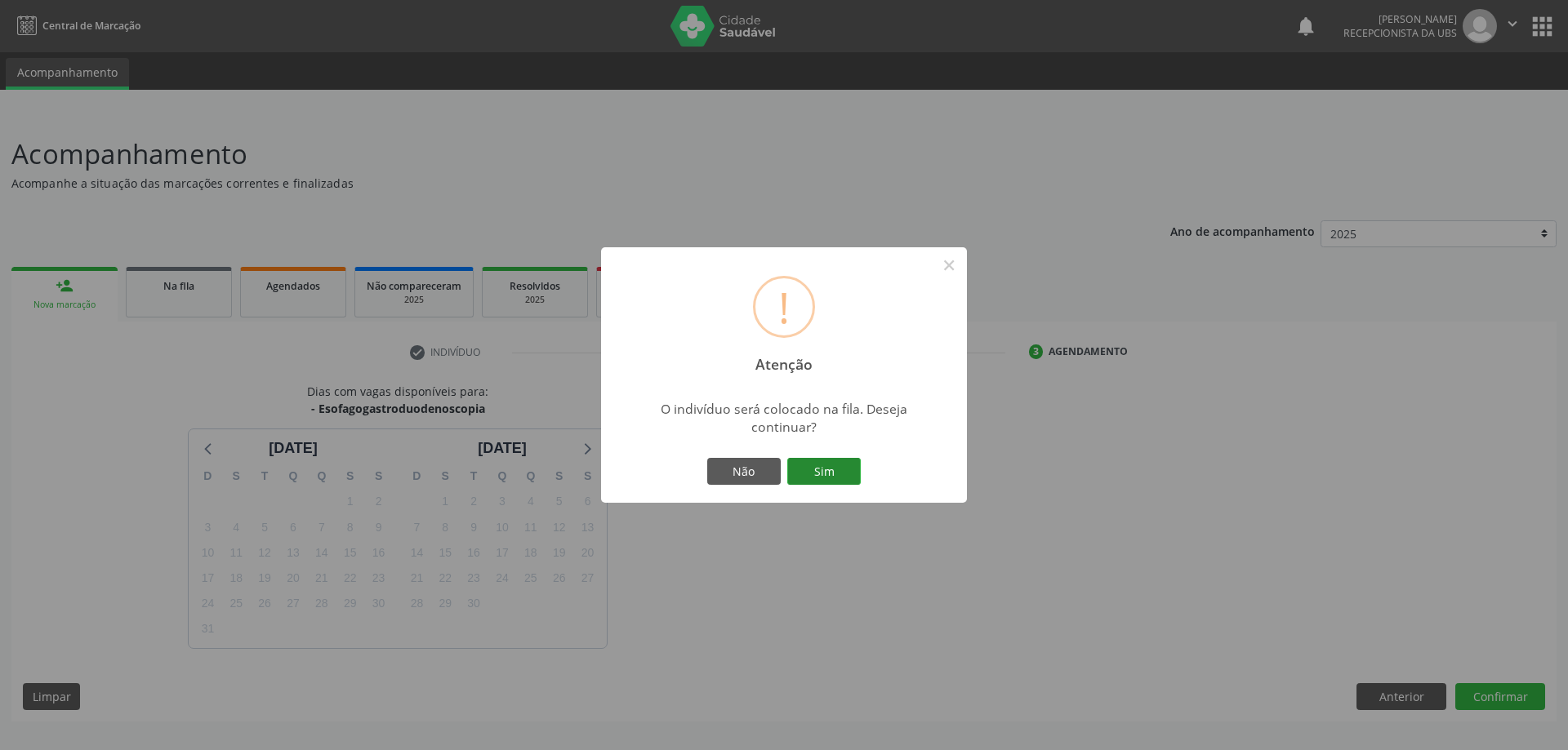
click at [809, 463] on button "Sim" at bounding box center [824, 472] width 73 height 28
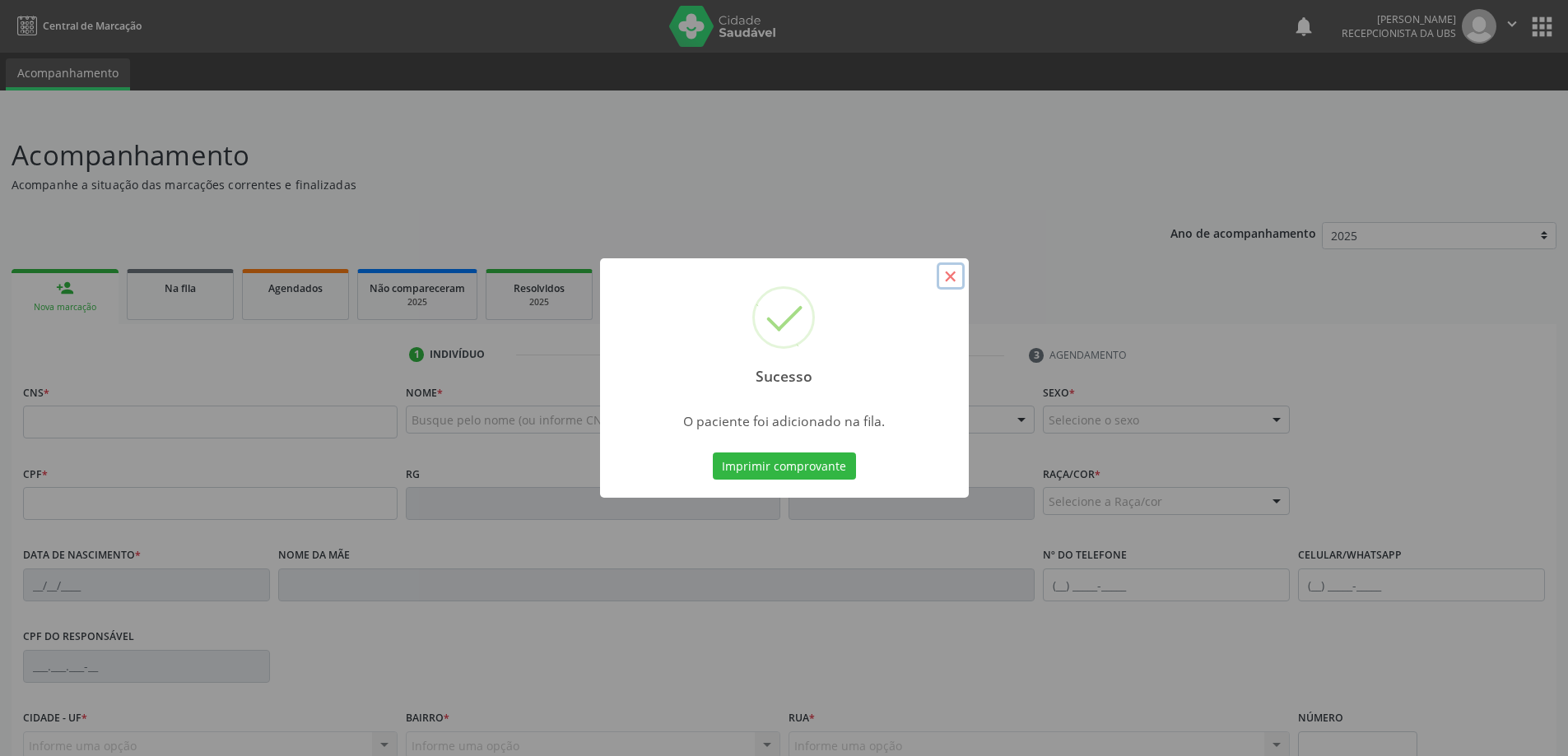
click at [952, 275] on button "×" at bounding box center [950, 277] width 28 height 28
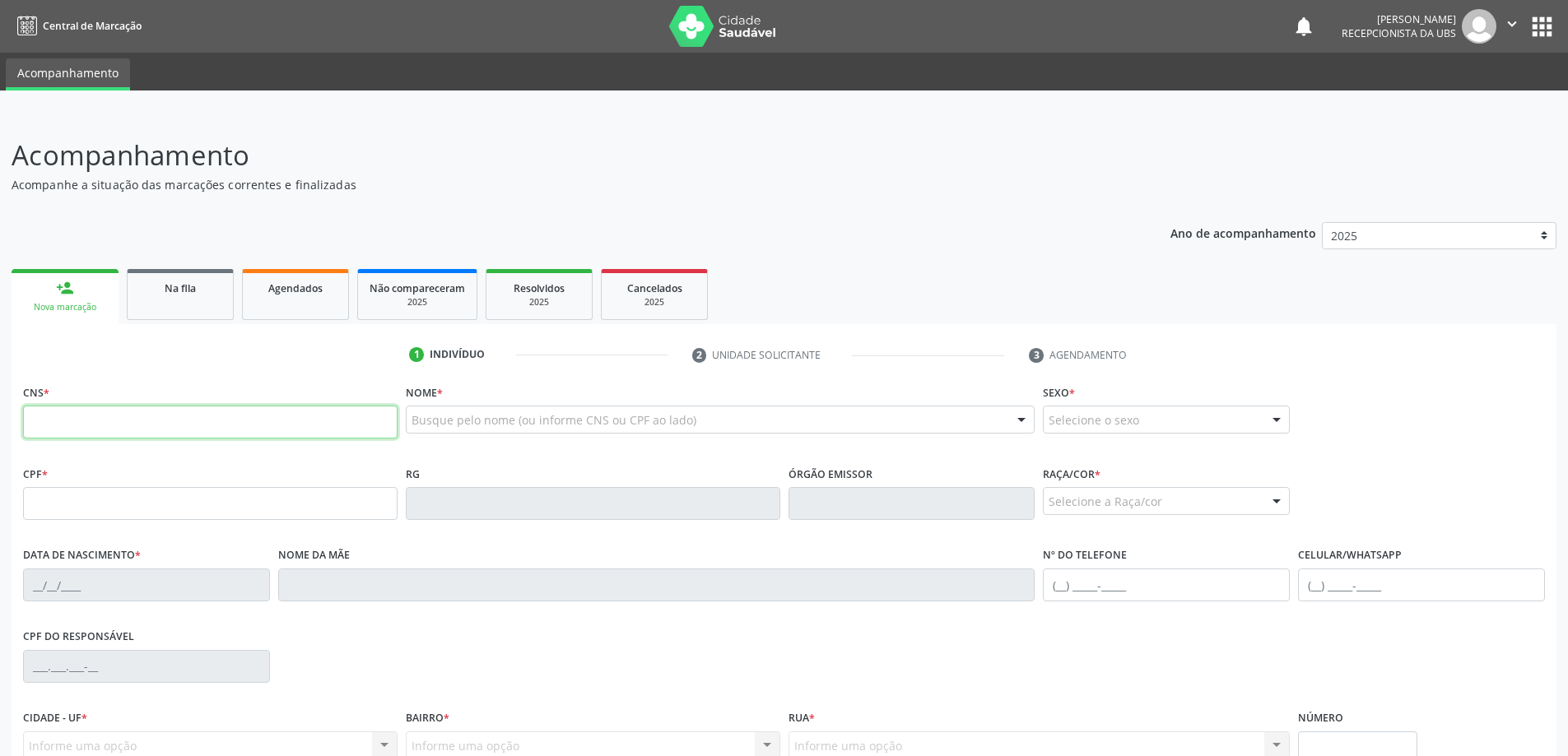
click at [281, 420] on input "text" at bounding box center [210, 422] width 374 height 33
type input "702 1057 3149 0392"
type input "088.801.564-03"
type input "[DATE]"
type input "[PERSON_NAME]"
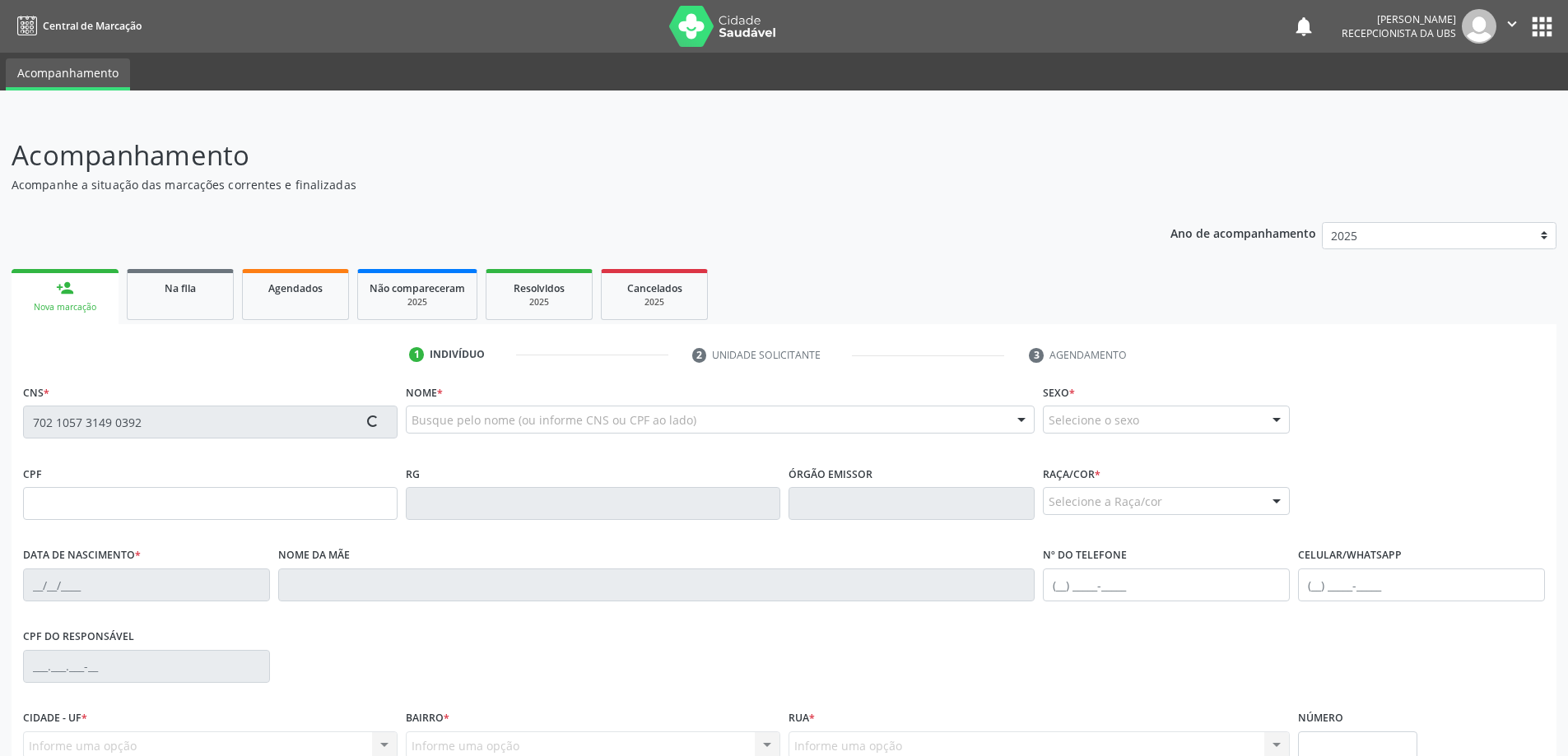
type input "[PHONE_NUMBER]"
type input "06"
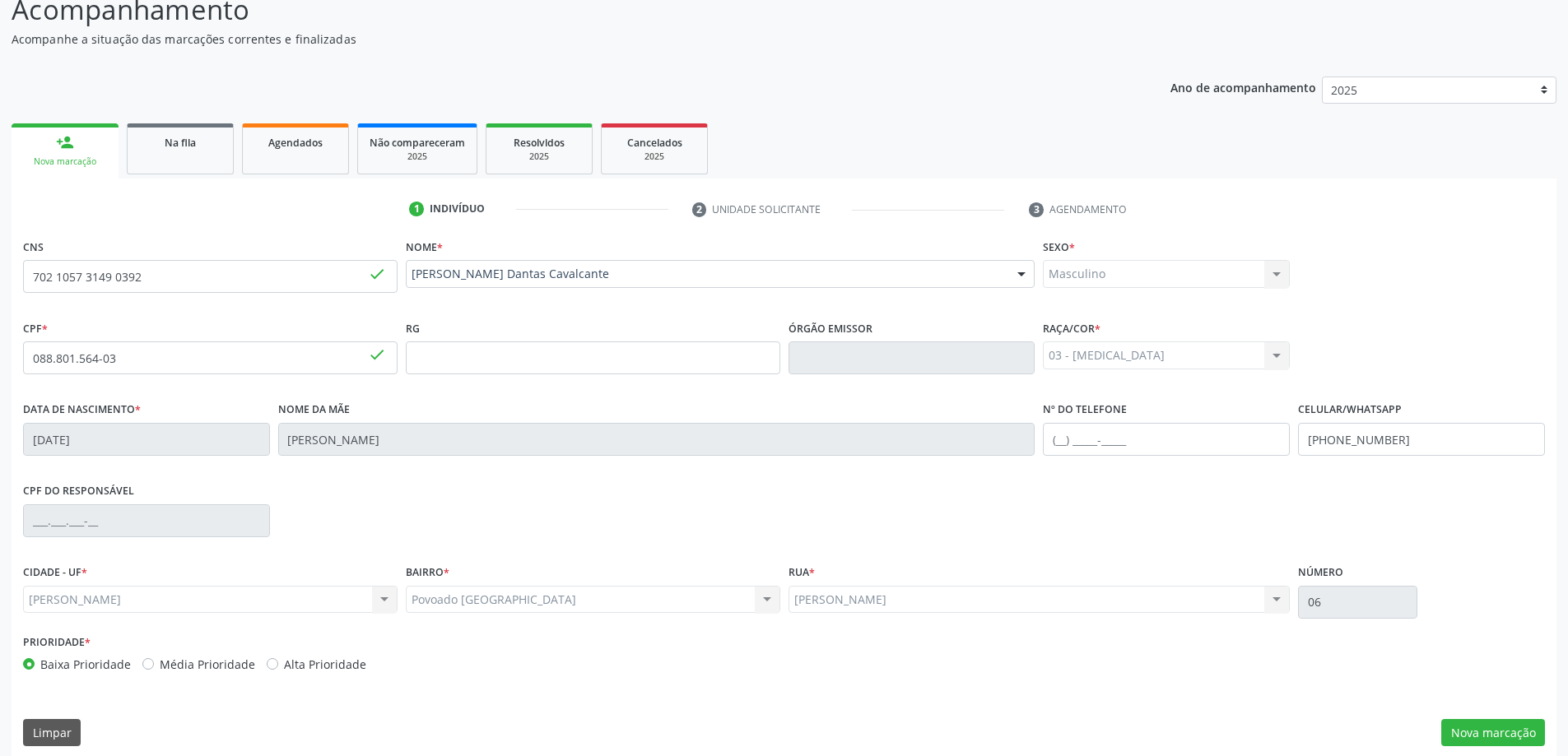
scroll to position [159, 0]
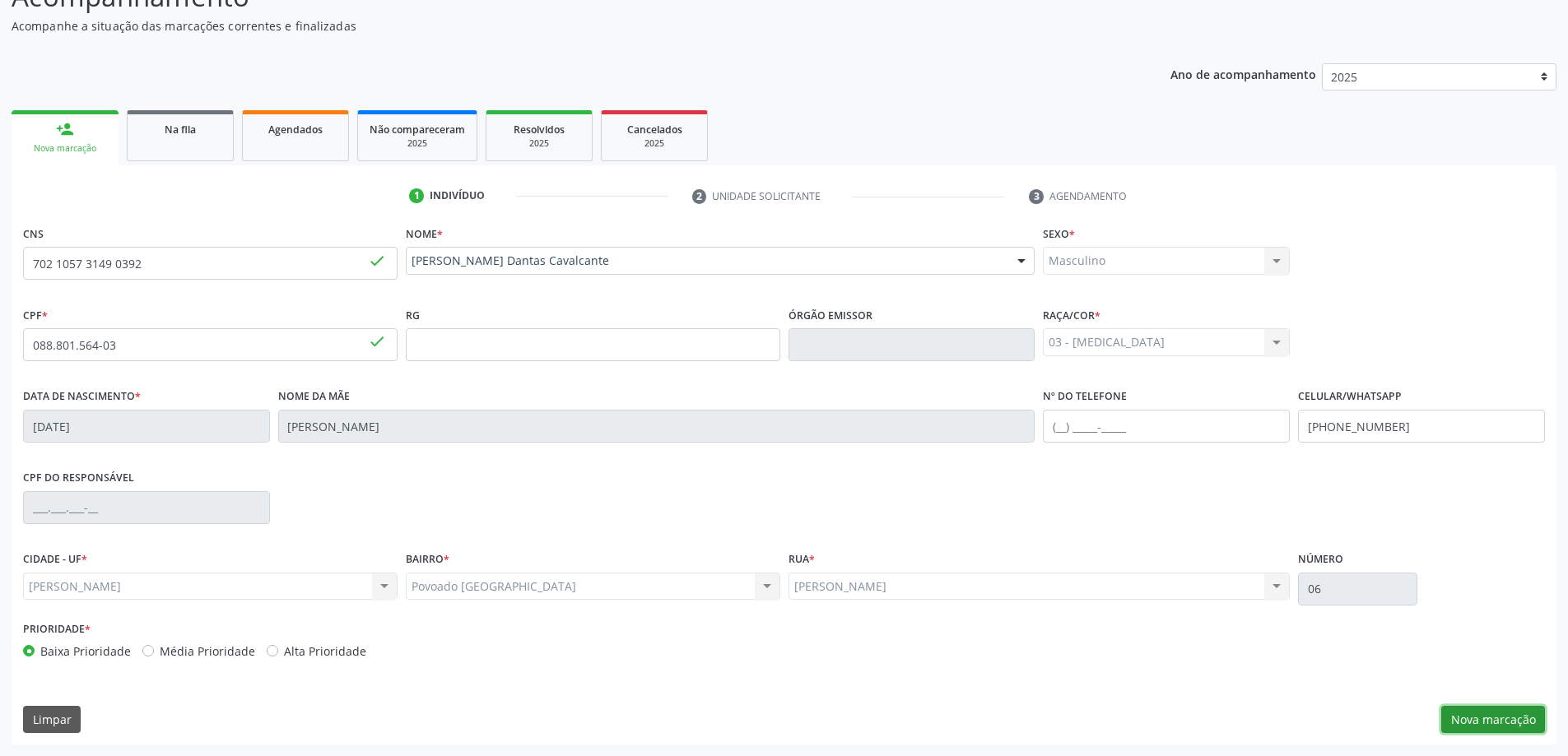
click at [1511, 718] on button "Nova marcação" at bounding box center [1492, 719] width 104 height 28
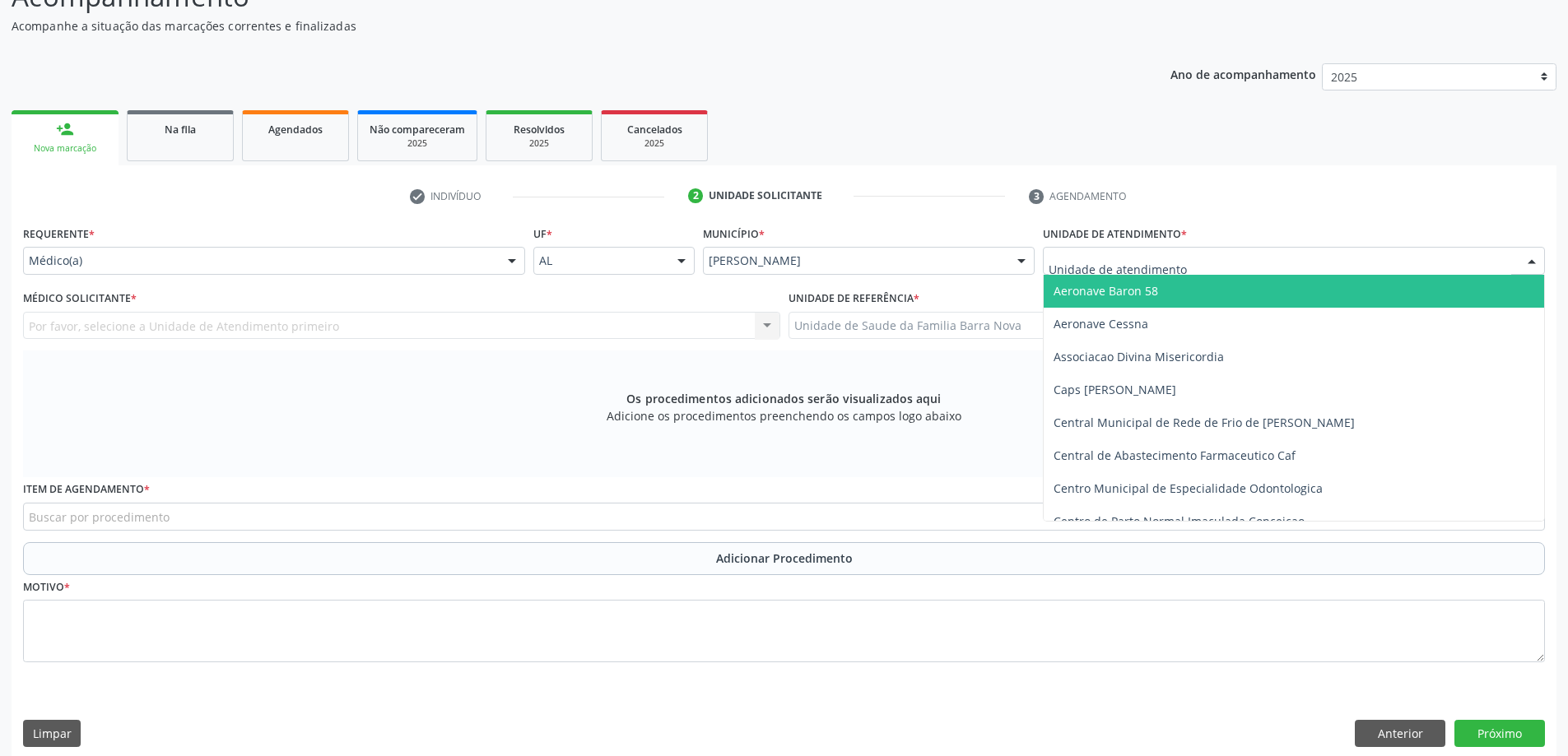
click at [1282, 265] on div at bounding box center [1293, 261] width 502 height 28
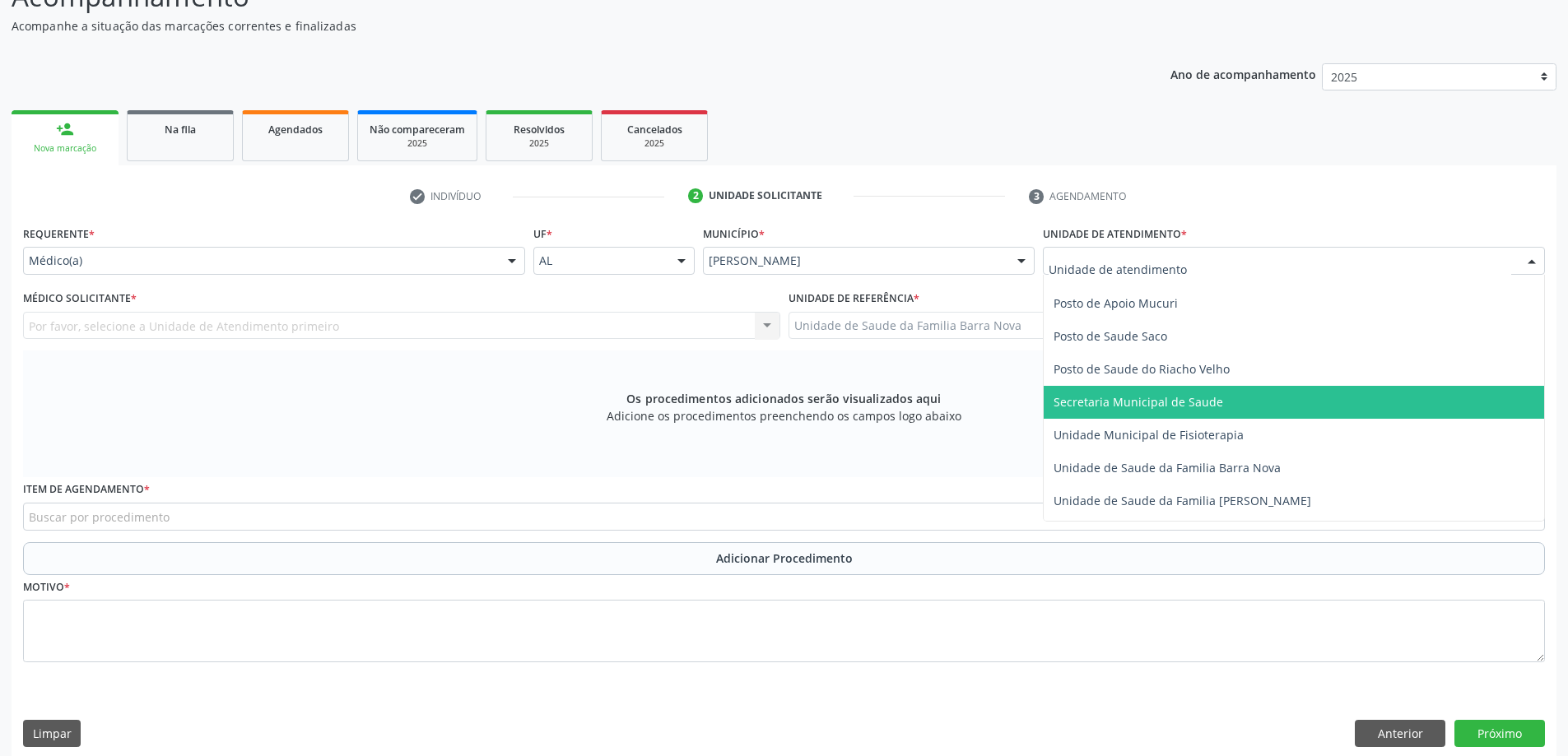
scroll to position [740, 0]
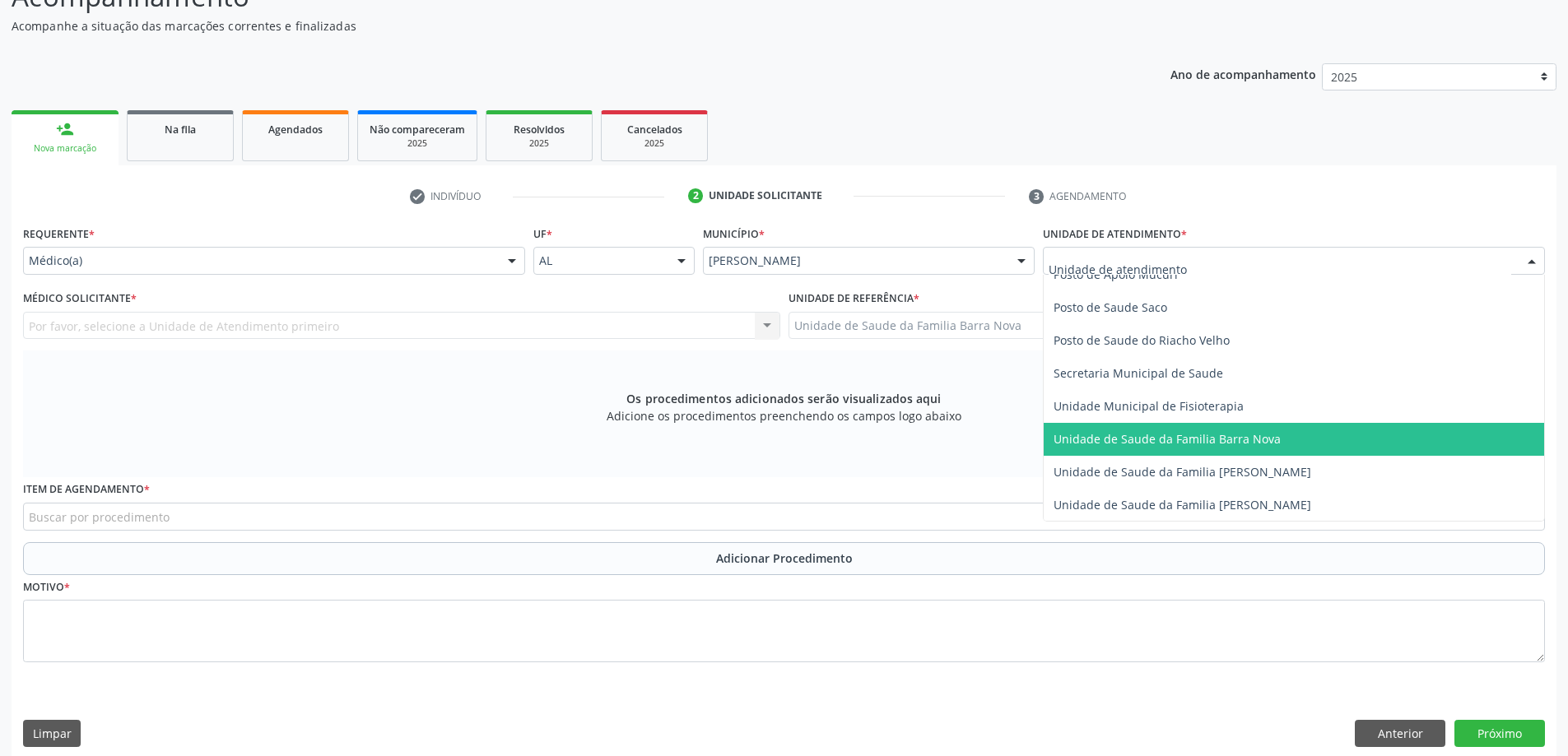
click at [1283, 450] on span "Unidade de Saude da Familia Barra Nova" at bounding box center [1293, 439] width 500 height 33
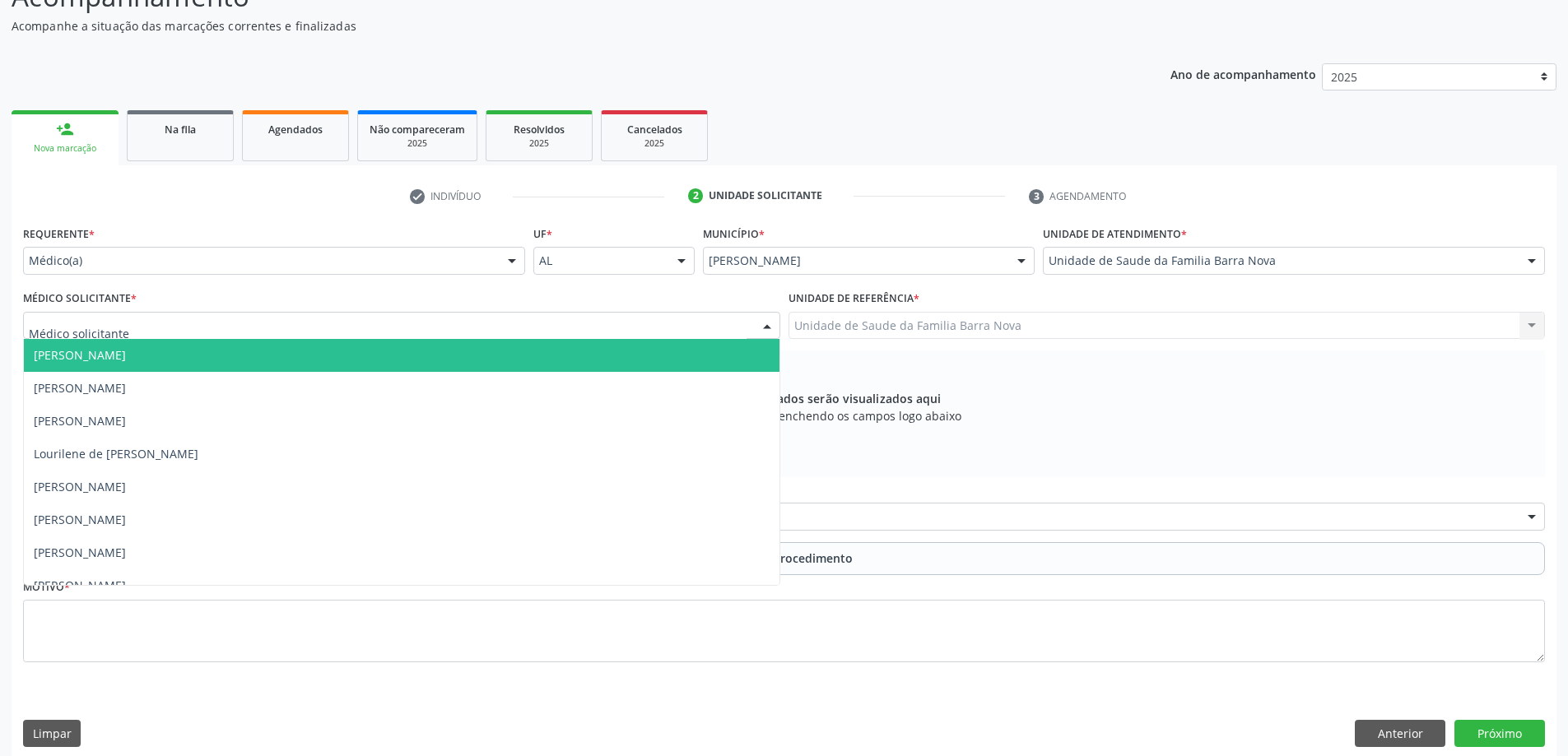
click at [671, 328] on div at bounding box center [401, 325] width 757 height 28
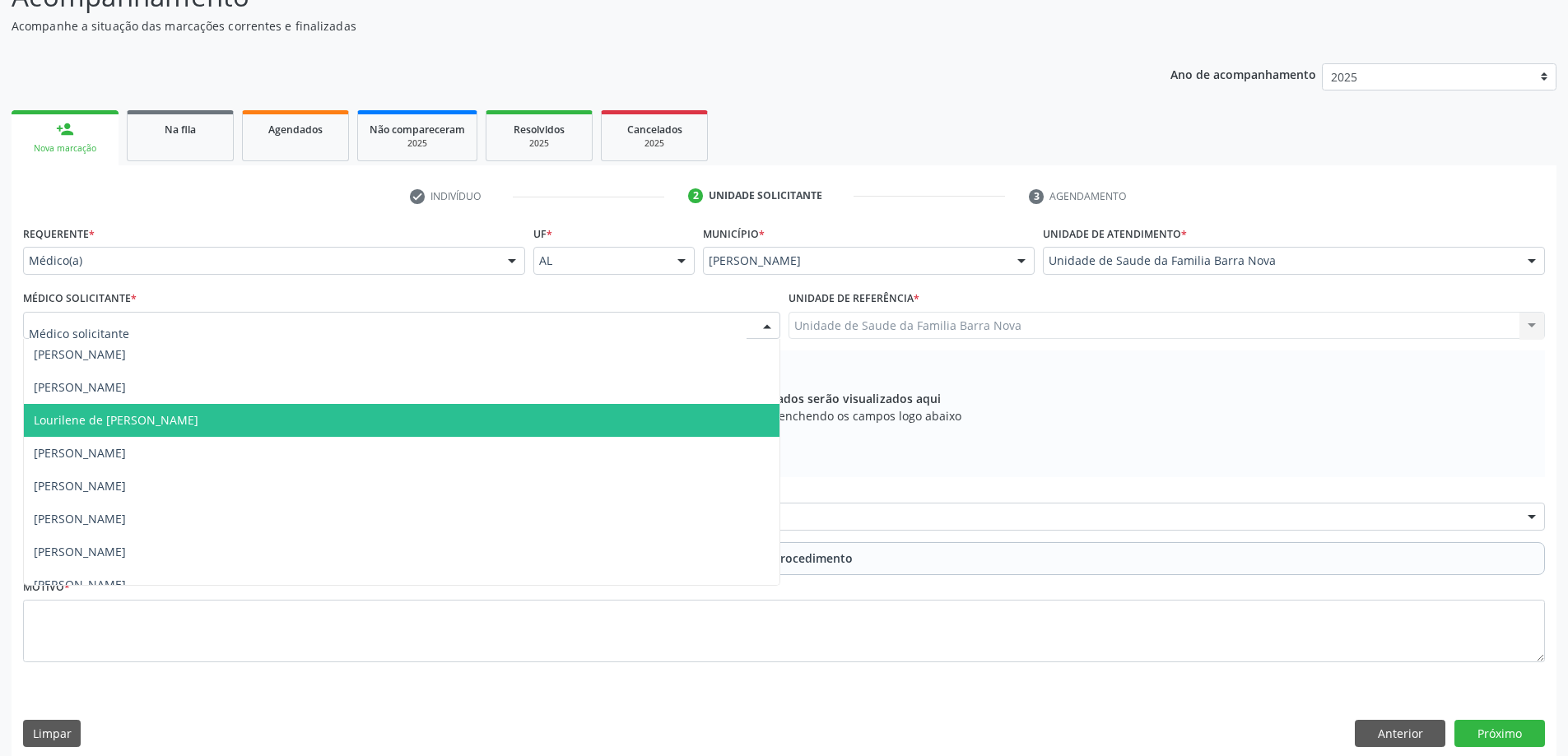
scroll to position [50, 0]
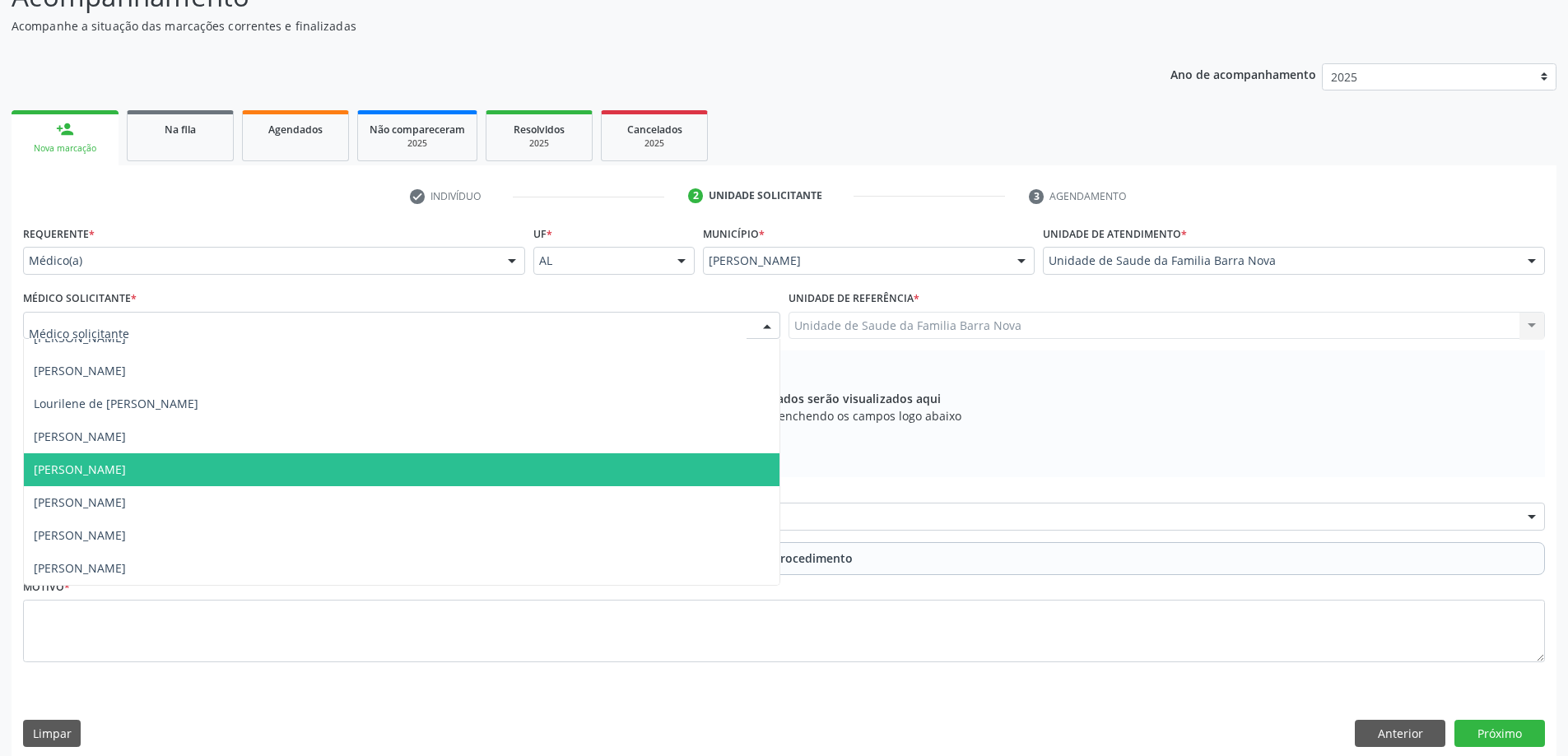
click at [554, 470] on span "[PERSON_NAME]" at bounding box center [401, 470] width 755 height 33
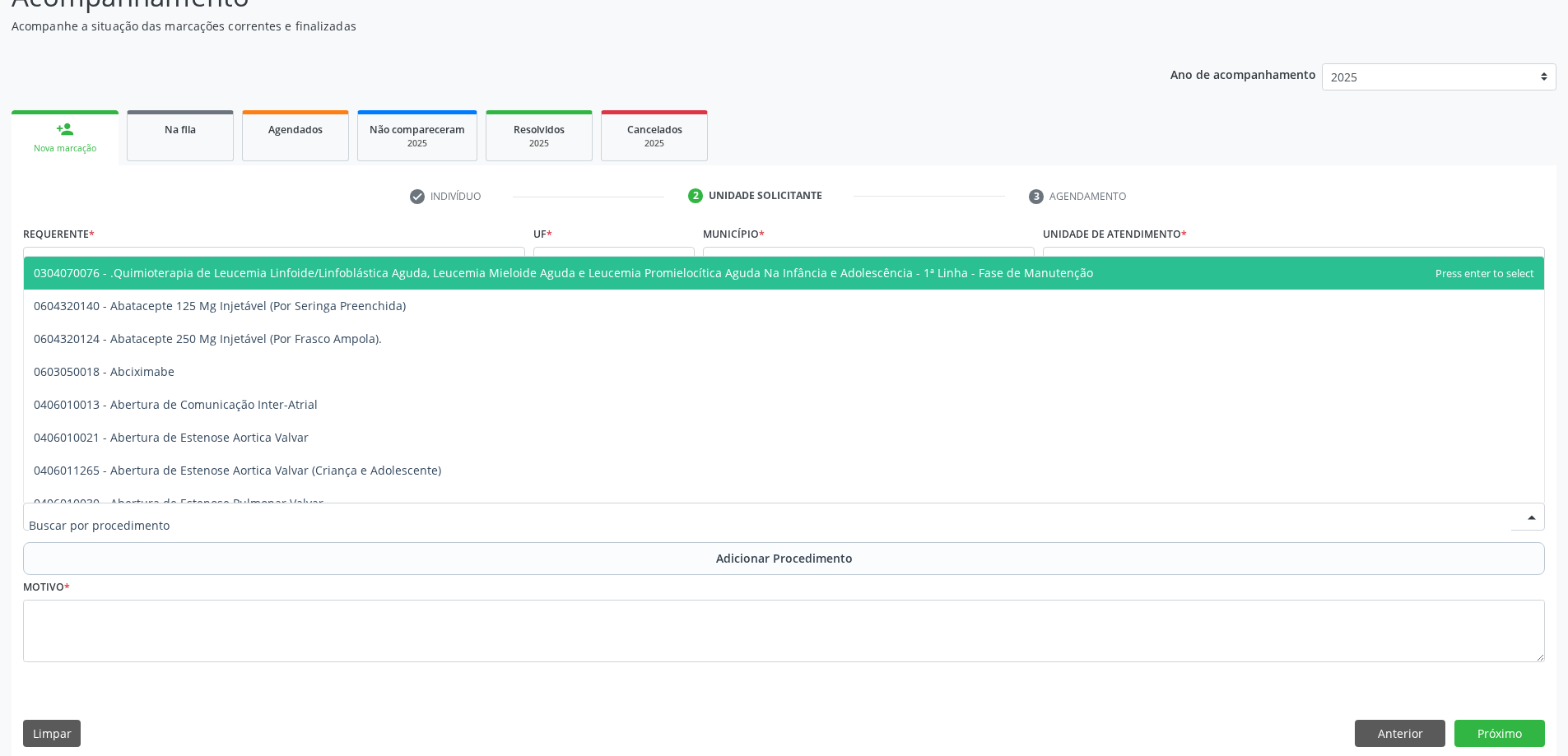
click at [467, 515] on div at bounding box center [783, 517] width 1522 height 28
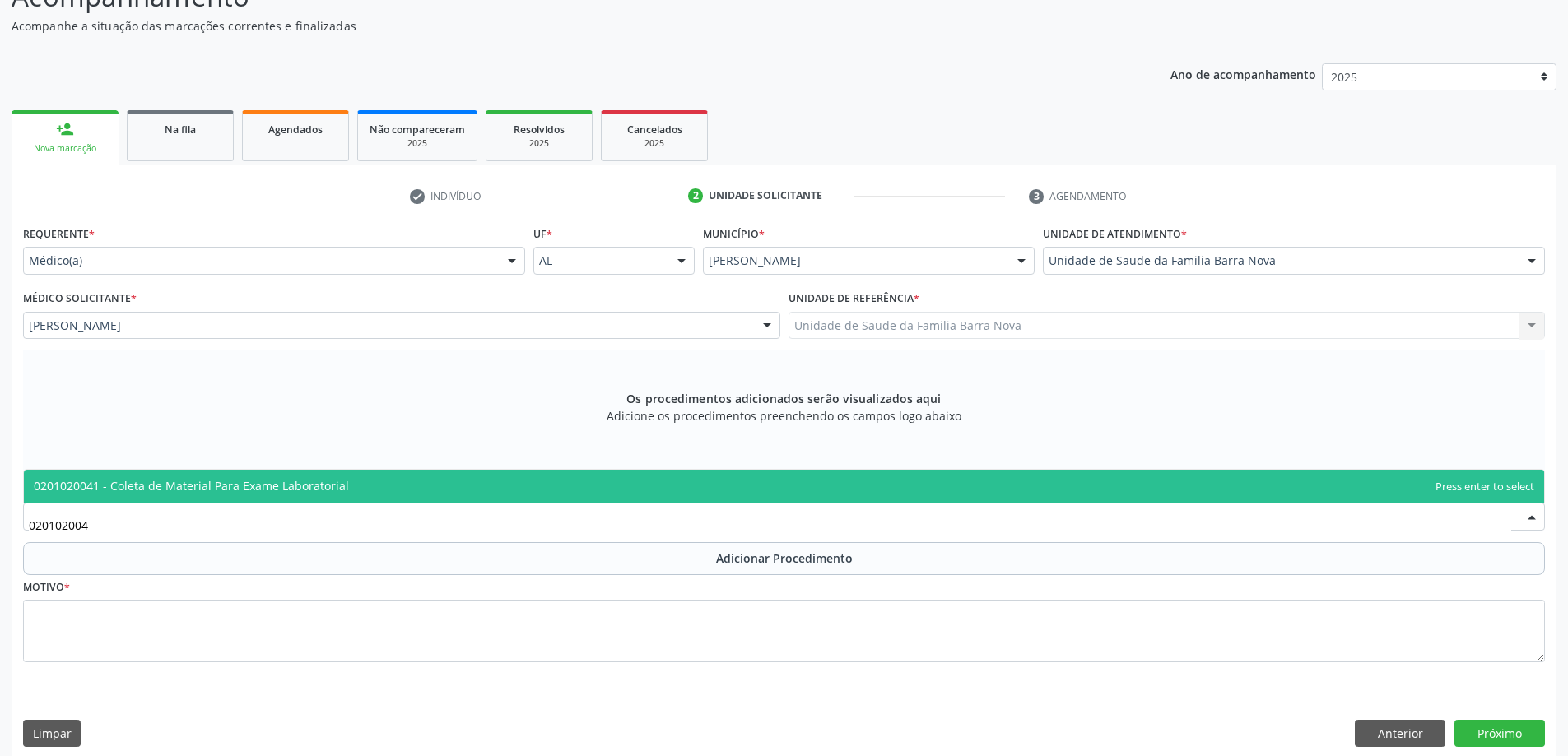
type input "0201020041"
click at [630, 488] on span "0201020041 - Coleta de Material Para Exame Laboratorial" at bounding box center [783, 486] width 1520 height 33
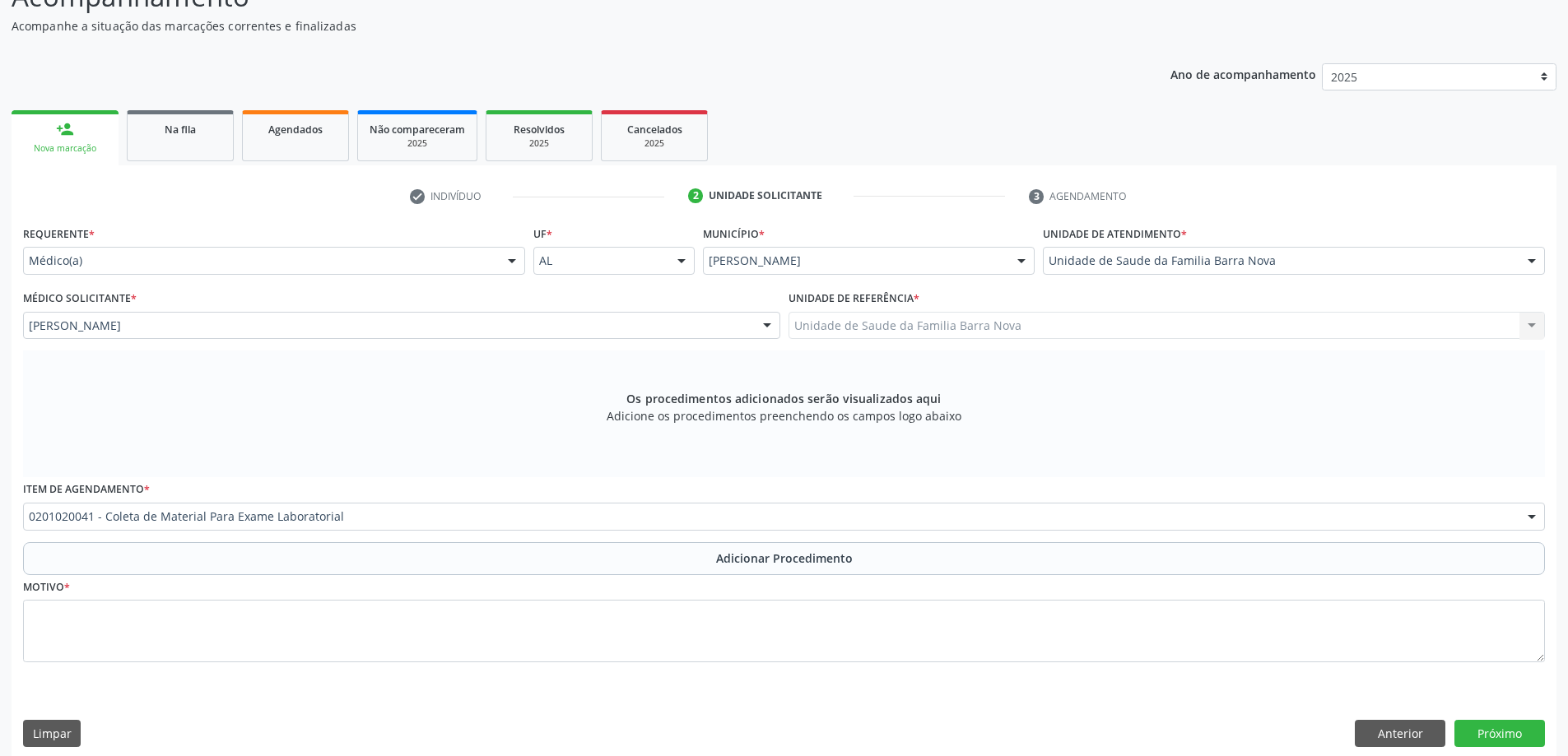
scroll to position [173, 0]
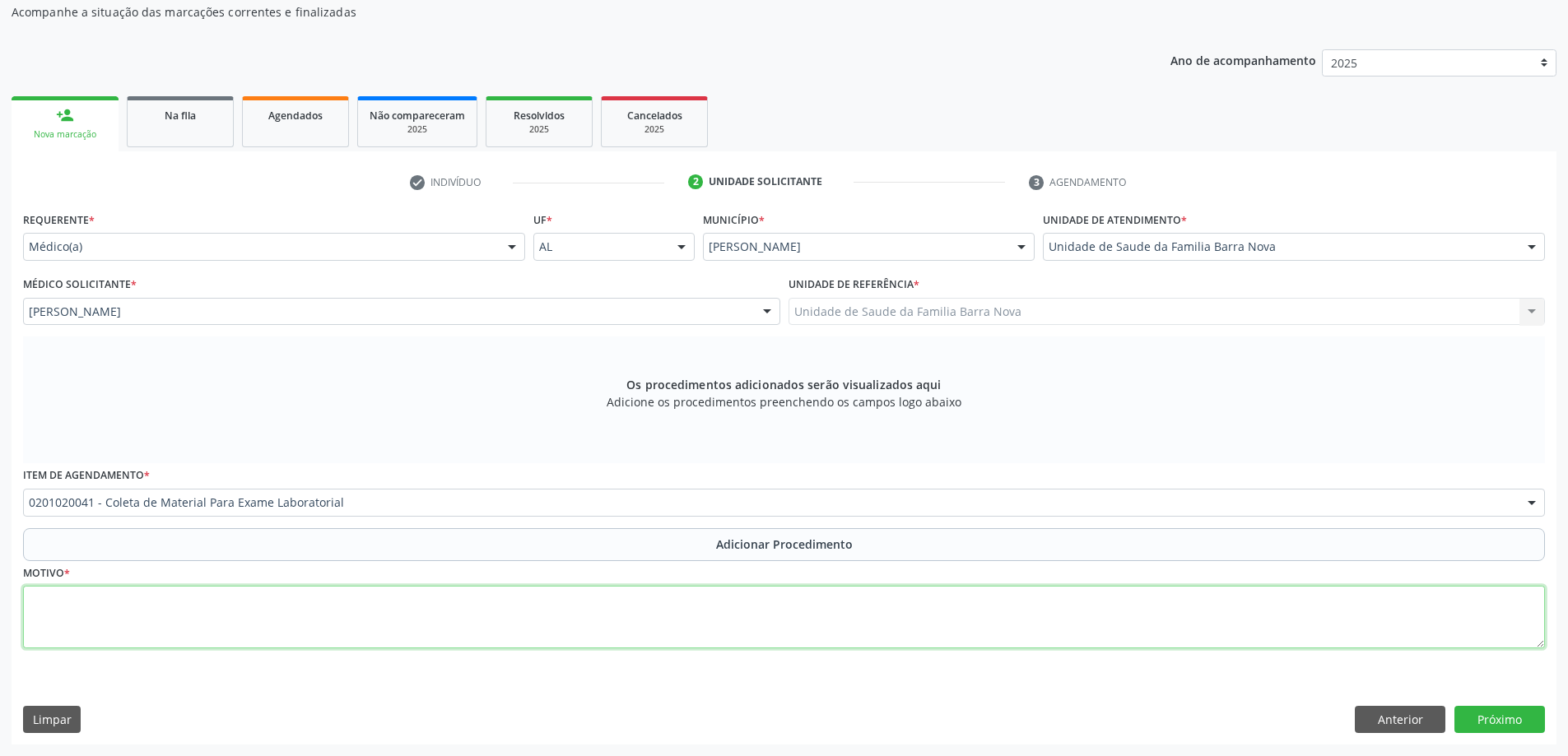
click at [250, 602] on textarea at bounding box center [783, 617] width 1522 height 63
type textarea "Controle clínico e nictúria."
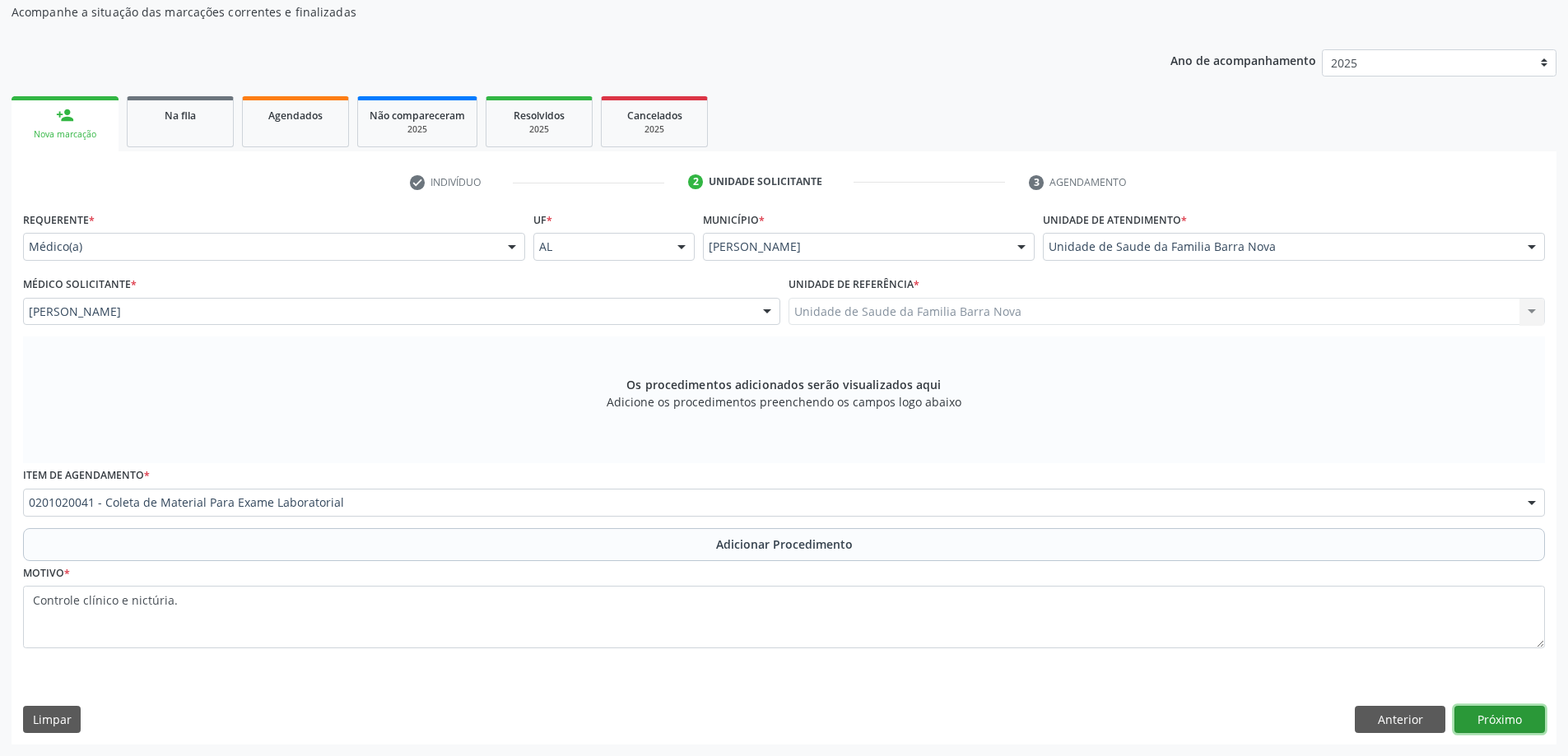
click at [1496, 717] on button "Próximo" at bounding box center [1499, 719] width 90 height 28
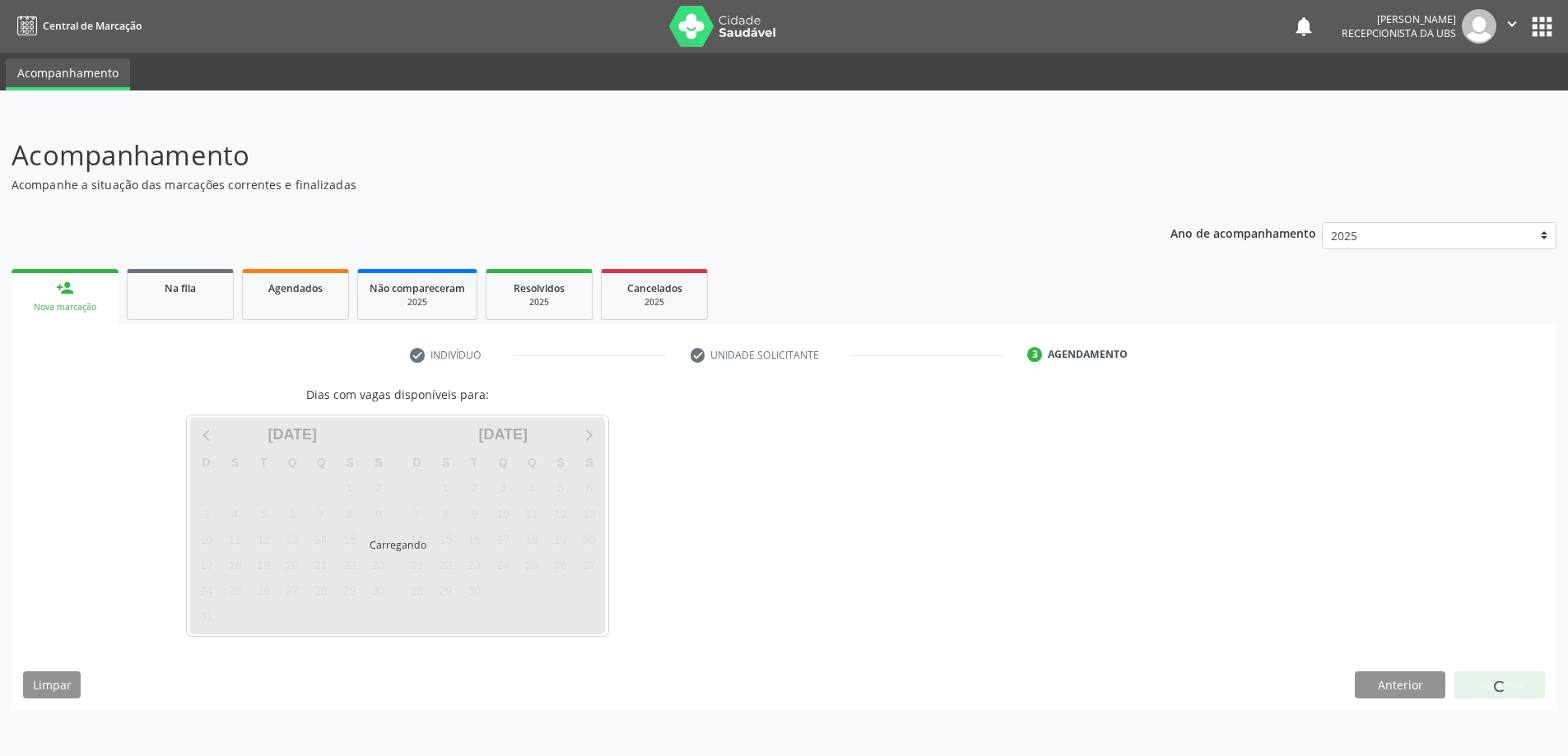
scroll to position [0, 0]
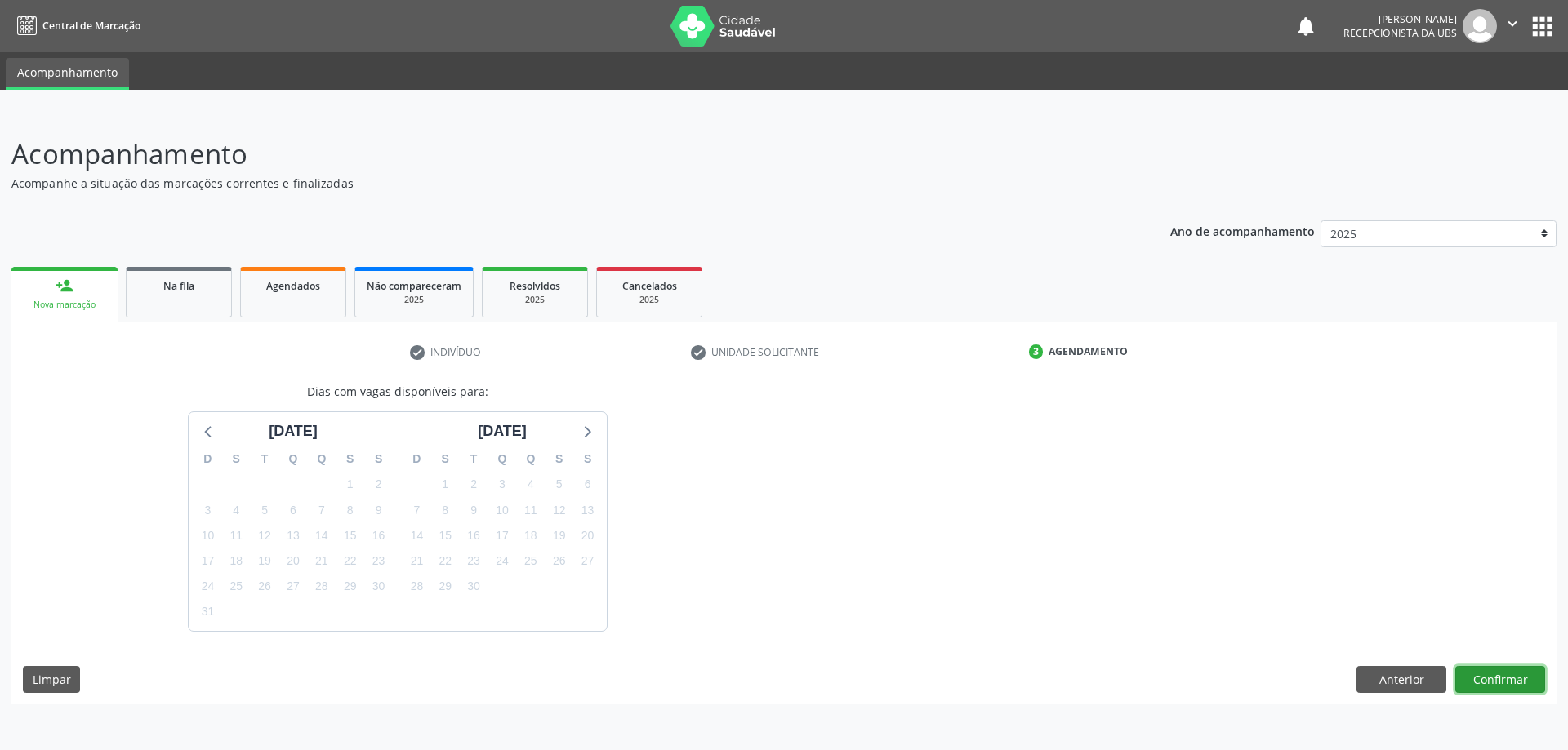
click at [1495, 676] on button "Confirmar" at bounding box center [1500, 680] width 90 height 28
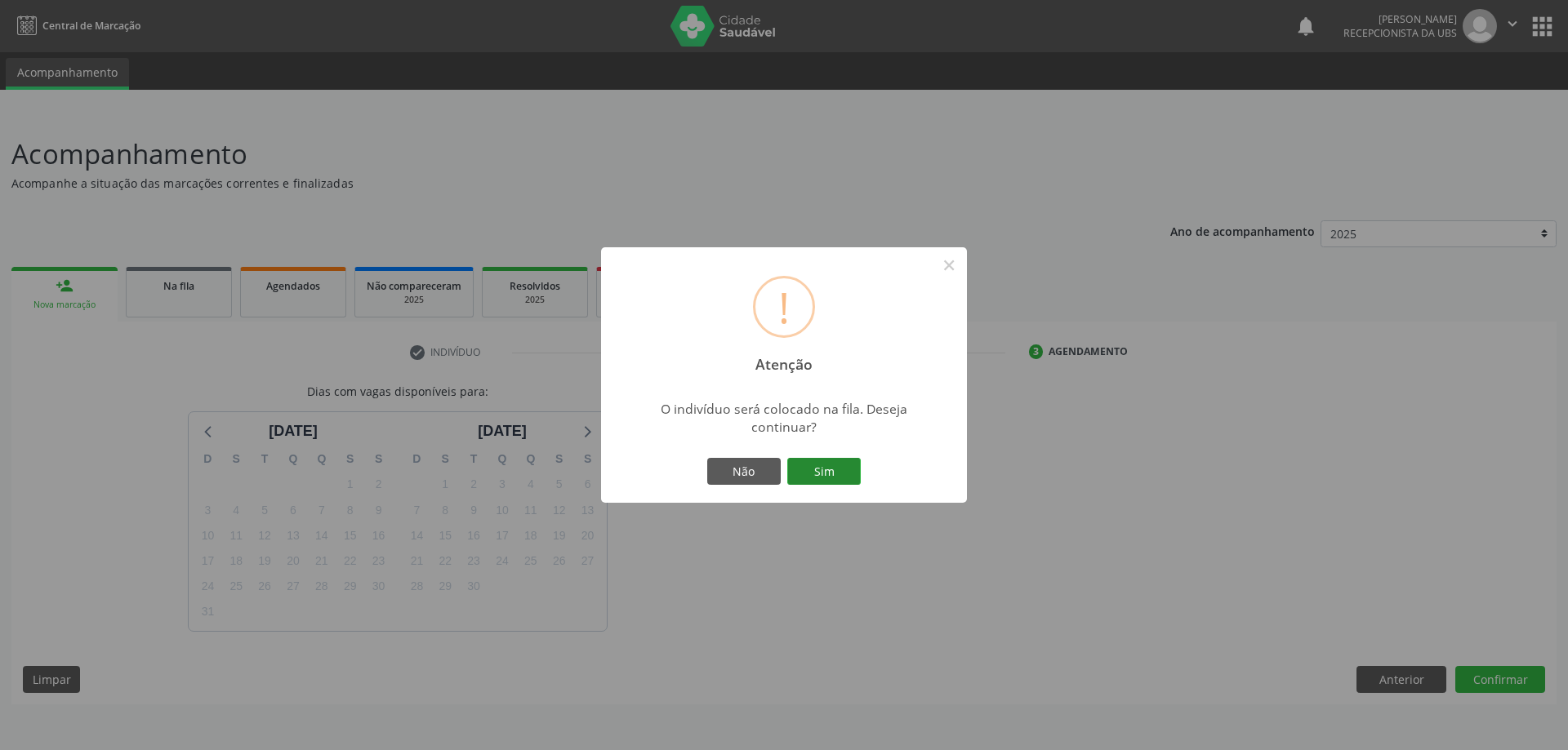
click at [831, 471] on button "Sim" at bounding box center [824, 472] width 73 height 28
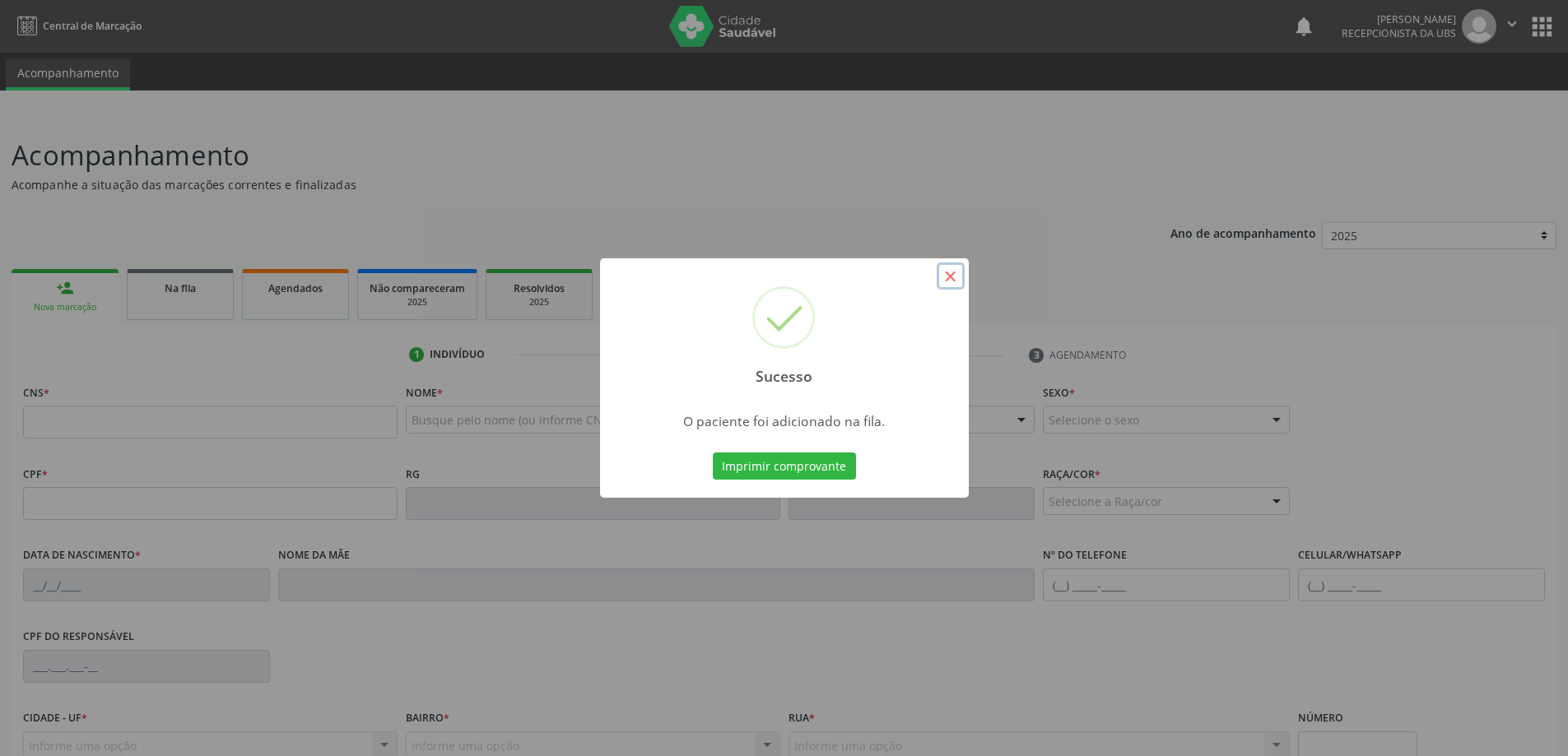
click at [961, 277] on button "×" at bounding box center [950, 277] width 28 height 28
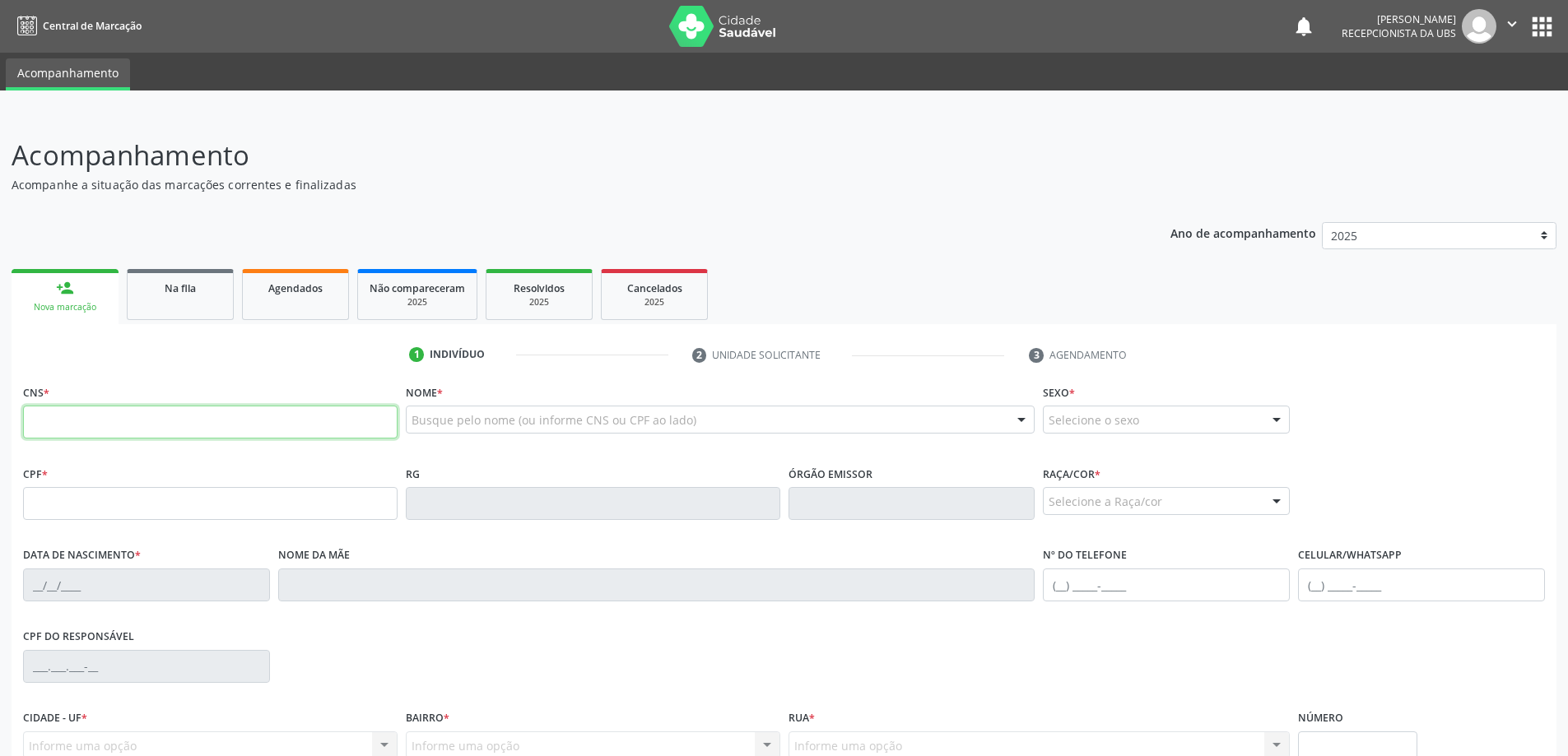
click at [191, 411] on input "text" at bounding box center [210, 422] width 374 height 33
type input "702 8061 4571 0261"
type input "814.715.564-68"
type input "[DATE]"
type input "[PERSON_NAME] de [PERSON_NAME]"
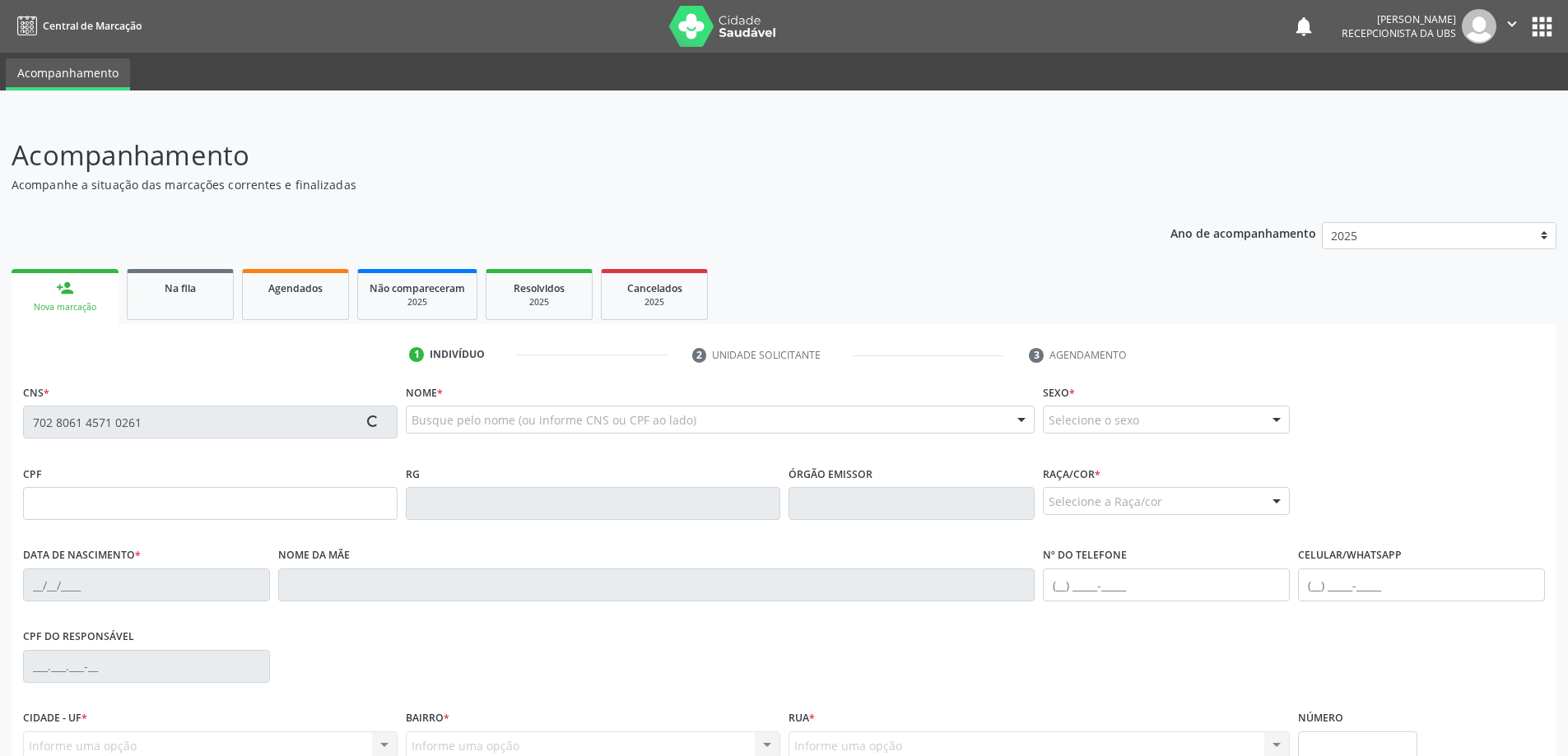
type input "[PHONE_NUMBER]"
type input "237"
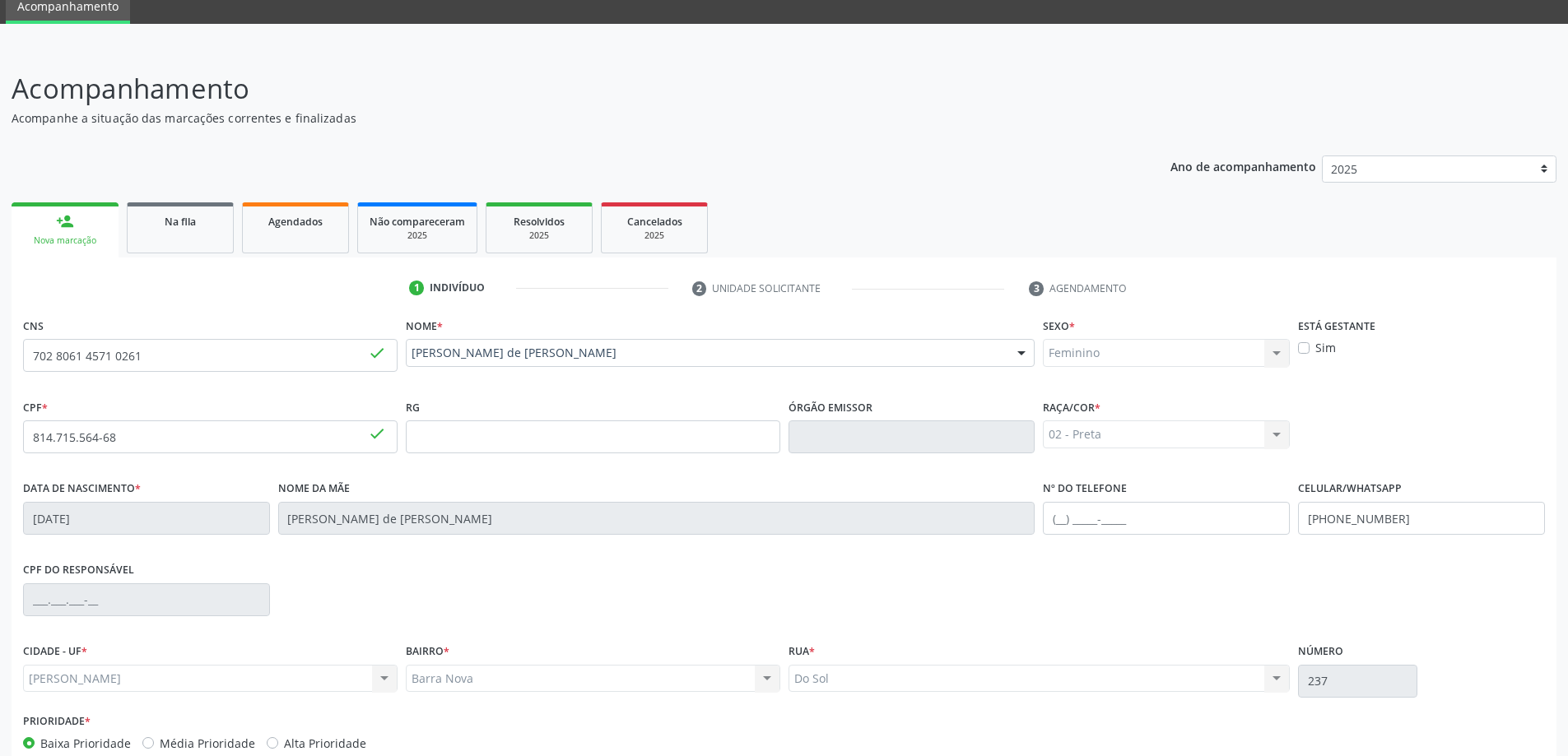
scroll to position [159, 0]
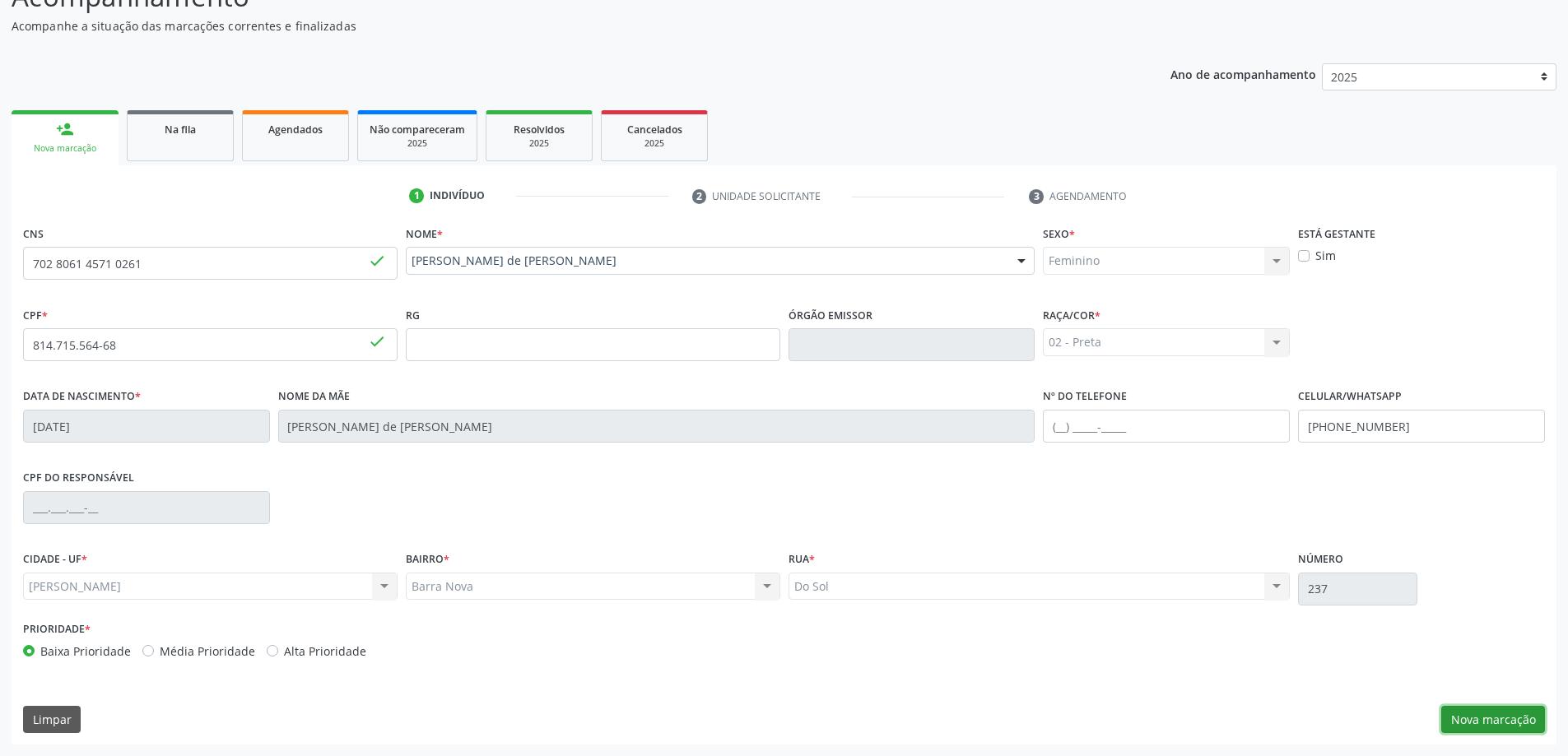
click at [1480, 717] on button "Nova marcação" at bounding box center [1492, 719] width 104 height 28
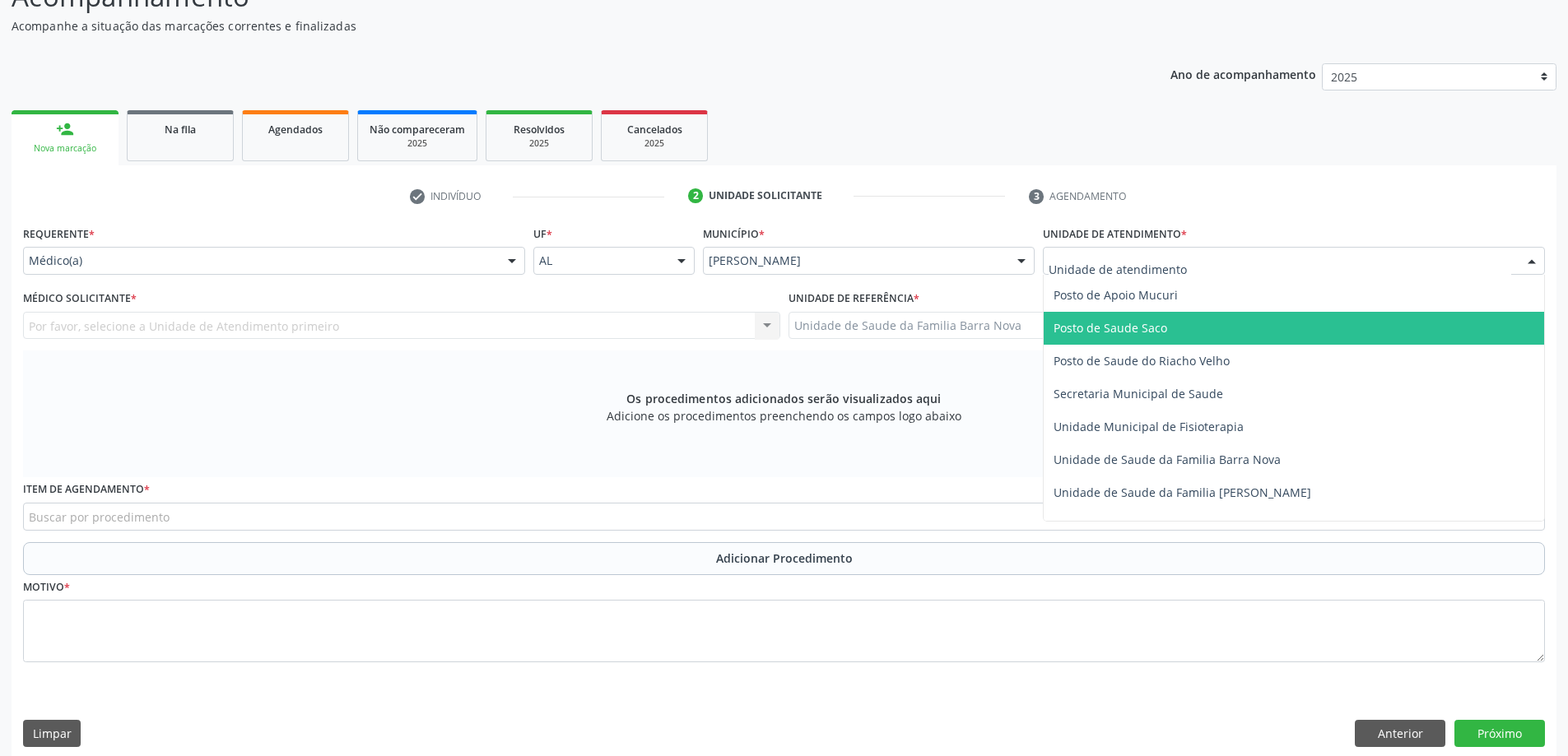
scroll to position [740, 0]
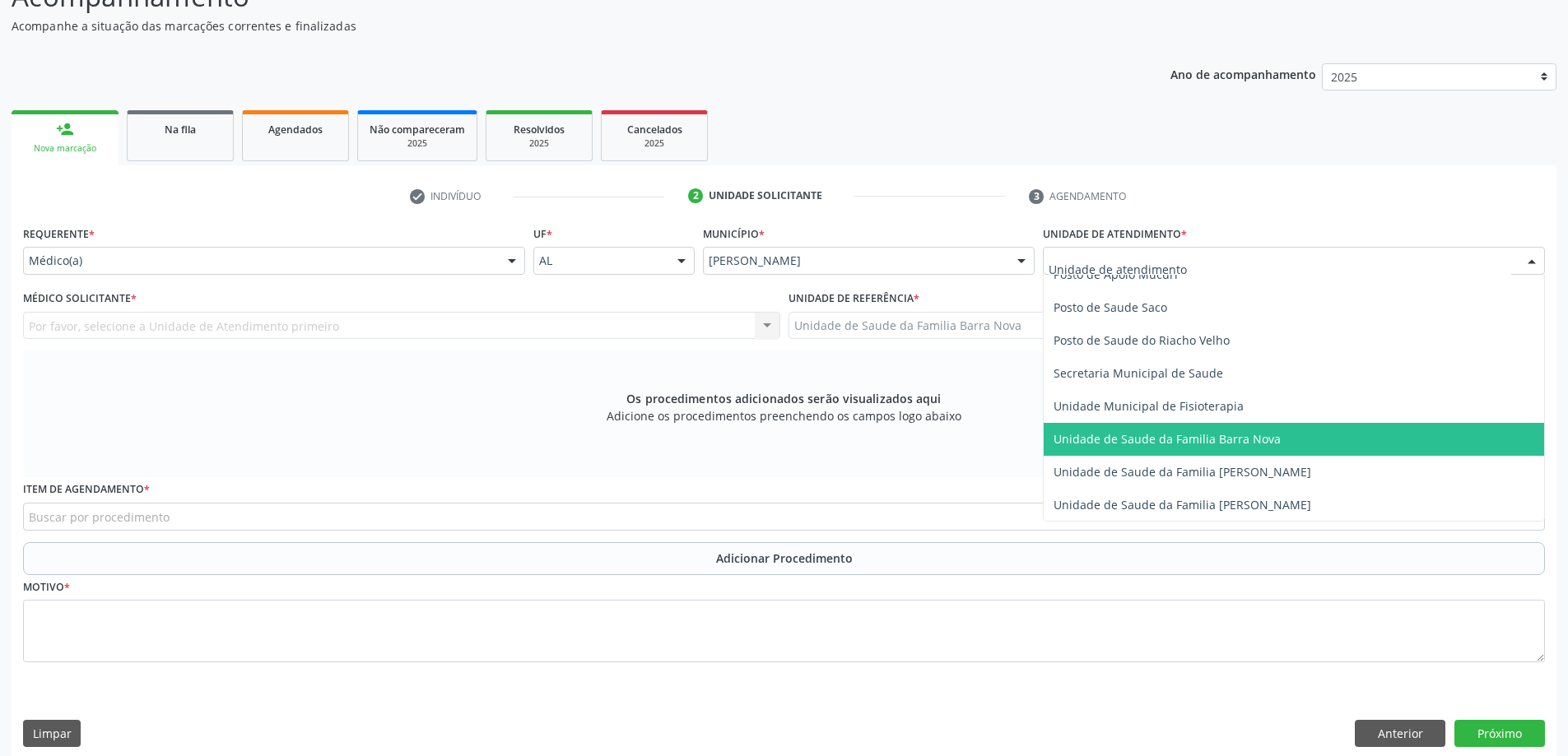
click at [1240, 437] on span "Unidade de Saude da Familia Barra Nova" at bounding box center [1167, 439] width 227 height 16
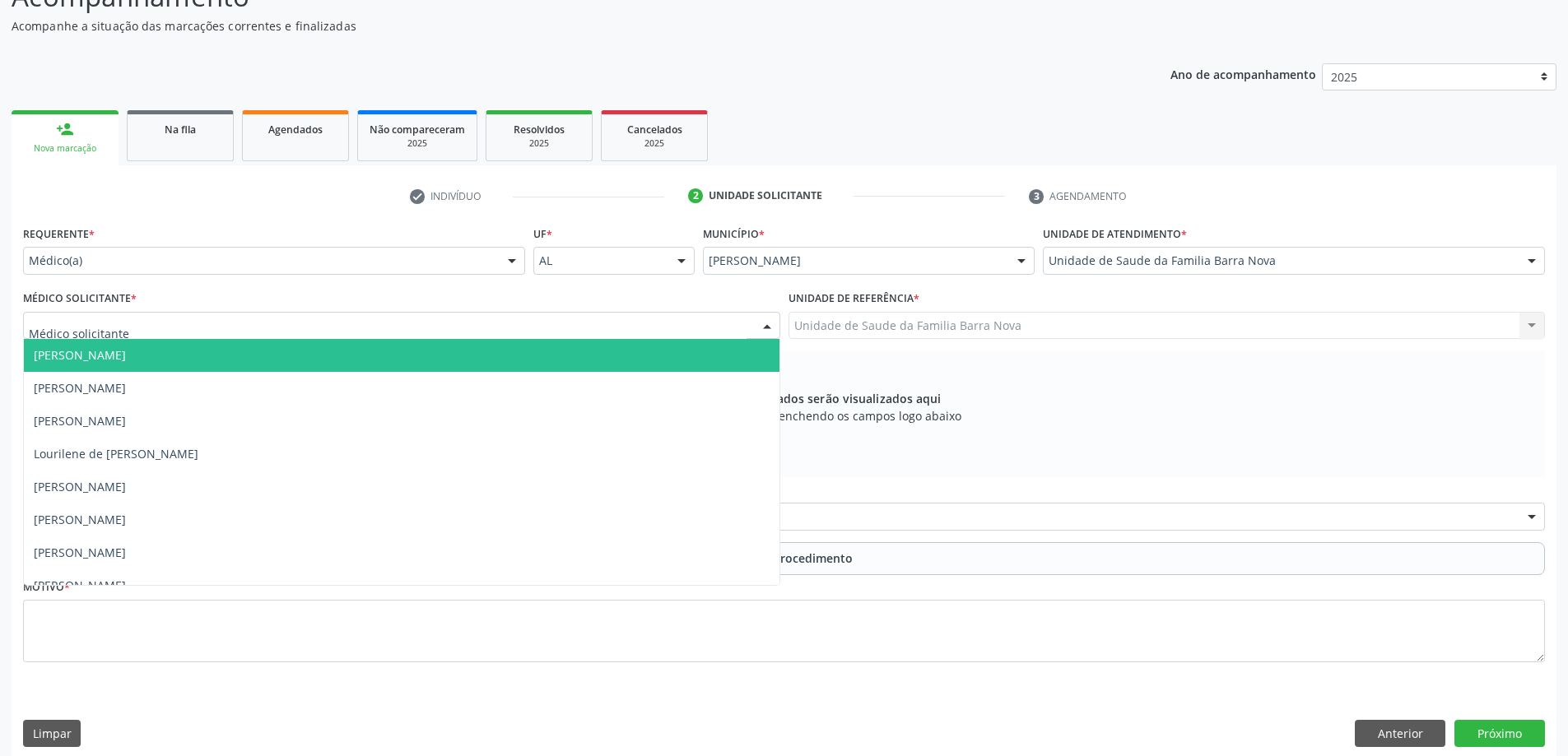
click at [707, 330] on div at bounding box center [401, 325] width 757 height 28
click at [556, 366] on span "[PERSON_NAME]" at bounding box center [401, 356] width 755 height 33
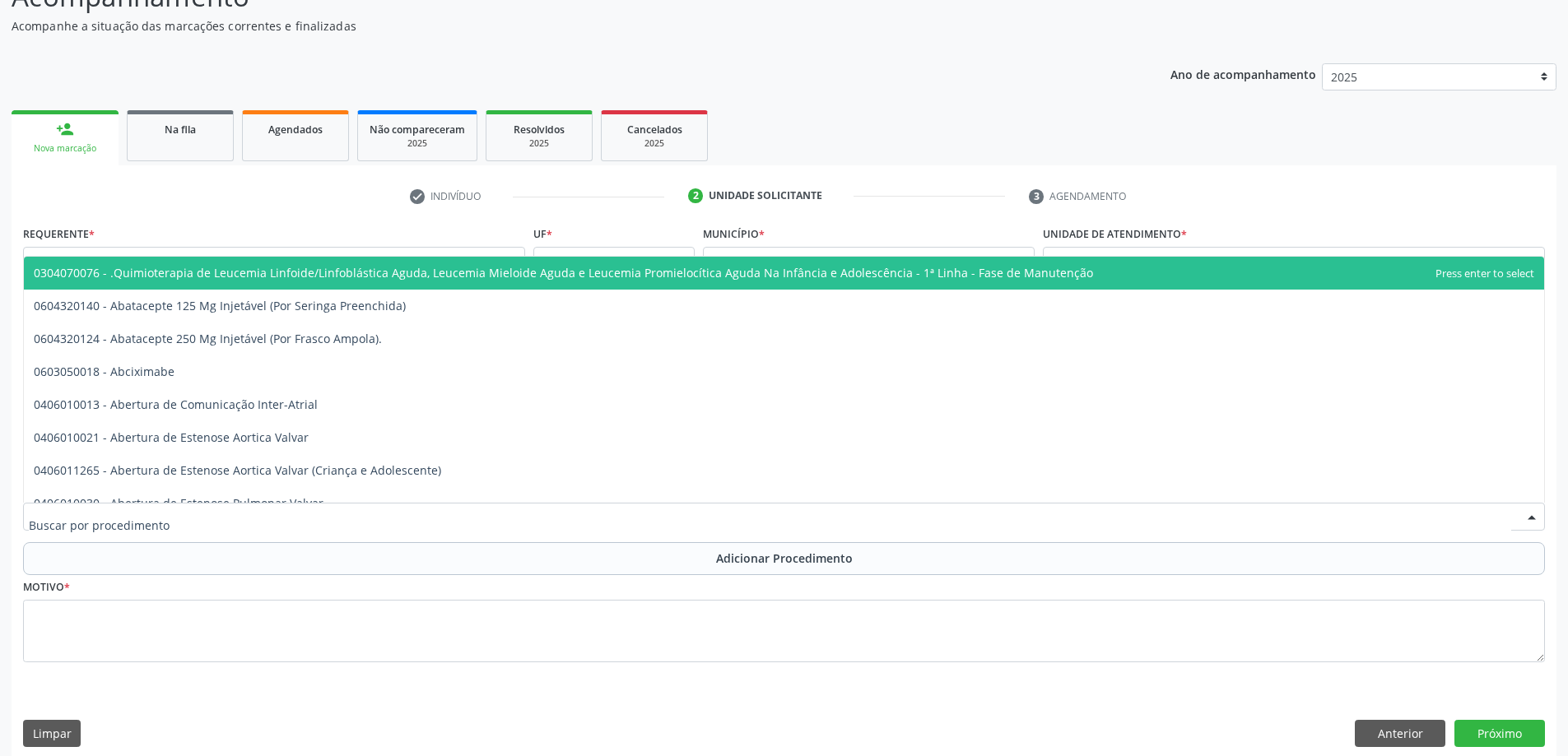
click at [696, 510] on div at bounding box center [783, 517] width 1522 height 28
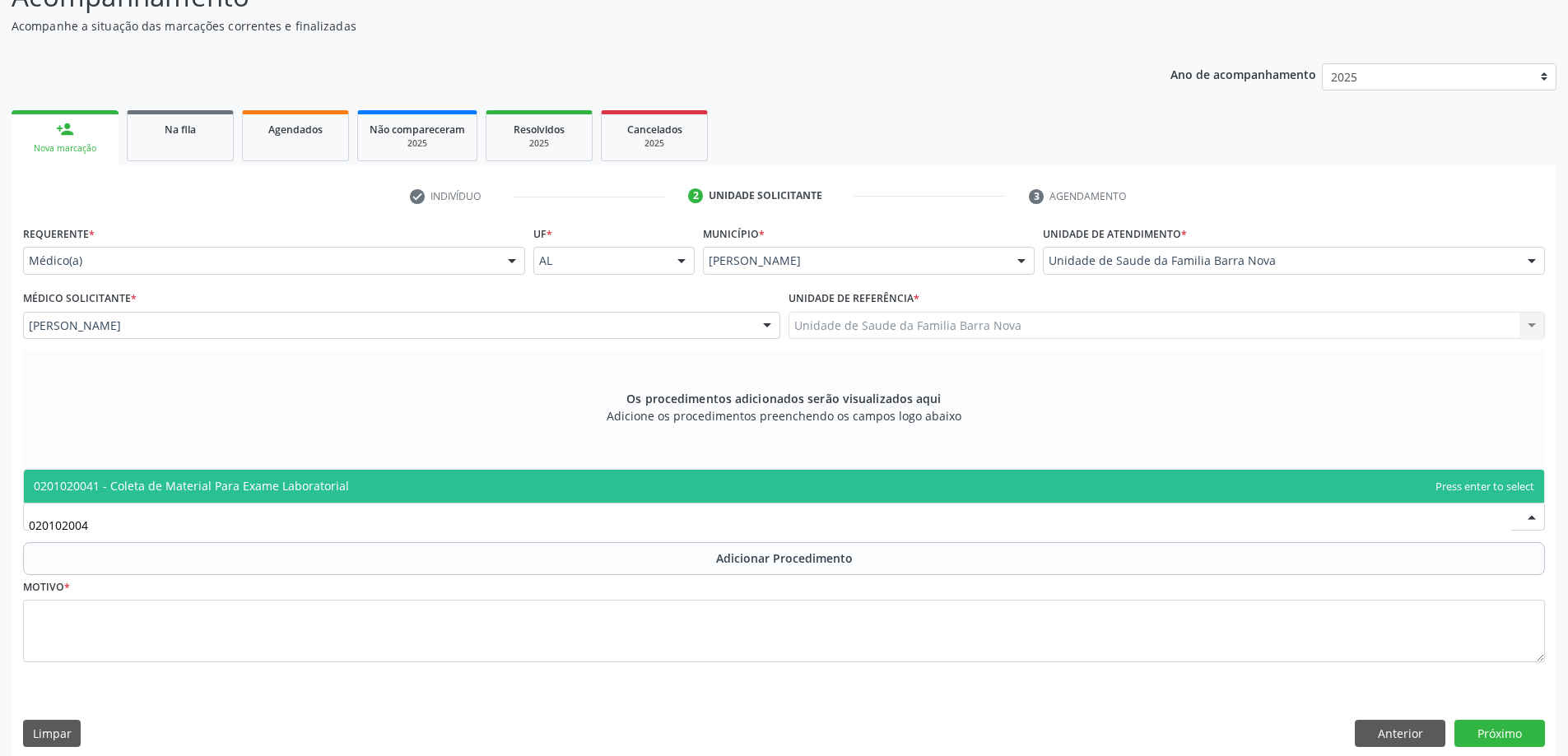
type input "0201020041"
click at [640, 488] on span "0201020041 - Coleta de Material Para Exame Laboratorial" at bounding box center [783, 486] width 1520 height 33
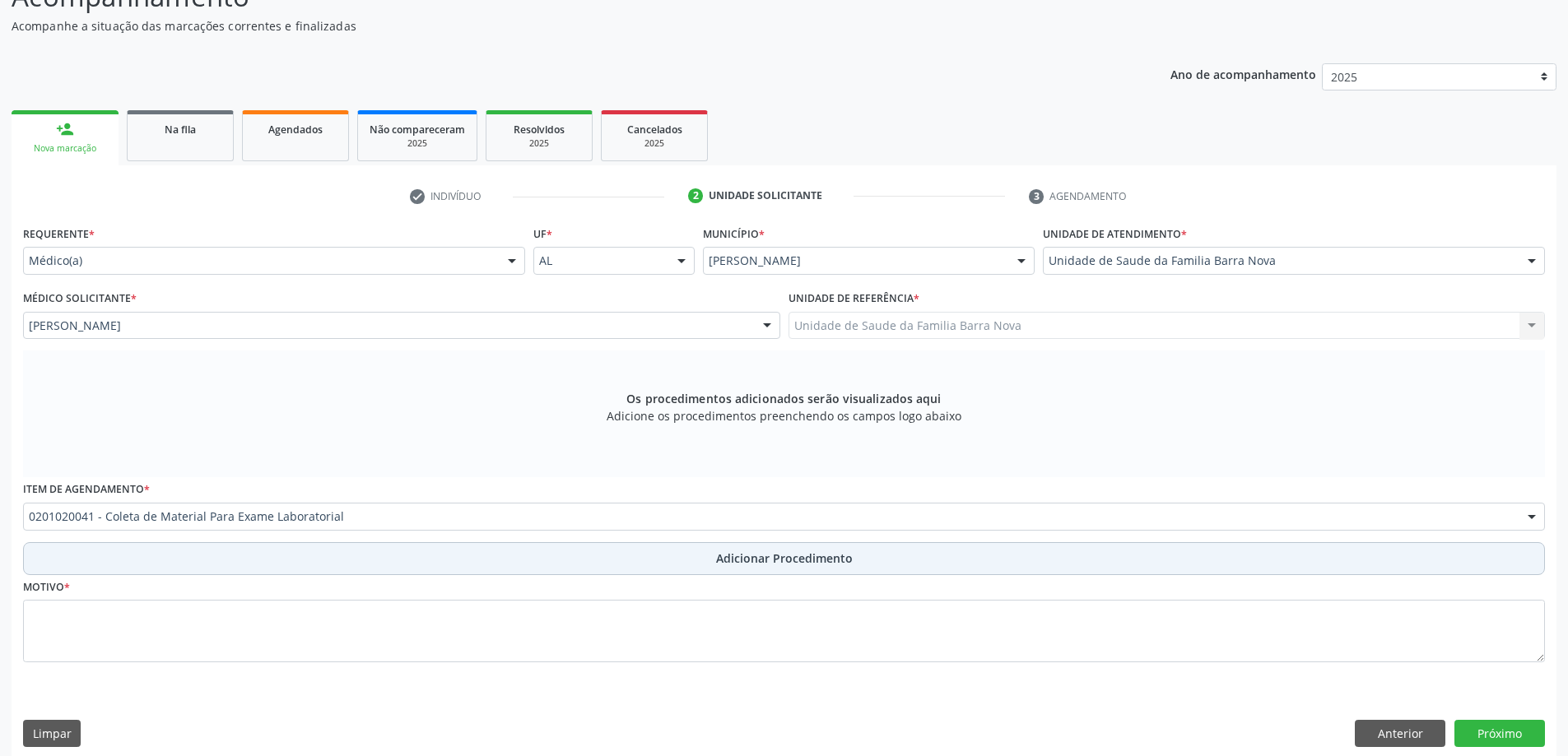
click at [737, 555] on span "Adicionar Procedimento" at bounding box center [784, 559] width 137 height 17
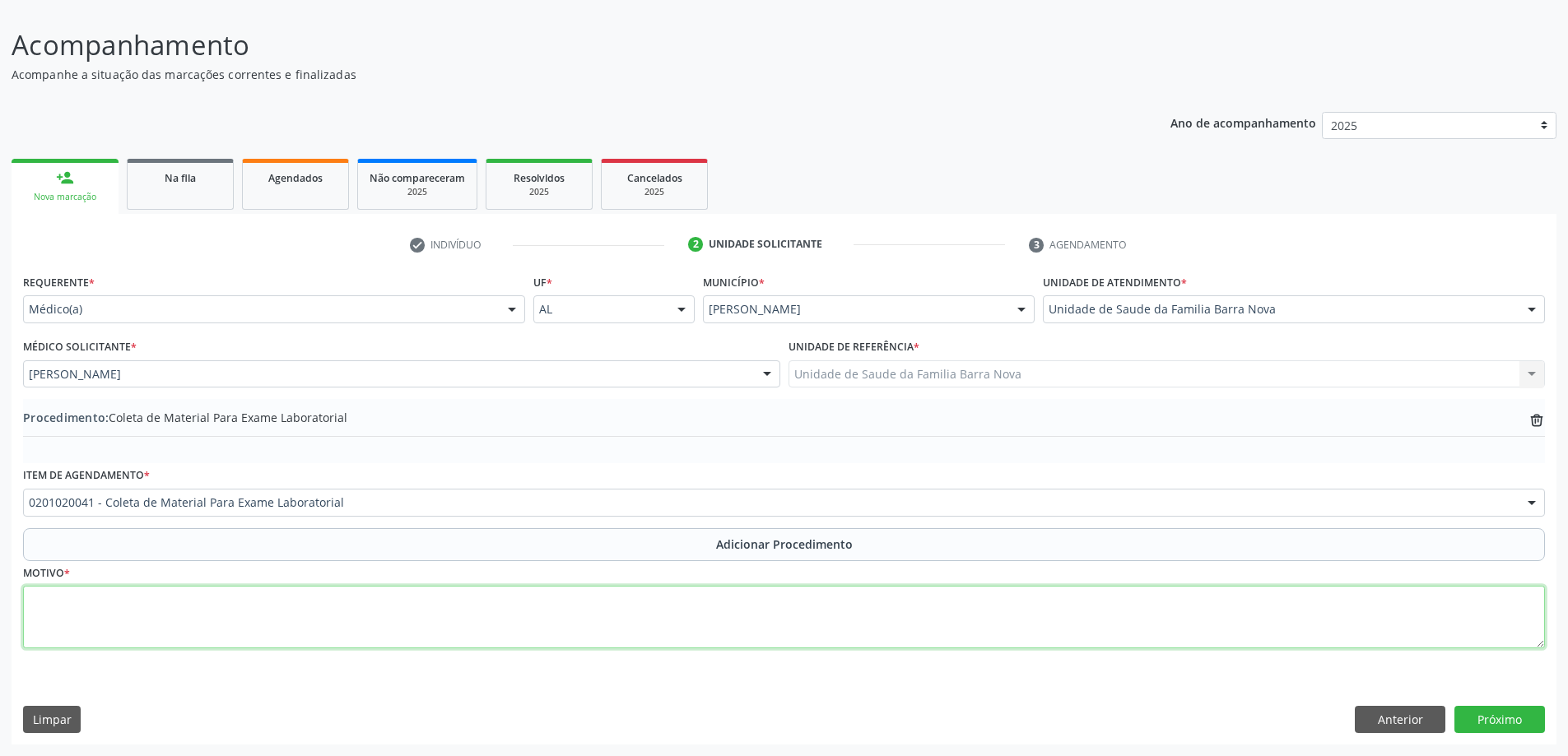
click at [693, 609] on textarea at bounding box center [783, 617] width 1522 height 63
click at [68, 604] on textarea "Rotina/" at bounding box center [783, 617] width 1522 height 63
click at [99, 599] on textarea "Rotina /" at bounding box center [783, 617] width 1522 height 63
type textarea "Rotina / Hipotireoidismo."
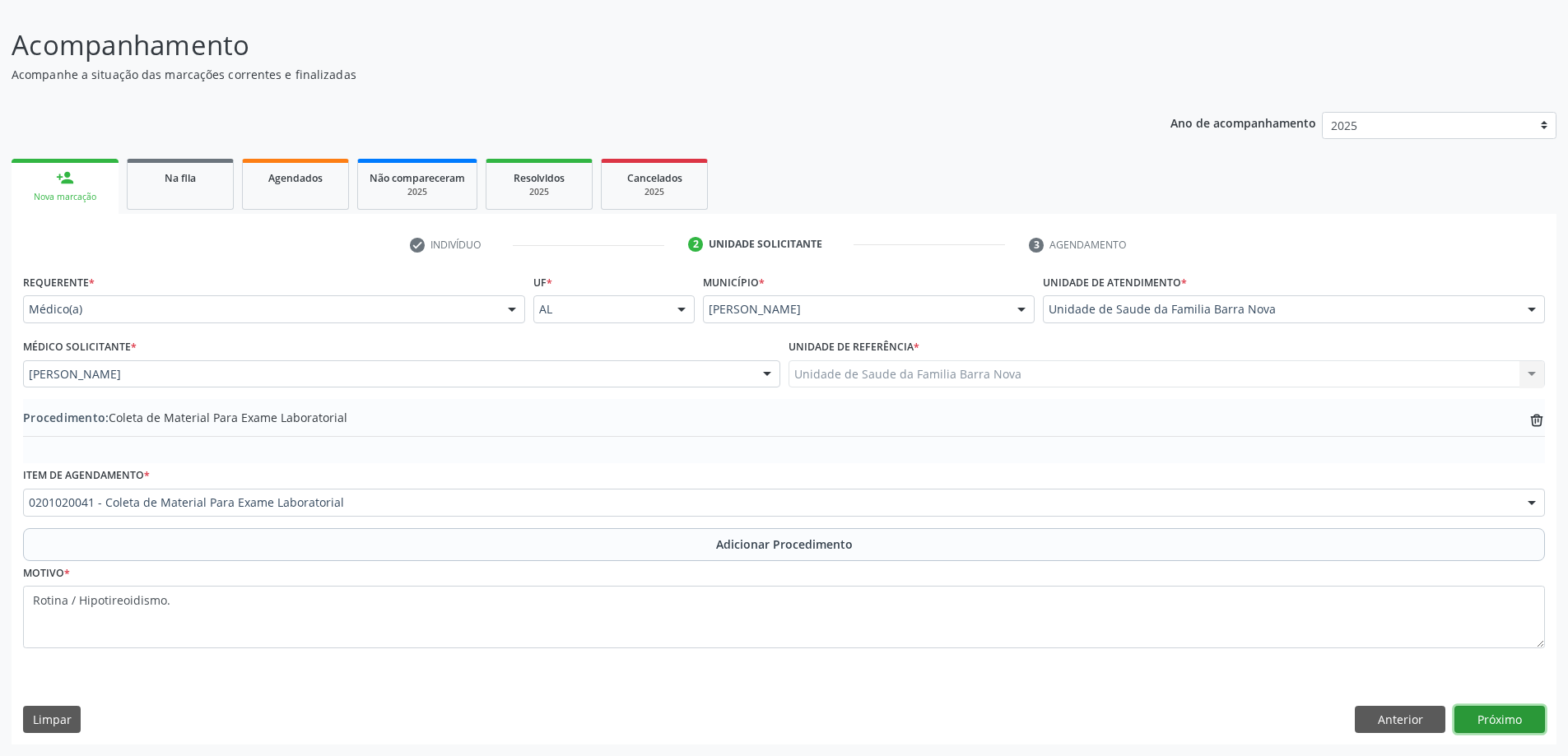
click at [1498, 721] on button "Próximo" at bounding box center [1499, 719] width 90 height 28
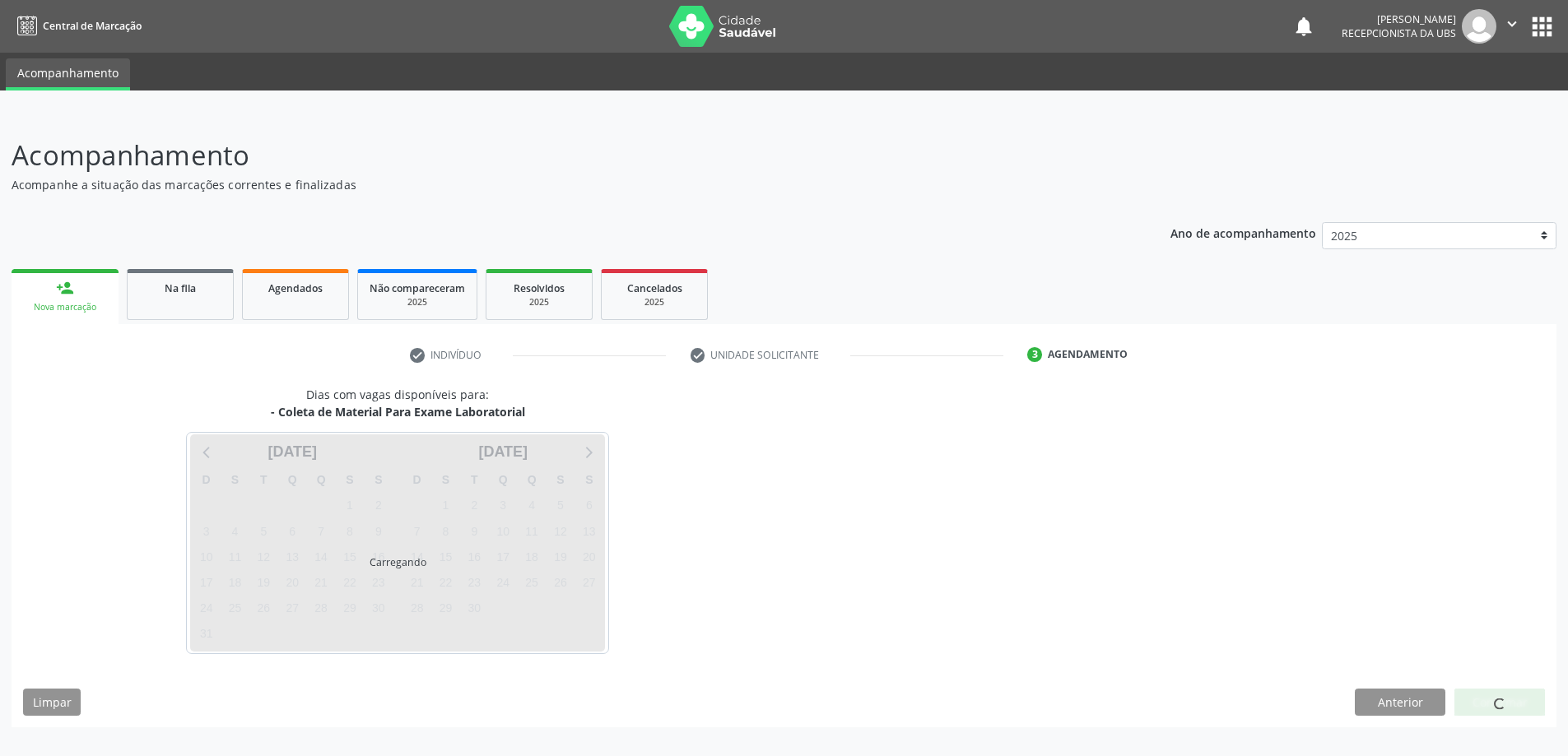
scroll to position [0, 0]
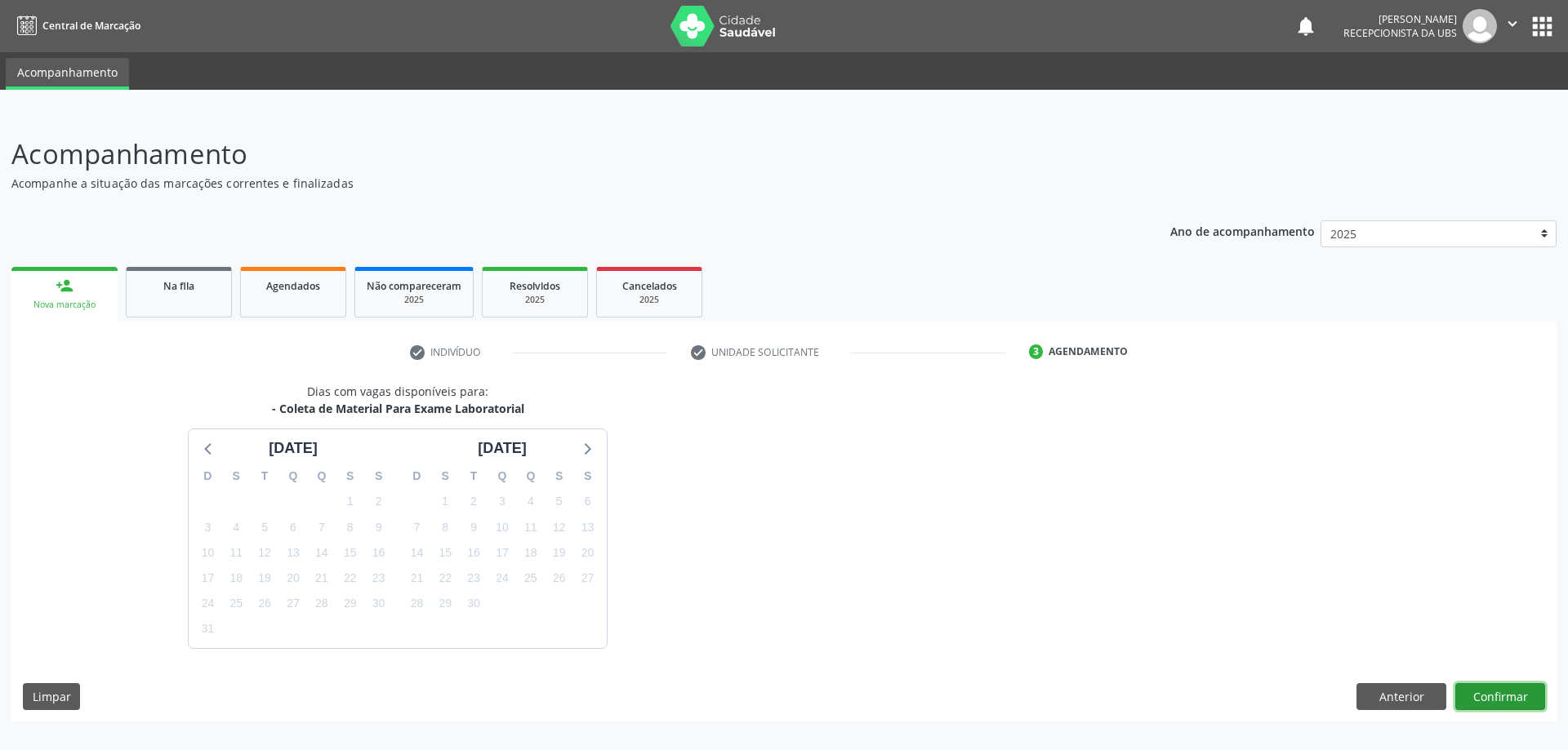
click at [1504, 703] on button "Confirmar" at bounding box center [1500, 697] width 90 height 28
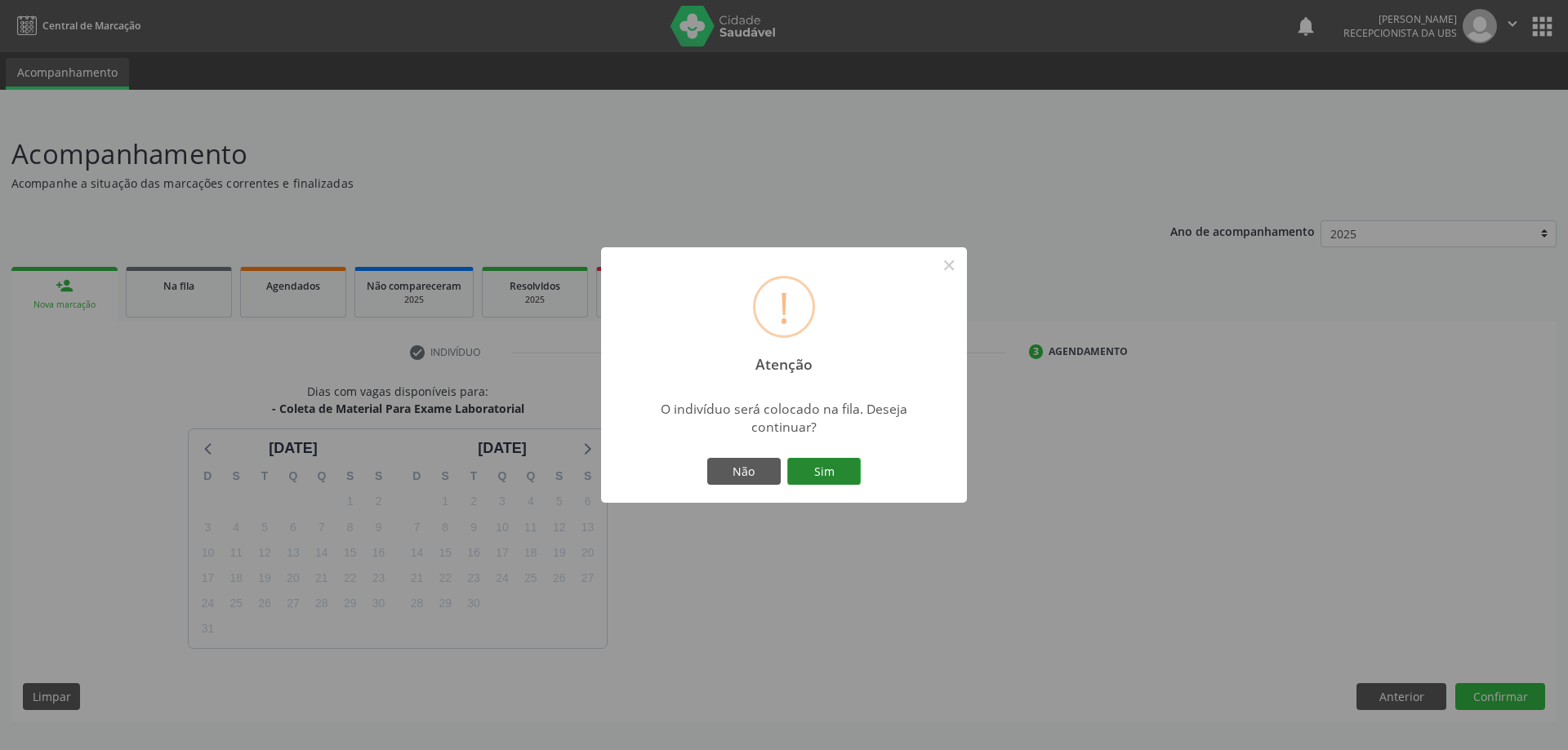
click at [832, 462] on button "Sim" at bounding box center [824, 472] width 73 height 28
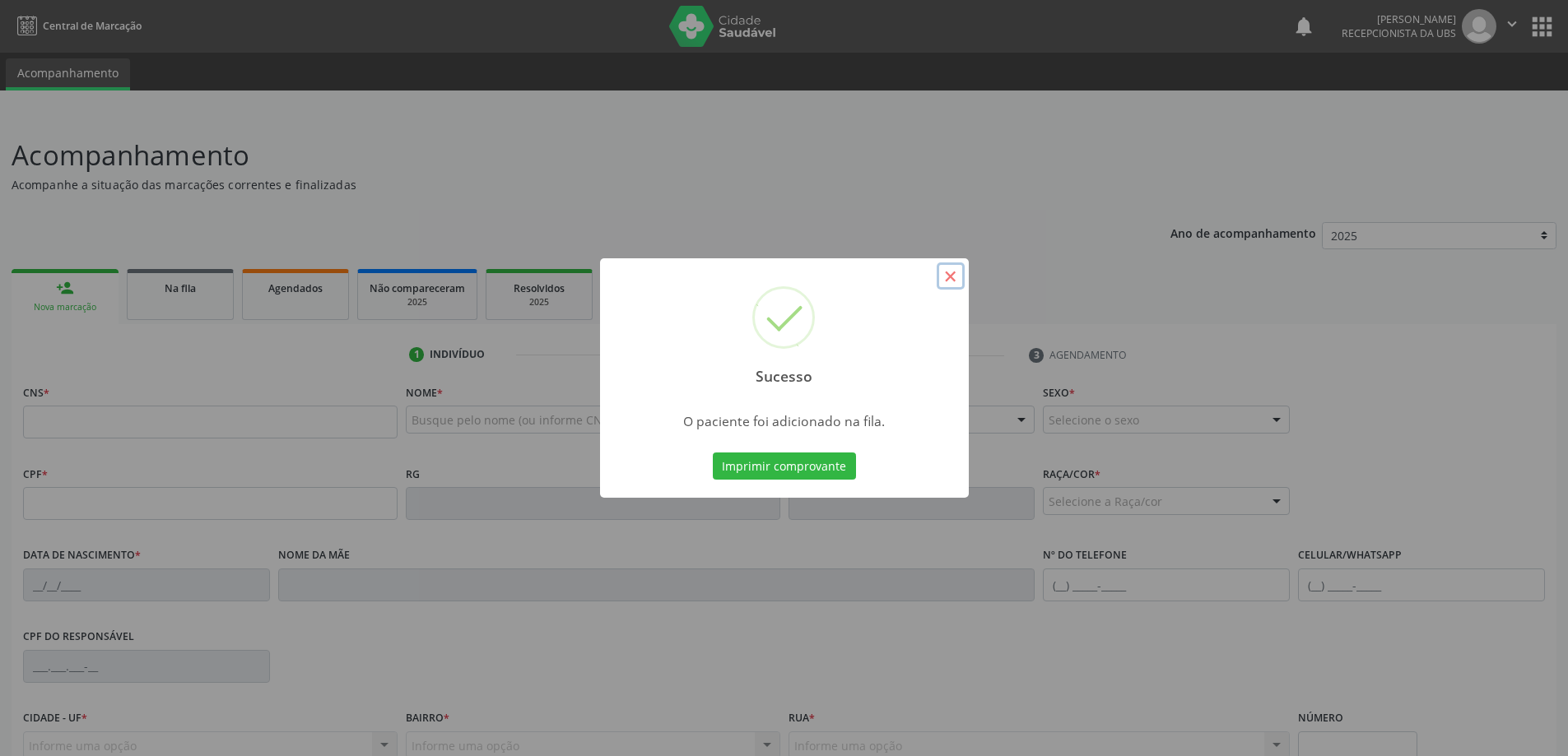
click at [950, 278] on button "×" at bounding box center [950, 277] width 28 height 28
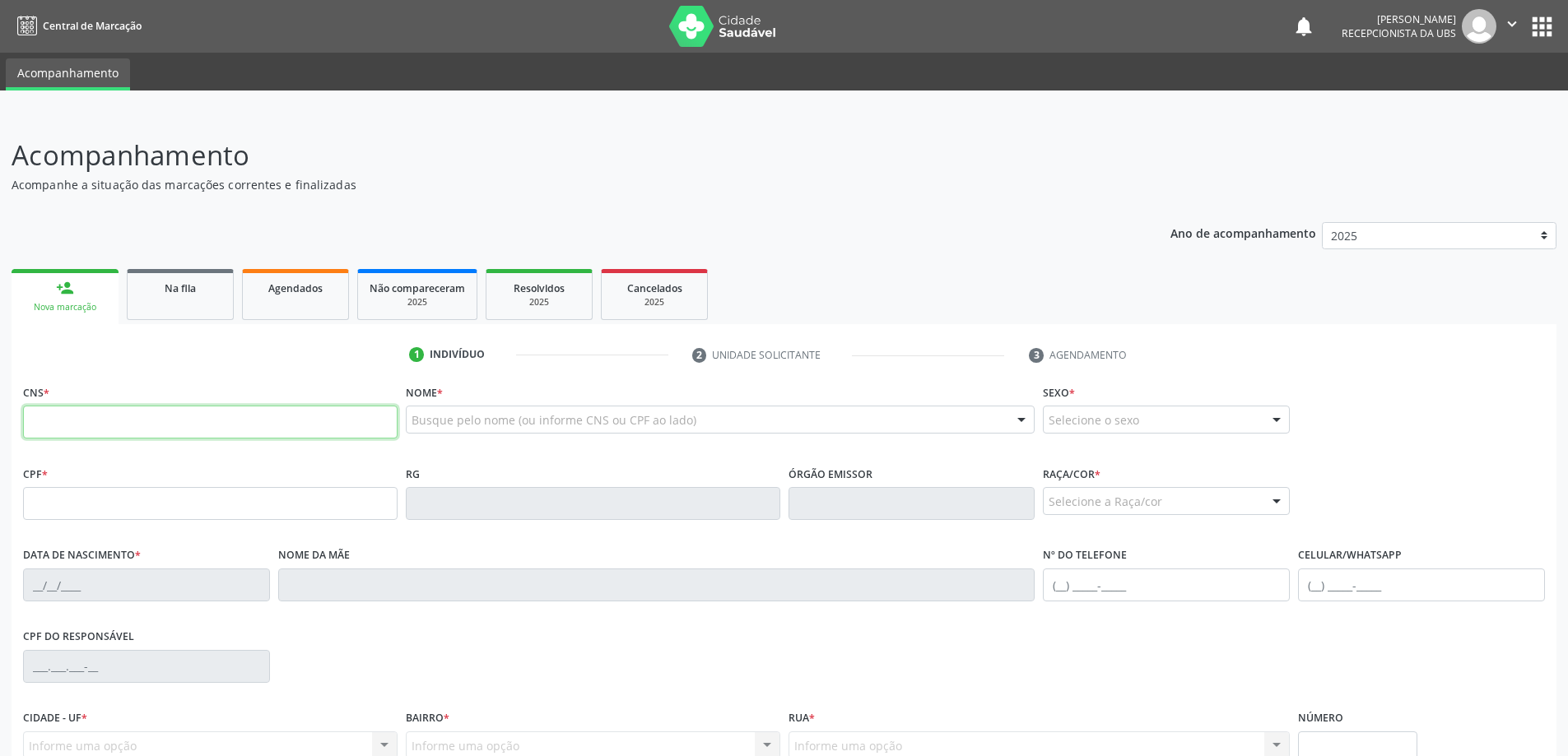
click at [287, 431] on input "text" at bounding box center [210, 422] width 374 height 33
type input "702 8061 4571 0261"
type input "814.715.564-68"
type input "[DATE]"
type input "[PERSON_NAME] de [PERSON_NAME]"
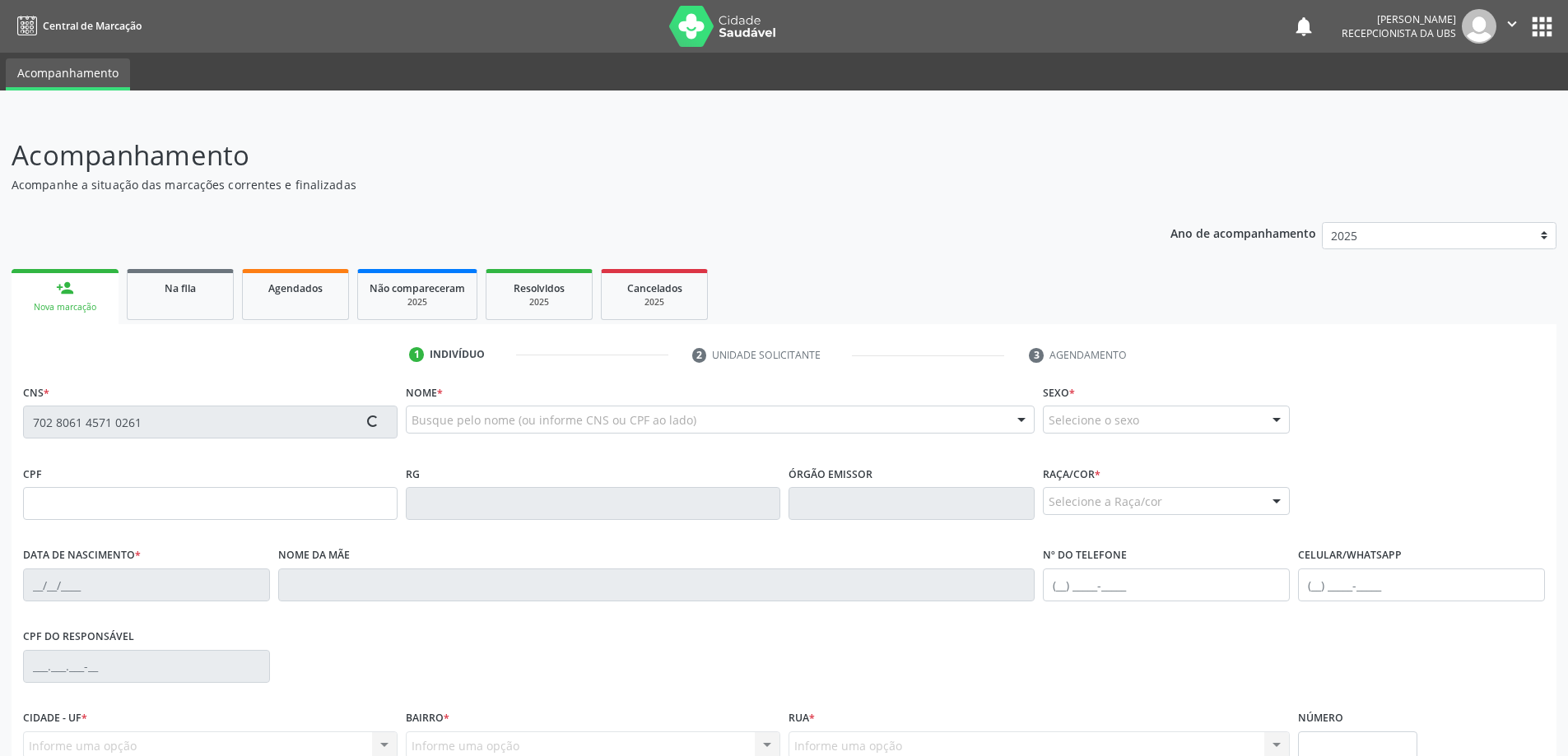
type input "[PHONE_NUMBER]"
type input "237"
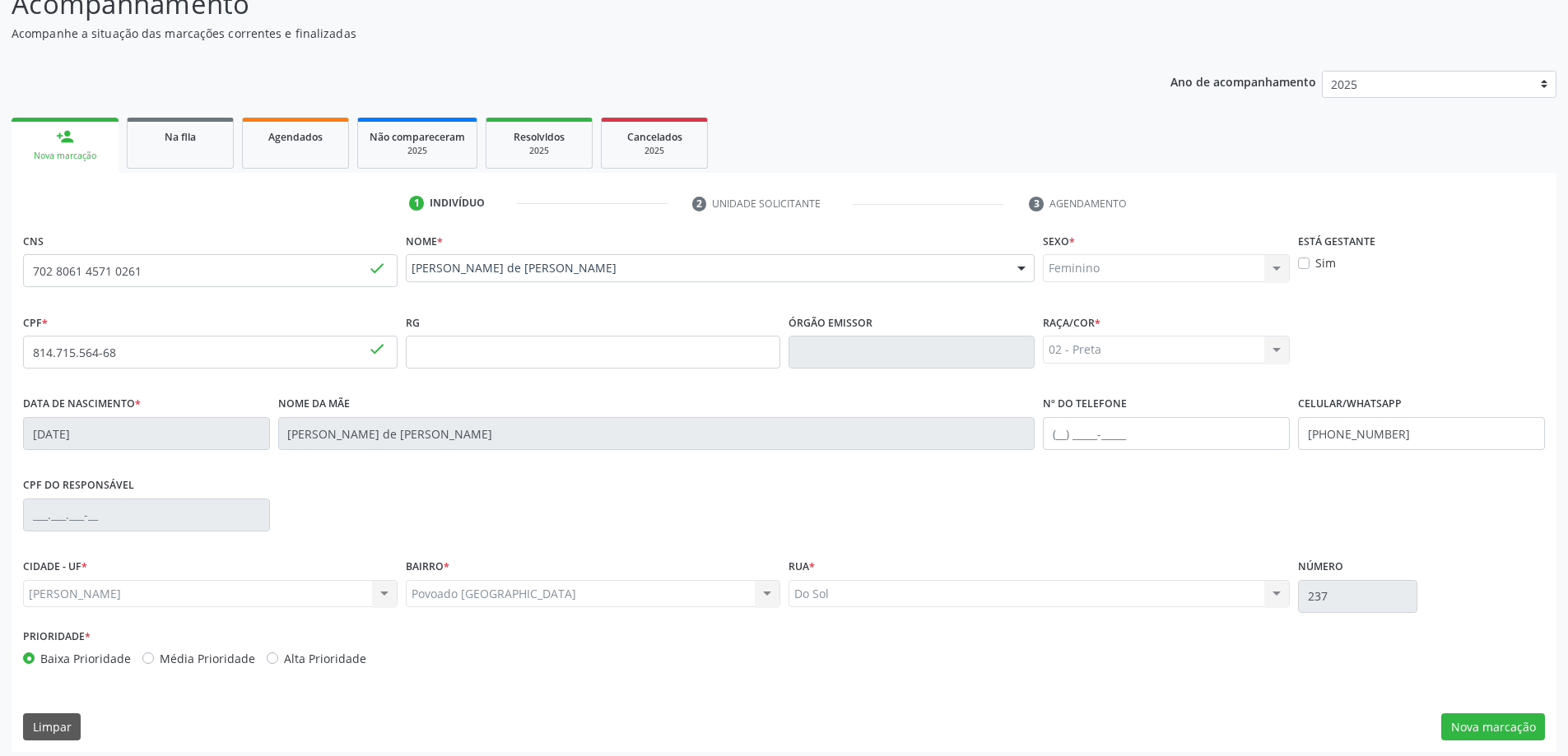
scroll to position [159, 0]
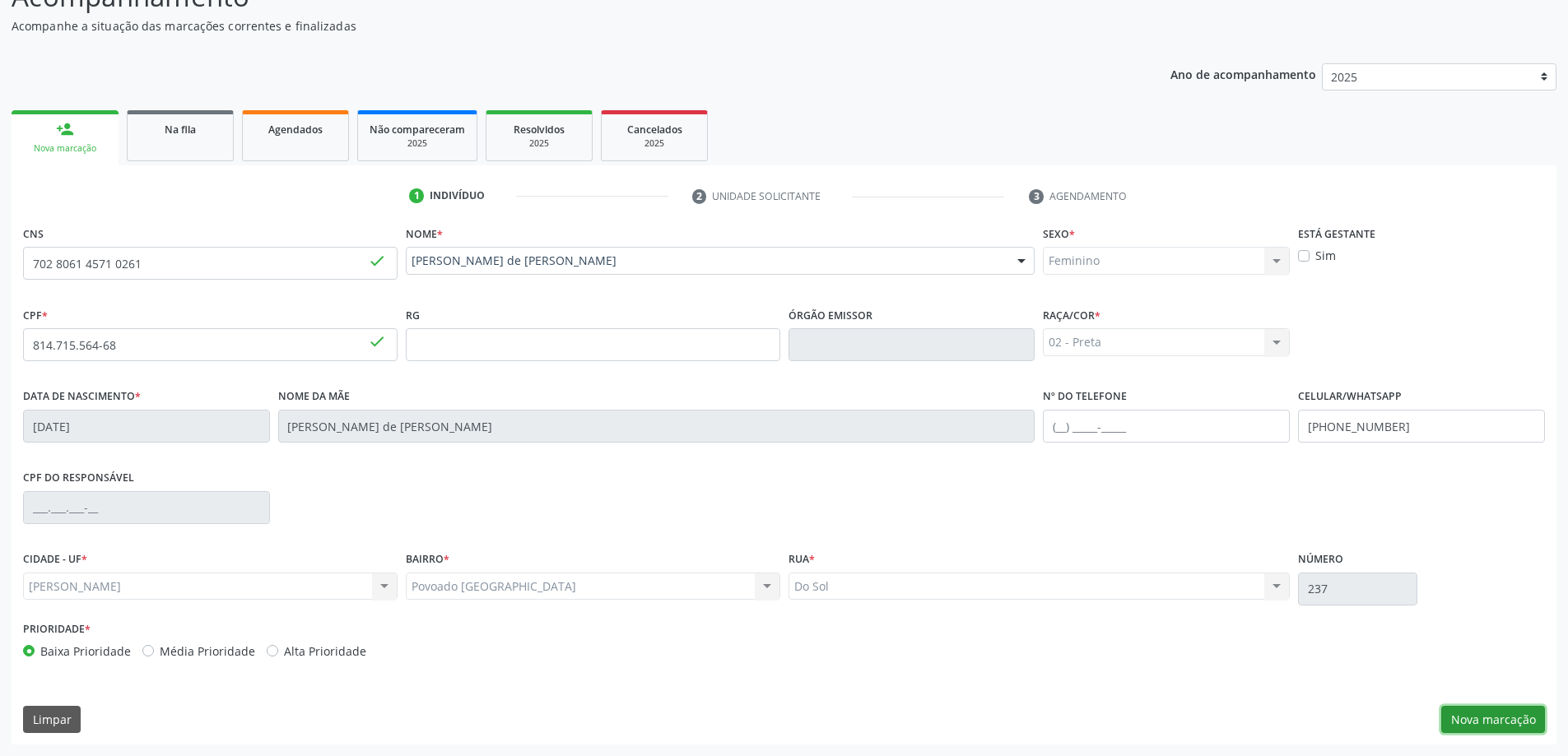
click at [1503, 719] on button "Nova marcação" at bounding box center [1492, 719] width 104 height 28
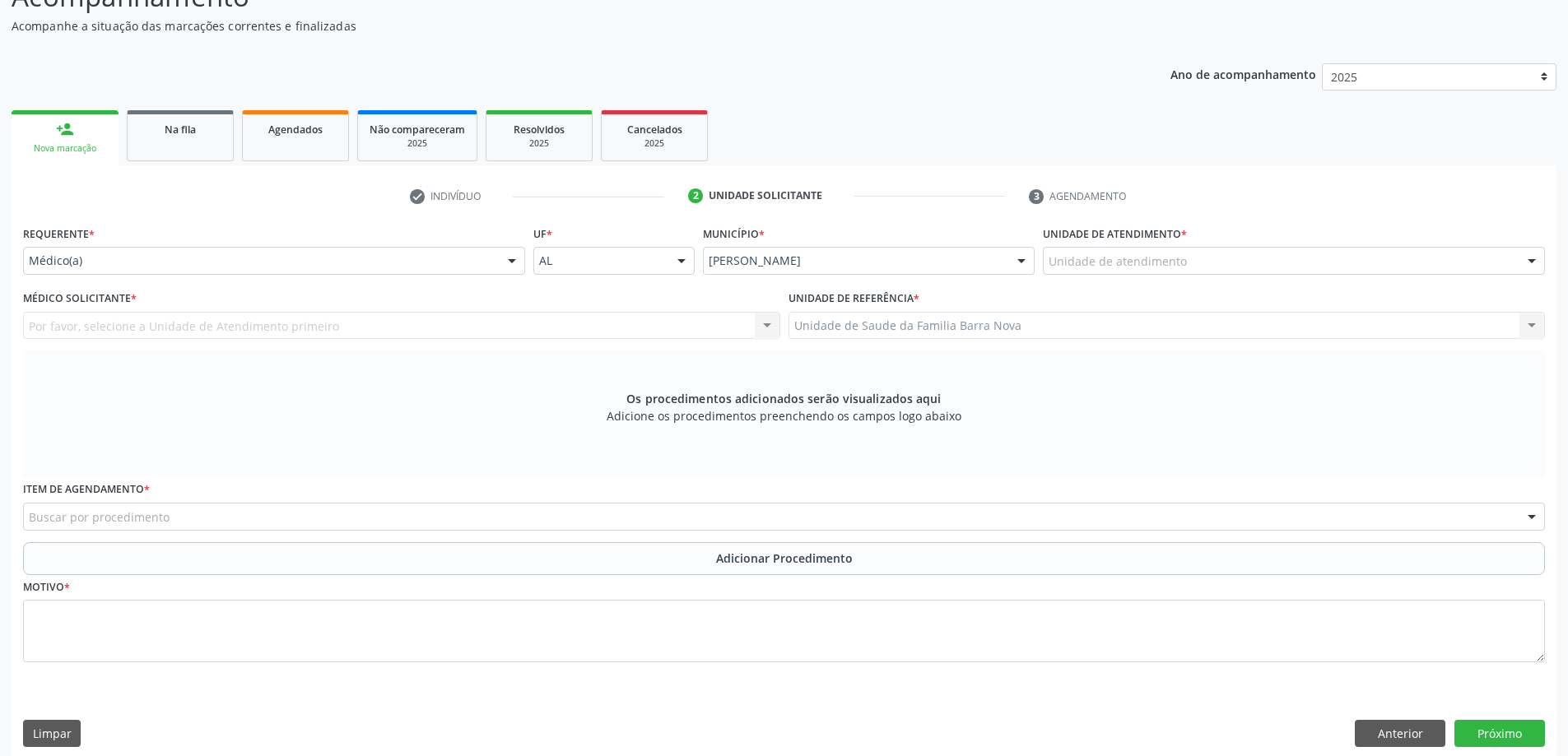
click at [945, 326] on div "Unidade de Saude da Familia Barra Nova Unidade de Saude da Familia [GEOGRAPHIC_…" at bounding box center [1167, 325] width 757 height 28
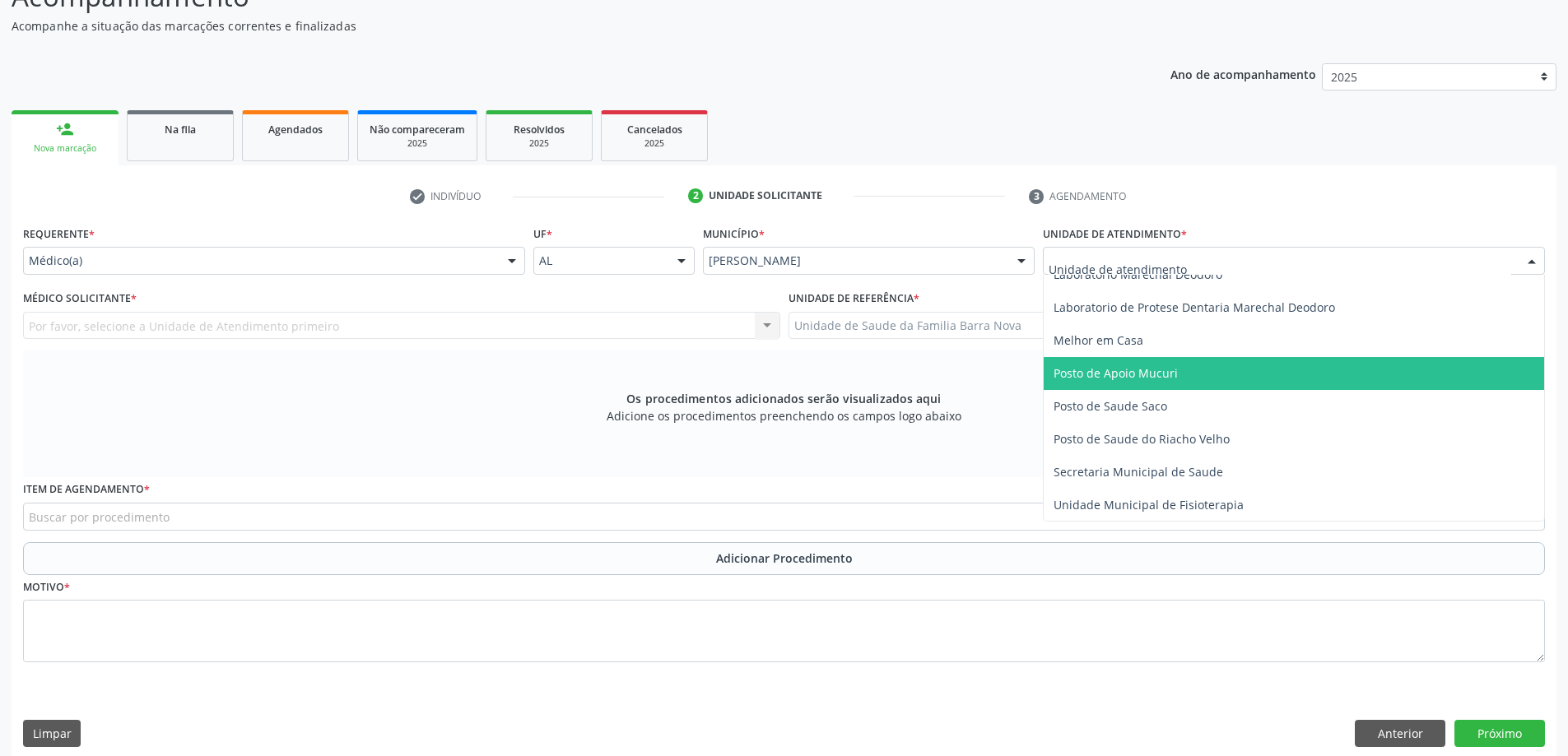
scroll to position [740, 0]
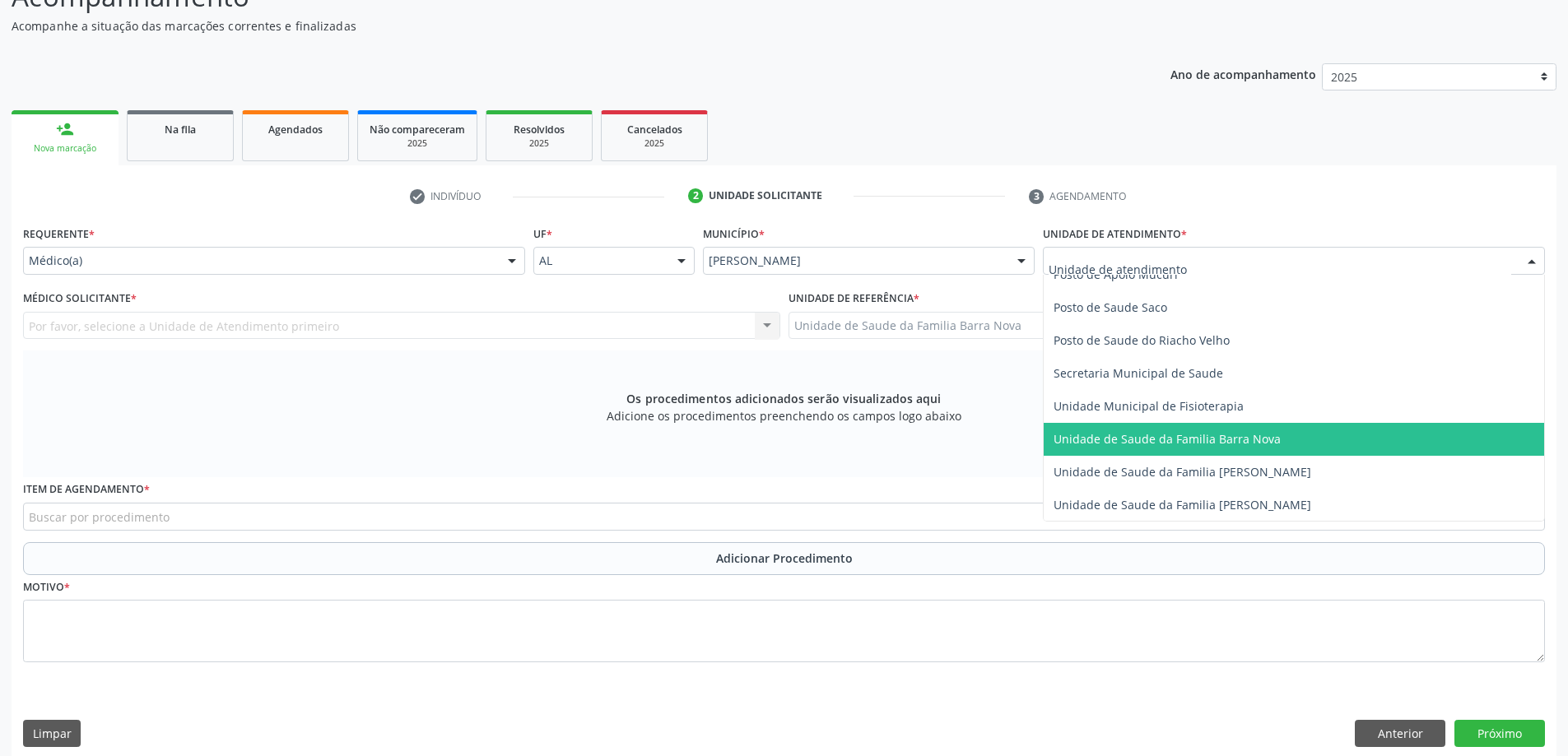
click at [1256, 446] on span "Unidade de Saude da Familia Barra Nova" at bounding box center [1167, 439] width 227 height 16
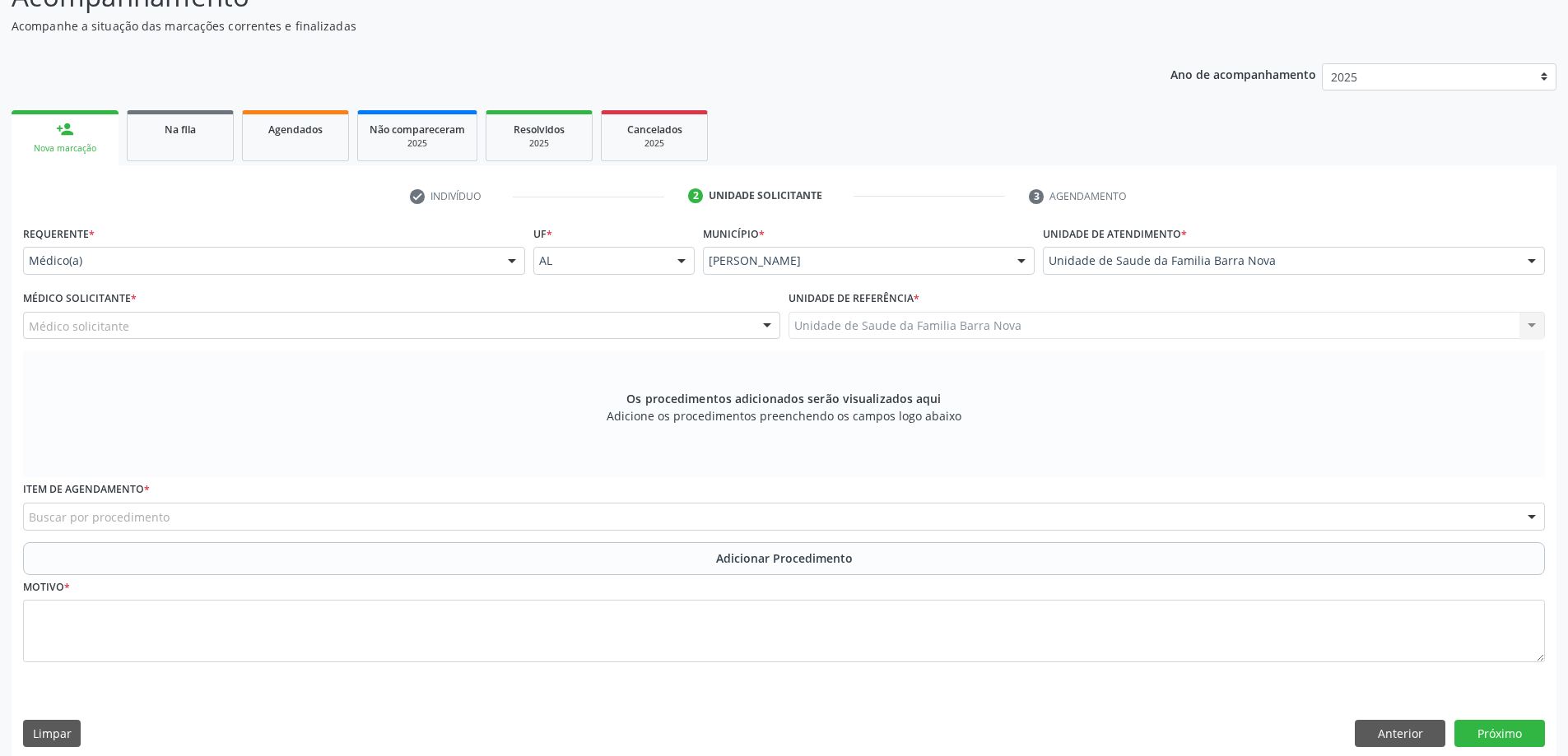
click at [305, 325] on div "Médico solicitante" at bounding box center [401, 325] width 757 height 28
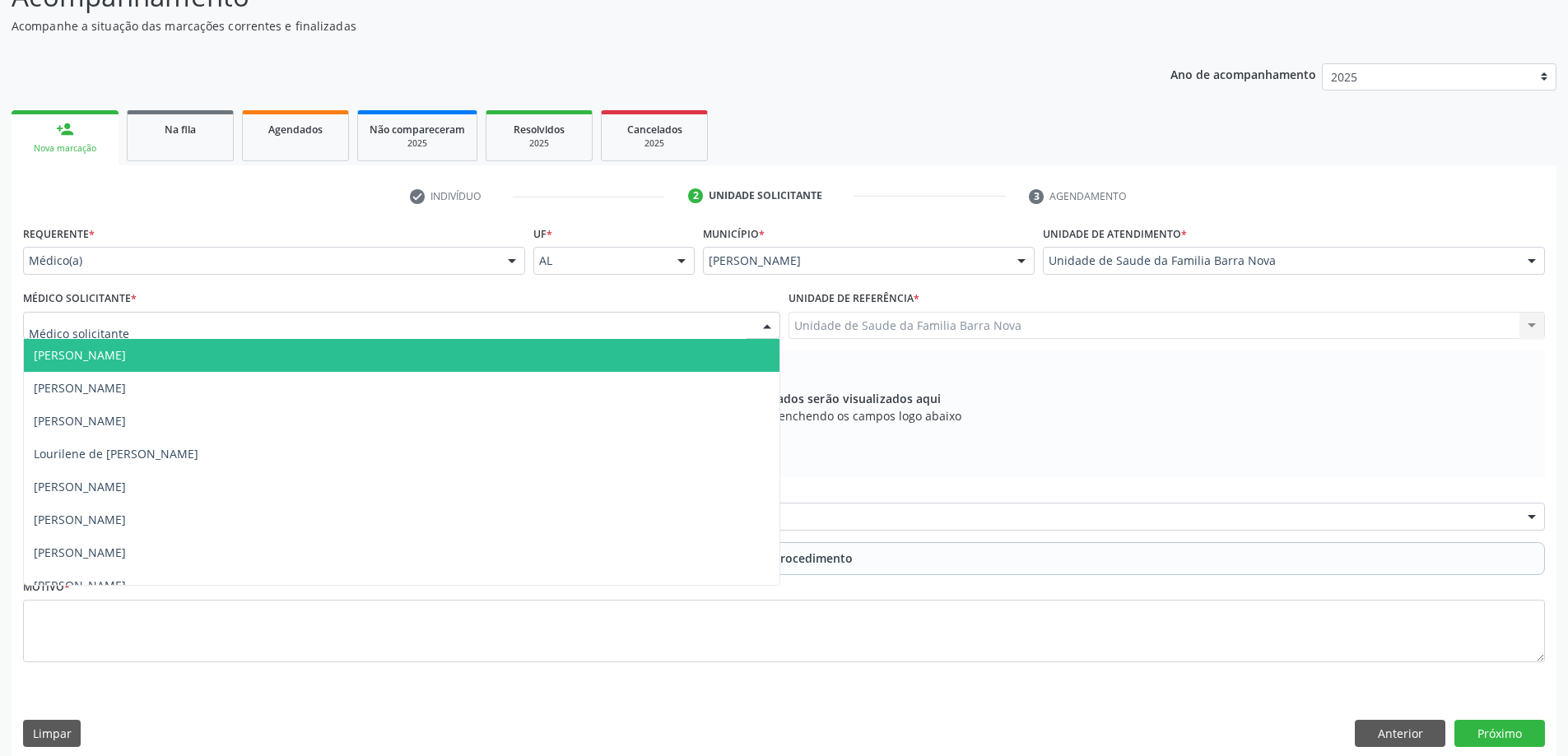
click at [293, 365] on span "[PERSON_NAME]" at bounding box center [401, 356] width 755 height 33
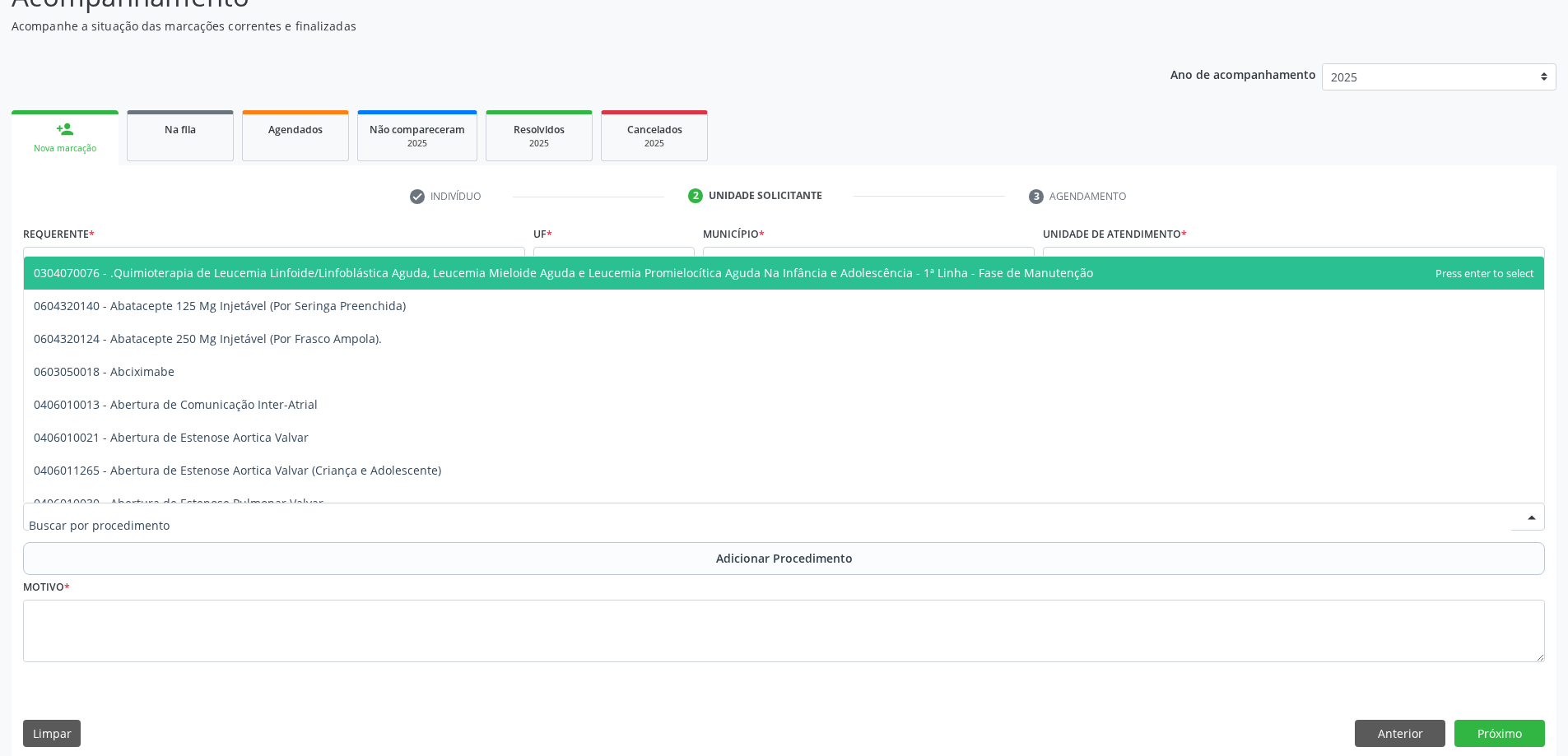
click at [467, 518] on div at bounding box center [783, 517] width 1522 height 28
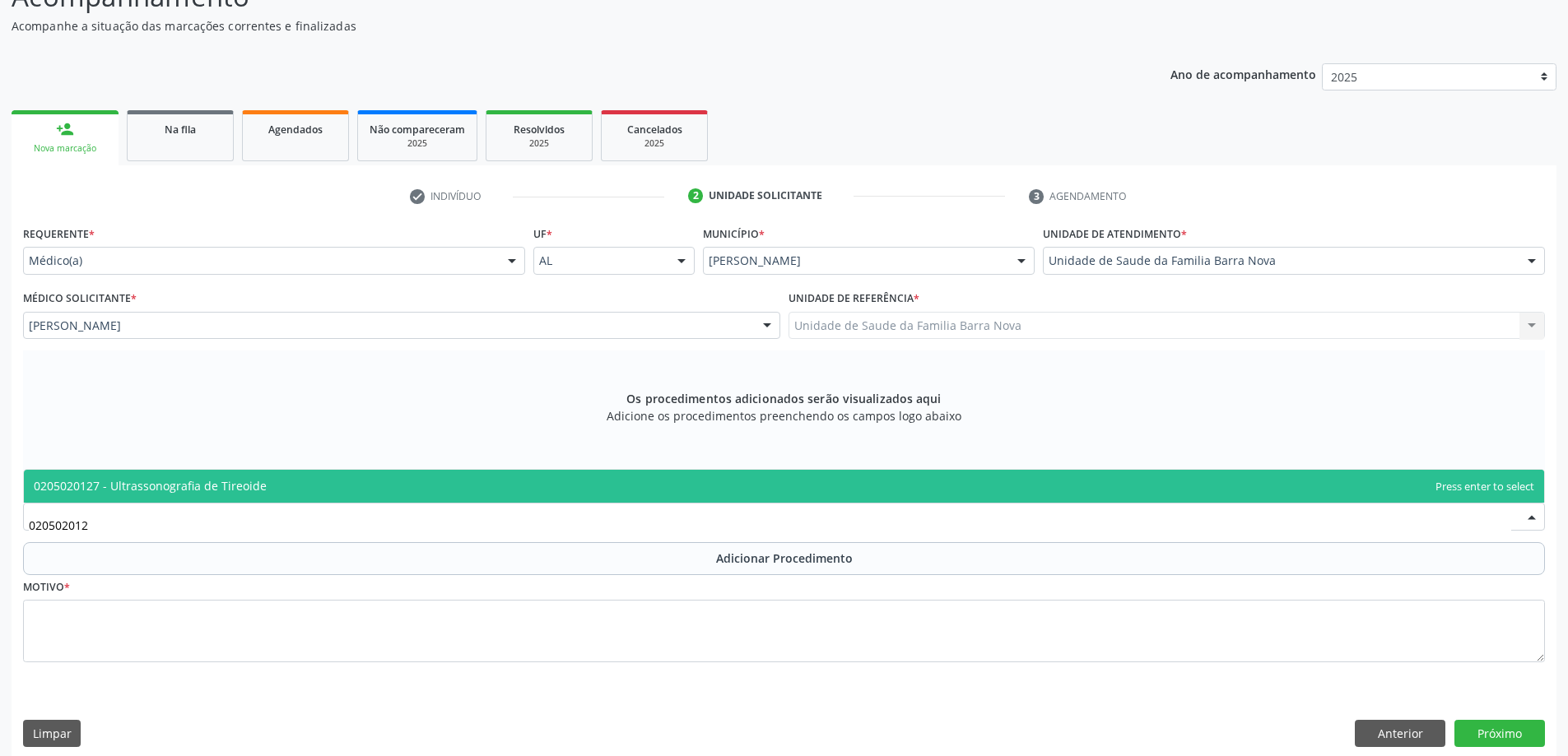
type input "0205020127"
click at [650, 482] on span "0205020127 - Ultrassonografia de Tireoide" at bounding box center [783, 486] width 1520 height 33
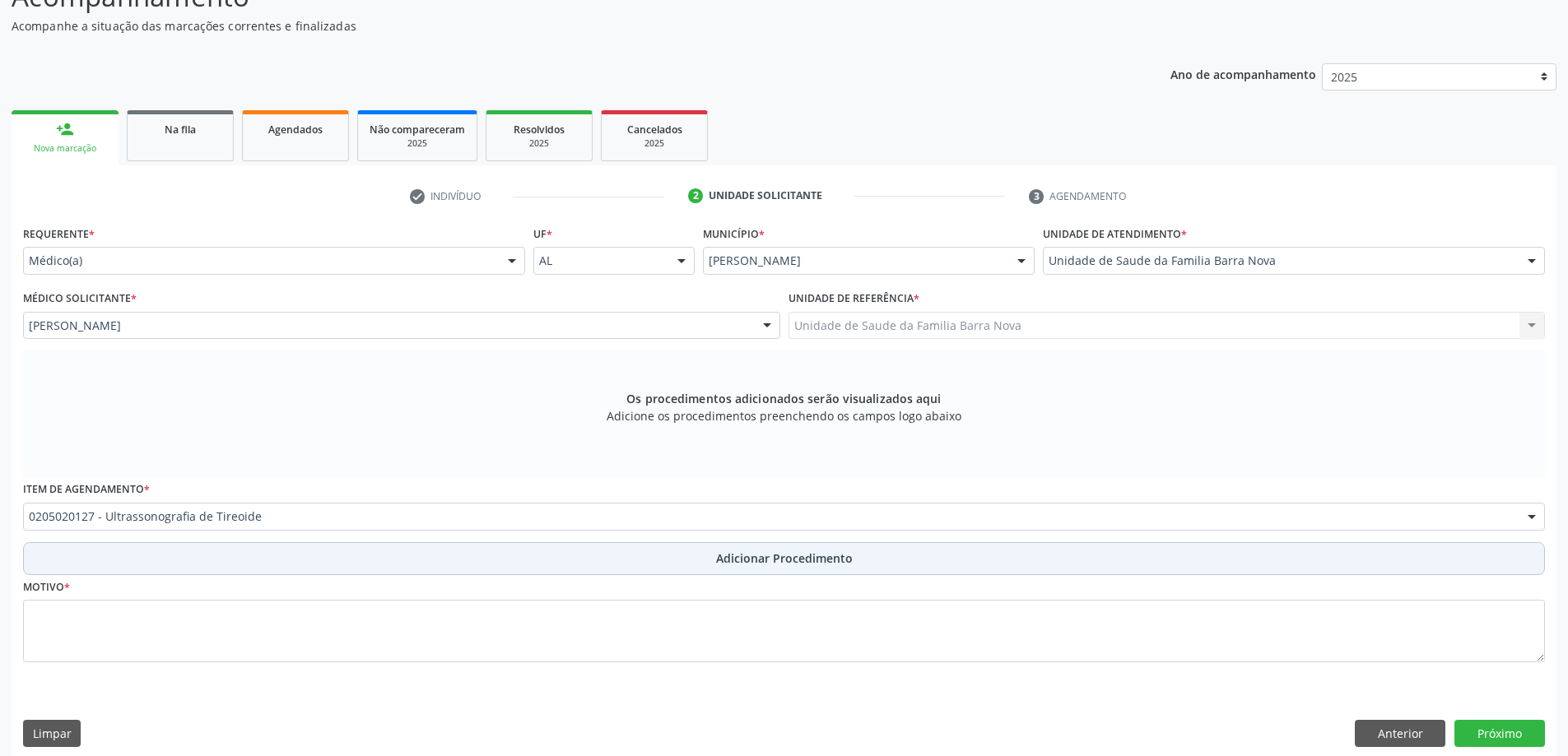
click at [728, 557] on span "Adicionar Procedimento" at bounding box center [784, 559] width 137 height 17
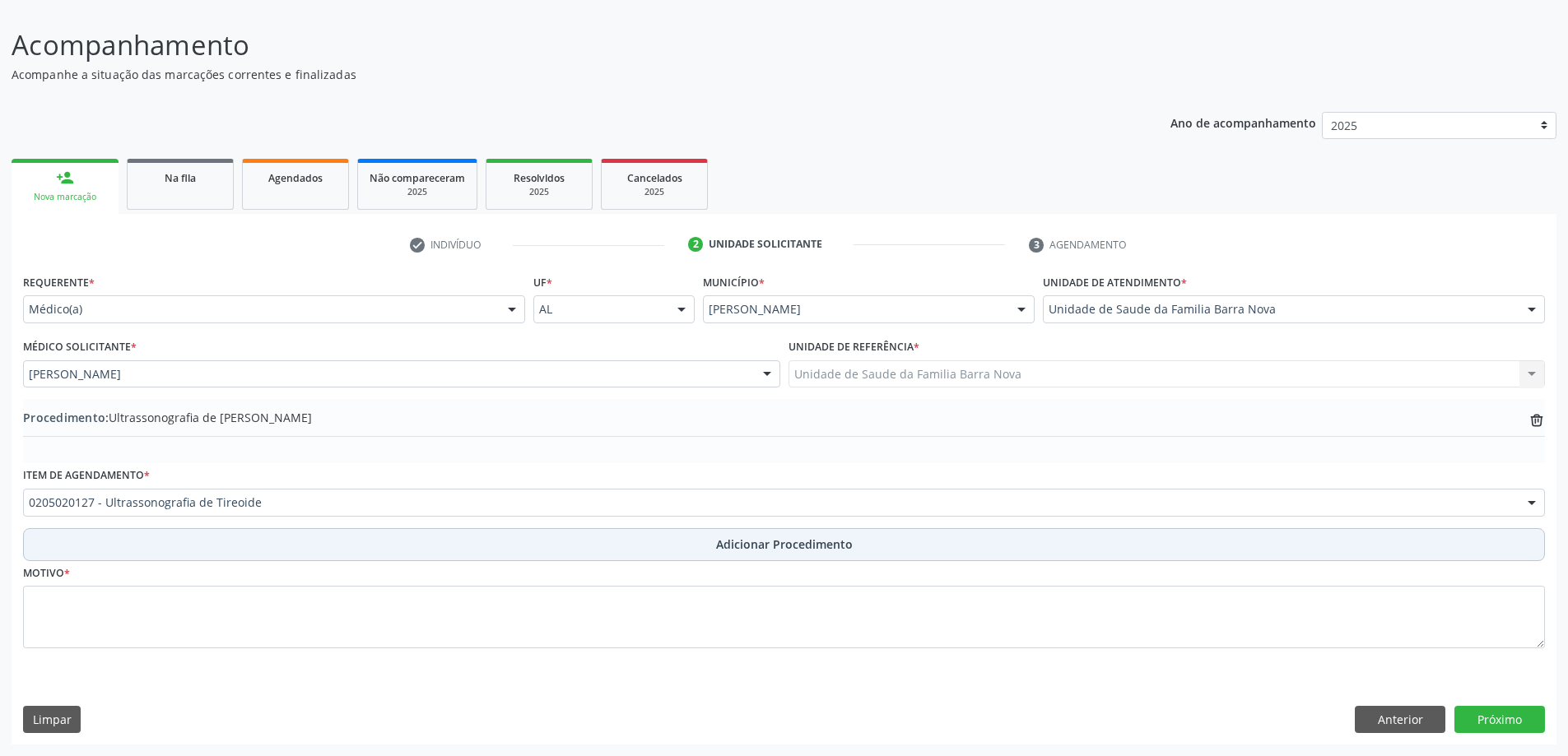
scroll to position [110, 0]
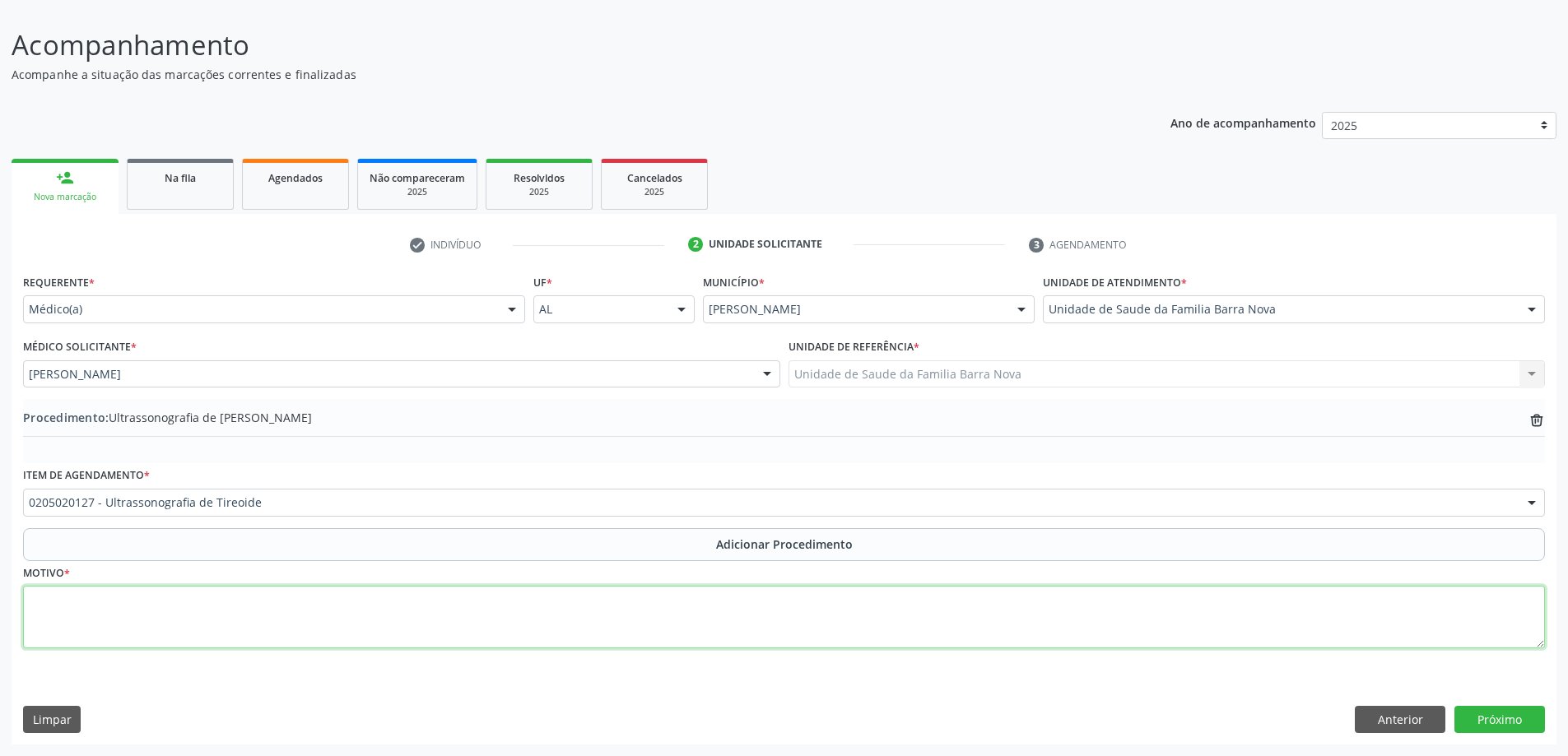
click at [399, 612] on textarea at bounding box center [783, 617] width 1522 height 63
type textarea "Rotina / Hipotireoidismo."
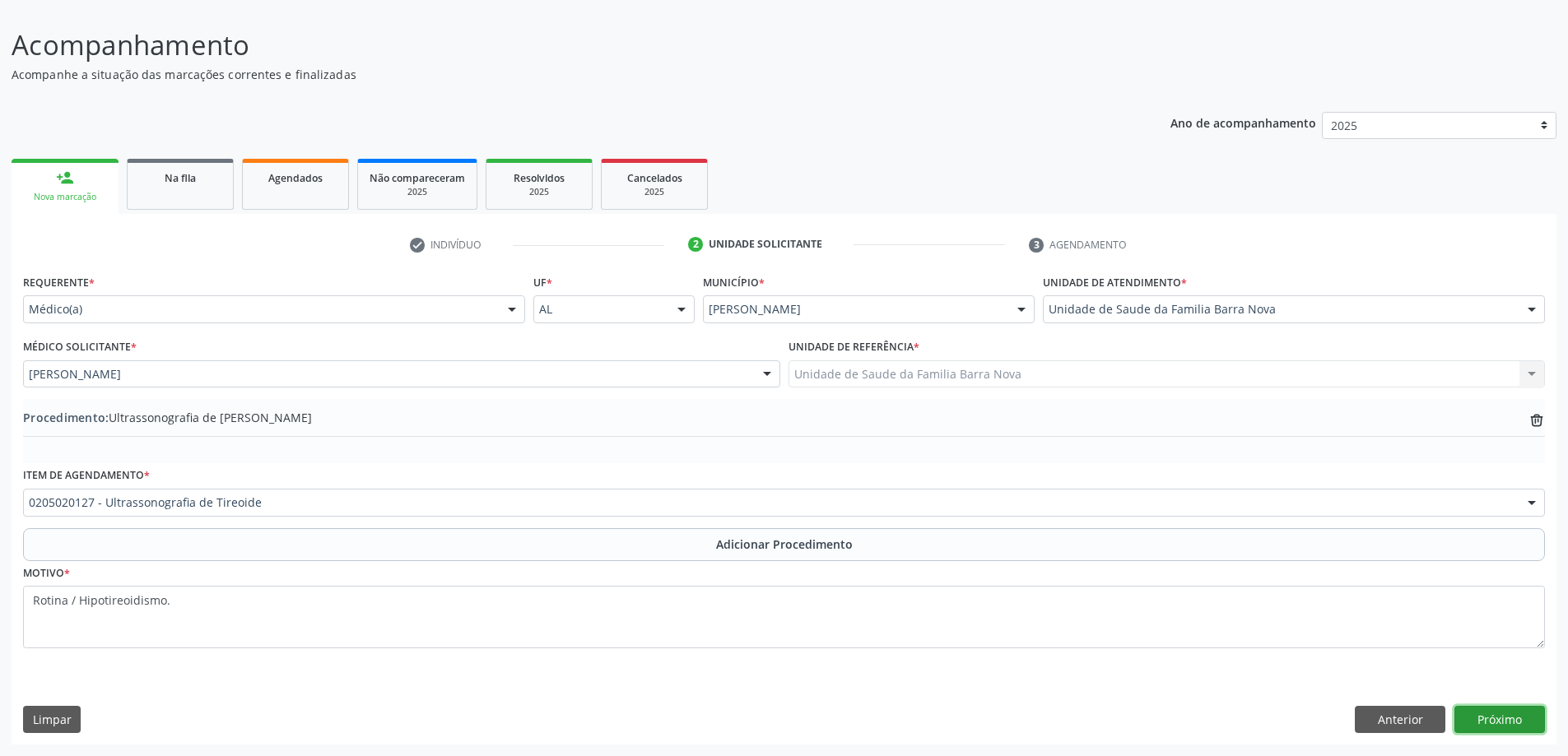
click at [1494, 722] on button "Próximo" at bounding box center [1499, 719] width 90 height 28
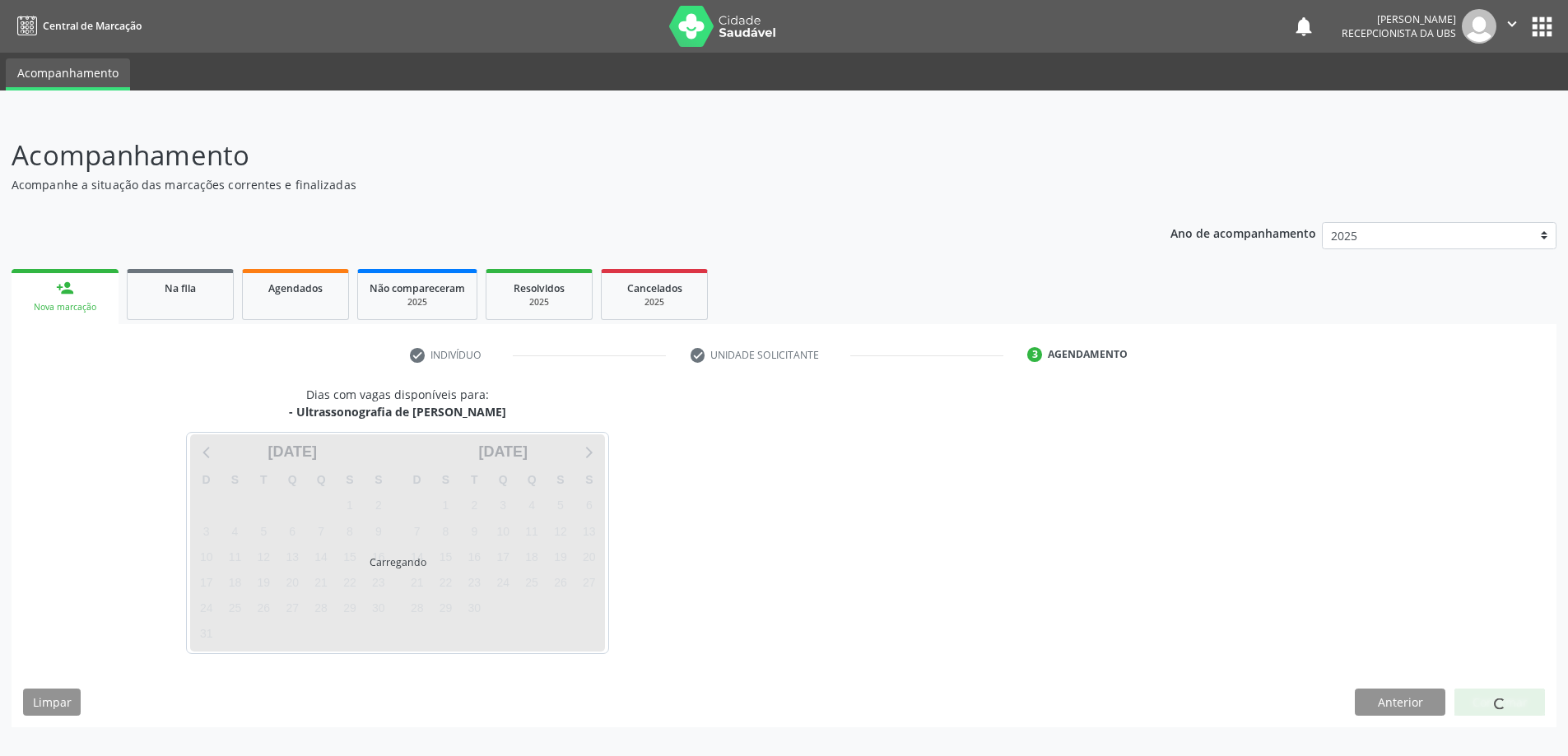
scroll to position [0, 0]
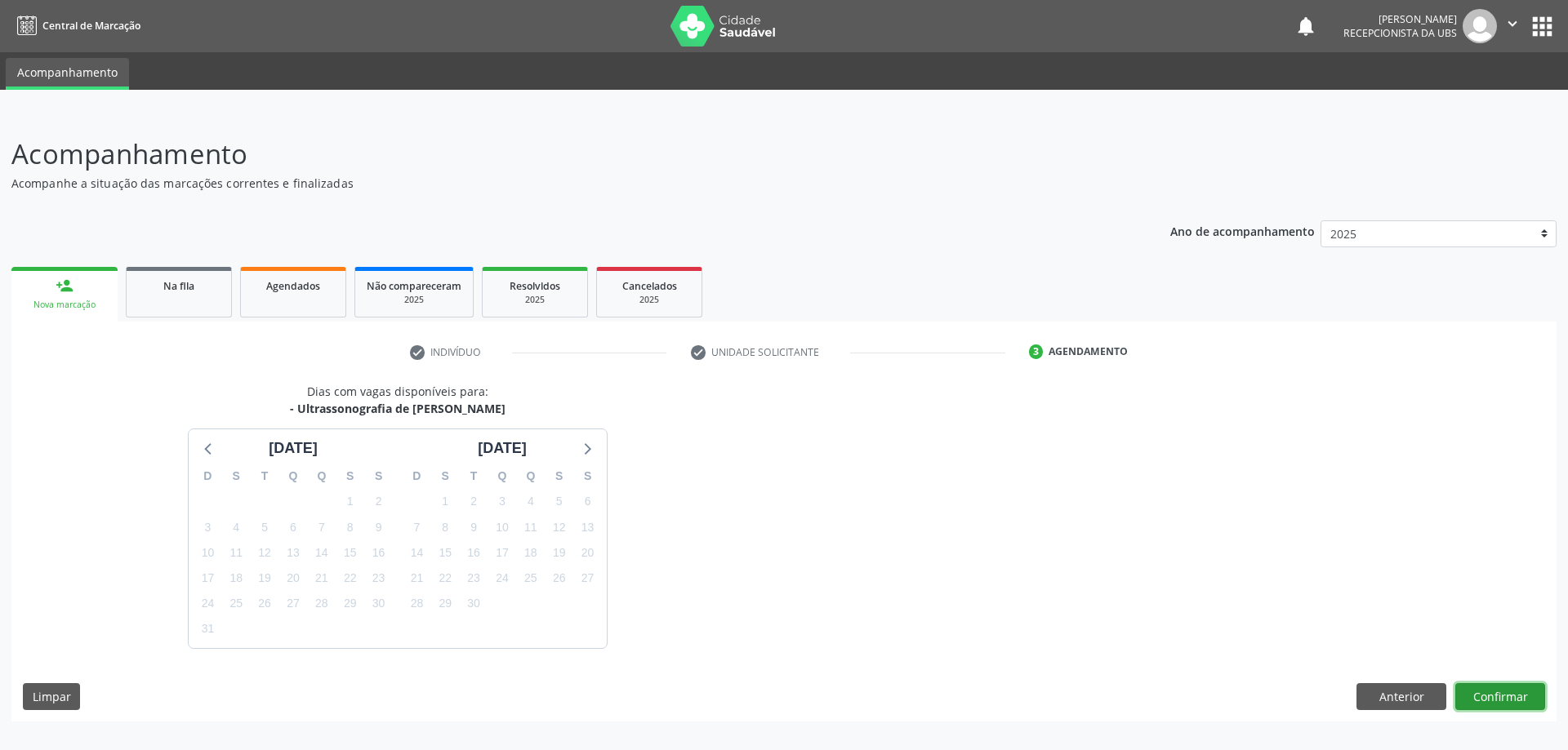
click at [1498, 695] on button "Confirmar" at bounding box center [1500, 697] width 90 height 28
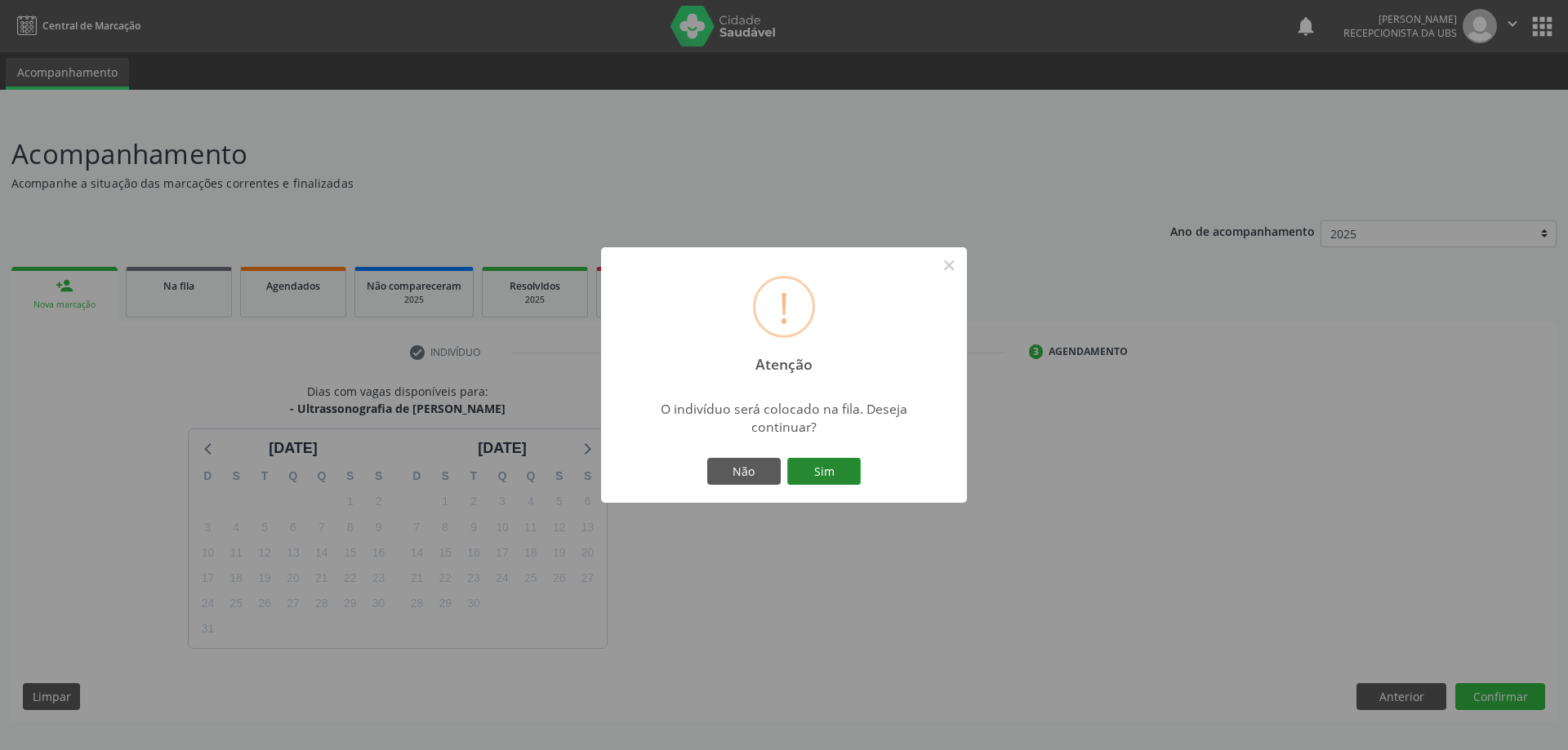
click at [831, 474] on button "Sim" at bounding box center [824, 472] width 73 height 28
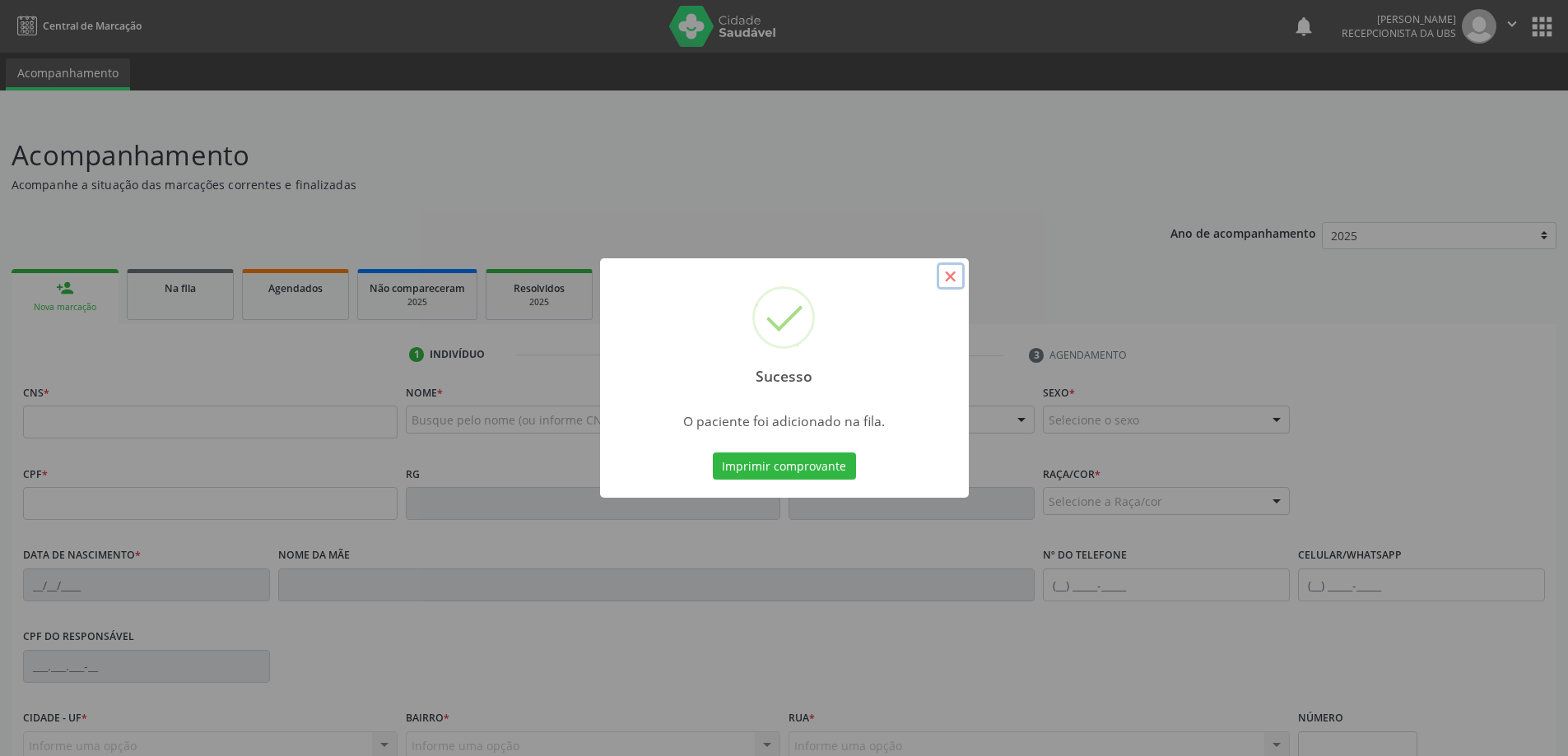
click at [948, 271] on button "×" at bounding box center [950, 277] width 28 height 28
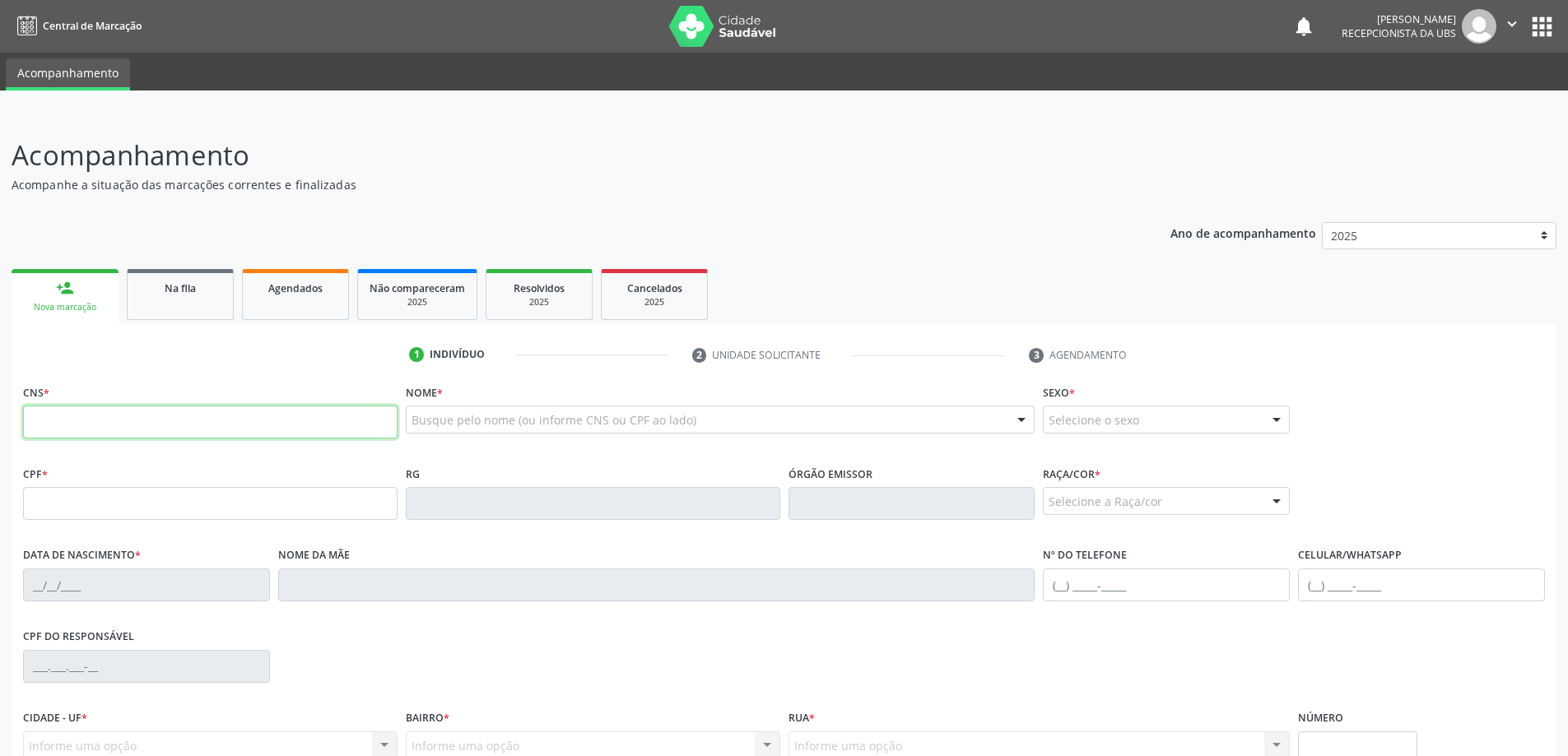
click at [245, 416] on input "text" at bounding box center [210, 422] width 374 height 33
type input "702 8061 4571 0261"
type input "814.715.564-68"
type input "[DATE]"
type input "[PERSON_NAME] de [PERSON_NAME]"
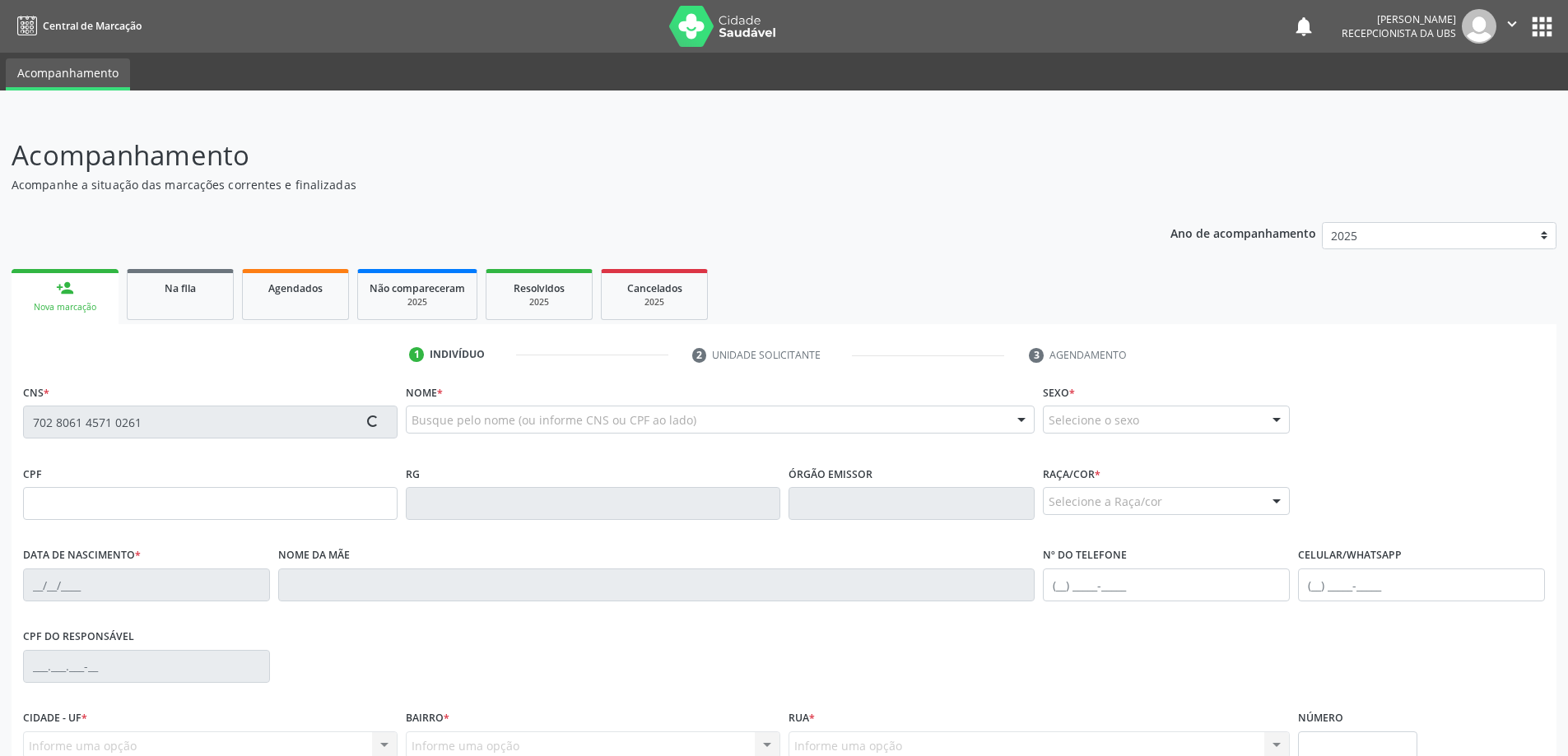
type input "[PHONE_NUMBER]"
type input "237"
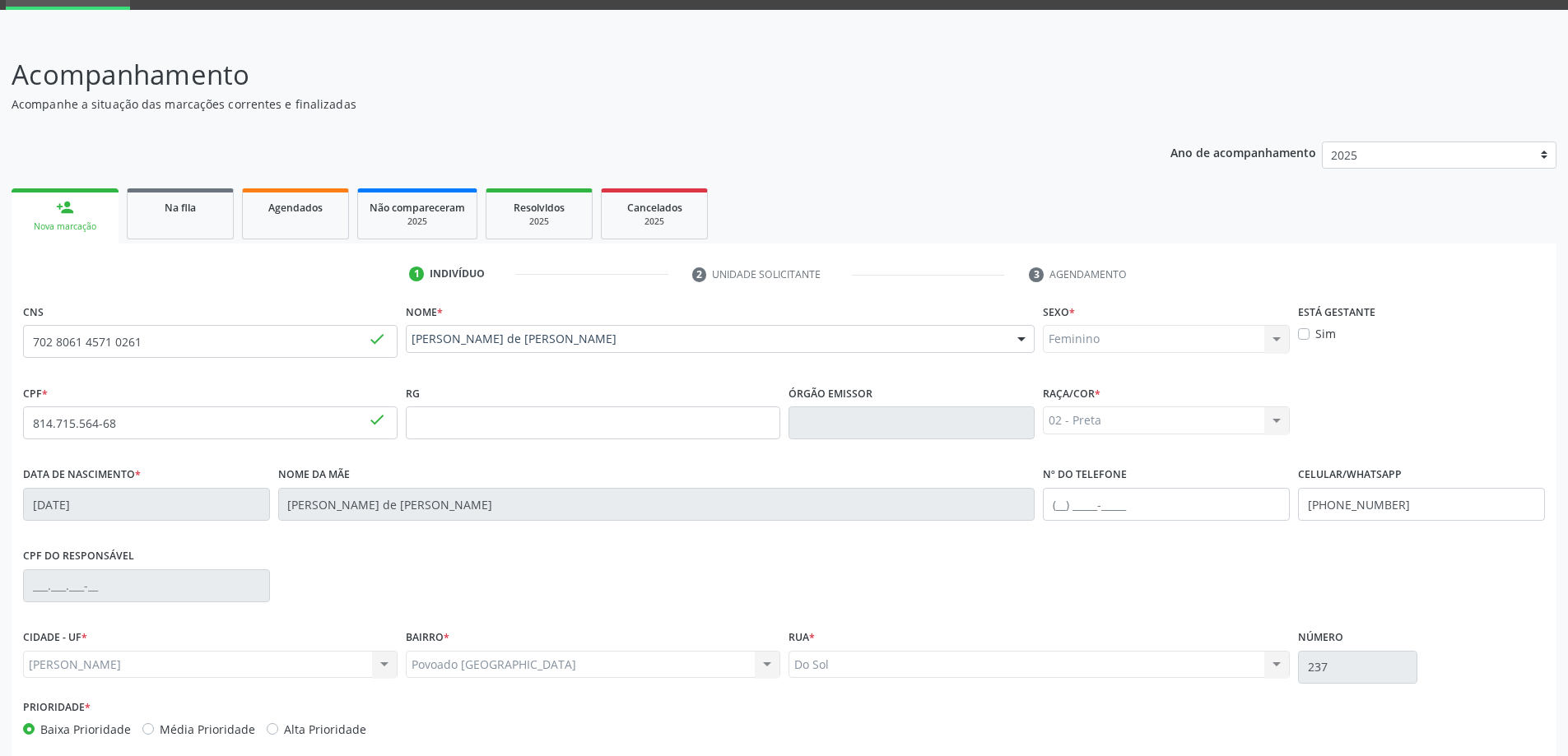
scroll to position [159, 0]
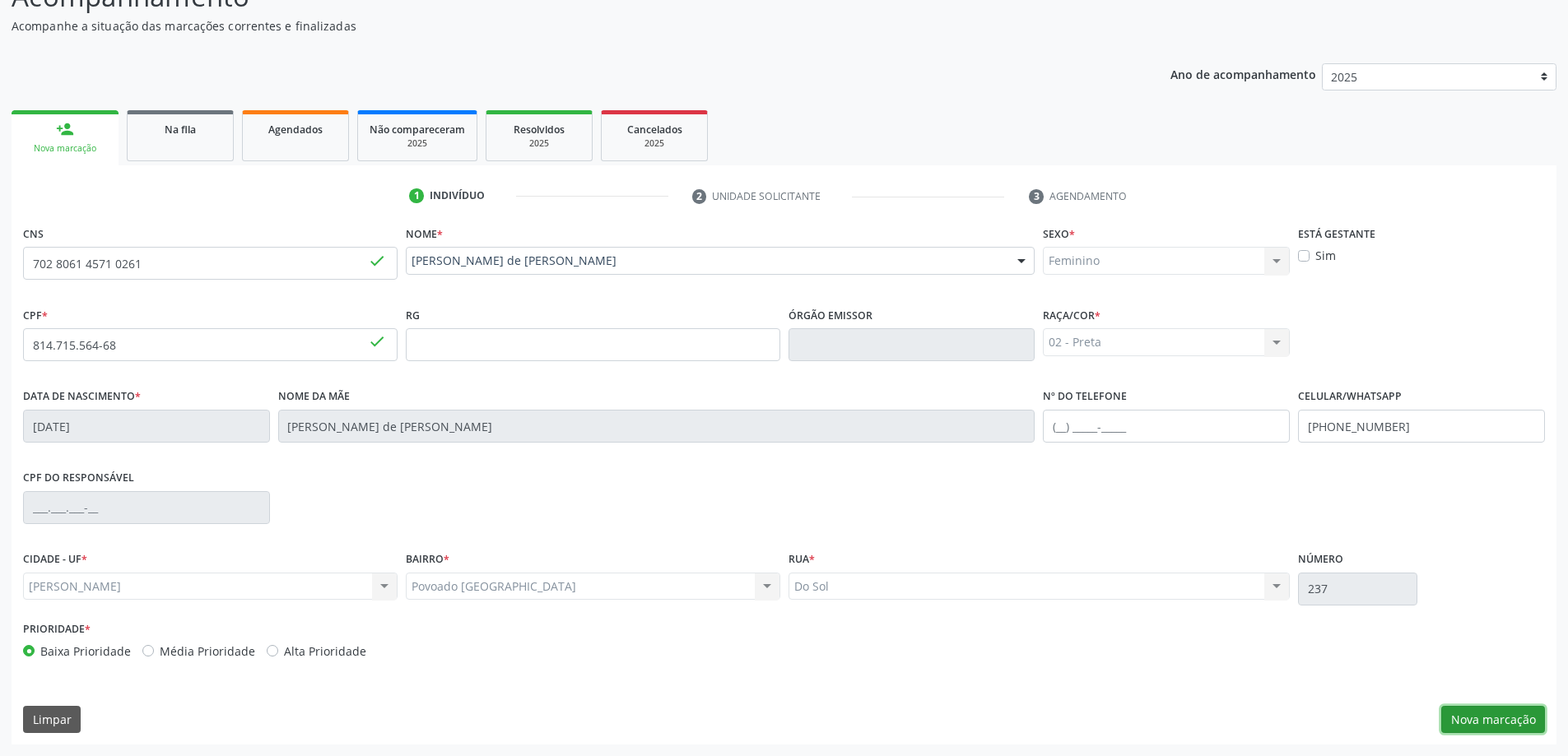
click at [1467, 719] on button "Nova marcação" at bounding box center [1492, 719] width 104 height 28
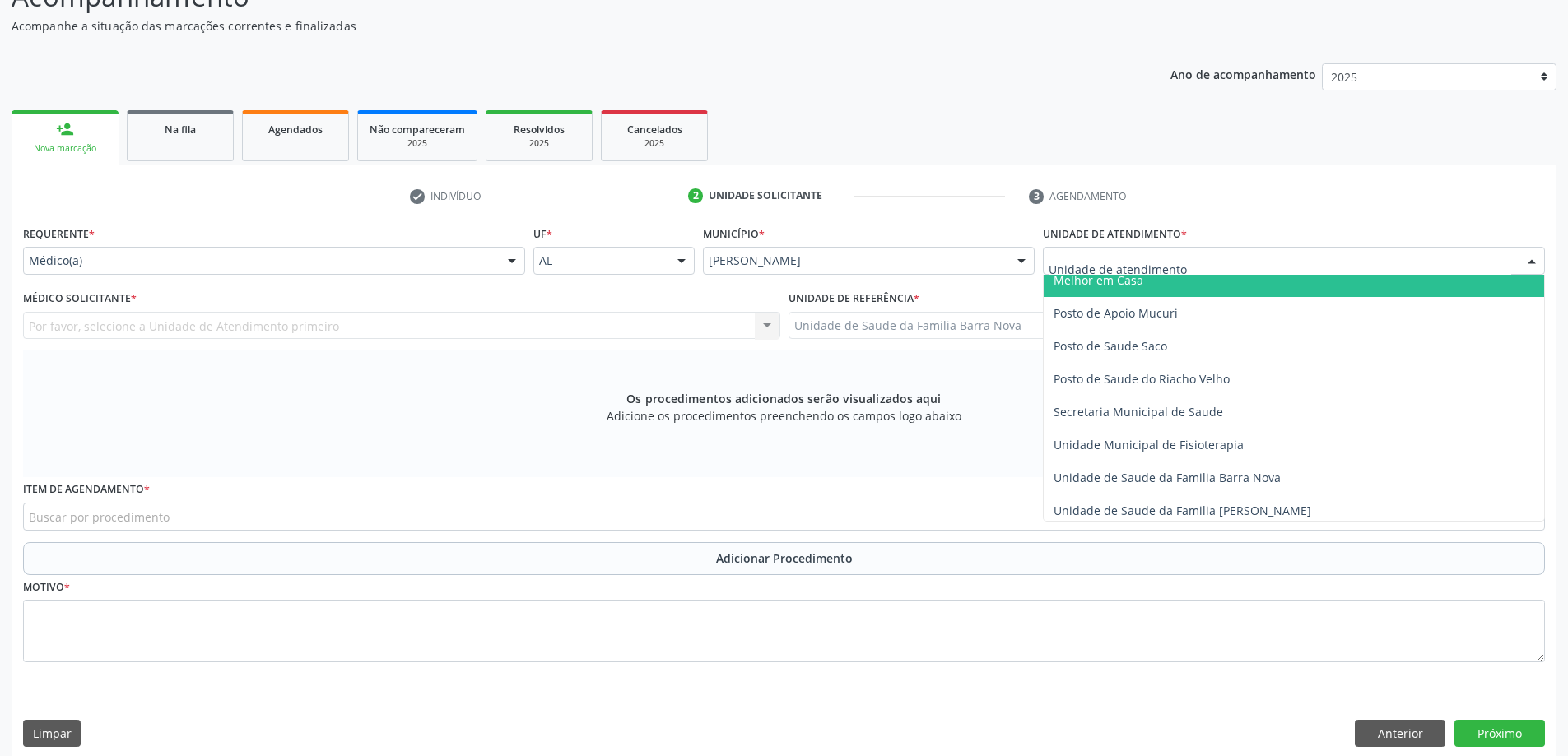
scroll to position [740, 0]
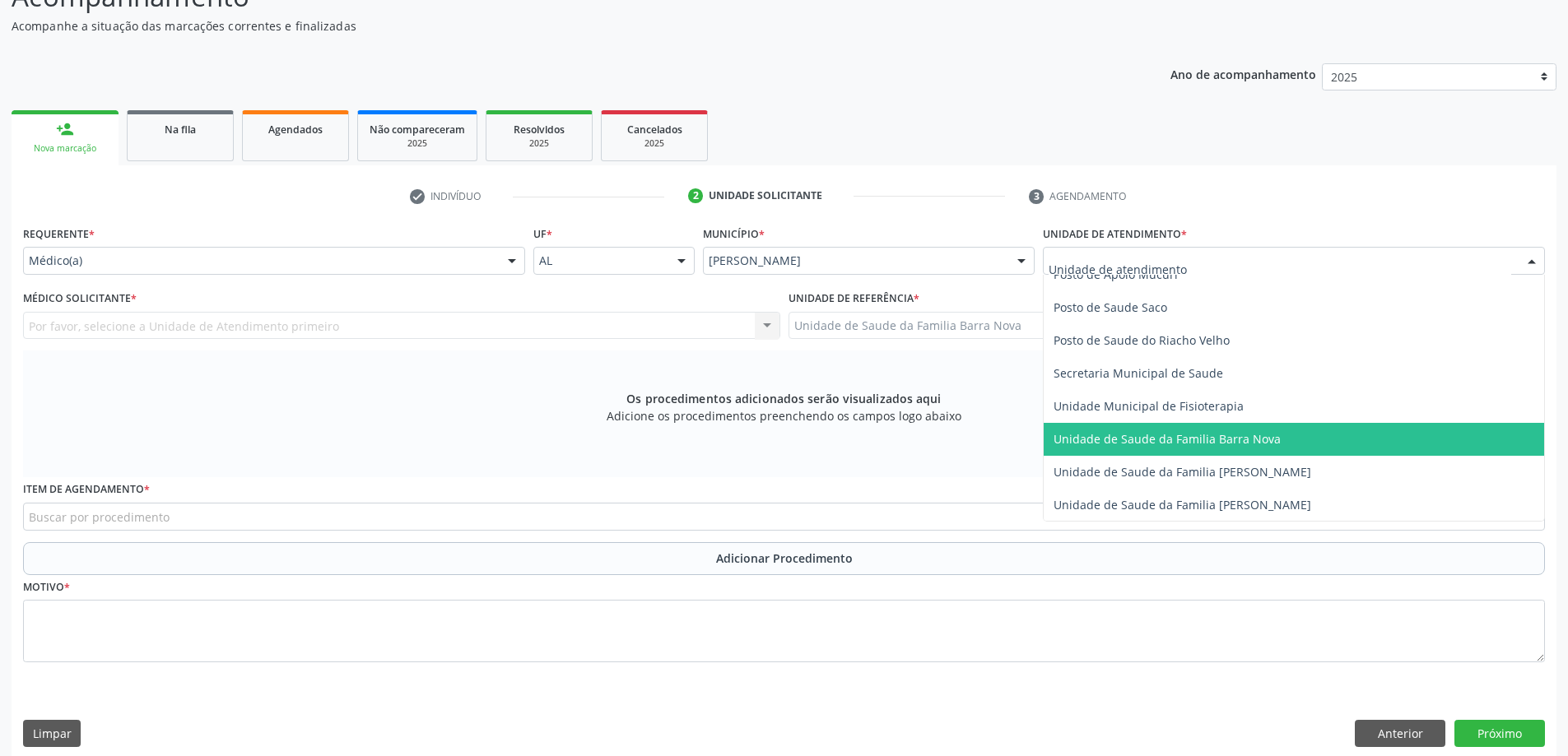
click at [1216, 448] on span "Unidade de Saude da Familia Barra Nova" at bounding box center [1293, 439] width 500 height 33
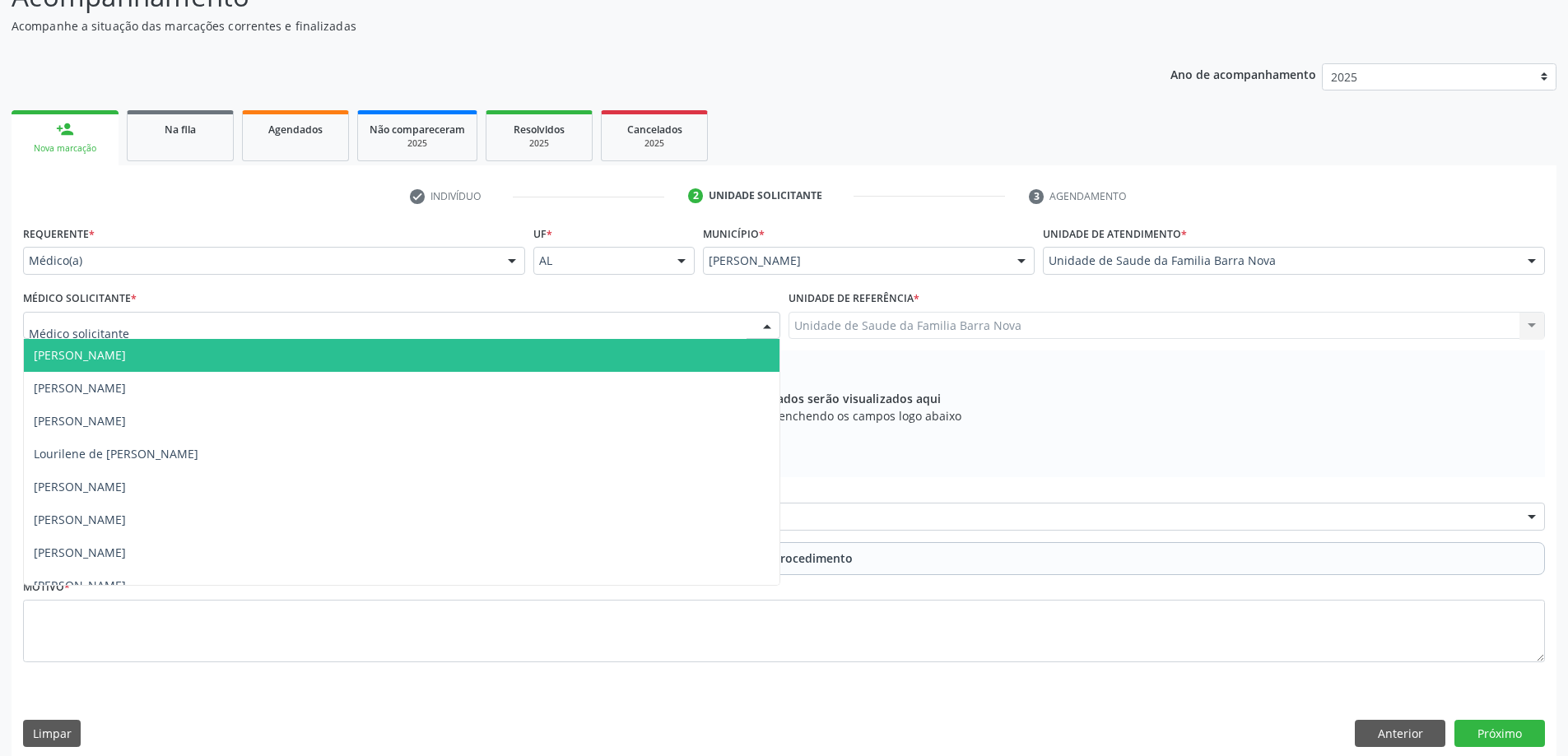
click at [595, 327] on div at bounding box center [401, 325] width 757 height 28
click at [514, 366] on span "[PERSON_NAME]" at bounding box center [401, 356] width 755 height 33
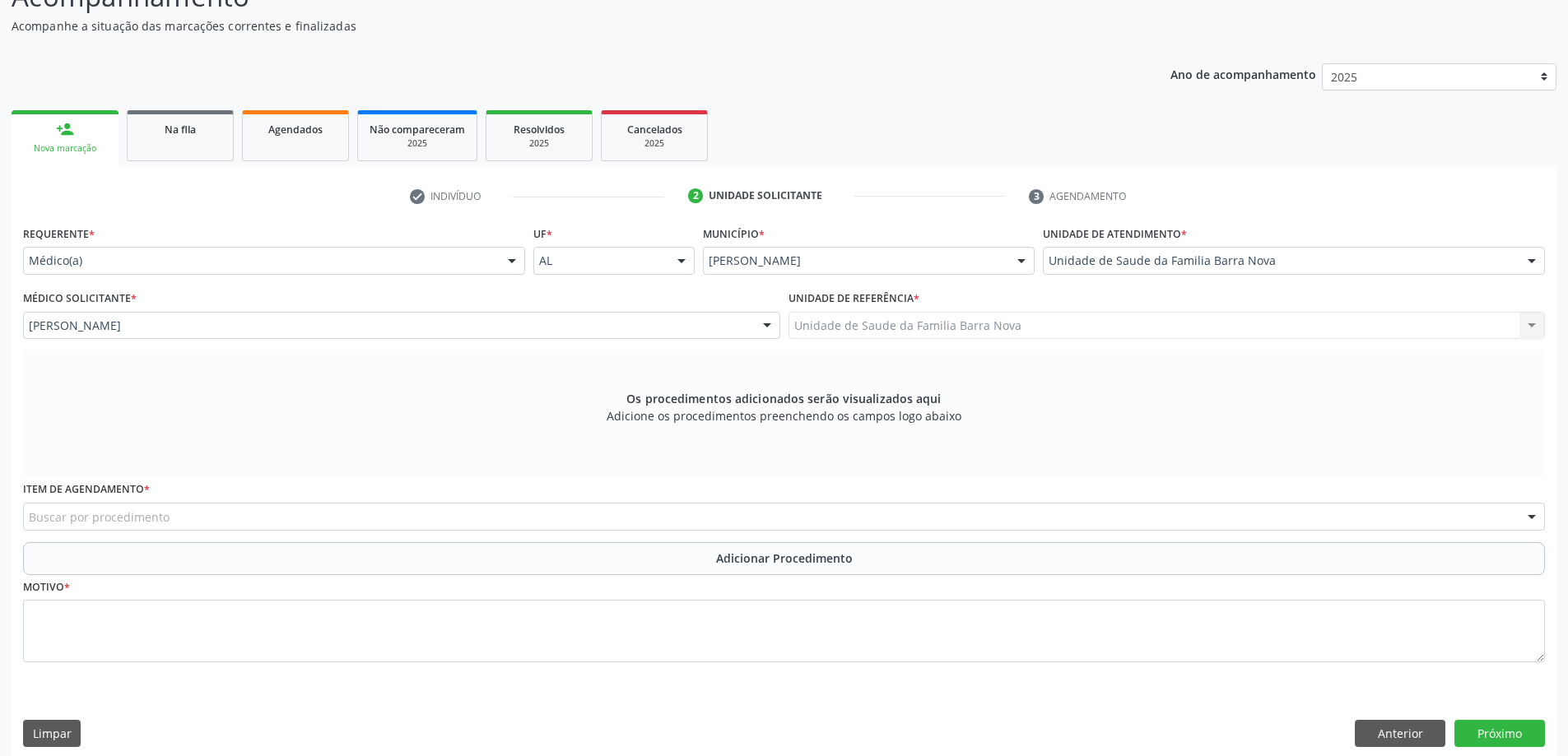
click at [446, 524] on div "Buscar por procedimento" at bounding box center [783, 517] width 1522 height 28
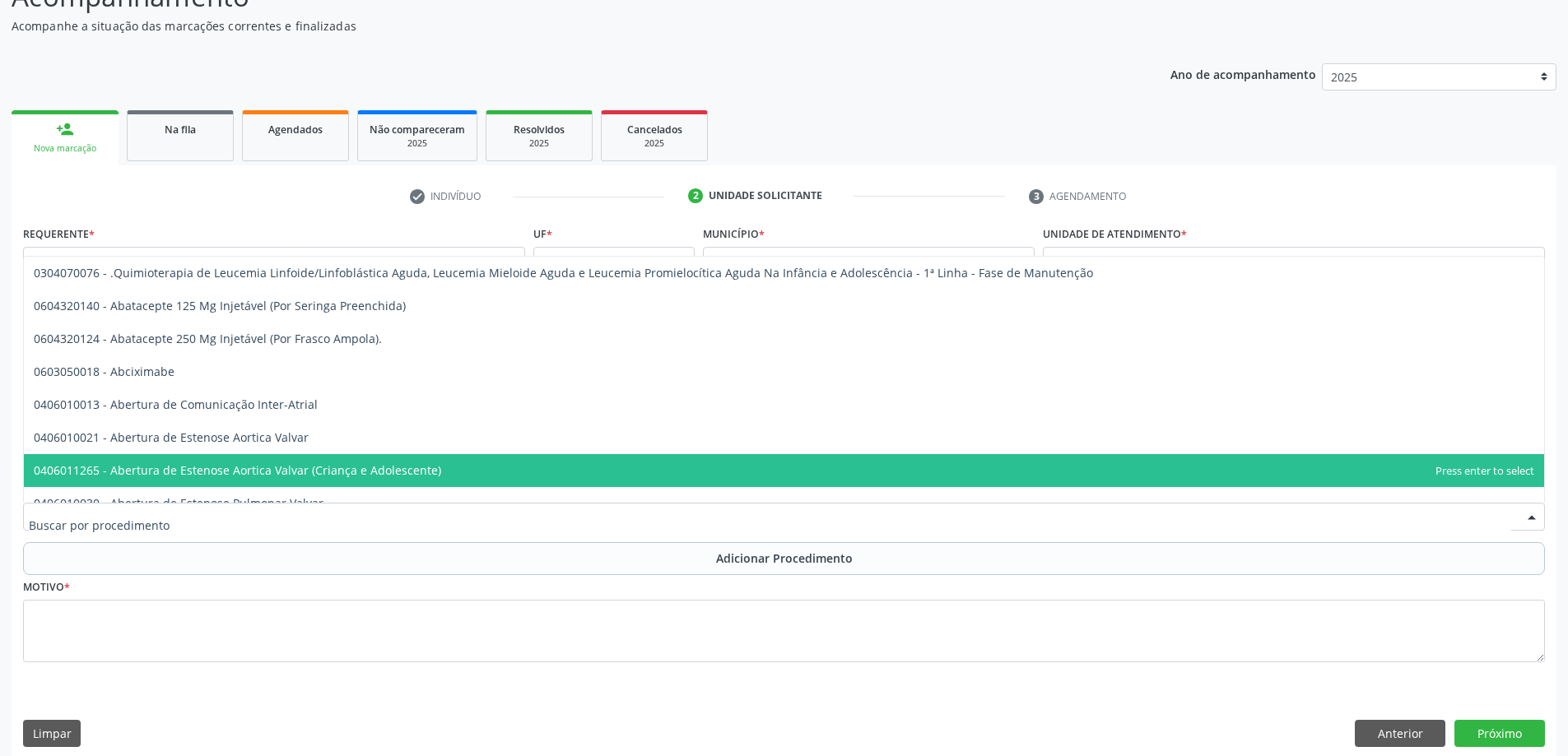
type input "r"
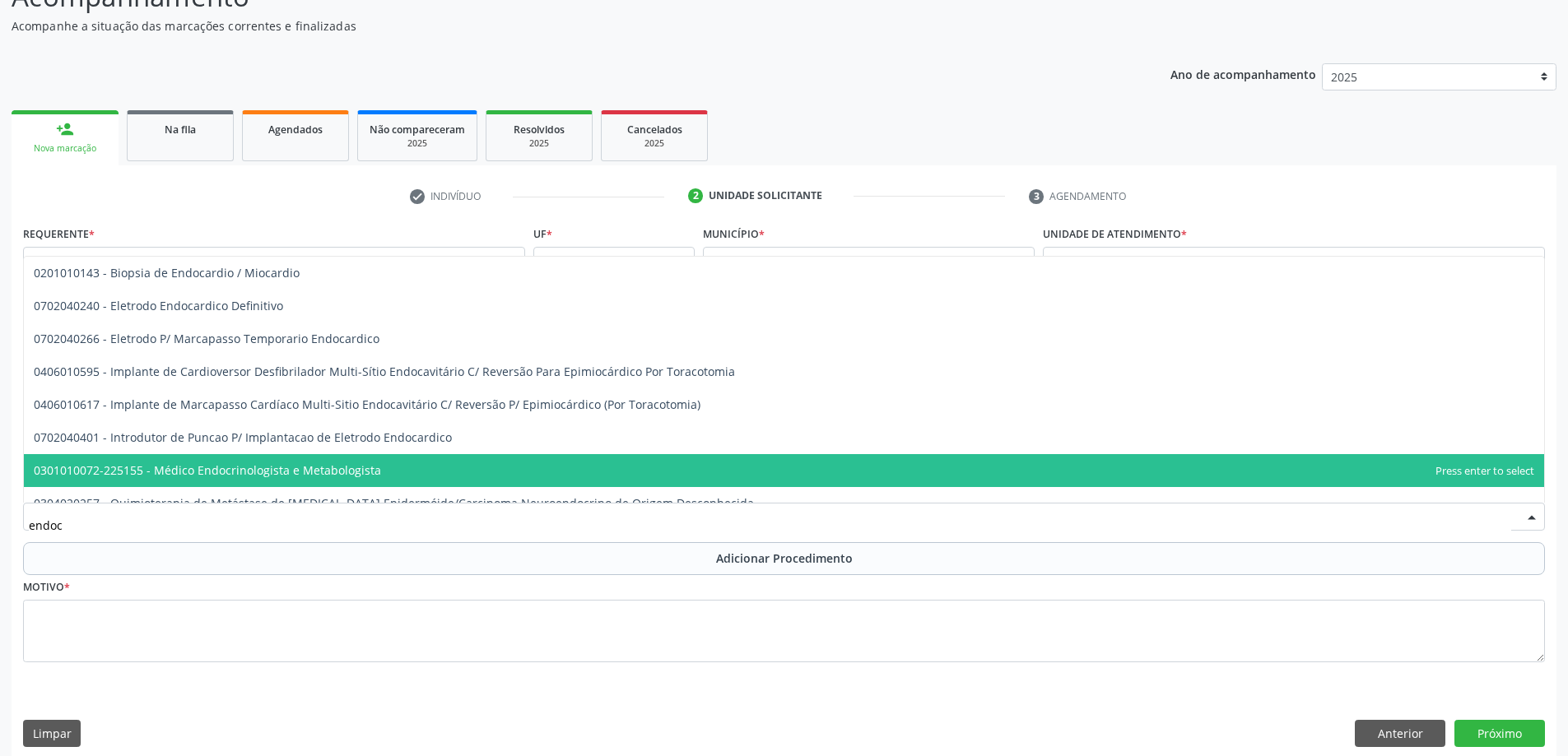
type input "endocr"
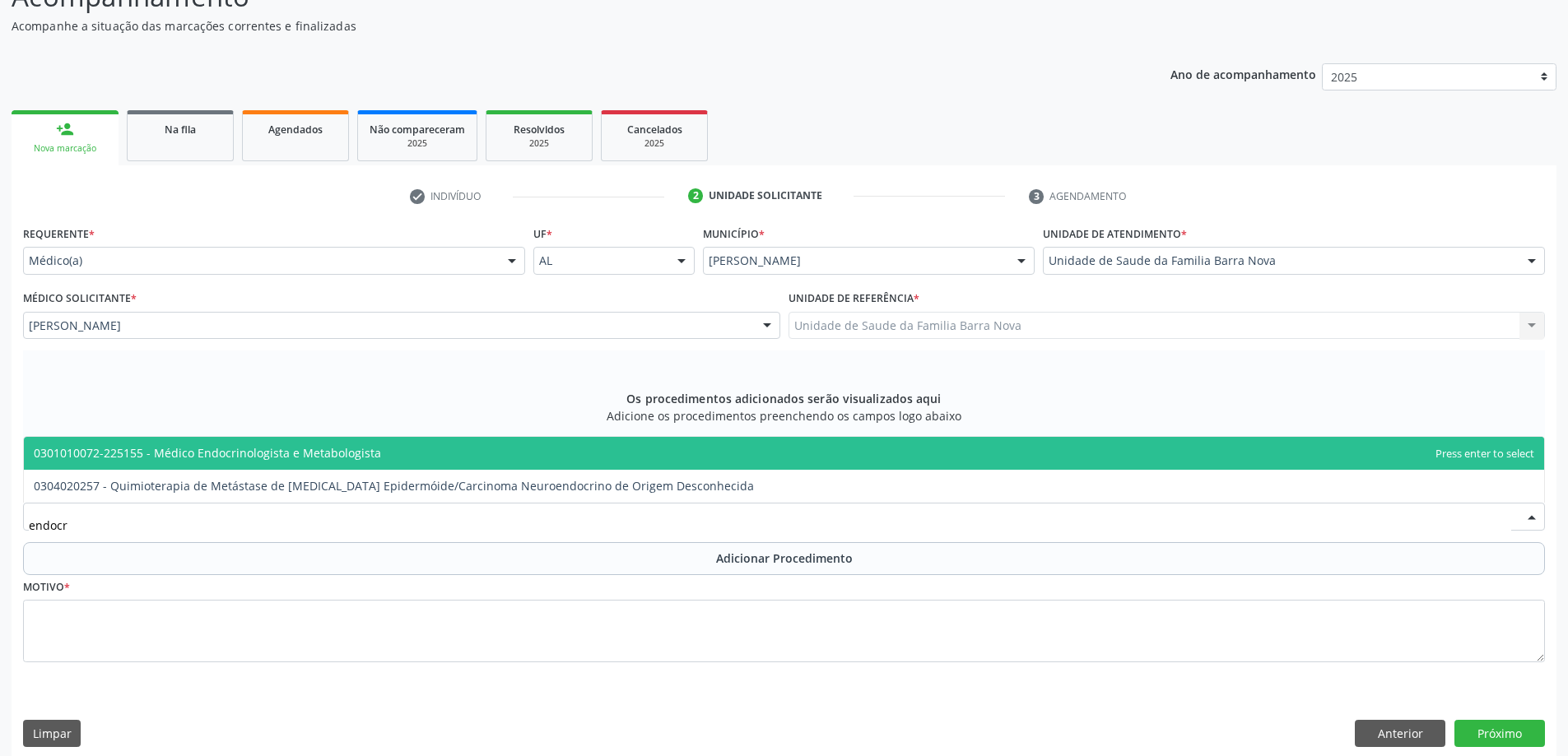
click at [474, 452] on span "0301010072-225155 - Médico Endocrinologista e Metabologista" at bounding box center [783, 453] width 1520 height 33
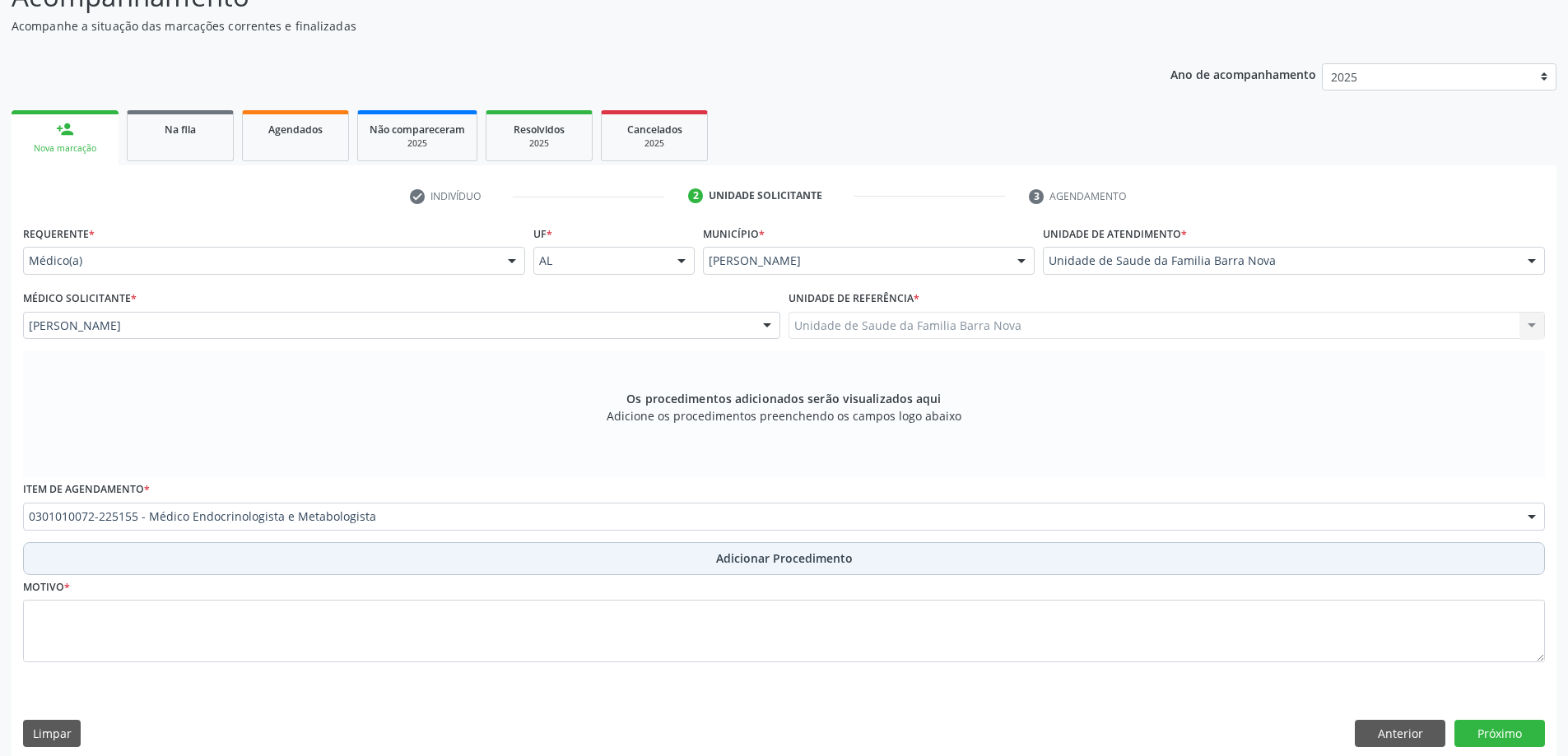
click at [699, 555] on button "Adicionar Procedimento" at bounding box center [783, 559] width 1522 height 33
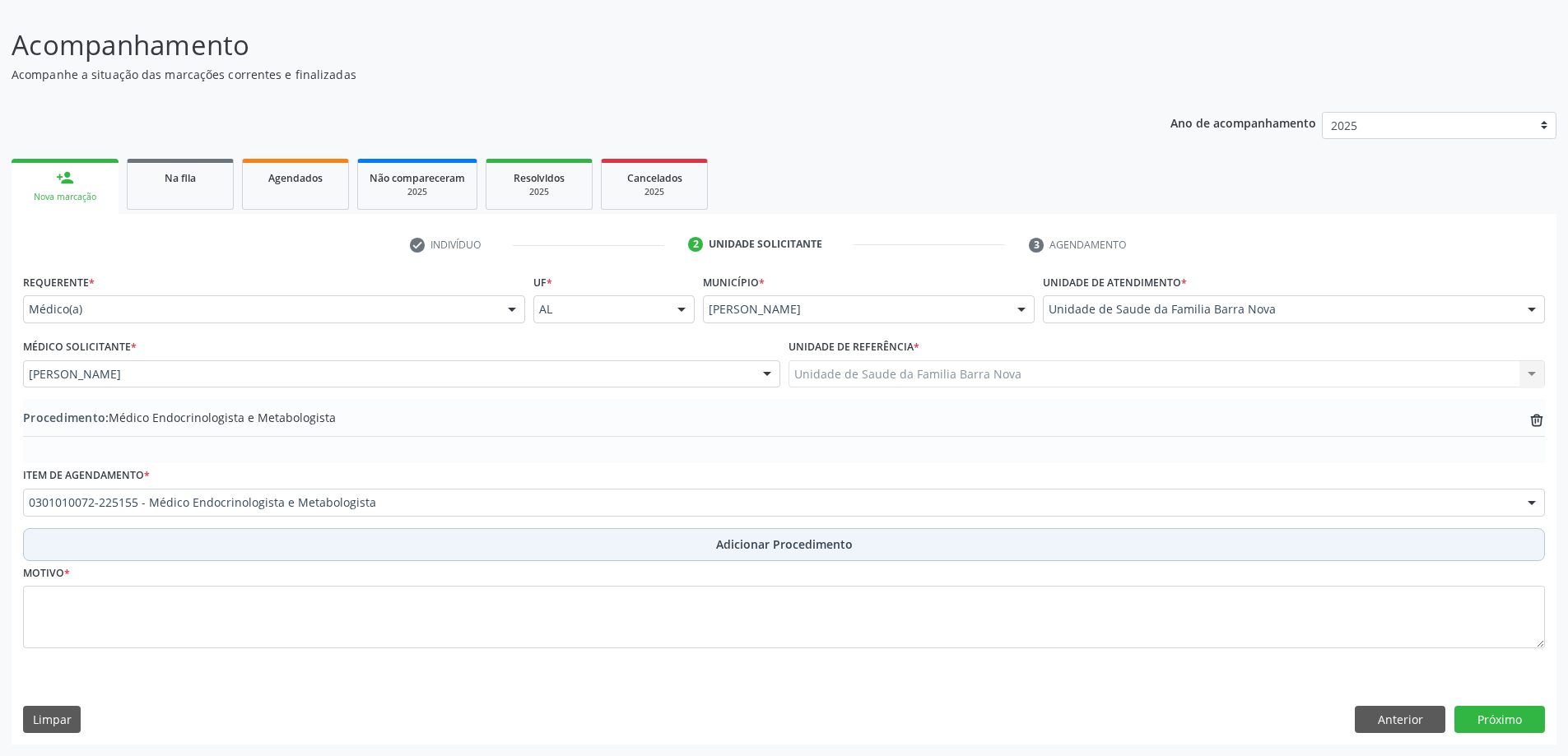
scroll to position [110, 0]
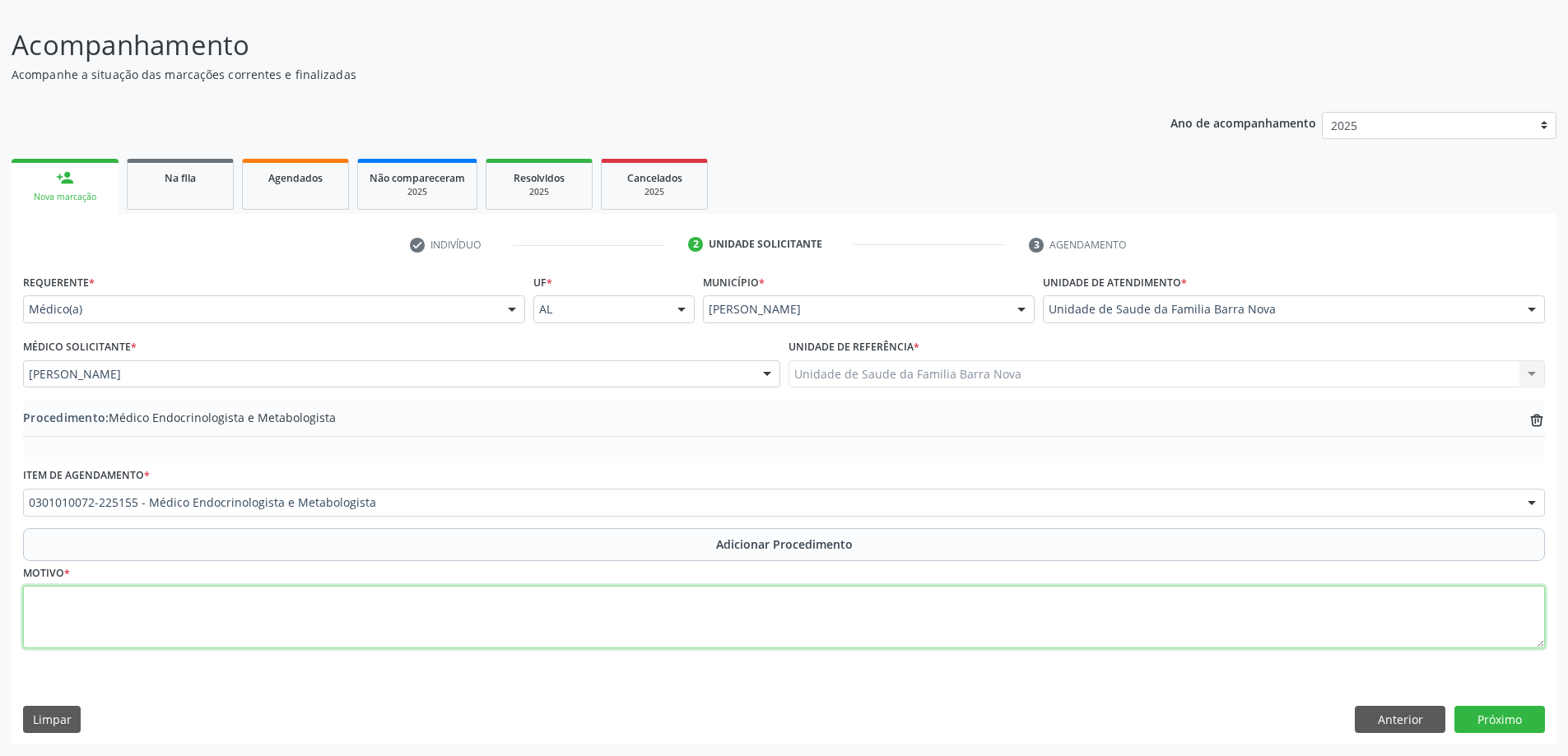
click at [311, 625] on textarea at bounding box center [783, 617] width 1522 height 63
type textarea "Hipotireoidismo."
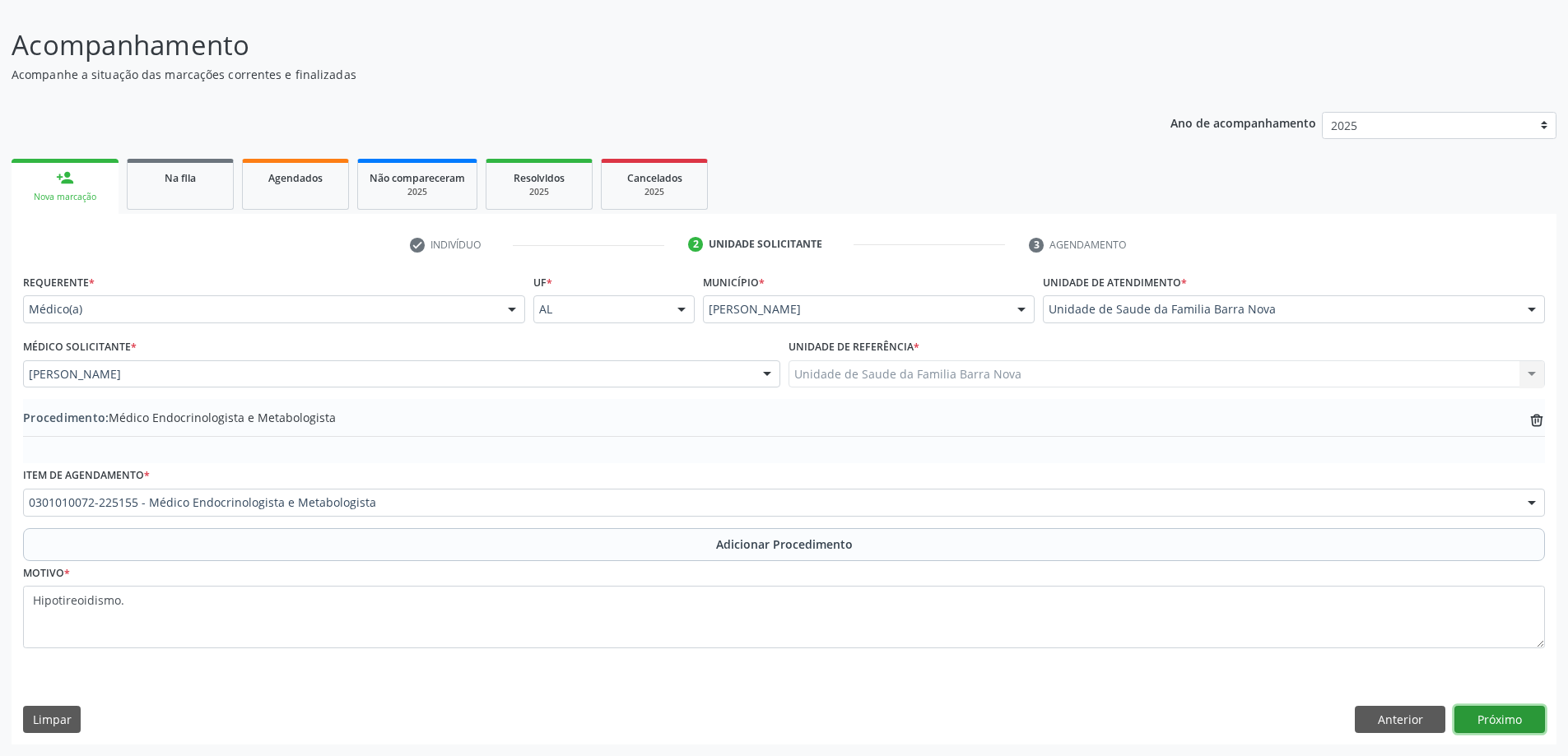
click at [1522, 716] on button "Próximo" at bounding box center [1499, 719] width 90 height 28
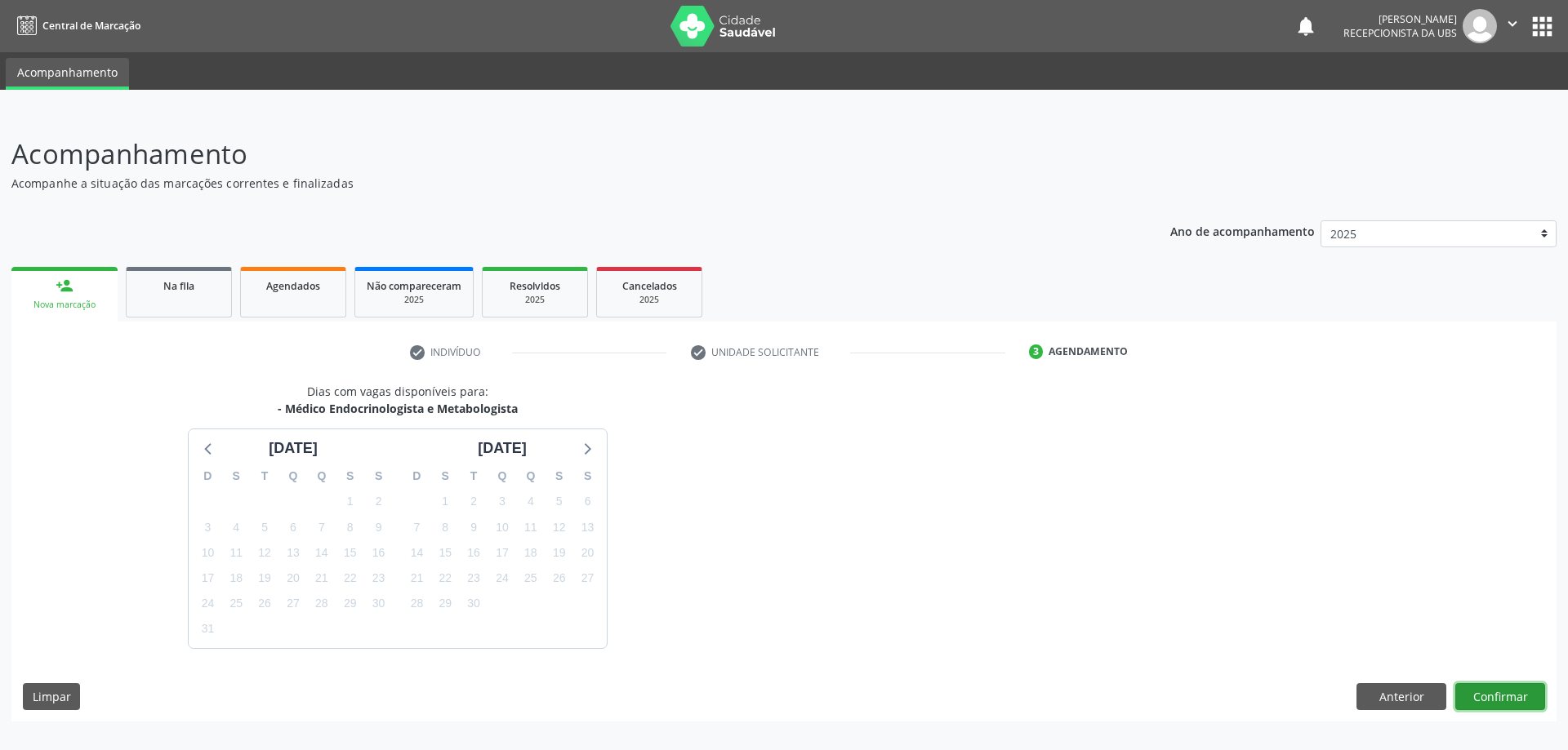
click at [1499, 699] on button "Confirmar" at bounding box center [1500, 697] width 90 height 28
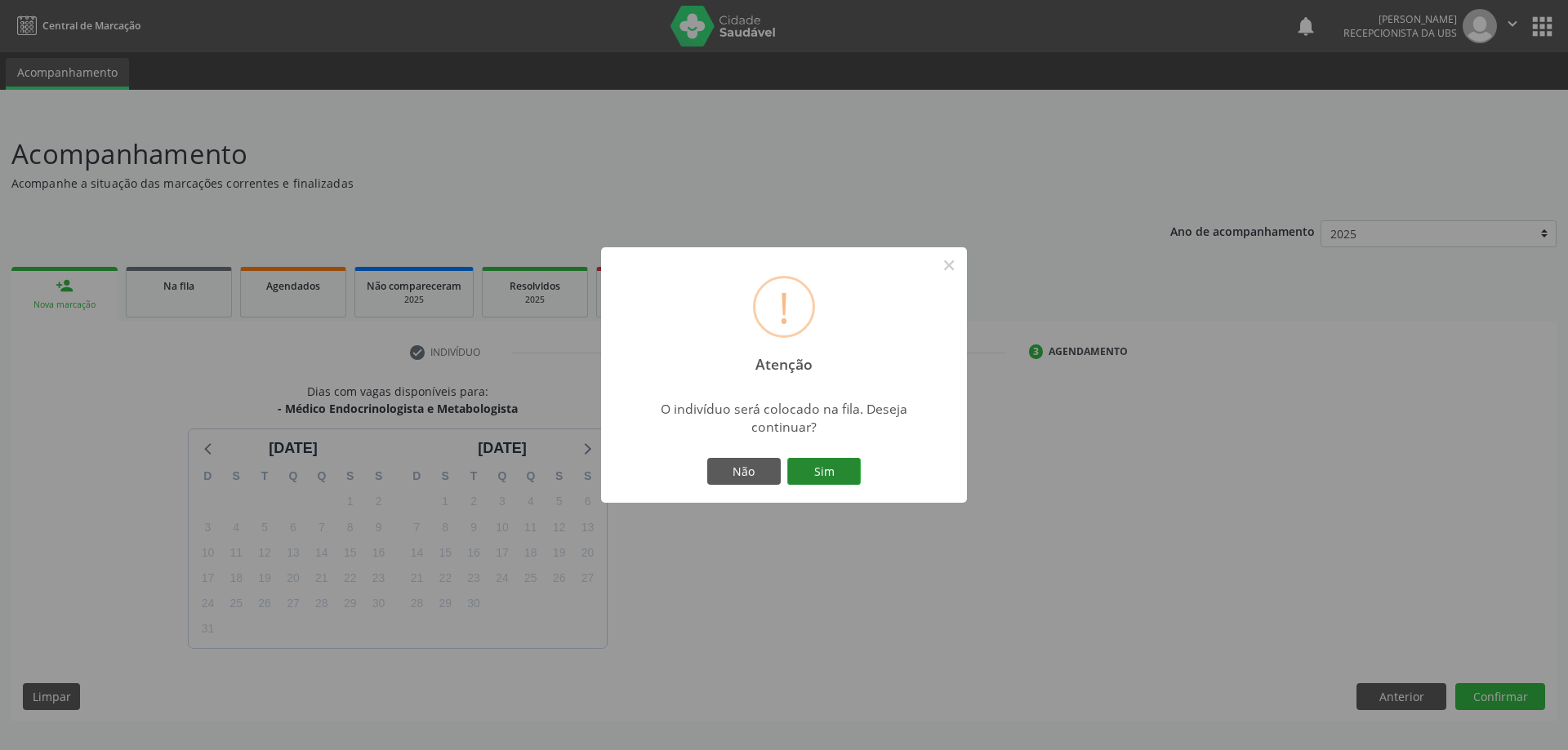
click at [815, 472] on button "Sim" at bounding box center [824, 472] width 73 height 28
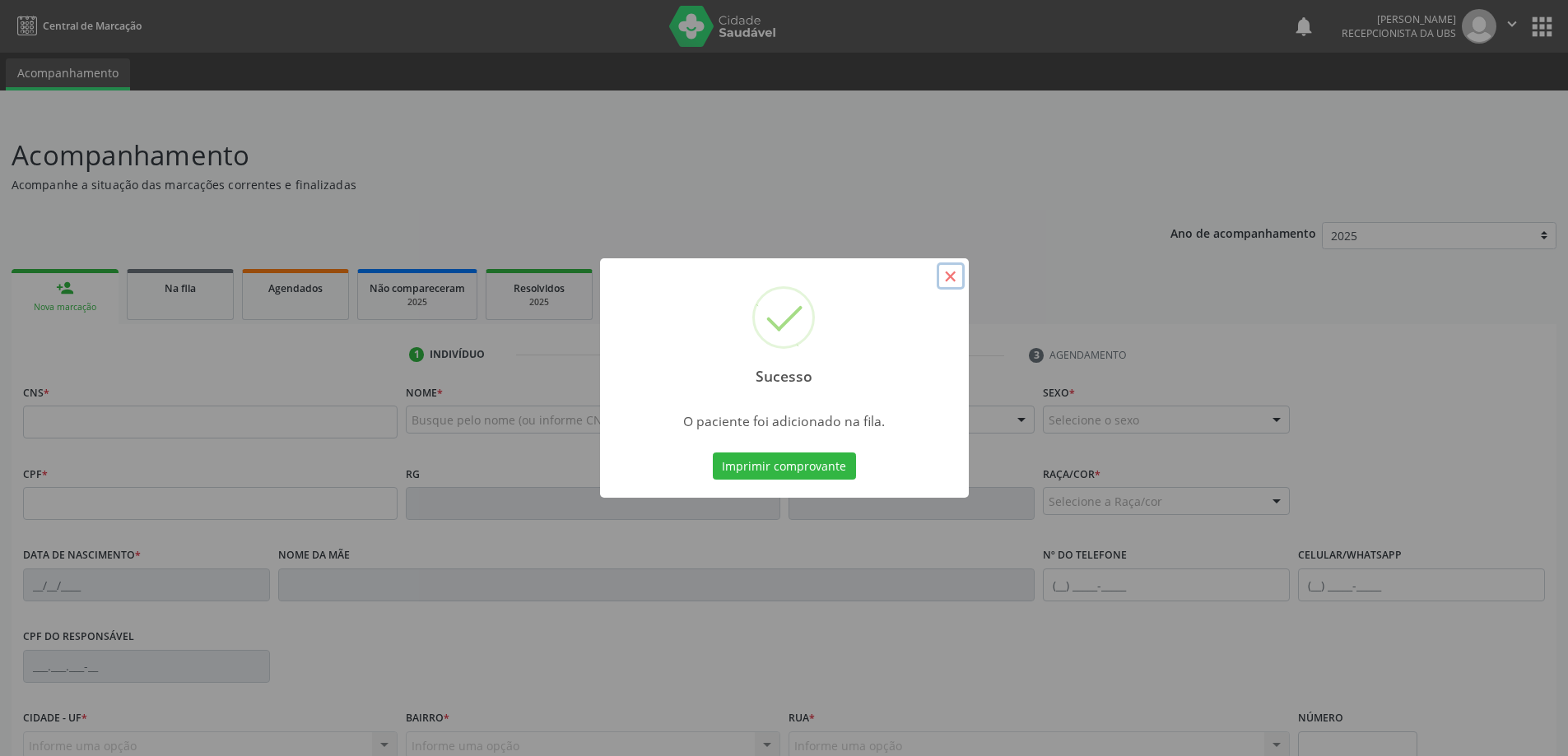
click at [955, 279] on button "×" at bounding box center [950, 277] width 28 height 28
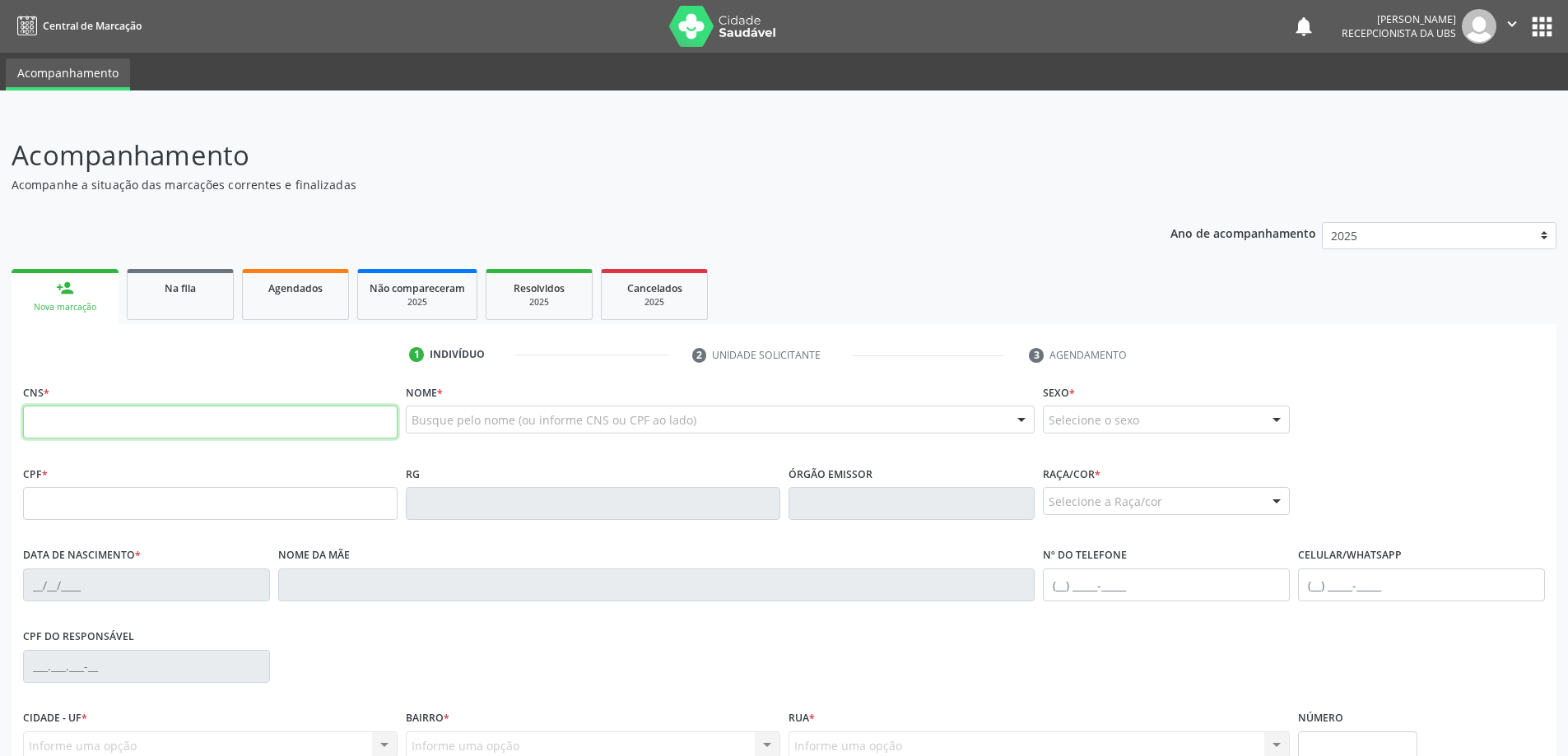
click at [346, 417] on input "text" at bounding box center [210, 422] width 374 height 33
type input "704 0068 9284 6669"
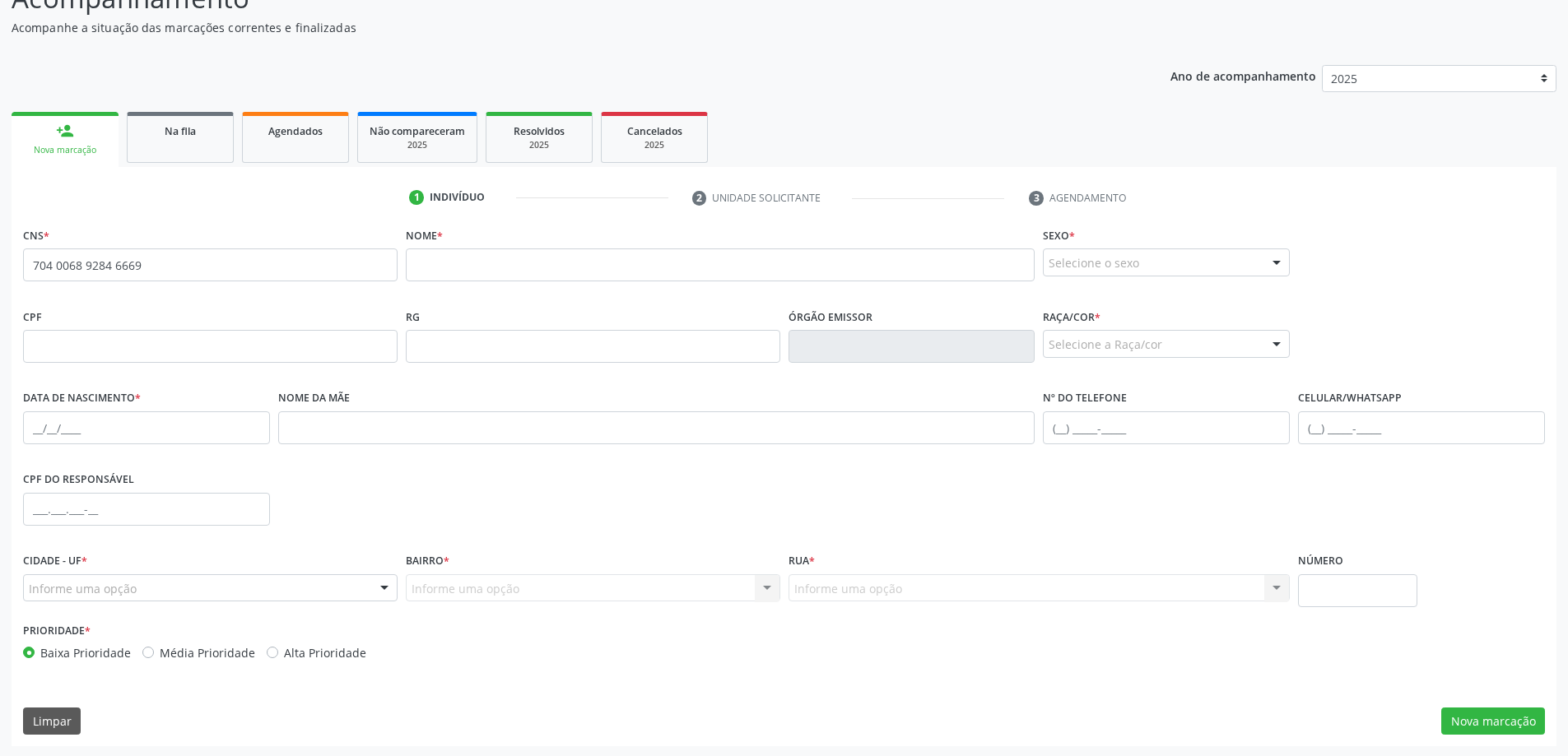
scroll to position [159, 0]
drag, startPoint x: 30, startPoint y: 261, endPoint x: 176, endPoint y: 268, distance: 146.2
click at [176, 268] on input "704 0068 9284 6669" at bounding box center [210, 264] width 374 height 33
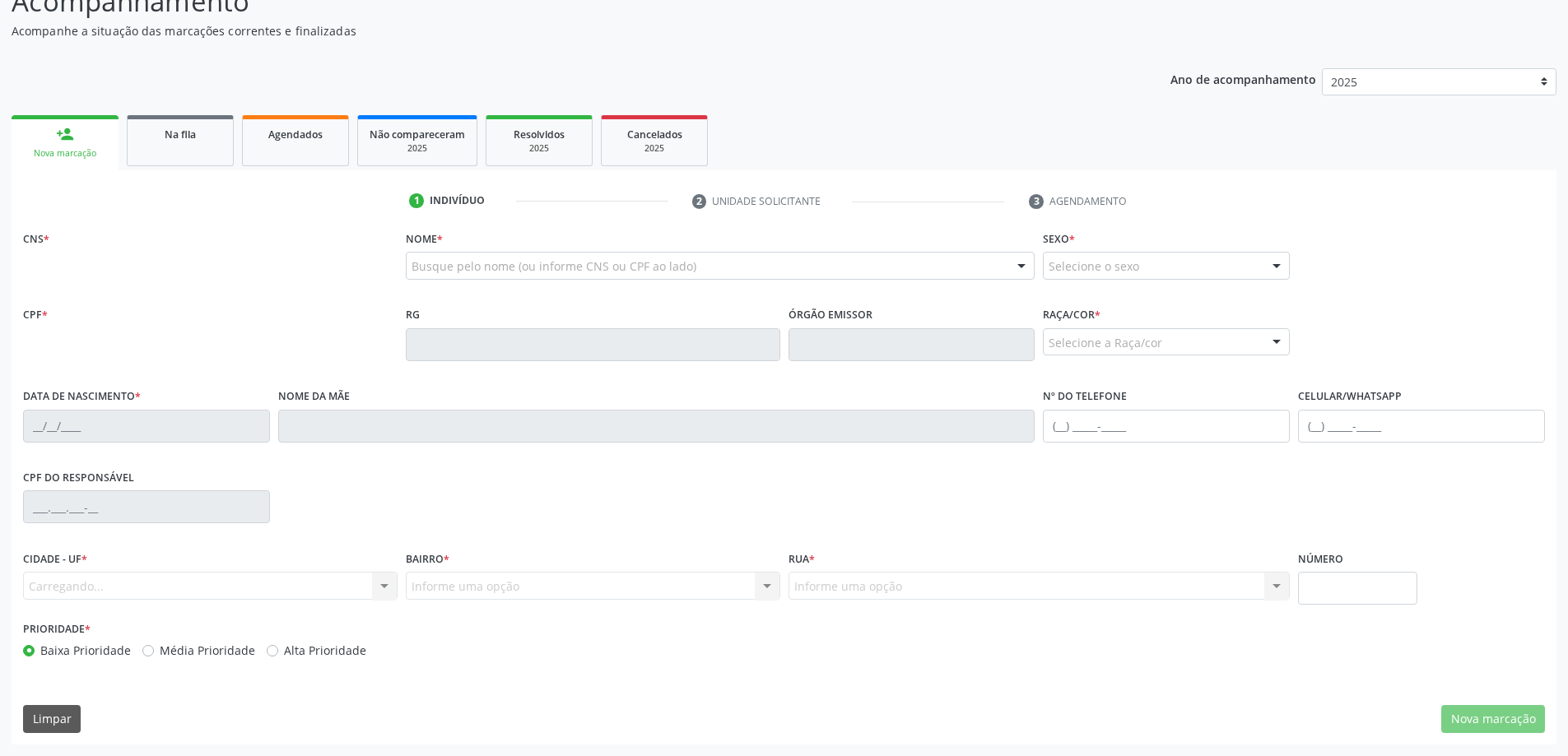
scroll to position [157, 0]
type input "704 0068 9284 6669"
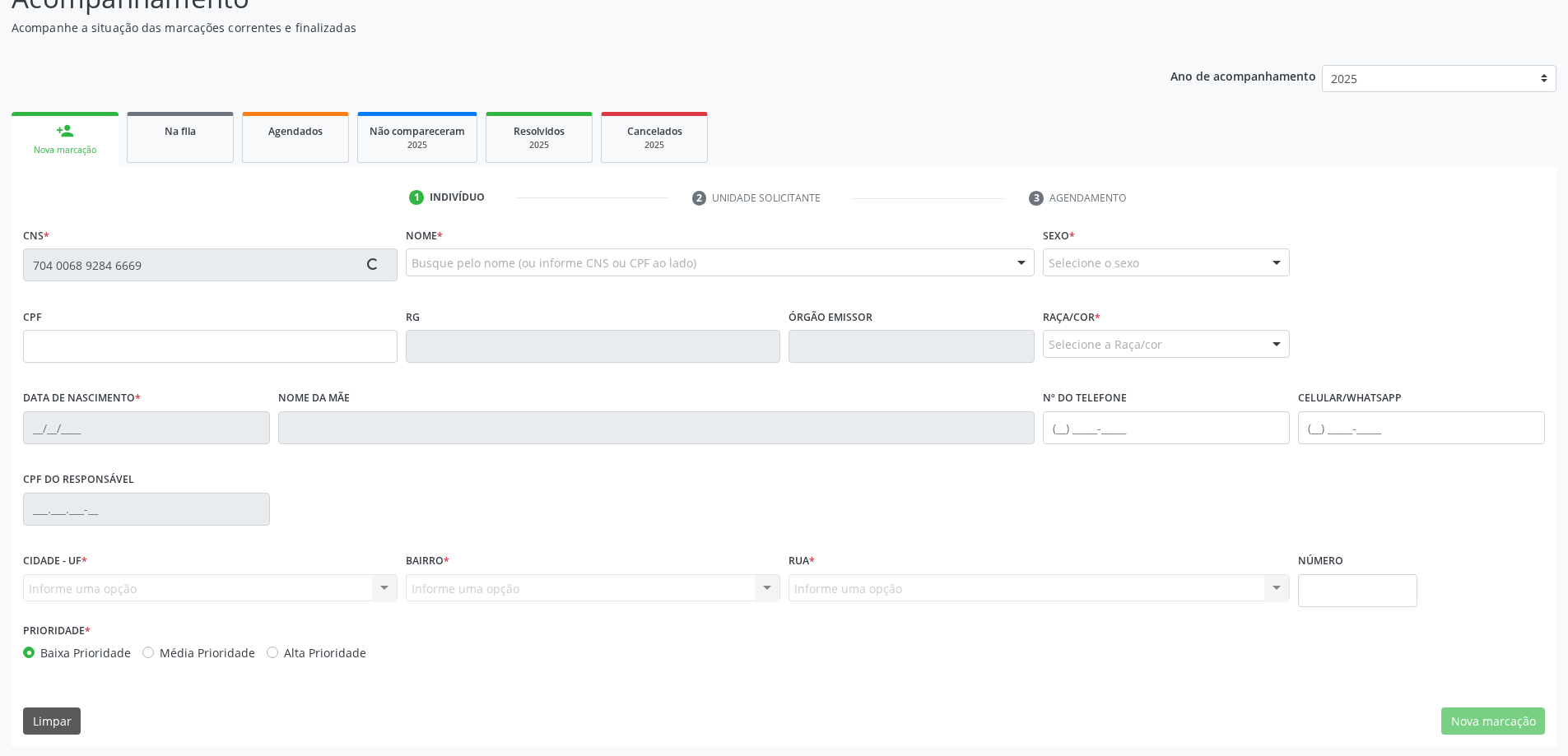
type input "[DATE]"
type input "[PERSON_NAME]"
type input "[PHONE_NUMBER]"
type input "19"
type input "114.649.714-80"
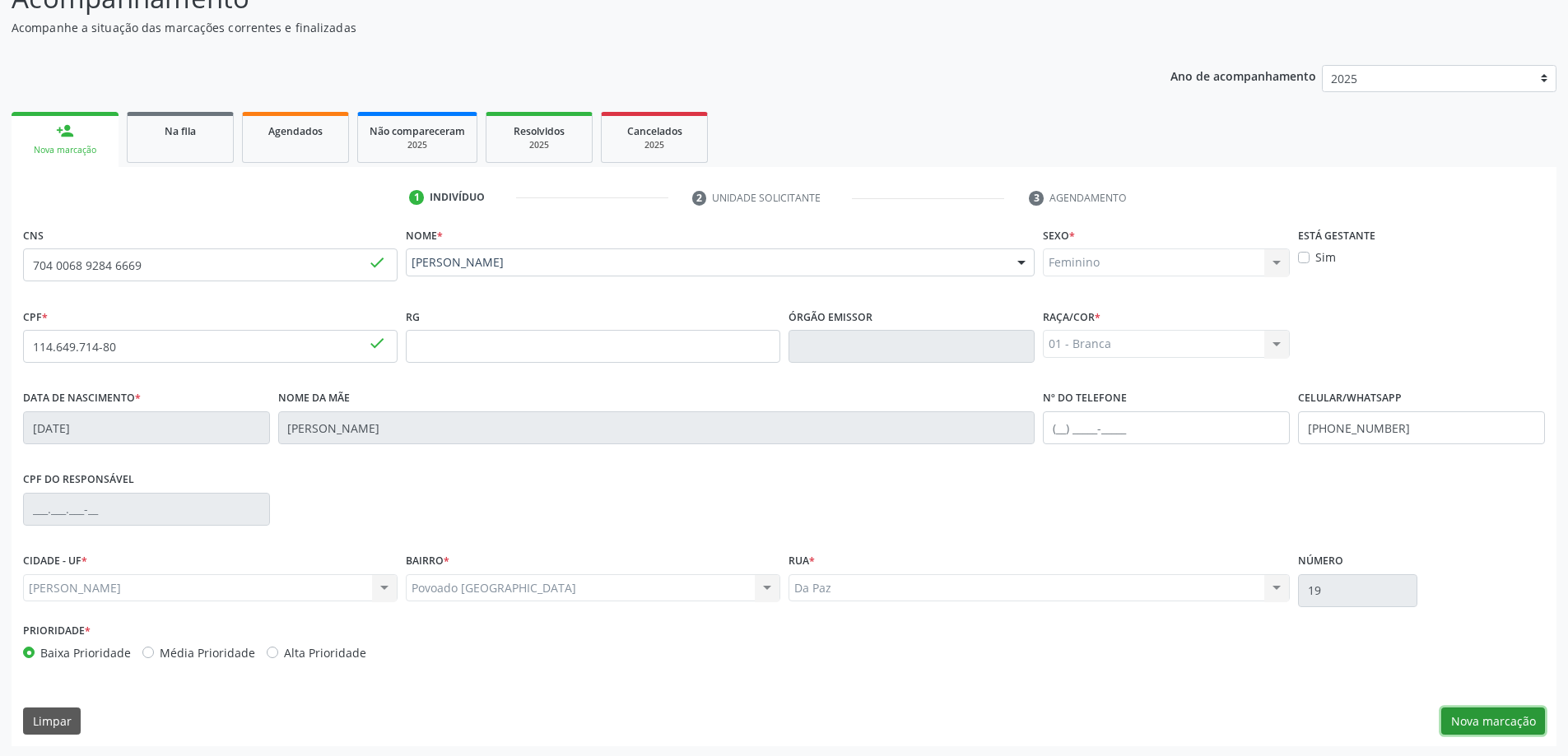
click at [1477, 721] on button "Nova marcação" at bounding box center [1492, 721] width 104 height 28
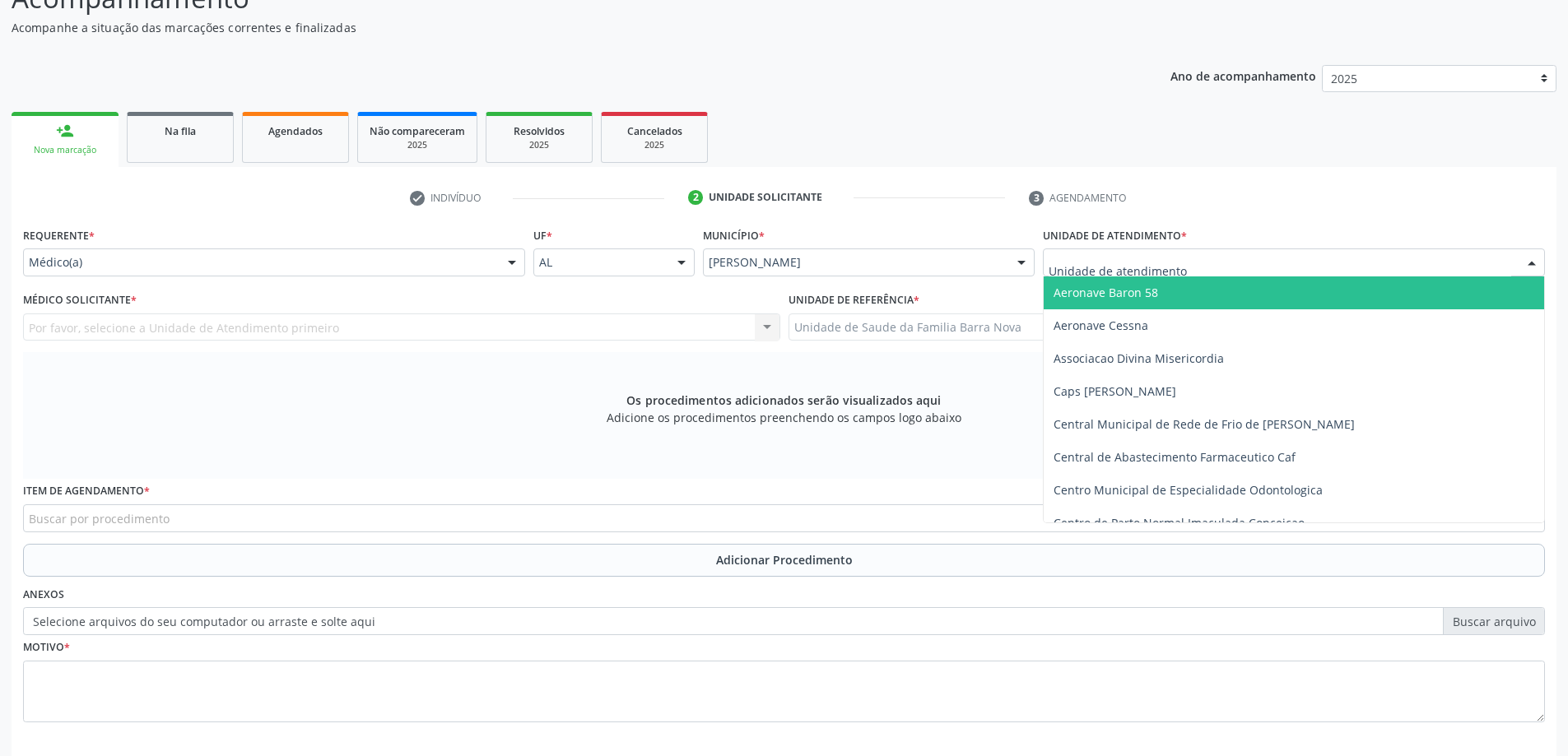
click at [1187, 270] on div at bounding box center [1293, 263] width 502 height 28
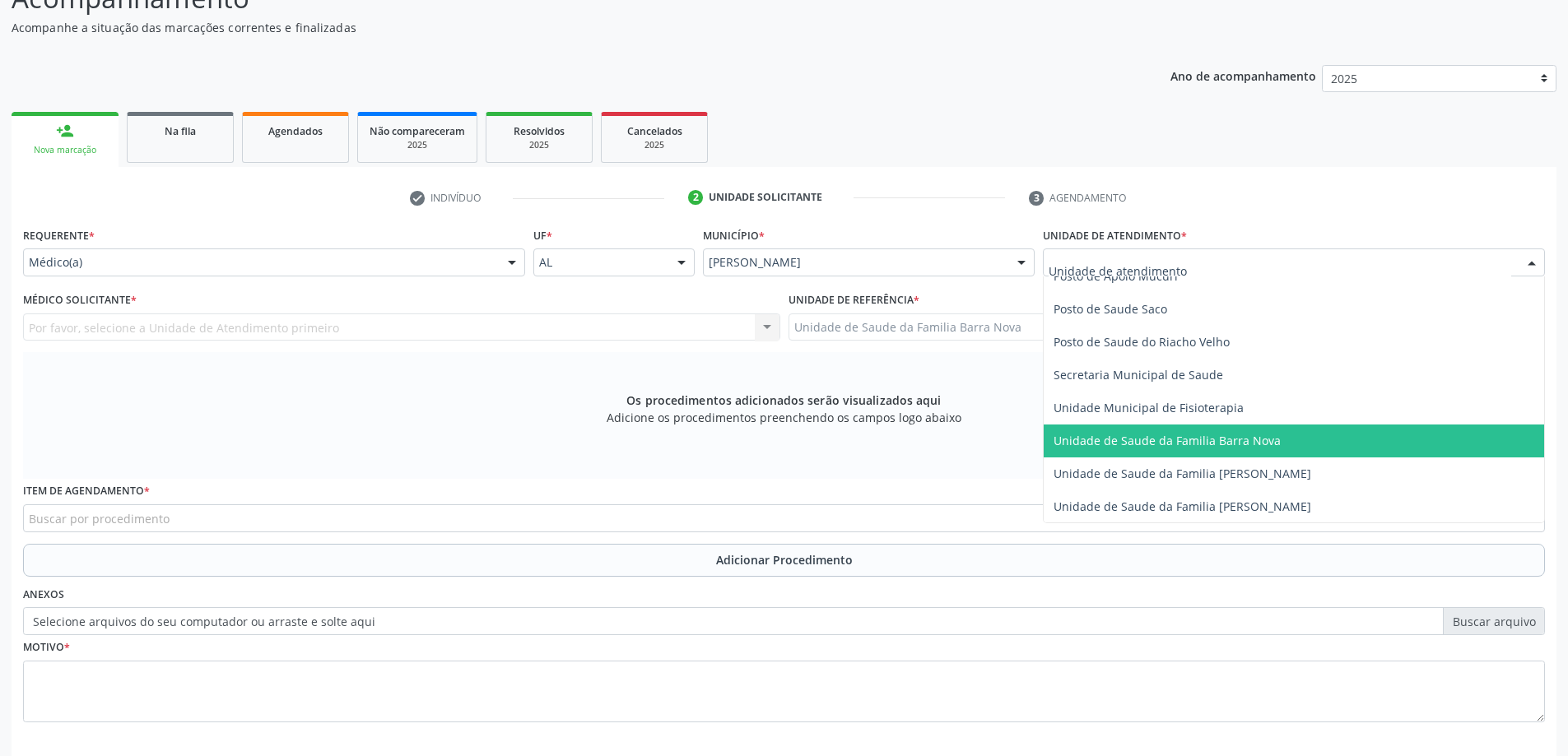
click at [1223, 438] on span "Unidade de Saude da Familia Barra Nova" at bounding box center [1167, 440] width 227 height 16
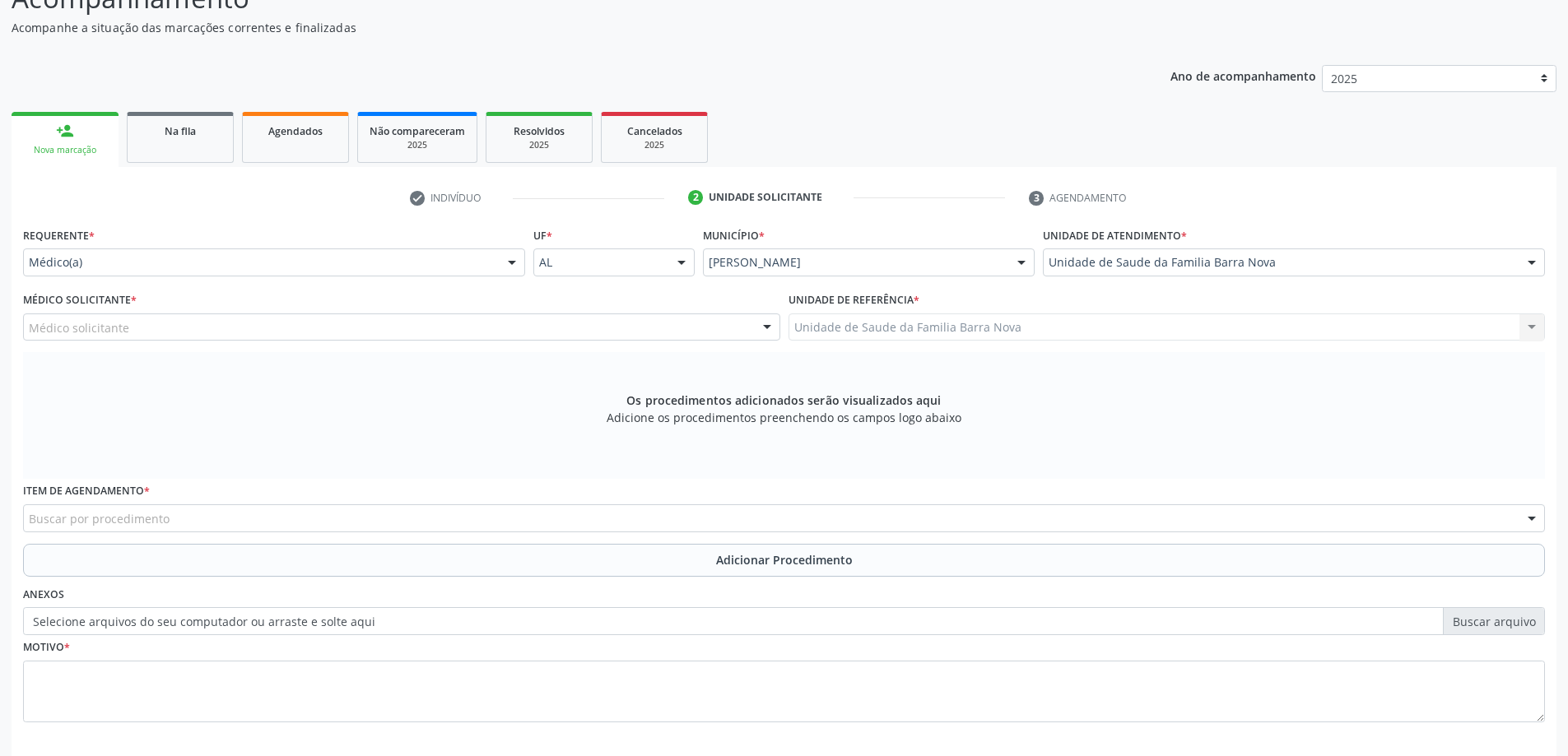
click at [642, 332] on div "Médico solicitante" at bounding box center [401, 327] width 757 height 28
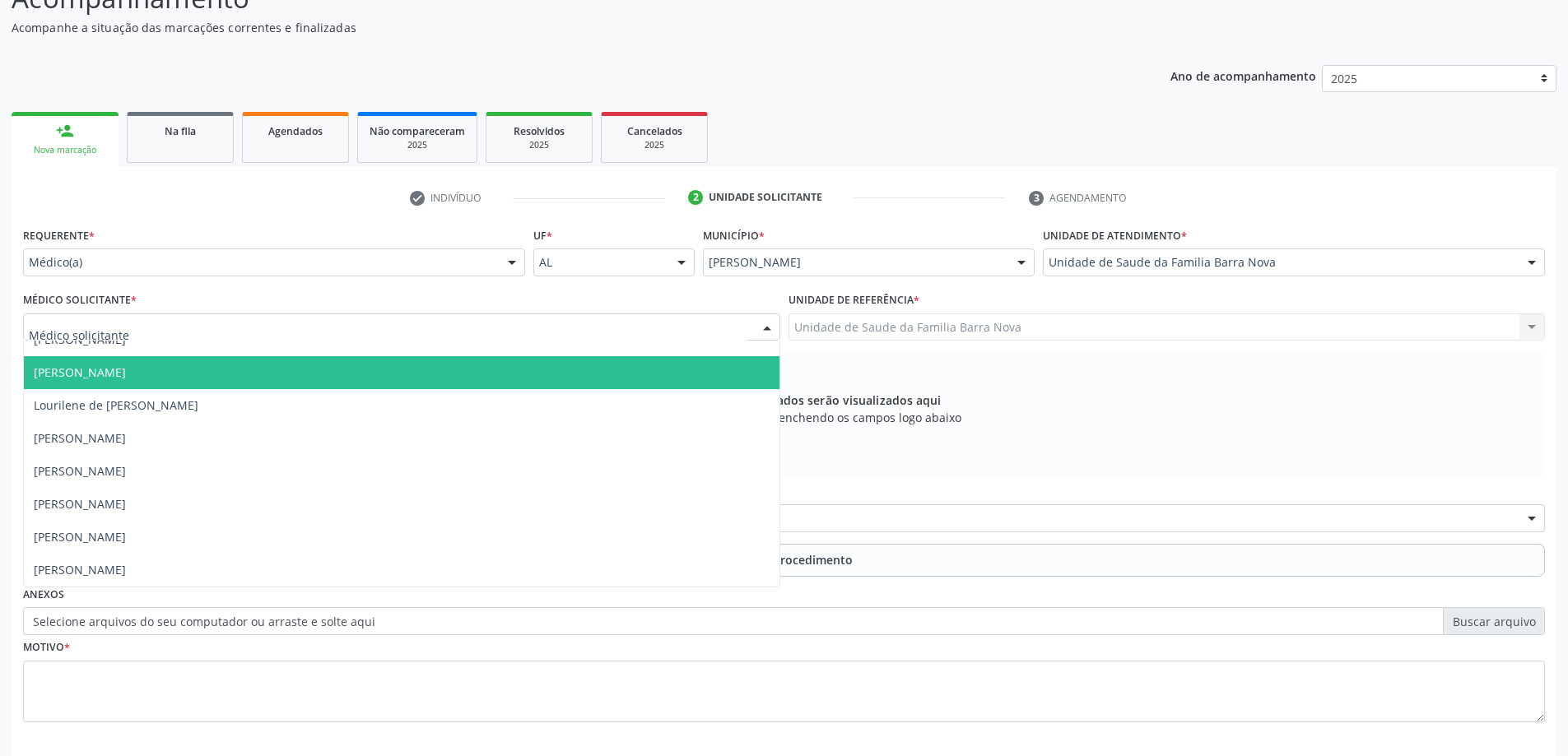
scroll to position [0, 0]
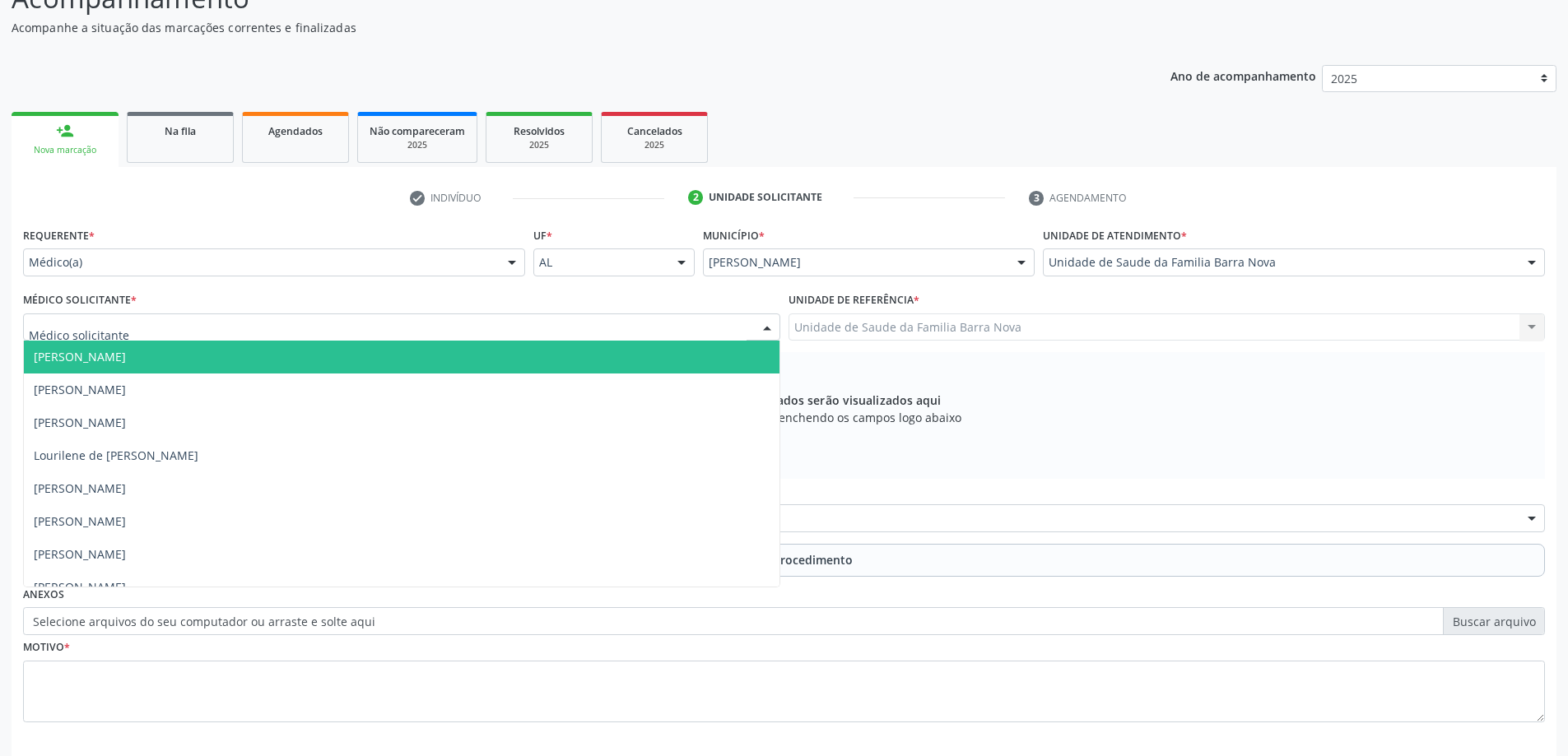
click at [542, 358] on span "[PERSON_NAME]" at bounding box center [401, 358] width 755 height 33
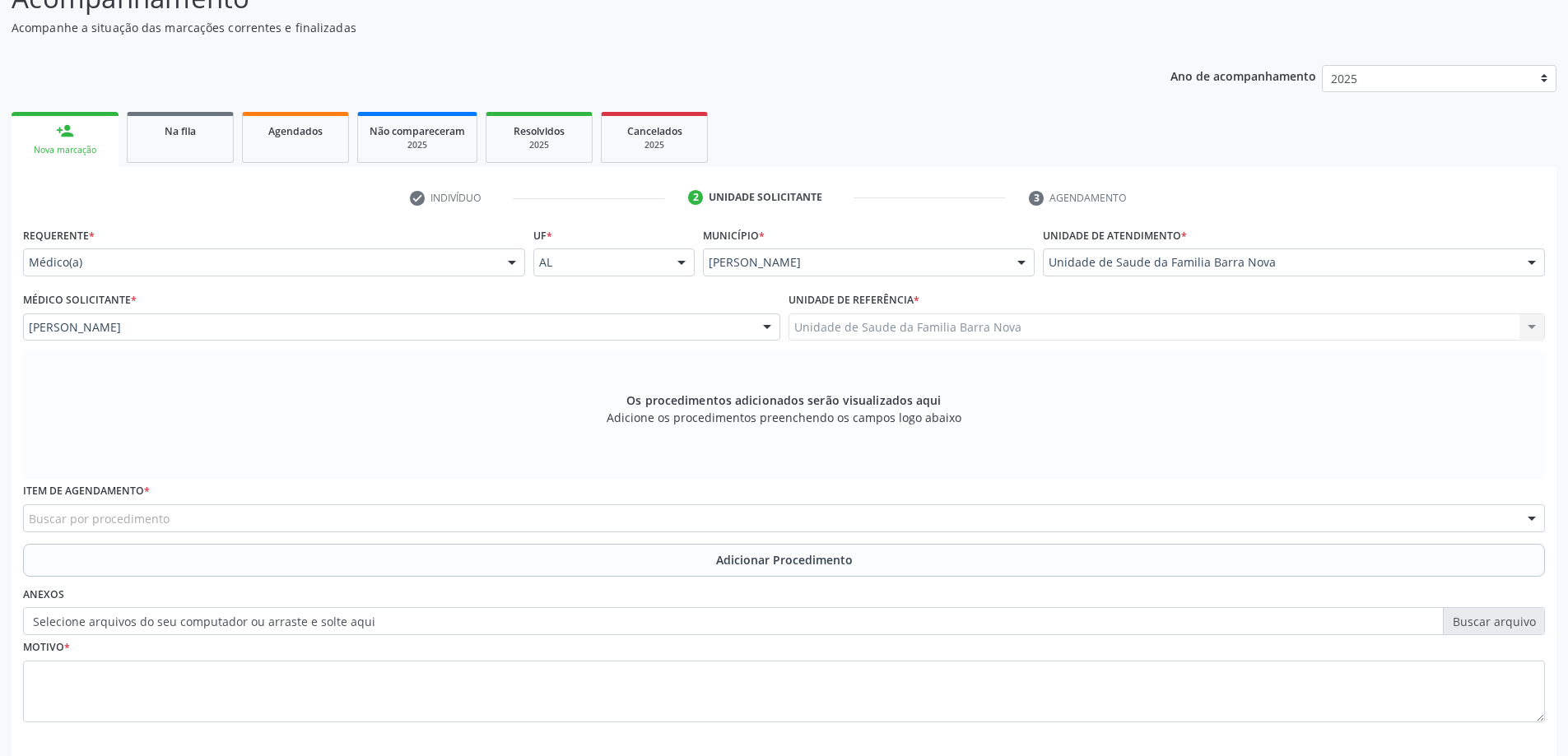
click at [692, 516] on div "Buscar por procedimento" at bounding box center [783, 518] width 1522 height 28
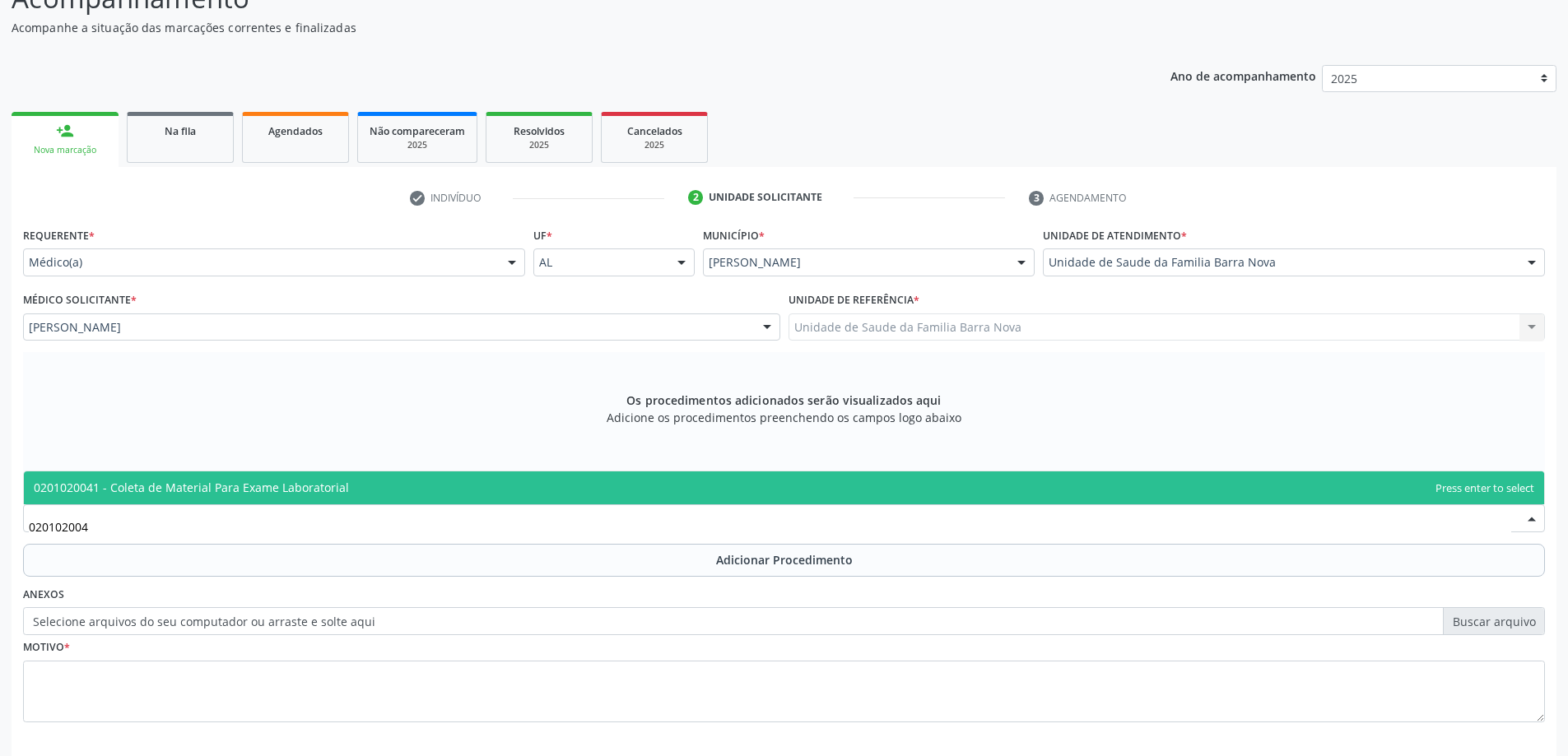
type input "0201020041"
click at [418, 498] on span "0201020041 - Coleta de Material Para Exame Laboratorial" at bounding box center [783, 488] width 1520 height 33
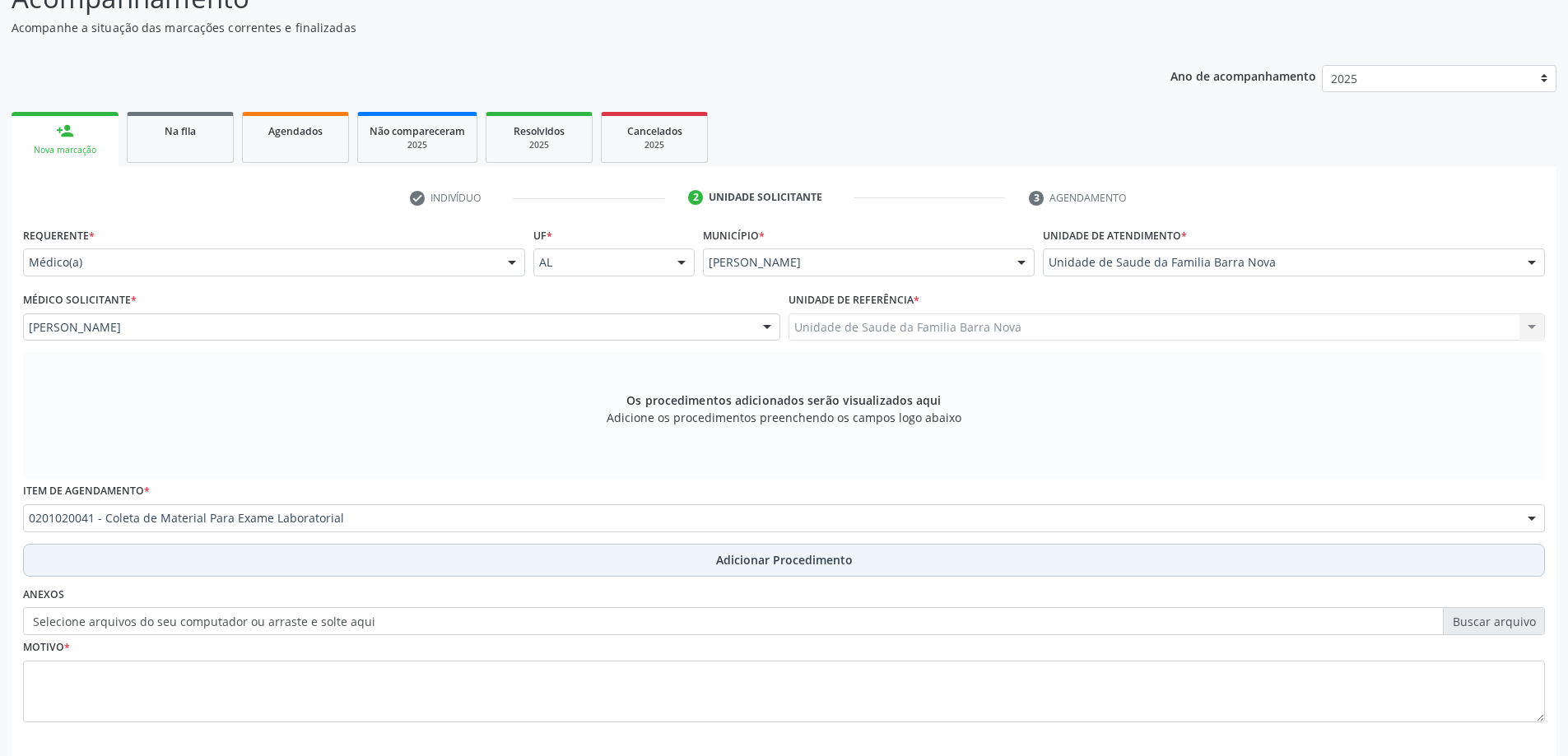
click at [629, 562] on button "Adicionar Procedimento" at bounding box center [783, 560] width 1522 height 33
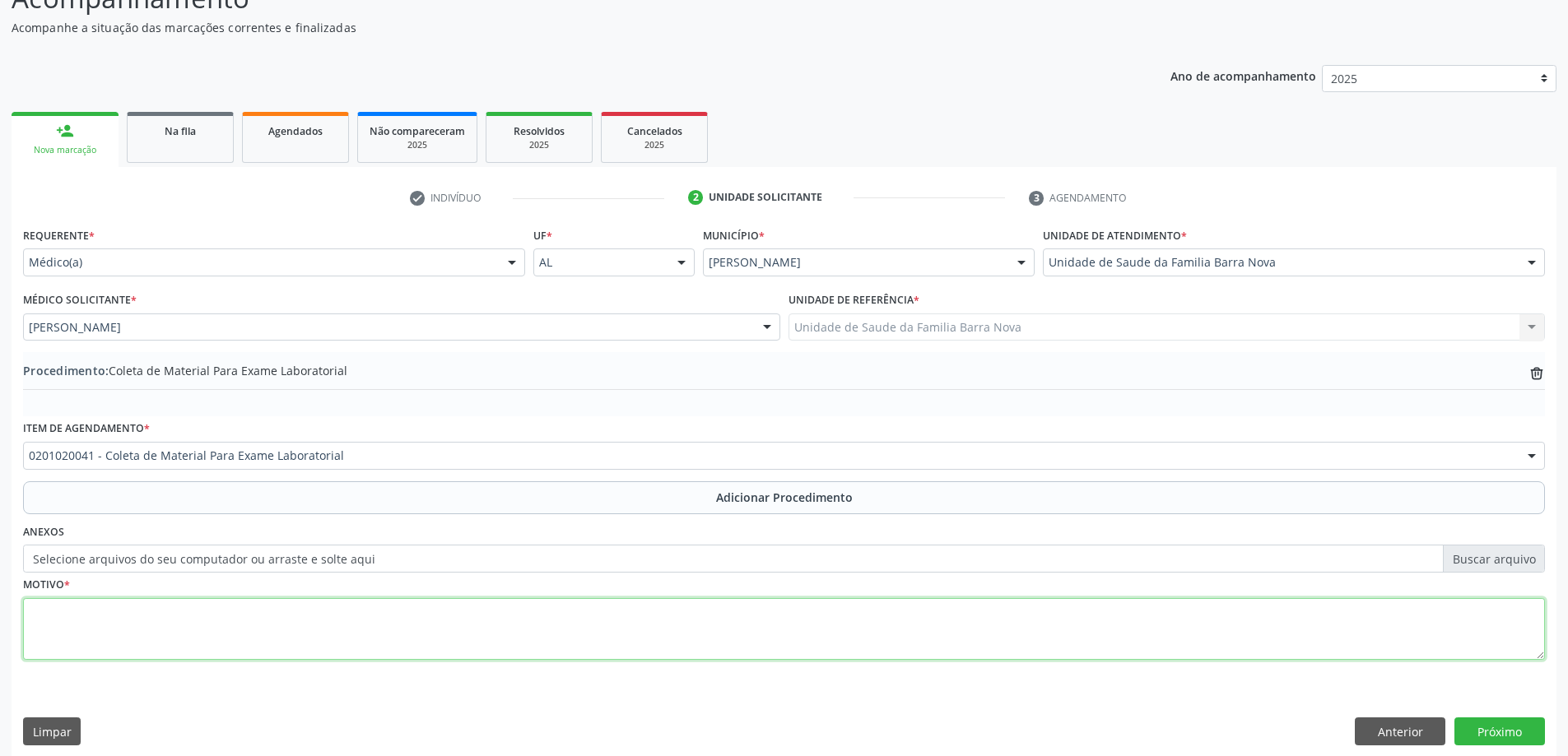
click at [280, 610] on textarea at bounding box center [783, 630] width 1522 height 63
type textarea "Check-Up rotina, Disúria + Hematúria."
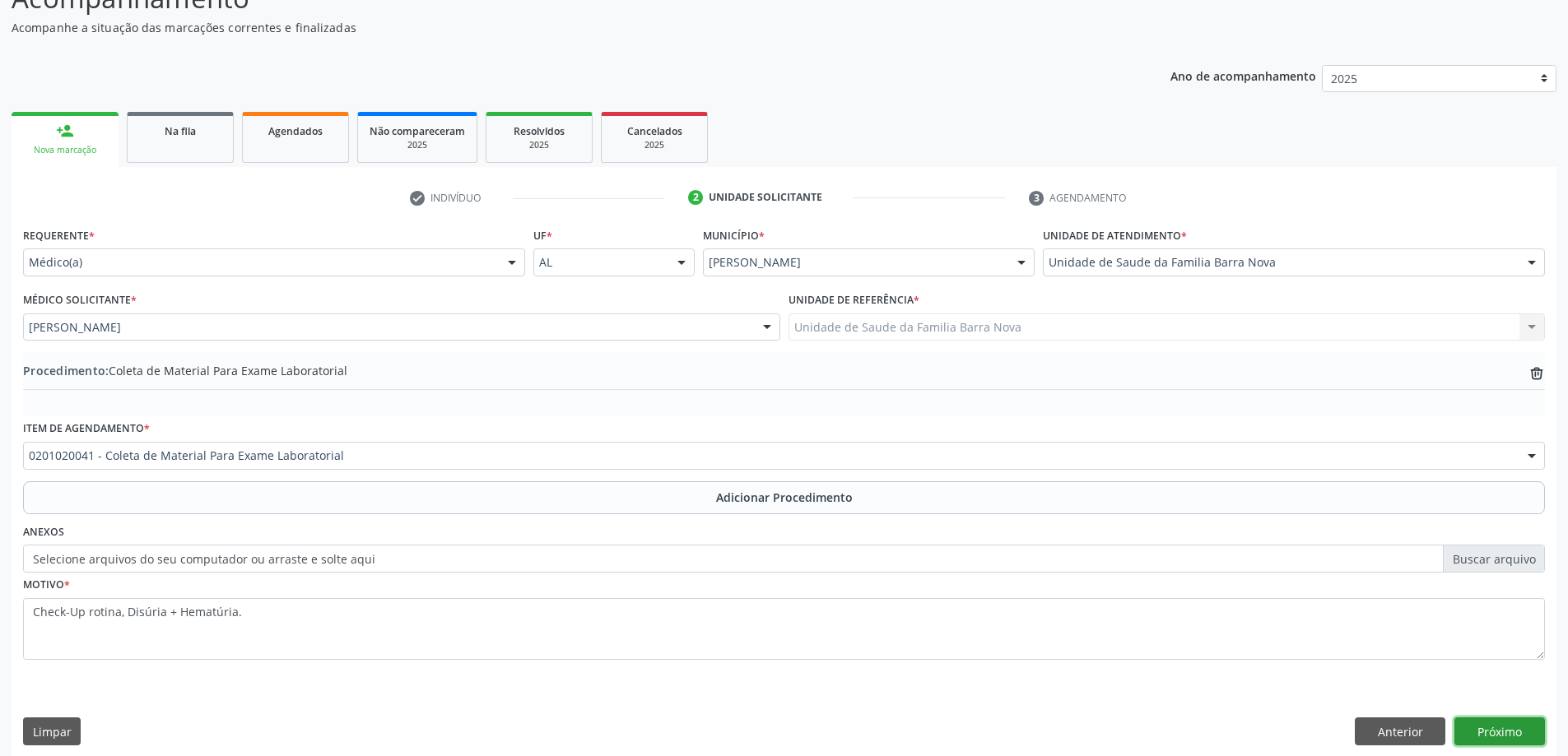
click at [1481, 733] on button "Próximo" at bounding box center [1499, 732] width 90 height 28
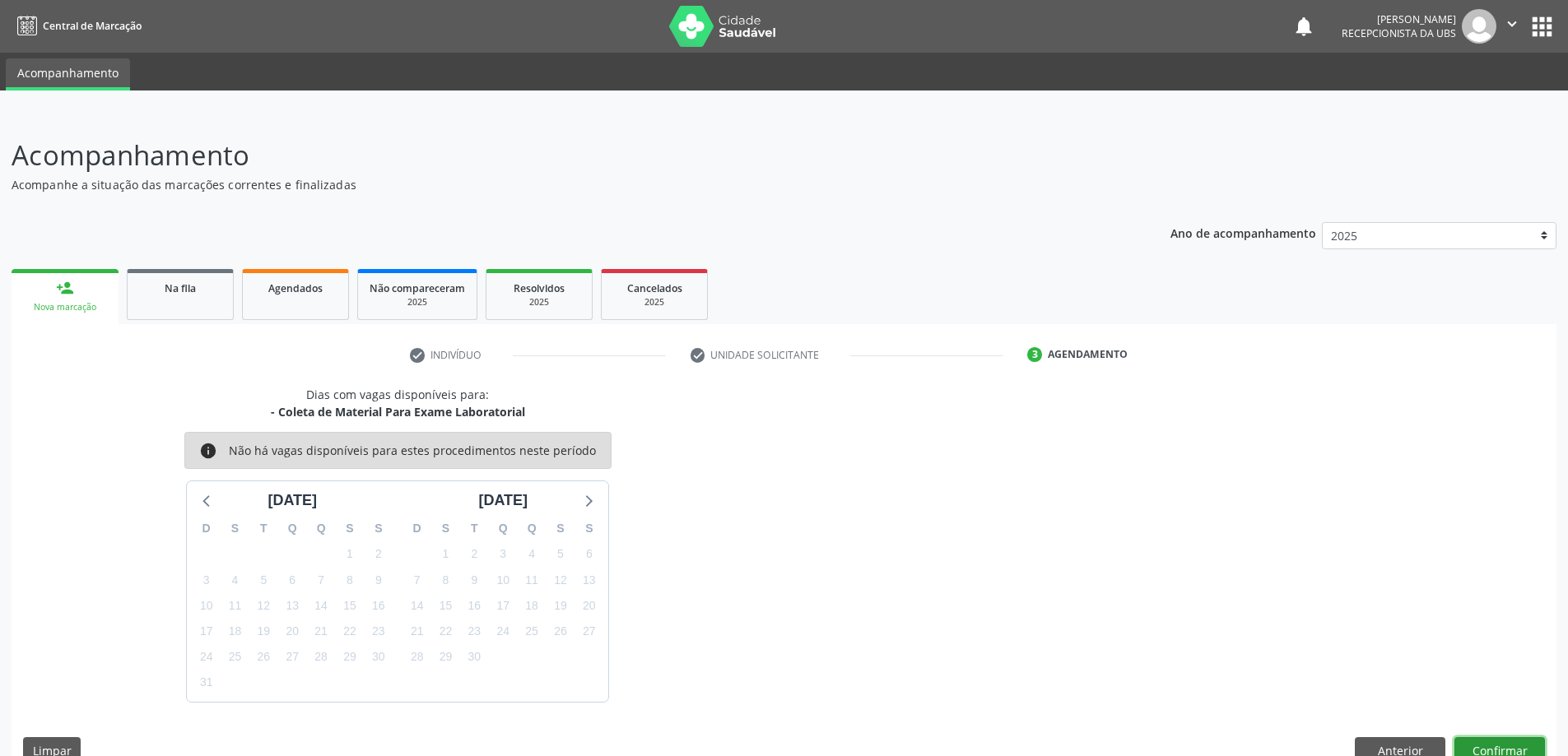
click at [1487, 745] on button "Confirmar" at bounding box center [1499, 751] width 90 height 28
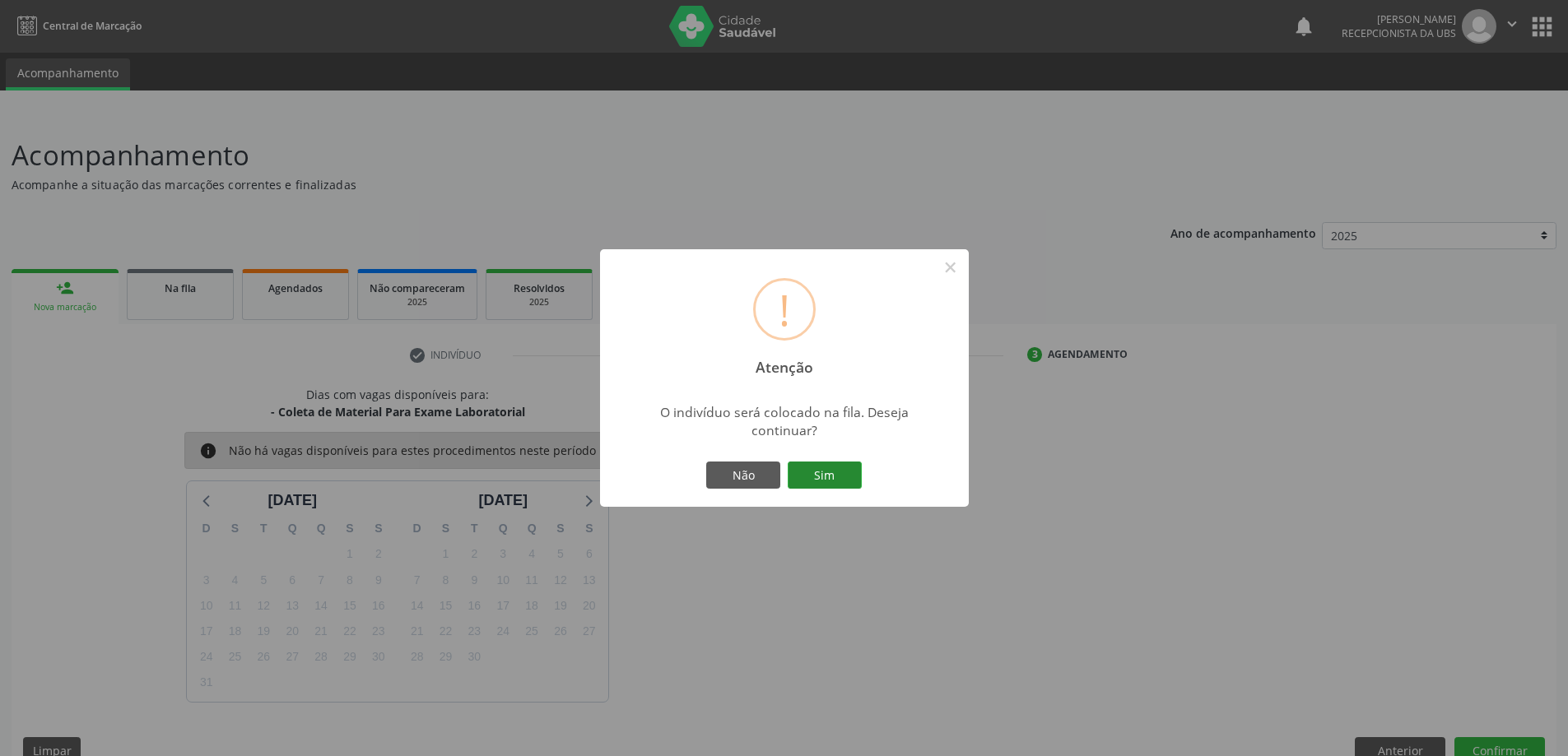
click at [815, 472] on button "Sim" at bounding box center [824, 476] width 74 height 28
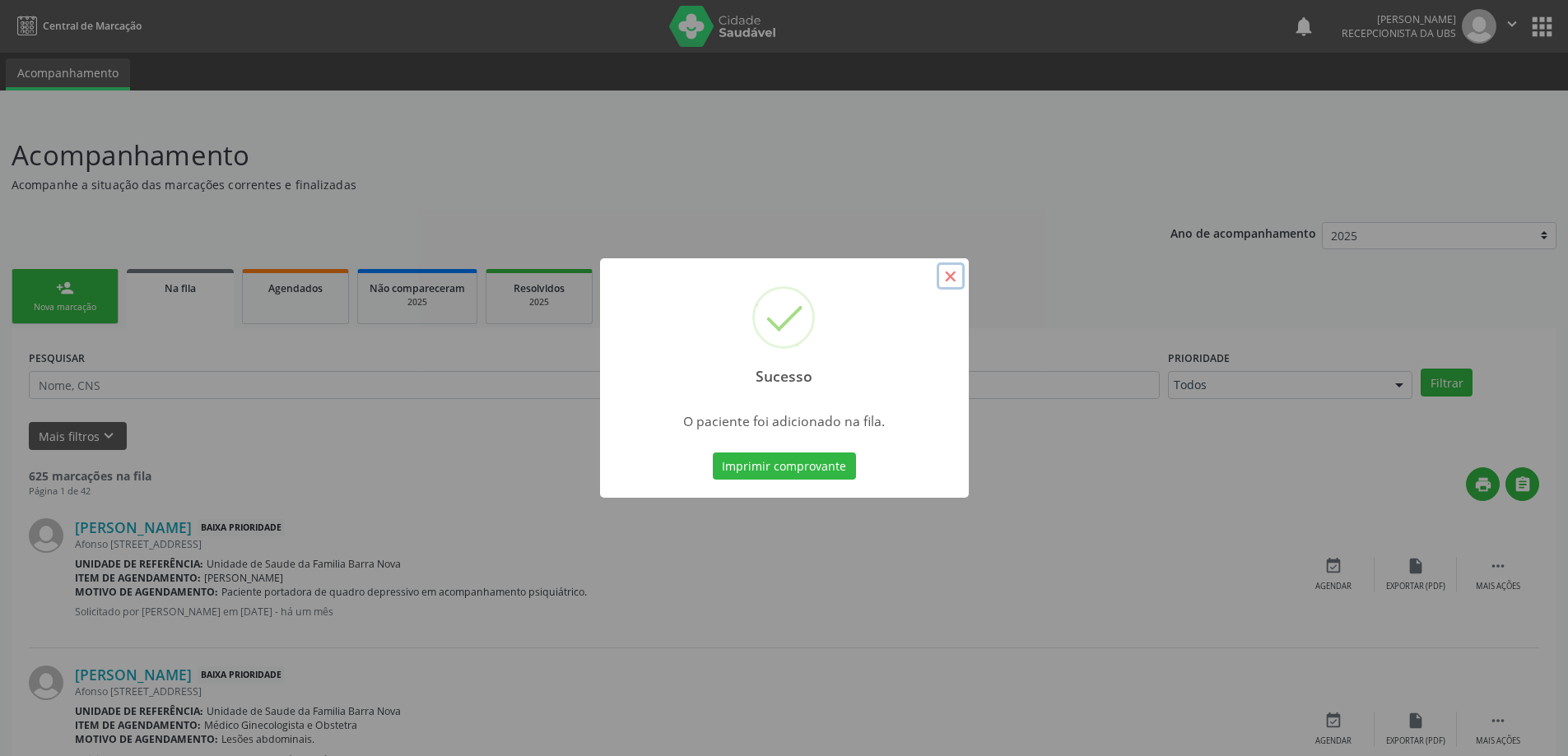
click at [953, 278] on button "×" at bounding box center [950, 277] width 28 height 28
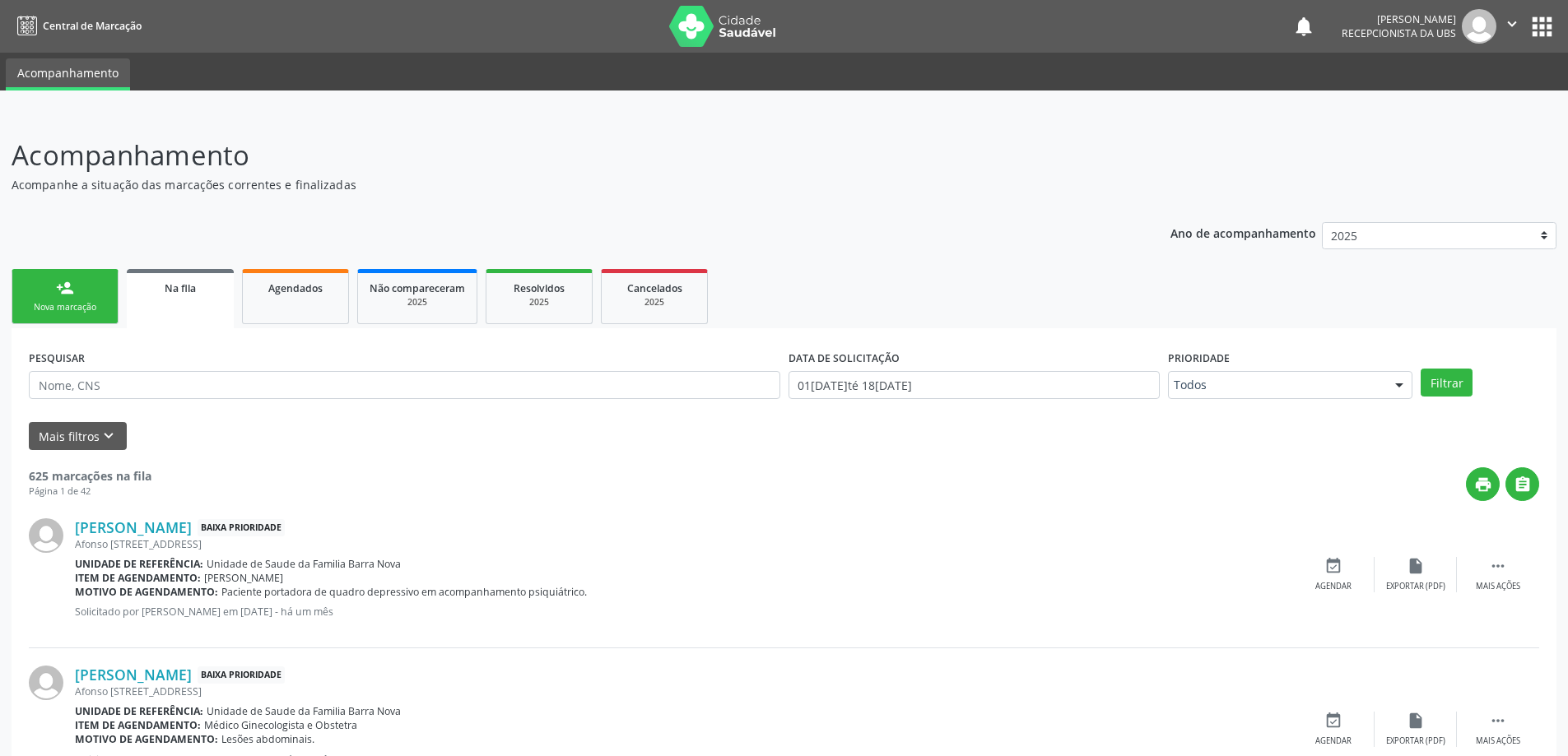
click at [66, 305] on div "Nova marcação" at bounding box center [64, 307] width 83 height 12
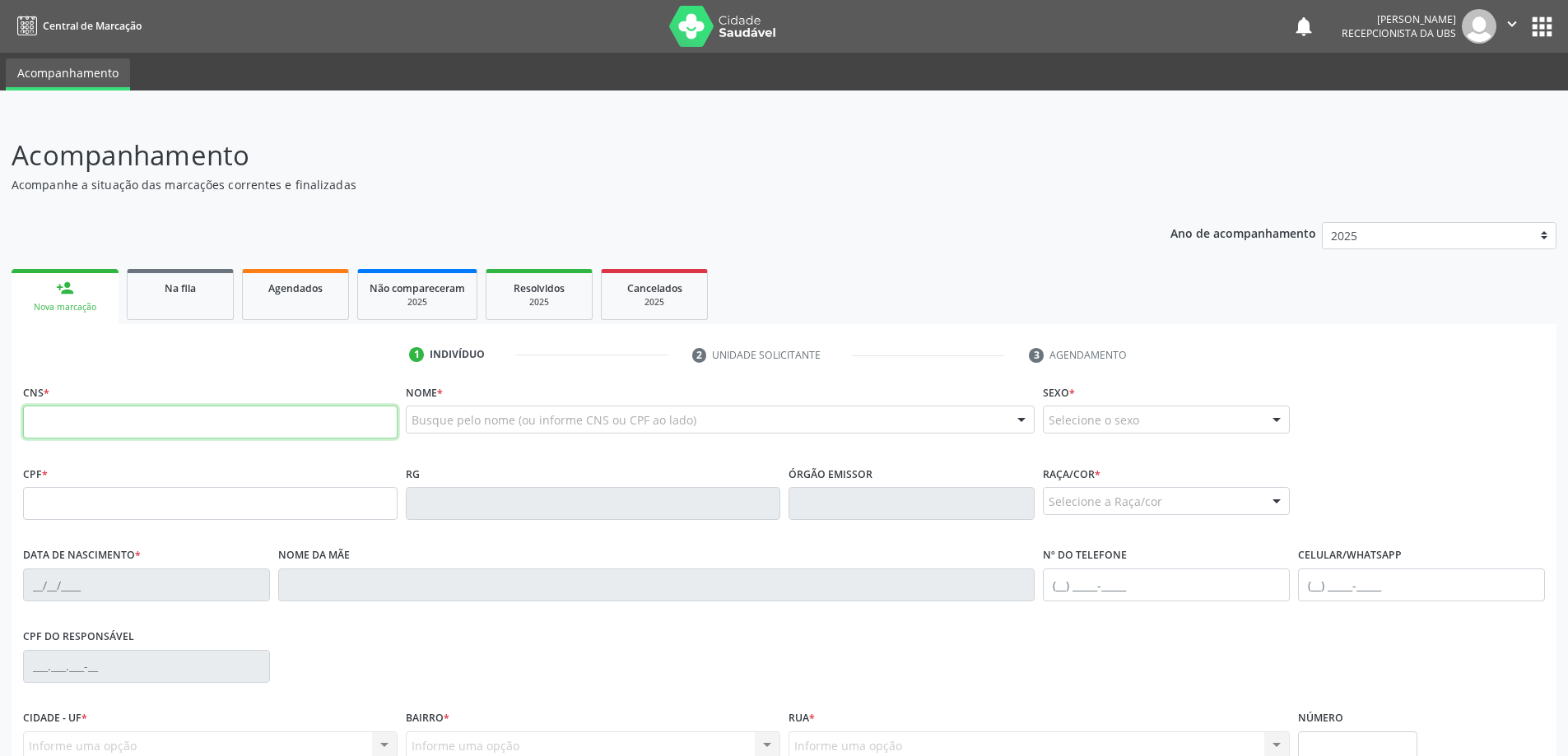
click at [142, 418] on input "text" at bounding box center [210, 422] width 374 height 33
type input "704 0068 9284 6669"
type input "114.649.714-80"
type input "13/05/2004"
type input "Mercia Chostina Barbosa Canuto"
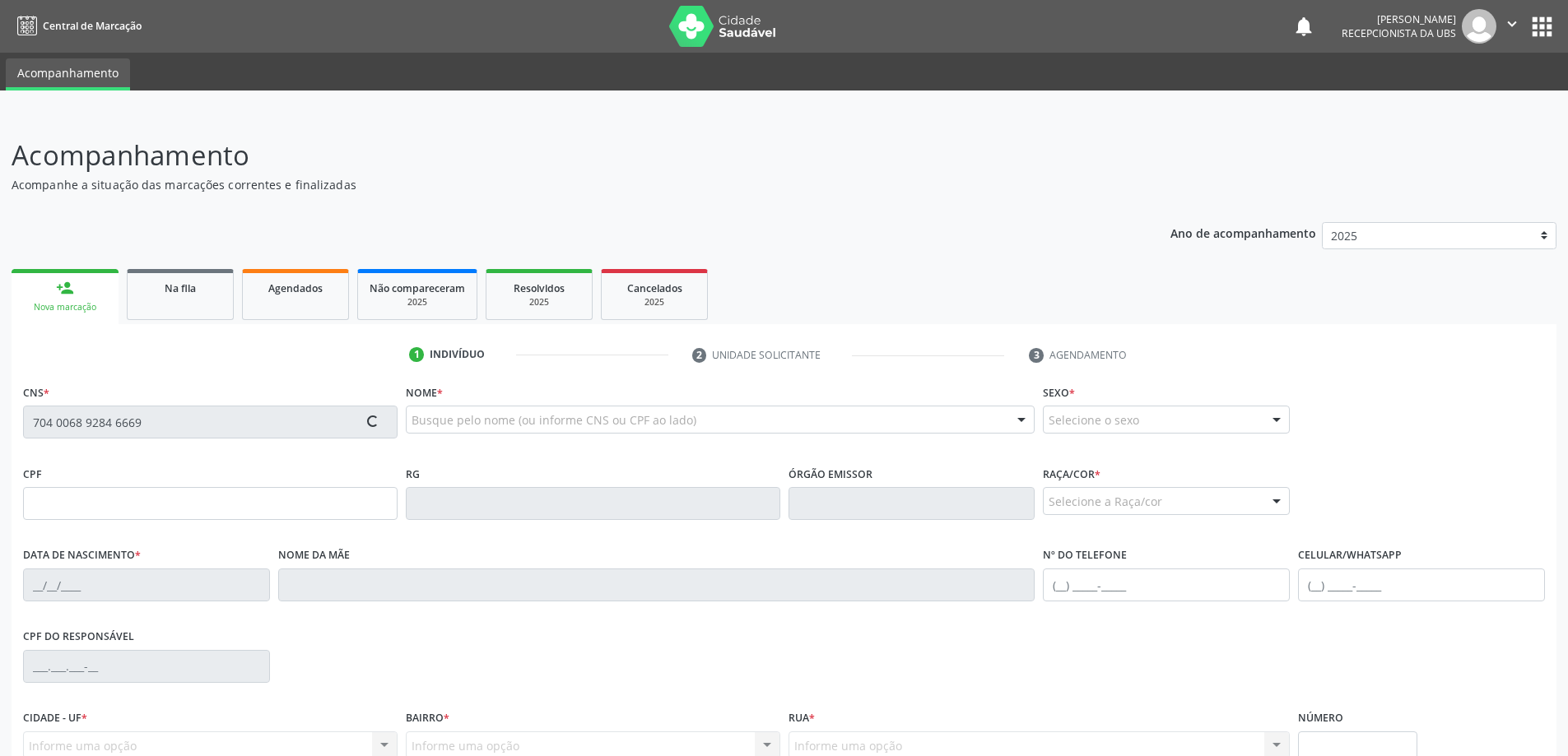
type input "(82) 99418-4869"
type input "19"
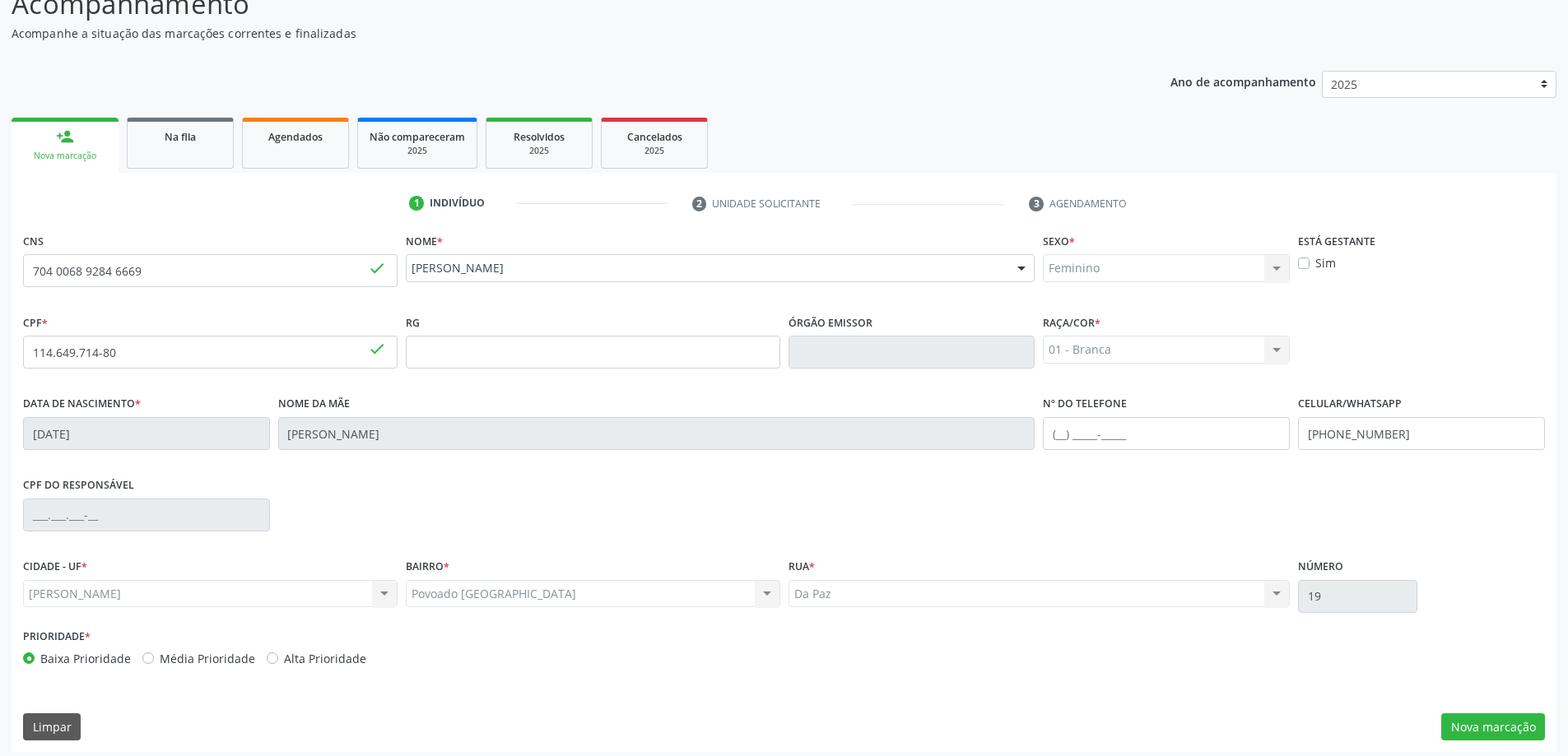
scroll to position [159, 0]
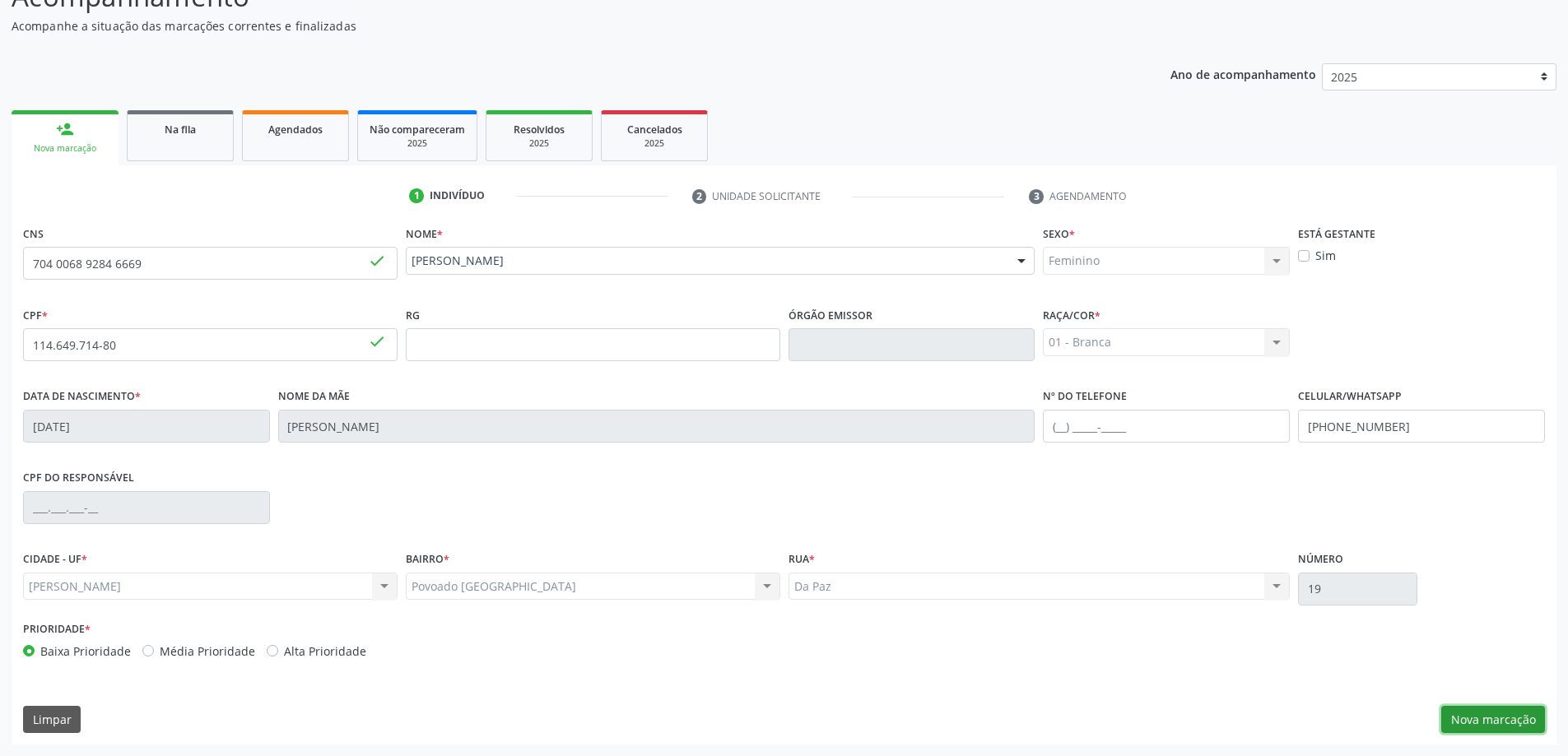
click at [1511, 726] on button "Nova marcação" at bounding box center [1492, 719] width 104 height 28
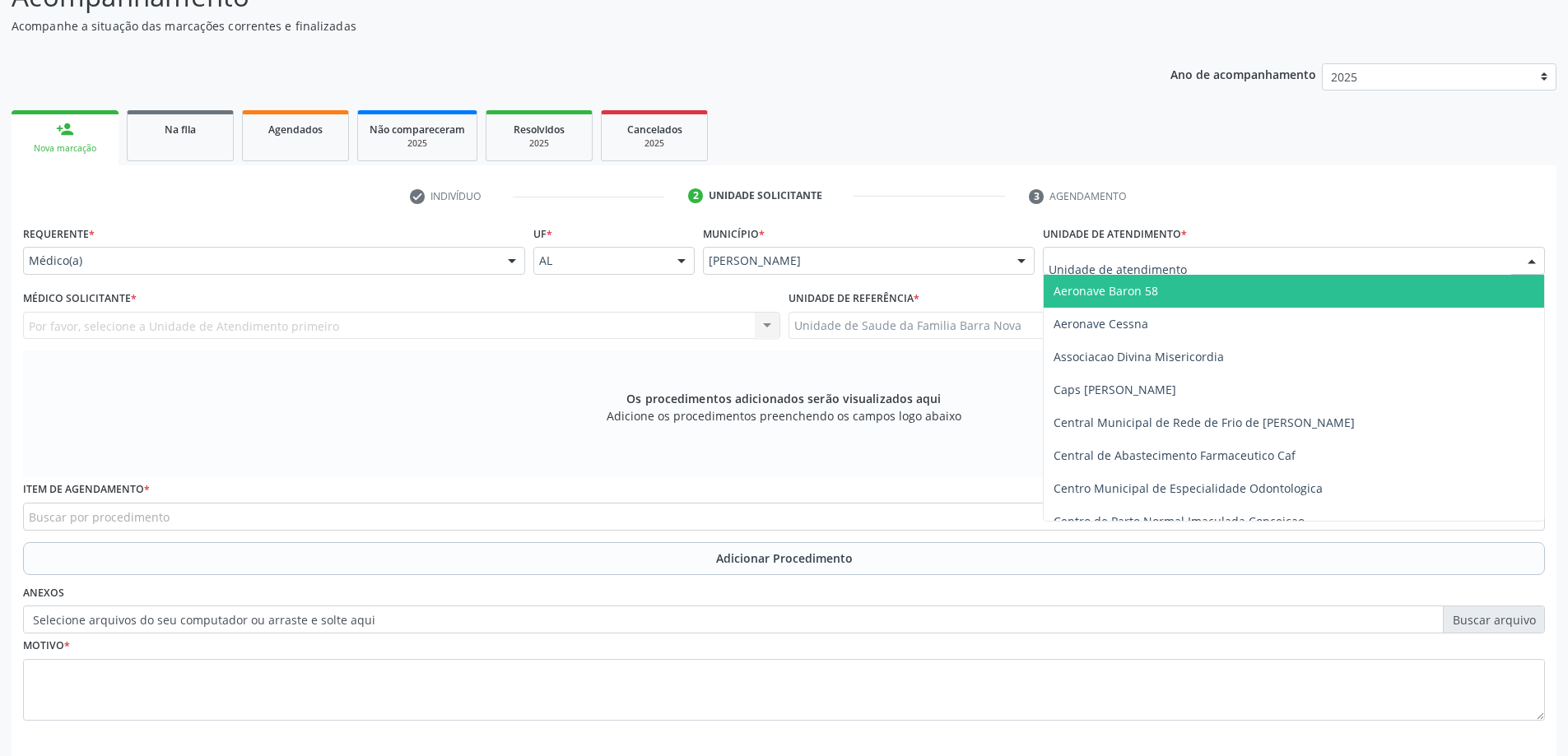
click at [1261, 264] on div at bounding box center [1293, 261] width 502 height 28
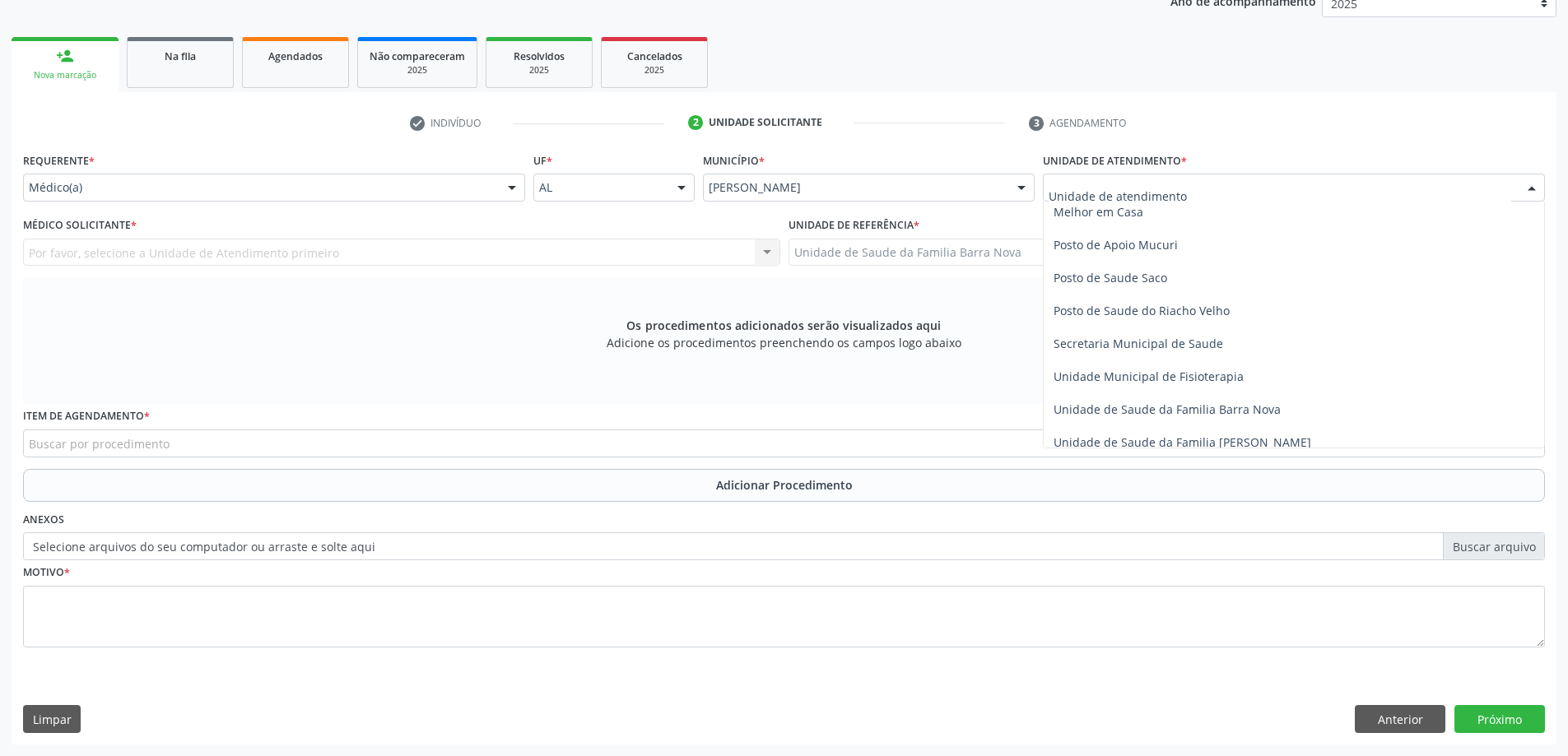
scroll to position [740, 0]
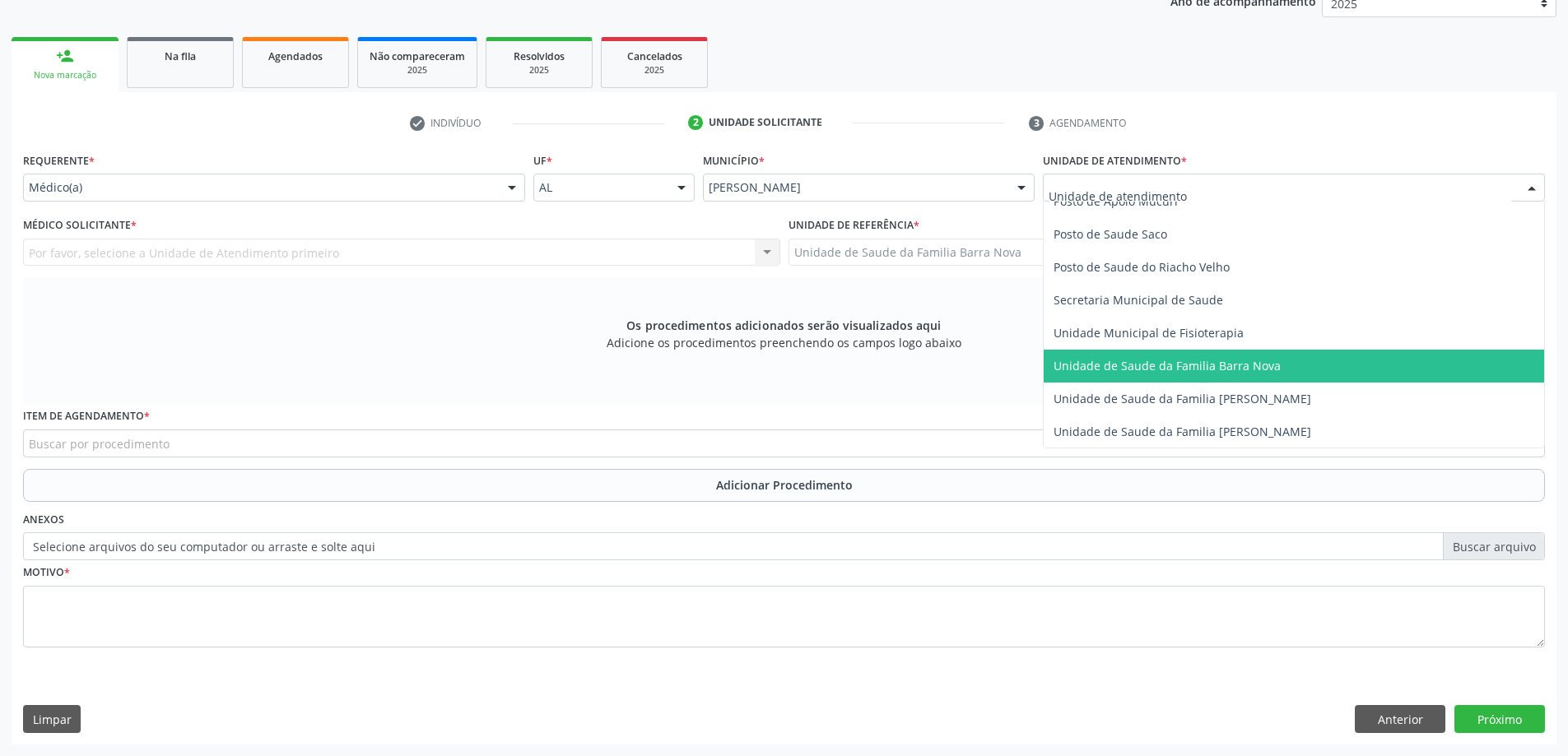
click at [1221, 365] on span "Unidade de Saude da Familia Barra Nova" at bounding box center [1167, 365] width 227 height 16
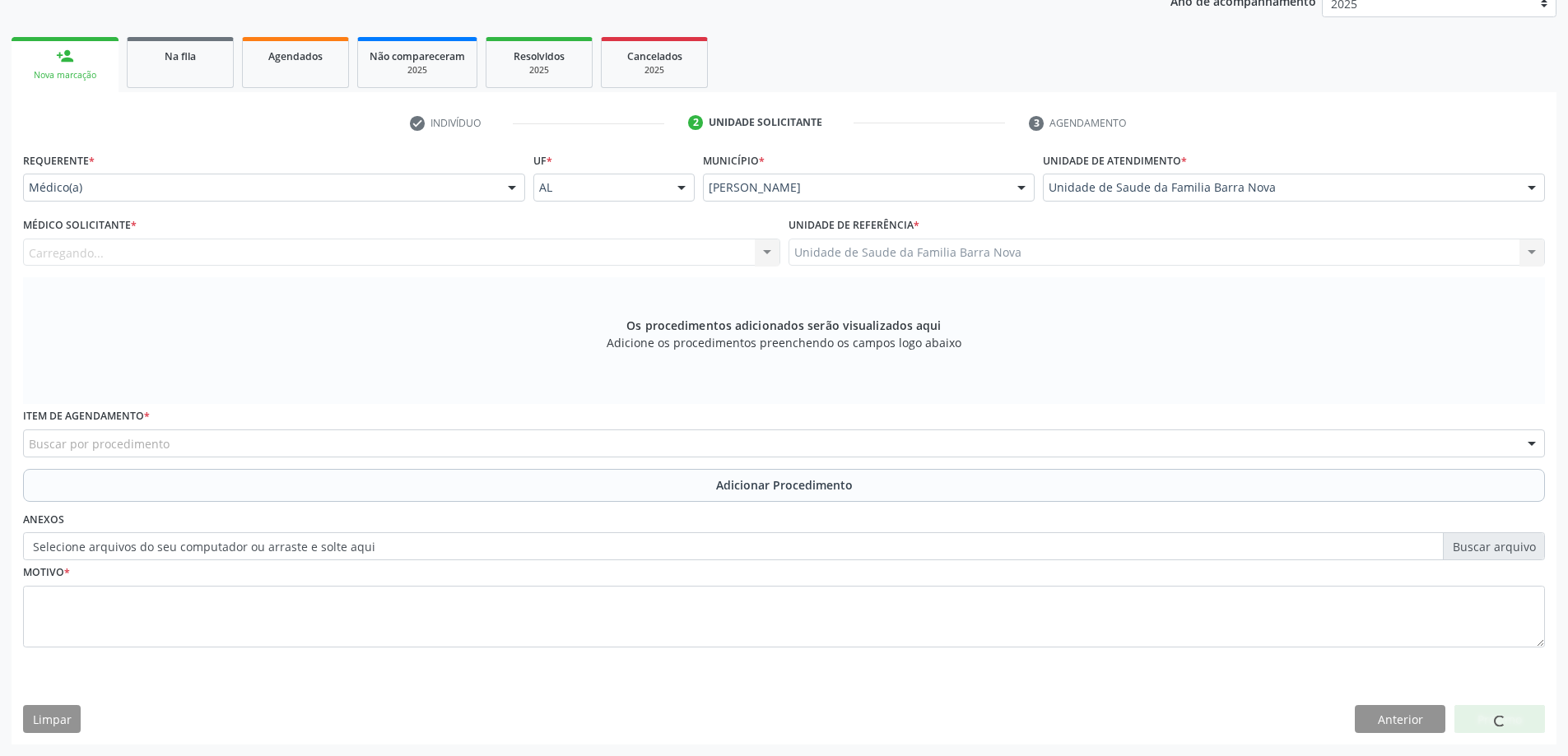
click at [616, 253] on div "Carregando... Nenhum resultado encontrado para: " " Não há nenhuma opção para s…" at bounding box center [401, 252] width 757 height 28
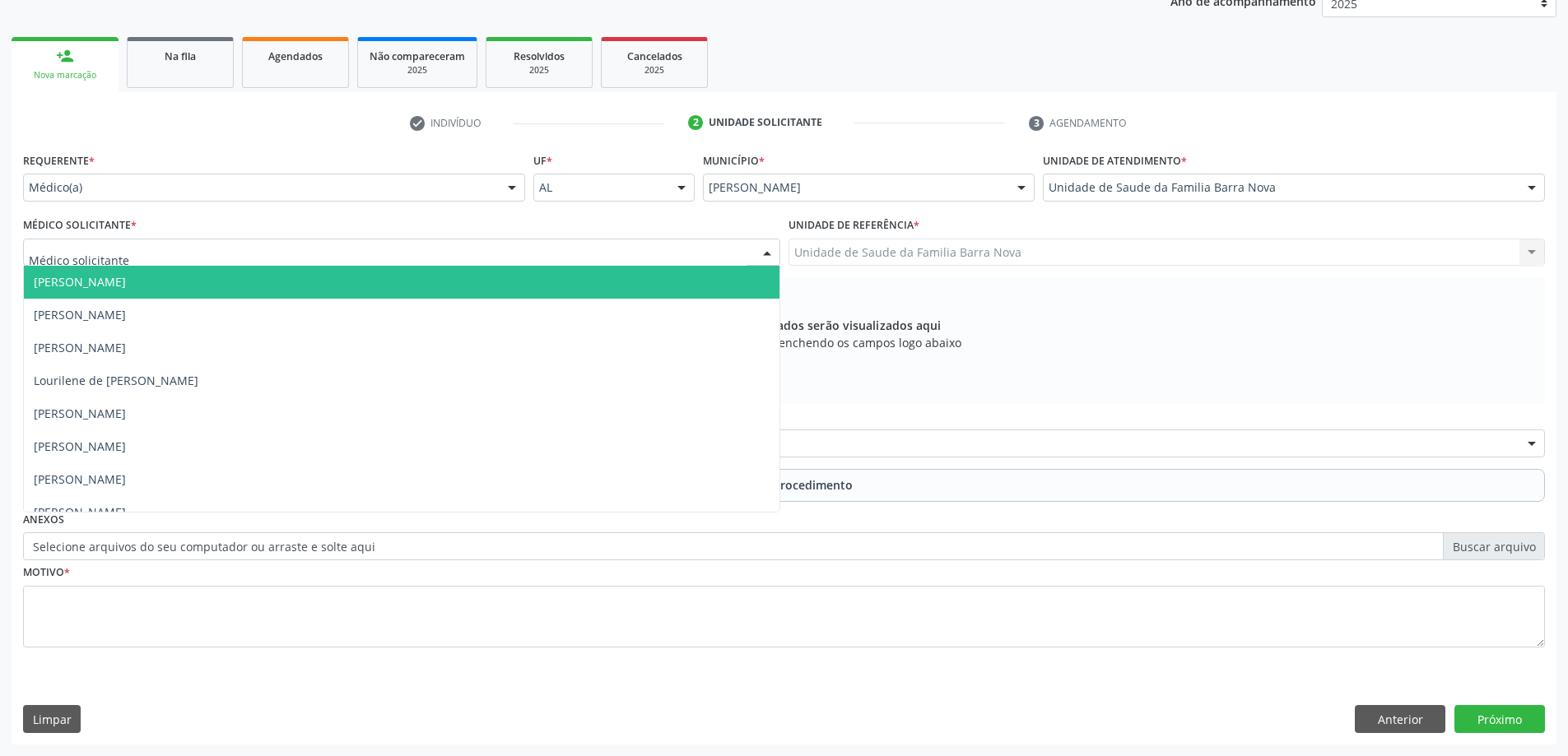
click at [469, 249] on div at bounding box center [401, 252] width 757 height 28
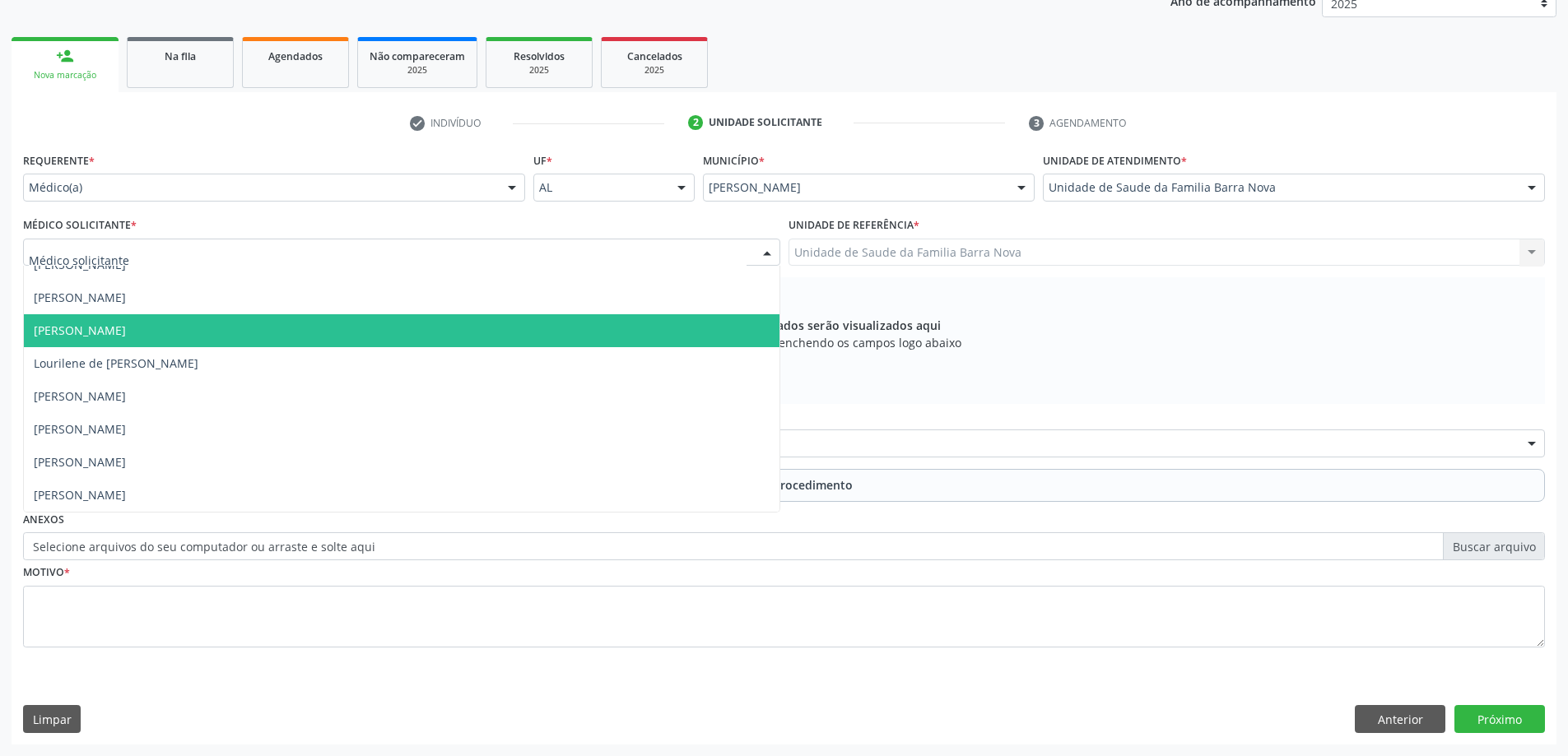
scroll to position [0, 0]
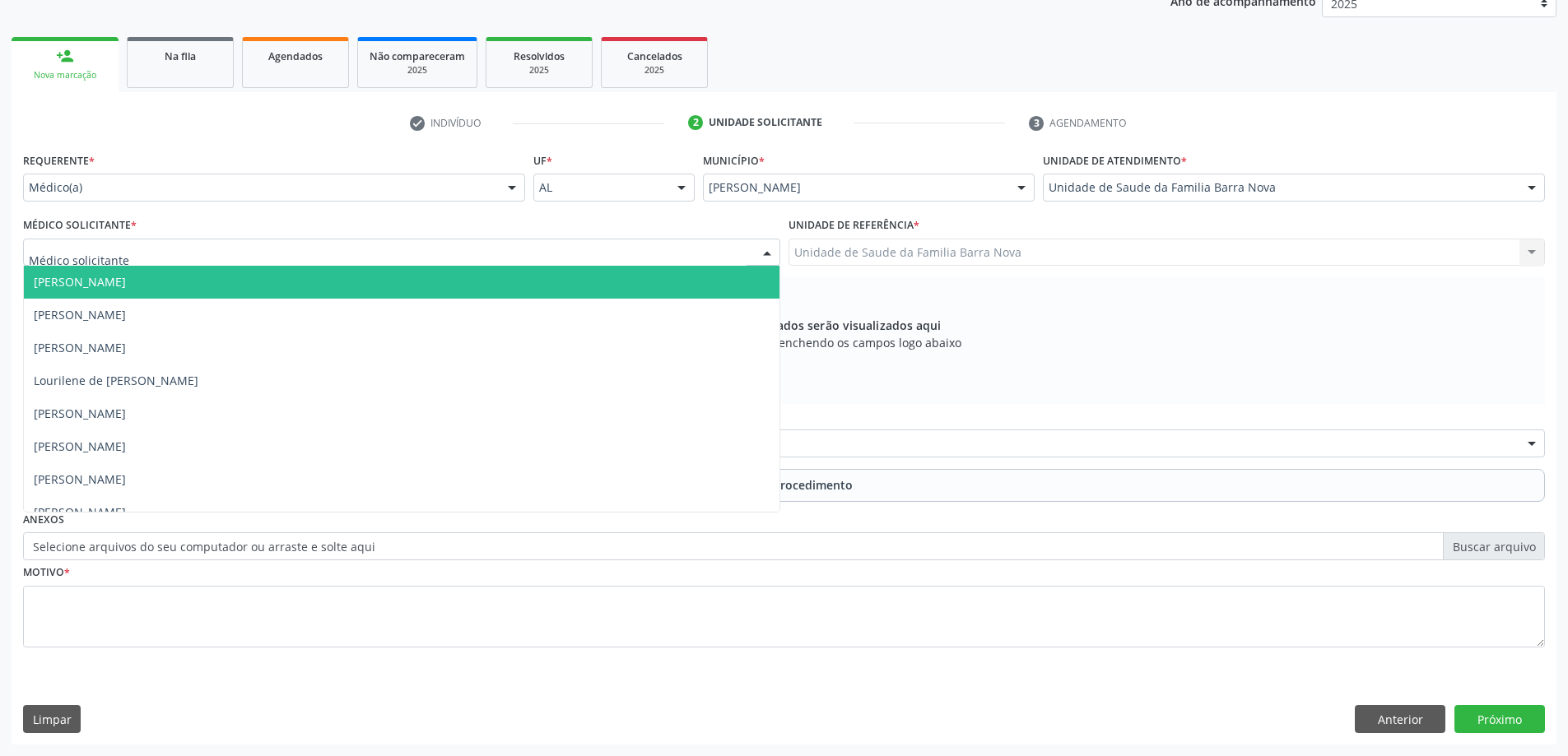
click at [387, 281] on span "[PERSON_NAME]" at bounding box center [401, 282] width 755 height 33
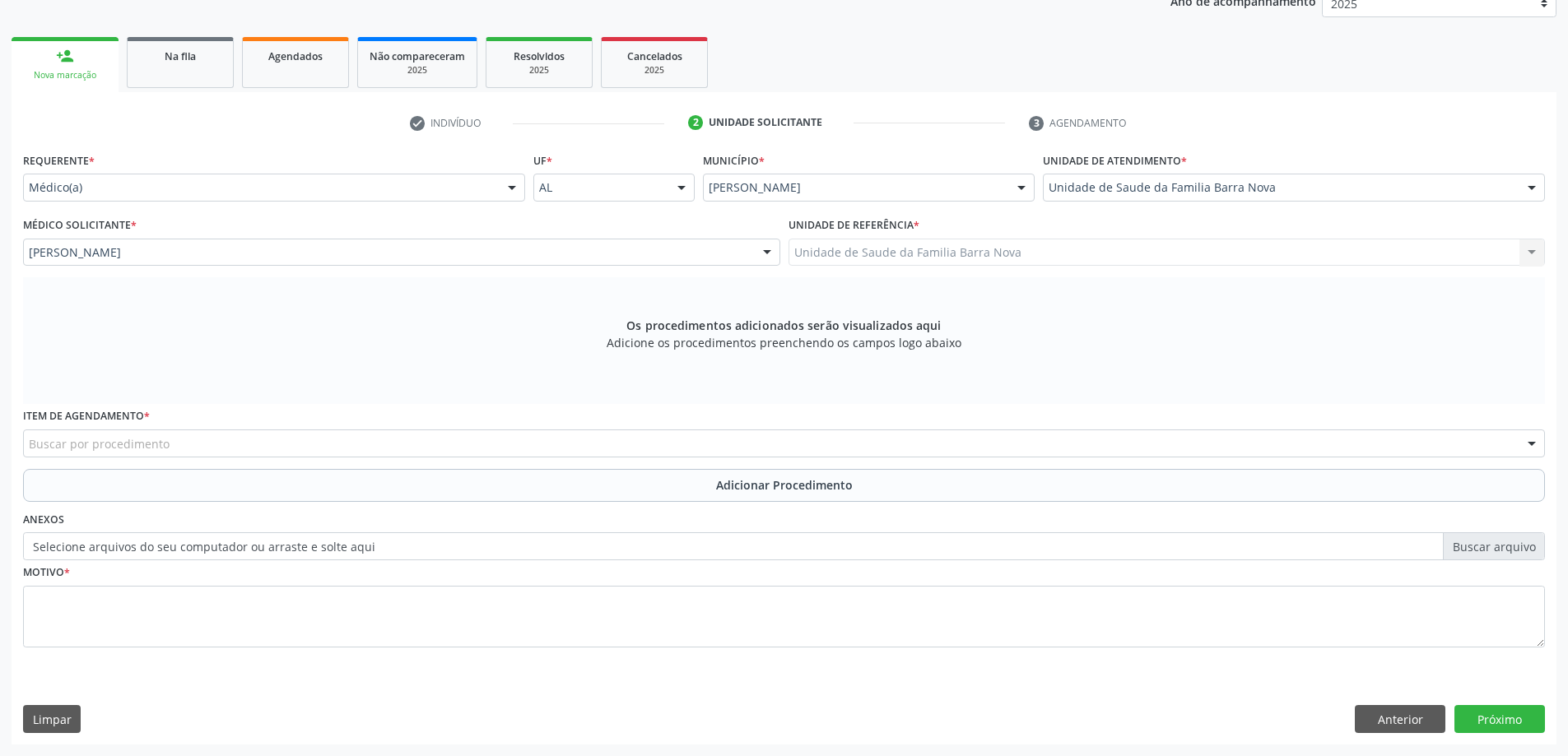
click at [541, 451] on div "Buscar por procedimento" at bounding box center [783, 444] width 1522 height 28
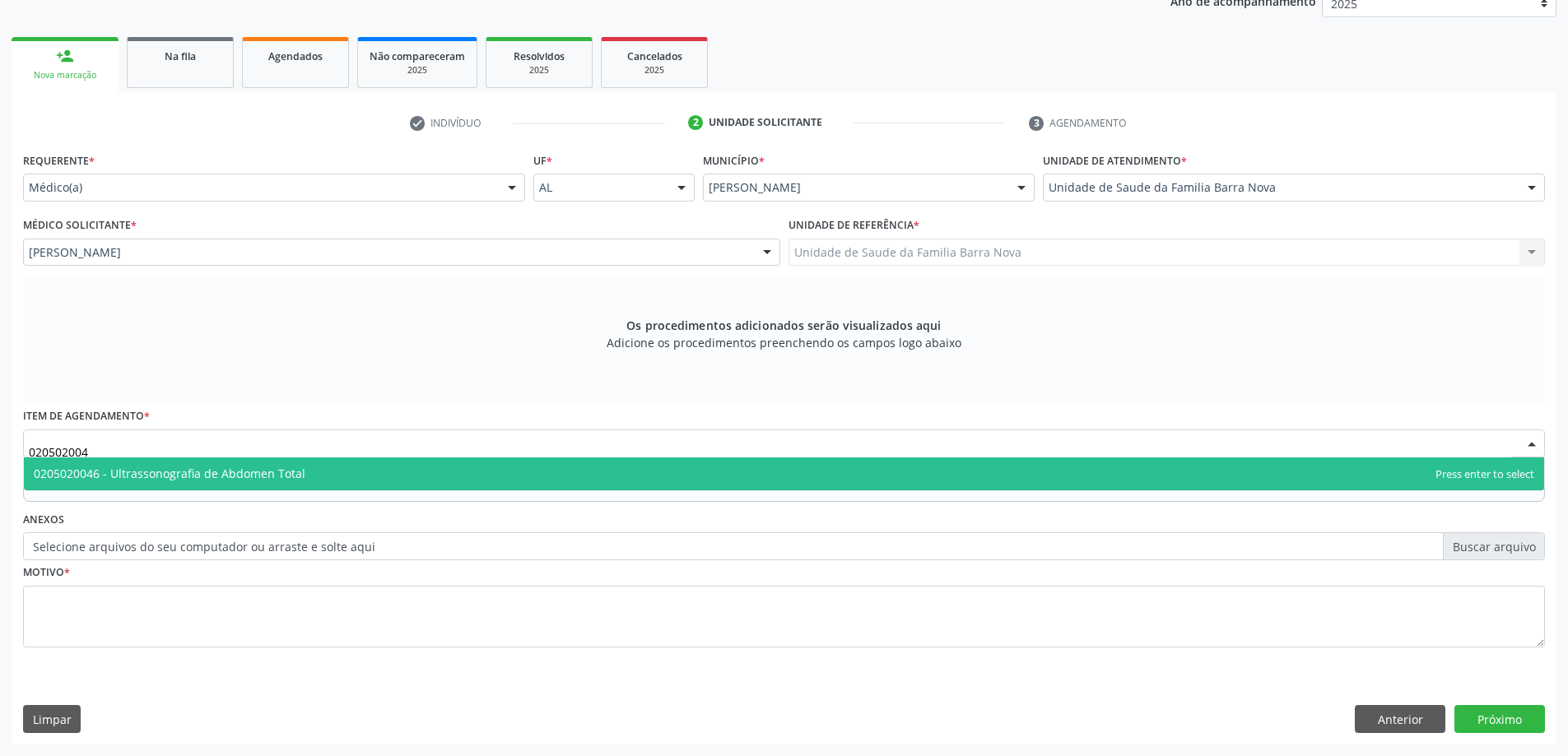
type input "0205020046"
click at [860, 482] on span "0205020046 - Ultrassonografia de Abdomen Total" at bounding box center [783, 474] width 1520 height 33
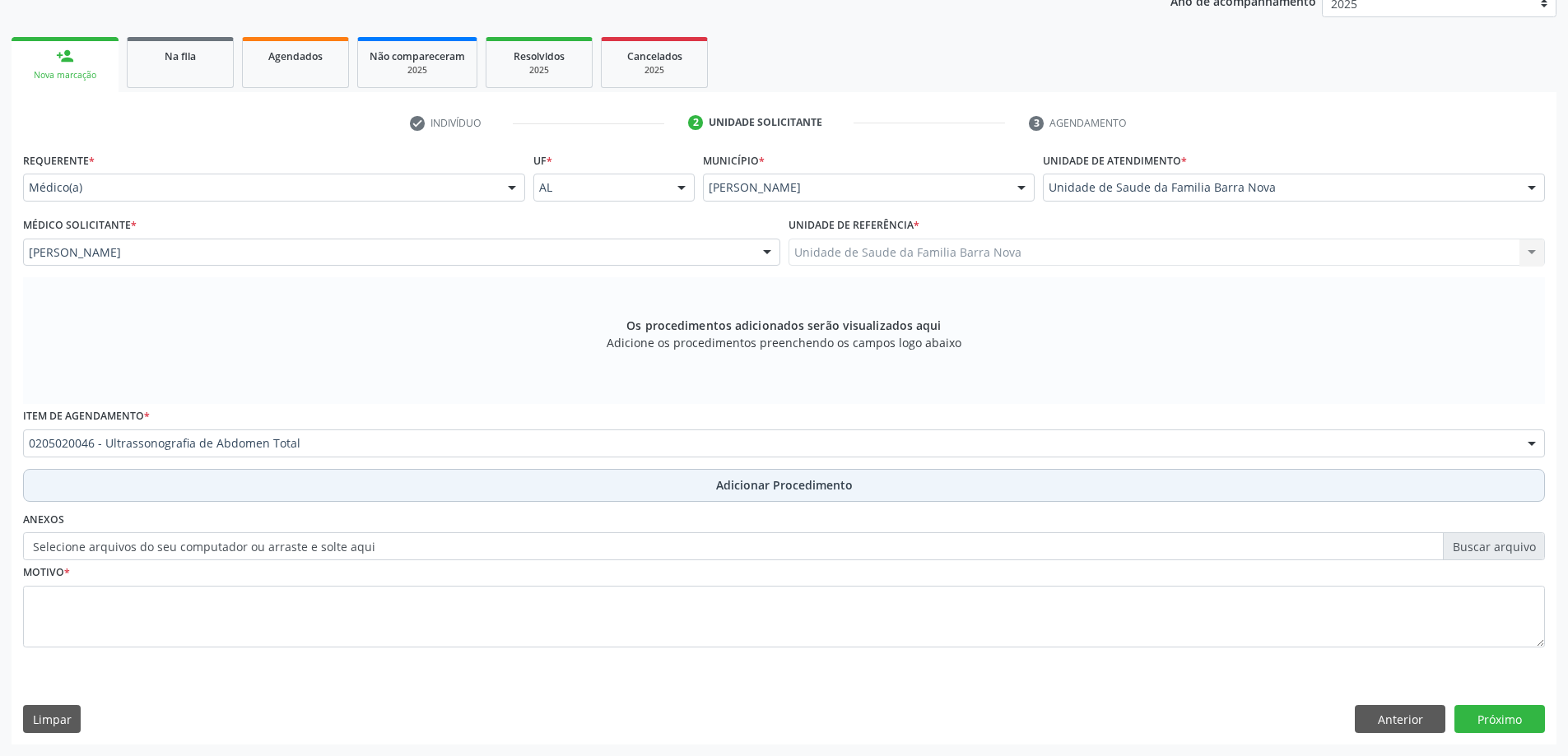
click at [761, 481] on span "Adicionar Procedimento" at bounding box center [784, 485] width 137 height 17
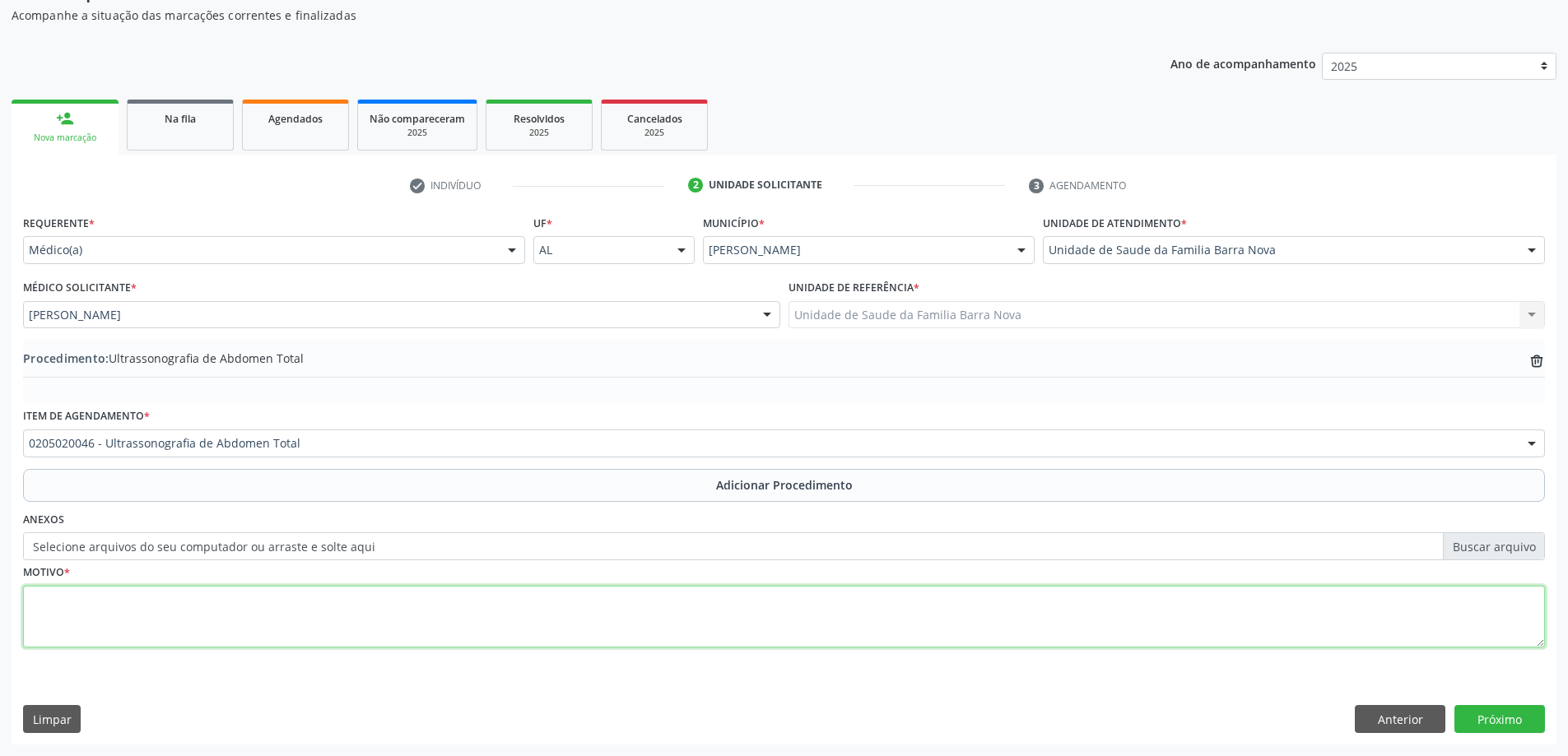
click at [346, 624] on textarea at bounding box center [783, 617] width 1522 height 63
type textarea "Dor abdominal difusa."
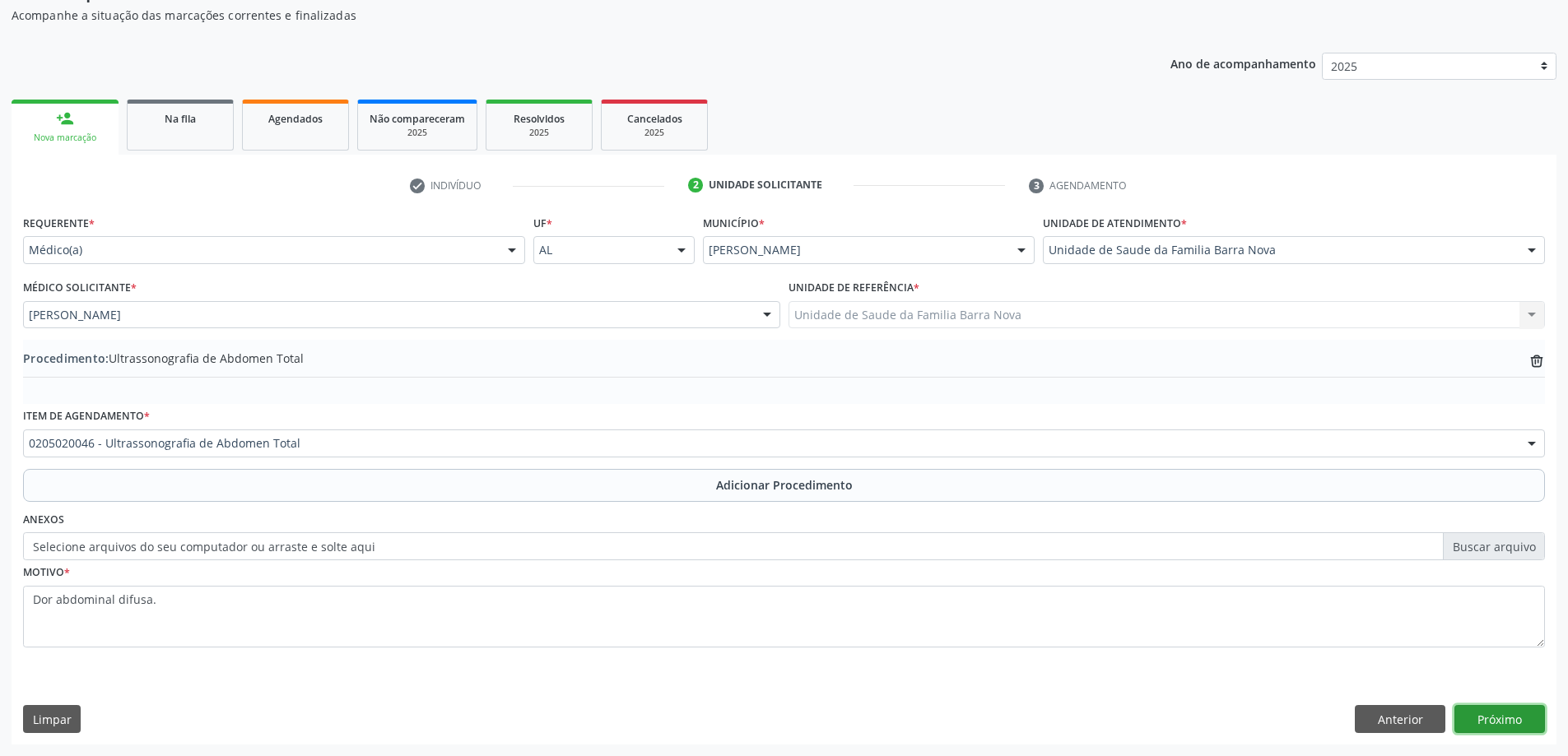
click at [1492, 709] on button "Próximo" at bounding box center [1499, 719] width 90 height 28
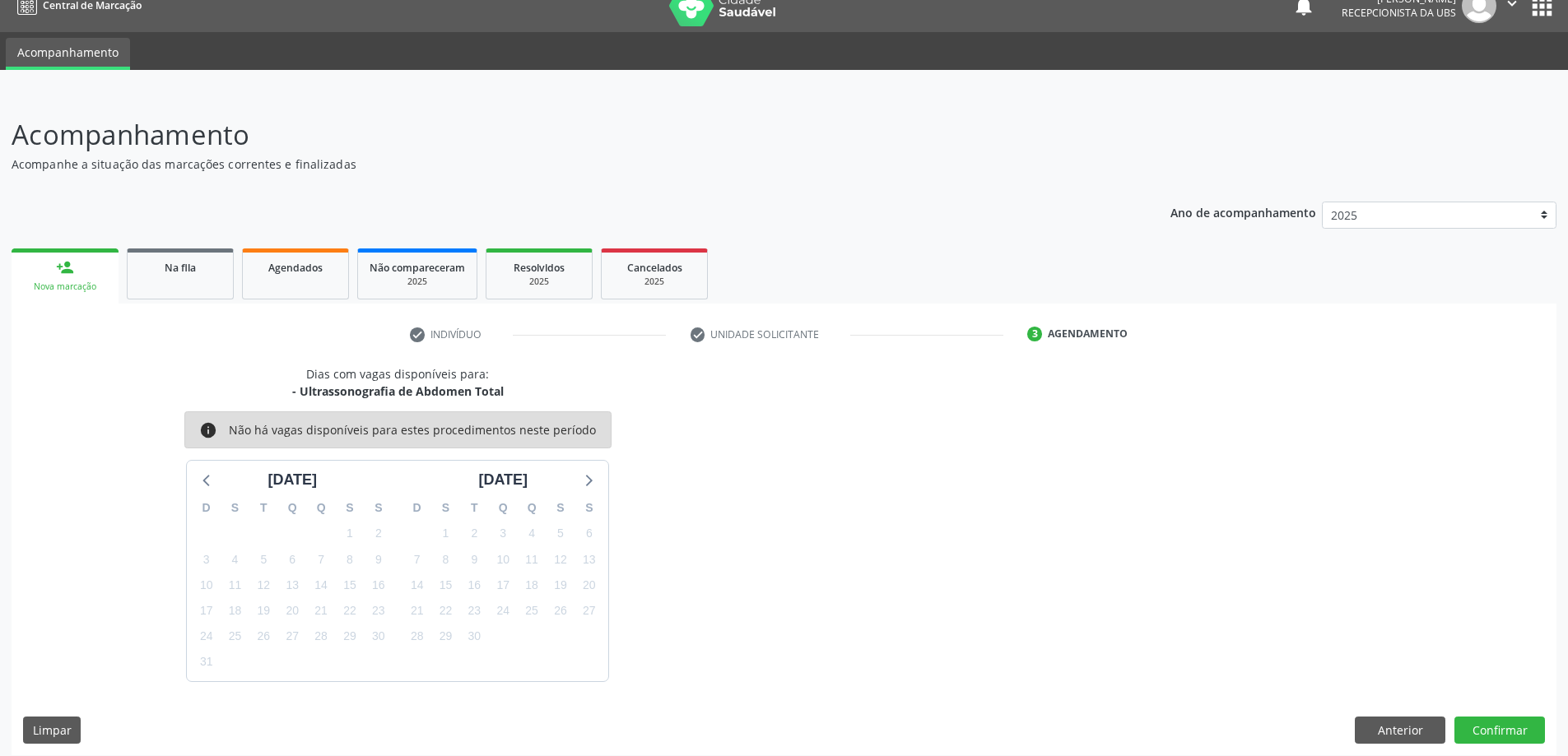
scroll to position [31, 0]
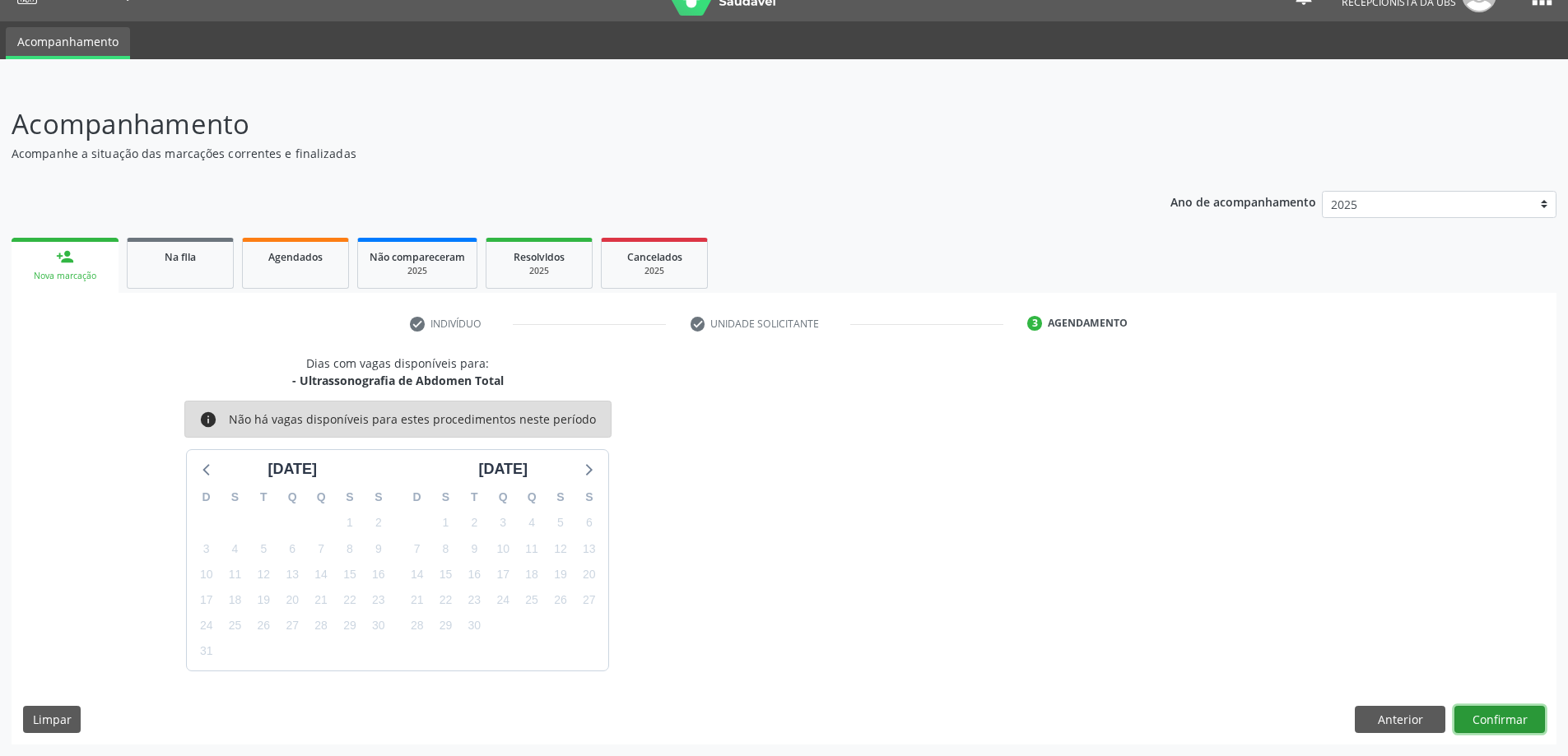
click at [1469, 718] on button "Confirmar" at bounding box center [1499, 719] width 90 height 28
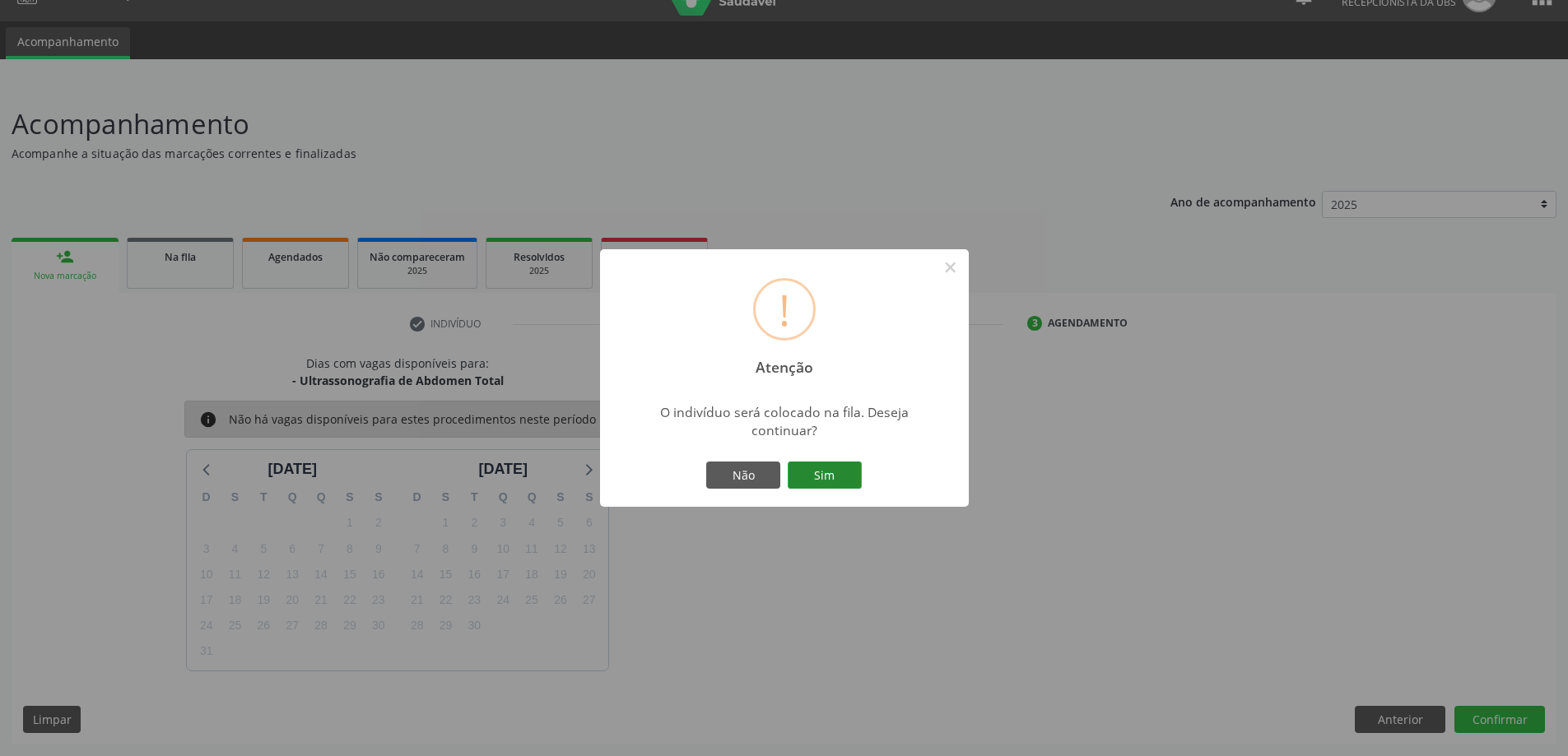
click at [824, 481] on button "Sim" at bounding box center [824, 476] width 74 height 28
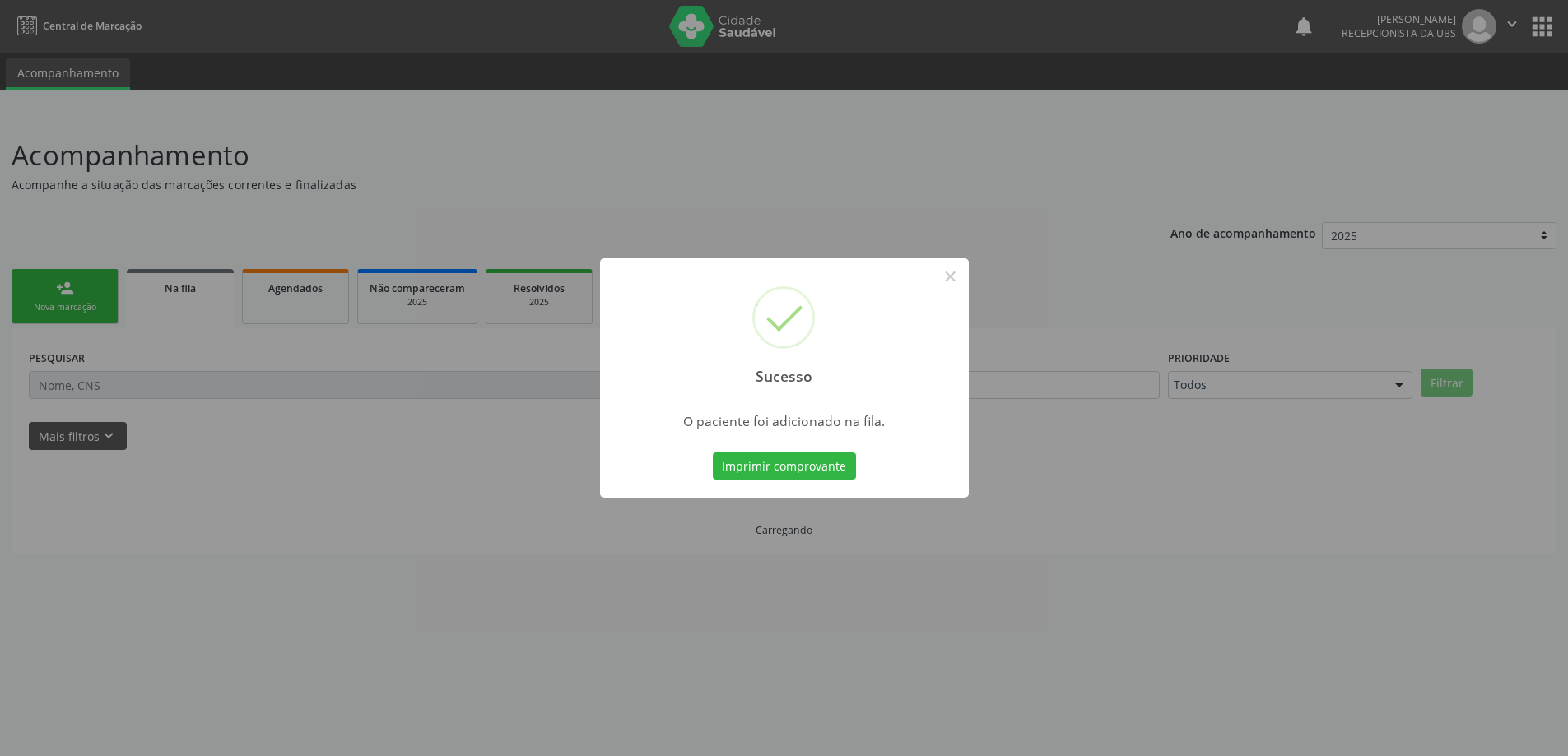
scroll to position [0, 0]
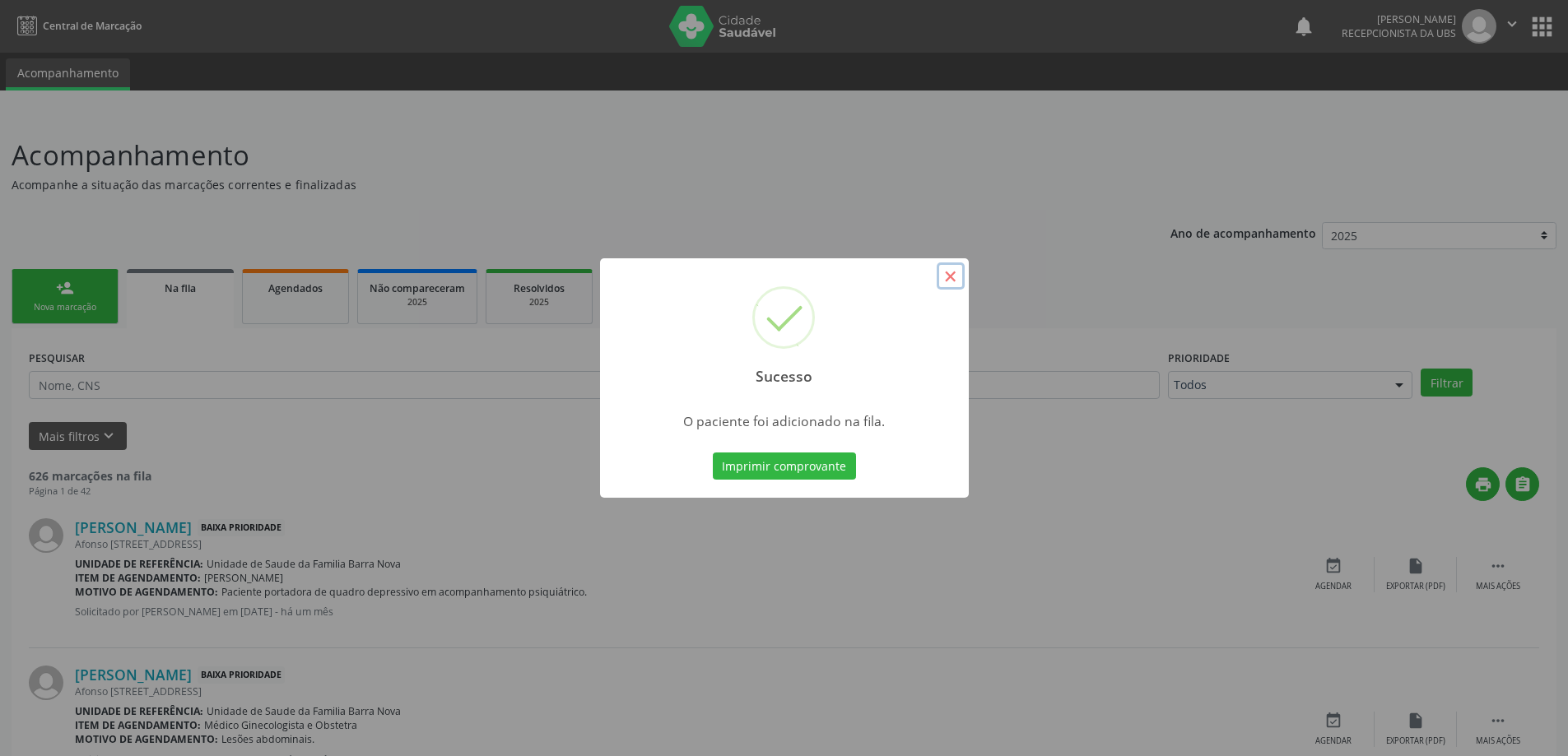
click at [948, 272] on button "×" at bounding box center [950, 277] width 28 height 28
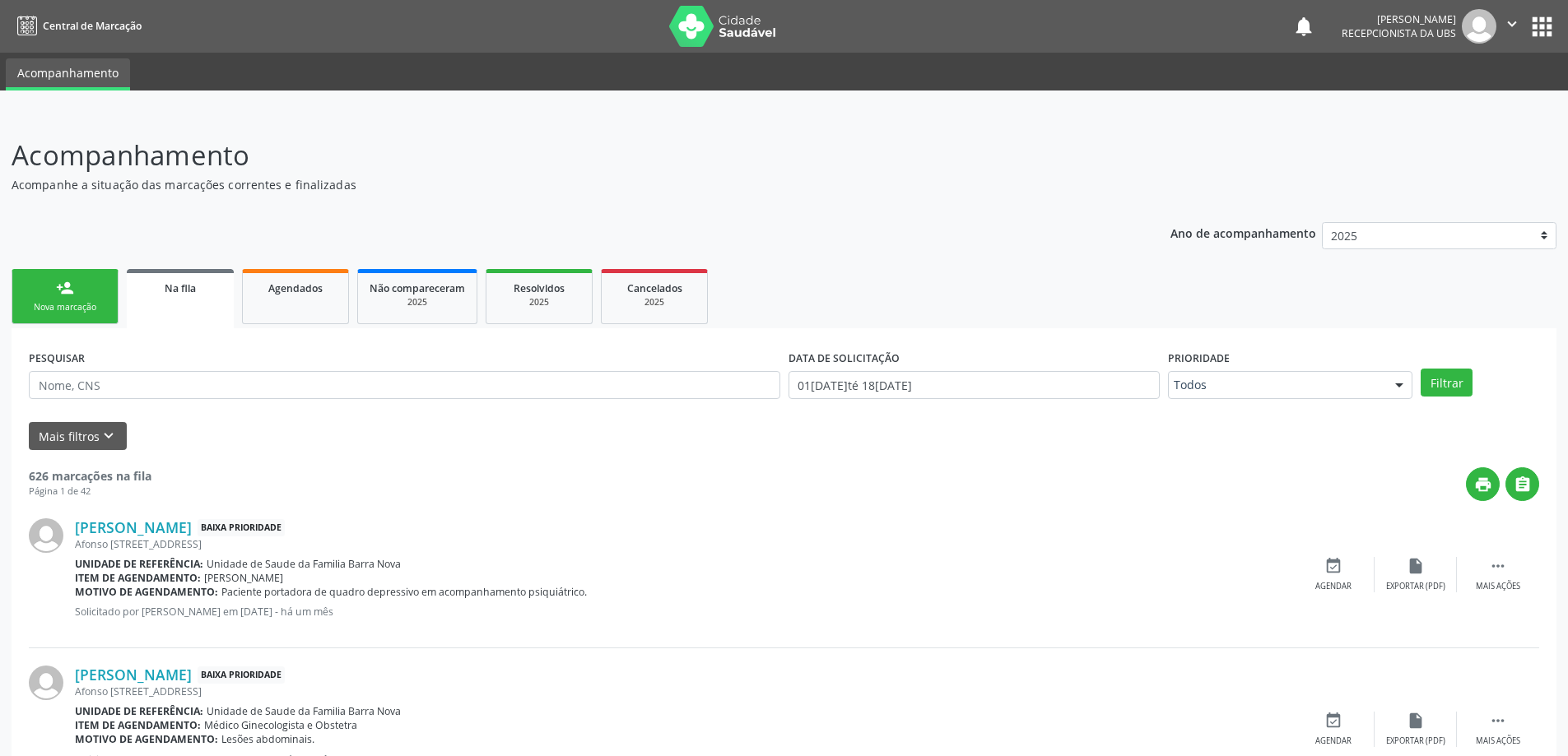
click at [81, 301] on div "Nova marcação" at bounding box center [64, 307] width 83 height 12
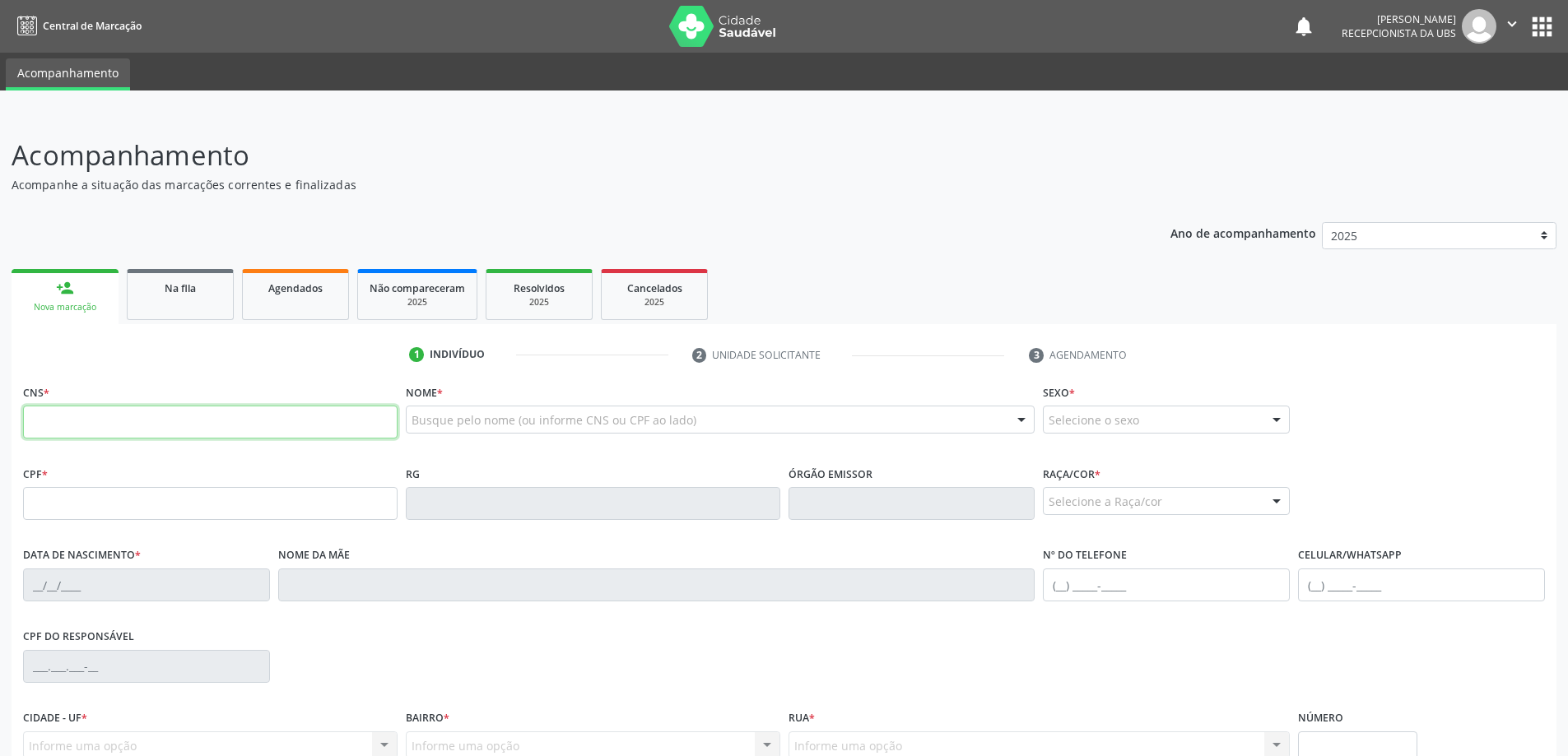
click at [245, 428] on input "text" at bounding box center [210, 422] width 374 height 33
type input "709 0088 6485 2113"
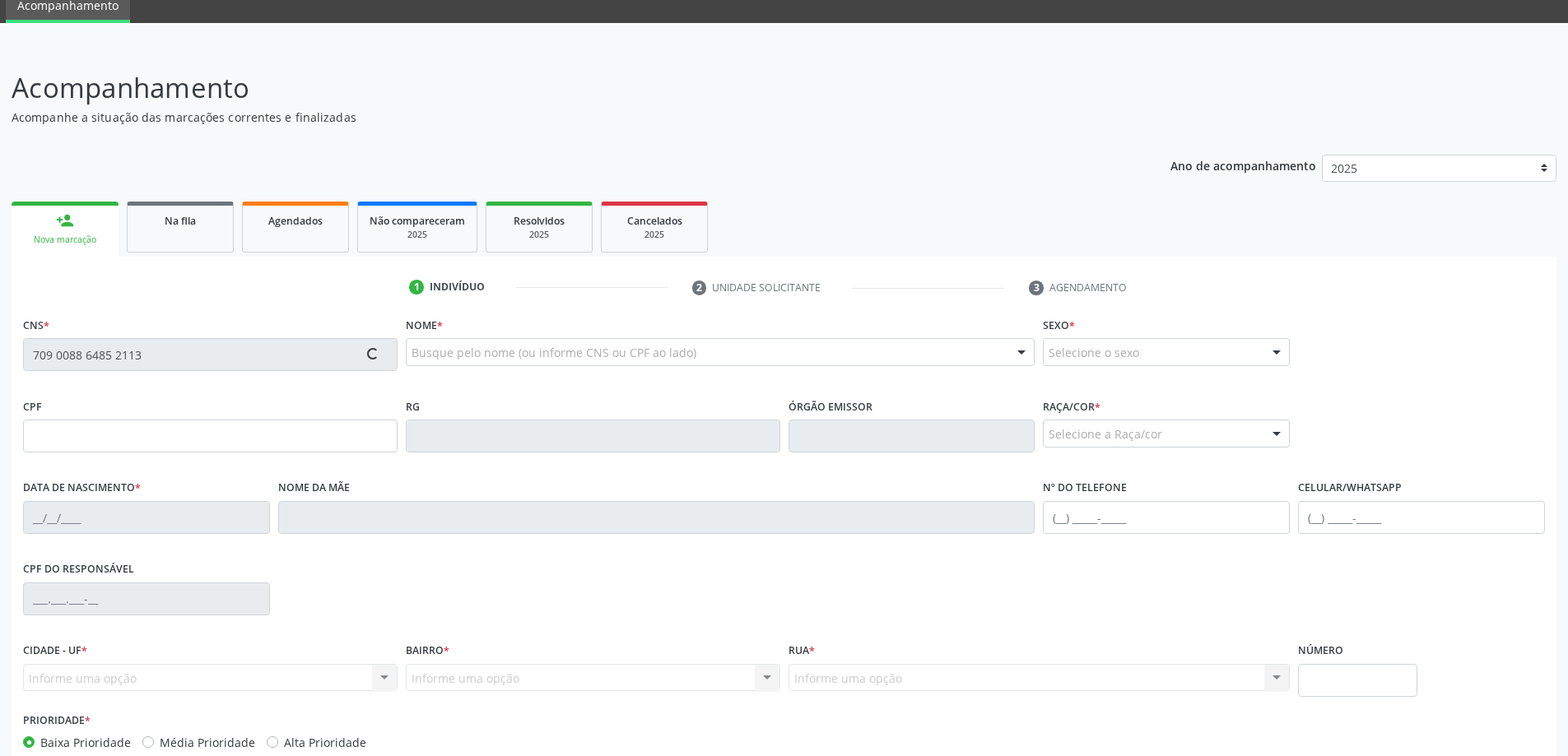
scroll to position [159, 0]
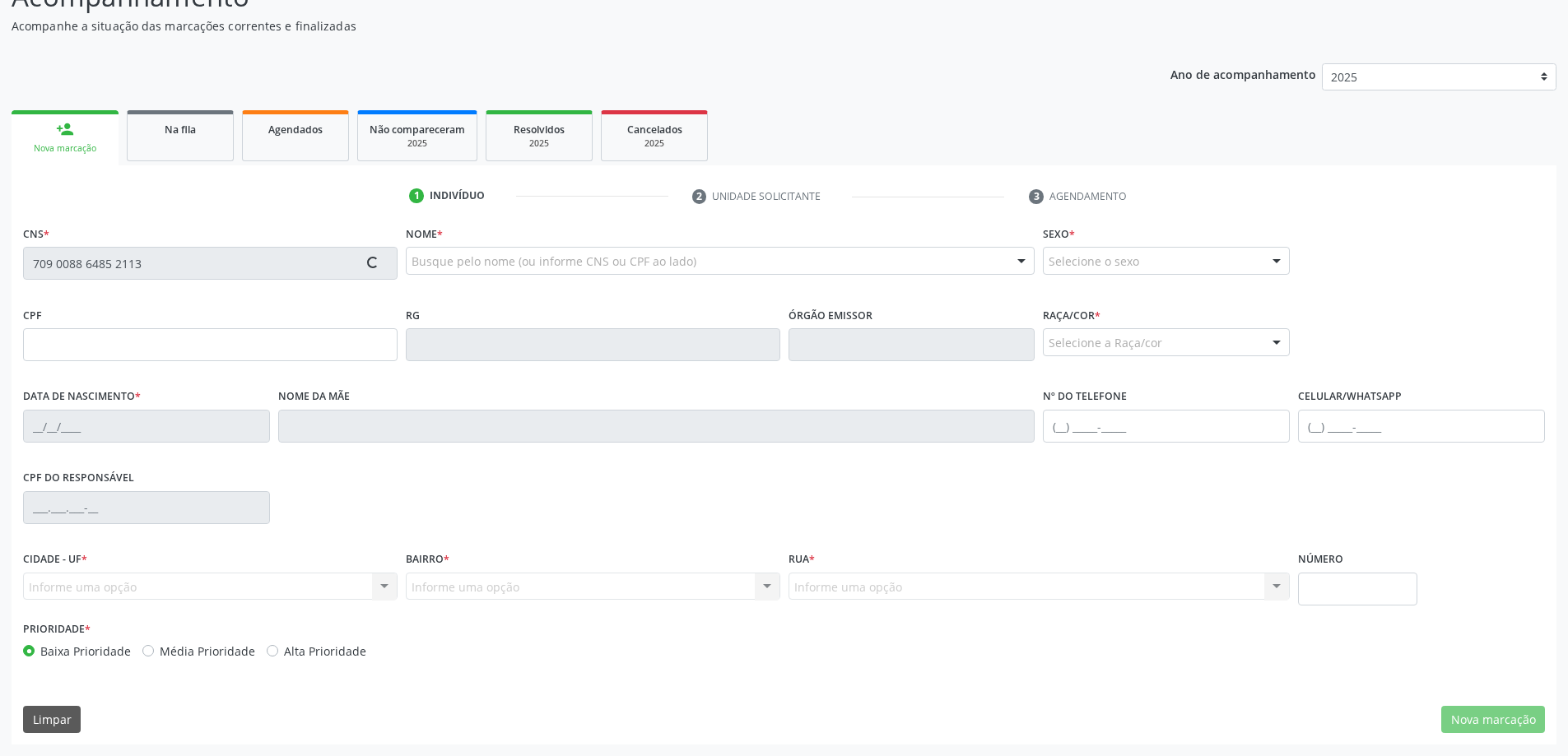
type input "164.314.054-04"
type input "30/12/1958"
type input "Andrelina Alves dos Santos"
type input "(82) 98876-5522"
type input "699"
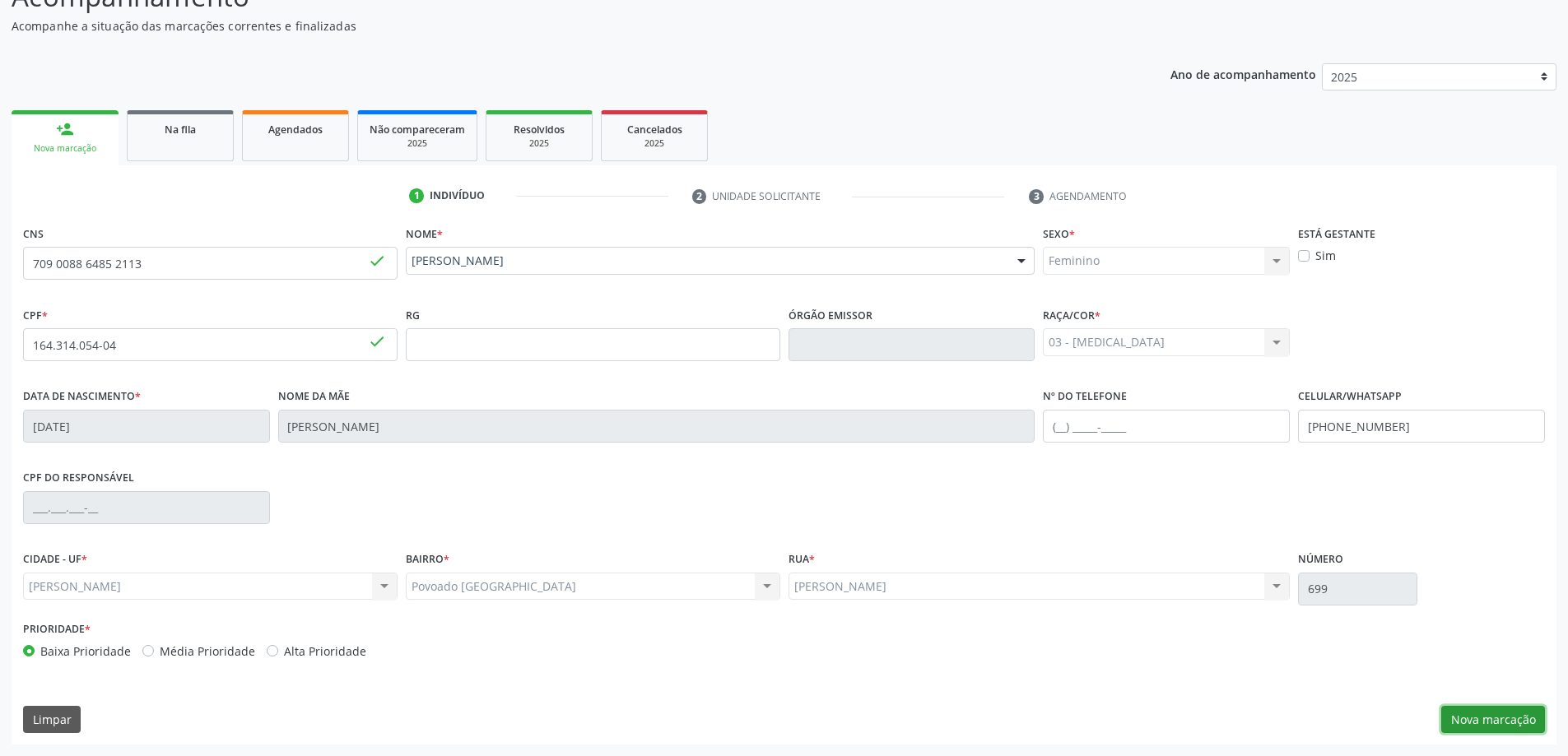
click at [1500, 723] on button "Nova marcação" at bounding box center [1492, 719] width 104 height 28
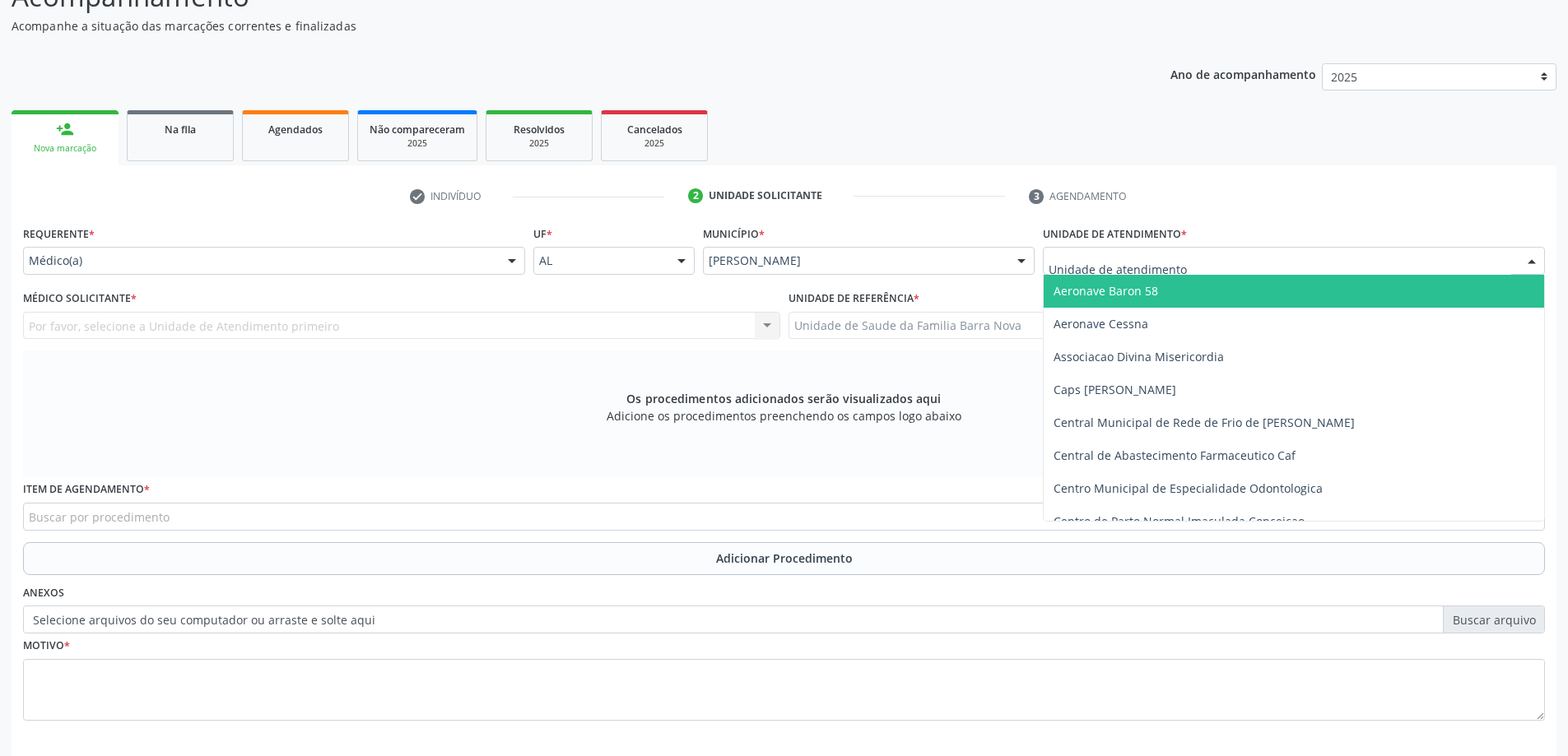
click at [1190, 264] on div at bounding box center [1293, 261] width 502 height 28
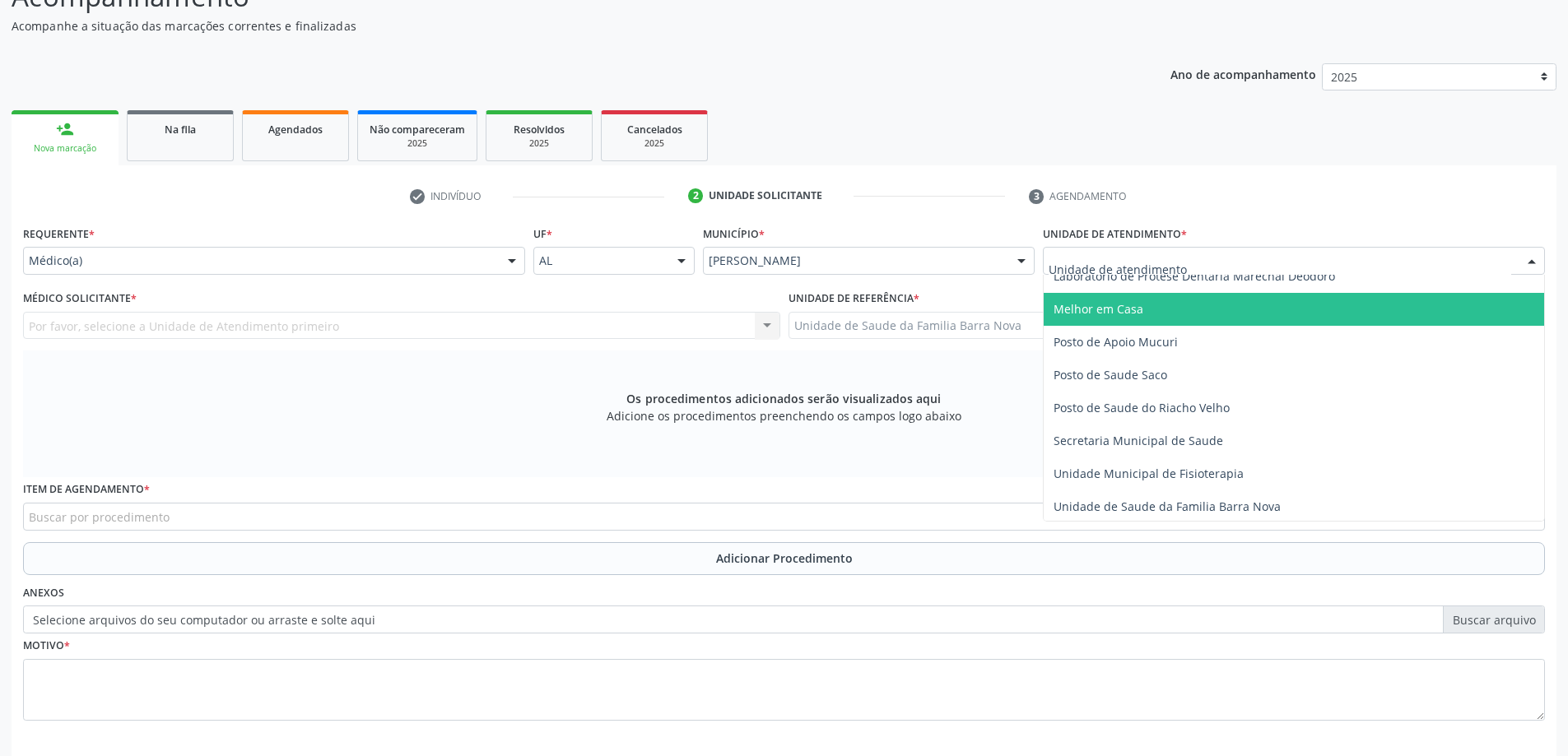
scroll to position [740, 0]
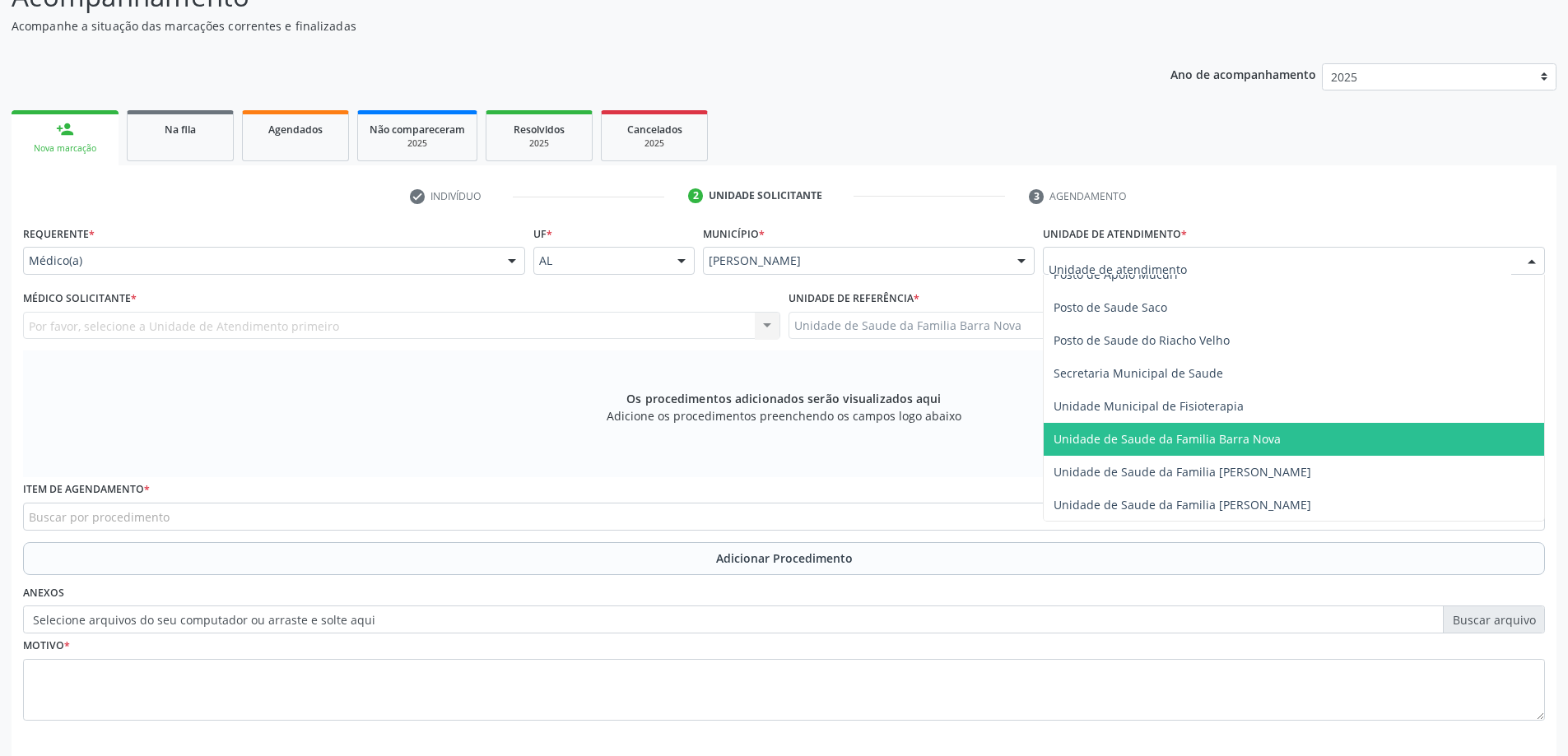
click at [1239, 444] on span "Unidade de Saude da Familia Barra Nova" at bounding box center [1167, 439] width 227 height 16
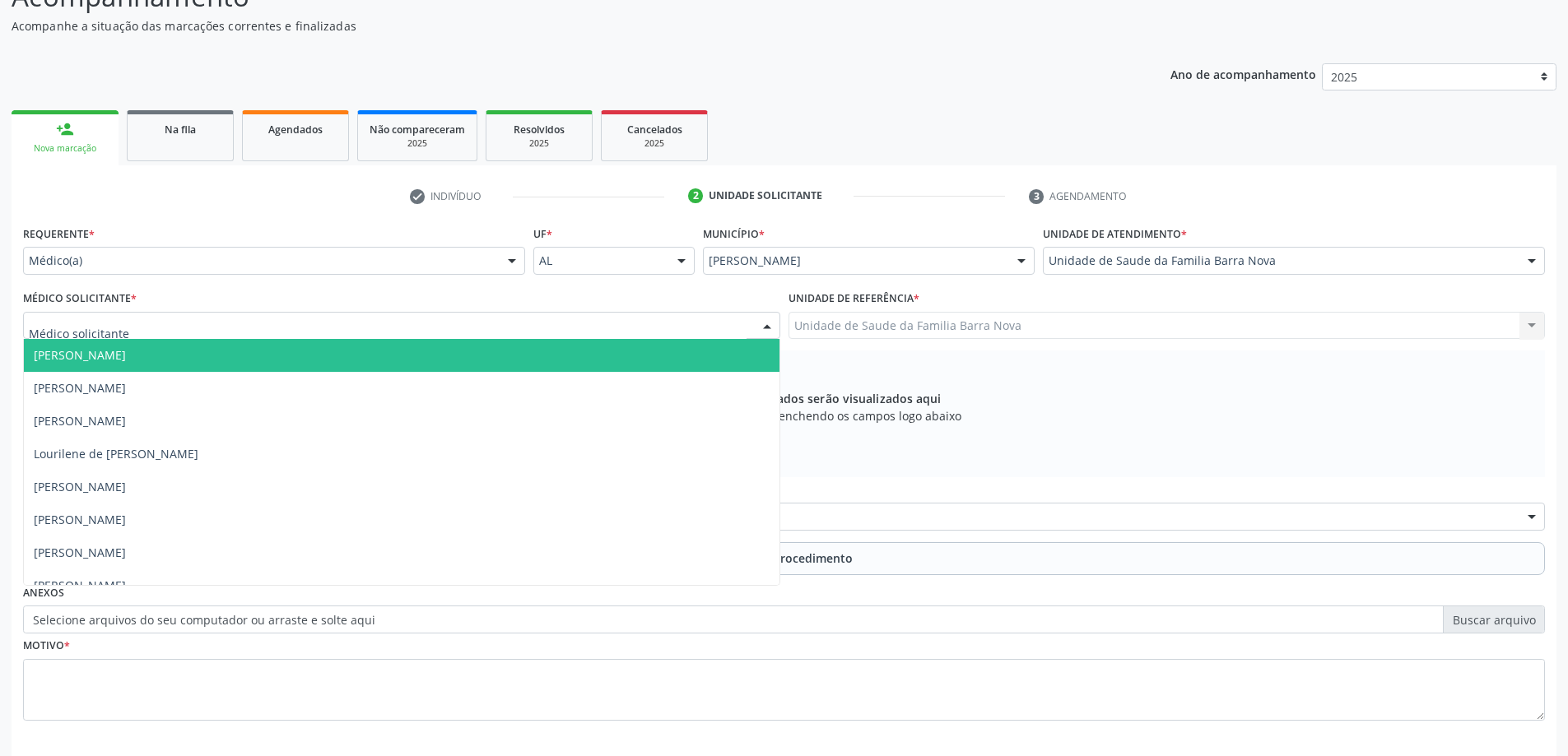
click at [571, 328] on div at bounding box center [401, 325] width 757 height 28
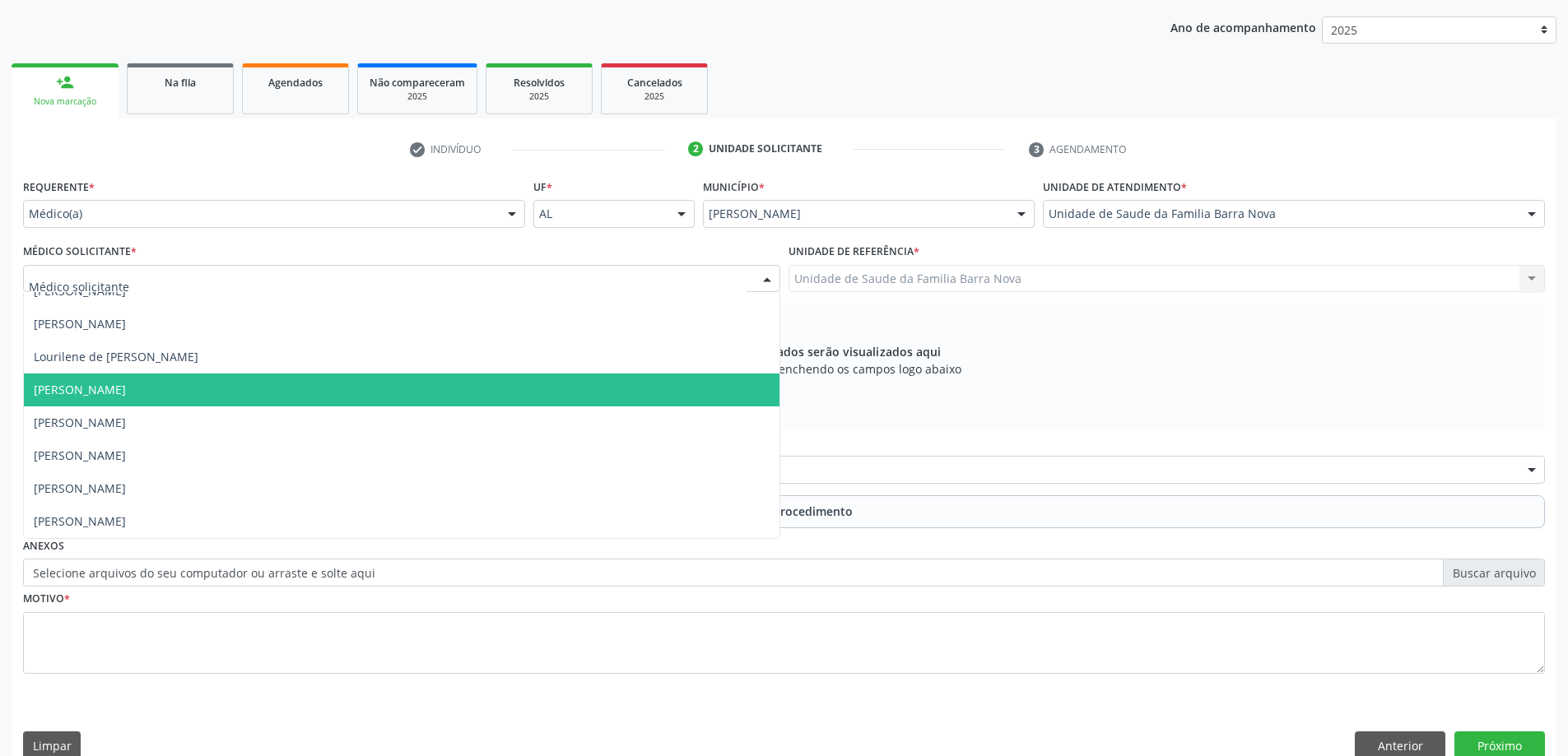
scroll to position [232, 0]
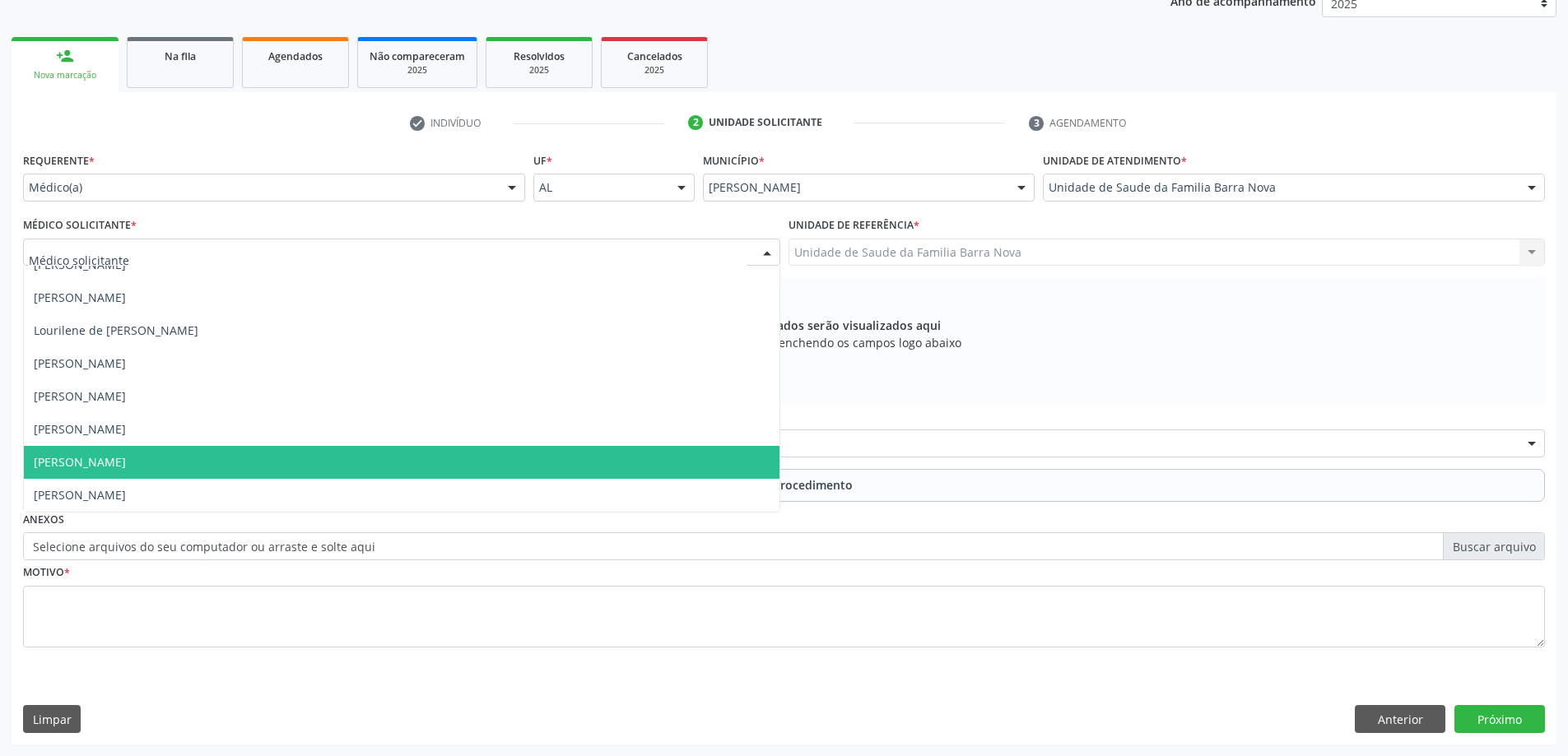
click at [575, 450] on span "[PERSON_NAME]" at bounding box center [401, 463] width 755 height 33
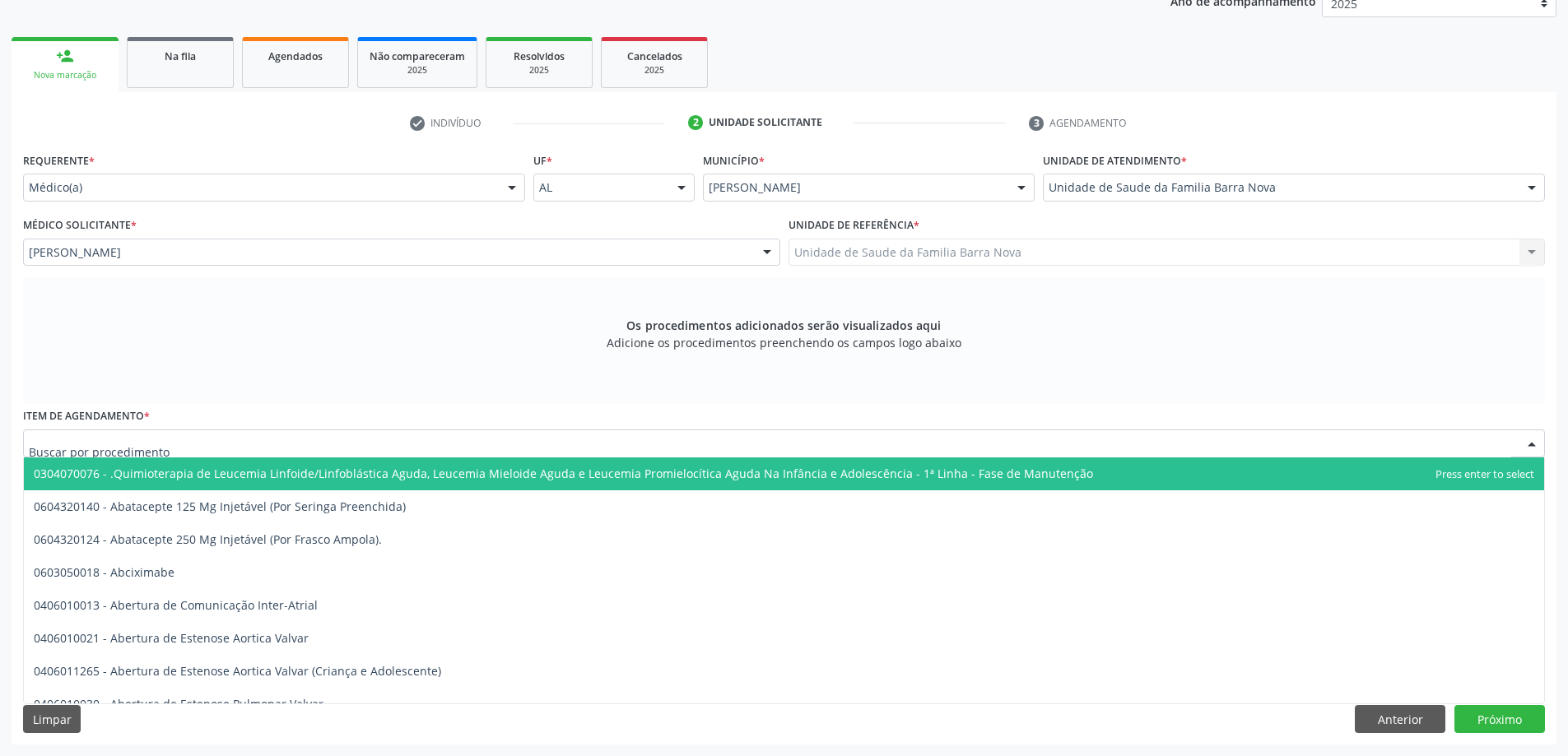
click at [617, 448] on div at bounding box center [783, 444] width 1522 height 28
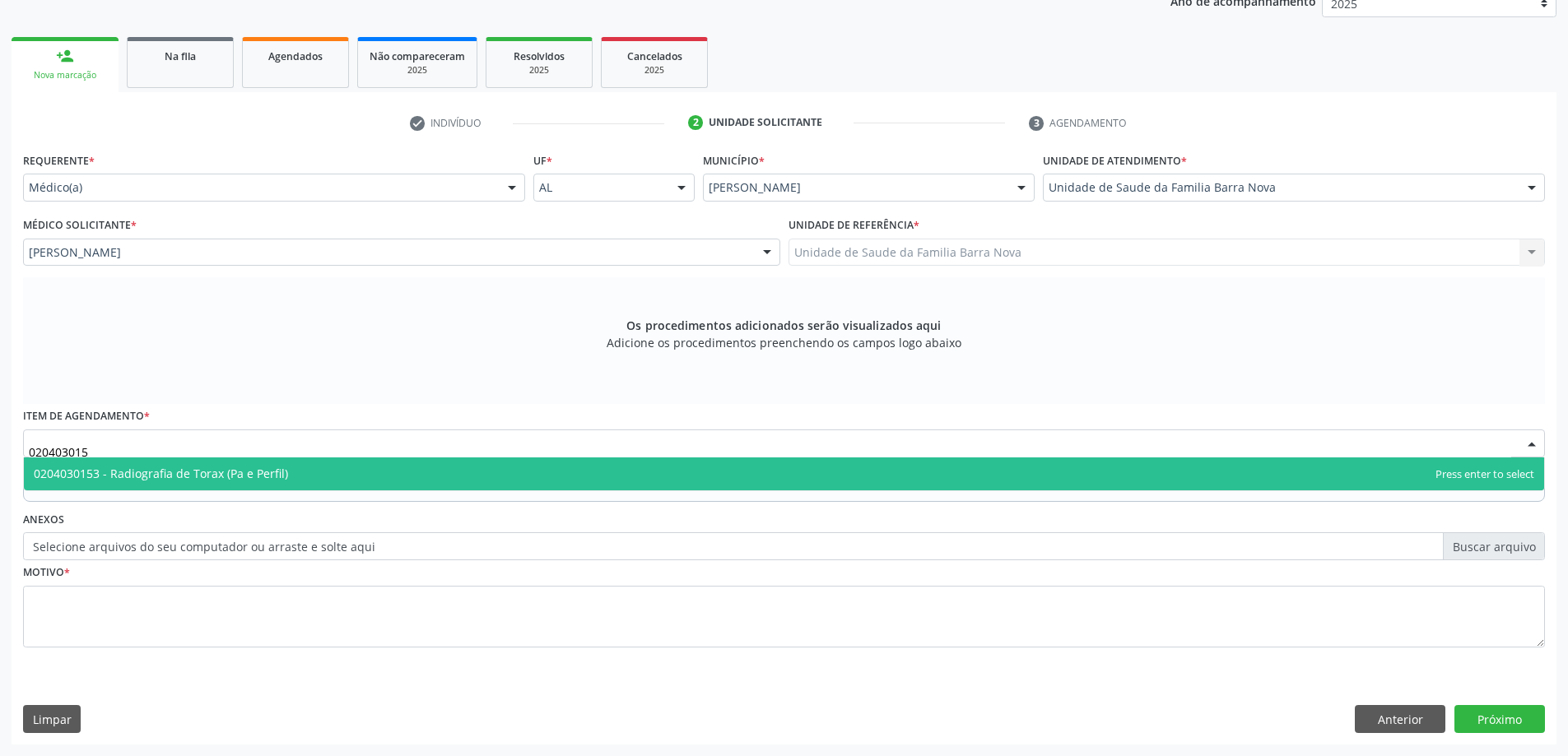
type input "0204030153"
click at [480, 468] on span "0204030153 - Radiografia de Torax (Pa e Perfil)" at bounding box center [783, 474] width 1520 height 33
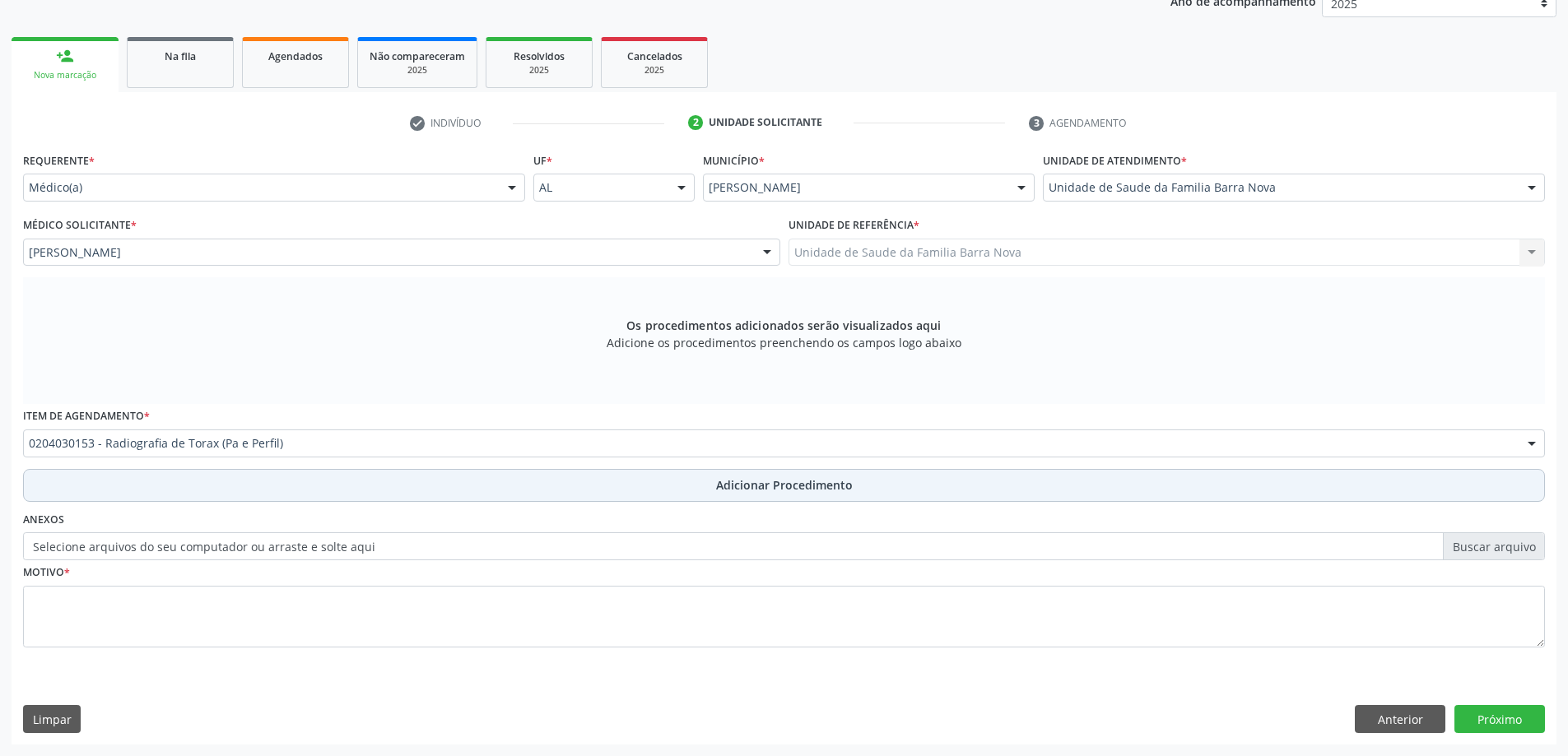
click at [626, 495] on button "Adicionar Procedimento" at bounding box center [783, 485] width 1522 height 33
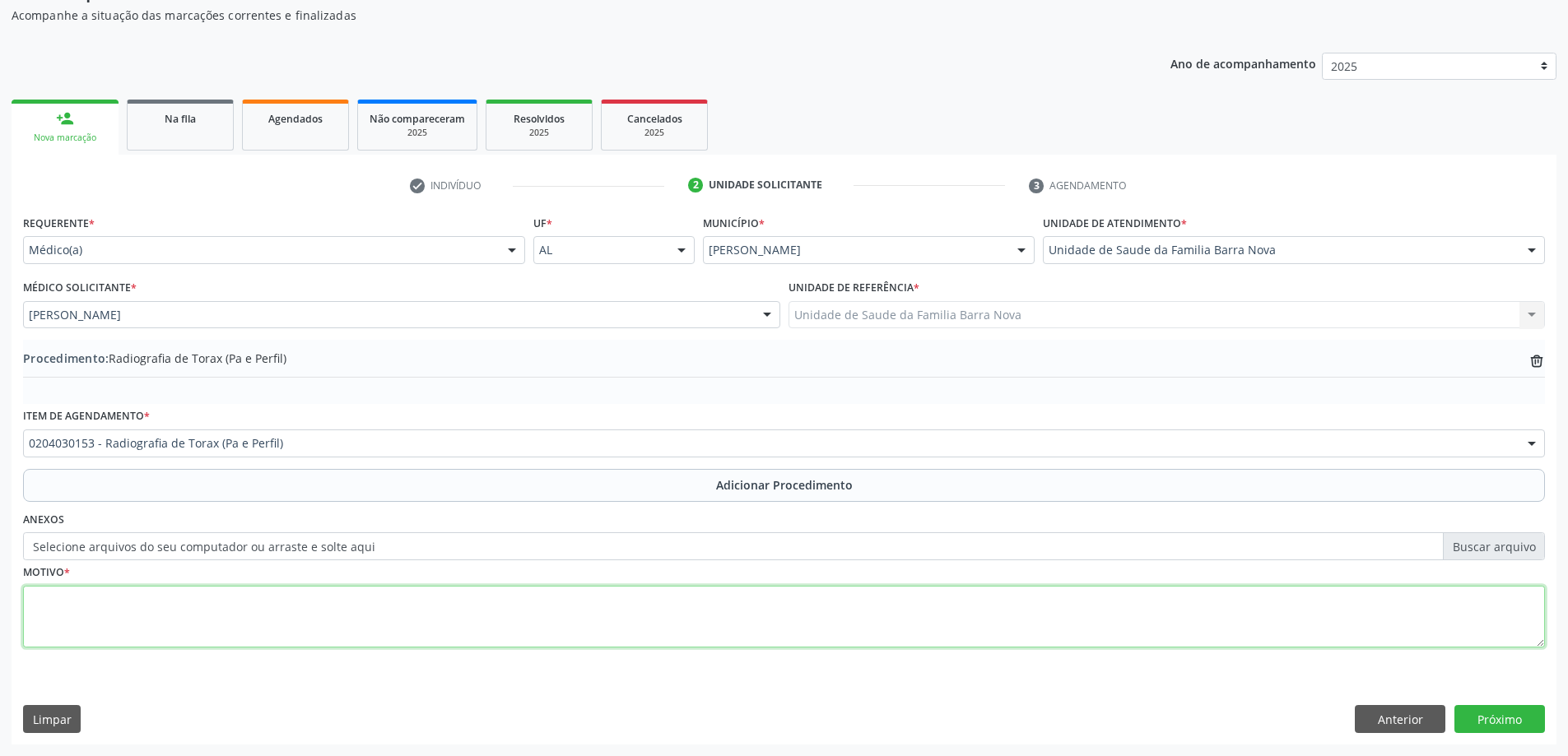
click at [224, 586] on textarea at bounding box center [783, 617] width 1522 height 63
type textarea "Asma."
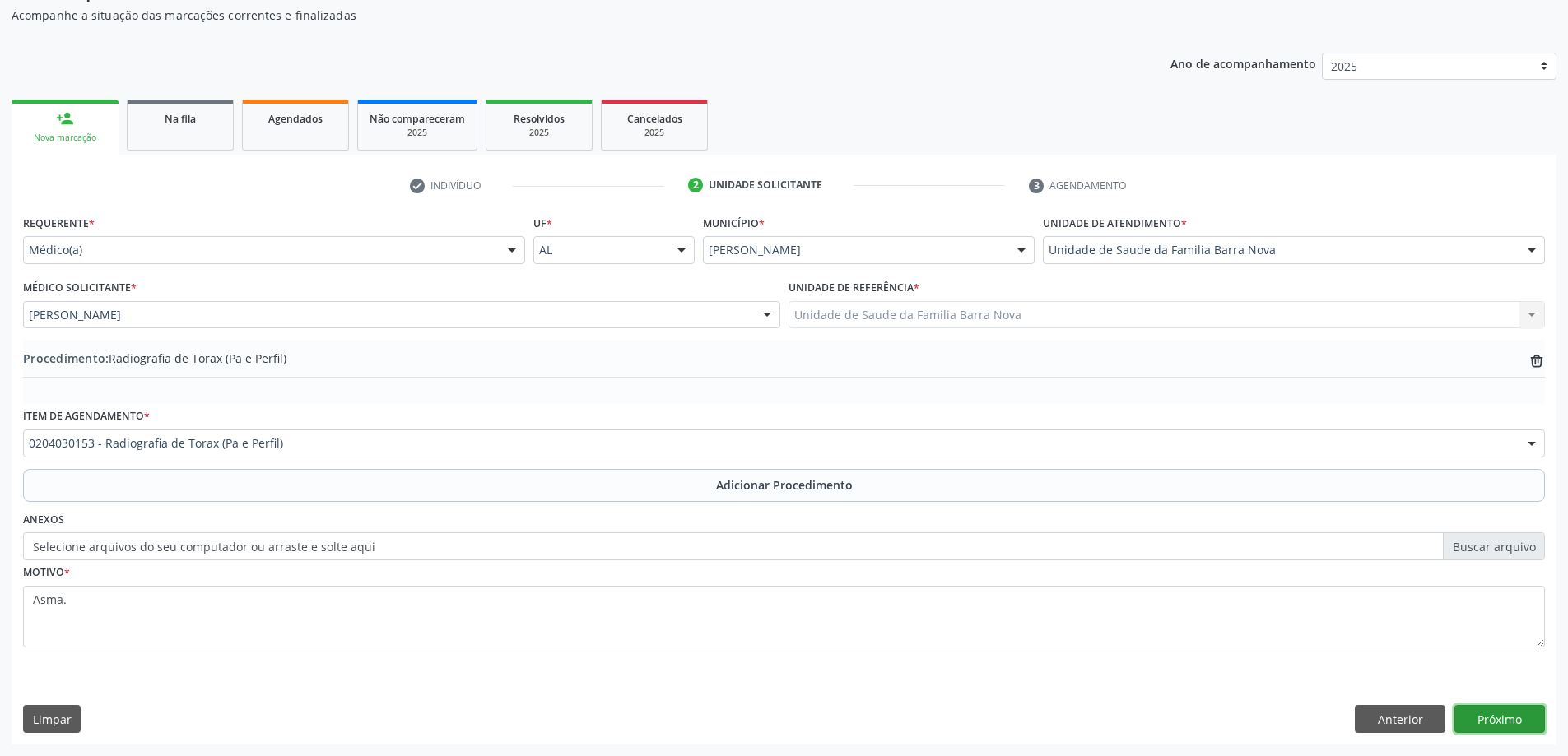
click at [1490, 717] on button "Próximo" at bounding box center [1499, 719] width 90 height 28
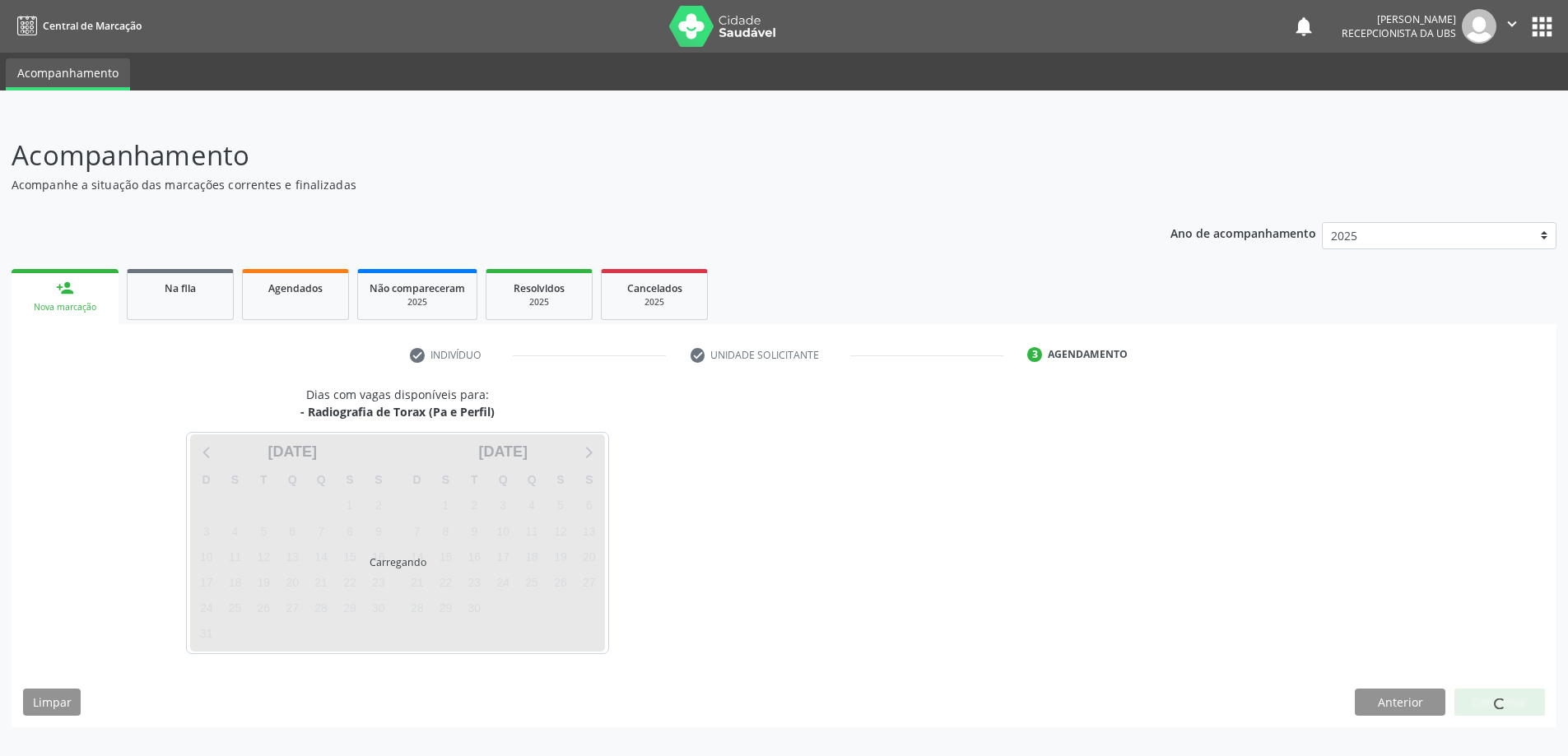
scroll to position [0, 0]
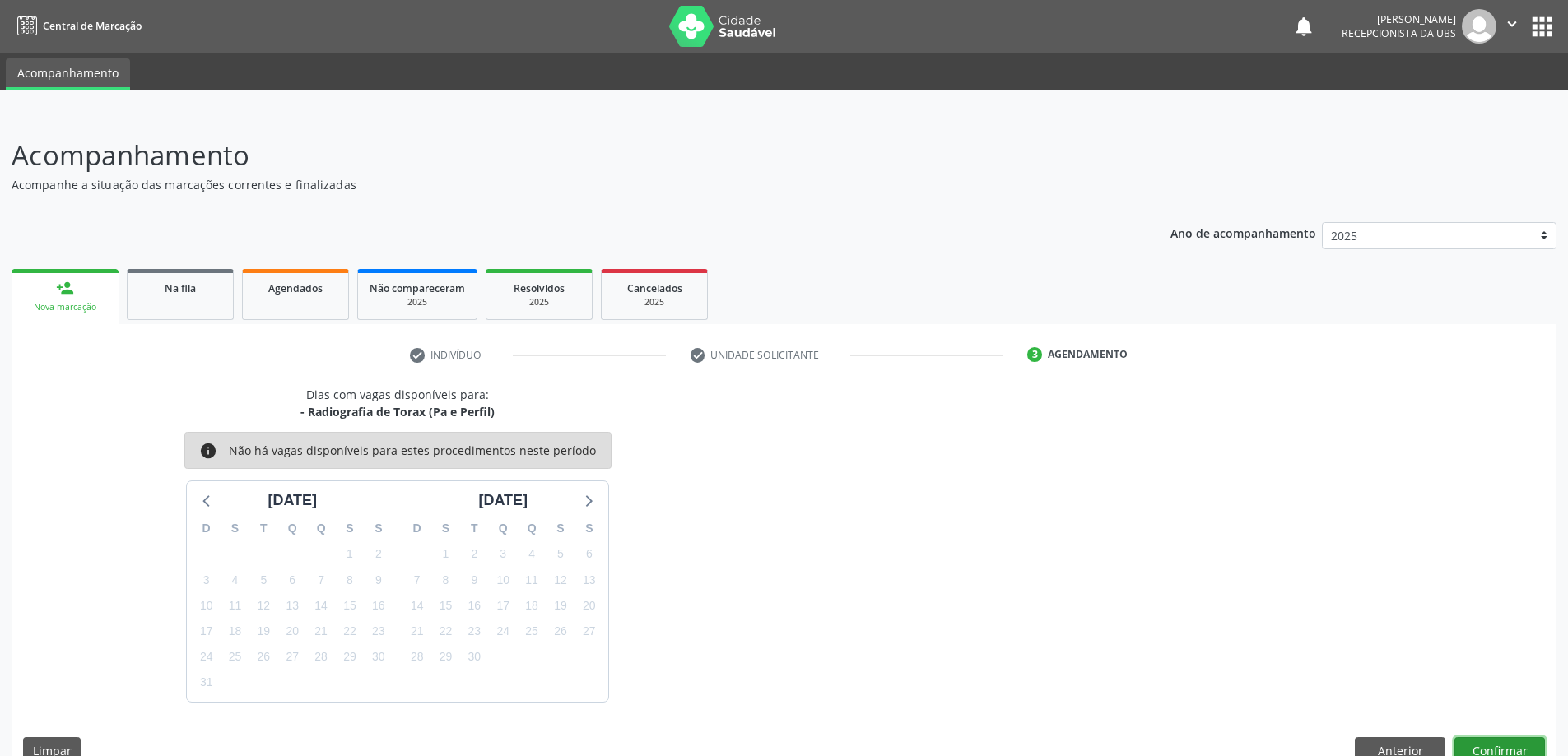
click at [1502, 747] on button "Confirmar" at bounding box center [1499, 751] width 90 height 28
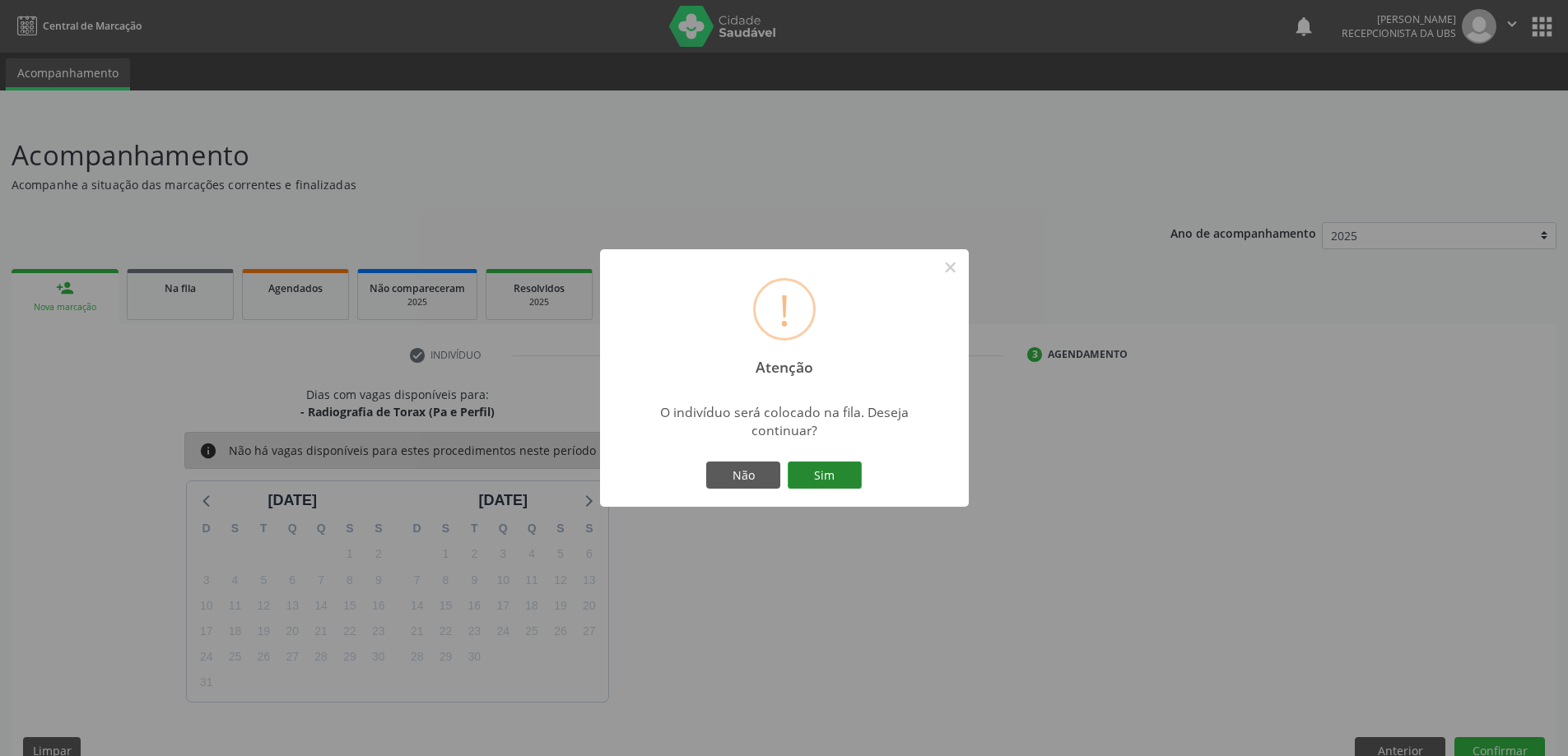
click at [817, 467] on button "Sim" at bounding box center [824, 476] width 74 height 28
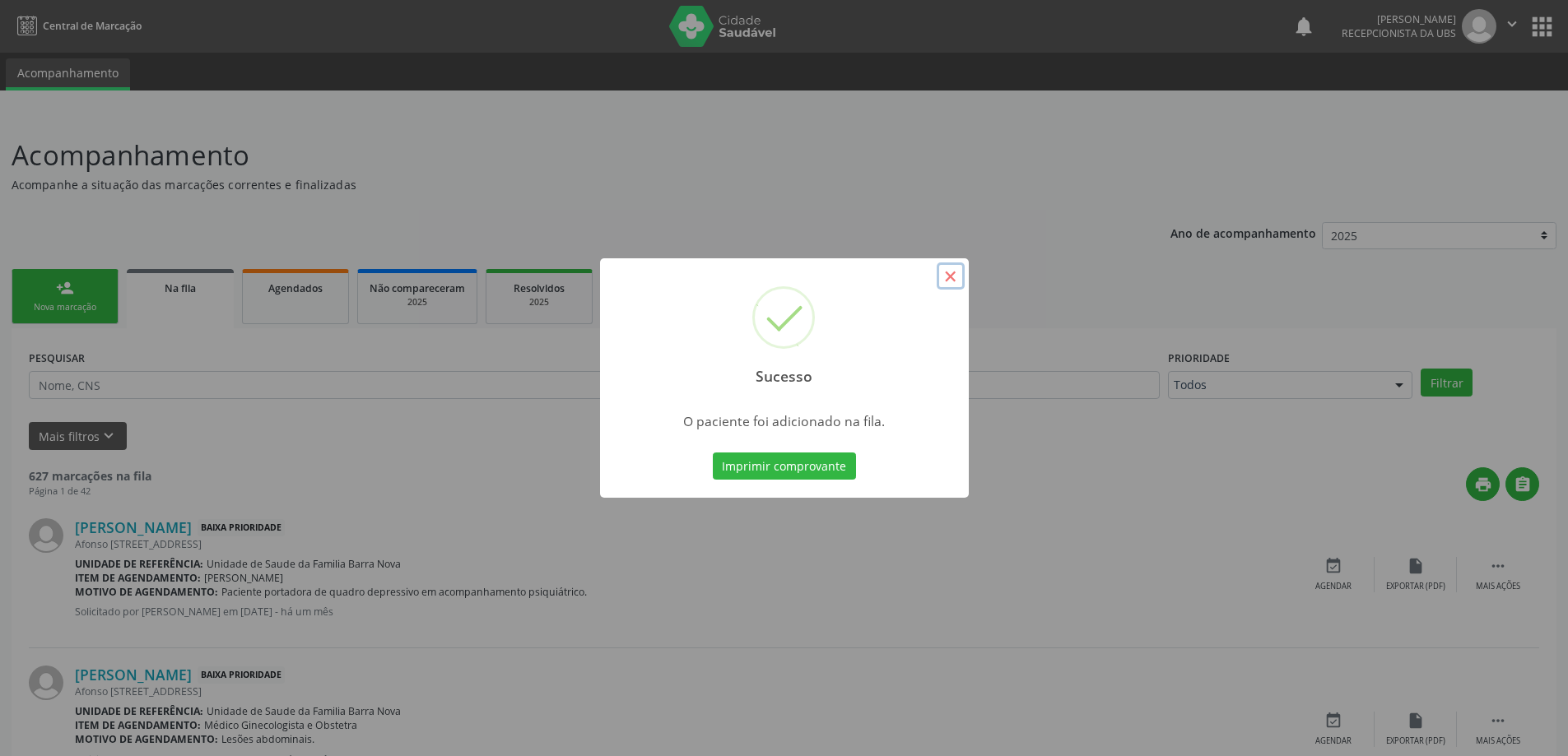
click at [954, 274] on button "×" at bounding box center [950, 277] width 28 height 28
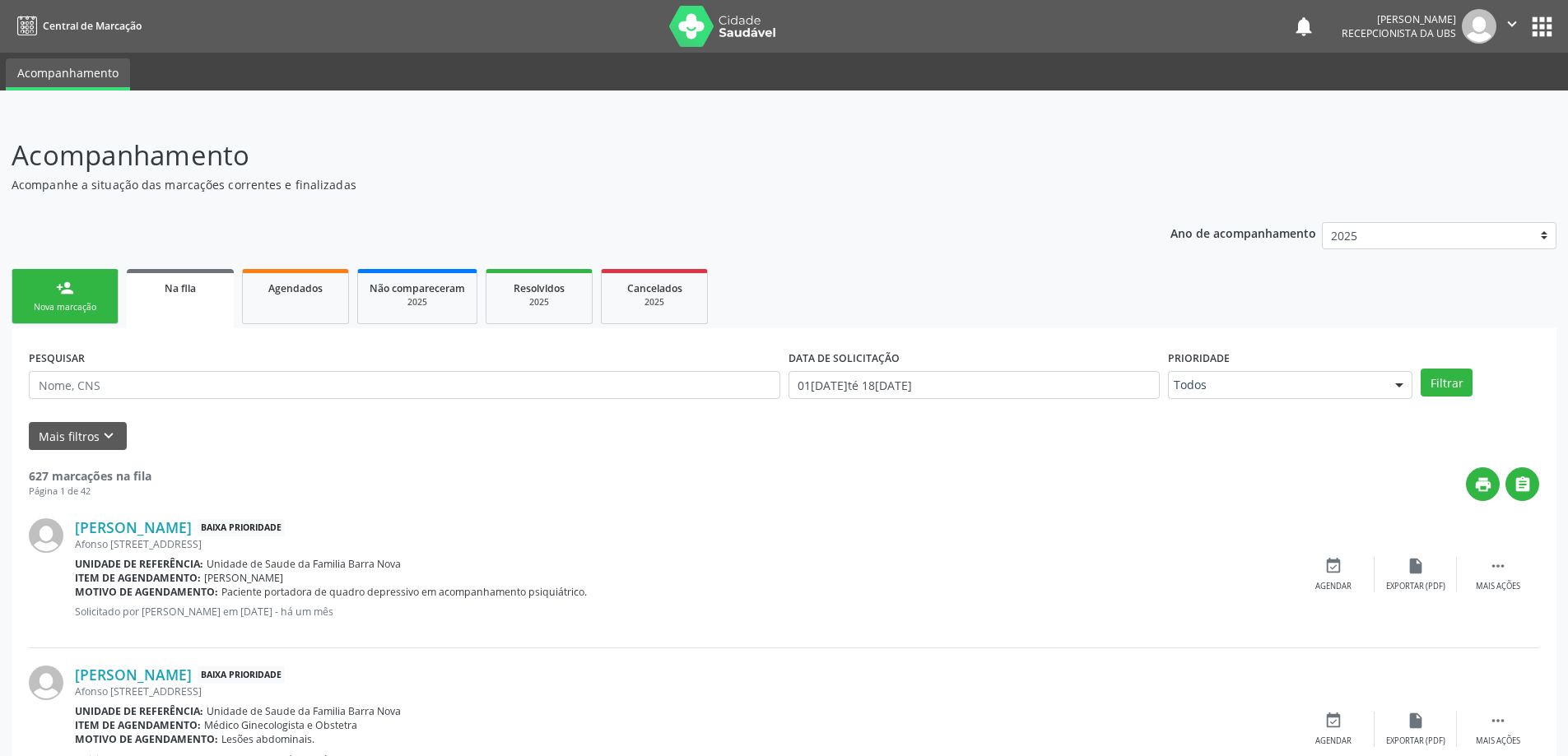
click at [100, 288] on link "person_add Nova marcação" at bounding box center [64, 296] width 107 height 55
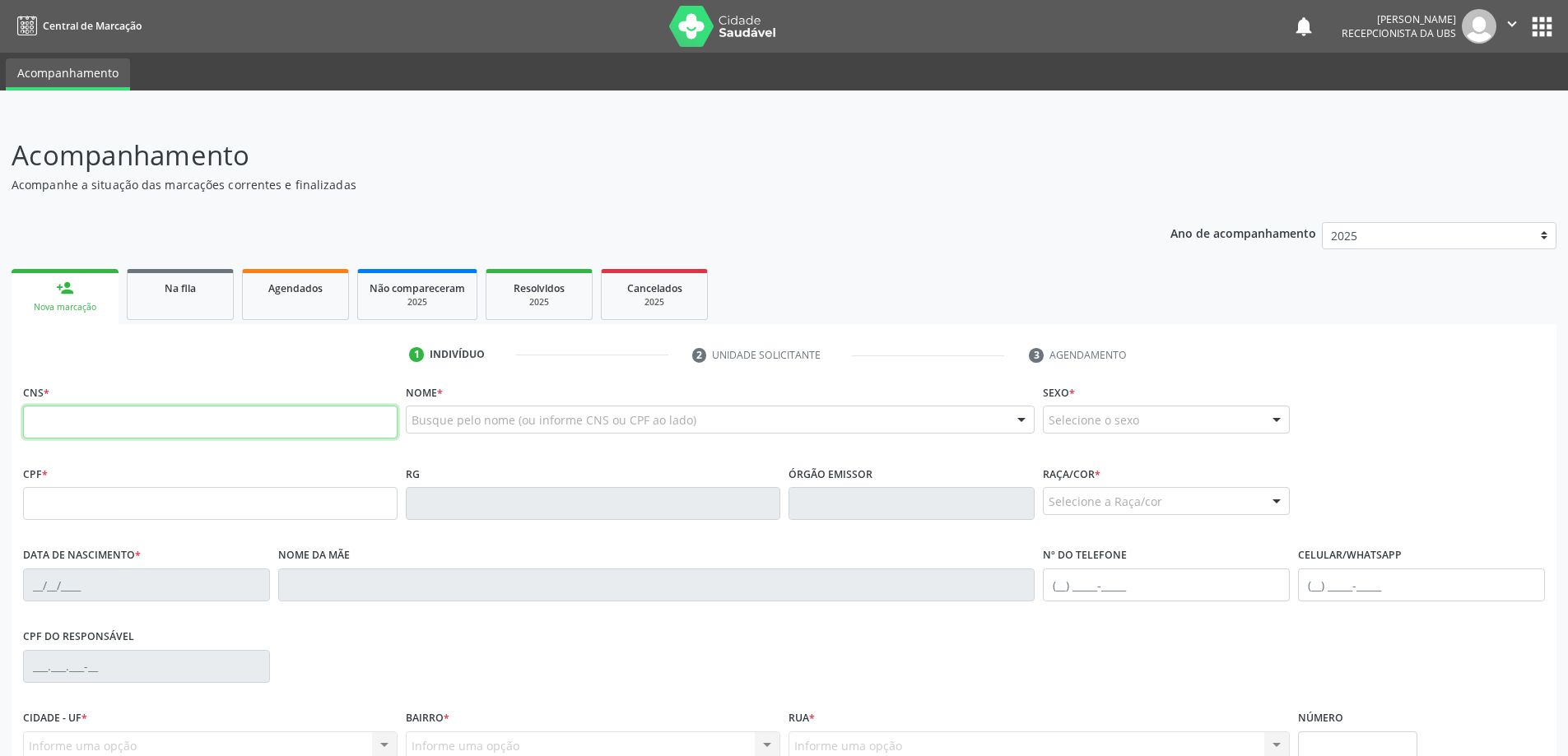
click at [124, 422] on input "text" at bounding box center [210, 422] width 374 height 33
type input "709 0088 6485 2113"
type input "164.314.054-04"
type input "30/12/1958"
type input "Andrelina Alves dos Santos"
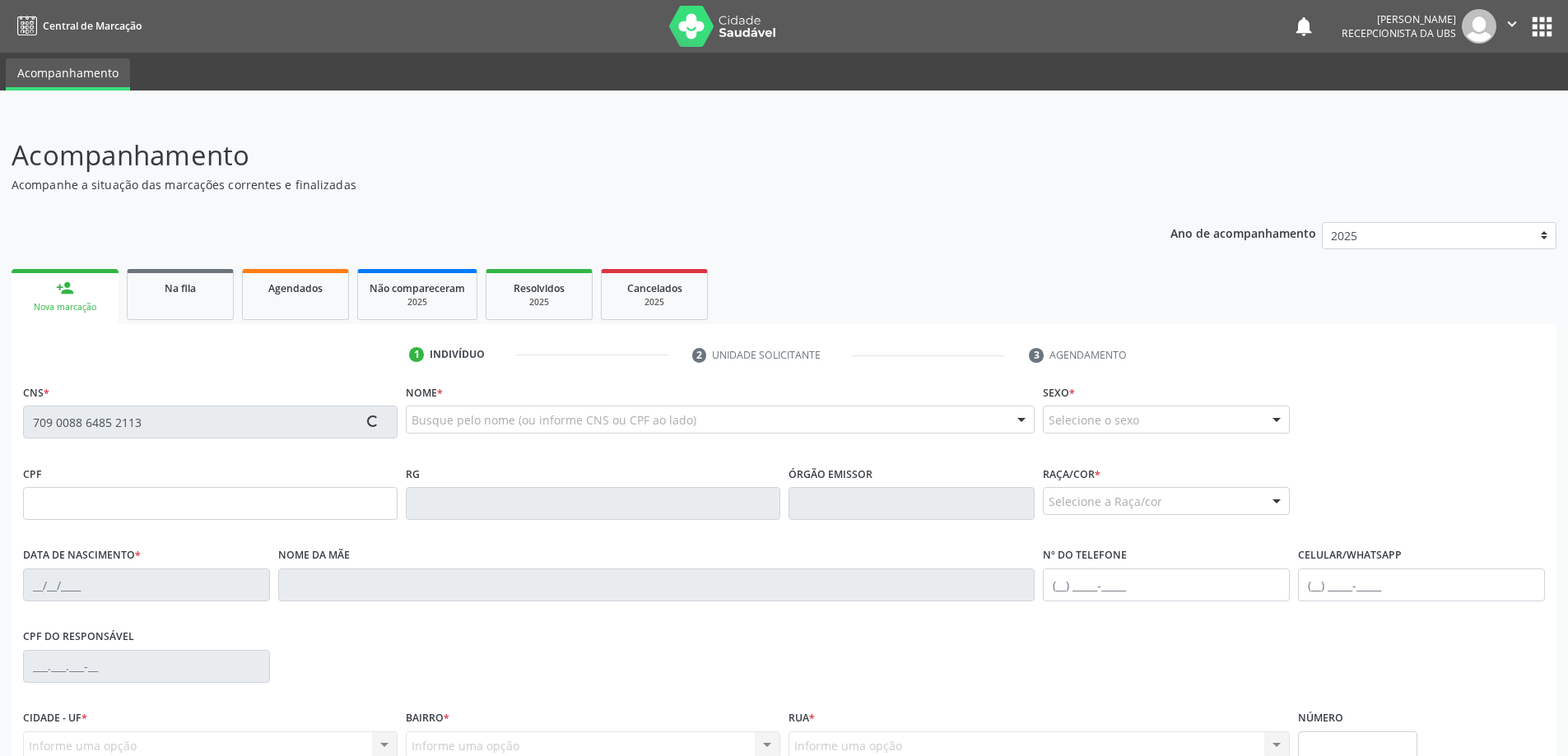
type input "(82) 98876-5522"
type input "699"
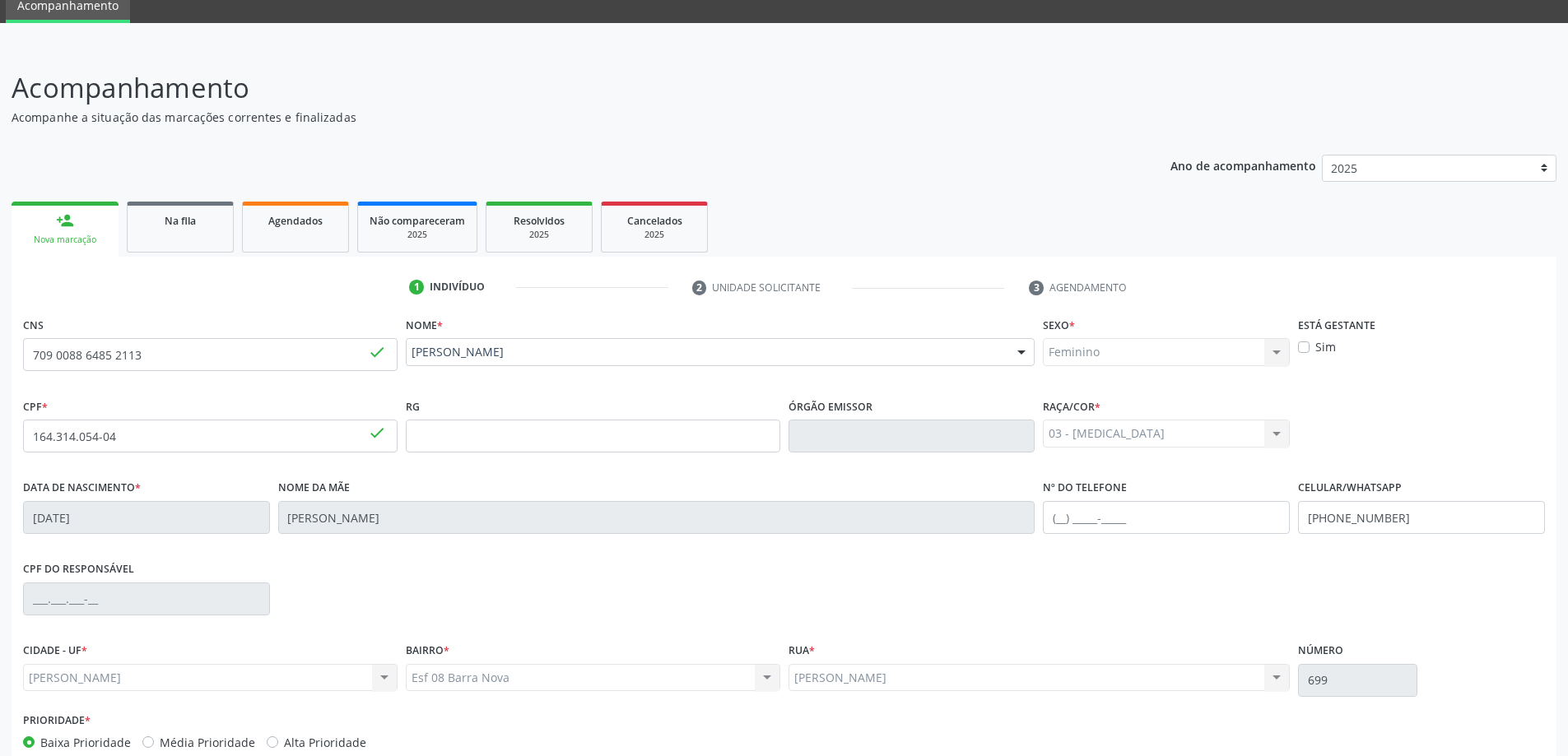
scroll to position [159, 0]
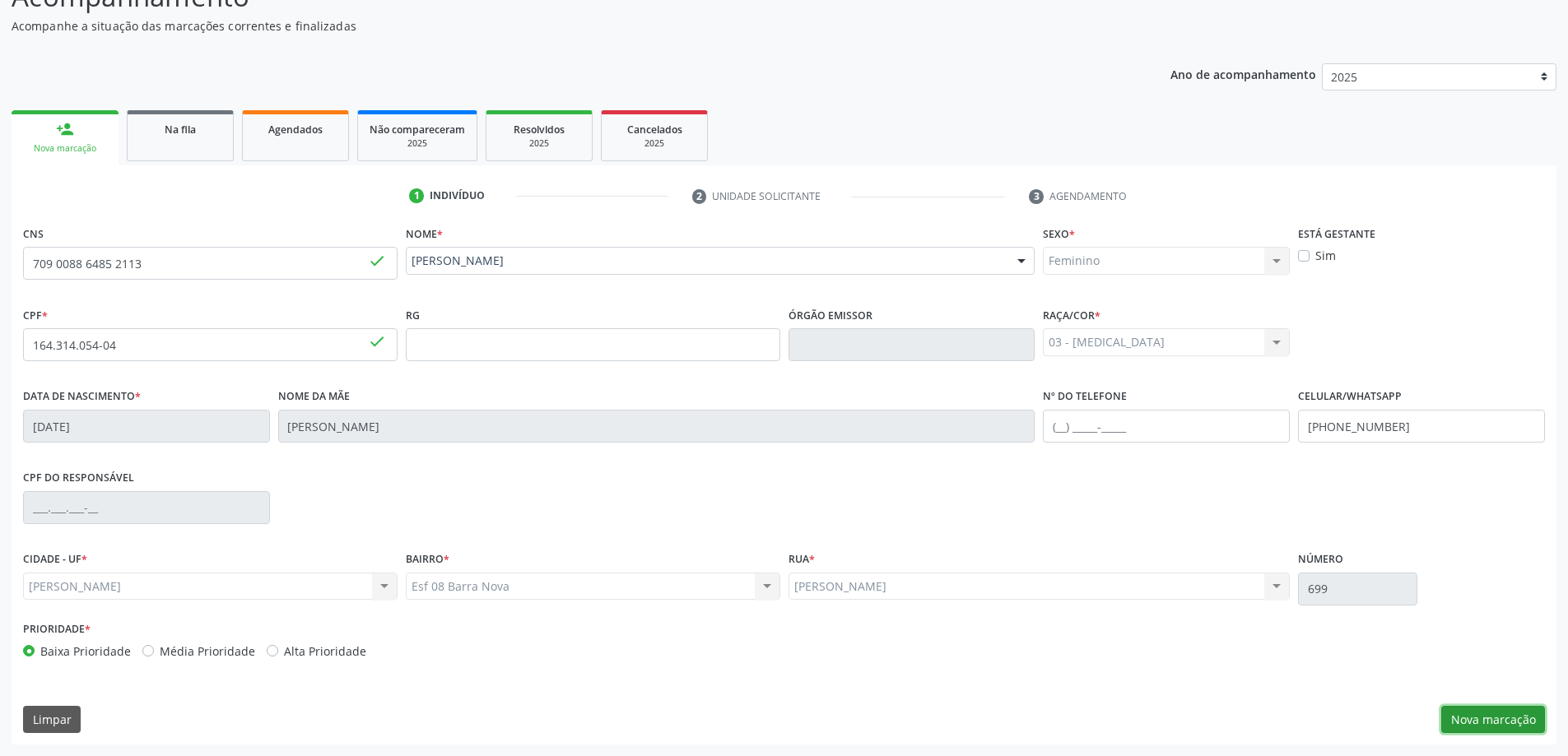
click at [1506, 727] on button "Nova marcação" at bounding box center [1492, 719] width 104 height 28
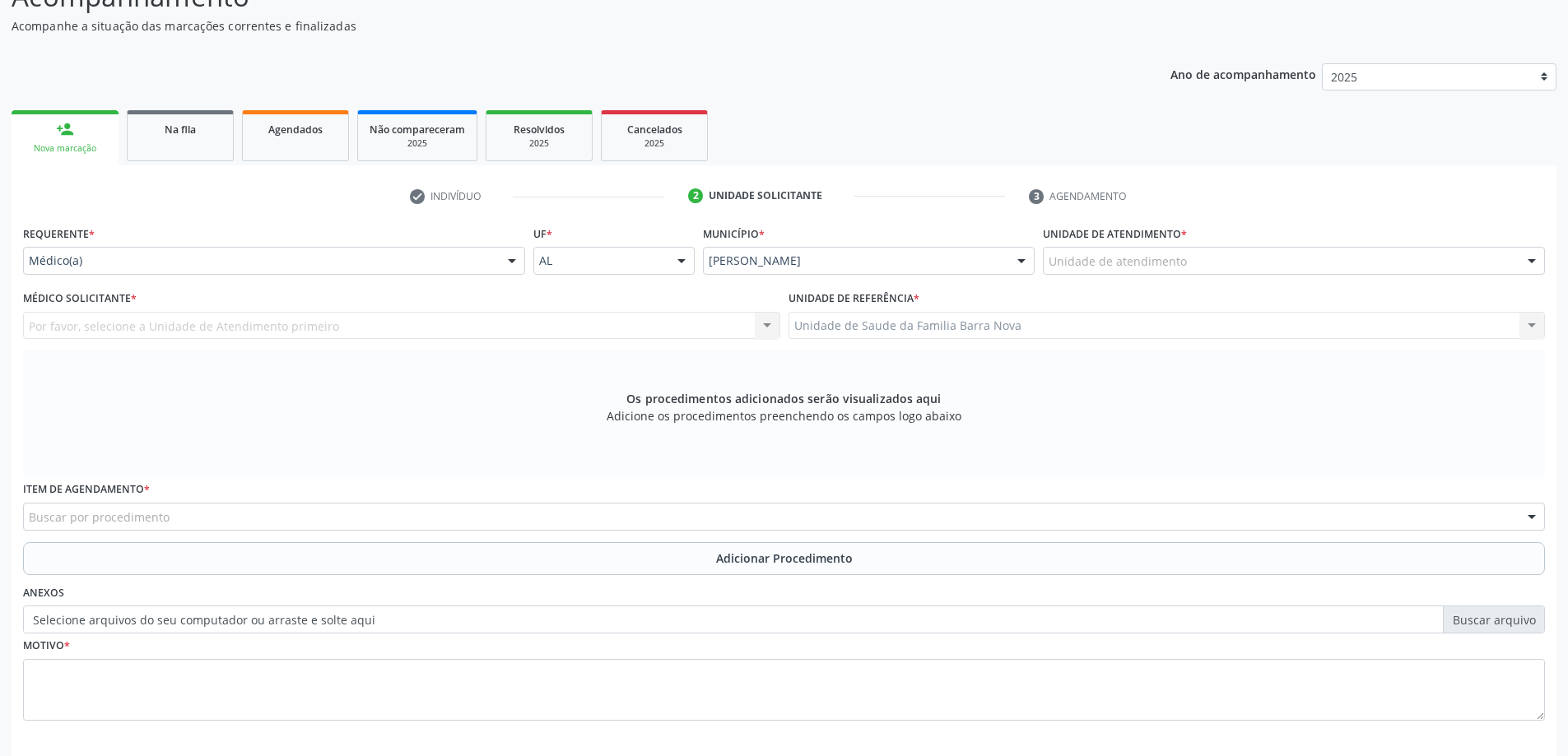
click at [1187, 257] on div "Unidade de atendimento" at bounding box center [1293, 261] width 502 height 28
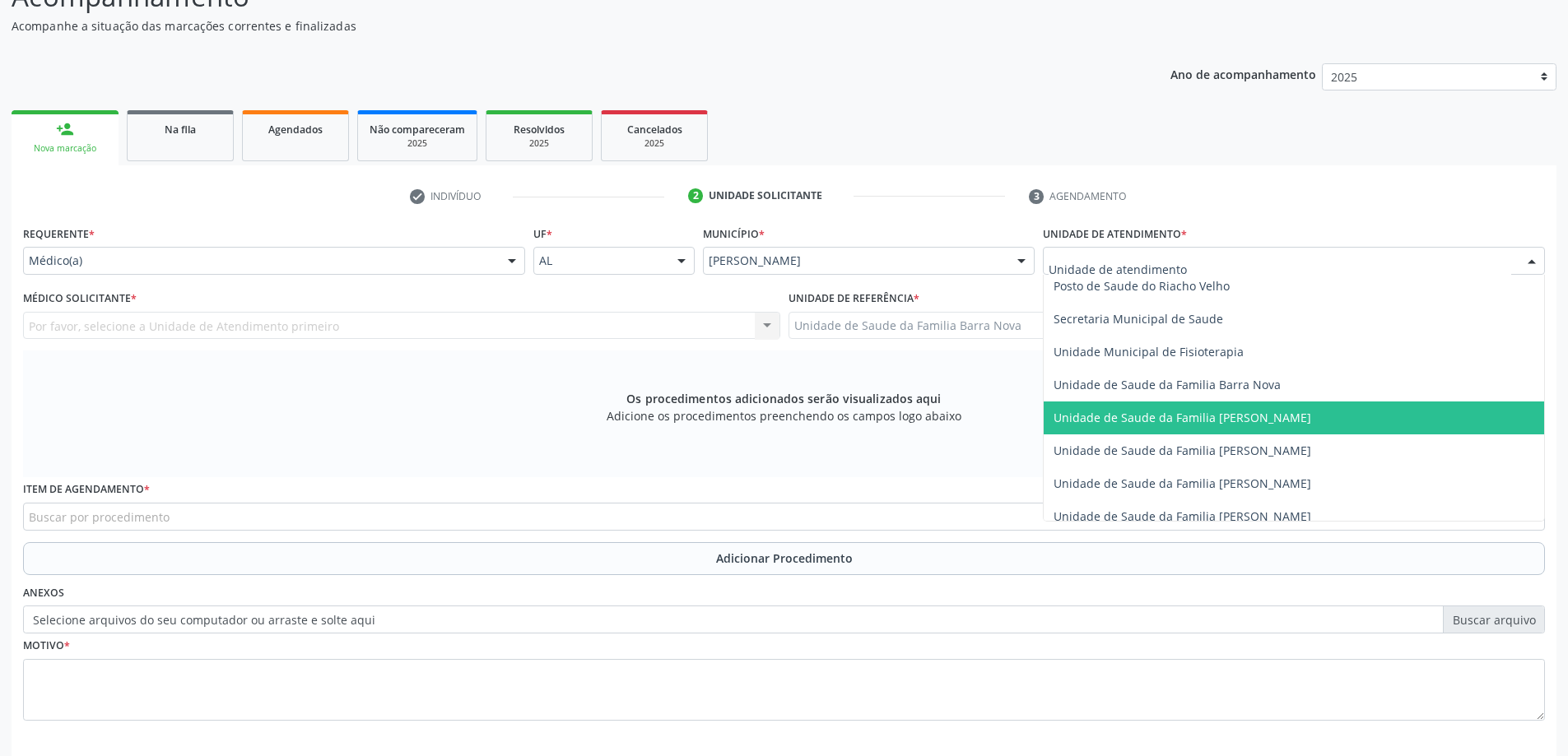
scroll to position [823, 0]
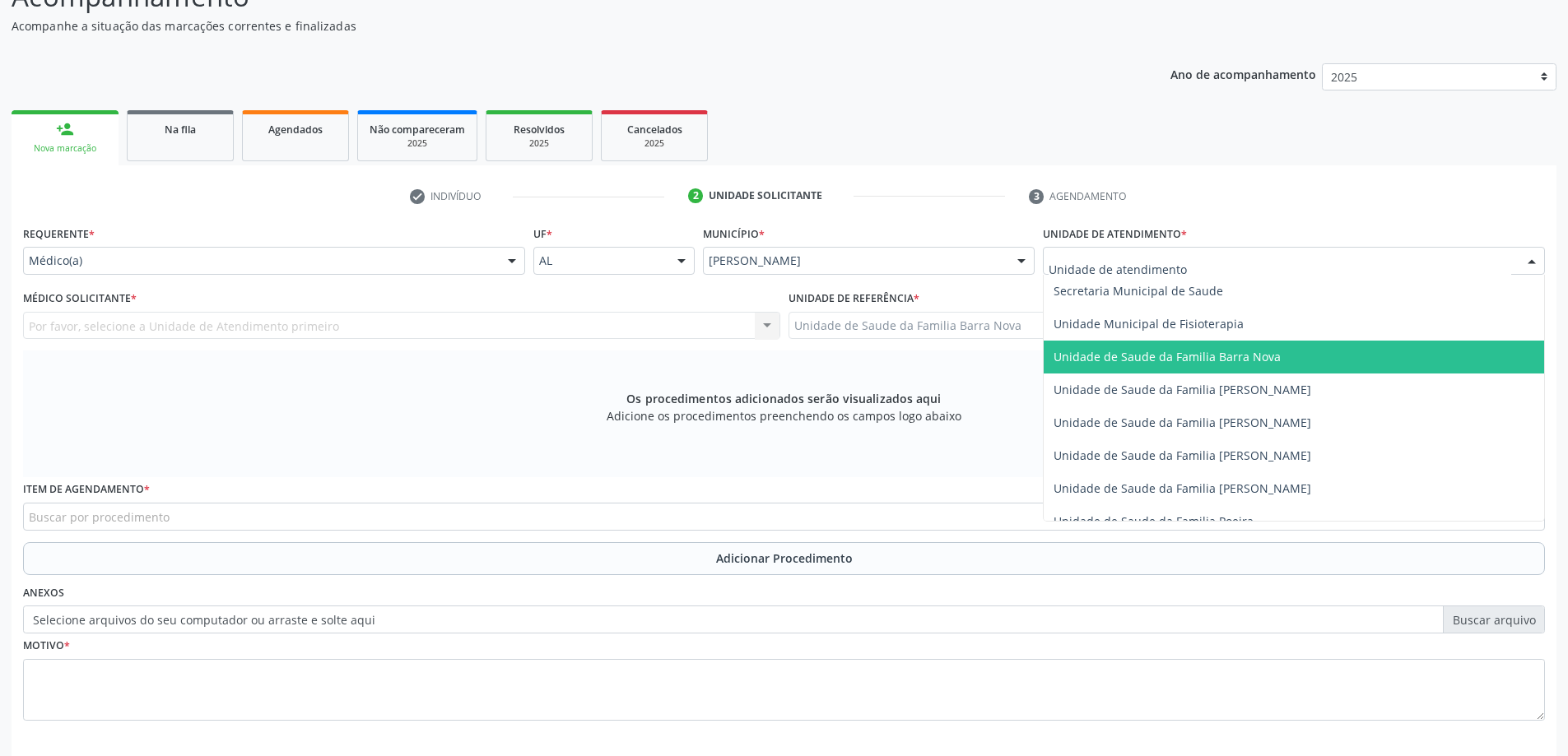
click at [1207, 365] on span "Unidade de Saude da Familia Barra Nova" at bounding box center [1293, 358] width 500 height 33
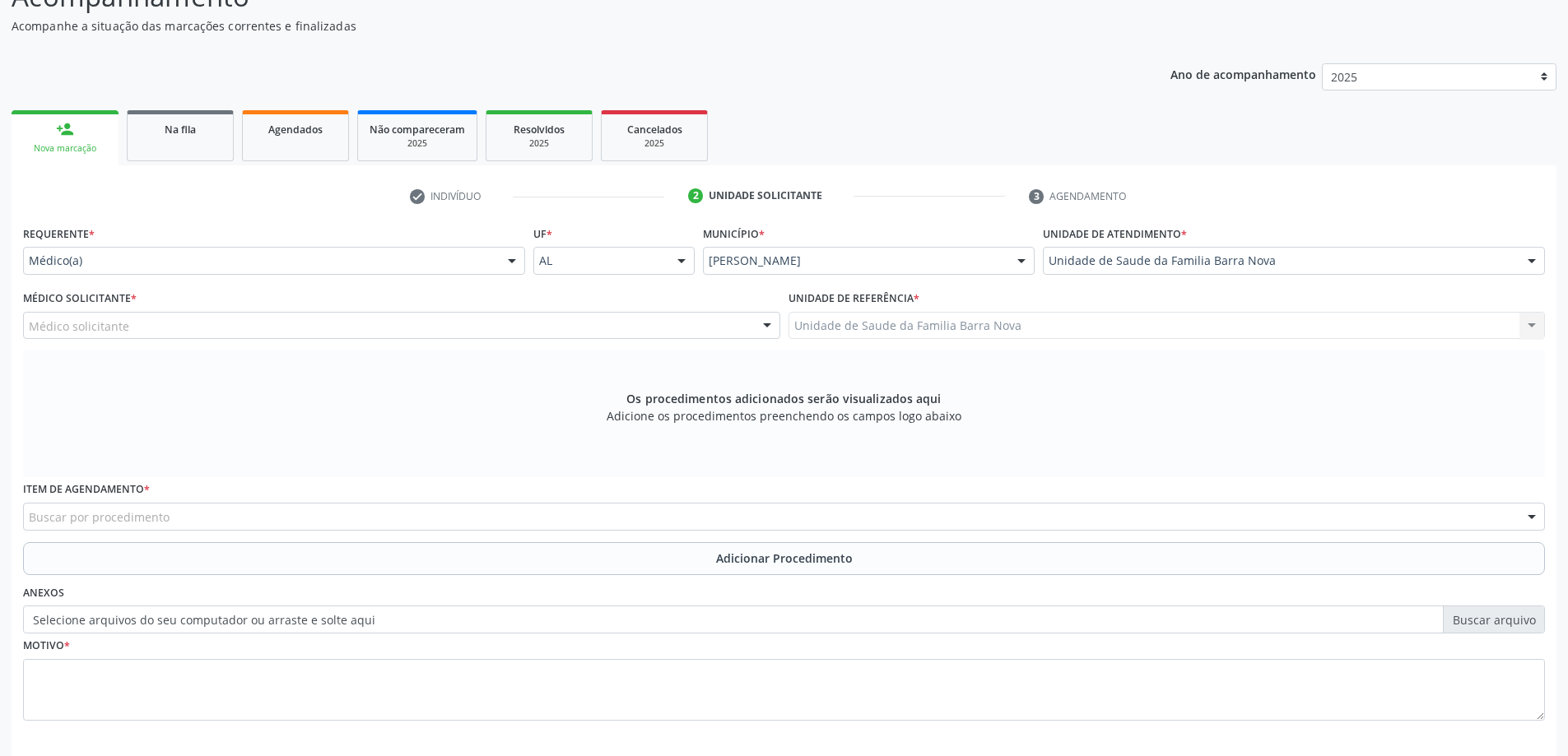
click at [585, 326] on div "Médico solicitante" at bounding box center [401, 325] width 757 height 28
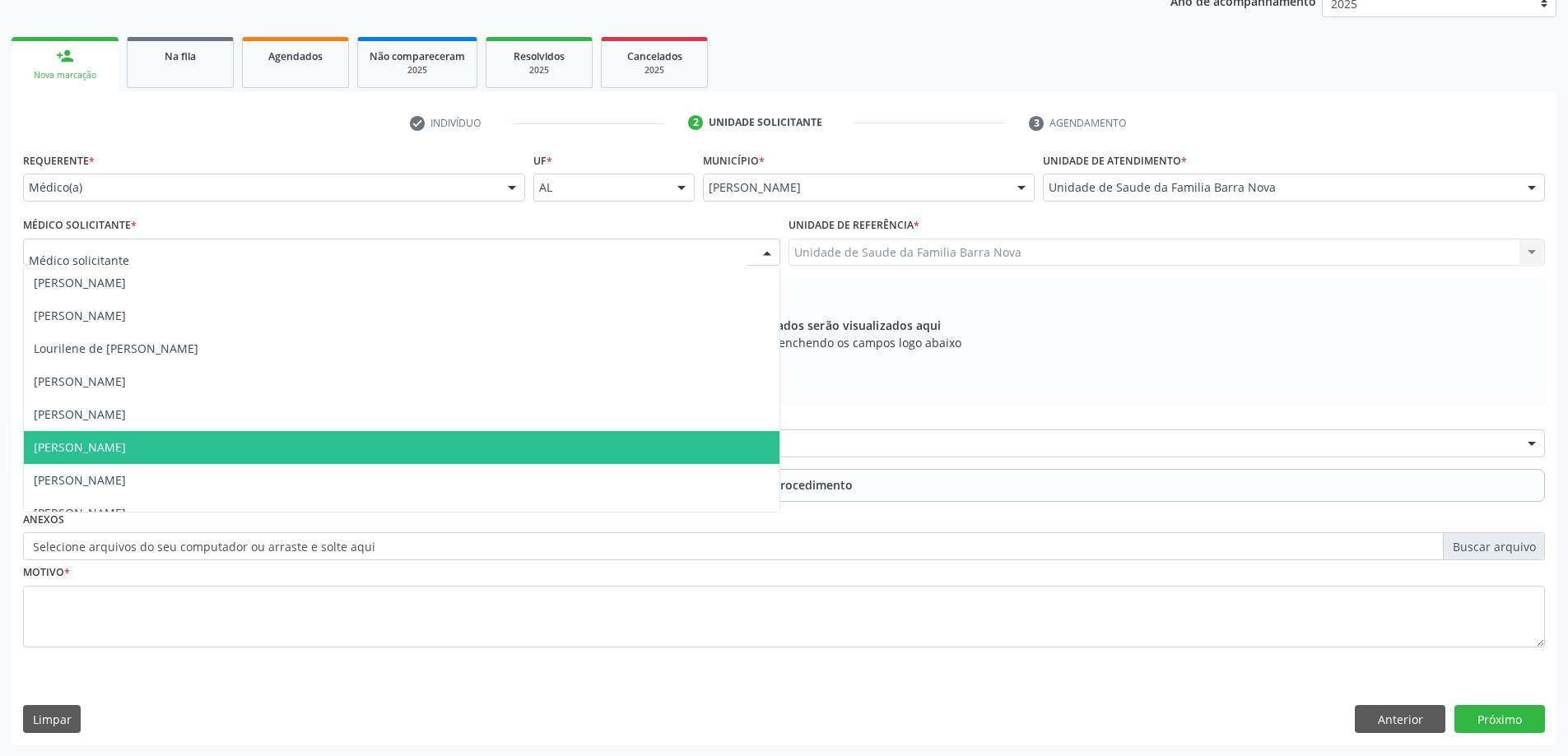
scroll to position [50, 0]
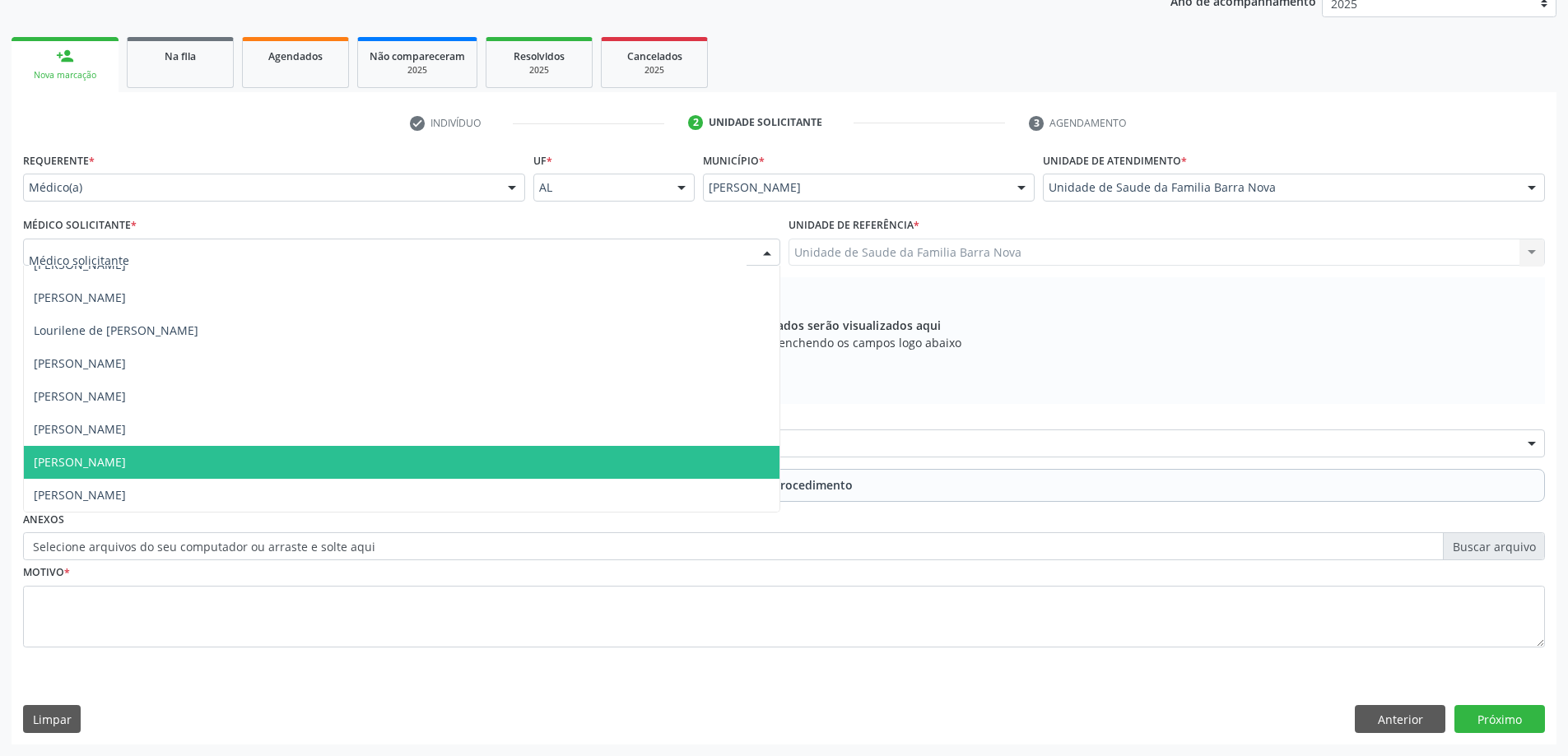
click at [488, 453] on span "[PERSON_NAME]" at bounding box center [401, 463] width 755 height 33
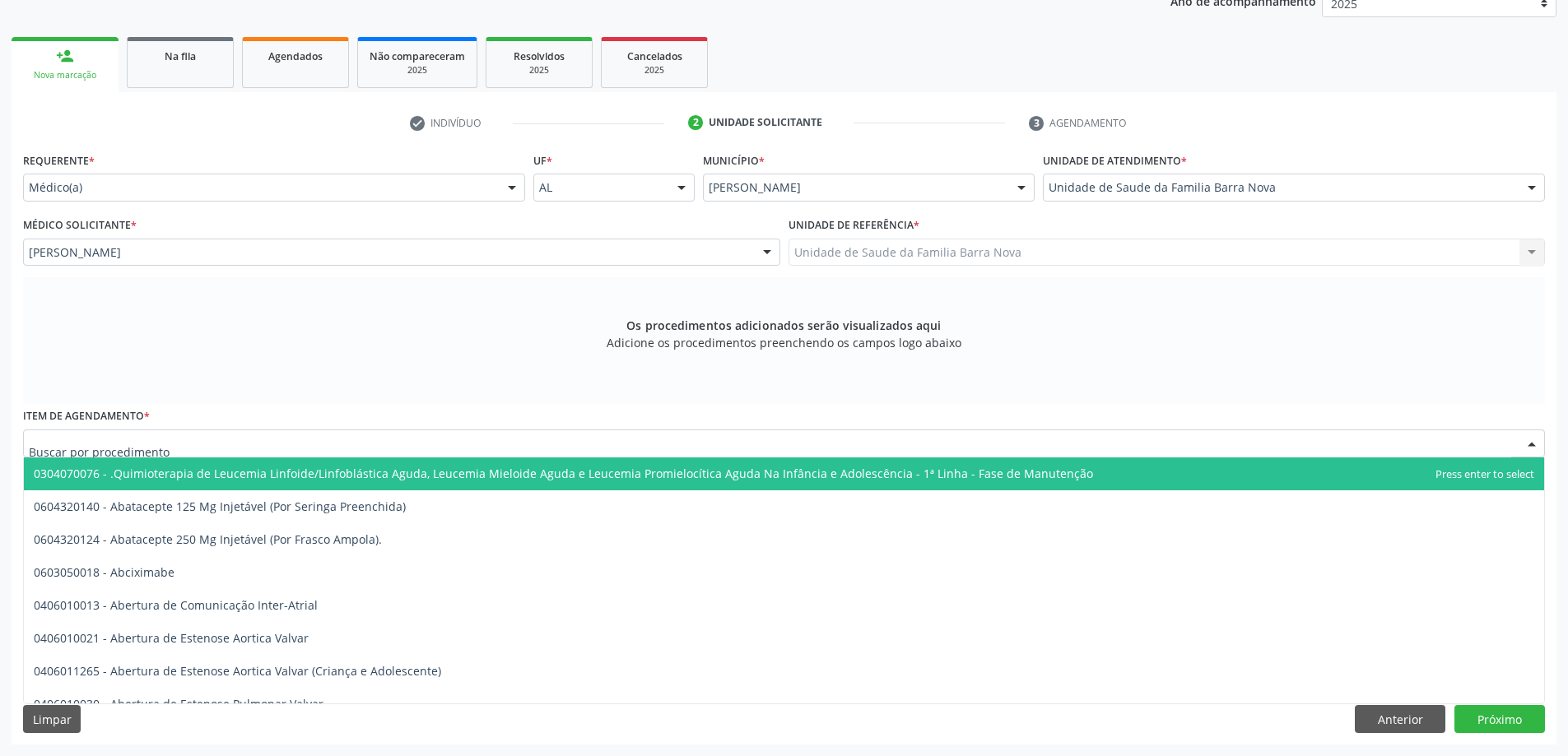
click at [461, 448] on div at bounding box center [783, 444] width 1522 height 28
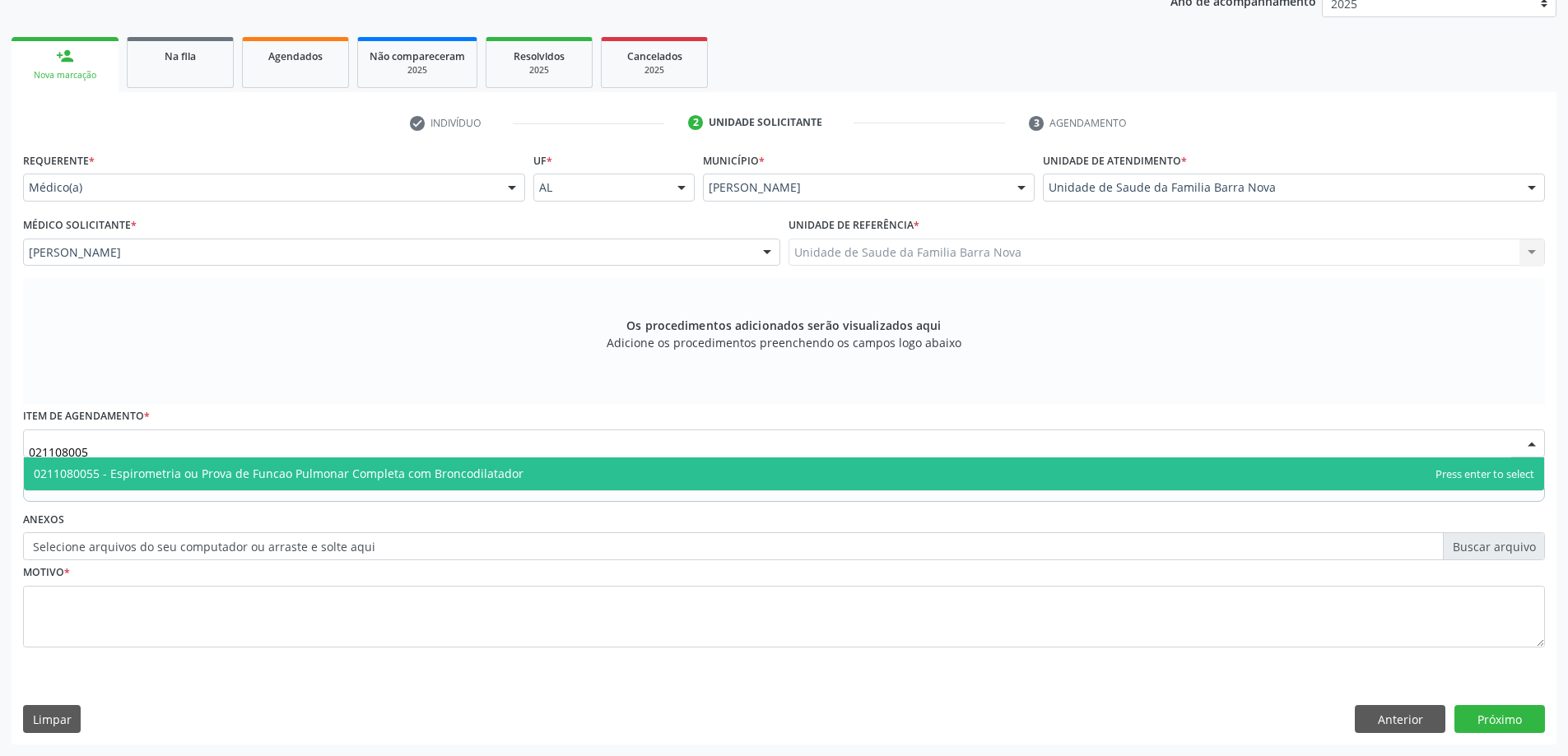
type input "0211080055"
click at [502, 474] on span "0211080055 - Espirometria ou Prova de Funcao Pulmonar Completa com Broncodilata…" at bounding box center [278, 473] width 490 height 16
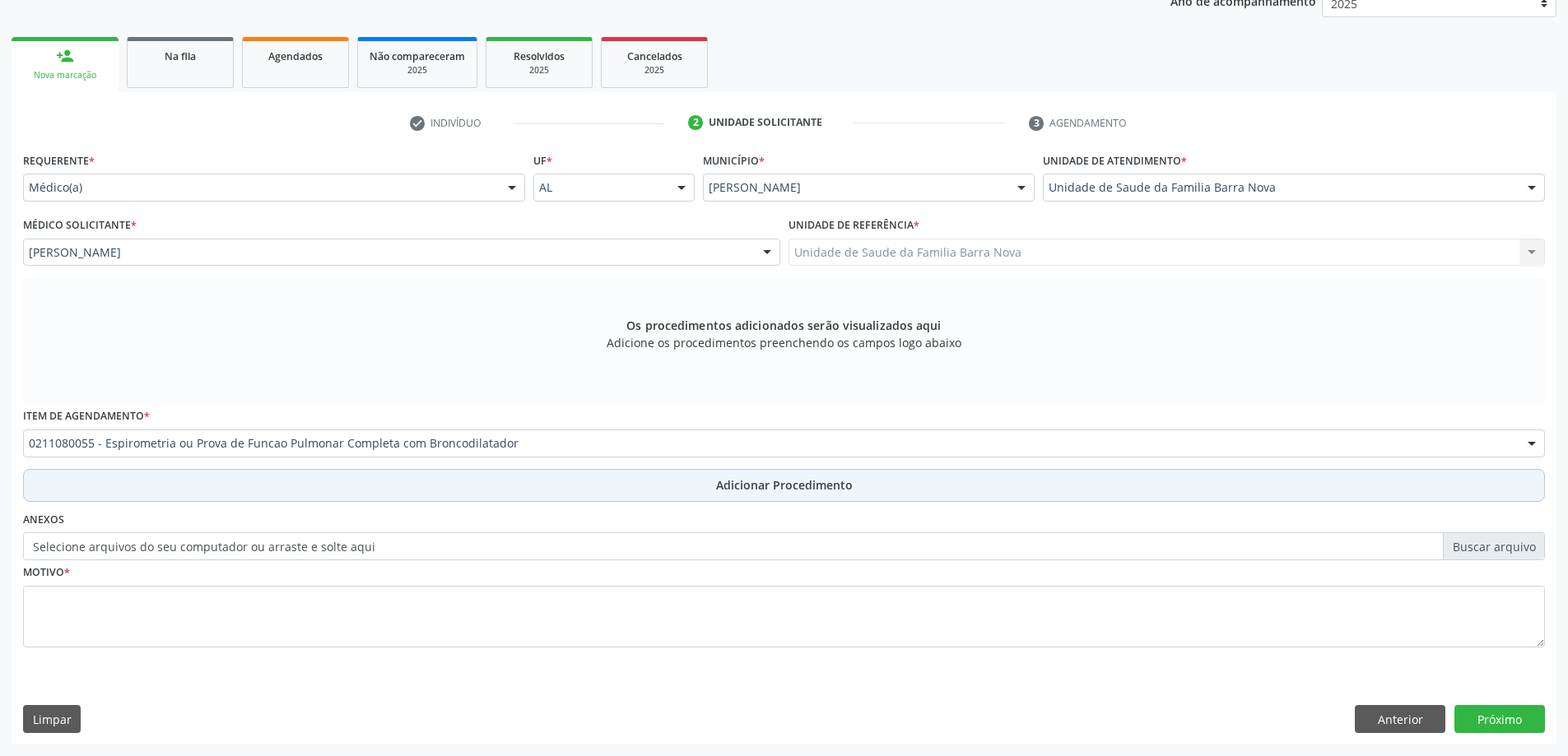
click at [720, 480] on span "Adicionar Procedimento" at bounding box center [784, 485] width 137 height 17
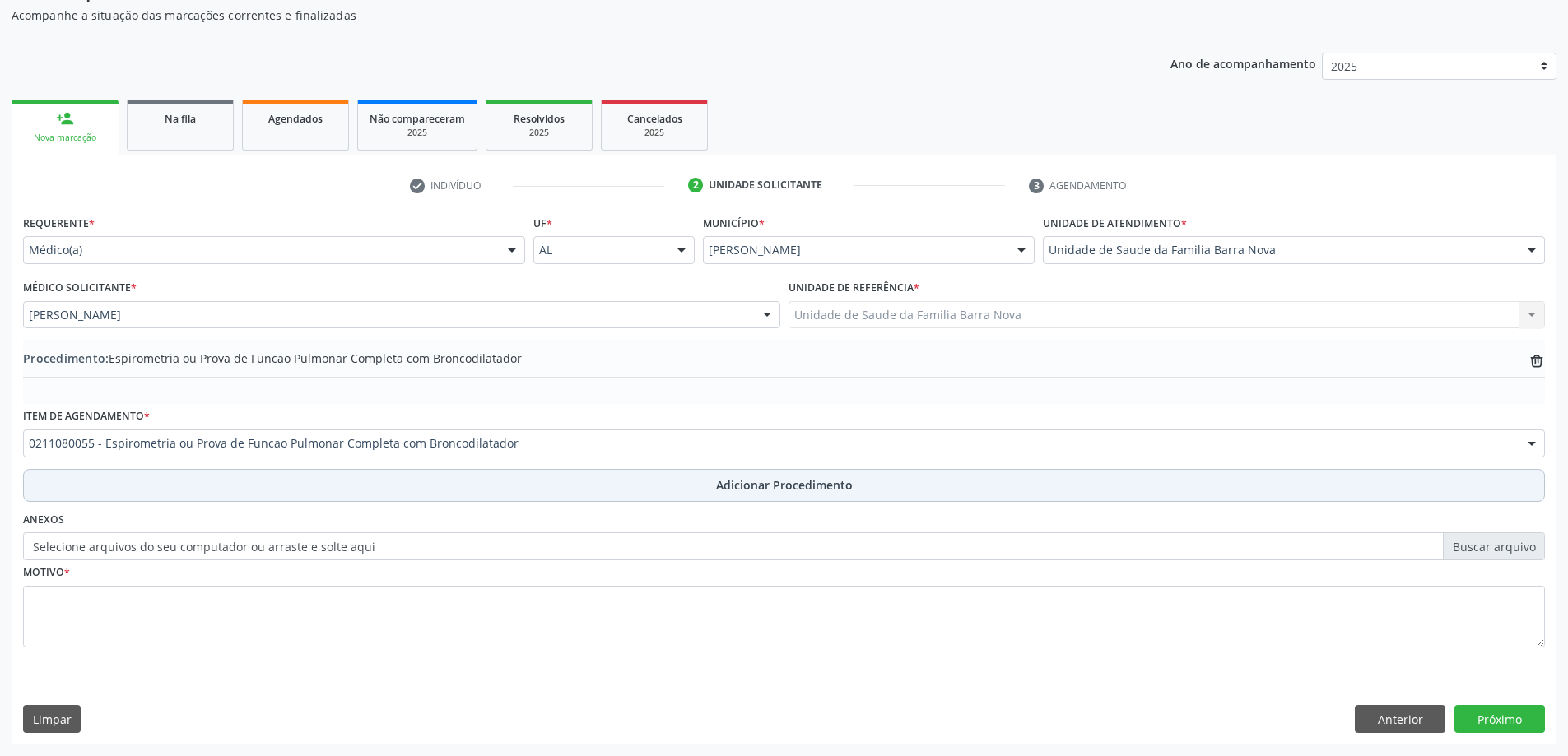
scroll to position [170, 0]
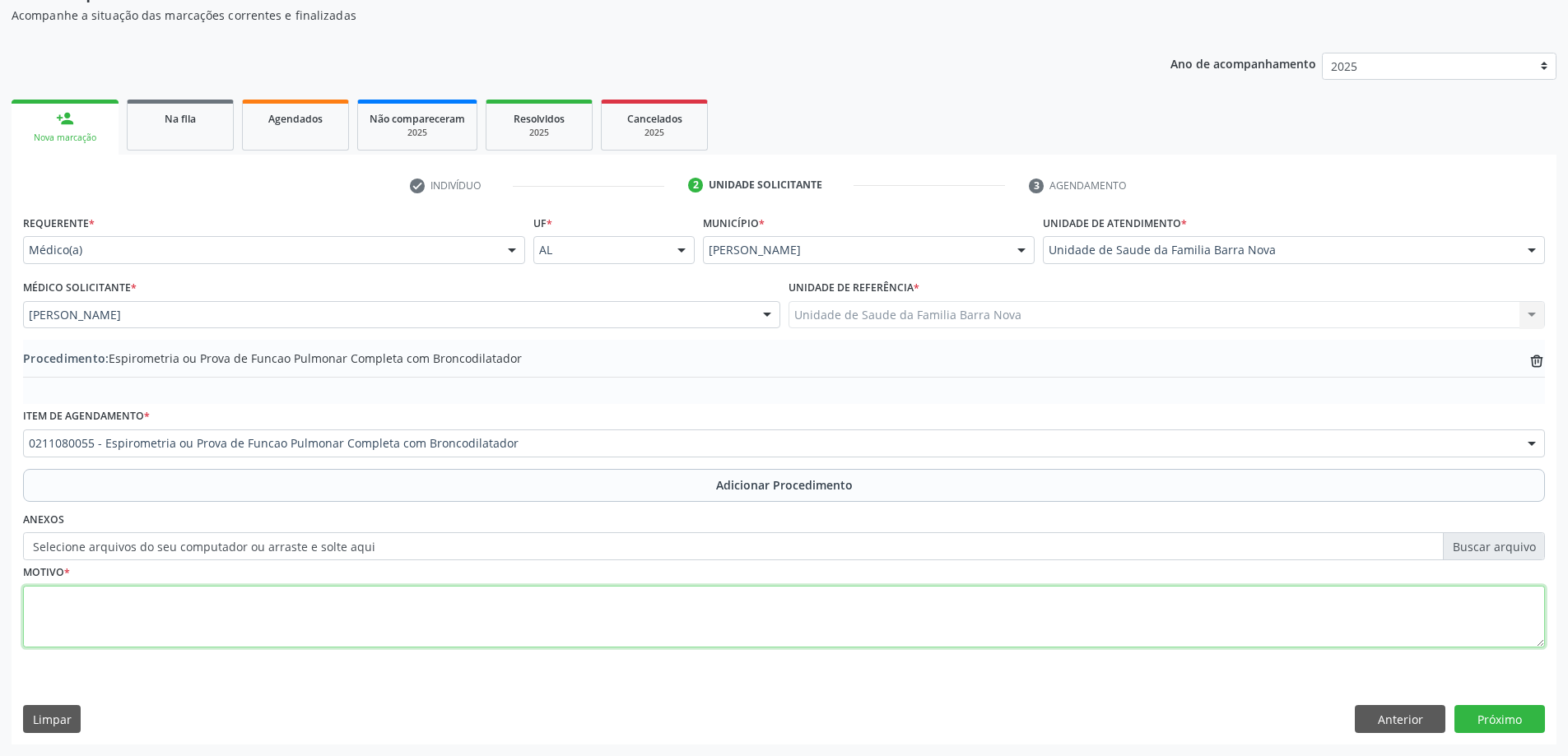
click at [223, 607] on textarea at bounding box center [783, 617] width 1522 height 63
type textarea "Asma."
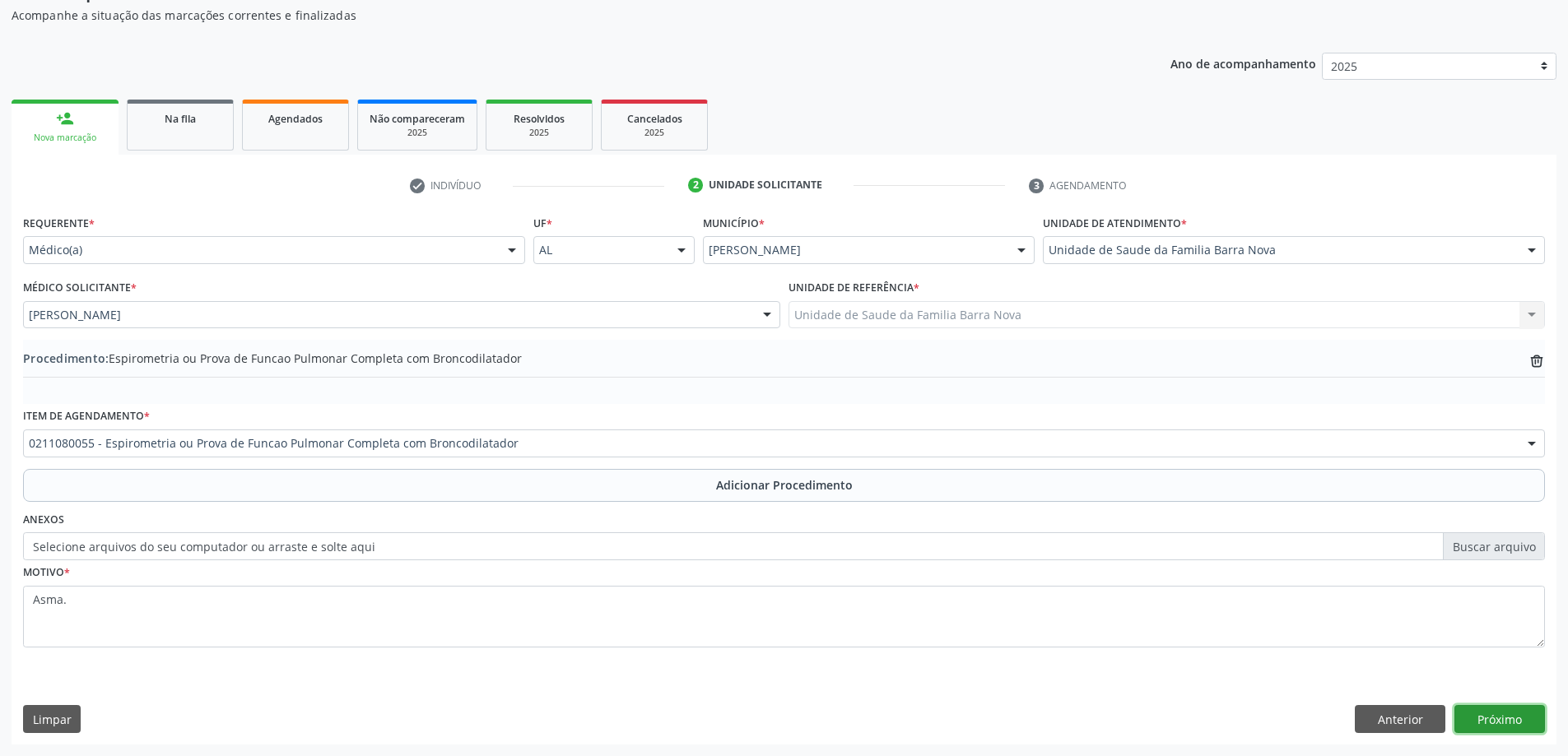
click at [1485, 722] on button "Próximo" at bounding box center [1499, 719] width 90 height 28
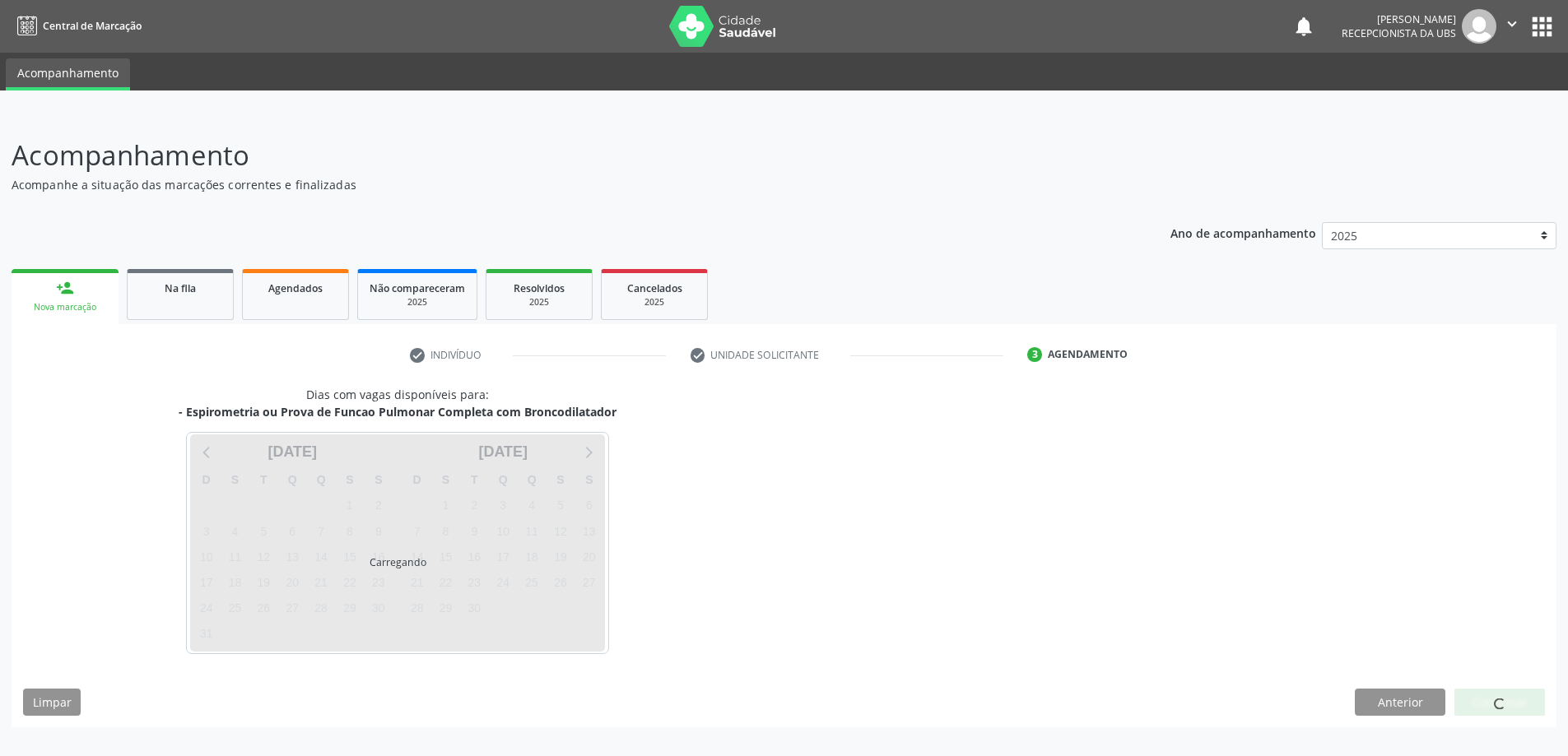
scroll to position [0, 0]
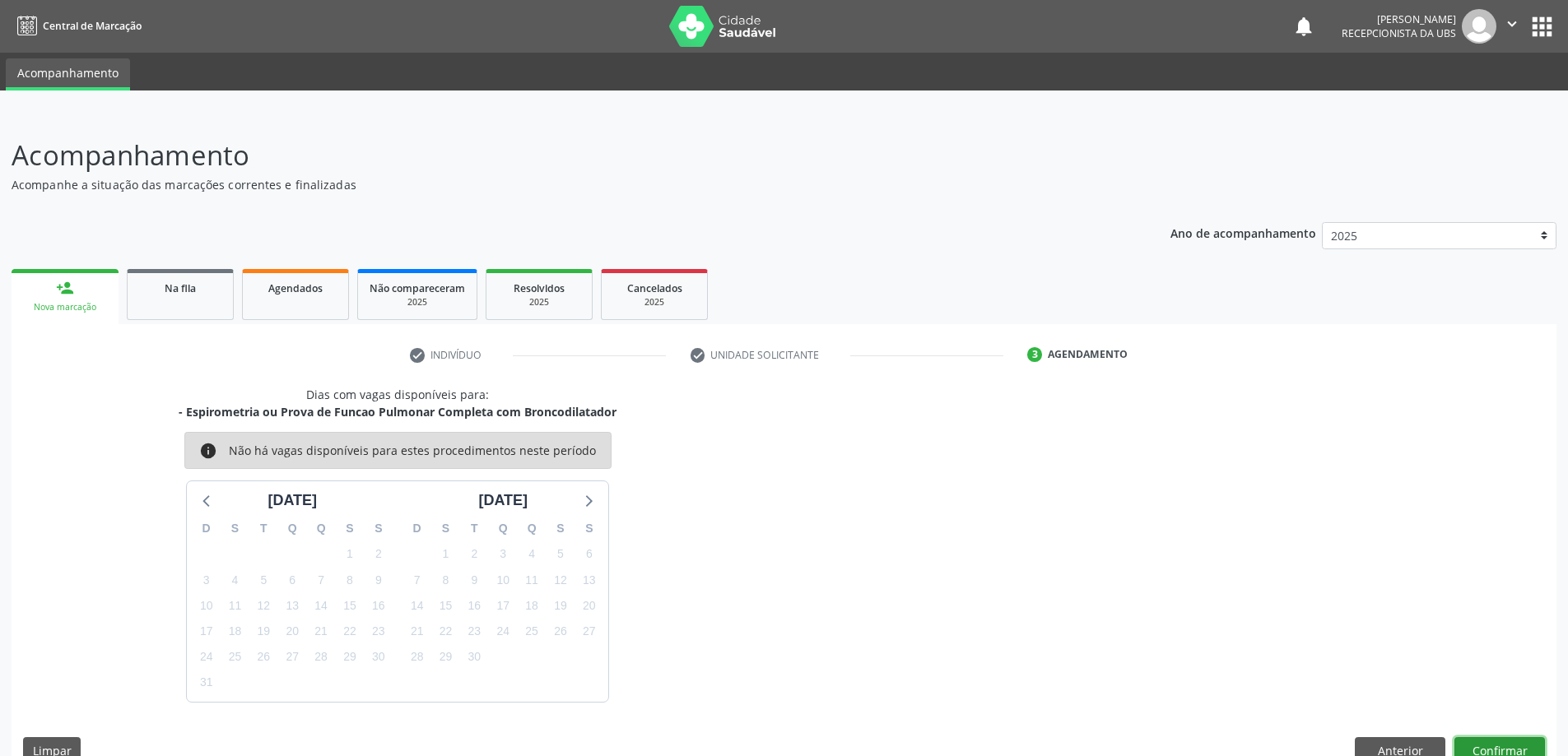
click at [1486, 740] on button "Confirmar" at bounding box center [1499, 751] width 90 height 28
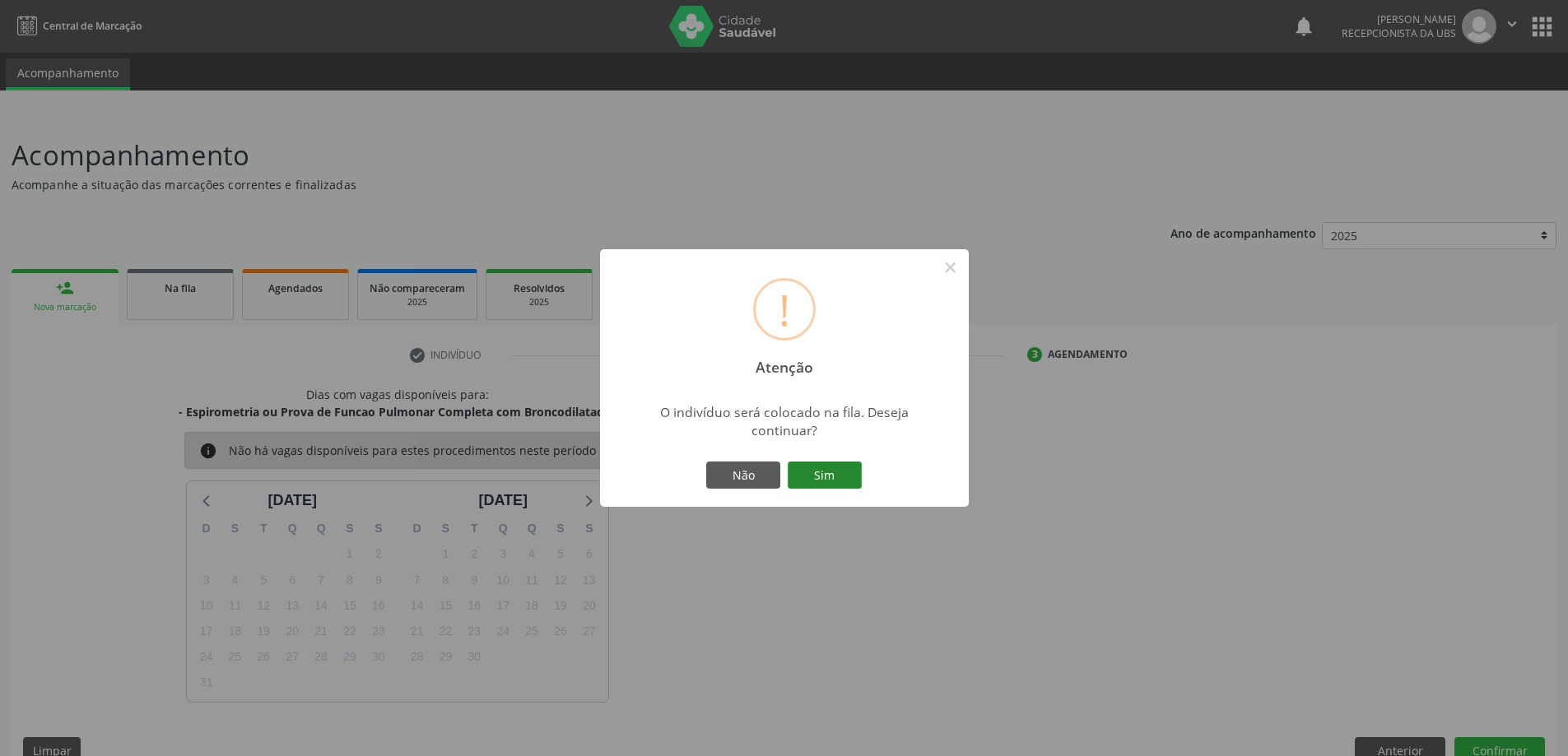
click at [841, 475] on button "Sim" at bounding box center [824, 476] width 74 height 28
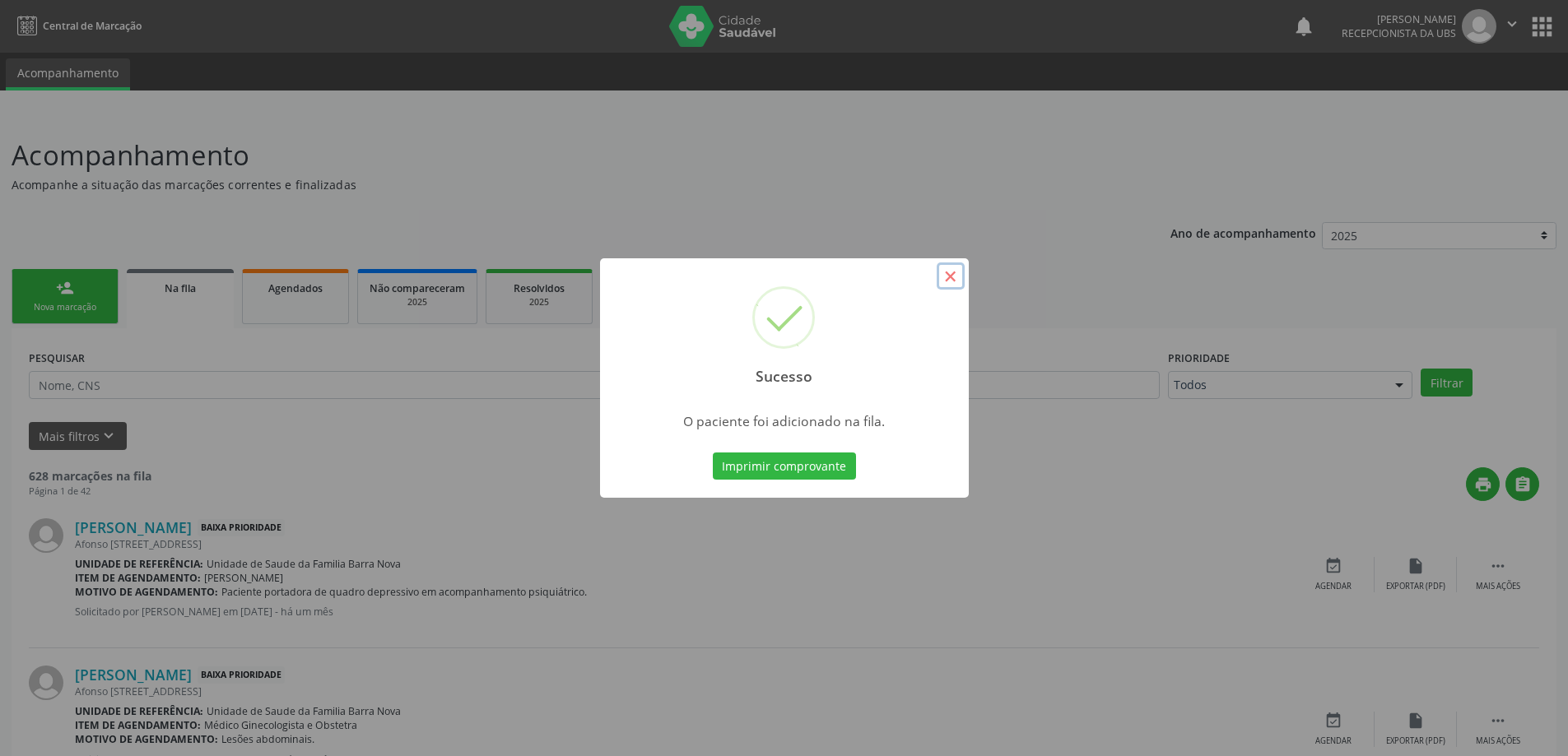
click at [952, 278] on button "×" at bounding box center [950, 277] width 28 height 28
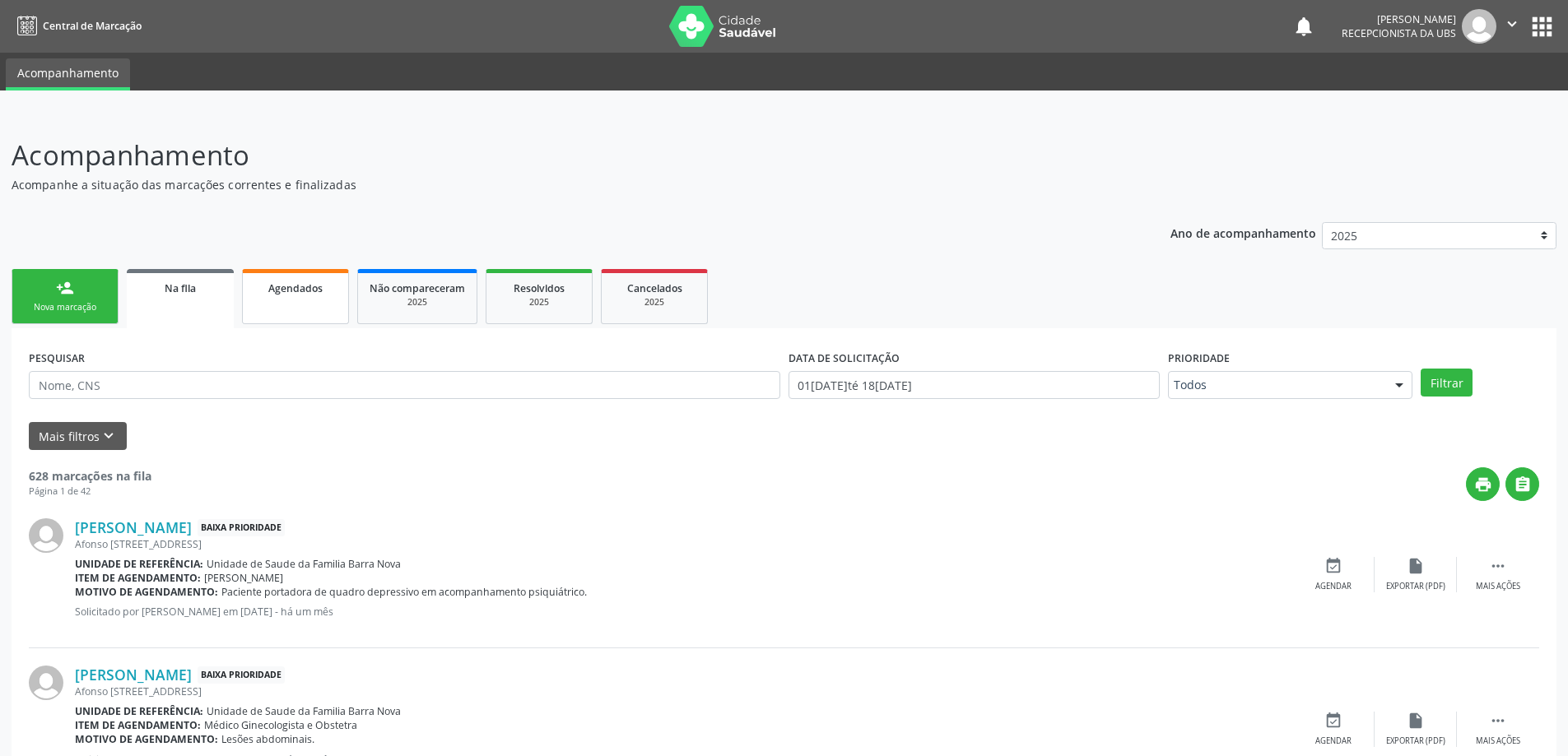
click at [307, 300] on link "Agendados" at bounding box center [295, 296] width 107 height 55
select select "7"
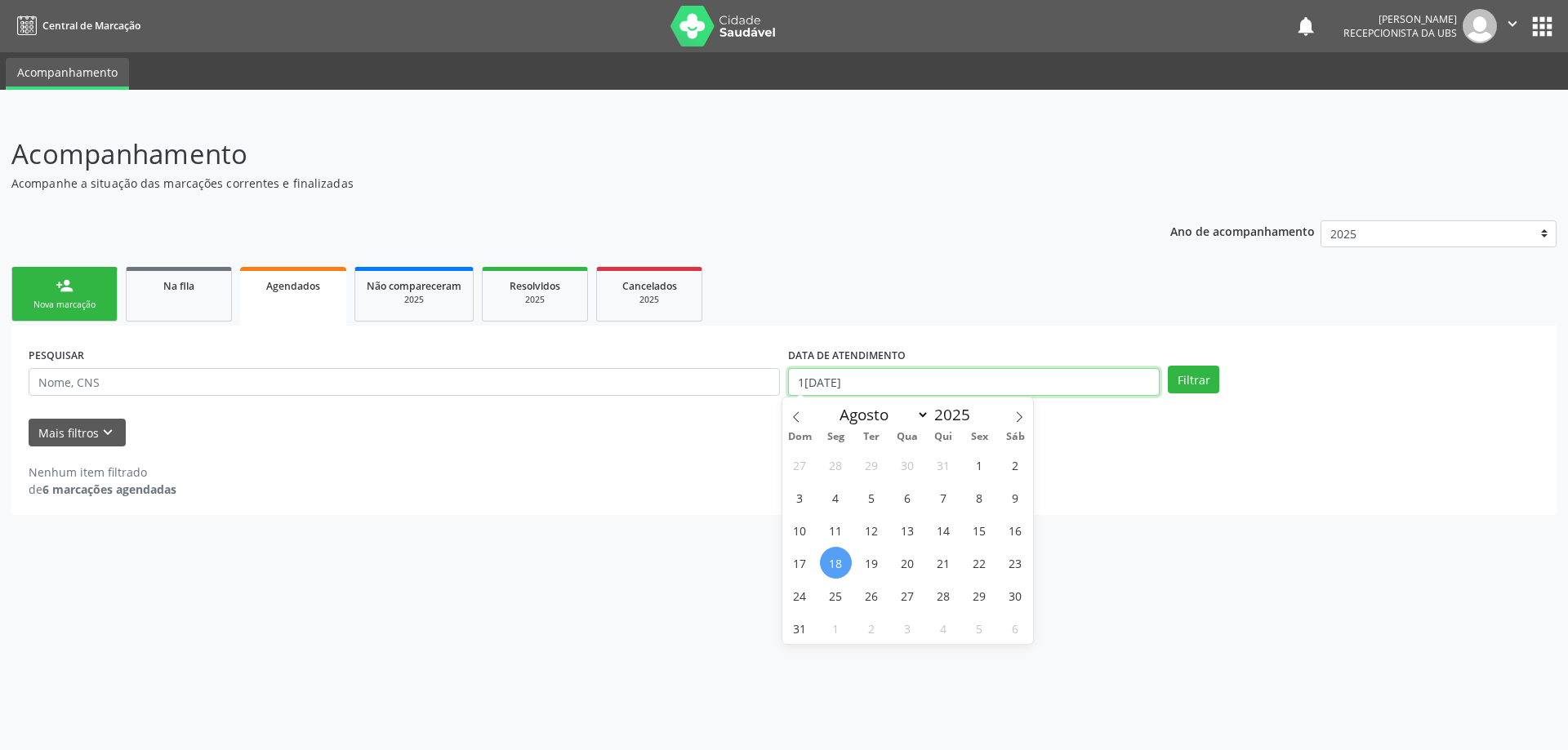
click at [941, 373] on input "1[DATE]" at bounding box center [974, 382] width 371 height 28
click at [977, 465] on span "1" at bounding box center [979, 464] width 32 height 32
type input "[DATE]"
click at [1194, 383] on button "Filtrar" at bounding box center [1193, 380] width 52 height 28
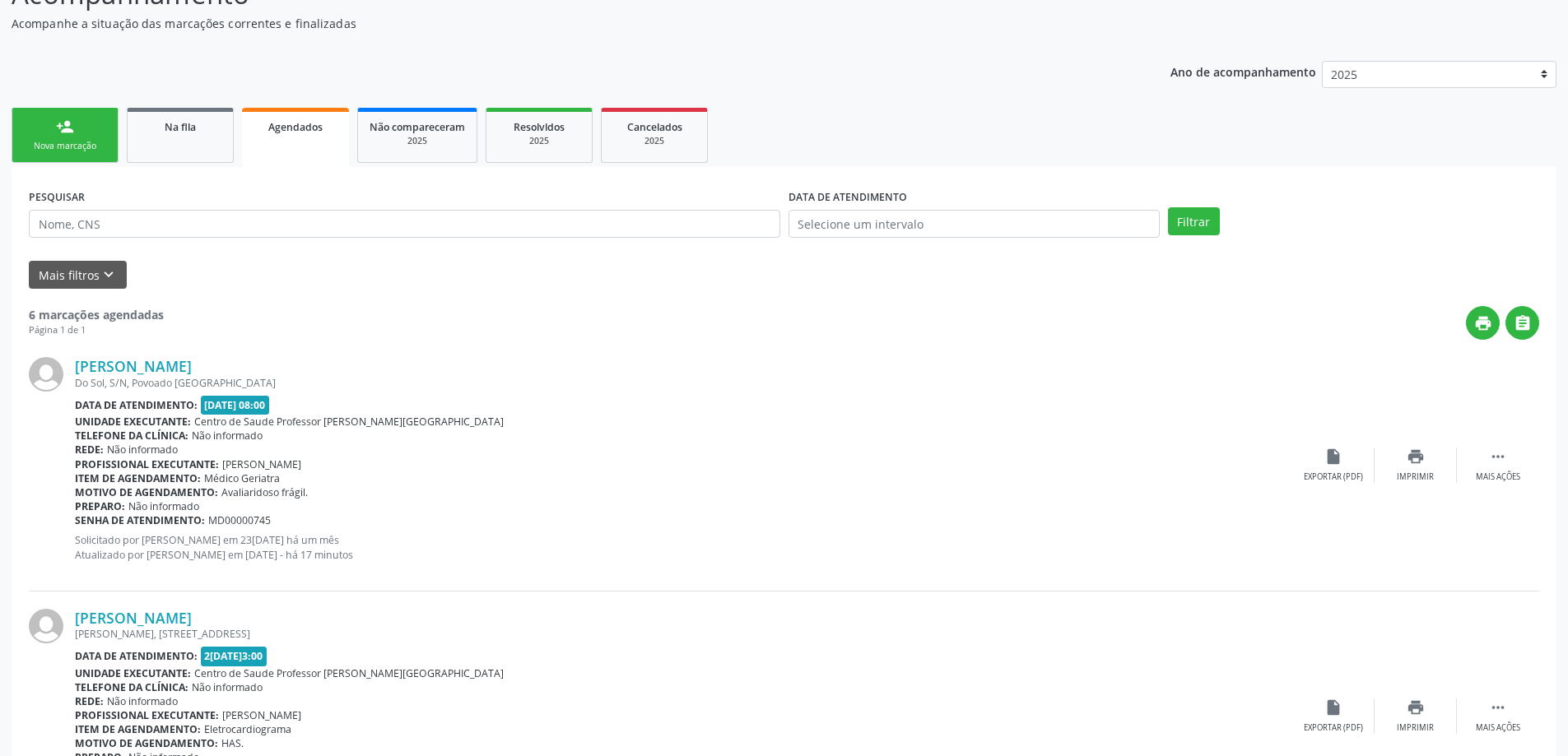
scroll to position [164, 0]
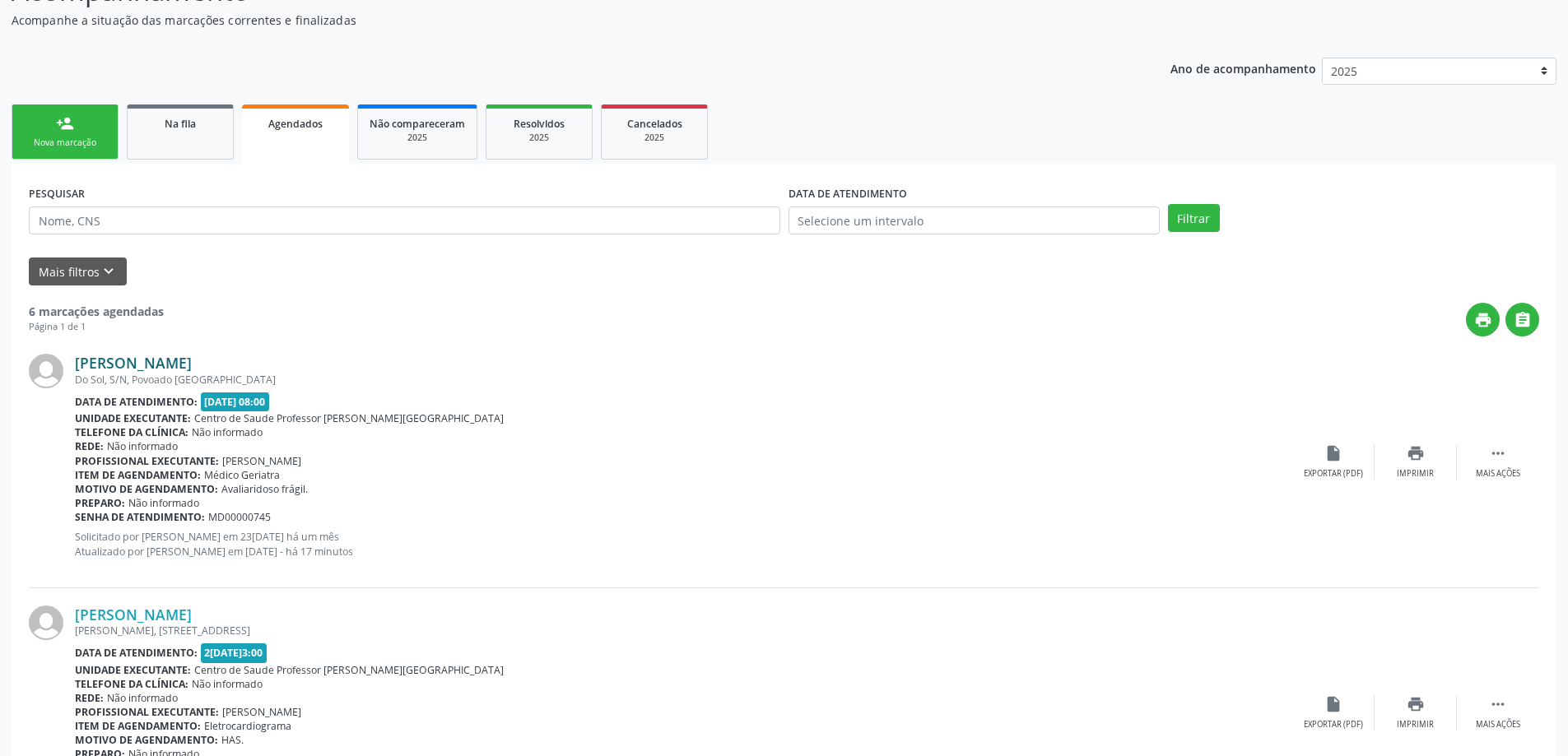
click at [183, 363] on link "Margarida Alves Bizetto" at bounding box center [133, 363] width 117 height 18
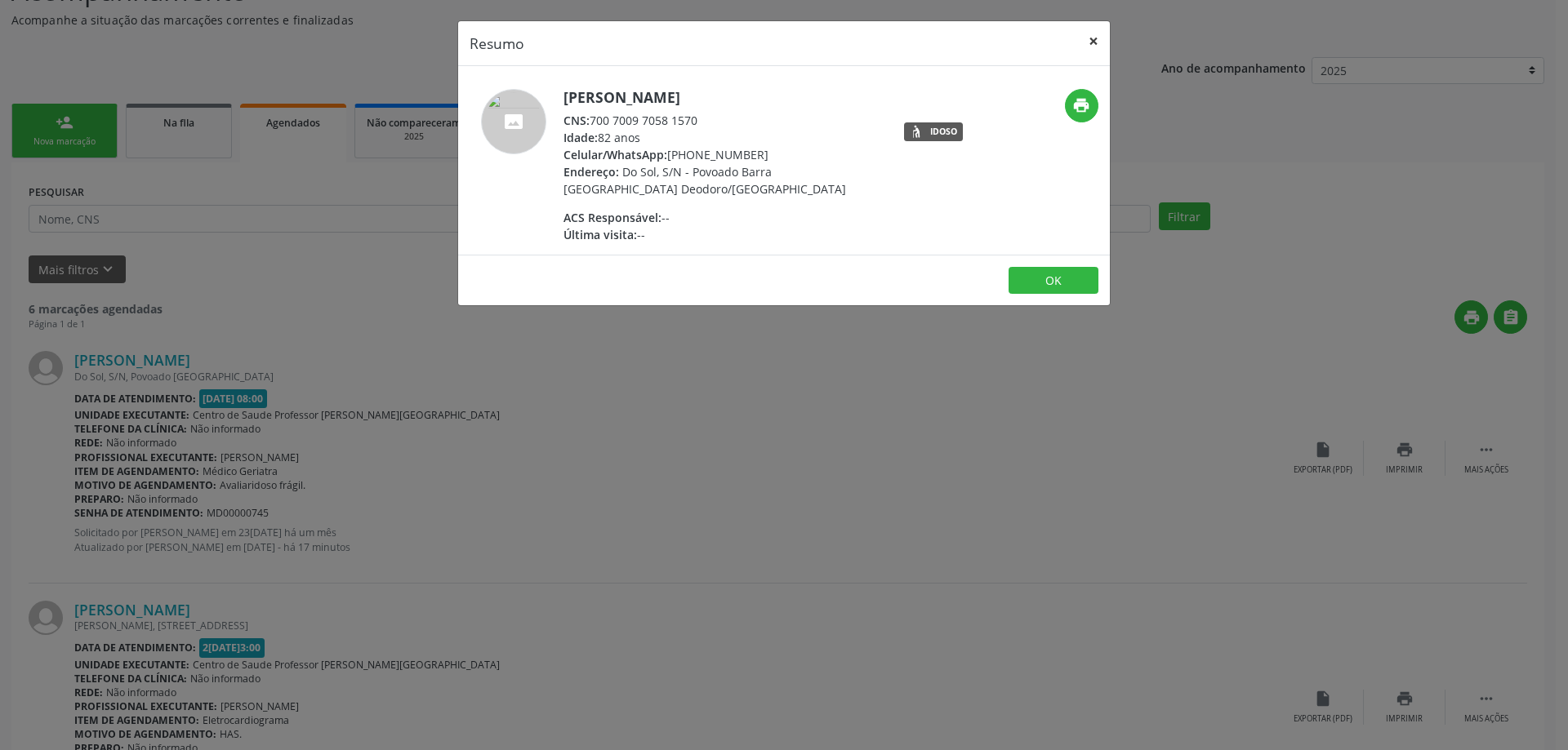
click at [1091, 39] on button "×" at bounding box center [1093, 41] width 33 height 40
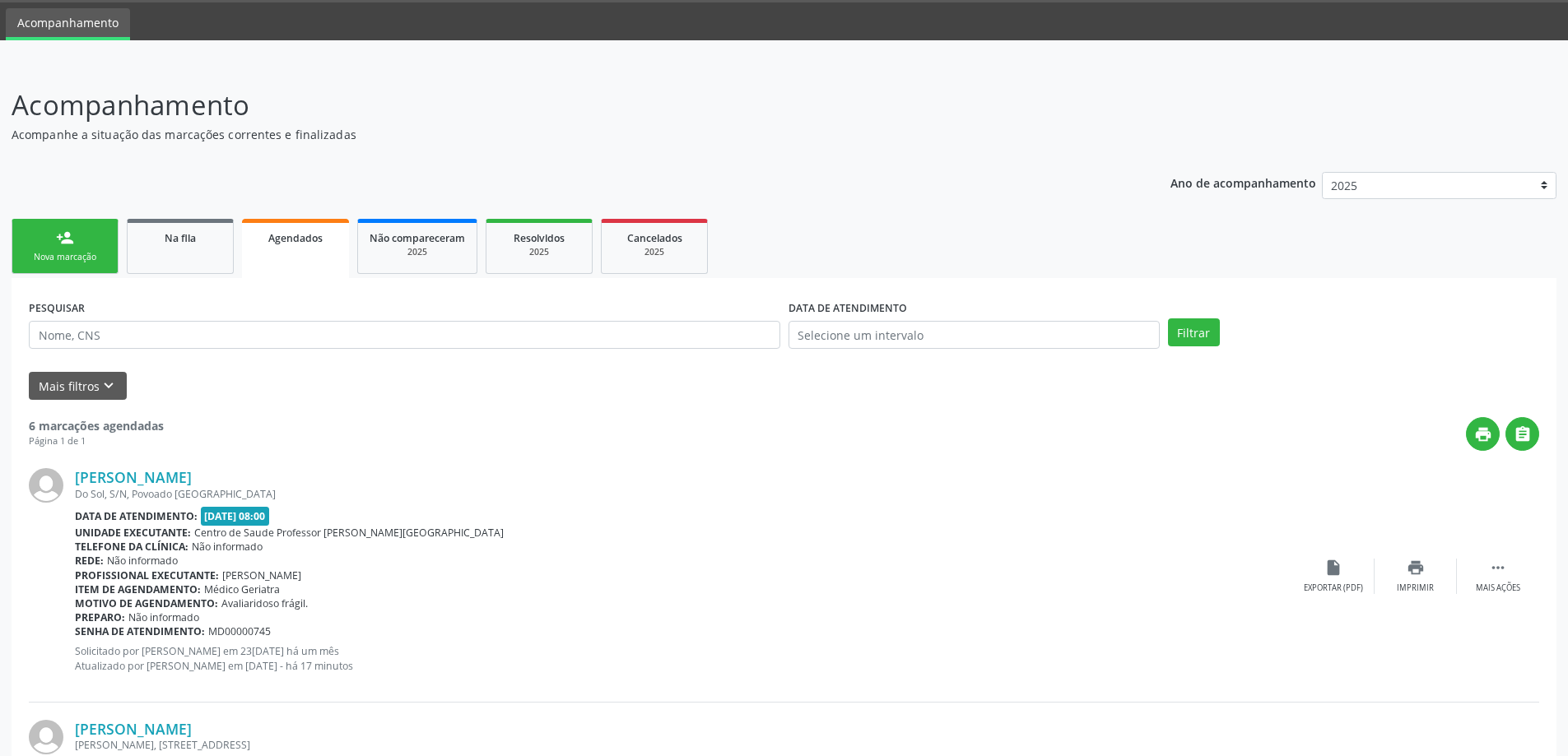
scroll to position [47, 0]
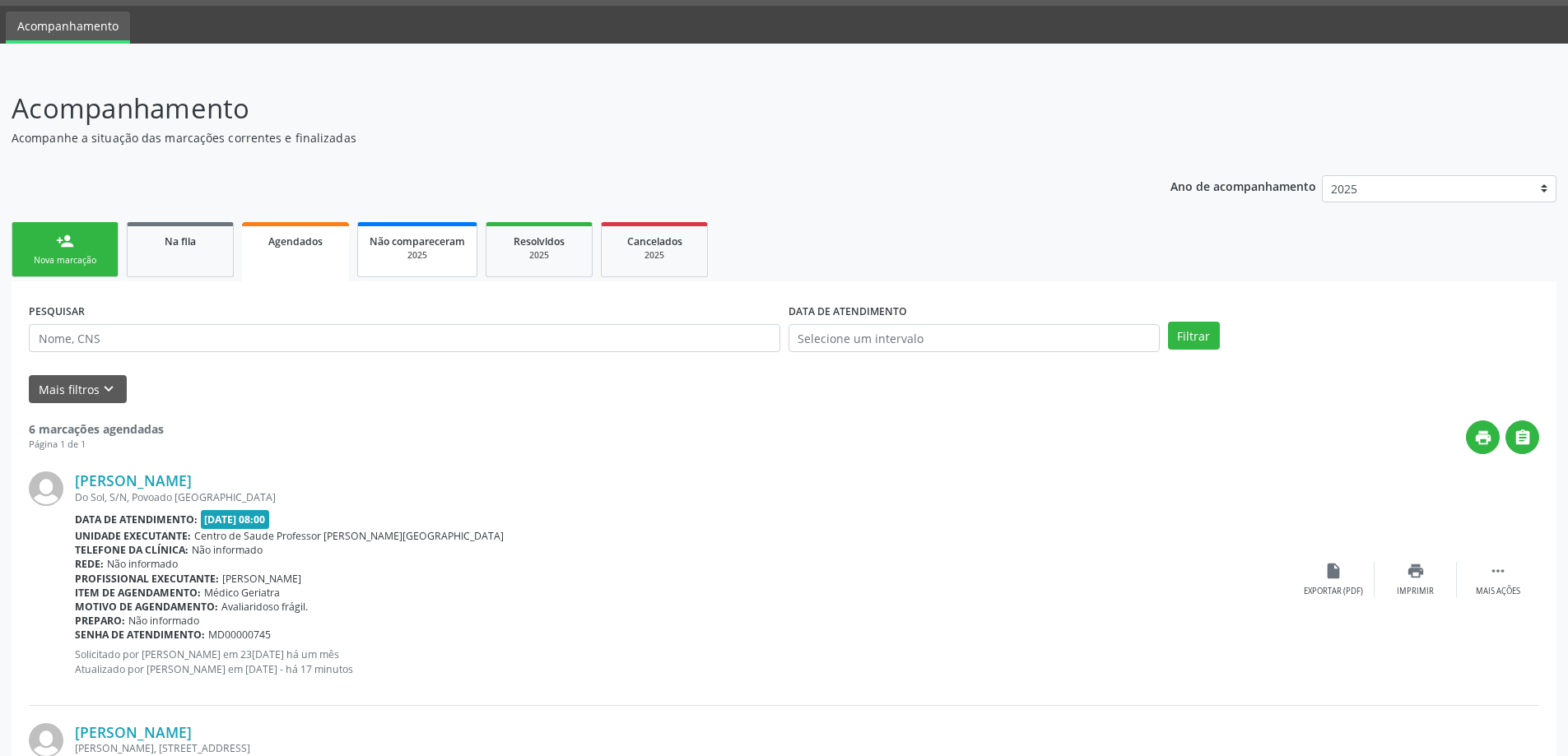
click at [397, 251] on div "2025" at bounding box center [418, 256] width 96 height 12
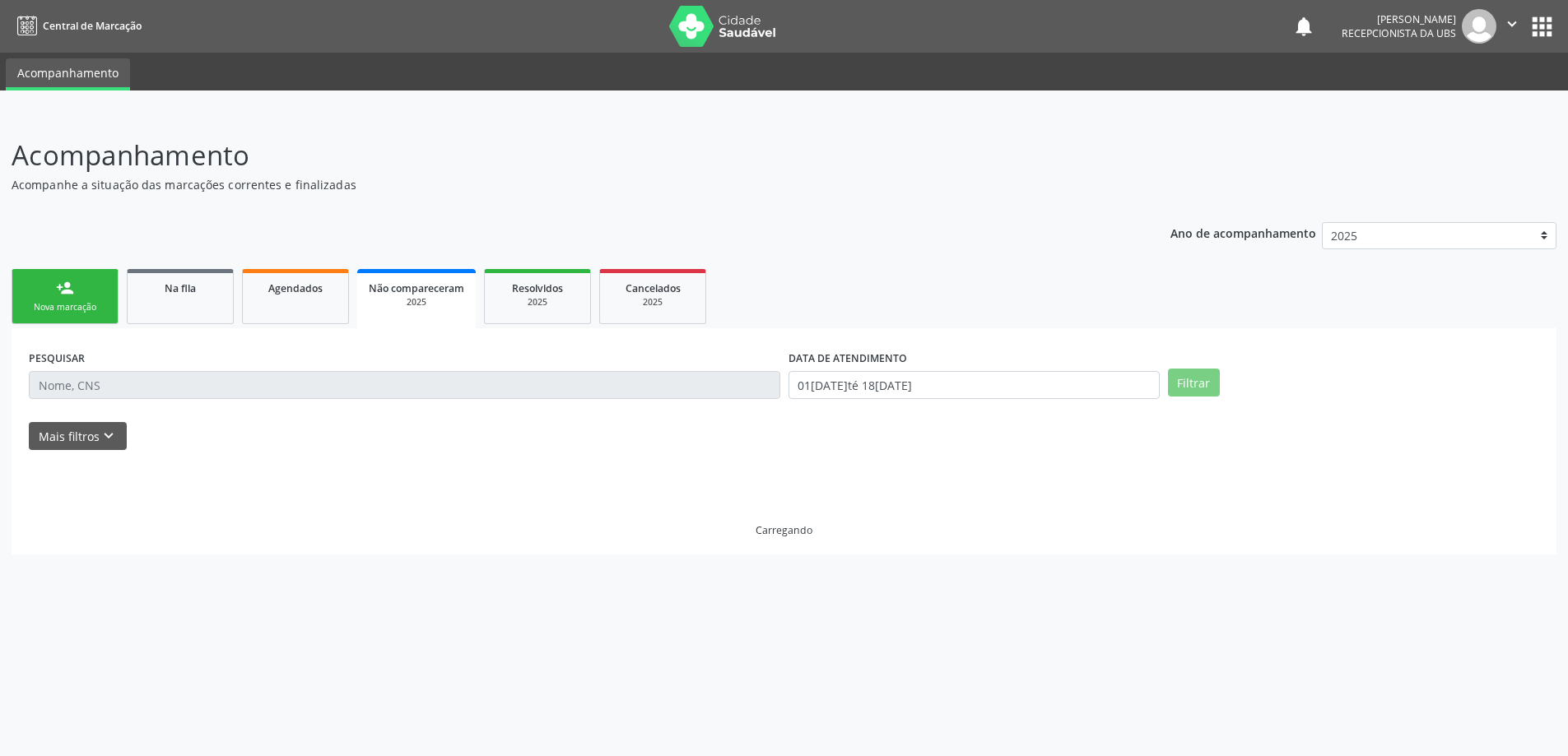
scroll to position [0, 0]
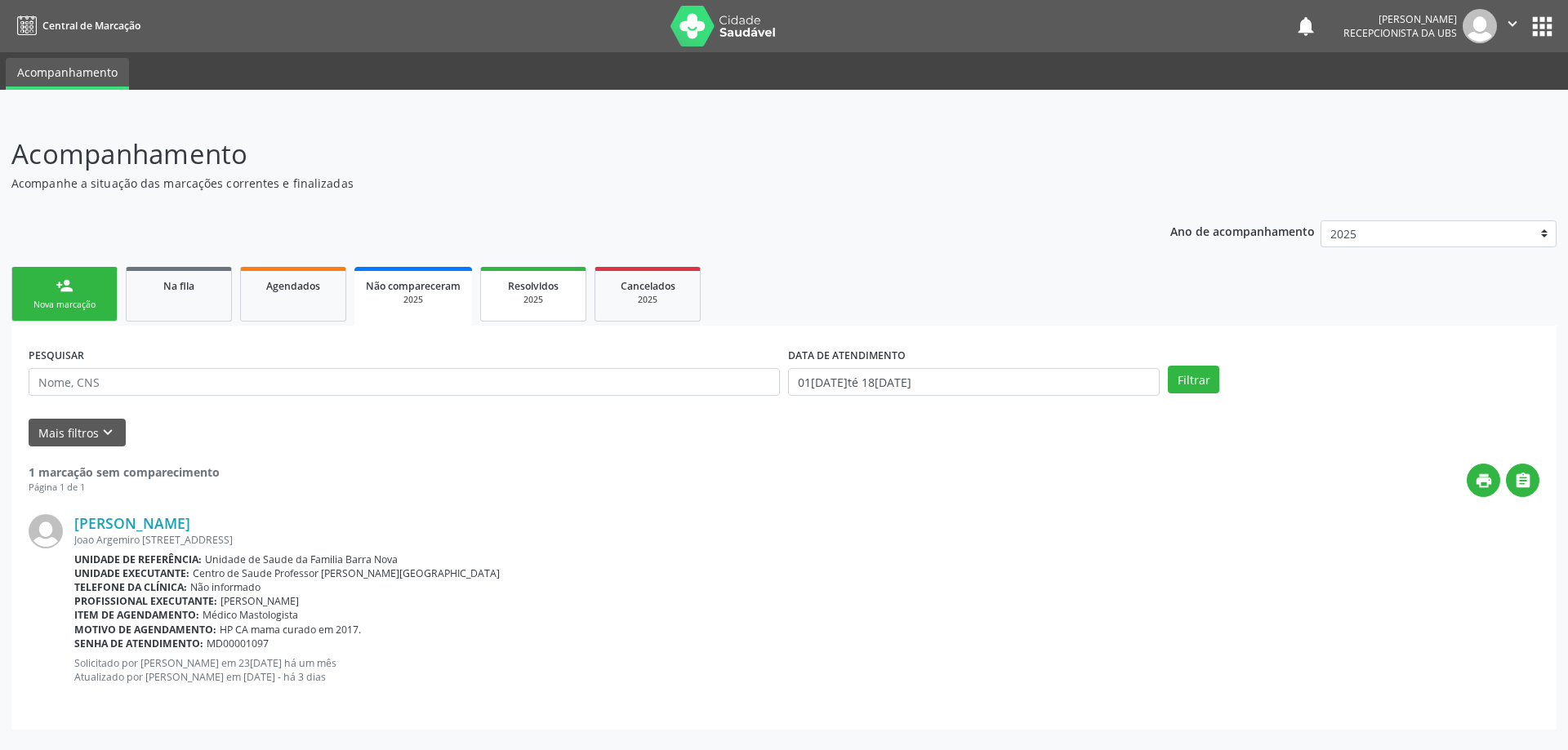
click at [543, 287] on span "Resolvidos" at bounding box center [533, 286] width 51 height 14
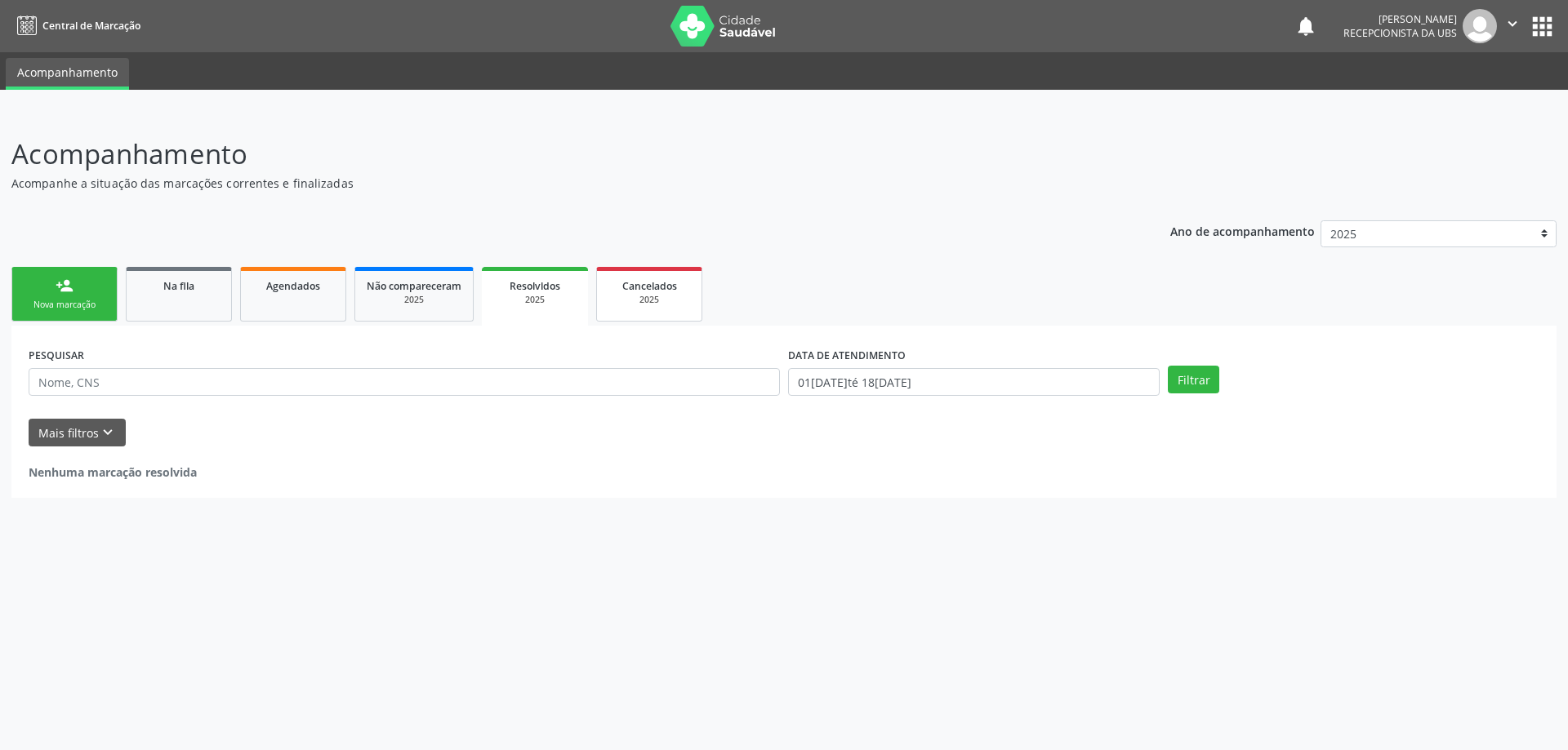
click at [643, 288] on span "Cancelados" at bounding box center [649, 286] width 54 height 14
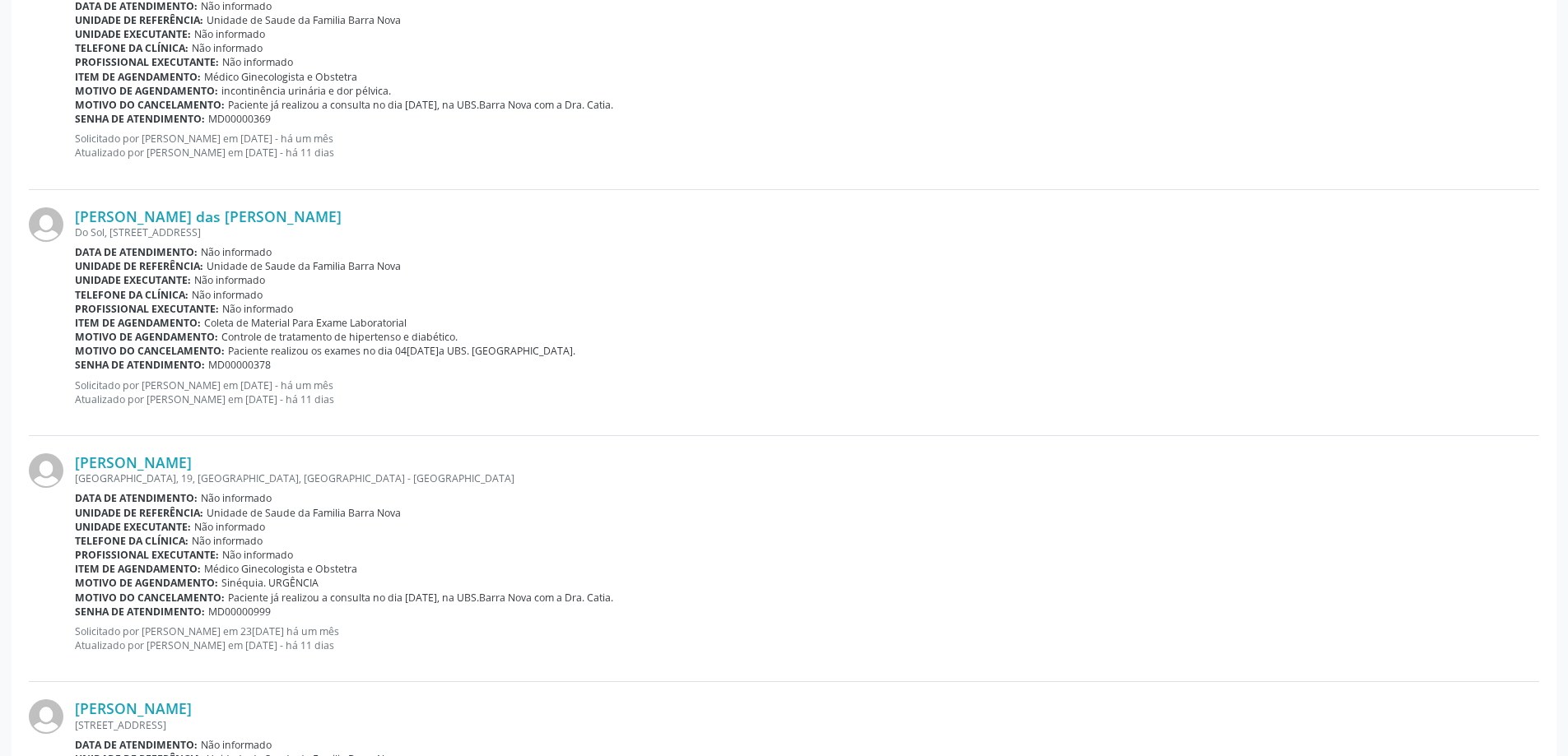
scroll to position [142, 0]
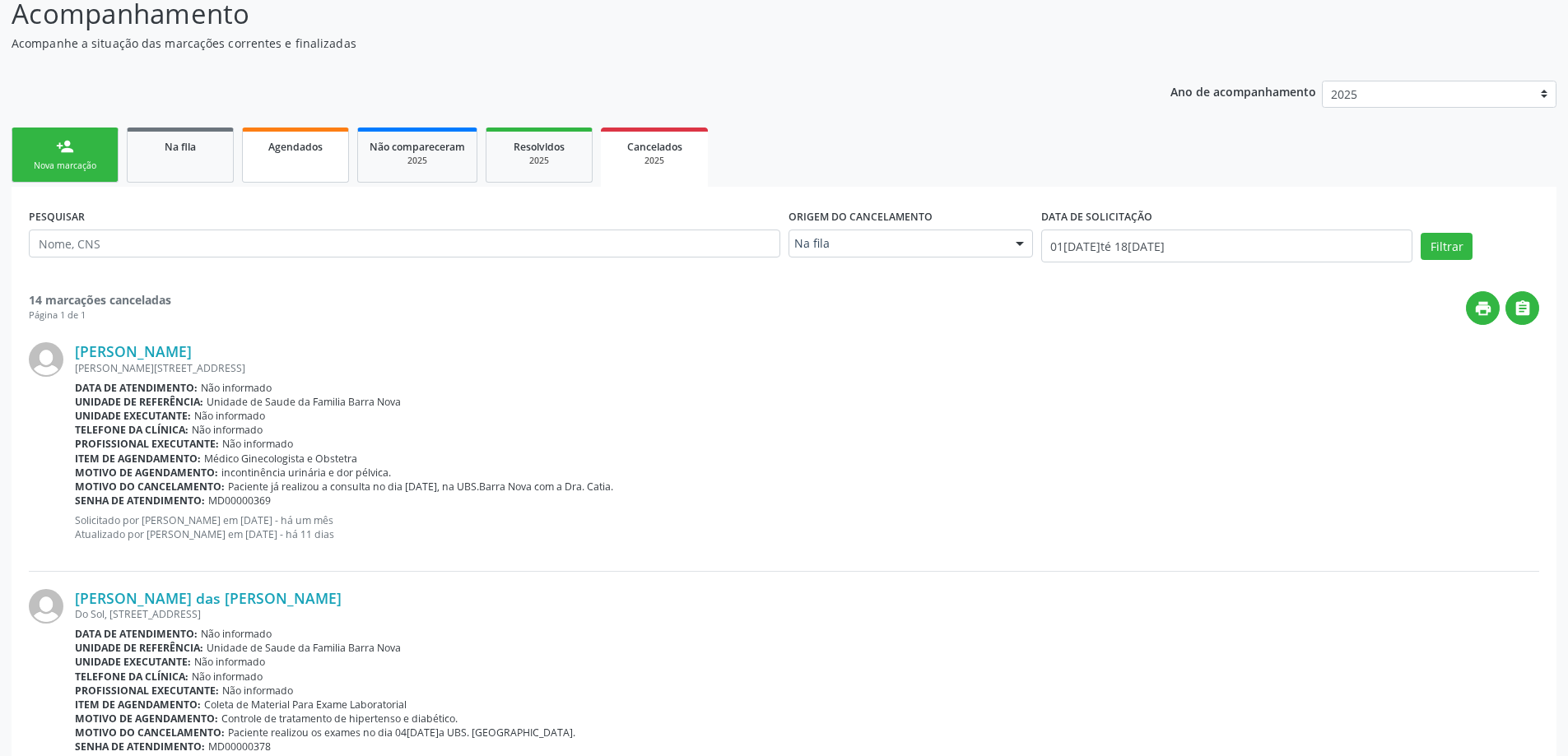
click at [307, 155] on link "Agendados" at bounding box center [295, 155] width 107 height 55
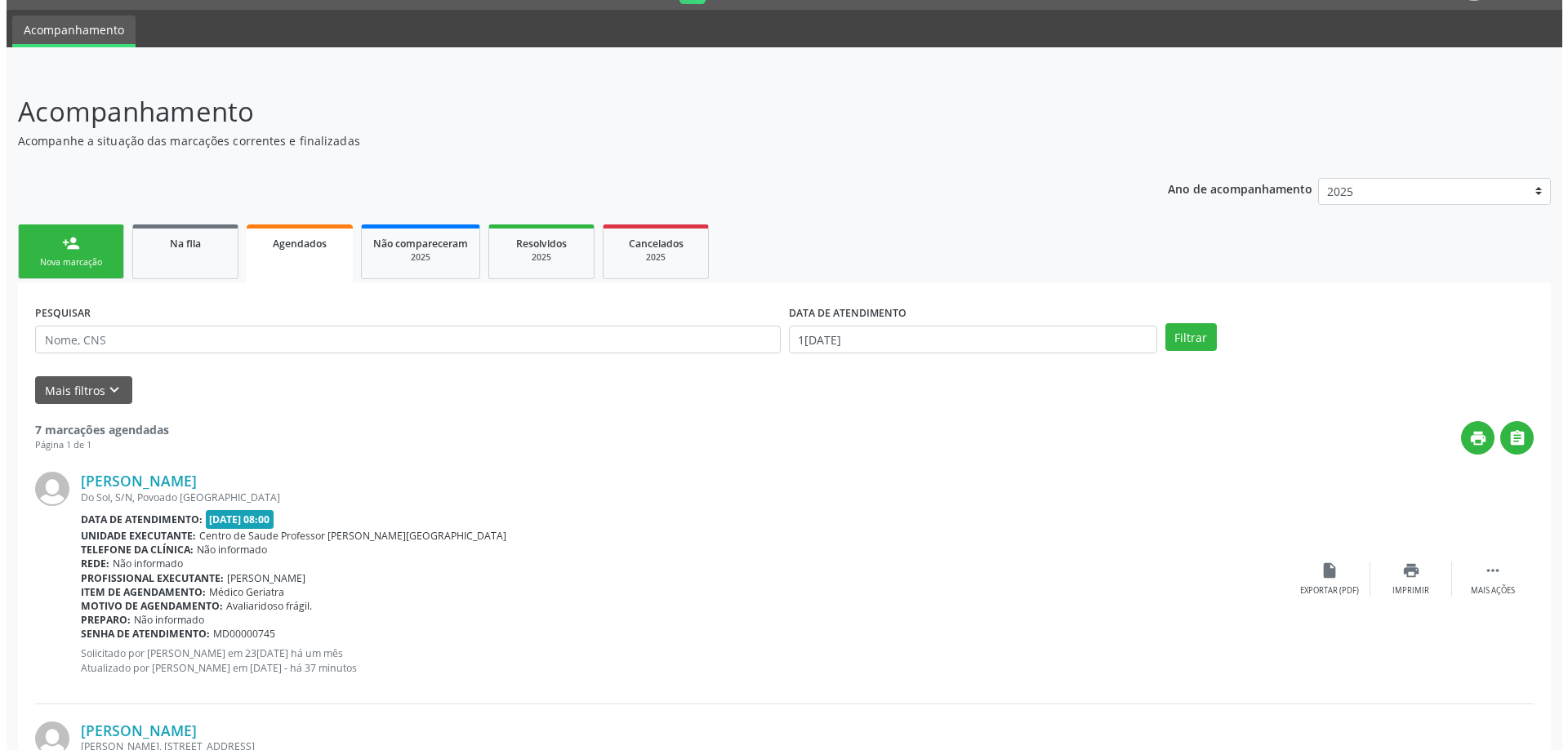
scroll to position [0, 0]
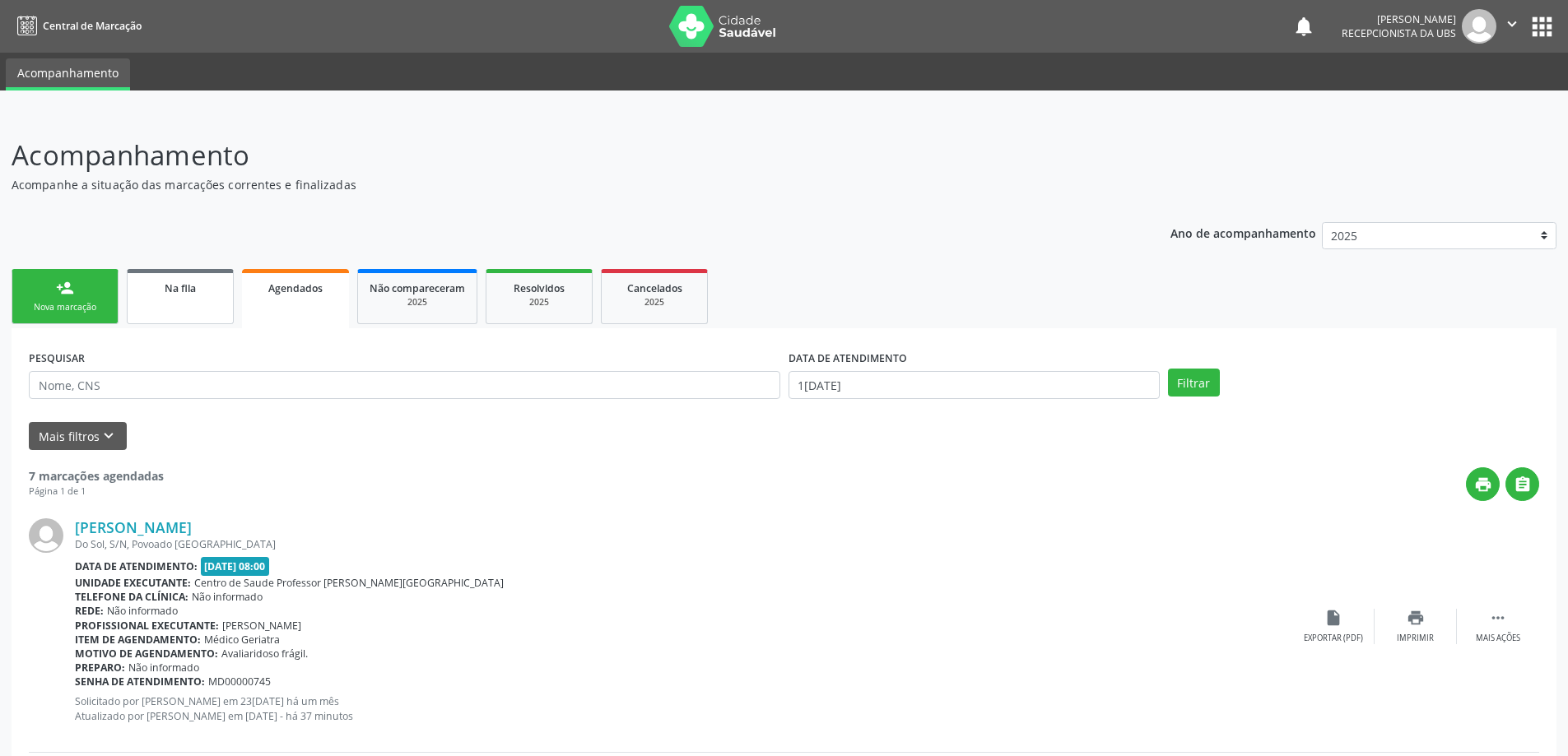
click at [190, 297] on link "Na fila" at bounding box center [180, 296] width 107 height 55
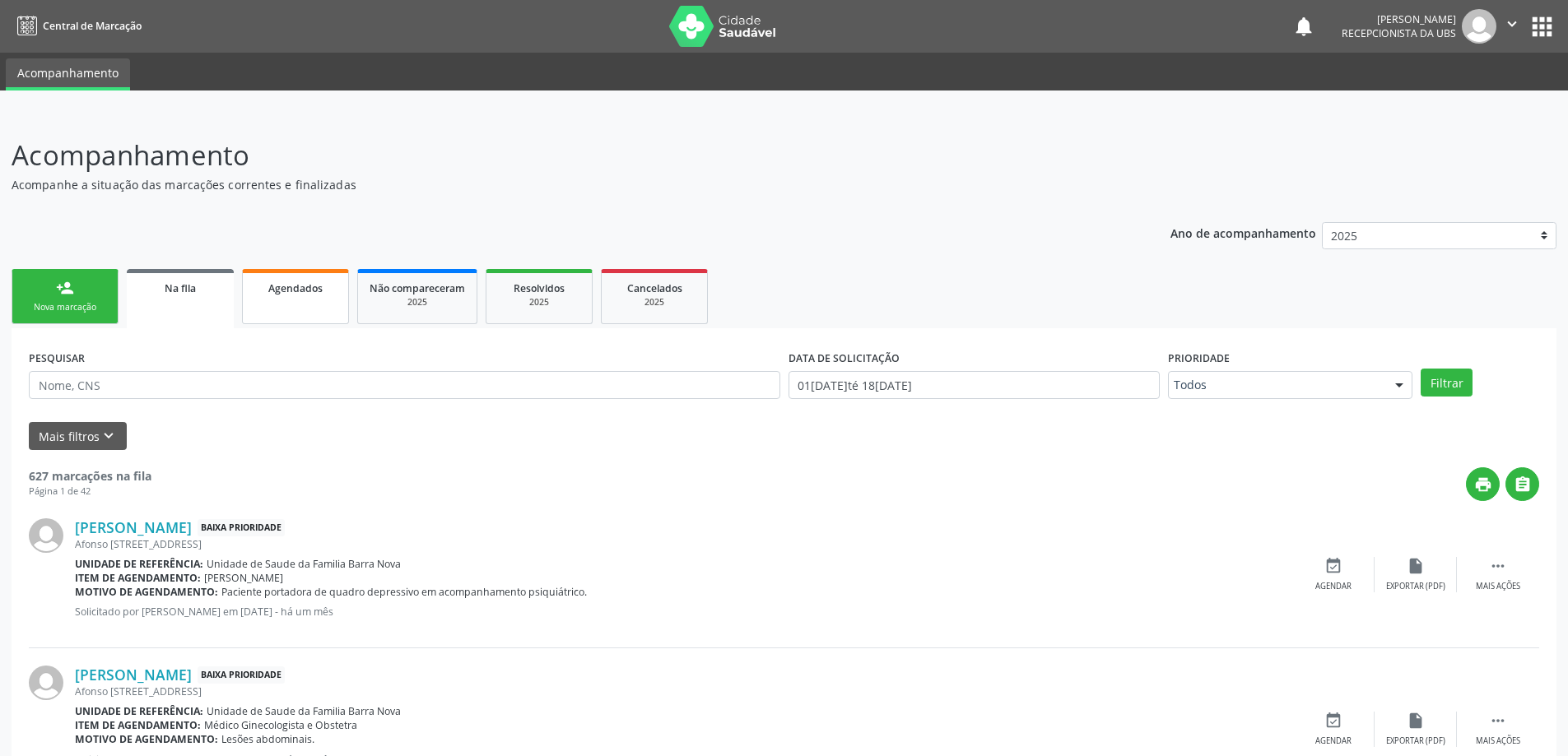
click at [298, 292] on span "Agendados" at bounding box center [295, 288] width 54 height 14
